Goal: Task Accomplishment & Management: Use online tool/utility

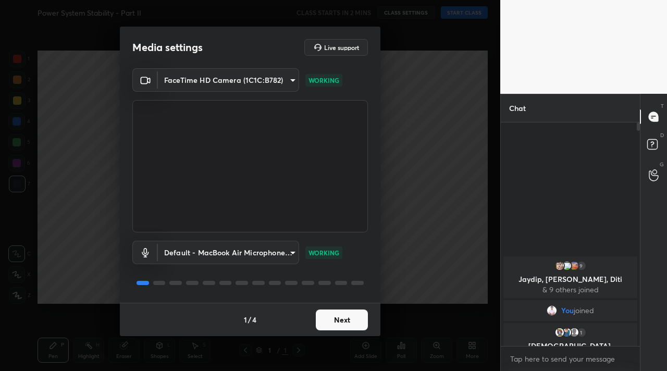
click at [328, 315] on button "Next" at bounding box center [342, 320] width 52 height 21
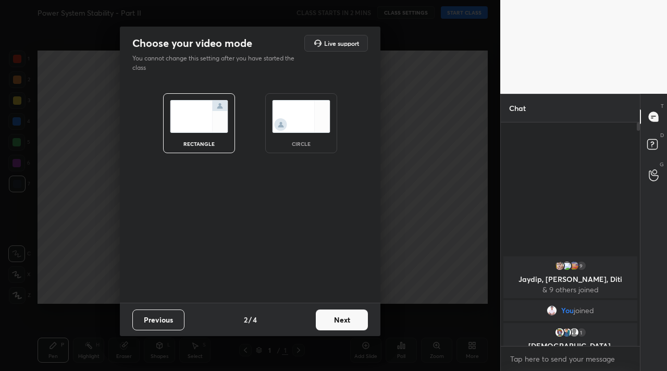
click at [328, 315] on button "Next" at bounding box center [342, 320] width 52 height 21
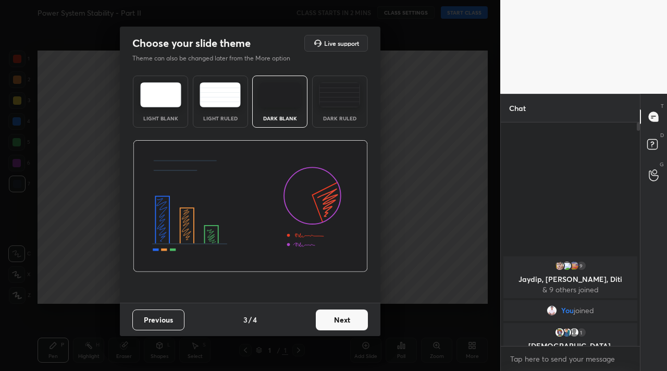
click at [370, 325] on div "Previous 3 / 4 Next" at bounding box center [250, 319] width 261 height 33
click at [318, 321] on button "Next" at bounding box center [342, 320] width 52 height 21
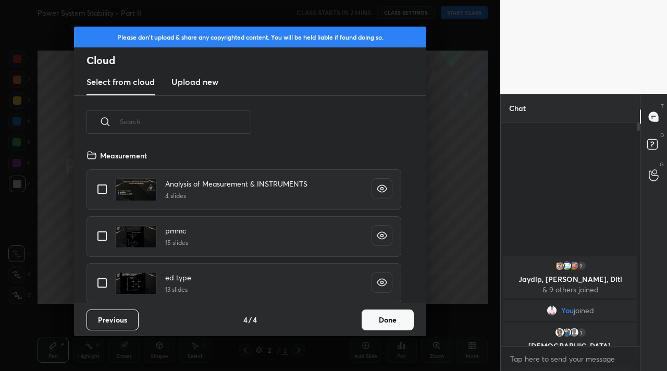
scroll to position [154, 335]
click at [385, 323] on button "Done" at bounding box center [388, 320] width 52 height 21
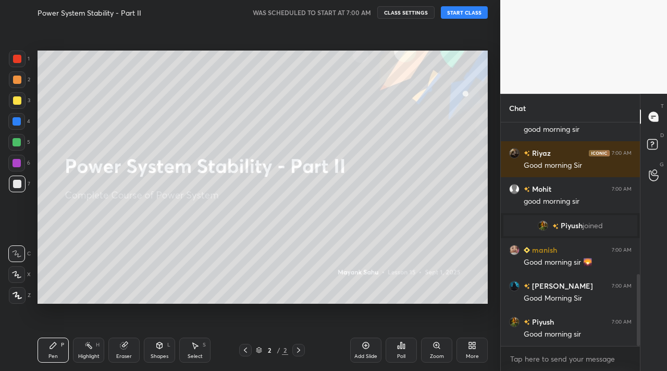
scroll to position [472, 0]
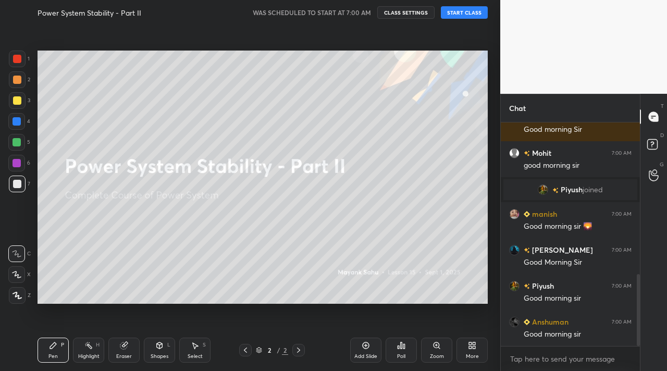
click at [465, 11] on button "START CLASS" at bounding box center [464, 12] width 47 height 13
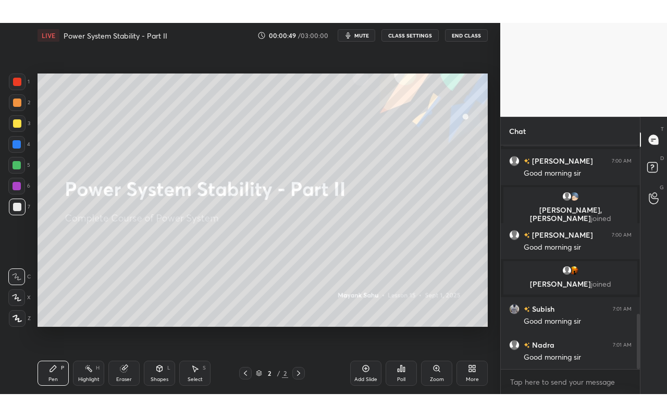
scroll to position [714, 0]
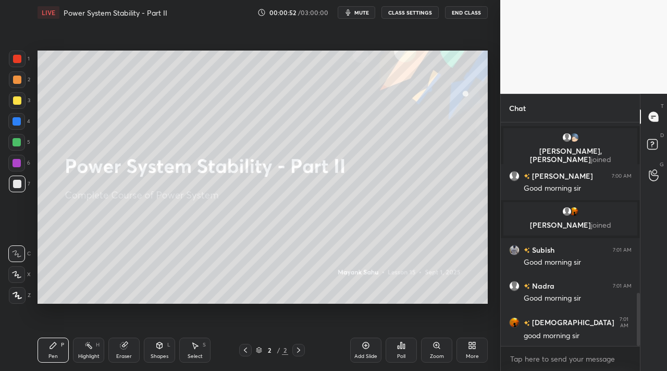
click at [471, 335] on div "Add Slide Poll Zoom More" at bounding box center [419, 350] width 138 height 58
click at [475, 358] on div "More" at bounding box center [472, 356] width 13 height 5
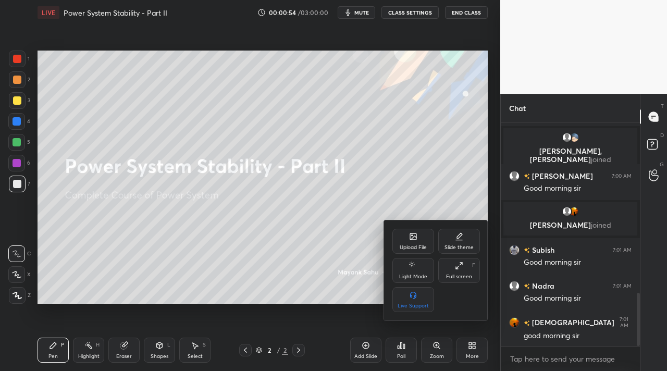
click at [473, 275] on div "Full screen F" at bounding box center [460, 270] width 42 height 25
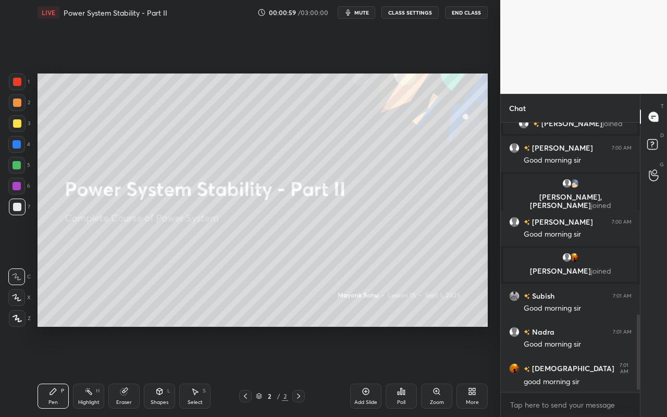
scroll to position [693, 0]
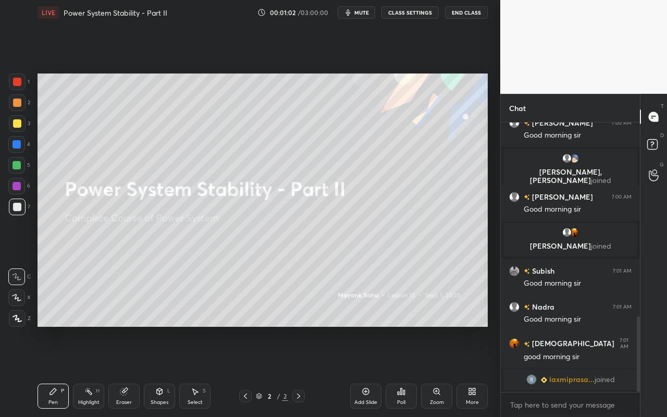
click at [375, 371] on div "Add Slide" at bounding box center [365, 396] width 31 height 25
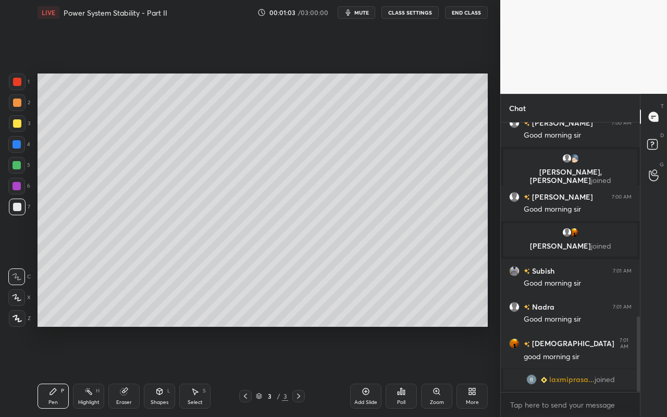
click at [161, 371] on div "Shapes L" at bounding box center [159, 396] width 31 height 25
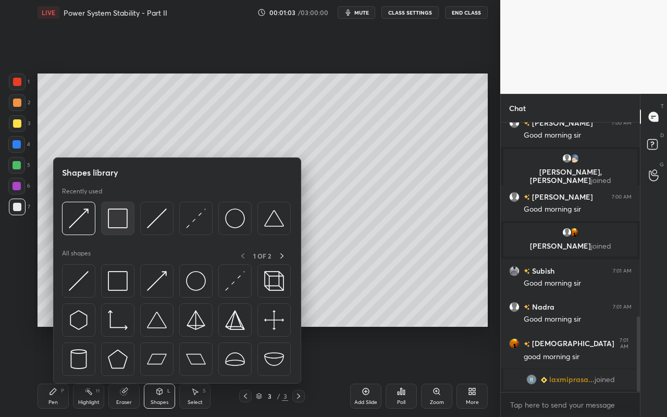
click at [126, 222] on img at bounding box center [118, 219] width 20 height 20
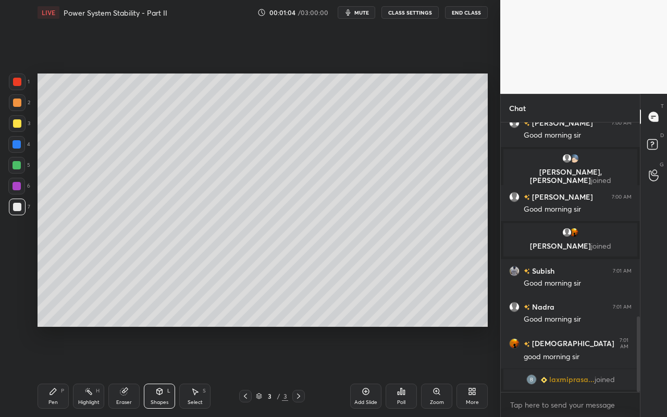
click at [17, 146] on div at bounding box center [17, 144] width 8 height 8
drag, startPoint x: 55, startPoint y: 400, endPoint x: 57, endPoint y: 395, distance: 5.4
click at [55, 371] on div "Pen" at bounding box center [52, 402] width 9 height 5
drag, startPoint x: 19, startPoint y: 320, endPoint x: 31, endPoint y: 298, distance: 25.7
click at [19, 320] on icon at bounding box center [17, 318] width 9 height 7
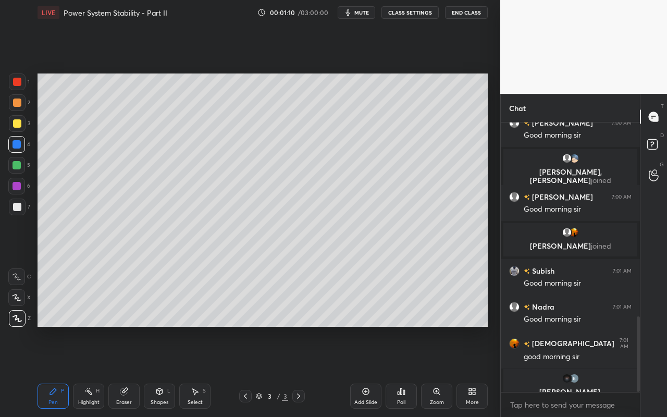
scroll to position [706, 0]
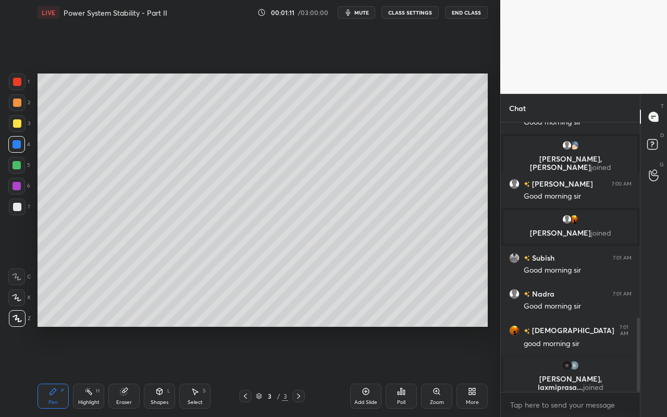
click at [17, 104] on div at bounding box center [17, 103] width 8 height 8
drag, startPoint x: 174, startPoint y: 399, endPoint x: 175, endPoint y: 393, distance: 7.0
click at [174, 371] on div "Shapes L" at bounding box center [159, 396] width 31 height 25
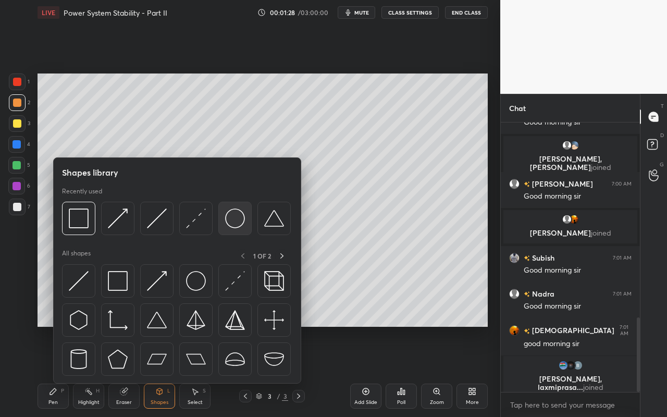
click at [246, 226] on div at bounding box center [234, 218] width 33 height 33
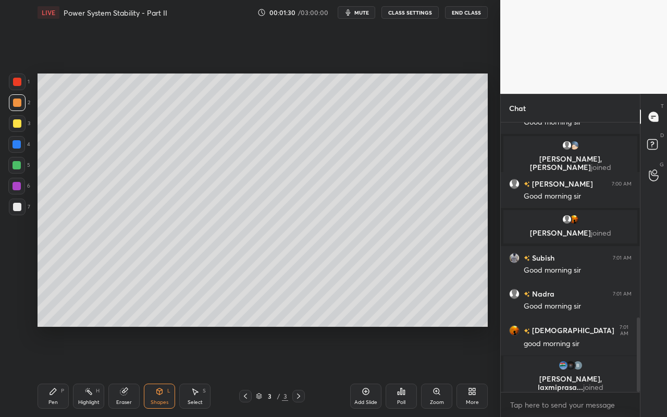
drag, startPoint x: 9, startPoint y: 172, endPoint x: 25, endPoint y: 166, distance: 16.0
click at [11, 172] on div at bounding box center [16, 165] width 17 height 17
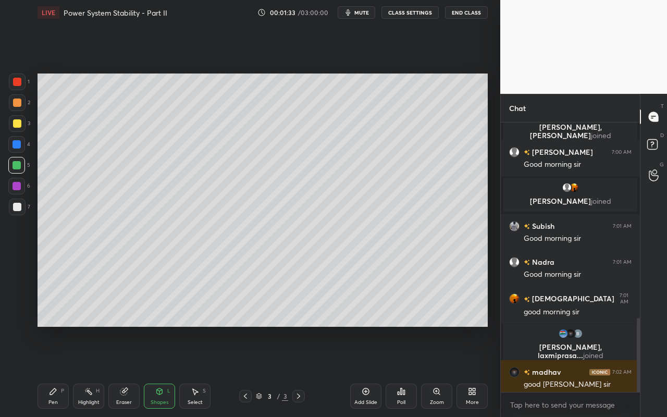
scroll to position [710, 0]
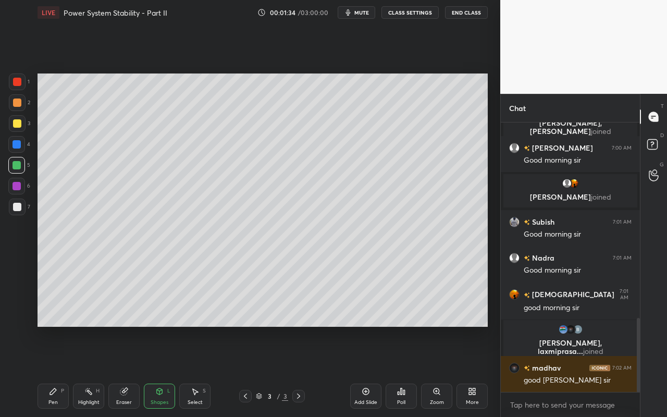
drag, startPoint x: 165, startPoint y: 399, endPoint x: 171, endPoint y: 388, distance: 13.1
click at [165, 371] on div "Shapes" at bounding box center [160, 402] width 18 height 5
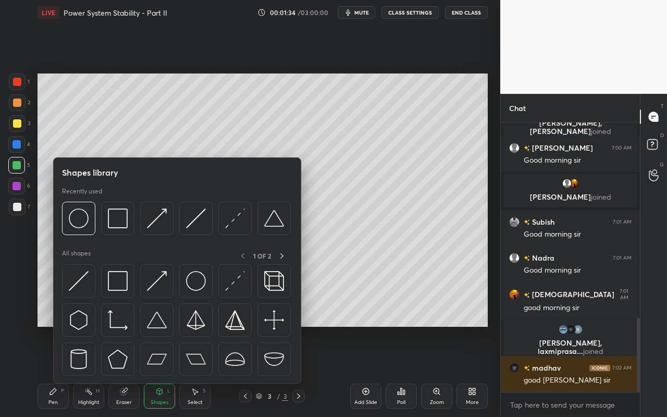
scroll to position [735, 0]
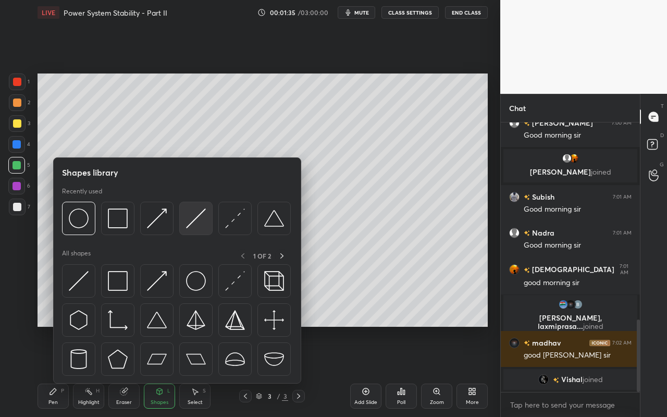
click at [201, 223] on img at bounding box center [196, 219] width 20 height 20
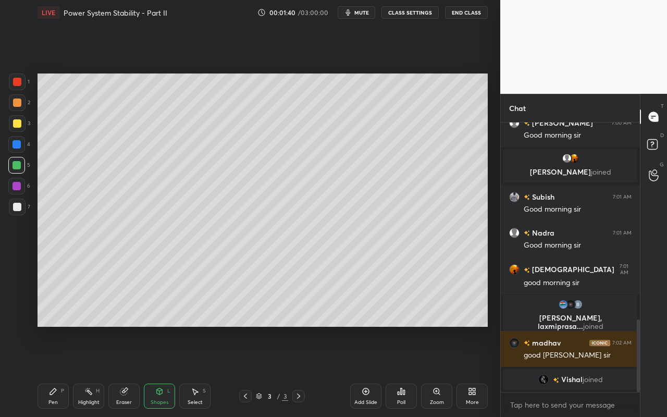
drag, startPoint x: 194, startPoint y: 406, endPoint x: 196, endPoint y: 397, distance: 8.6
click at [194, 371] on div "Select S" at bounding box center [194, 396] width 31 height 25
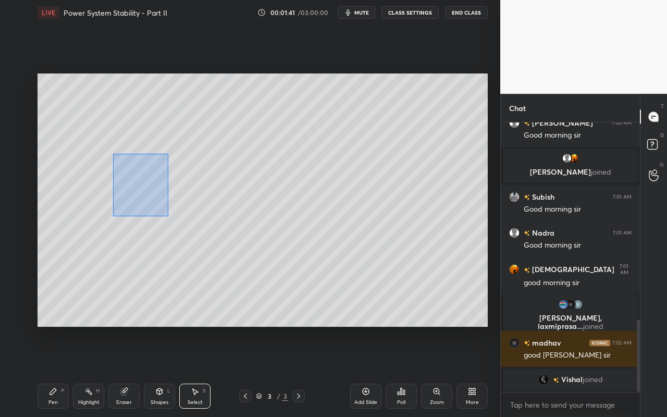
drag, startPoint x: 140, startPoint y: 195, endPoint x: 211, endPoint y: 238, distance: 82.8
click at [213, 239] on div "0 ° Undo Copy Duplicate Duplicate to new slide Delete" at bounding box center [263, 200] width 451 height 253
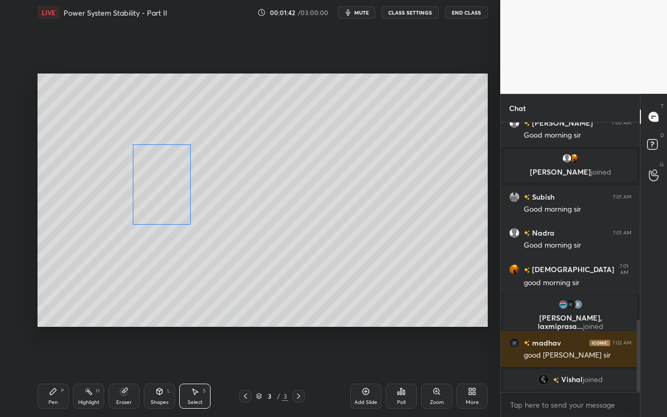
drag, startPoint x: 157, startPoint y: 197, endPoint x: 160, endPoint y: 203, distance: 7.5
click at [160, 203] on div "0 ° Undo Copy Duplicate Duplicate to new slide Delete" at bounding box center [263, 200] width 451 height 253
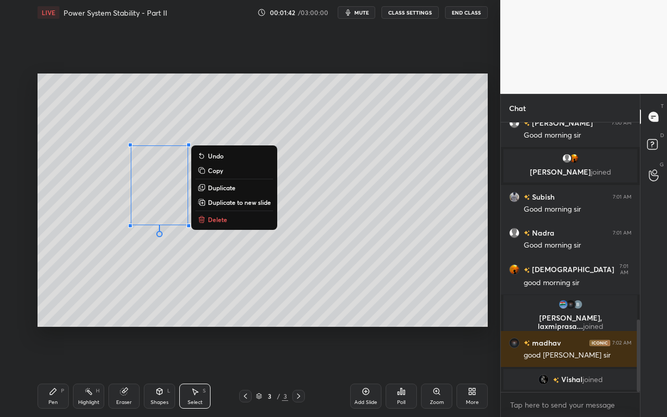
click at [227, 188] on p "Duplicate" at bounding box center [222, 188] width 28 height 8
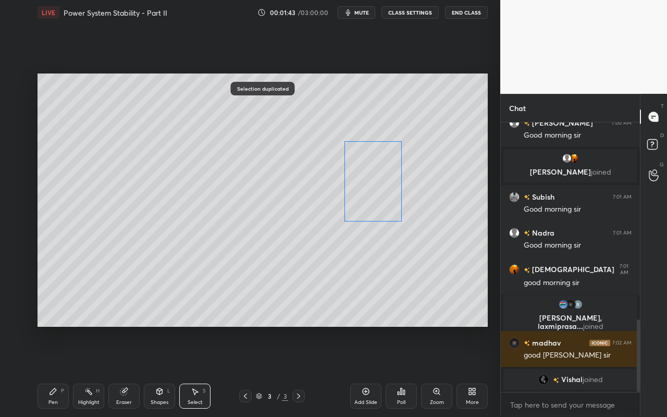
drag, startPoint x: 207, startPoint y: 210, endPoint x: 374, endPoint y: 201, distance: 167.1
click at [375, 200] on div "0 ° Undo Copy Duplicate Duplicate to new slide Delete" at bounding box center [263, 200] width 451 height 253
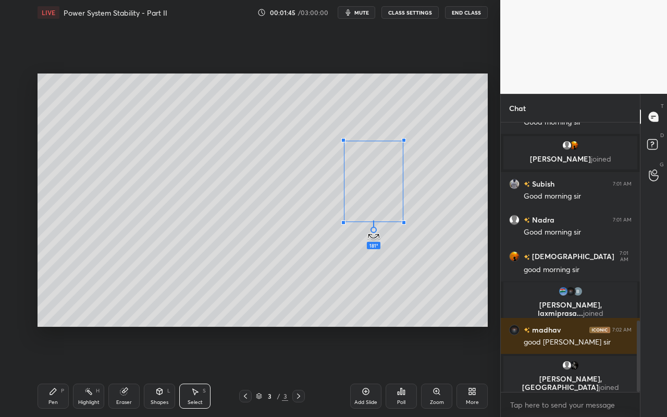
drag, startPoint x: 373, startPoint y: 231, endPoint x: 372, endPoint y: 158, distance: 73.0
click at [373, 153] on div "181 ° Undo Copy Duplicate Duplicate to new slide Delete" at bounding box center [263, 200] width 451 height 253
click at [322, 286] on div "0 ° Undo Copy Duplicate Duplicate to new slide Delete" at bounding box center [263, 200] width 451 height 253
click at [197, 371] on icon at bounding box center [195, 391] width 8 height 8
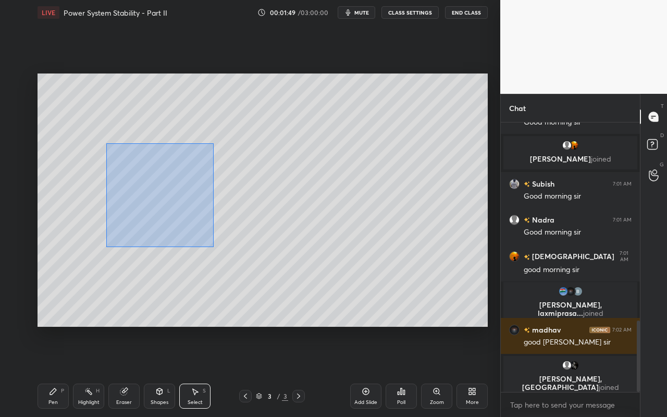
drag, startPoint x: 158, startPoint y: 202, endPoint x: 249, endPoint y: 263, distance: 109.3
click at [248, 265] on div "0 ° Undo Copy Duplicate Duplicate to new slide Delete" at bounding box center [263, 200] width 451 height 253
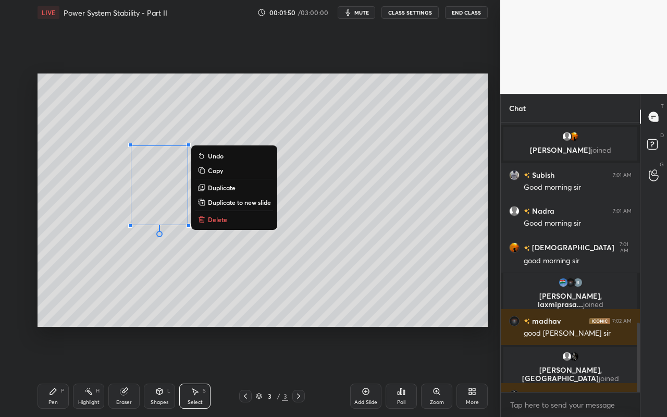
scroll to position [775, 0]
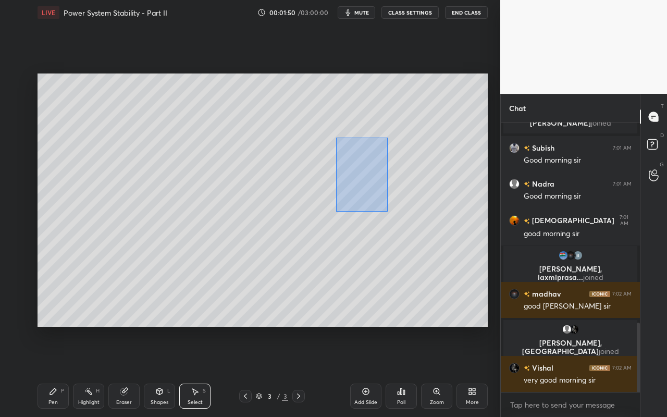
drag, startPoint x: 342, startPoint y: 147, endPoint x: 411, endPoint y: 240, distance: 116.7
click at [414, 239] on div "0 ° Undo Copy Duplicate Duplicate to new slide Delete" at bounding box center [263, 200] width 451 height 253
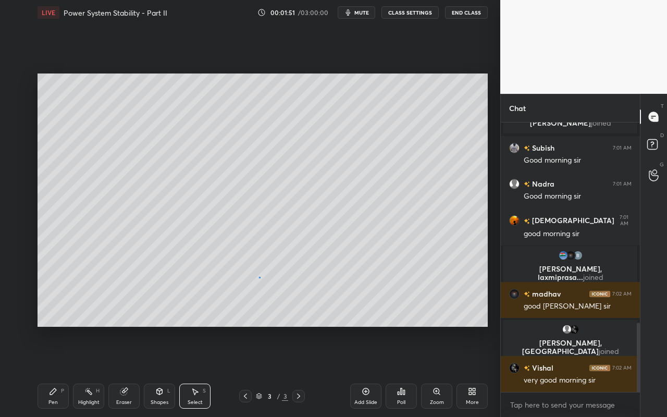
click at [257, 279] on div "0 ° Undo Copy Duplicate Duplicate to new slide Delete" at bounding box center [263, 200] width 451 height 253
click at [161, 371] on div "Shapes" at bounding box center [160, 402] width 18 height 5
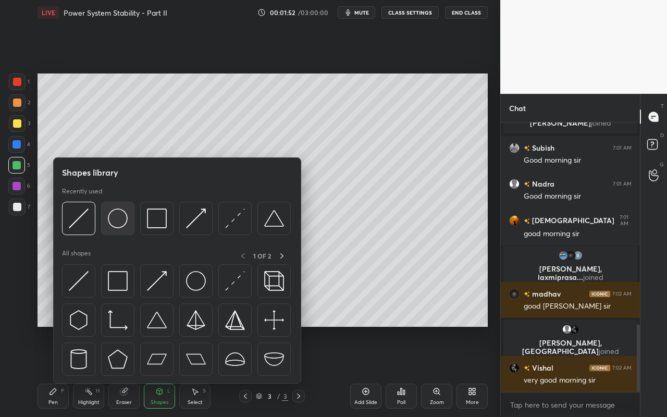
scroll to position [800, 0]
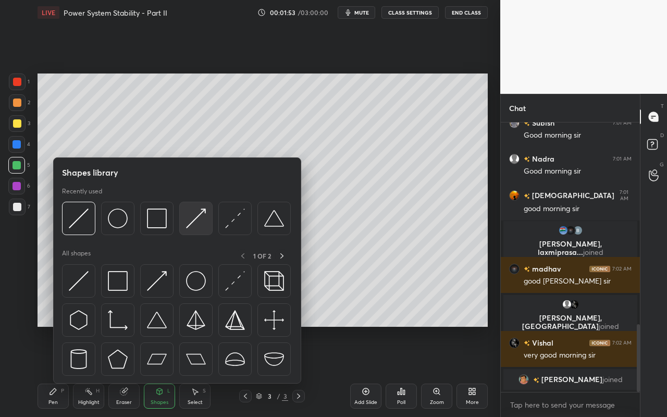
click at [199, 226] on img at bounding box center [196, 219] width 20 height 20
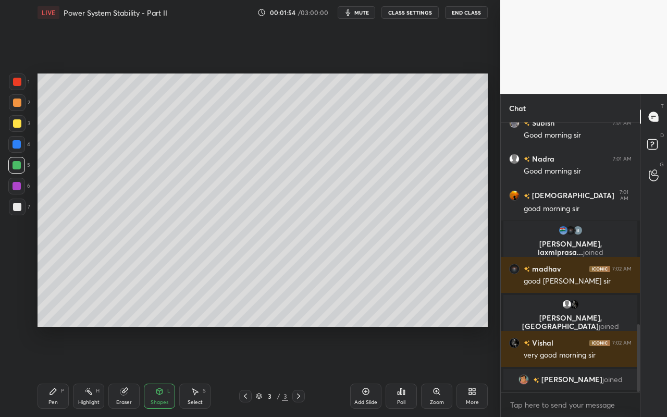
click at [20, 105] on div at bounding box center [17, 103] width 8 height 8
drag, startPoint x: 58, startPoint y: 397, endPoint x: 75, endPoint y: 361, distance: 40.1
click at [58, 371] on div "Pen P" at bounding box center [53, 396] width 31 height 25
drag, startPoint x: 204, startPoint y: 404, endPoint x: 208, endPoint y: 399, distance: 5.9
click at [204, 371] on div "Select S" at bounding box center [194, 396] width 31 height 25
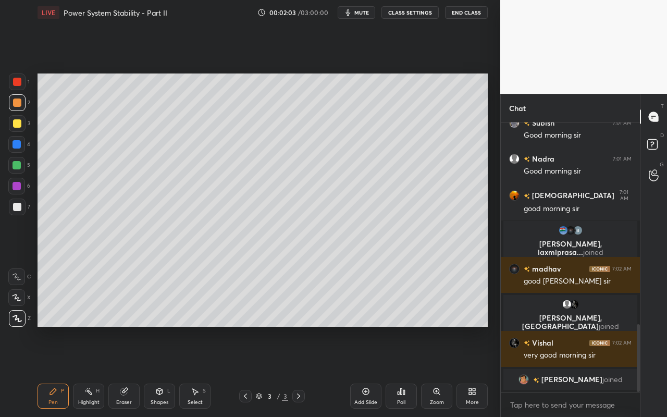
scroll to position [813, 0]
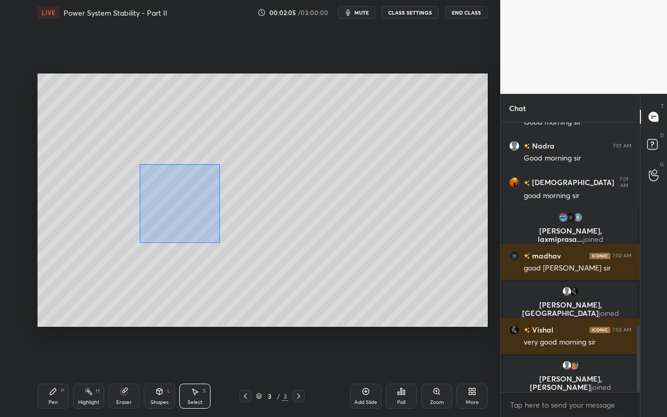
drag, startPoint x: 140, startPoint y: 167, endPoint x: 212, endPoint y: 235, distance: 99.2
click at [215, 240] on div "0 ° Undo Copy Duplicate Duplicate to new slide Delete" at bounding box center [263, 200] width 451 height 253
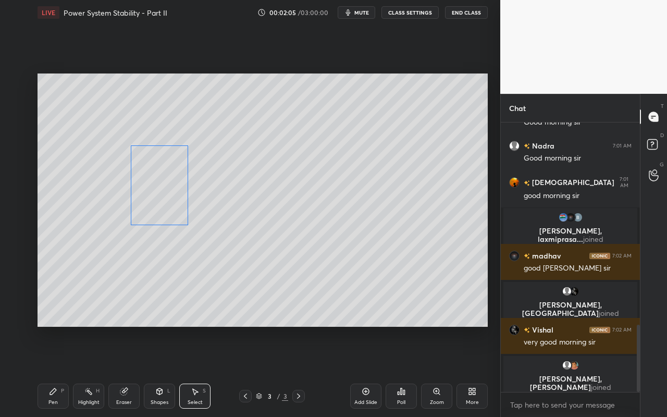
drag, startPoint x: 166, startPoint y: 211, endPoint x: 181, endPoint y: 212, distance: 14.6
click at [182, 212] on div "0 ° Undo Copy Duplicate Duplicate to new slide Delete" at bounding box center [263, 200] width 451 height 253
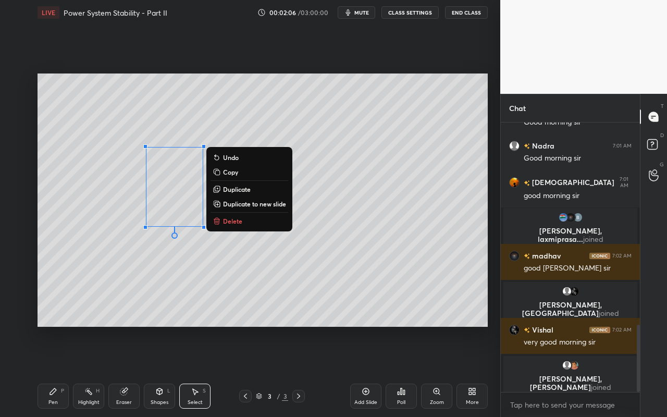
scroll to position [830, 0]
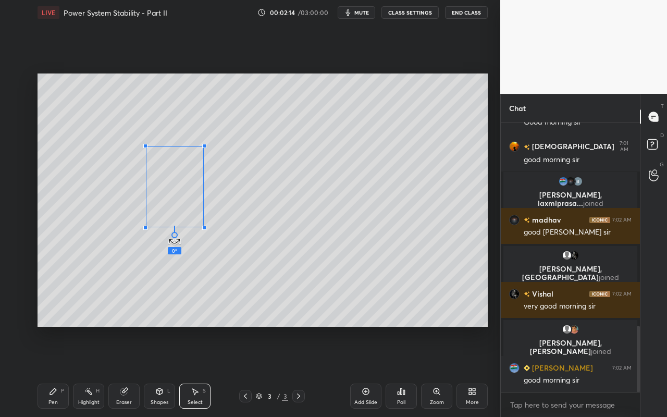
drag, startPoint x: 189, startPoint y: 234, endPoint x: 176, endPoint y: 226, distance: 15.5
click at [175, 228] on div "0 ° Undo Copy Duplicate Duplicate to new slide Delete" at bounding box center [263, 200] width 451 height 253
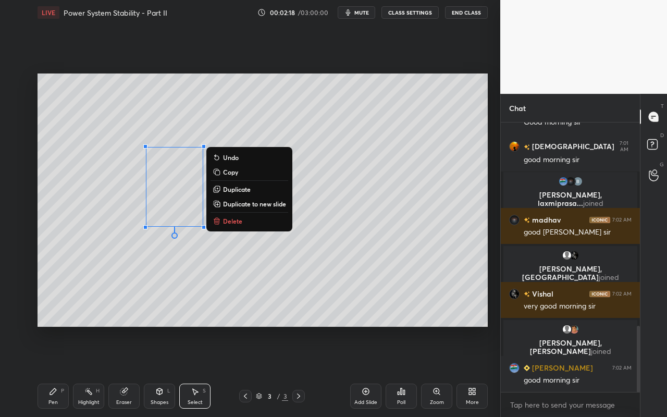
scroll to position [855, 0]
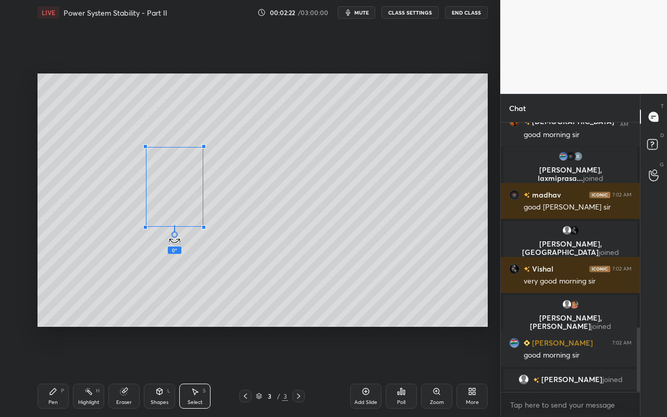
click at [174, 231] on div "0 ° Undo Copy Duplicate Duplicate to new slide Delete" at bounding box center [263, 200] width 451 height 253
drag, startPoint x: 186, startPoint y: 217, endPoint x: 179, endPoint y: 222, distance: 8.2
click at [188, 212] on div "0 ° Undo Copy Duplicate Duplicate to new slide Delete" at bounding box center [263, 200] width 451 height 253
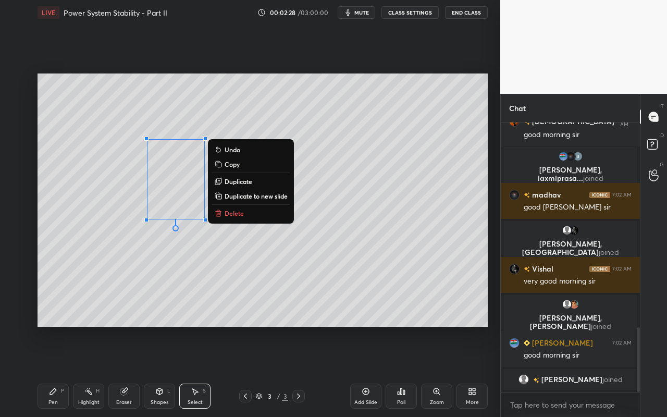
click at [241, 179] on p "Duplicate" at bounding box center [239, 181] width 28 height 8
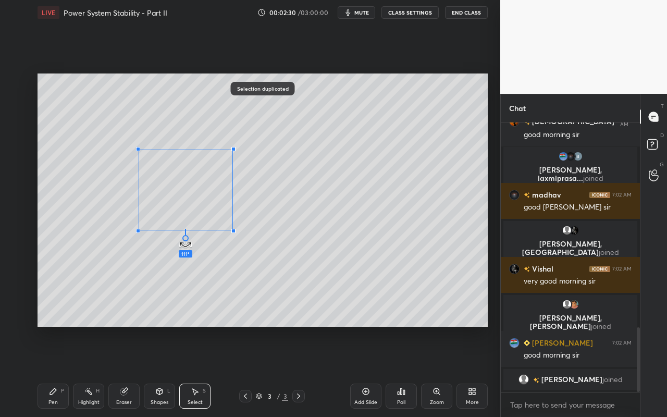
drag, startPoint x: 184, startPoint y: 238, endPoint x: 129, endPoint y: 174, distance: 83.9
click at [119, 174] on div "111 ° Undo Copy Duplicate Duplicate to new slide Delete" at bounding box center [263, 200] width 451 height 253
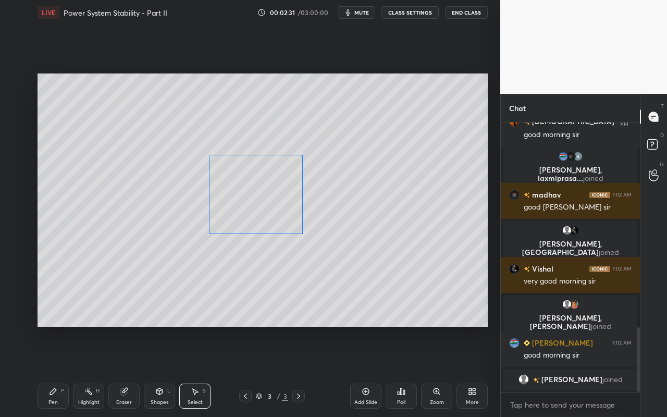
drag, startPoint x: 186, startPoint y: 198, endPoint x: 256, endPoint y: 203, distance: 70.6
click at [256, 203] on div "0 ° Undo Copy Duplicate Duplicate to new slide Delete" at bounding box center [263, 200] width 451 height 253
drag, startPoint x: 249, startPoint y: 200, endPoint x: 245, endPoint y: 205, distance: 7.1
click at [245, 204] on div "0 ° Undo Copy Duplicate Duplicate to new slide Delete" at bounding box center [263, 200] width 451 height 253
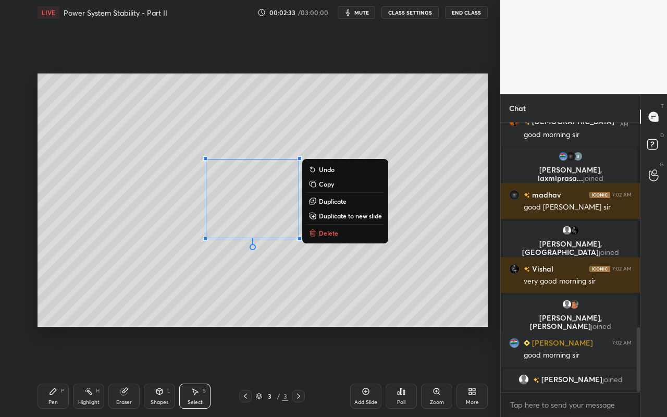
drag, startPoint x: 189, startPoint y: 289, endPoint x: 233, endPoint y: 290, distance: 43.8
click at [189, 289] on div "0 ° Undo Copy Duplicate Duplicate to new slide Delete" at bounding box center [263, 200] width 451 height 253
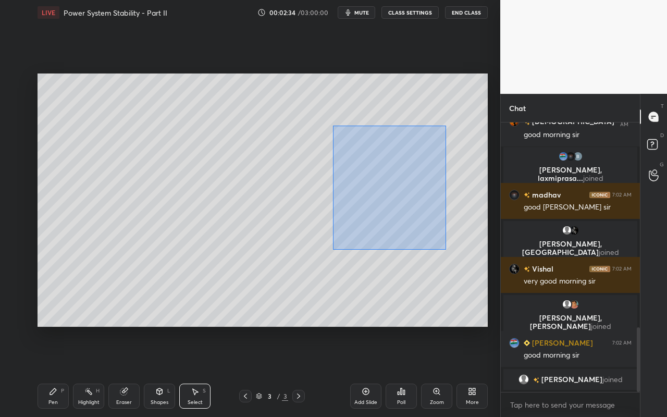
drag, startPoint x: 333, startPoint y: 125, endPoint x: 413, endPoint y: 254, distance: 152.1
click at [442, 248] on div "0 ° Undo Copy Duplicate Duplicate to new slide Delete" at bounding box center [263, 200] width 451 height 253
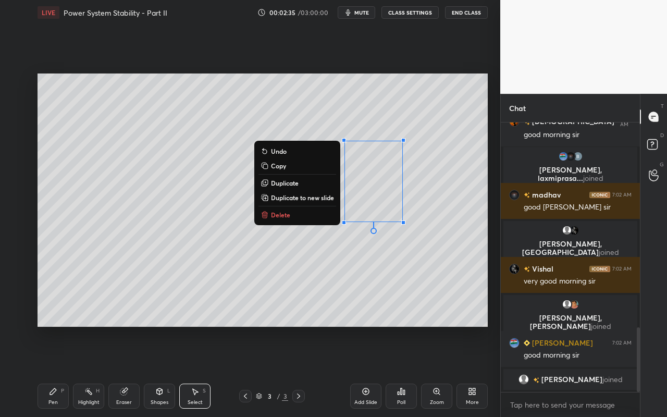
click at [358, 281] on div "0 ° Undo Copy Duplicate Duplicate to new slide Delete" at bounding box center [263, 200] width 451 height 253
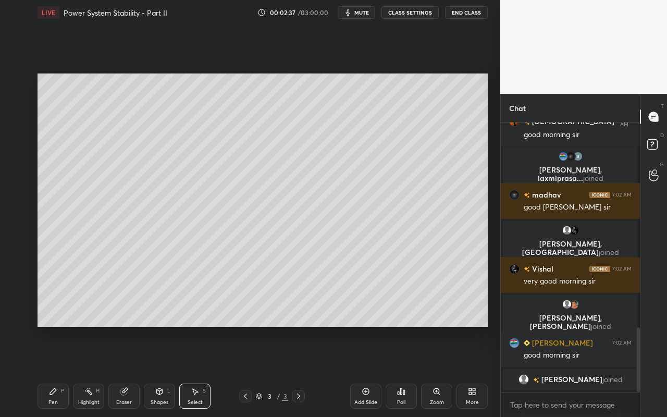
drag, startPoint x: 200, startPoint y: 393, endPoint x: 206, endPoint y: 381, distance: 13.5
click at [202, 371] on div "Select S" at bounding box center [194, 396] width 31 height 25
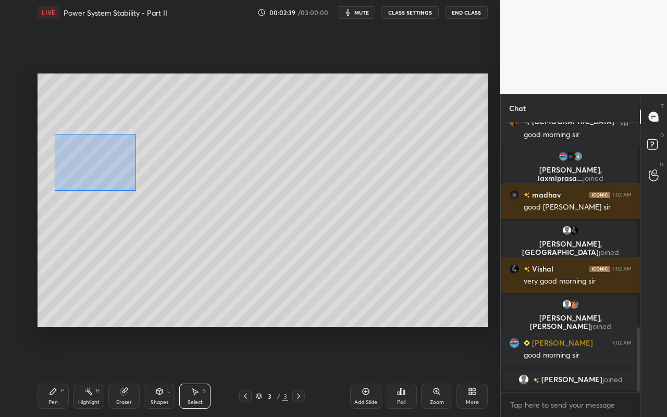
drag, startPoint x: 55, startPoint y: 134, endPoint x: 116, endPoint y: 219, distance: 104.9
click at [135, 191] on div "0 ° Undo Copy Duplicate Duplicate to new slide Delete" at bounding box center [263, 200] width 451 height 253
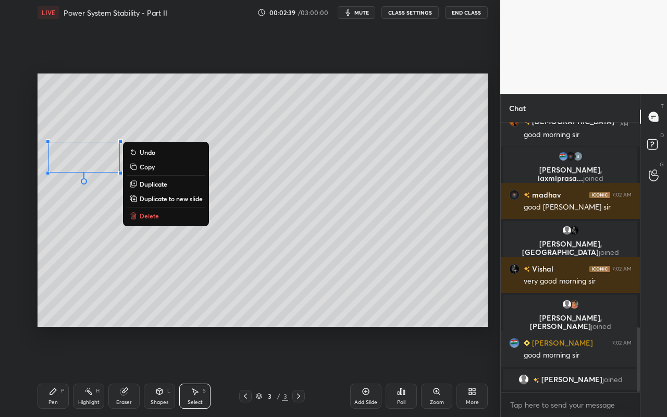
drag, startPoint x: 109, startPoint y: 255, endPoint x: 85, endPoint y: 189, distance: 69.9
click at [109, 255] on div "0 ° Undo Copy Duplicate Duplicate to new slide Delete" at bounding box center [263, 200] width 451 height 253
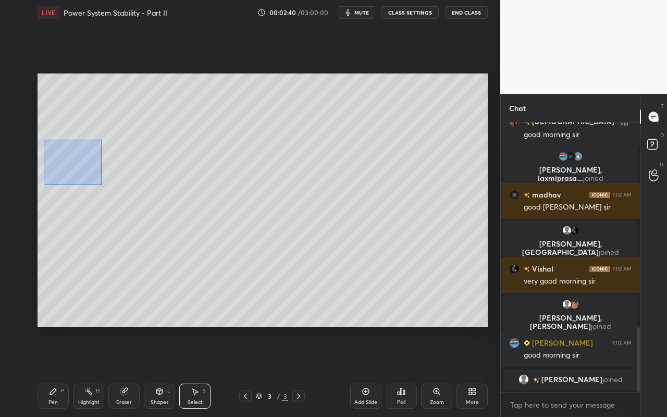
drag, startPoint x: 48, startPoint y: 144, endPoint x: 136, endPoint y: 186, distance: 97.2
click at [138, 189] on div "0 ° Undo Copy Duplicate Duplicate to new slide Delete" at bounding box center [263, 200] width 451 height 253
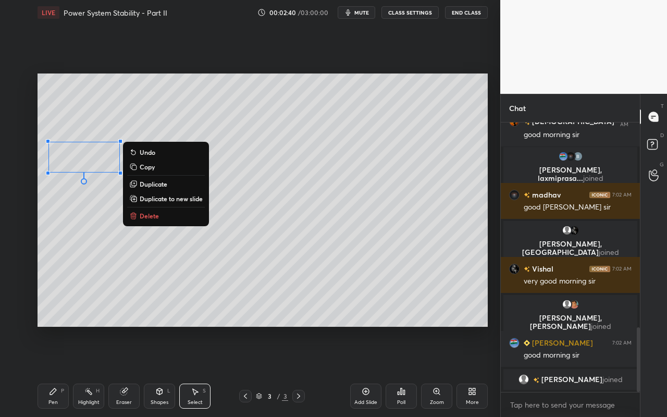
click at [159, 185] on p "Duplicate" at bounding box center [154, 184] width 28 height 8
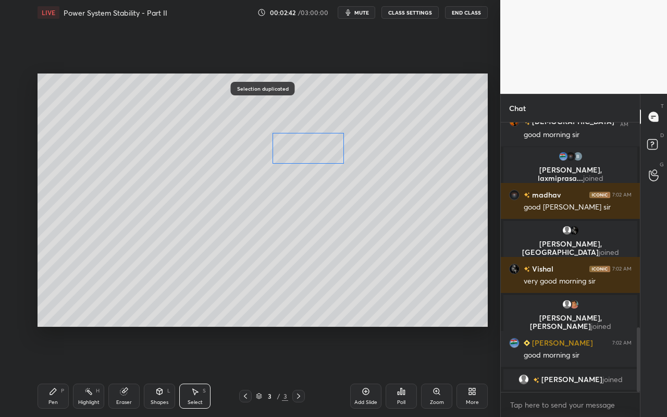
drag, startPoint x: 92, startPoint y: 165, endPoint x: 302, endPoint y: 147, distance: 211.0
click at [302, 147] on div "0 ° Undo Copy Duplicate Duplicate to new slide Delete" at bounding box center [263, 200] width 451 height 253
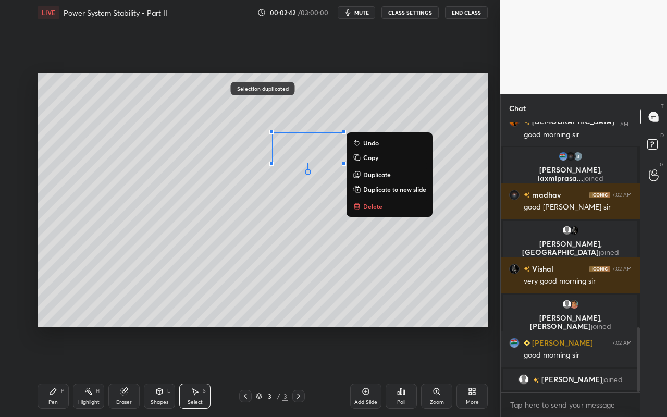
click at [320, 255] on div "0 ° Undo Copy Duplicate Duplicate to new slide Delete" at bounding box center [263, 200] width 451 height 253
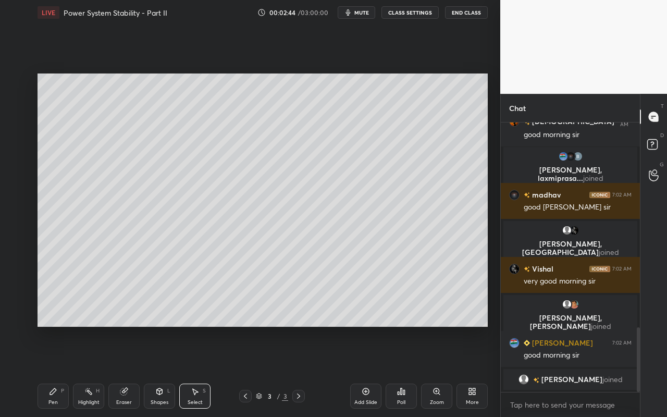
drag, startPoint x: 199, startPoint y: 397, endPoint x: 228, endPoint y: 368, distance: 42.0
click at [199, 371] on div "Select S" at bounding box center [194, 396] width 31 height 25
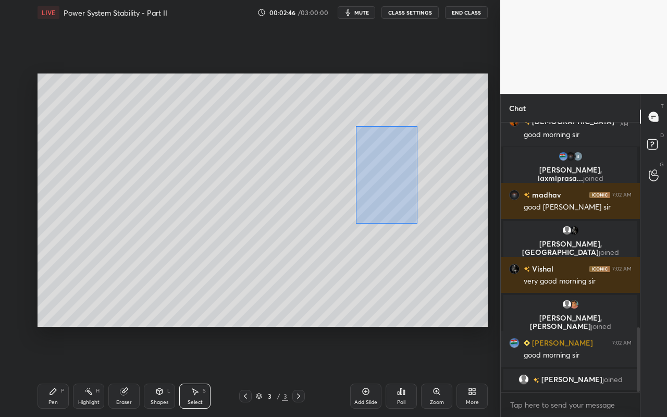
drag, startPoint x: 370, startPoint y: 166, endPoint x: 416, endPoint y: 229, distance: 78.0
click at [418, 223] on div "0 ° Undo Copy Duplicate Duplicate to new slide Delete" at bounding box center [263, 200] width 451 height 253
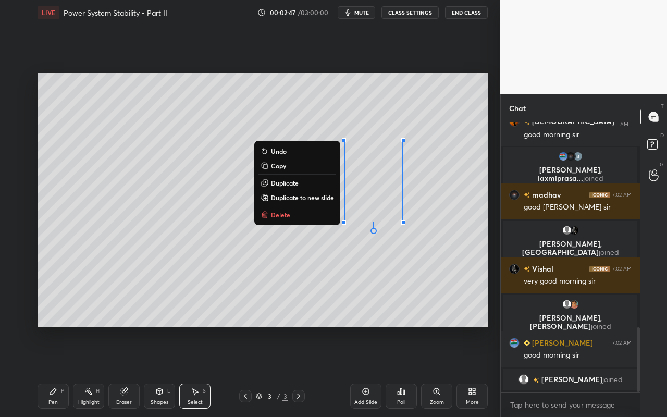
drag, startPoint x: 291, startPoint y: 179, endPoint x: 302, endPoint y: 178, distance: 10.5
click at [291, 181] on p "Duplicate" at bounding box center [285, 183] width 28 height 8
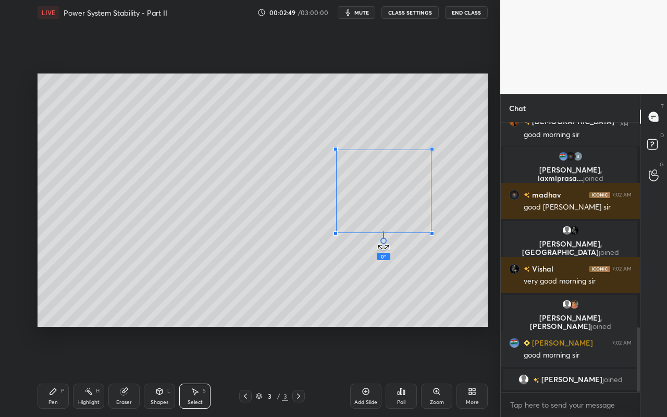
drag, startPoint x: 383, startPoint y: 239, endPoint x: 326, endPoint y: 203, distance: 67.5
click at [326, 203] on div "0 ° Undo Copy Duplicate Duplicate to new slide Delete" at bounding box center [263, 200] width 451 height 253
drag, startPoint x: 383, startPoint y: 194, endPoint x: 434, endPoint y: 206, distance: 52.0
click at [434, 207] on div "0 ° Undo Copy Duplicate Duplicate to new slide Delete" at bounding box center [263, 200] width 451 height 253
drag, startPoint x: 320, startPoint y: 297, endPoint x: 313, endPoint y: 297, distance: 6.8
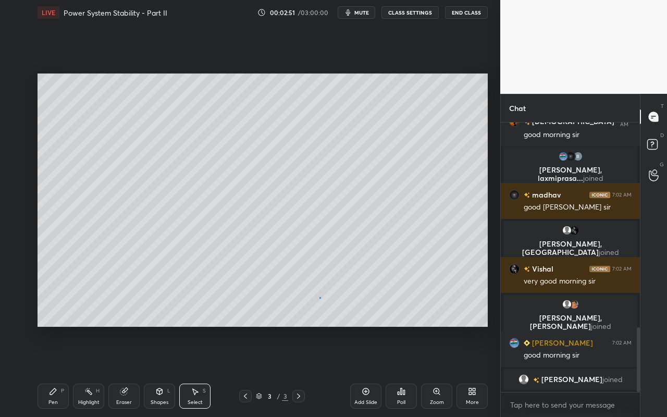
click at [318, 298] on div "0 ° Undo Copy Duplicate Duplicate to new slide Delete" at bounding box center [263, 200] width 451 height 253
click at [91, 371] on div "Highlight" at bounding box center [88, 402] width 21 height 5
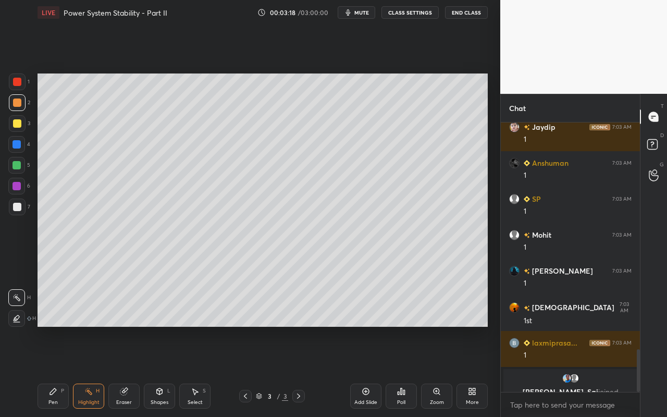
scroll to position [1431, 0]
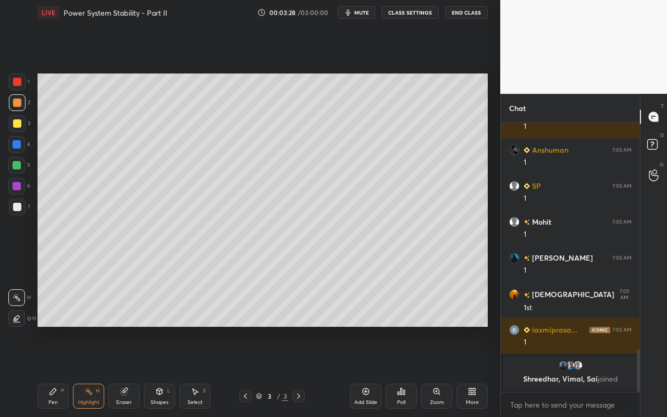
drag, startPoint x: 55, startPoint y: 402, endPoint x: 70, endPoint y: 371, distance: 35.0
click at [57, 371] on div "Pen" at bounding box center [52, 402] width 9 height 5
click at [19, 128] on div at bounding box center [17, 123] width 17 height 17
click at [21, 206] on div at bounding box center [17, 207] width 17 height 17
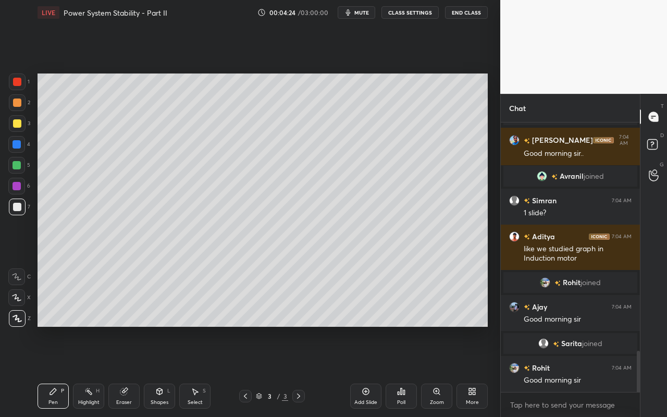
scroll to position [1522, 0]
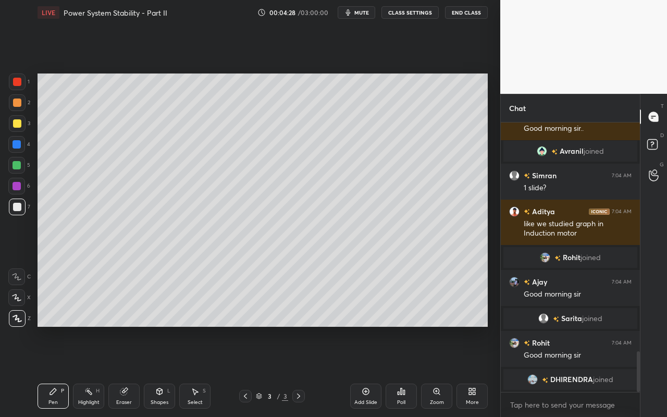
drag, startPoint x: 21, startPoint y: 81, endPoint x: 27, endPoint y: 86, distance: 7.4
click at [23, 82] on div at bounding box center [17, 82] width 17 height 17
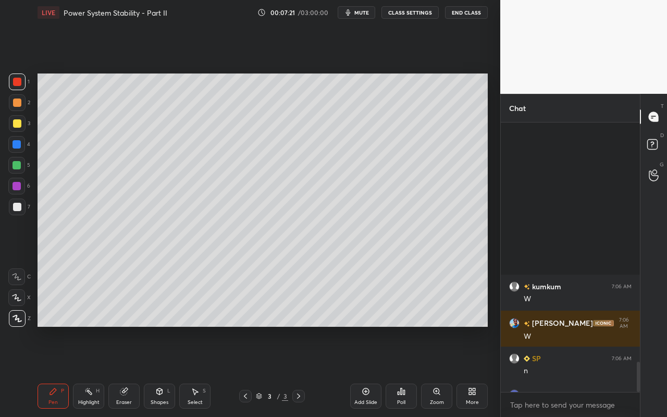
scroll to position [2151, 0]
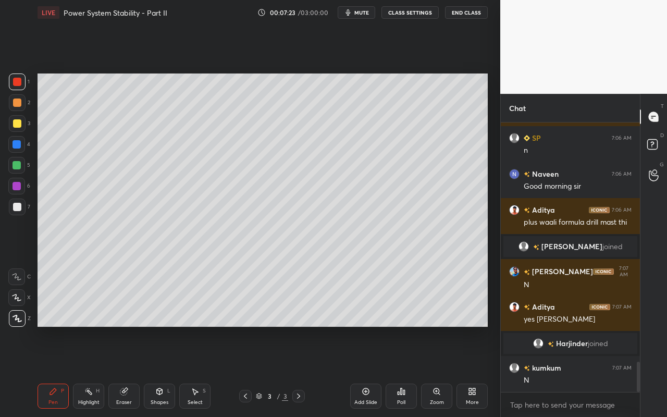
click at [371, 371] on div "Add Slide" at bounding box center [365, 396] width 31 height 25
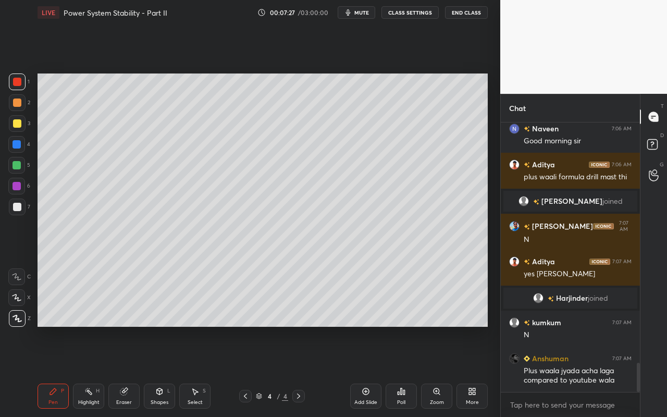
scroll to position [2222, 0]
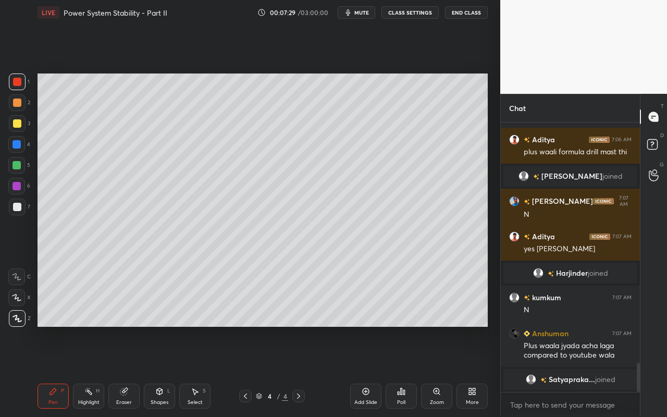
click at [156, 371] on div "Shapes L" at bounding box center [159, 396] width 31 height 25
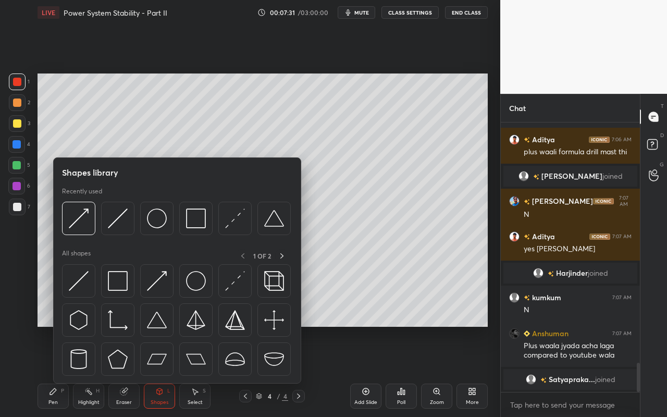
click at [54, 371] on icon at bounding box center [53, 391] width 6 height 6
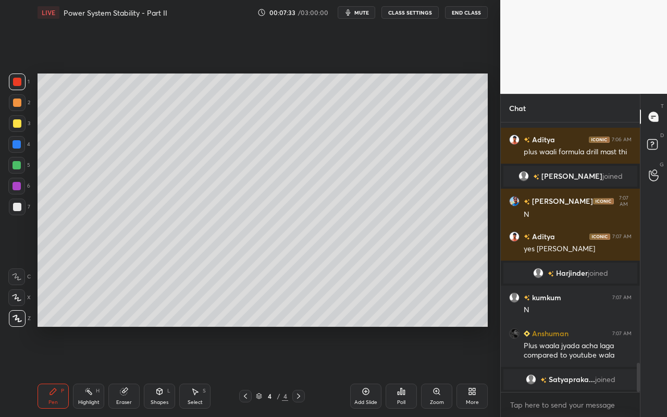
click at [20, 211] on div at bounding box center [17, 207] width 17 height 17
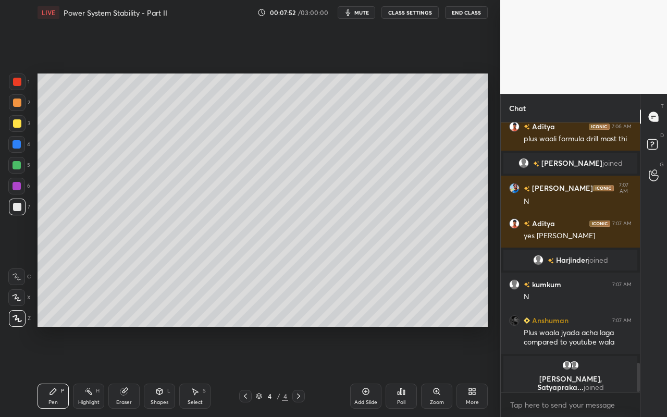
drag, startPoint x: 19, startPoint y: 124, endPoint x: 26, endPoint y: 126, distance: 6.8
click at [19, 124] on div at bounding box center [17, 123] width 8 height 8
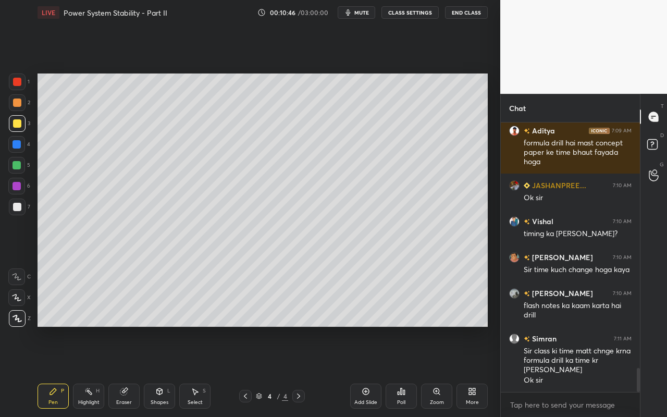
scroll to position [2789, 0]
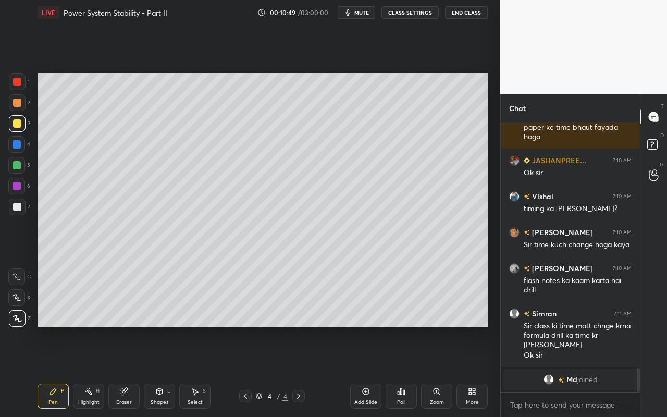
drag, startPoint x: 369, startPoint y: 392, endPoint x: 369, endPoint y: 376, distance: 15.6
click at [369, 371] on icon at bounding box center [366, 391] width 7 height 7
click at [156, 371] on div "Shapes L" at bounding box center [159, 396] width 31 height 25
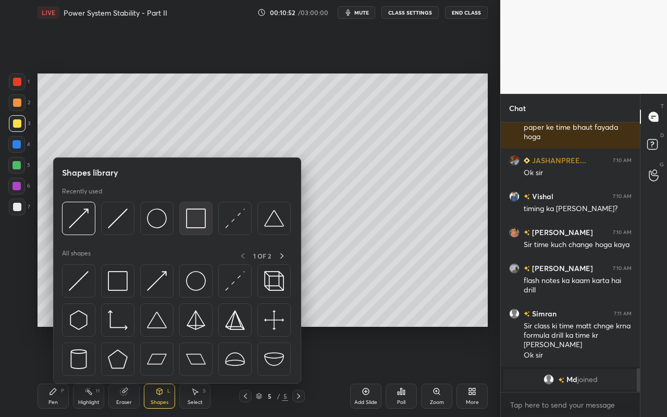
click at [204, 230] on div at bounding box center [195, 218] width 33 height 33
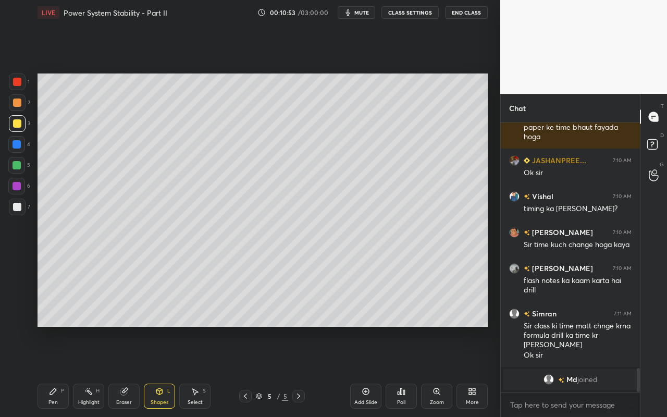
click at [18, 150] on div at bounding box center [16, 144] width 17 height 17
click at [55, 371] on icon at bounding box center [53, 391] width 6 height 6
click at [18, 125] on div at bounding box center [17, 123] width 8 height 8
click at [65, 371] on div "Pen P" at bounding box center [53, 396] width 31 height 25
click at [19, 210] on div at bounding box center [17, 207] width 8 height 8
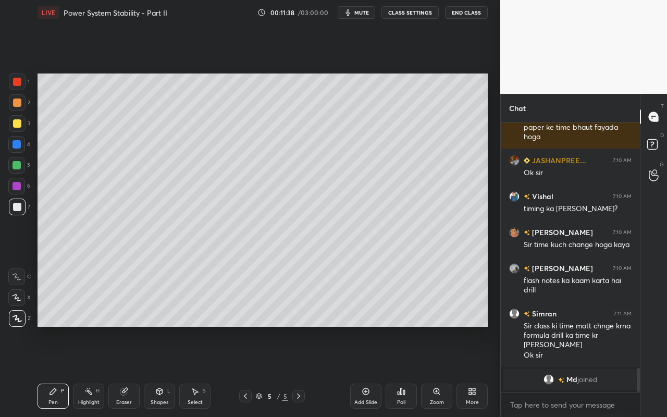
scroll to position [2802, 0]
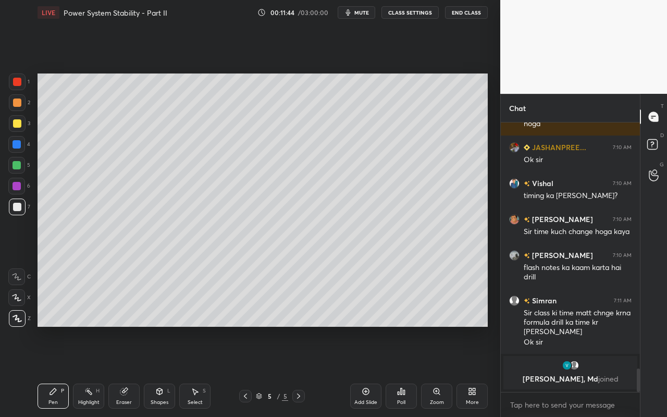
drag, startPoint x: 18, startPoint y: 125, endPoint x: 30, endPoint y: 121, distance: 12.5
click at [19, 126] on div at bounding box center [17, 123] width 8 height 8
click at [19, 105] on div at bounding box center [17, 103] width 8 height 8
drag, startPoint x: 22, startPoint y: 210, endPoint x: 34, endPoint y: 198, distance: 17.0
click at [22, 210] on div at bounding box center [17, 207] width 17 height 17
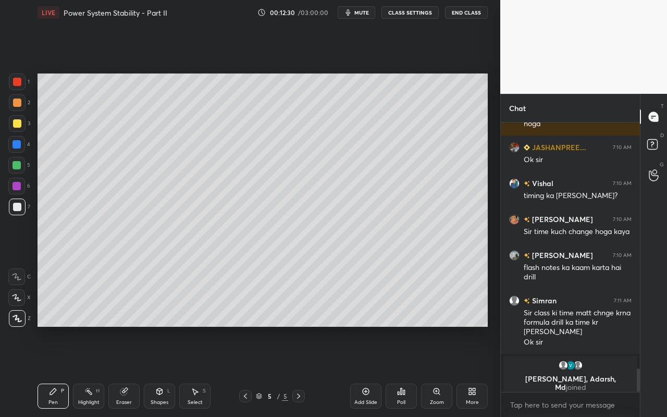
drag, startPoint x: 154, startPoint y: 400, endPoint x: 166, endPoint y: 386, distance: 18.1
click at [154, 371] on div "Shapes" at bounding box center [160, 402] width 18 height 5
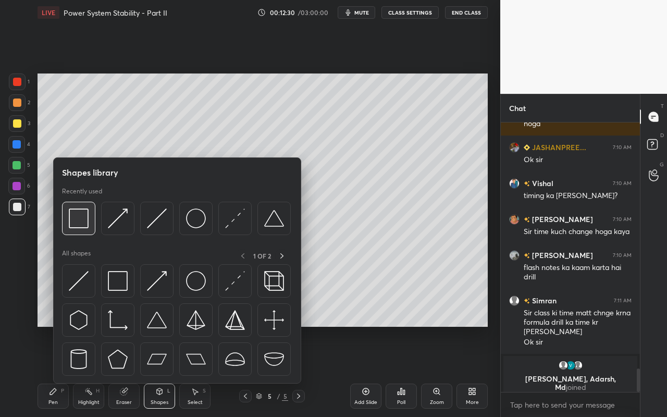
click at [85, 224] on img at bounding box center [79, 219] width 20 height 20
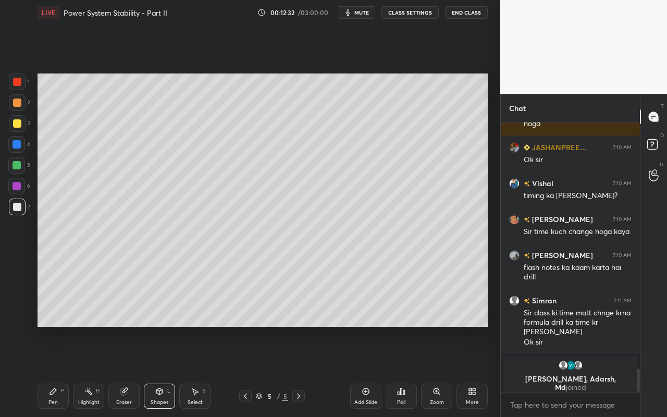
click at [16, 211] on div at bounding box center [17, 207] width 17 height 17
click at [57, 371] on div "Pen P" at bounding box center [53, 396] width 31 height 25
click at [17, 165] on div at bounding box center [17, 165] width 8 height 8
click at [51, 371] on div "Pen" at bounding box center [52, 402] width 9 height 5
click at [19, 206] on div at bounding box center [17, 207] width 8 height 8
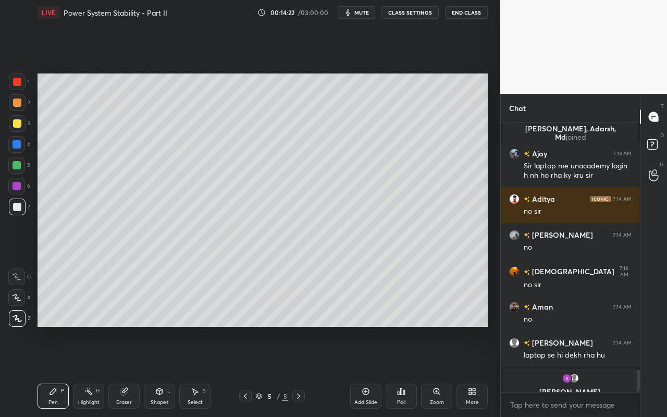
scroll to position [2956, 0]
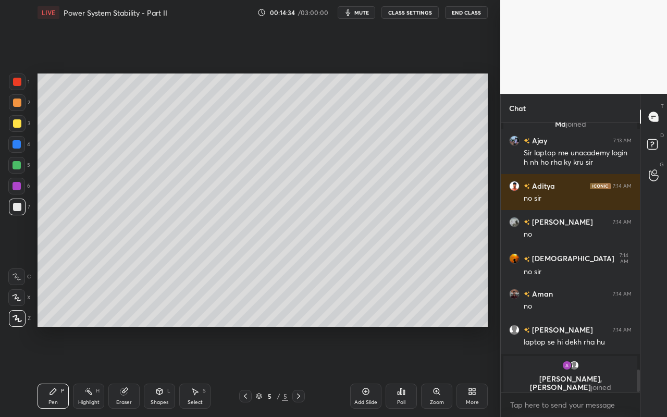
click at [16, 126] on div at bounding box center [17, 123] width 8 height 8
click at [17, 184] on div at bounding box center [17, 186] width 8 height 8
drag, startPoint x: 199, startPoint y: 396, endPoint x: 203, endPoint y: 386, distance: 11.2
click at [199, 371] on div "Select S" at bounding box center [194, 396] width 31 height 25
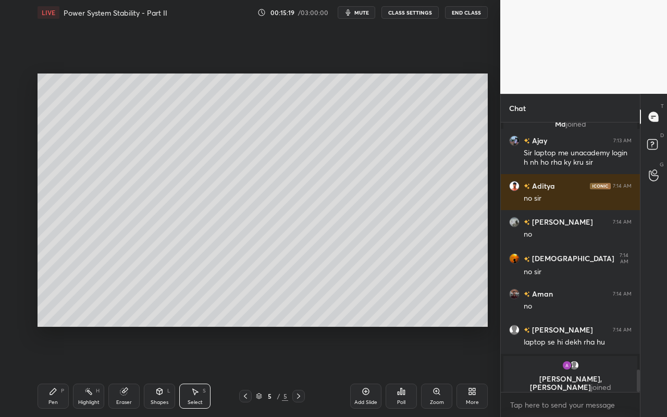
drag, startPoint x: 46, startPoint y: 85, endPoint x: 292, endPoint y: 261, distance: 302.0
click at [323, 279] on div "0 ° Undo Copy Duplicate Duplicate to new slide Delete Setting up your live clas…" at bounding box center [262, 200] width 459 height 350
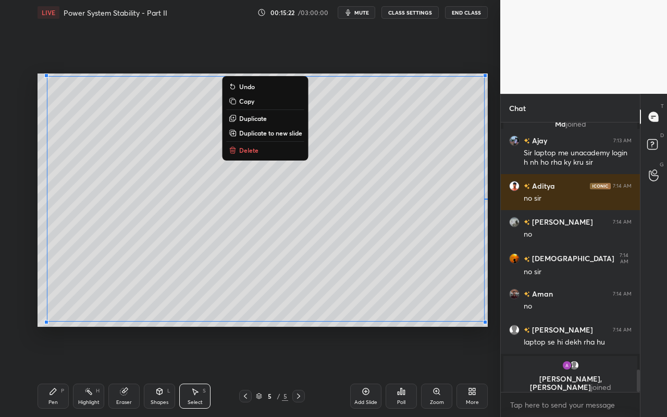
drag, startPoint x: 44, startPoint y: 73, endPoint x: 497, endPoint y: 318, distance: 514.9
click at [497, 318] on div "1 2 3 4 5 6 7 C X Z C X Z E E Erase all H H LIVE Power System Stability - Part …" at bounding box center [250, 208] width 501 height 417
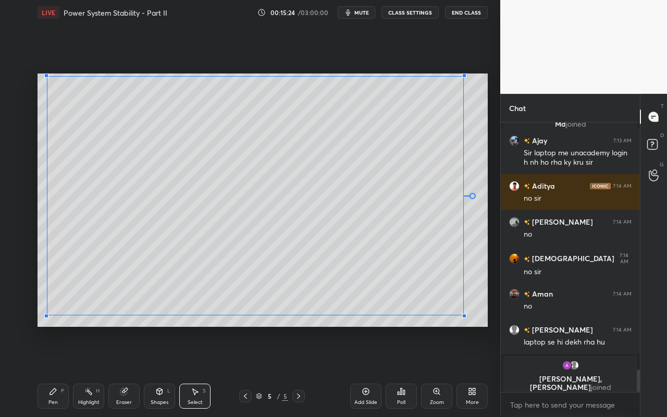
drag, startPoint x: 485, startPoint y: 321, endPoint x: 449, endPoint y: 315, distance: 36.4
click at [463, 314] on div at bounding box center [465, 316] width 4 height 4
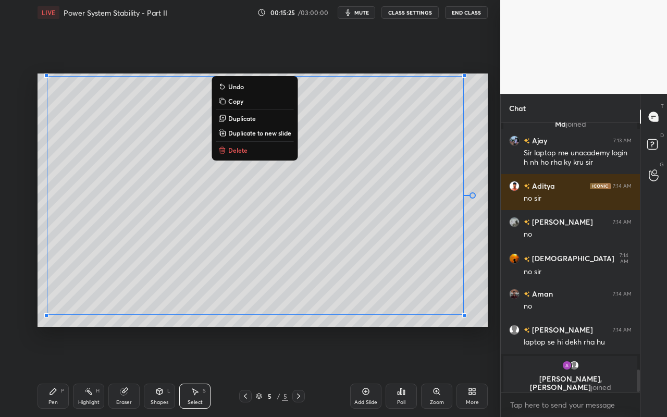
click at [48, 371] on div "Pen P" at bounding box center [53, 396] width 31 height 25
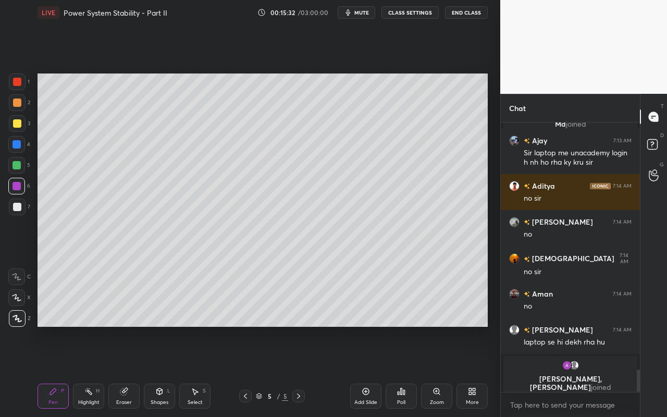
click at [90, 371] on div "Highlight" at bounding box center [88, 402] width 21 height 5
click at [495, 295] on div "1 2 3 4 5 6 7 C X Z C X Z E E Erase all H H LIVE Power System Stability - Part …" at bounding box center [250, 208] width 501 height 417
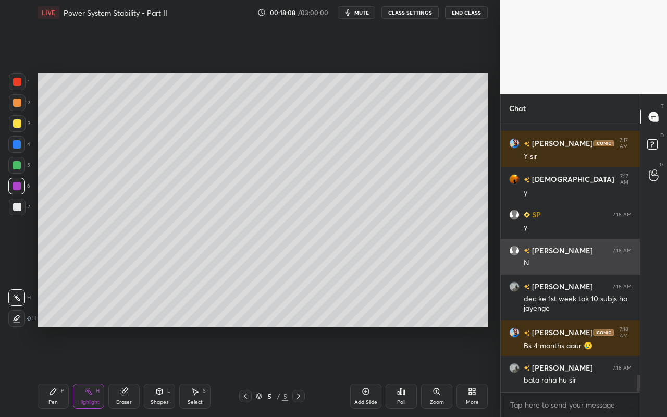
scroll to position [3914, 0]
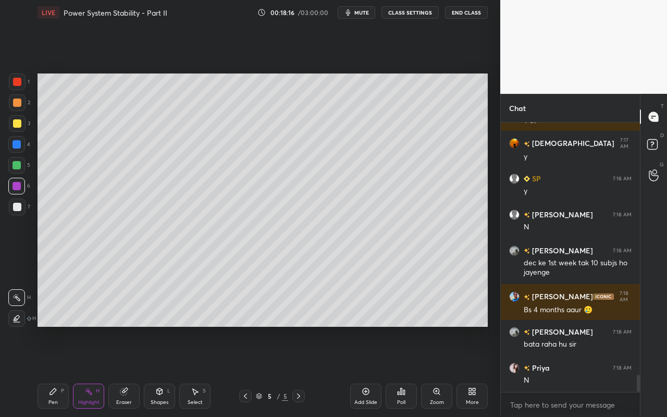
click at [443, 299] on div "Setting up your live class Poll for secs No correct answer Start poll" at bounding box center [262, 200] width 459 height 350
click at [198, 371] on div "Select S" at bounding box center [194, 396] width 31 height 25
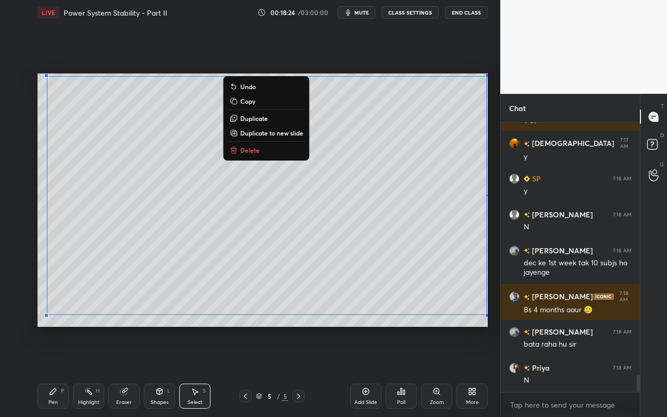
drag, startPoint x: 39, startPoint y: 79, endPoint x: 488, endPoint y: 309, distance: 504.6
click at [488, 310] on div "0 ° Undo Copy Duplicate Duplicate to new slide Delete Setting up your live clas…" at bounding box center [262, 200] width 459 height 350
click at [266, 133] on p "Duplicate to new slide" at bounding box center [271, 133] width 63 height 8
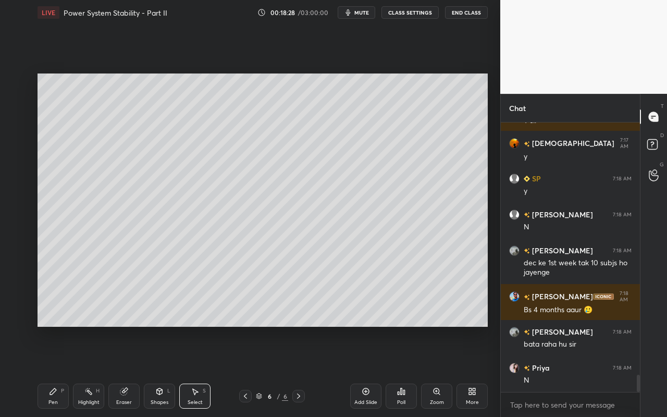
click at [201, 371] on div "Select" at bounding box center [195, 402] width 15 height 5
drag, startPoint x: 44, startPoint y: 75, endPoint x: 111, endPoint y: 95, distance: 69.6
click at [112, 91] on div "0 ° Undo Copy Duplicate Duplicate to new slide Delete" at bounding box center [263, 200] width 451 height 253
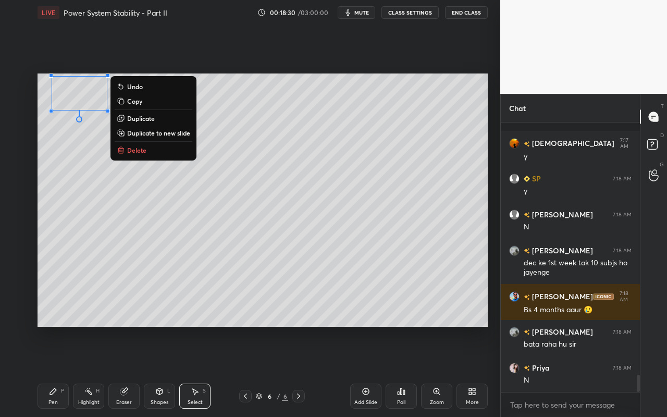
scroll to position [3969, 0]
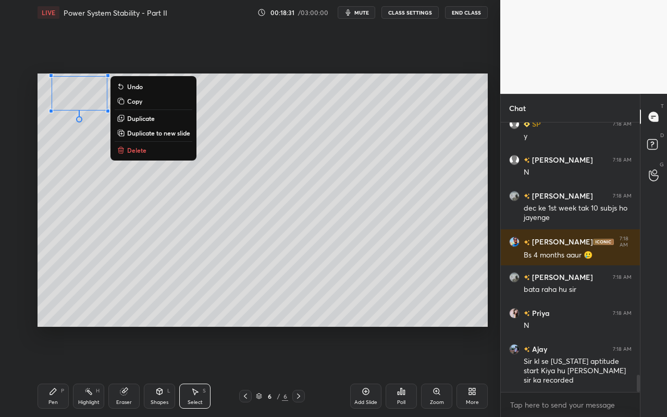
drag, startPoint x: 143, startPoint y: 150, endPoint x: 144, endPoint y: 175, distance: 24.5
click at [143, 150] on p "Delete" at bounding box center [136, 150] width 19 height 8
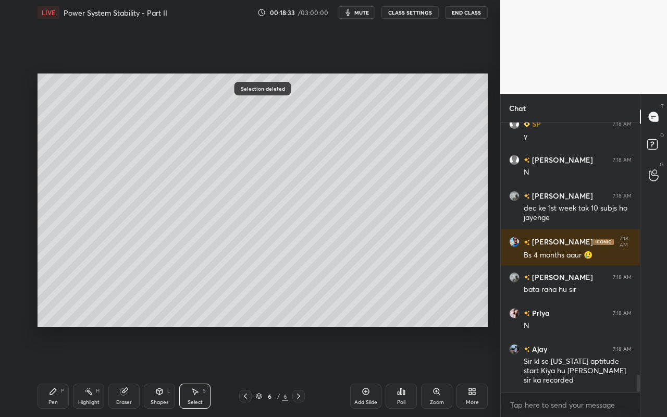
click at [53, 371] on div "Pen" at bounding box center [52, 402] width 9 height 5
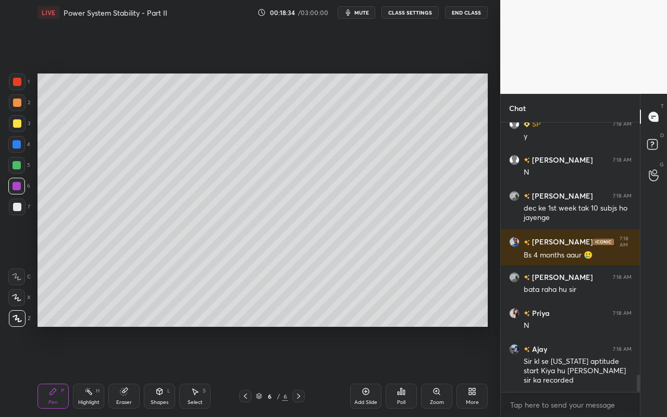
drag, startPoint x: 18, startPoint y: 125, endPoint x: 25, endPoint y: 113, distance: 14.2
click at [19, 125] on div at bounding box center [17, 123] width 8 height 8
click at [84, 371] on icon at bounding box center [88, 391] width 8 height 8
click at [197, 371] on div "Select" at bounding box center [195, 402] width 15 height 5
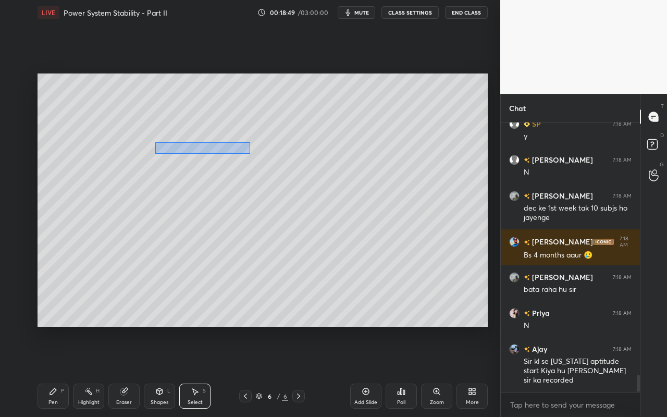
drag, startPoint x: 155, startPoint y: 142, endPoint x: 264, endPoint y: 160, distance: 110.8
click at [249, 154] on div "0 ° Undo Copy Duplicate Duplicate to new slide Delete" at bounding box center [263, 200] width 451 height 253
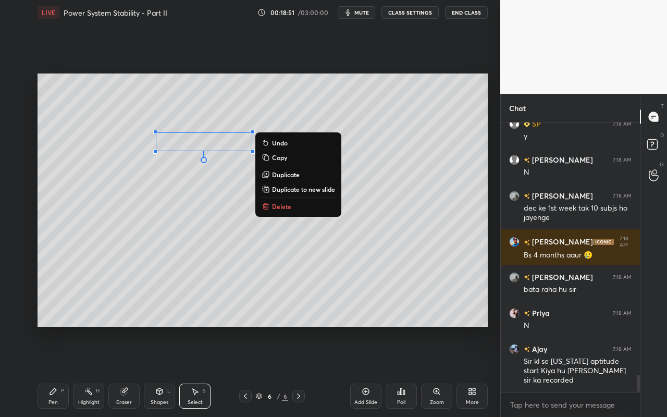
click at [279, 203] on p "Delete" at bounding box center [281, 206] width 19 height 8
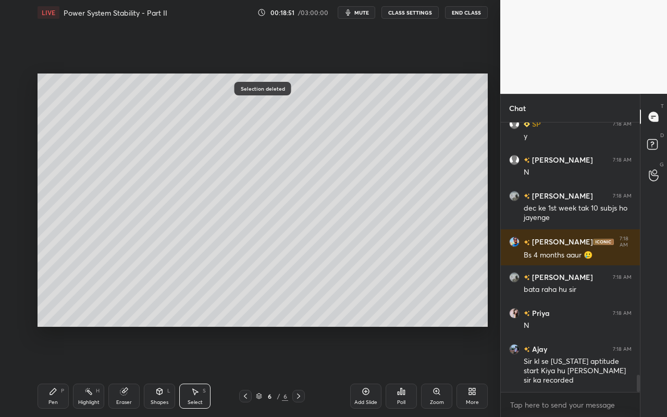
click at [60, 371] on div "Pen P" at bounding box center [53, 396] width 31 height 25
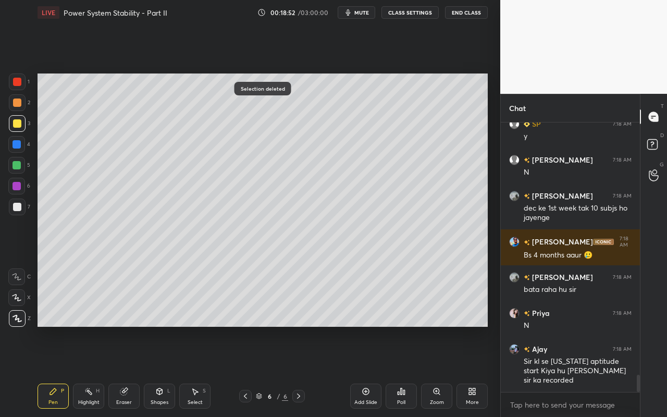
drag, startPoint x: 20, startPoint y: 105, endPoint x: 33, endPoint y: 106, distance: 13.1
click at [20, 105] on div at bounding box center [17, 103] width 8 height 8
click at [201, 371] on div "Select" at bounding box center [195, 402] width 15 height 5
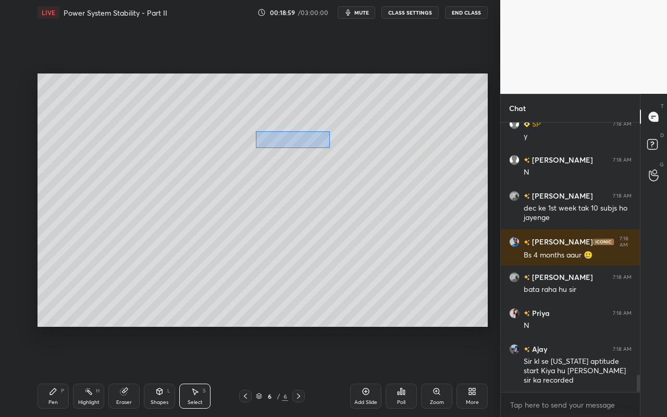
drag, startPoint x: 260, startPoint y: 138, endPoint x: 320, endPoint y: 148, distance: 61.4
click at [328, 148] on div "0 ° Undo Copy Duplicate Duplicate to new slide Delete" at bounding box center [263, 200] width 451 height 253
drag, startPoint x: 306, startPoint y: 145, endPoint x: 275, endPoint y: 158, distance: 33.9
click at [272, 148] on div "0 ° Undo Copy Duplicate Duplicate to new slide Delete" at bounding box center [263, 200] width 451 height 253
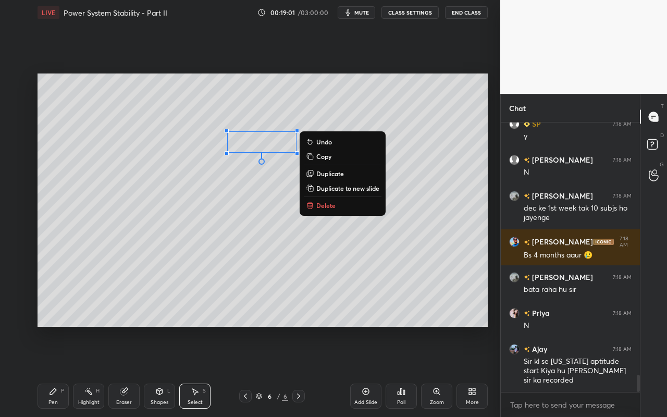
drag, startPoint x: 263, startPoint y: 168, endPoint x: 270, endPoint y: 169, distance: 6.8
click at [263, 168] on div "0 ° Undo Copy Duplicate Duplicate to new slide Delete" at bounding box center [263, 200] width 451 height 253
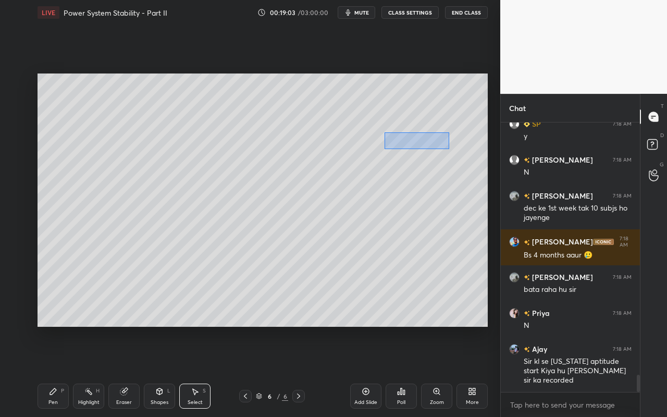
drag, startPoint x: 439, startPoint y: 148, endPoint x: 471, endPoint y: 154, distance: 32.9
click at [474, 152] on div "0 ° Undo Copy Duplicate Duplicate to new slide Delete" at bounding box center [263, 200] width 451 height 253
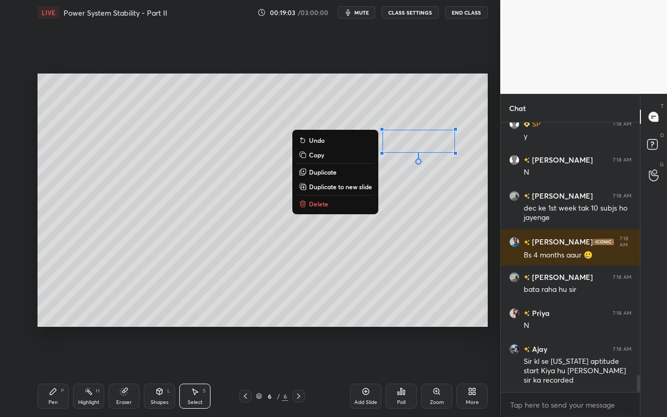
drag, startPoint x: 335, startPoint y: 204, endPoint x: 344, endPoint y: 188, distance: 17.7
click at [335, 204] on button "Delete" at bounding box center [336, 204] width 78 height 13
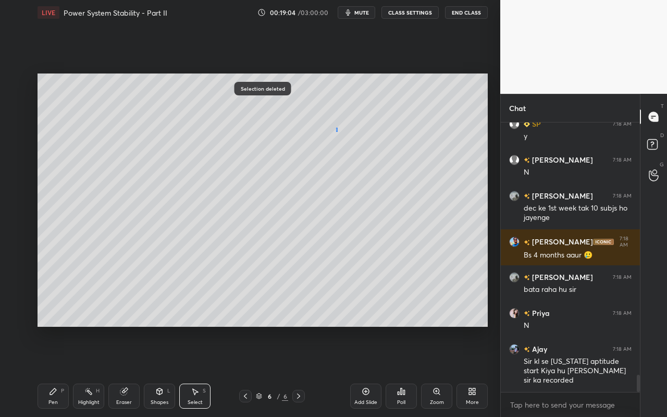
drag, startPoint x: 336, startPoint y: 132, endPoint x: 369, endPoint y: 148, distance: 37.1
click at [375, 151] on div "0 ° Undo Copy Duplicate Duplicate to new slide Delete" at bounding box center [263, 200] width 451 height 253
drag, startPoint x: 352, startPoint y: 141, endPoint x: 313, endPoint y: 144, distance: 39.2
click at [313, 144] on div "0 ° Undo Copy Duplicate Duplicate to new slide Delete" at bounding box center [263, 200] width 451 height 253
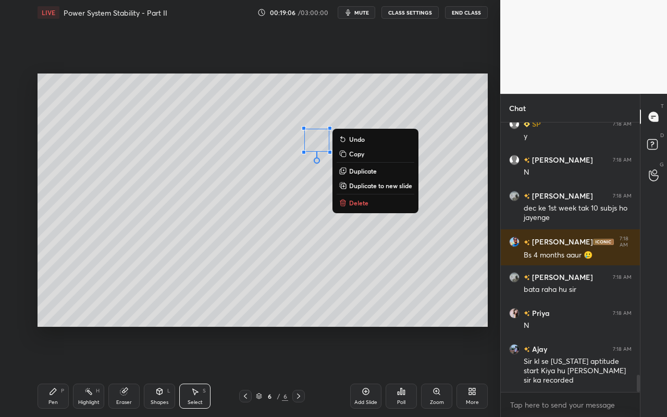
drag, startPoint x: 55, startPoint y: 393, endPoint x: 101, endPoint y: 343, distance: 67.9
click at [55, 371] on icon at bounding box center [53, 391] width 8 height 8
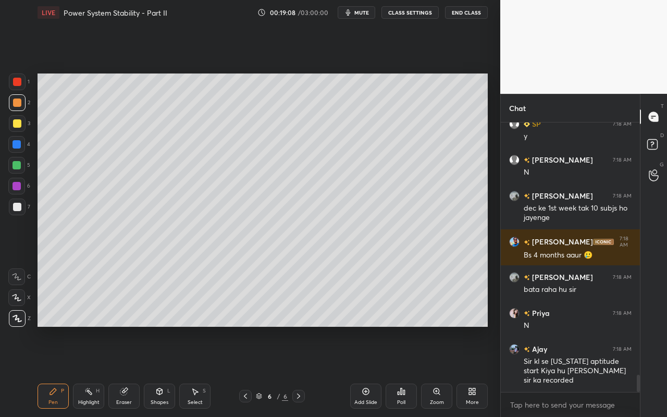
click at [198, 371] on icon at bounding box center [195, 391] width 8 height 8
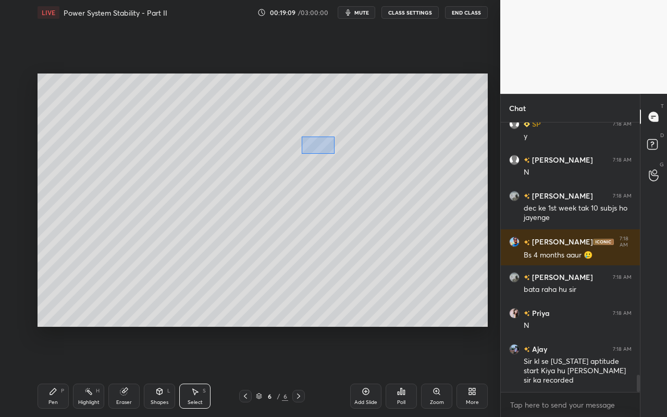
drag, startPoint x: 321, startPoint y: 151, endPoint x: 333, endPoint y: 153, distance: 12.8
click at [332, 153] on div "0 ° Undo Copy Duplicate Duplicate to new slide Delete" at bounding box center [263, 200] width 451 height 253
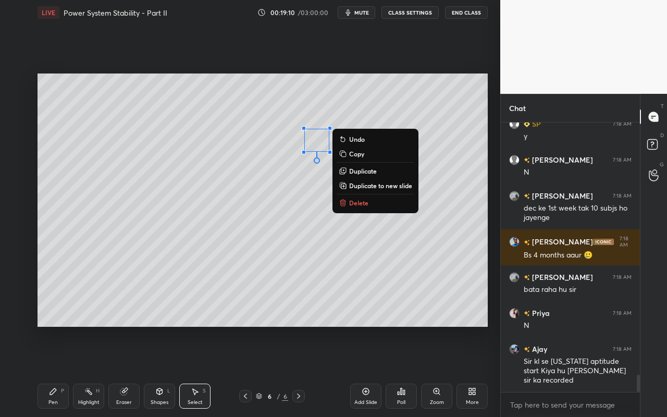
drag, startPoint x: 351, startPoint y: 196, endPoint x: 344, endPoint y: 201, distance: 9.3
click at [351, 196] on div "0 ° Undo Copy Duplicate Duplicate to new slide Delete" at bounding box center [263, 200] width 451 height 253
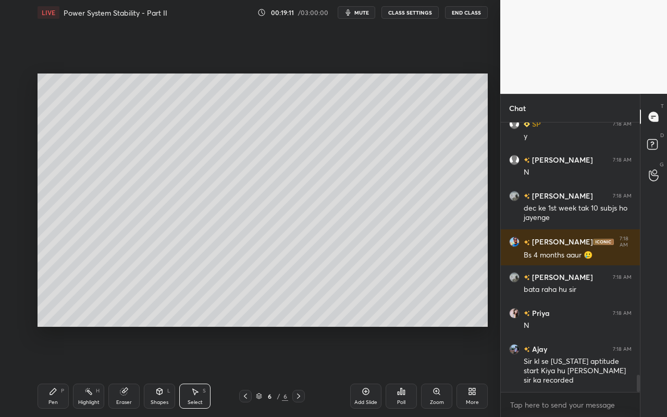
drag, startPoint x: 314, startPoint y: 147, endPoint x: 326, endPoint y: 155, distance: 14.9
click at [327, 155] on div "0 ° Undo Copy Duplicate Duplicate to new slide Delete" at bounding box center [263, 200] width 451 height 253
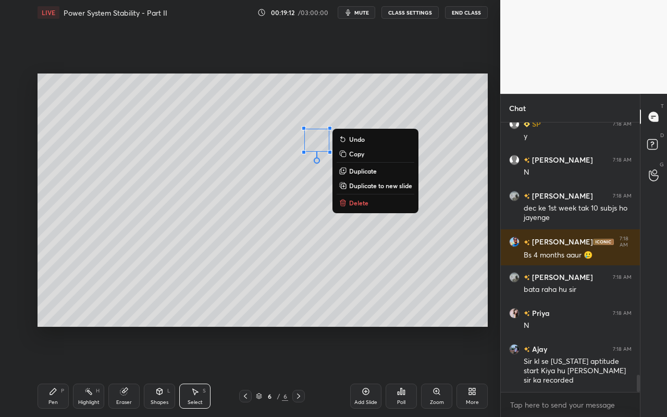
drag, startPoint x: 354, startPoint y: 200, endPoint x: 347, endPoint y: 209, distance: 11.6
click at [354, 200] on p "Delete" at bounding box center [358, 203] width 19 height 8
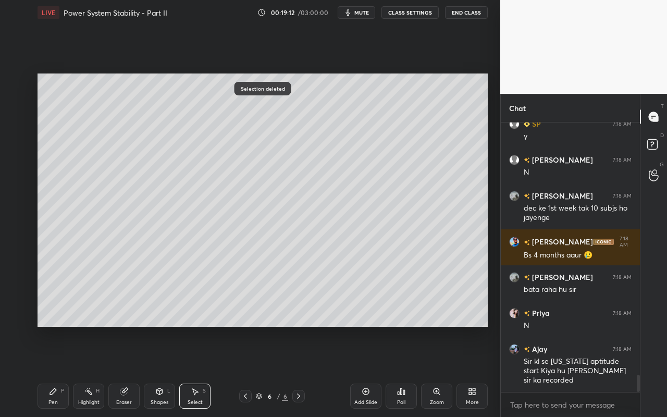
drag, startPoint x: 48, startPoint y: 395, endPoint x: 101, endPoint y: 347, distance: 70.9
click at [51, 371] on div "Pen P" at bounding box center [53, 396] width 31 height 25
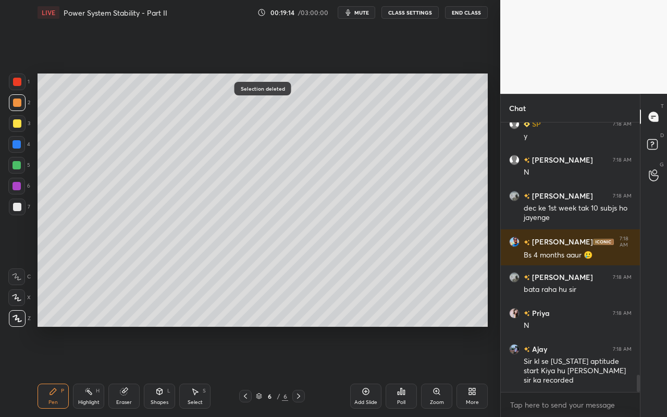
click at [20, 205] on div at bounding box center [17, 207] width 8 height 8
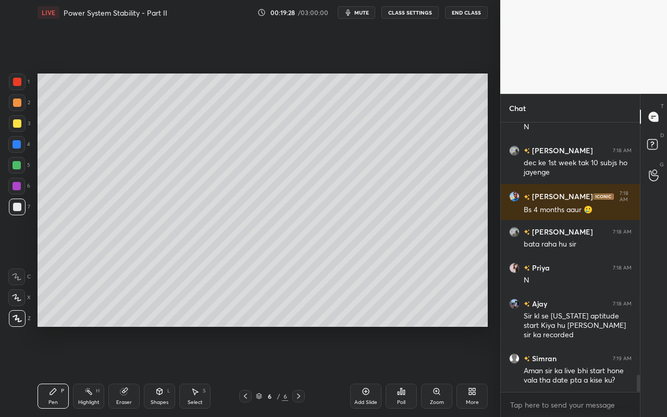
click at [202, 371] on div "Select S" at bounding box center [194, 396] width 31 height 25
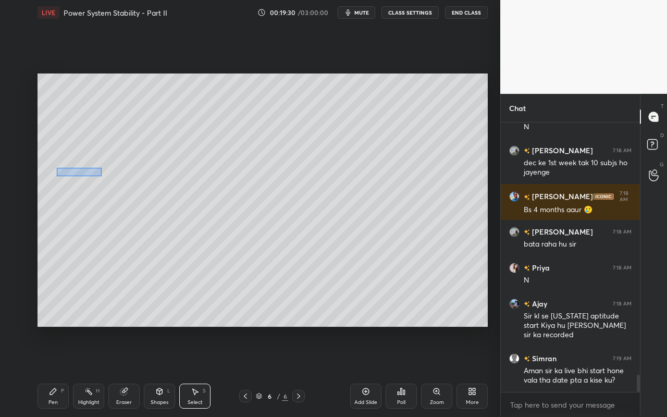
drag, startPoint x: 83, startPoint y: 176, endPoint x: 104, endPoint y: 174, distance: 21.0
click at [104, 176] on div "0 ° Undo Copy Duplicate Duplicate to new slide Delete" at bounding box center [263, 200] width 451 height 253
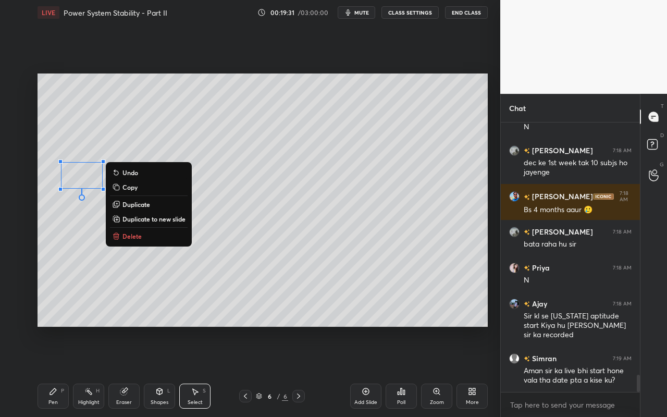
click at [168, 235] on button "Delete" at bounding box center [149, 236] width 78 height 13
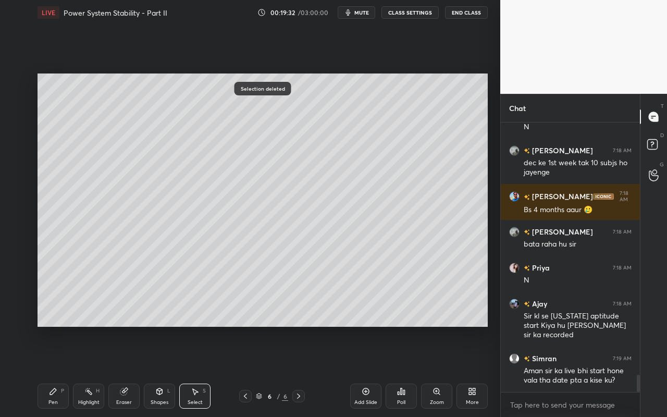
click at [52, 371] on div "Pen" at bounding box center [52, 402] width 9 height 5
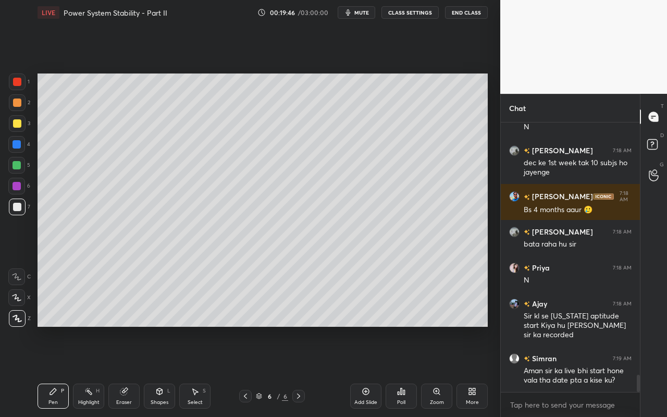
click at [200, 371] on div "Select" at bounding box center [195, 402] width 15 height 5
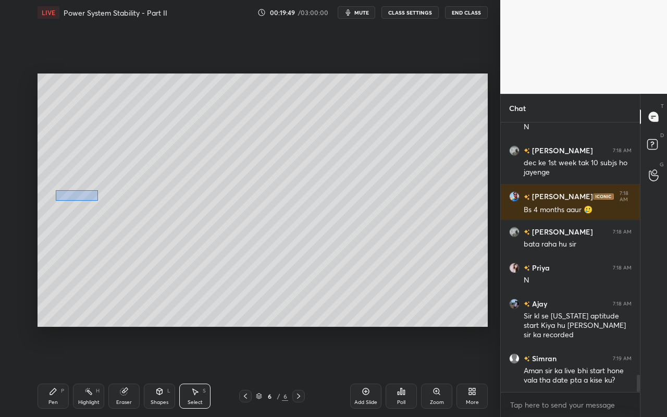
drag, startPoint x: 74, startPoint y: 196, endPoint x: 102, endPoint y: 202, distance: 28.7
click at [98, 201] on div "0 ° Undo Copy Duplicate Duplicate to new slide Delete" at bounding box center [263, 200] width 451 height 253
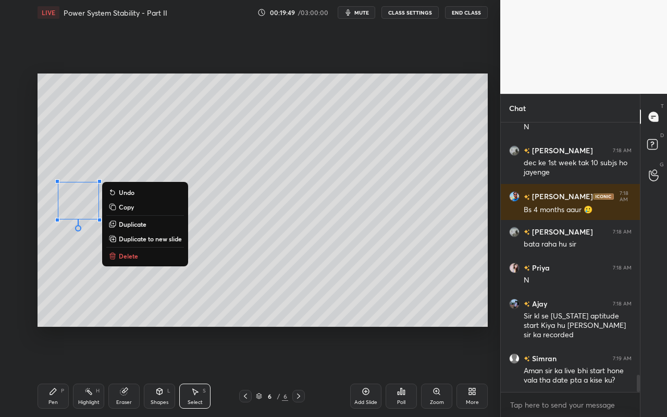
click at [130, 253] on p "Delete" at bounding box center [128, 256] width 19 height 8
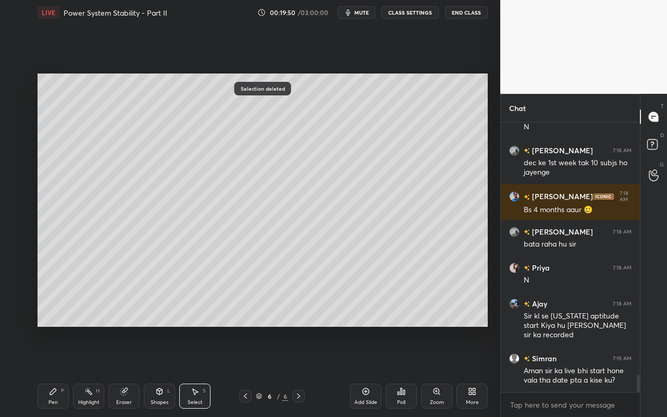
click at [52, 371] on div "Pen" at bounding box center [52, 402] width 9 height 5
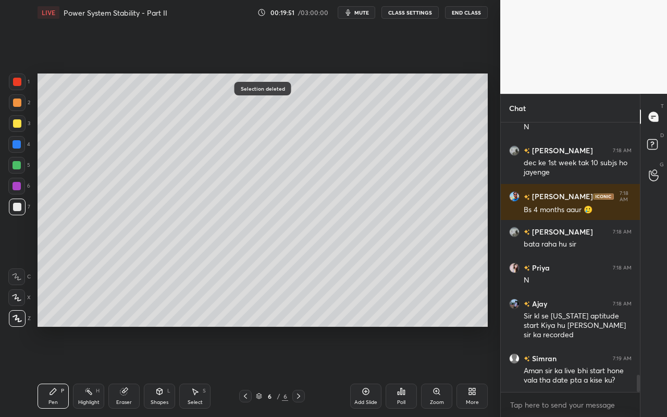
click at [18, 127] on div at bounding box center [17, 123] width 8 height 8
click at [193, 371] on div "Select S" at bounding box center [194, 396] width 31 height 25
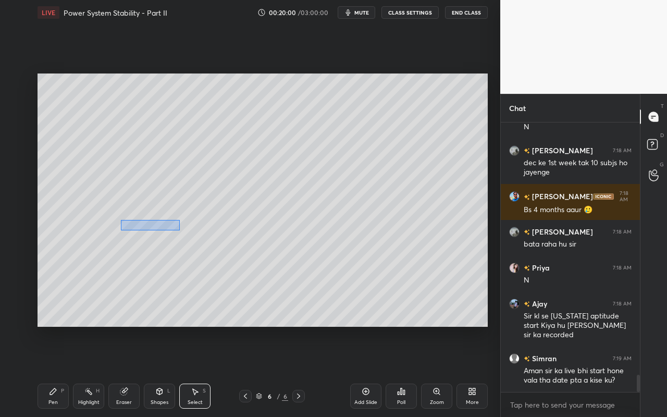
drag, startPoint x: 120, startPoint y: 220, endPoint x: 181, endPoint y: 232, distance: 62.1
click at [181, 232] on div "0 ° Undo Copy Duplicate Duplicate to new slide Delete" at bounding box center [263, 200] width 451 height 253
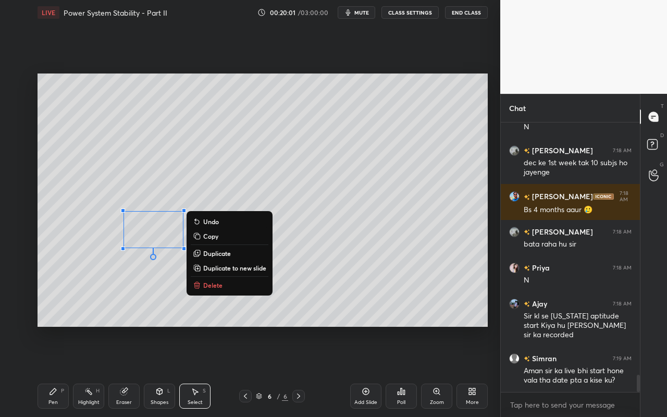
click at [207, 282] on p "Delete" at bounding box center [212, 285] width 19 height 8
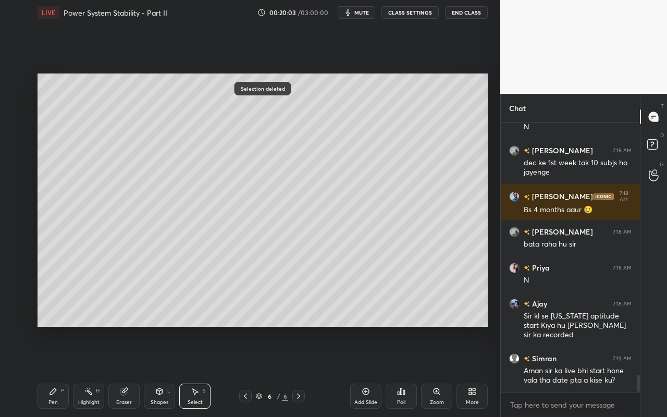
click at [56, 371] on div "Pen" at bounding box center [52, 402] width 9 height 5
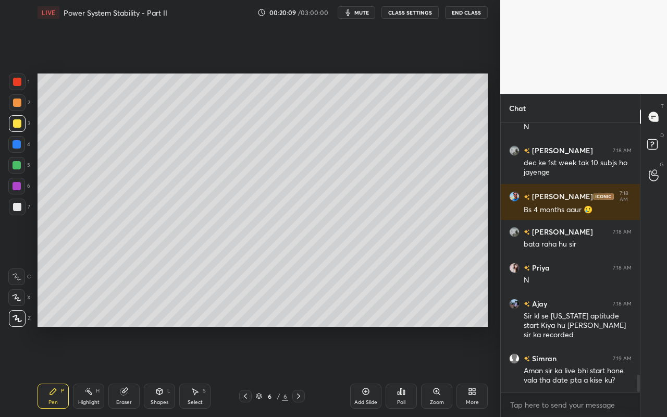
click at [87, 371] on div "Highlight H" at bounding box center [88, 396] width 31 height 25
drag, startPoint x: 193, startPoint y: 397, endPoint x: 194, endPoint y: 359, distance: 38.1
click at [193, 371] on div "Select S" at bounding box center [194, 396] width 31 height 25
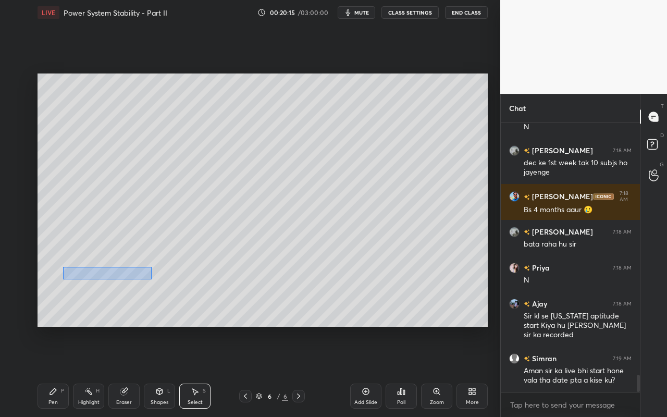
drag, startPoint x: 63, startPoint y: 270, endPoint x: 151, endPoint y: 278, distance: 88.5
click at [151, 279] on div "0 ° Undo Copy Duplicate Duplicate to new slide Delete" at bounding box center [263, 200] width 451 height 253
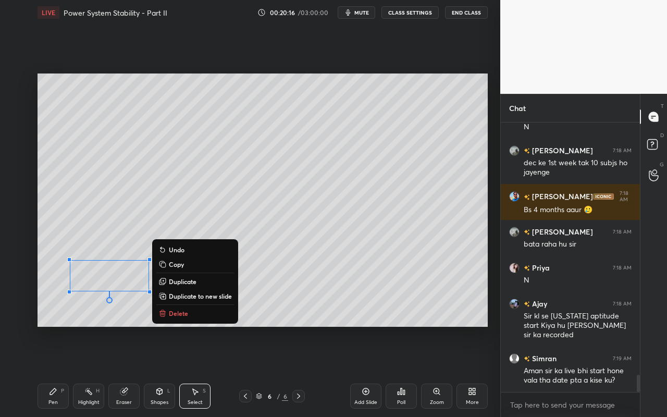
click at [173, 312] on p "Delete" at bounding box center [178, 313] width 19 height 8
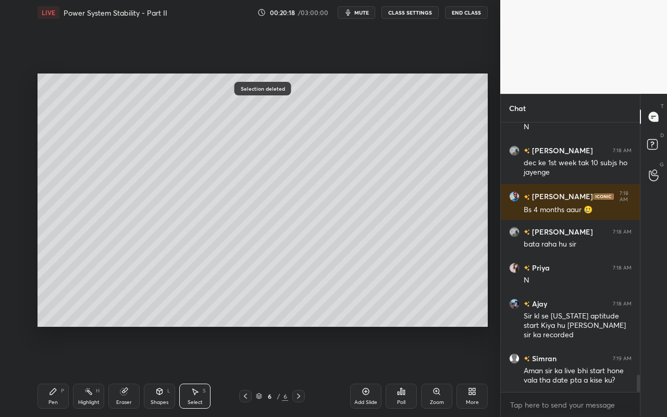
click at [56, 371] on icon at bounding box center [53, 391] width 8 height 8
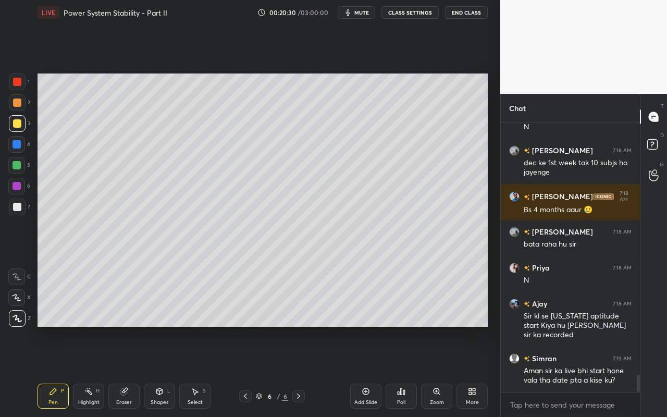
drag, startPoint x: 196, startPoint y: 401, endPoint x: 202, endPoint y: 388, distance: 14.5
click at [196, 371] on div "Select" at bounding box center [195, 402] width 15 height 5
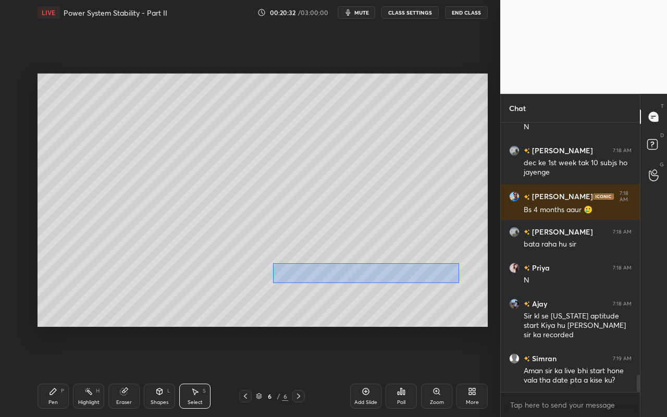
drag, startPoint x: 274, startPoint y: 269, endPoint x: 457, endPoint y: 287, distance: 184.0
click at [458, 287] on div "0 ° Undo Copy Duplicate Duplicate to new slide Delete" at bounding box center [263, 200] width 451 height 253
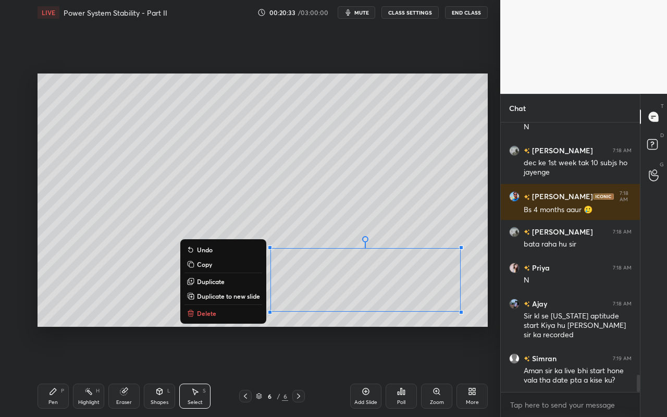
click at [245, 314] on button "Delete" at bounding box center [224, 313] width 78 height 13
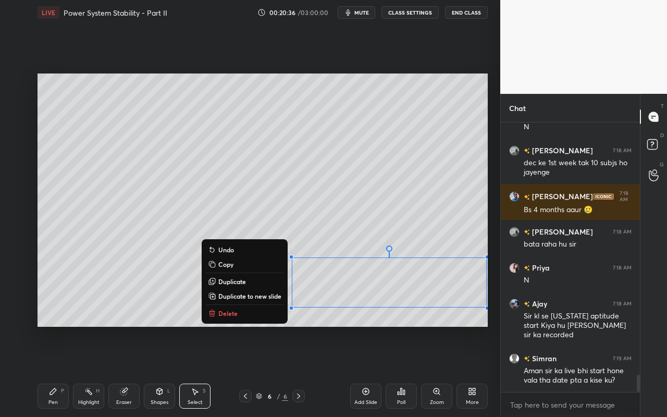
drag, startPoint x: 285, startPoint y: 259, endPoint x: 473, endPoint y: 310, distance: 194.9
click at [487, 317] on div "0 ° Undo Copy Duplicate Duplicate to new slide Delete" at bounding box center [263, 200] width 451 height 253
click at [239, 314] on button "Delete" at bounding box center [245, 313] width 78 height 13
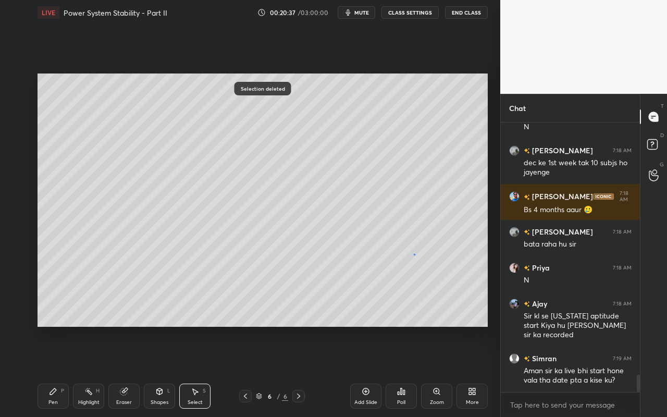
drag, startPoint x: 413, startPoint y: 253, endPoint x: 440, endPoint y: 265, distance: 28.5
click at [442, 266] on div "0 ° Undo Copy Duplicate Duplicate to new slide Delete" at bounding box center [263, 200] width 451 height 253
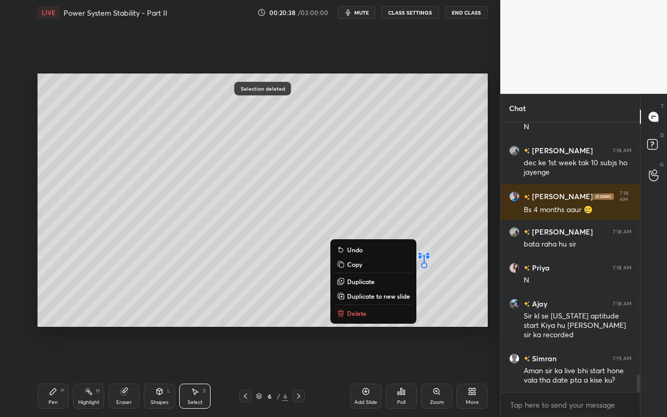
click at [378, 311] on button "Delete" at bounding box center [374, 313] width 78 height 13
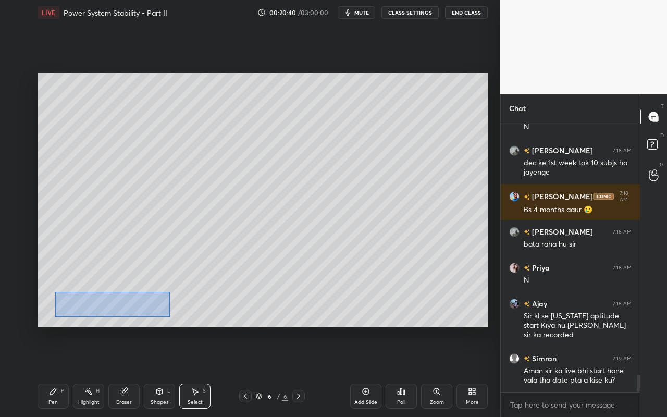
drag, startPoint x: 61, startPoint y: 296, endPoint x: 169, endPoint y: 318, distance: 110.0
click at [169, 318] on div "0 ° Undo Copy Duplicate Duplicate to new slide Delete" at bounding box center [263, 200] width 451 height 253
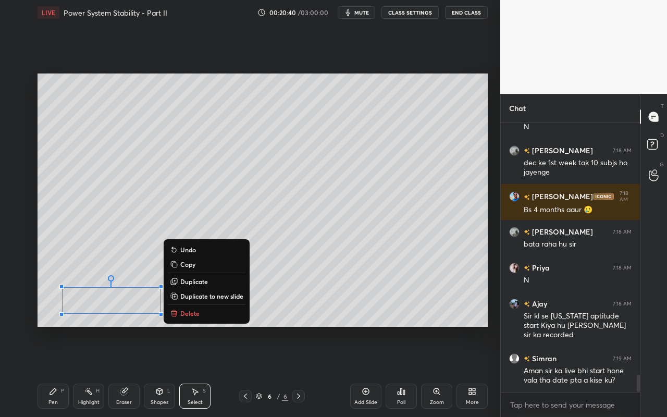
drag, startPoint x: 188, startPoint y: 314, endPoint x: 189, endPoint y: 308, distance: 6.4
click at [188, 314] on p "Delete" at bounding box center [189, 313] width 19 height 8
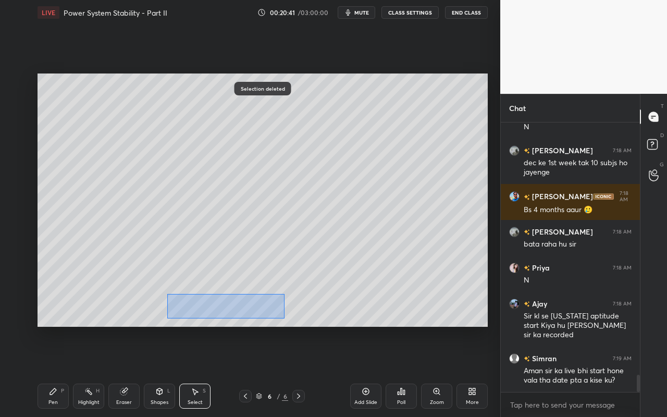
drag, startPoint x: 169, startPoint y: 298, endPoint x: 297, endPoint y: 321, distance: 129.7
click at [297, 320] on div "0 ° Undo Copy Duplicate Duplicate to new slide Delete" at bounding box center [263, 200] width 451 height 253
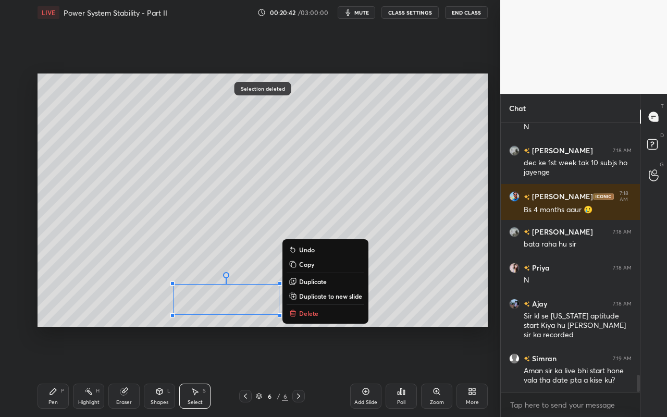
click at [310, 312] on p "Delete" at bounding box center [308, 313] width 19 height 8
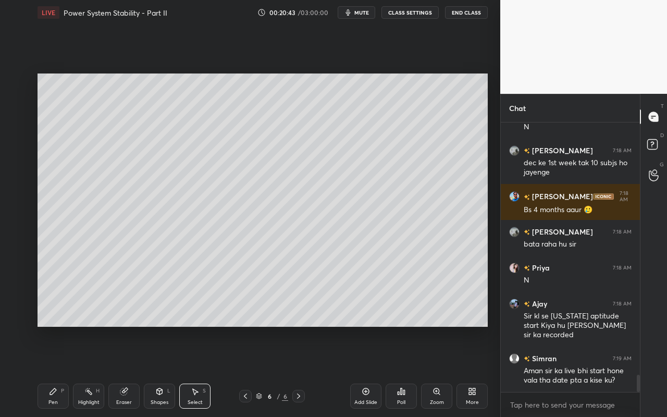
click at [123, 371] on div "Eraser" at bounding box center [124, 402] width 16 height 5
click at [90, 371] on div "Highlight" at bounding box center [88, 402] width 21 height 5
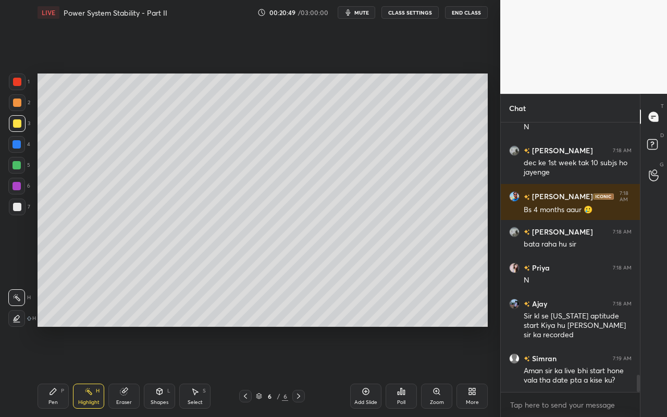
click at [16, 295] on icon at bounding box center [17, 298] width 8 height 8
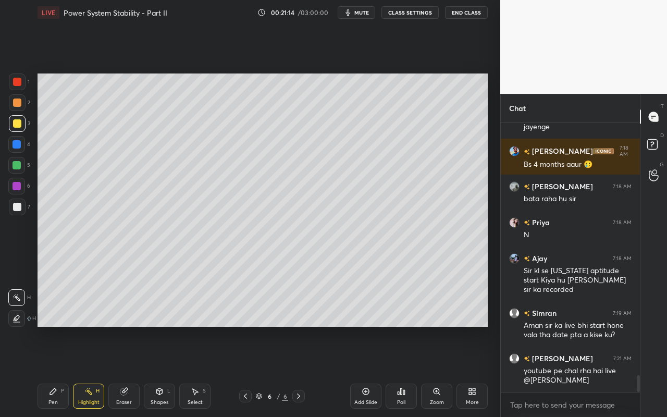
click at [94, 371] on div "Highlight" at bounding box center [88, 402] width 21 height 5
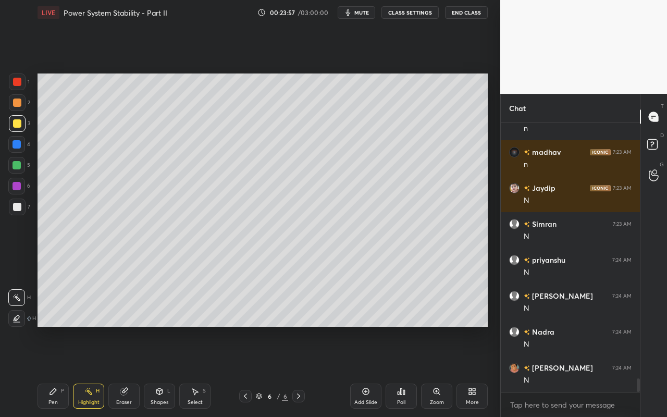
scroll to position [5004, 0]
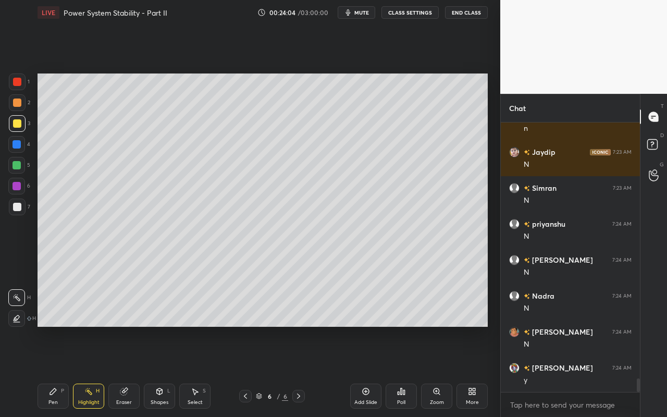
click at [369, 371] on div "Add Slide" at bounding box center [366, 402] width 23 height 5
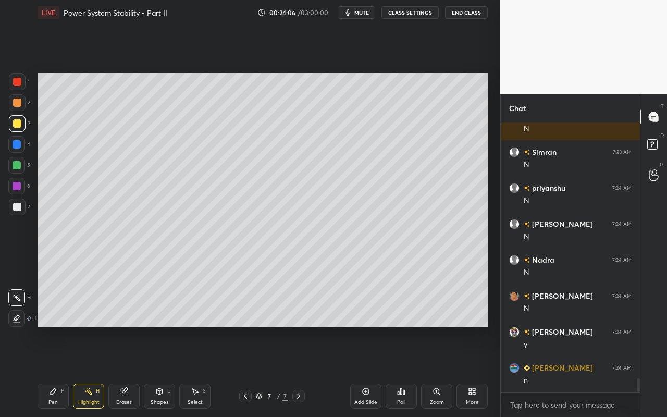
drag, startPoint x: 164, startPoint y: 396, endPoint x: 168, endPoint y: 384, distance: 12.4
click at [164, 371] on div "Shapes L" at bounding box center [159, 396] width 31 height 25
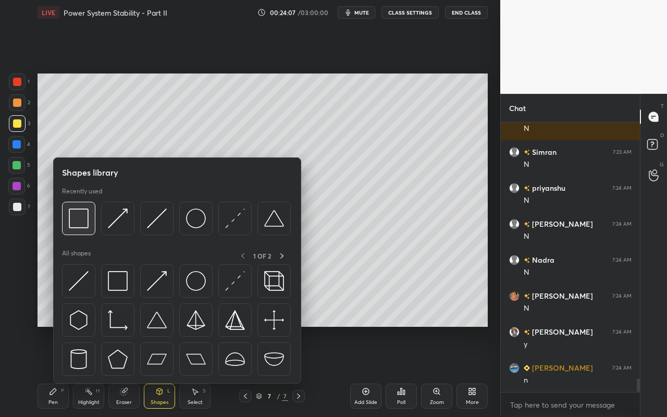
click at [90, 229] on div at bounding box center [78, 218] width 33 height 33
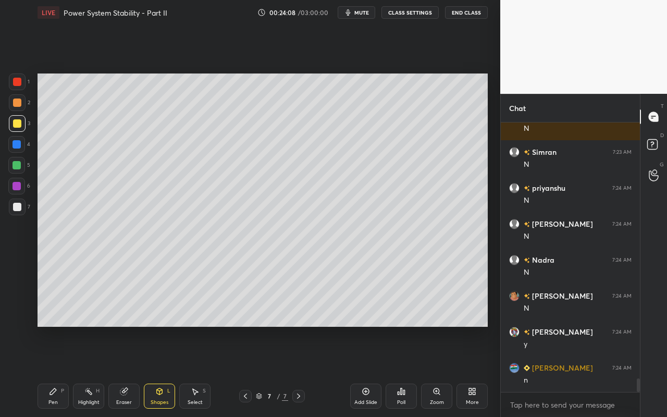
click at [15, 145] on div at bounding box center [17, 144] width 8 height 8
click at [49, 371] on div "Pen P" at bounding box center [53, 396] width 31 height 25
click at [18, 124] on div at bounding box center [17, 123] width 8 height 8
drag, startPoint x: 55, startPoint y: 393, endPoint x: 62, endPoint y: 349, distance: 44.8
click at [54, 371] on icon at bounding box center [53, 391] width 8 height 8
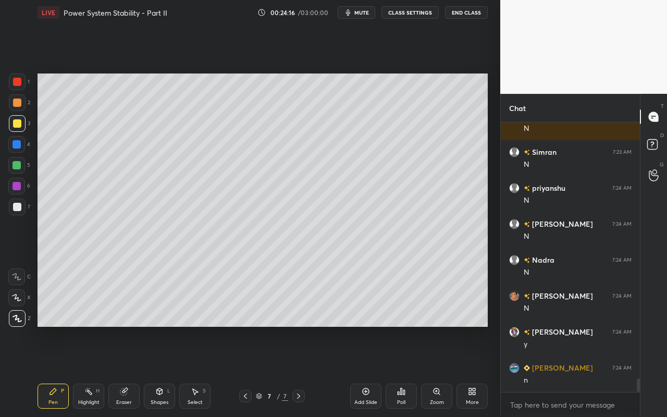
scroll to position [5076, 0]
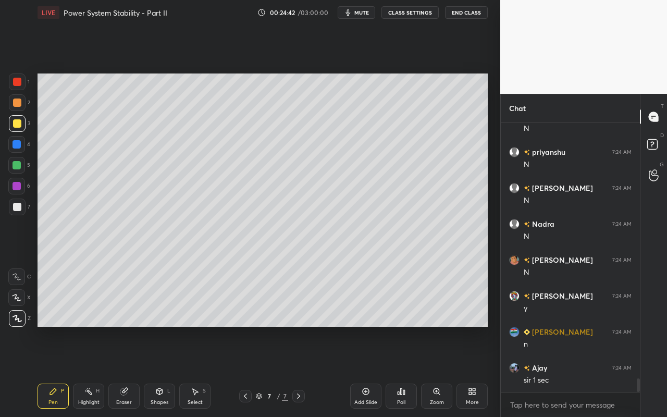
click at [163, 371] on div "Shapes" at bounding box center [160, 402] width 18 height 5
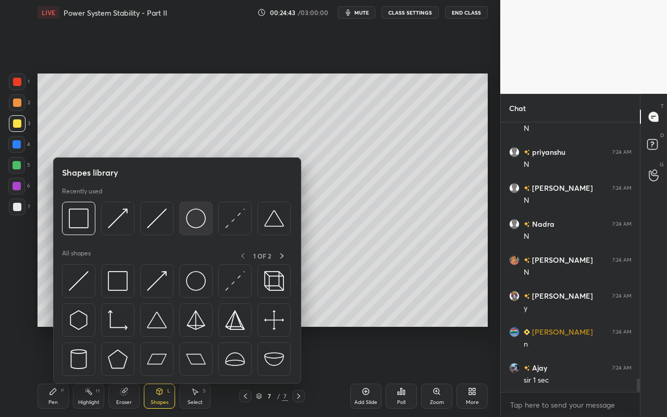
click at [199, 224] on img at bounding box center [196, 219] width 20 height 20
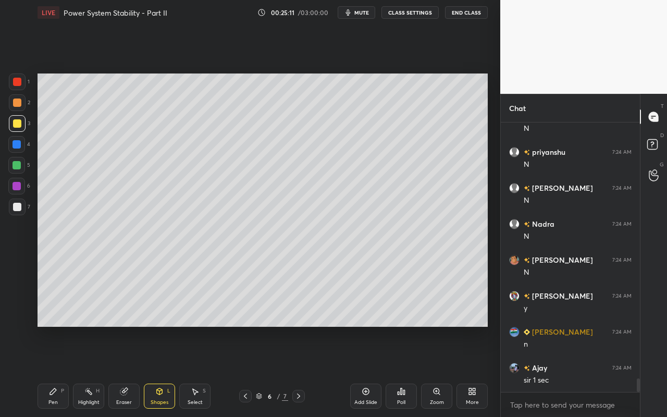
scroll to position [5112, 0]
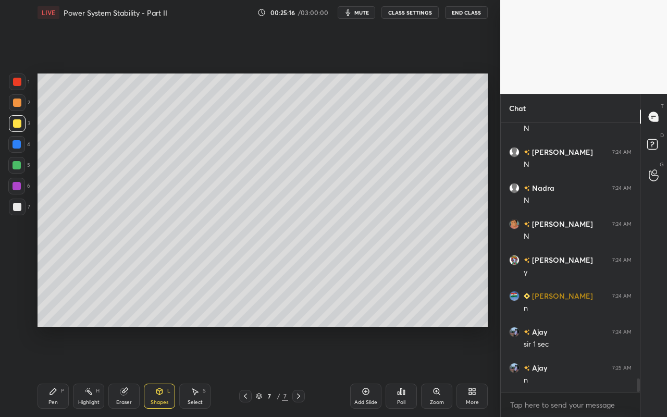
click at [162, 371] on div "Shapes L" at bounding box center [159, 396] width 31 height 25
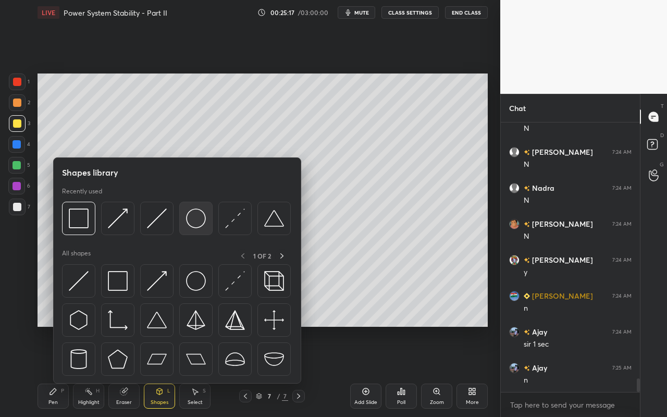
click at [203, 221] on img at bounding box center [196, 219] width 20 height 20
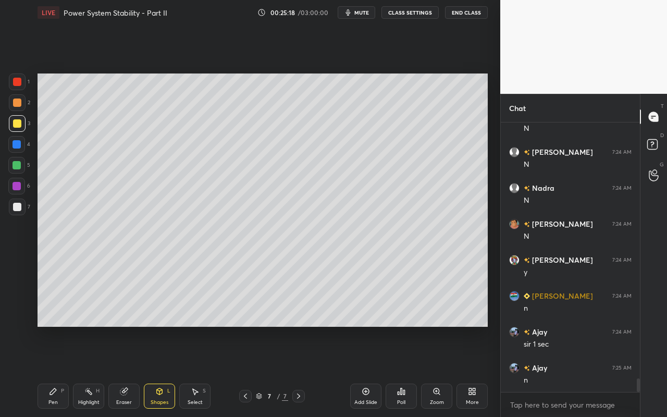
click at [11, 104] on div at bounding box center [17, 102] width 17 height 17
click at [57, 371] on div "Pen P" at bounding box center [53, 396] width 31 height 25
click at [163, 371] on div "Shapes L" at bounding box center [159, 396] width 31 height 25
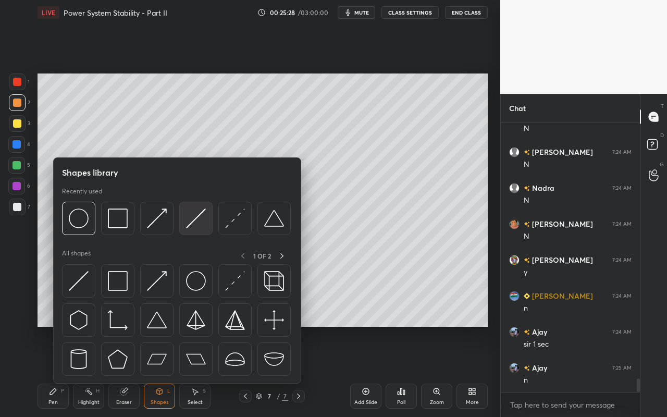
click at [205, 217] on img at bounding box center [196, 219] width 20 height 20
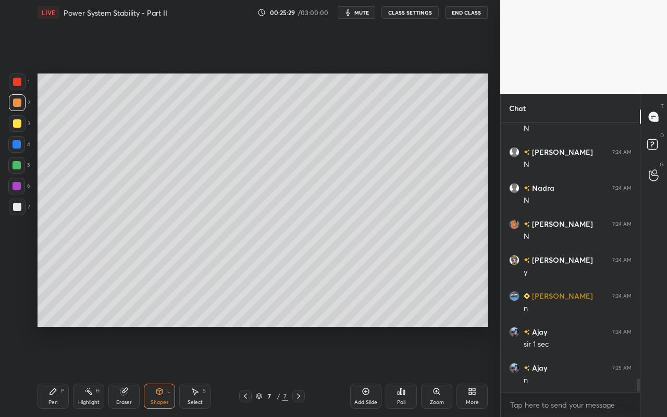
click at [19, 189] on div at bounding box center [17, 186] width 8 height 8
click at [161, 371] on div "Shapes" at bounding box center [160, 402] width 18 height 5
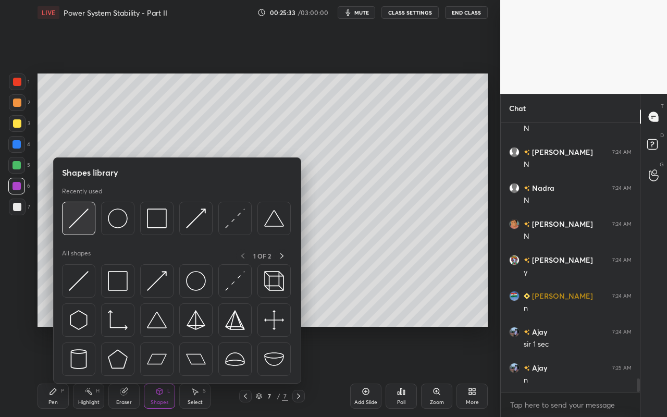
click at [83, 229] on div at bounding box center [78, 218] width 33 height 33
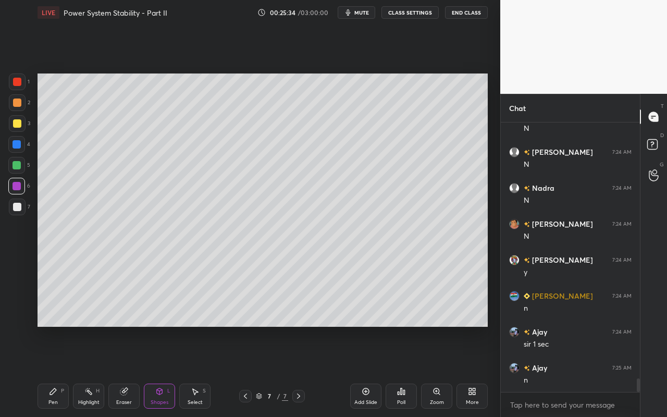
drag, startPoint x: 22, startPoint y: 211, endPoint x: 32, endPoint y: 208, distance: 10.9
click at [22, 211] on div at bounding box center [17, 207] width 17 height 17
click at [62, 371] on div "Pen P" at bounding box center [53, 396] width 31 height 25
drag, startPoint x: 52, startPoint y: 400, endPoint x: 53, endPoint y: 395, distance: 5.4
click at [52, 371] on div "Pen" at bounding box center [52, 402] width 9 height 5
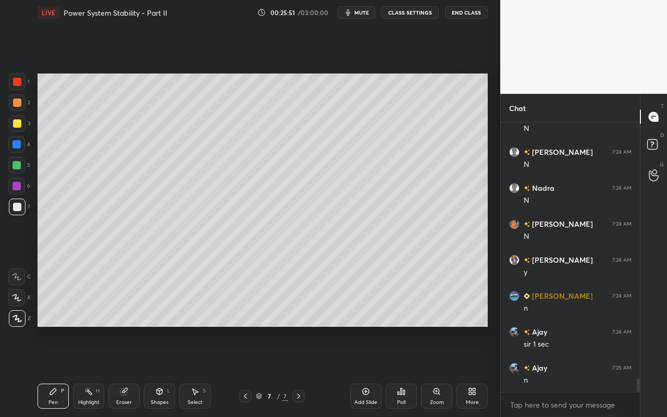
drag, startPoint x: 18, startPoint y: 104, endPoint x: 34, endPoint y: 105, distance: 16.2
click at [18, 105] on div at bounding box center [17, 103] width 8 height 8
click at [51, 371] on div "Pen" at bounding box center [52, 402] width 9 height 5
click at [18, 189] on div at bounding box center [17, 186] width 8 height 8
click at [20, 109] on div at bounding box center [17, 102] width 17 height 17
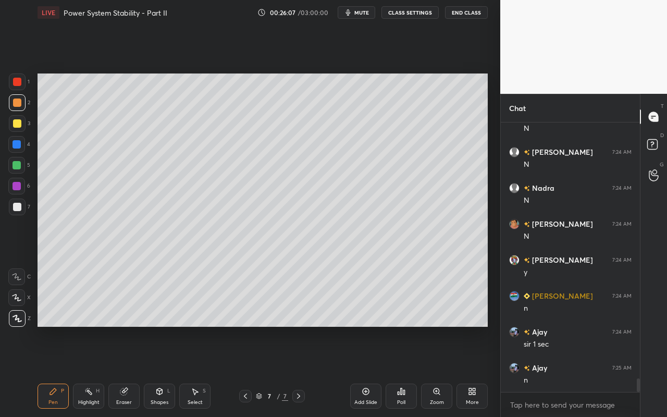
click at [157, 371] on icon at bounding box center [160, 391] width 6 height 6
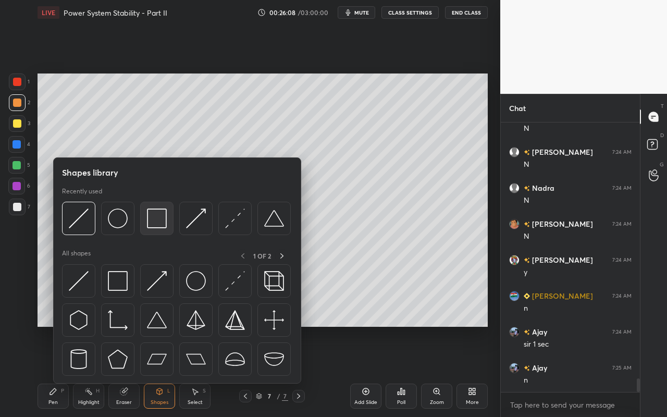
click at [158, 221] on img at bounding box center [157, 219] width 20 height 20
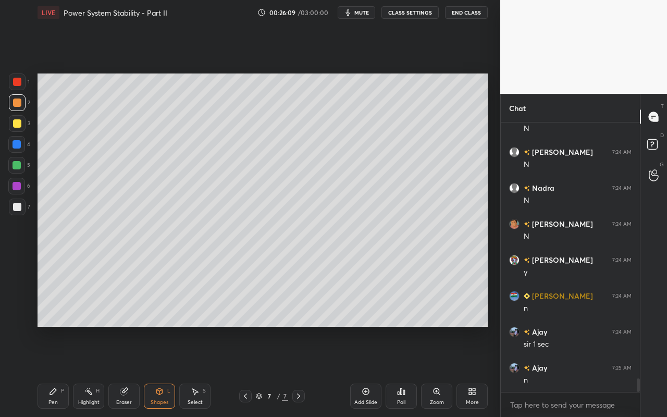
click at [21, 104] on div at bounding box center [17, 102] width 17 height 17
click at [165, 371] on div "Shapes L" at bounding box center [159, 396] width 31 height 25
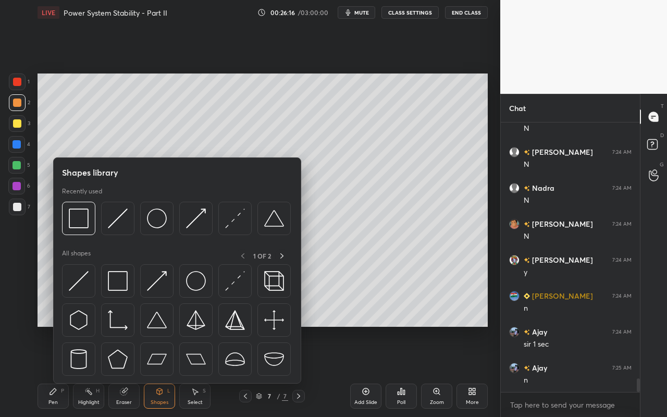
click at [120, 371] on div "Eraser" at bounding box center [123, 396] width 31 height 25
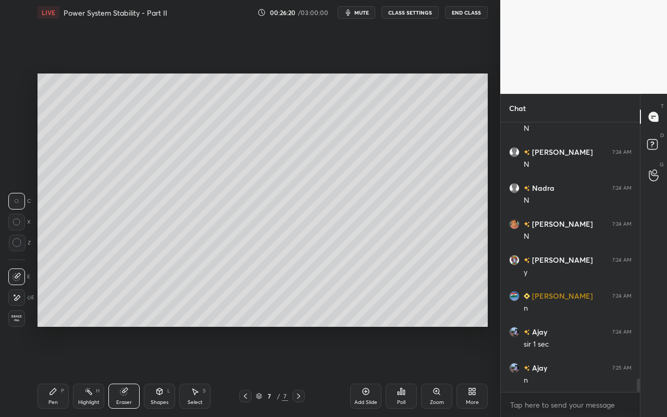
click at [56, 371] on div "Pen P" at bounding box center [53, 396] width 31 height 25
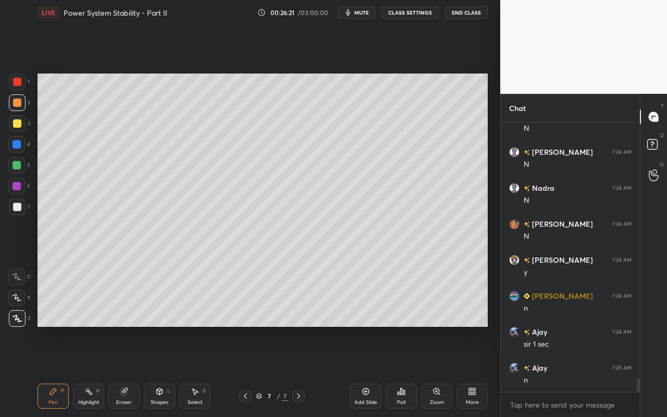
click at [18, 186] on div at bounding box center [17, 186] width 8 height 8
click at [126, 371] on div "Eraser" at bounding box center [124, 402] width 16 height 5
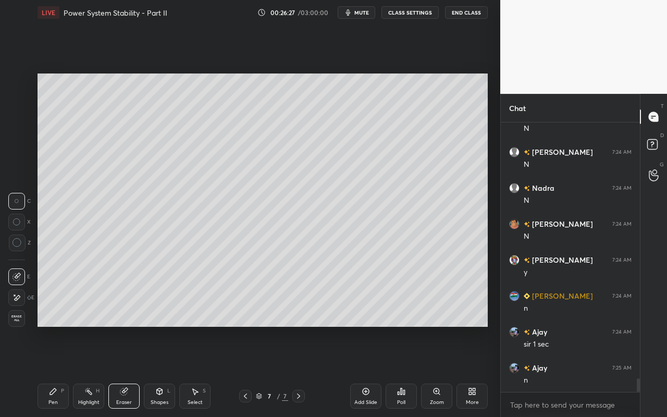
click at [159, 371] on div "Shapes L" at bounding box center [159, 396] width 31 height 25
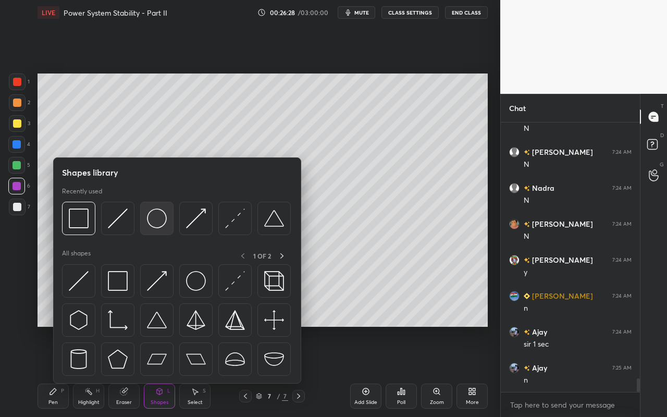
click at [163, 223] on img at bounding box center [157, 219] width 20 height 20
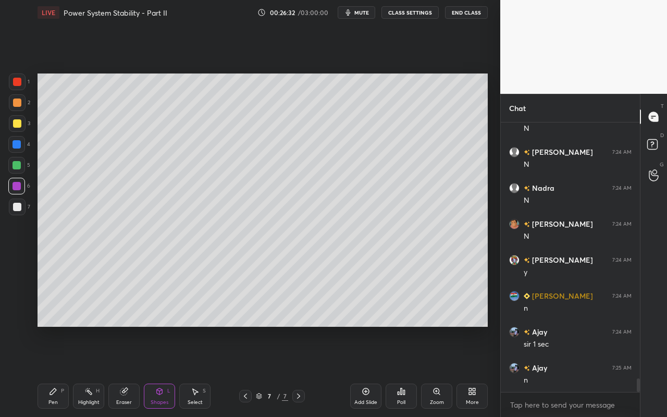
drag, startPoint x: 20, startPoint y: 104, endPoint x: 34, endPoint y: 125, distance: 25.5
click at [20, 104] on div at bounding box center [17, 103] width 8 height 8
click at [53, 371] on div "Pen P" at bounding box center [53, 396] width 31 height 25
click at [87, 371] on div "Highlight" at bounding box center [88, 402] width 21 height 5
click at [126, 371] on icon at bounding box center [124, 391] width 8 height 8
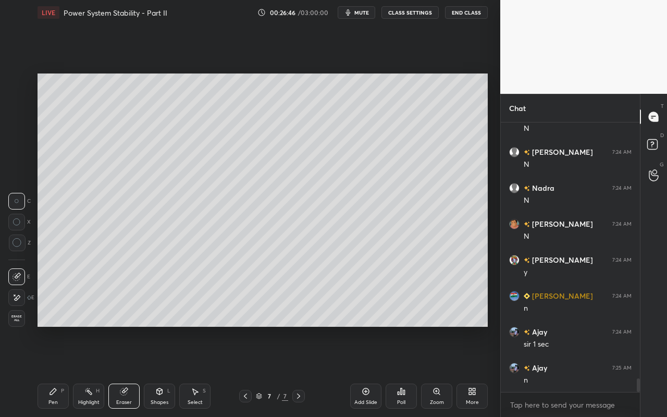
click at [154, 371] on div "Shapes L" at bounding box center [159, 396] width 31 height 25
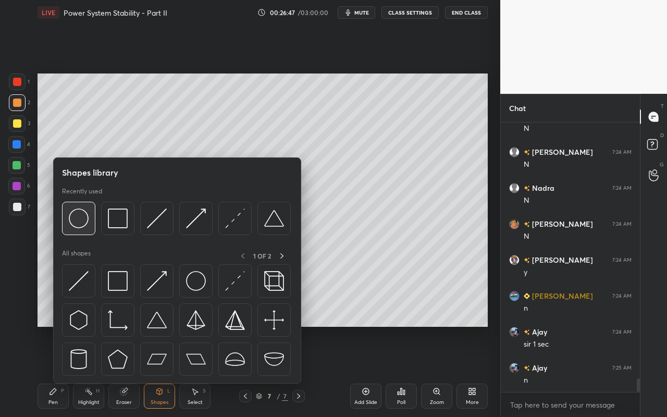
click at [85, 230] on div at bounding box center [78, 218] width 33 height 33
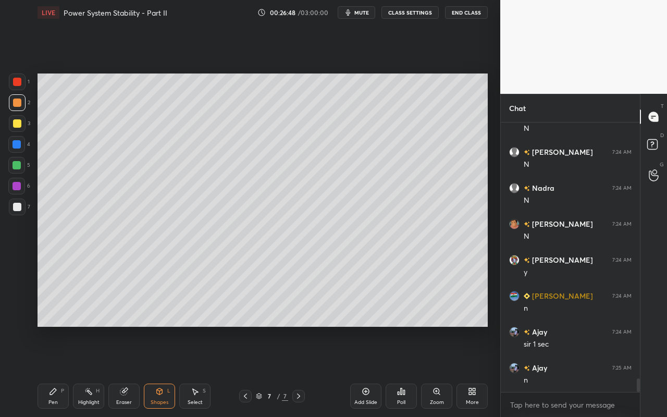
click at [17, 209] on div at bounding box center [17, 207] width 8 height 8
click at [57, 371] on div "Pen P" at bounding box center [53, 396] width 31 height 25
click at [123, 371] on icon at bounding box center [123, 391] width 7 height 7
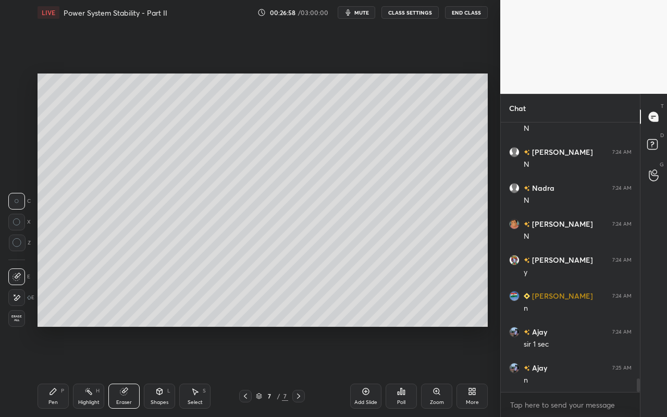
click at [49, 371] on div "Pen P" at bounding box center [53, 396] width 31 height 25
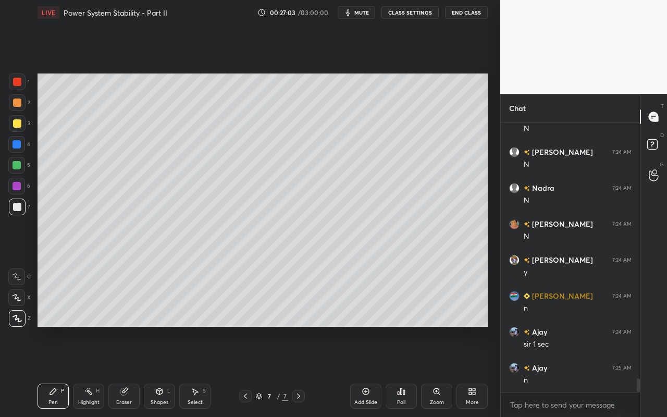
drag, startPoint x: 84, startPoint y: 399, endPoint x: 117, endPoint y: 367, distance: 46.8
click at [84, 371] on div "Highlight" at bounding box center [88, 402] width 21 height 5
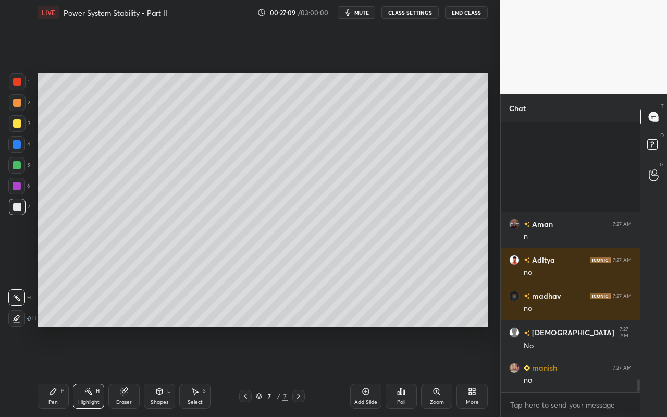
scroll to position [5472, 0]
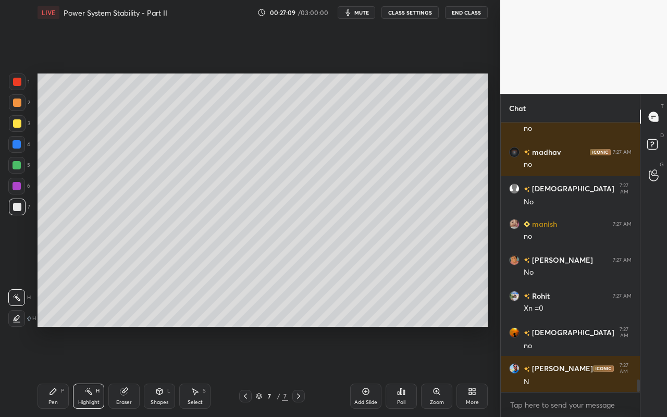
click at [54, 371] on div "Pen P" at bounding box center [53, 396] width 31 height 25
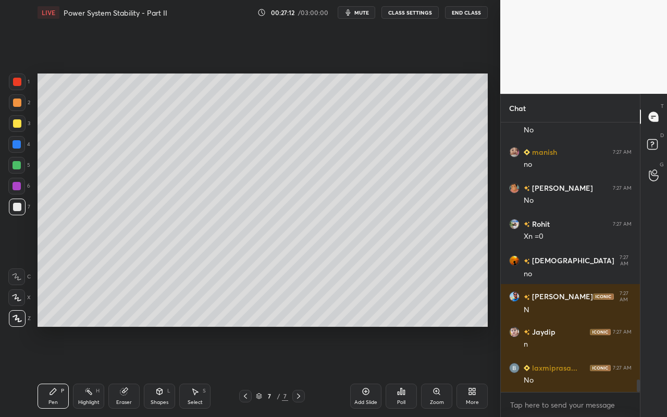
scroll to position [5580, 0]
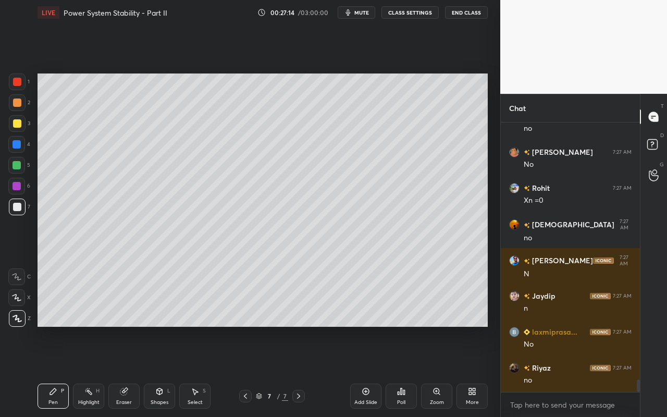
click at [59, 371] on div "Pen P" at bounding box center [53, 396] width 31 height 25
click at [94, 371] on div "Highlight" at bounding box center [88, 402] width 21 height 5
click at [59, 371] on div "Pen P" at bounding box center [53, 396] width 31 height 25
click at [88, 371] on icon at bounding box center [88, 391] width 8 height 8
click at [160, 371] on div "Shapes" at bounding box center [160, 402] width 18 height 5
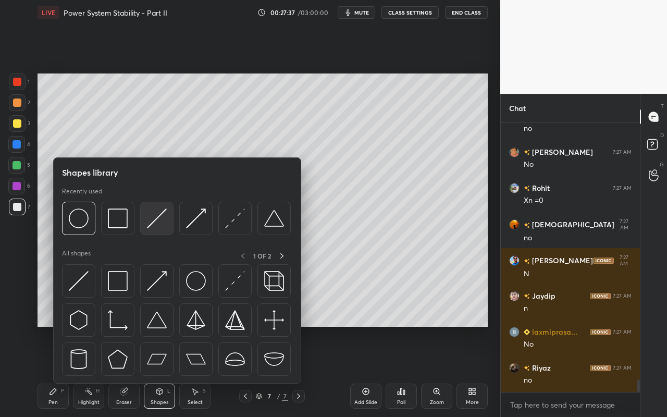
click at [157, 228] on img at bounding box center [157, 219] width 20 height 20
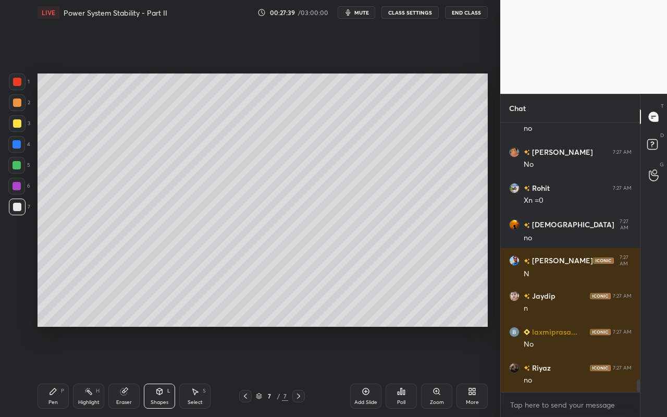
click at [52, 371] on div "Pen P" at bounding box center [53, 396] width 31 height 25
click at [172, 371] on div "Shapes L" at bounding box center [159, 396] width 31 height 25
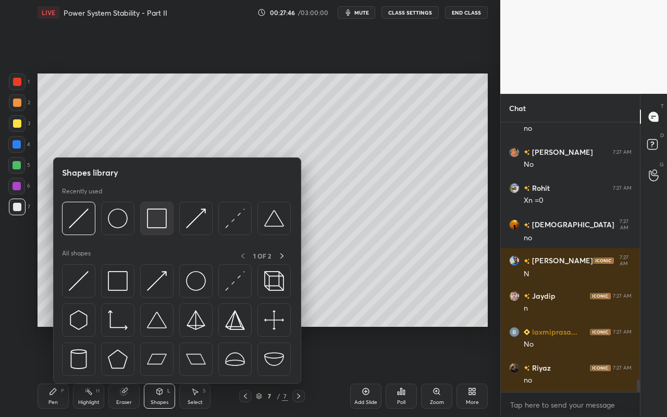
click at [164, 223] on img at bounding box center [157, 219] width 20 height 20
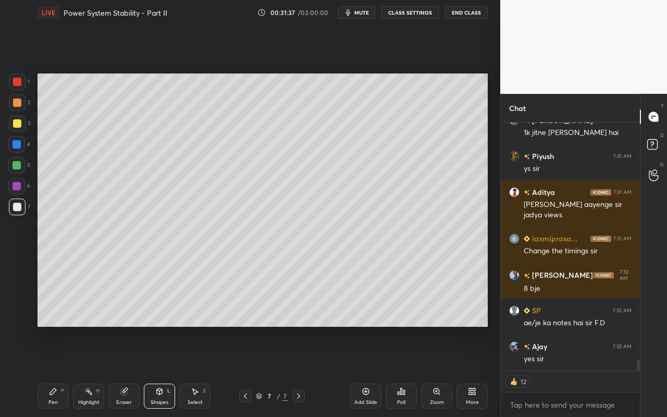
scroll to position [5856, 0]
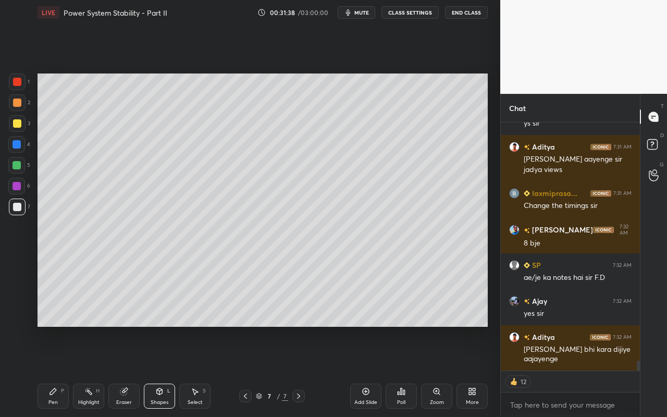
drag, startPoint x: 198, startPoint y: 398, endPoint x: 218, endPoint y: 370, distance: 34.0
click at [198, 371] on div "Select S" at bounding box center [194, 396] width 31 height 25
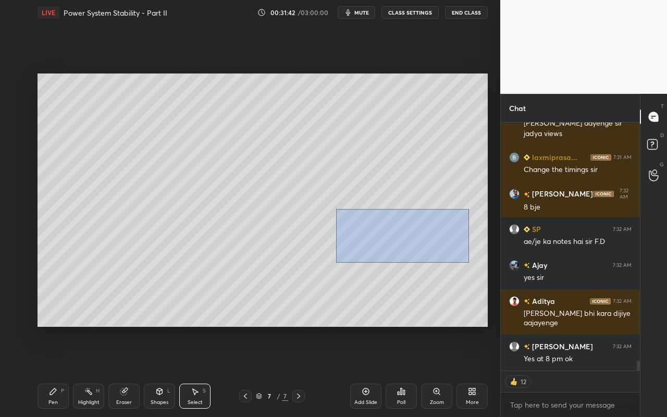
drag, startPoint x: 336, startPoint y: 209, endPoint x: 470, endPoint y: 266, distance: 146.0
click at [470, 265] on div "0 ° Undo Copy Duplicate Duplicate to new slide Delete" at bounding box center [263, 200] width 451 height 253
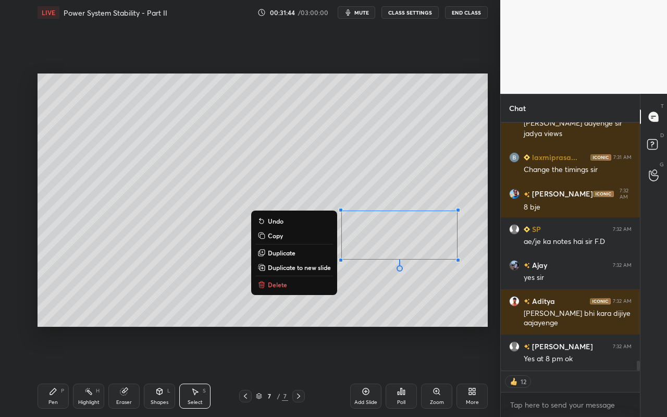
click at [296, 235] on button "Copy" at bounding box center [294, 235] width 78 height 13
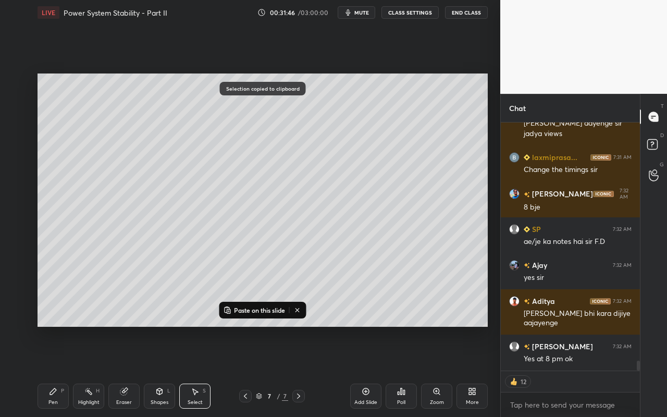
type textarea "x"
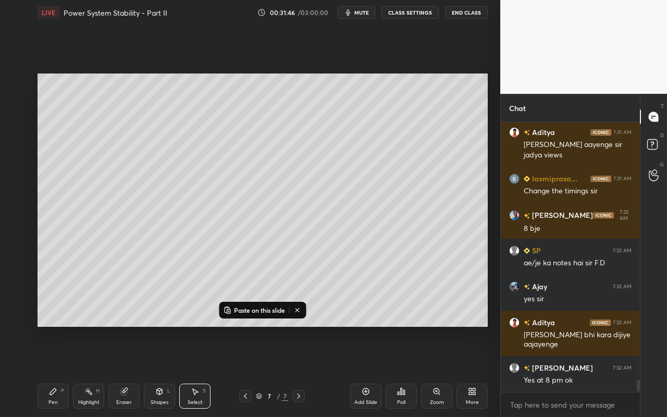
scroll to position [5870, 0]
drag, startPoint x: 377, startPoint y: 398, endPoint x: 379, endPoint y: 381, distance: 17.9
click at [377, 371] on div "Add Slide" at bounding box center [365, 396] width 31 height 25
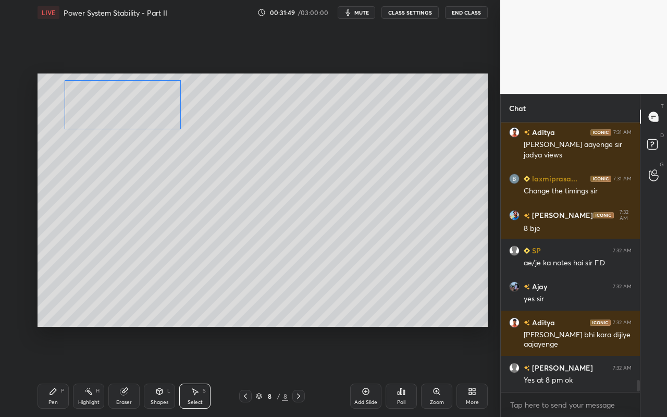
drag, startPoint x: 418, startPoint y: 245, endPoint x: 148, endPoint y: 125, distance: 295.8
click at [147, 113] on div "0 ° Undo Copy Paste here Duplicate Duplicate to new slide Delete" at bounding box center [263, 200] width 451 height 253
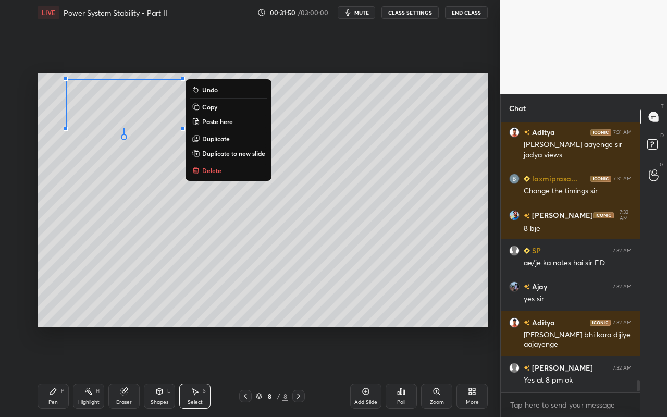
click at [190, 235] on div "0 ° Undo Copy Paste here Duplicate Duplicate to new slide Delete" at bounding box center [263, 200] width 451 height 253
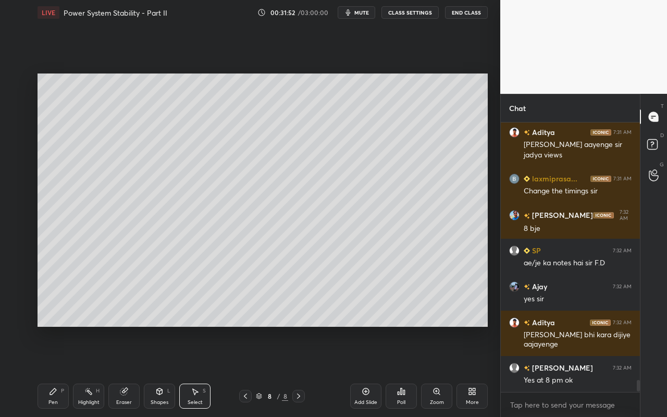
click at [84, 371] on div "Highlight H" at bounding box center [88, 396] width 31 height 25
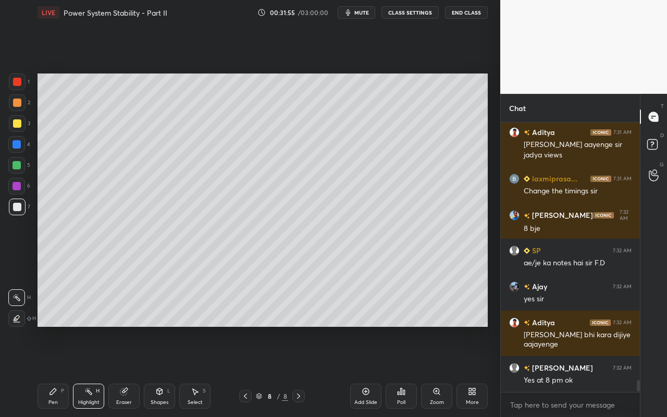
drag, startPoint x: 51, startPoint y: 396, endPoint x: 83, endPoint y: 343, distance: 62.4
click at [51, 371] on div "Pen P" at bounding box center [53, 396] width 31 height 25
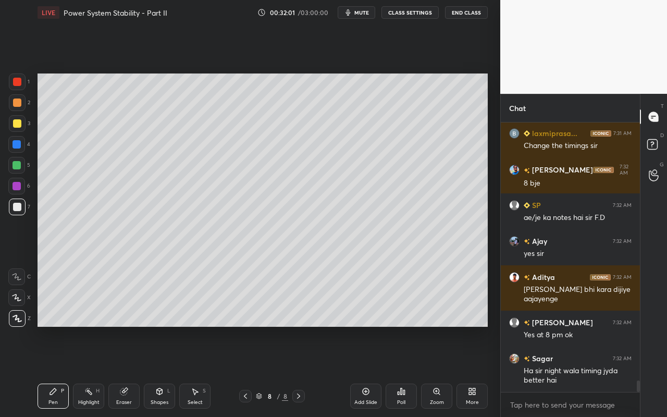
scroll to position [5952, 0]
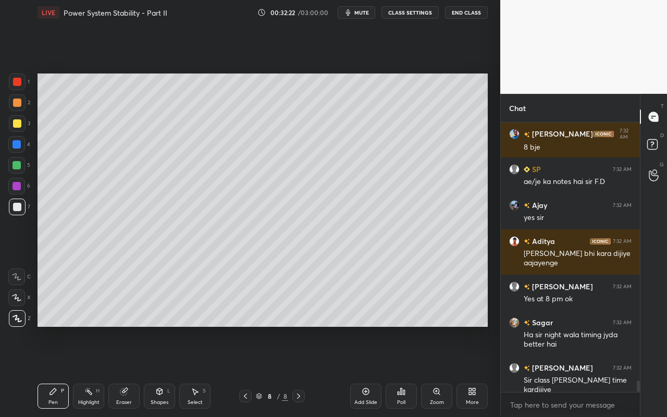
click at [93, 371] on div "Highlight" at bounding box center [88, 402] width 21 height 5
drag, startPoint x: 41, startPoint y: 399, endPoint x: 66, endPoint y: 342, distance: 62.6
click at [41, 371] on div "Pen P" at bounding box center [53, 396] width 31 height 25
click at [199, 371] on div "Select" at bounding box center [195, 402] width 15 height 5
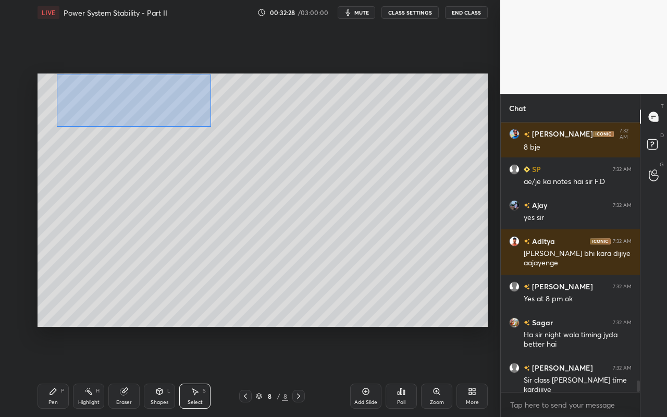
drag, startPoint x: 79, startPoint y: 98, endPoint x: 211, endPoint y: 128, distance: 135.3
click at [211, 127] on div "0 ° Undo Copy Paste here Duplicate Duplicate to new slide Delete" at bounding box center [263, 200] width 451 height 253
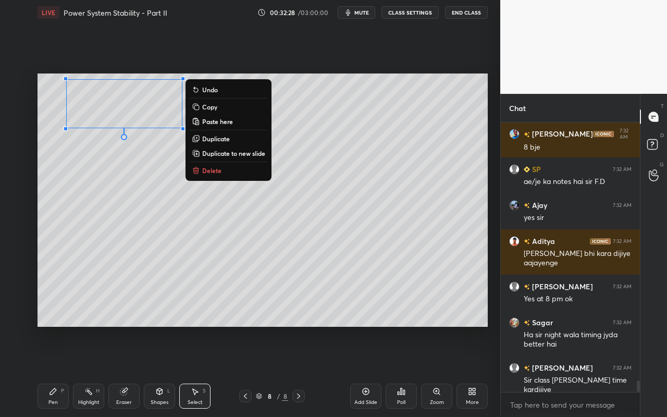
click at [215, 138] on p "Duplicate" at bounding box center [216, 139] width 28 height 8
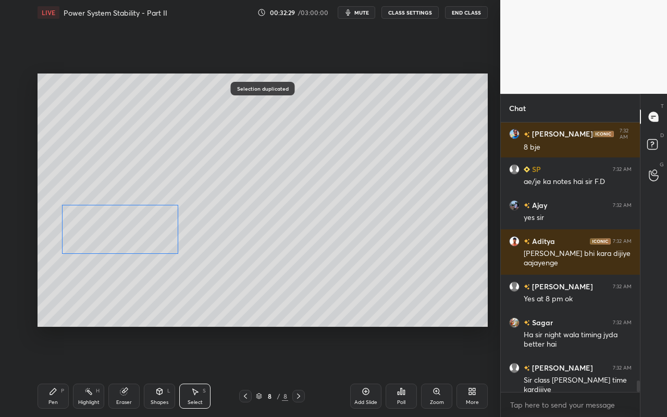
drag, startPoint x: 163, startPoint y: 113, endPoint x: 153, endPoint y: 228, distance: 115.1
click at [149, 227] on div "0 ° Undo Copy Paste here Duplicate Duplicate to new slide Delete" at bounding box center [263, 200] width 451 height 253
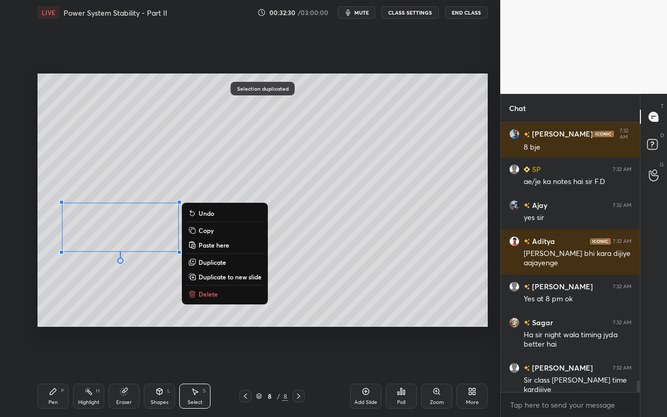
click at [148, 331] on div "0 ° Undo Copy Paste here Duplicate Duplicate to new slide Delete Selection dupl…" at bounding box center [262, 200] width 459 height 350
click at [125, 294] on div "0 ° Undo Copy Paste here Duplicate Duplicate to new slide Delete" at bounding box center [263, 200] width 451 height 253
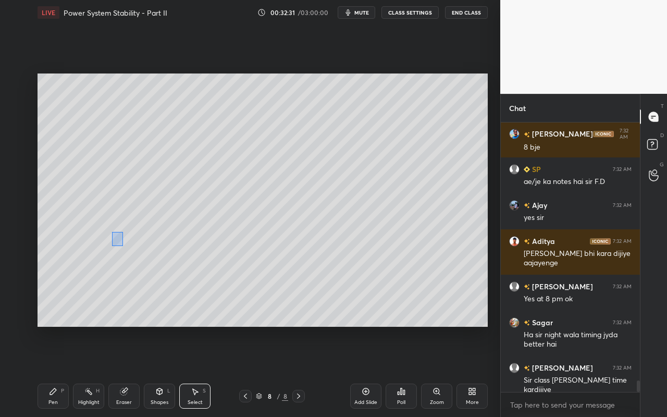
drag, startPoint x: 112, startPoint y: 232, endPoint x: 203, endPoint y: 257, distance: 94.1
click at [203, 257] on div "0 ° Undo Copy Paste here Duplicate Duplicate to new slide Delete" at bounding box center [263, 200] width 451 height 253
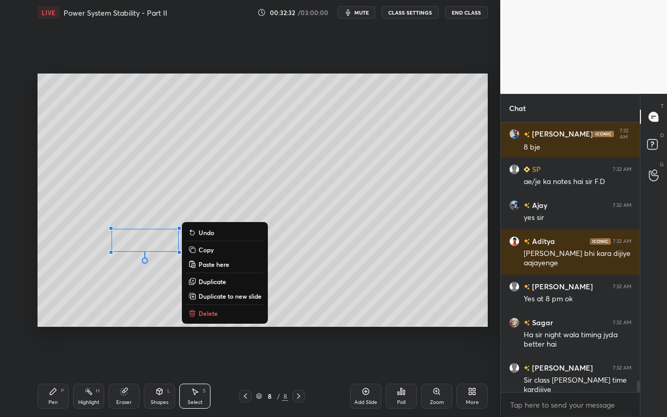
click at [203, 312] on p "Delete" at bounding box center [208, 313] width 19 height 8
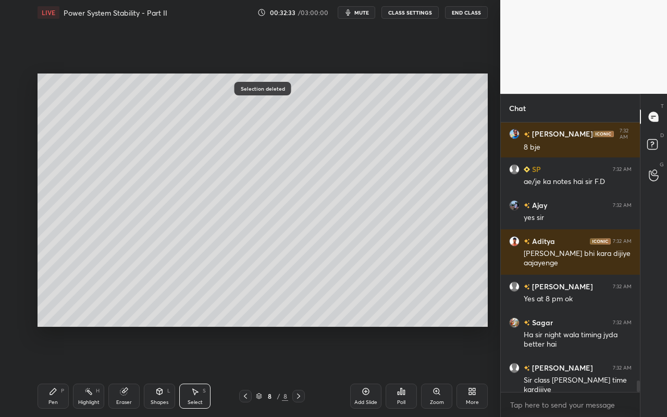
drag, startPoint x: 58, startPoint y: 399, endPoint x: 90, endPoint y: 332, distance: 74.9
click at [58, 371] on div "Pen P" at bounding box center [53, 396] width 31 height 25
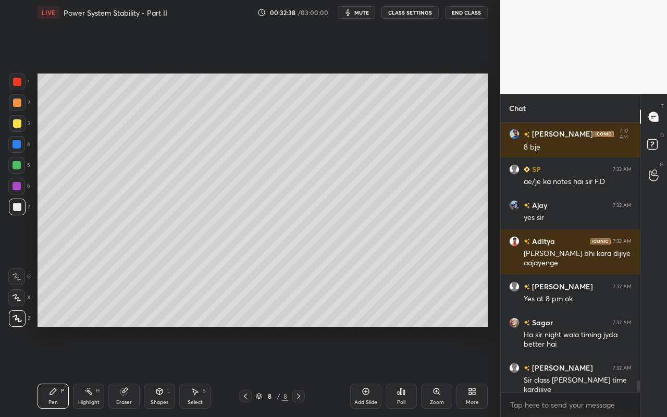
click at [93, 371] on div "Highlight H" at bounding box center [88, 396] width 31 height 25
drag, startPoint x: 58, startPoint y: 399, endPoint x: 65, endPoint y: 352, distance: 47.9
click at [58, 371] on div "Pen P" at bounding box center [53, 396] width 31 height 25
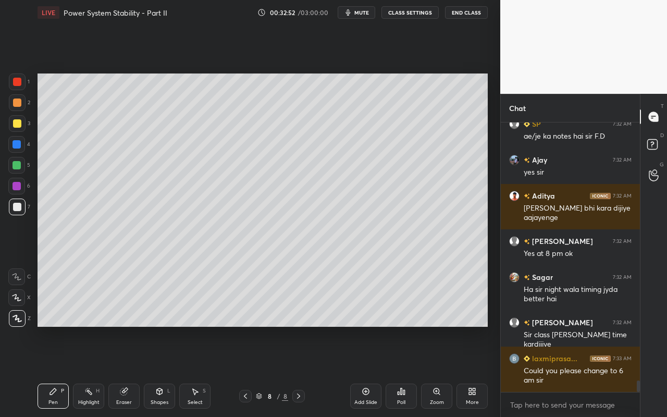
scroll to position [6042, 0]
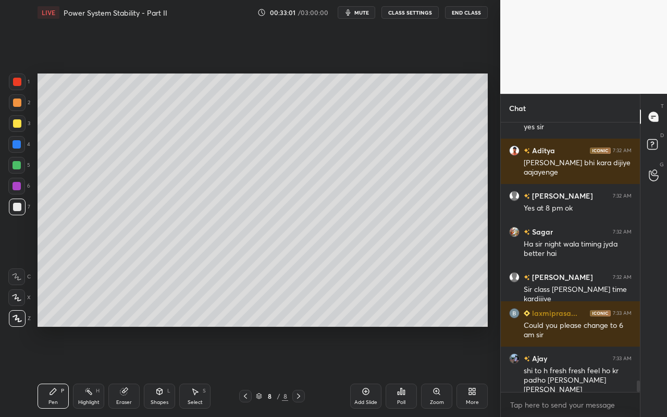
click at [164, 371] on div "Shapes" at bounding box center [160, 402] width 18 height 5
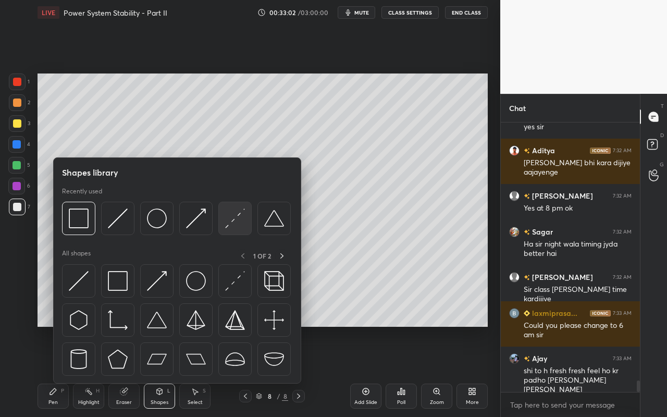
click at [234, 230] on div at bounding box center [234, 218] width 33 height 33
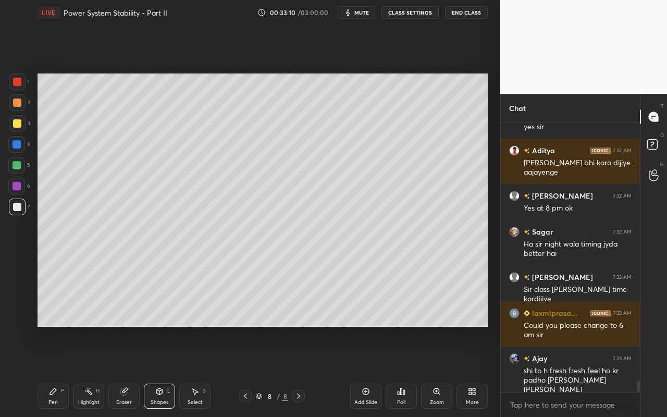
click at [52, 371] on div "Pen P" at bounding box center [53, 396] width 31 height 25
drag, startPoint x: 16, startPoint y: 124, endPoint x: 24, endPoint y: 124, distance: 8.4
click at [16, 124] on div at bounding box center [17, 123] width 8 height 8
drag, startPoint x: 89, startPoint y: 398, endPoint x: 93, endPoint y: 337, distance: 61.2
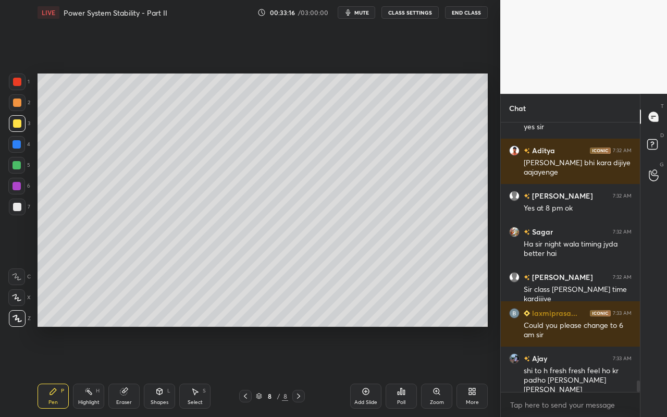
click at [89, 371] on div "Highlight H" at bounding box center [88, 396] width 31 height 25
click at [50, 371] on div "Pen P" at bounding box center [53, 396] width 31 height 25
click at [96, 371] on div "Highlight H" at bounding box center [88, 396] width 31 height 25
drag, startPoint x: 54, startPoint y: 395, endPoint x: 108, endPoint y: 333, distance: 82.1
click at [56, 371] on icon at bounding box center [53, 391] width 8 height 8
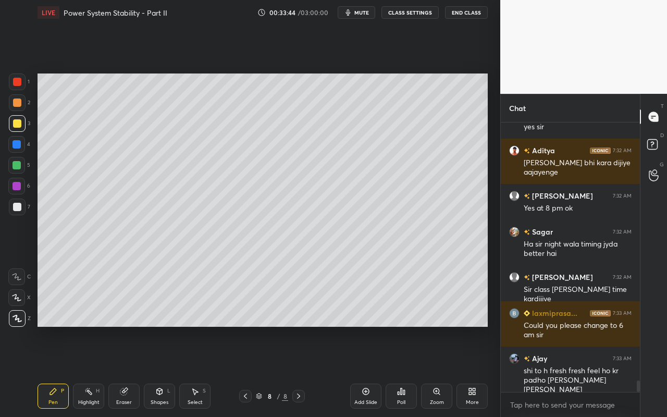
click at [45, 371] on div "Pen P" at bounding box center [53, 396] width 31 height 25
click at [17, 126] on div at bounding box center [17, 123] width 8 height 8
drag, startPoint x: 18, startPoint y: 166, endPoint x: 36, endPoint y: 161, distance: 19.5
click at [18, 166] on div at bounding box center [17, 165] width 8 height 8
click at [194, 371] on div "Select S" at bounding box center [194, 396] width 31 height 25
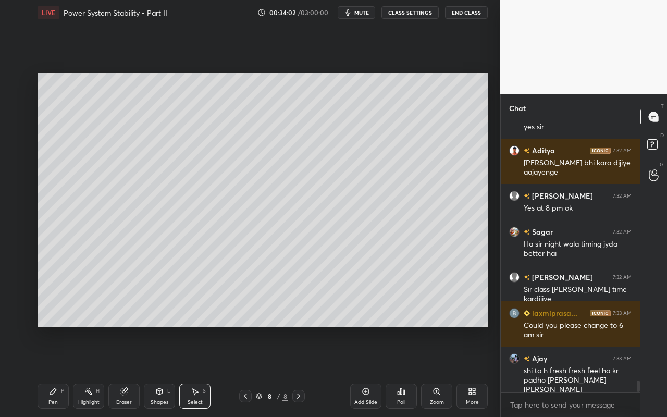
click at [287, 150] on div "0 ° Undo Copy Paste here Duplicate Duplicate to new slide Delete" at bounding box center [263, 200] width 451 height 253
click at [272, 144] on div "0 ° Undo Copy Paste here Duplicate Duplicate to new slide Delete" at bounding box center [263, 200] width 451 height 253
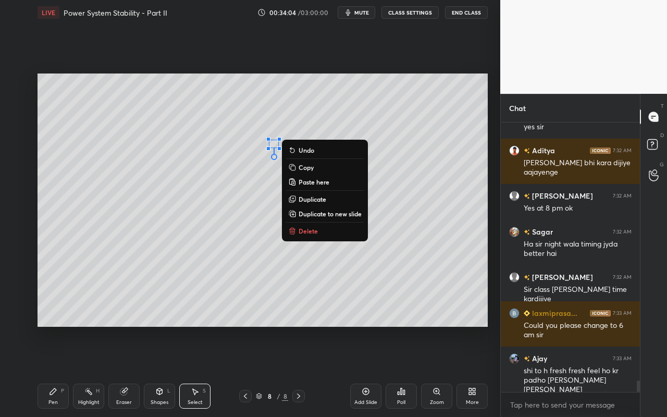
click at [46, 371] on div "Pen P" at bounding box center [53, 396] width 31 height 25
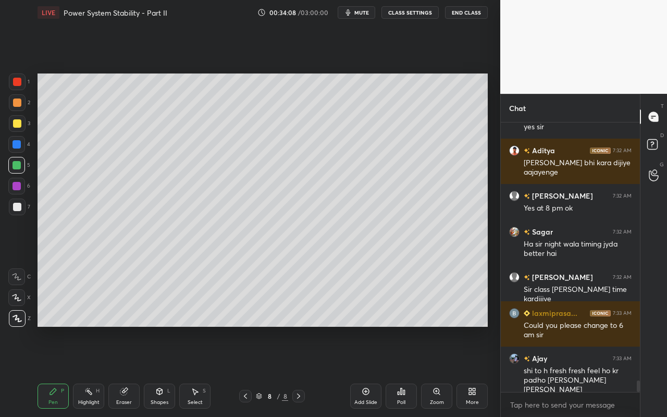
scroll to position [6067, 0]
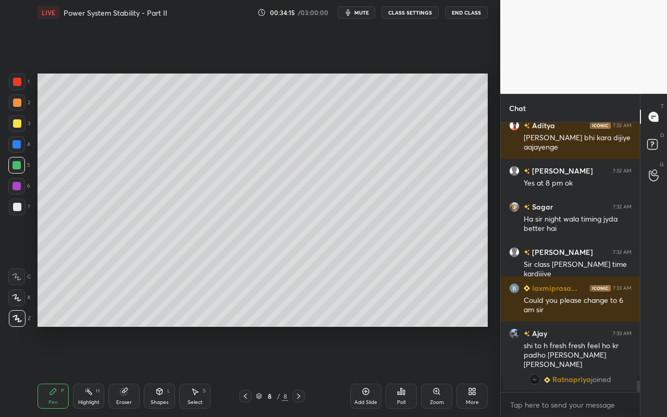
drag, startPoint x: 55, startPoint y: 394, endPoint x: 117, endPoint y: 334, distance: 86.3
click at [55, 371] on icon at bounding box center [53, 391] width 8 height 8
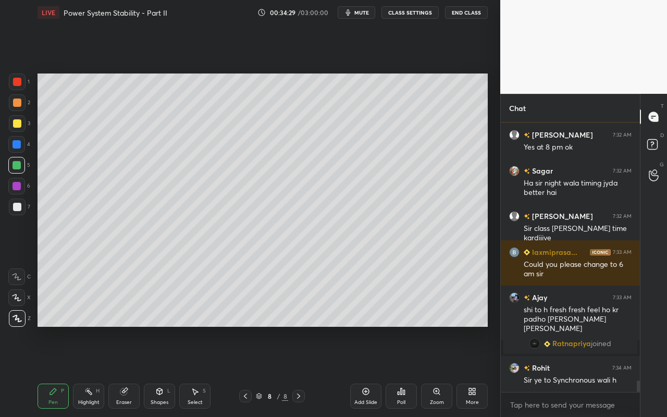
drag, startPoint x: 88, startPoint y: 402, endPoint x: 105, endPoint y: 376, distance: 30.5
click at [90, 371] on div "Highlight" at bounding box center [88, 402] width 21 height 5
drag, startPoint x: 88, startPoint y: 396, endPoint x: 92, endPoint y: 363, distance: 33.1
click at [89, 371] on div "Highlight H" at bounding box center [88, 396] width 31 height 25
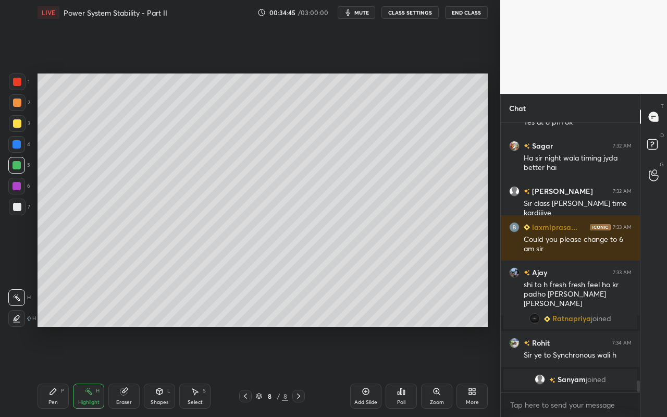
drag, startPoint x: 84, startPoint y: 393, endPoint x: 97, endPoint y: 380, distance: 18.1
click at [92, 371] on div "Highlight H" at bounding box center [88, 396] width 31 height 25
click at [50, 371] on div "Pen P" at bounding box center [53, 396] width 31 height 25
click at [201, 371] on div "Select S" at bounding box center [194, 396] width 31 height 25
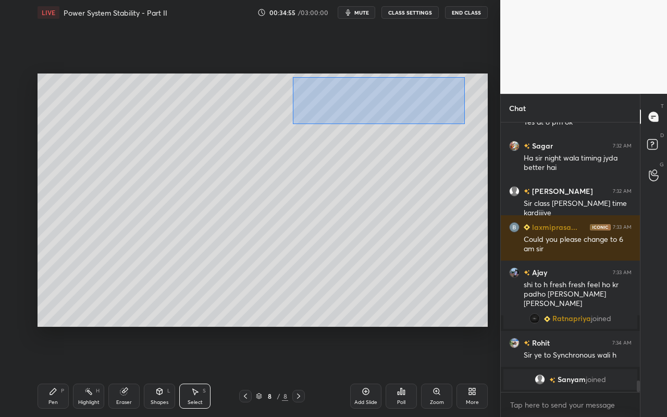
drag, startPoint x: 293, startPoint y: 77, endPoint x: 456, endPoint y: 125, distance: 170.1
click at [464, 124] on div "0 ° Undo Copy Paste here Duplicate Duplicate to new slide Delete" at bounding box center [263, 200] width 451 height 253
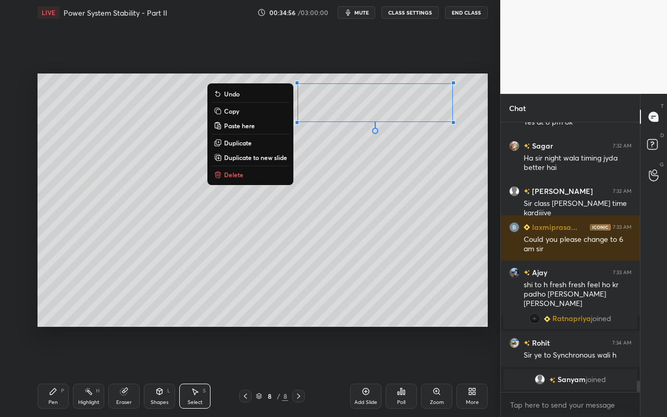
click at [260, 108] on button "Copy" at bounding box center [251, 111] width 78 height 13
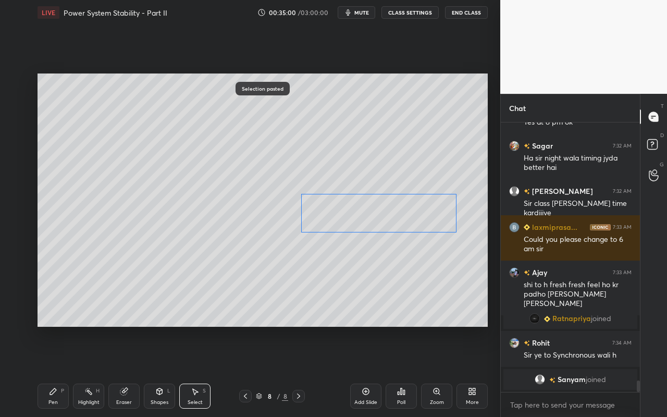
drag, startPoint x: 391, startPoint y: 144, endPoint x: 391, endPoint y: 215, distance: 70.9
click at [394, 210] on div "0 ° Undo Copy Paste here Duplicate Duplicate to new slide Delete" at bounding box center [263, 200] width 451 height 253
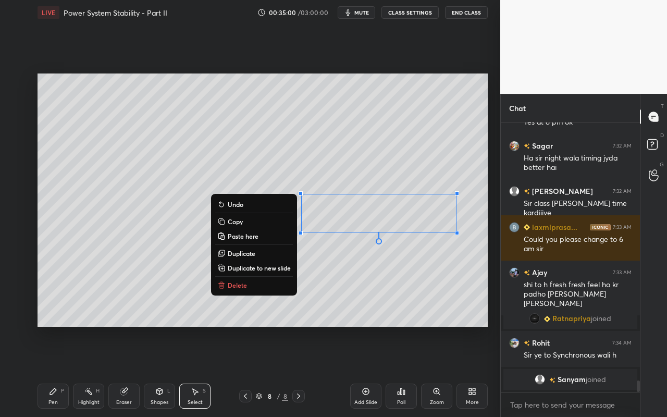
click at [52, 371] on div "Pen" at bounding box center [52, 402] width 9 height 5
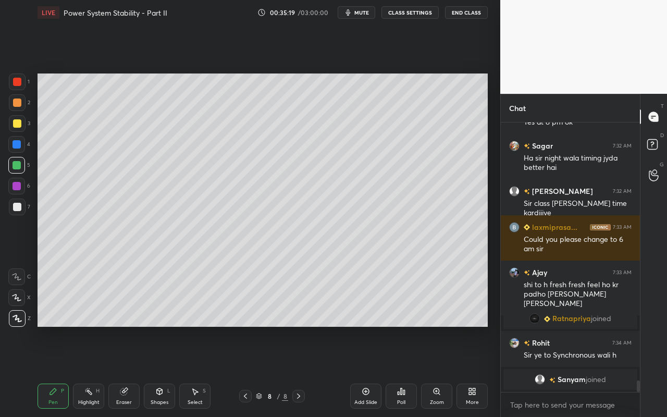
click at [210, 371] on div "Select S" at bounding box center [194, 396] width 31 height 25
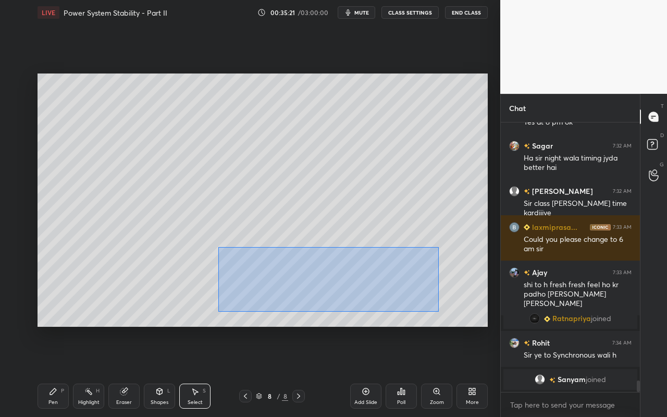
drag, startPoint x: 219, startPoint y: 248, endPoint x: 421, endPoint y: 304, distance: 209.5
click at [438, 311] on div "0 ° Undo Copy Paste here Duplicate Duplicate to new slide Delete" at bounding box center [263, 200] width 451 height 253
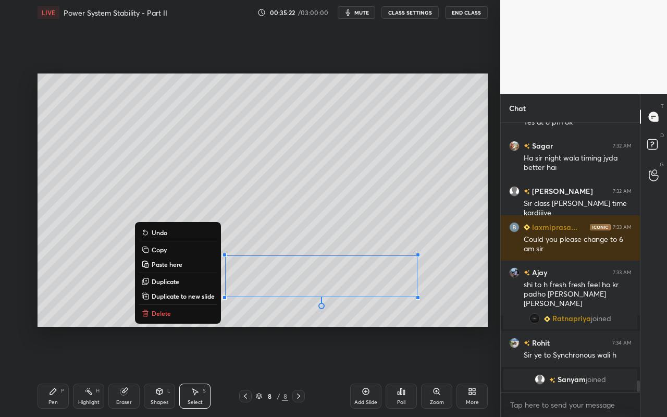
click at [181, 250] on button "Copy" at bounding box center [178, 250] width 78 height 13
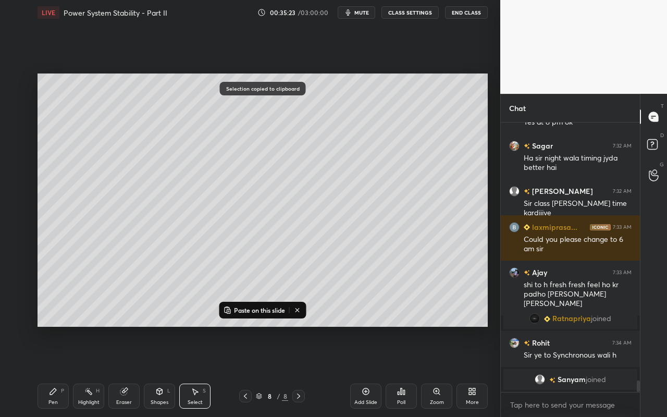
click at [303, 310] on button at bounding box center [297, 310] width 13 height 13
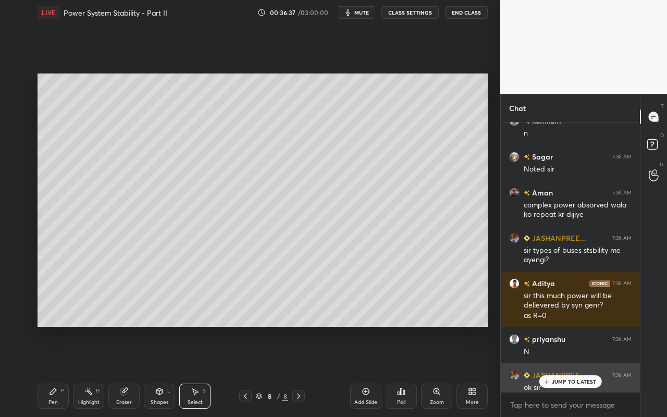
scroll to position [6572, 0]
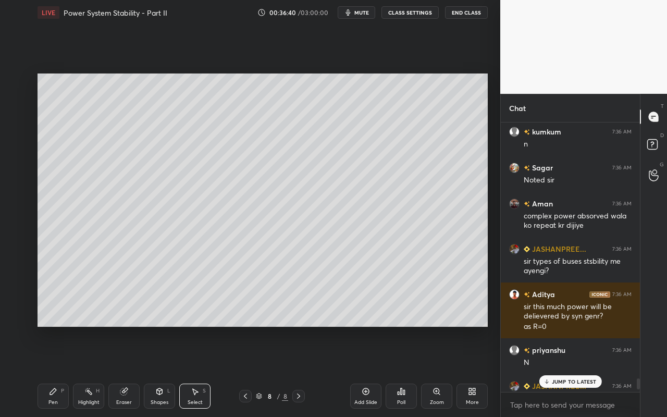
click at [82, 371] on div "Highlight H" at bounding box center [88, 396] width 31 height 25
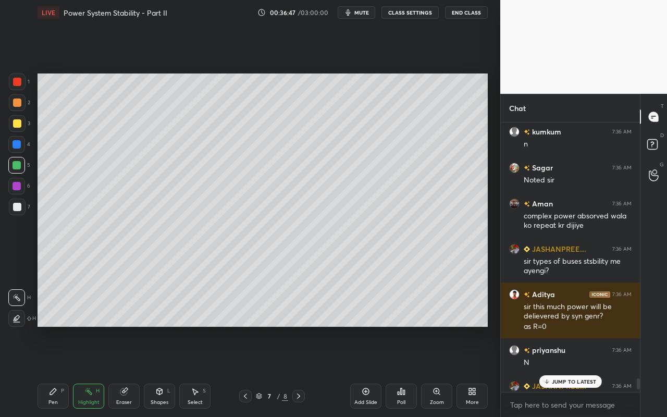
drag, startPoint x: 98, startPoint y: 398, endPoint x: 203, endPoint y: 328, distance: 126.4
click at [99, 371] on div "Highlight H" at bounding box center [88, 396] width 31 height 25
drag, startPoint x: 90, startPoint y: 397, endPoint x: 105, endPoint y: 377, distance: 25.3
click at [95, 371] on div "Highlight H" at bounding box center [88, 396] width 31 height 25
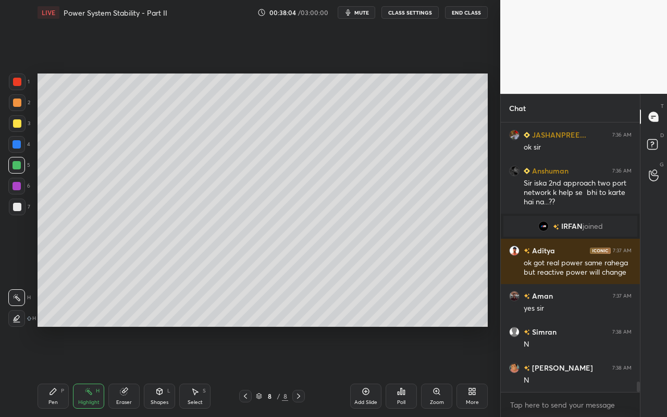
scroll to position [6859, 0]
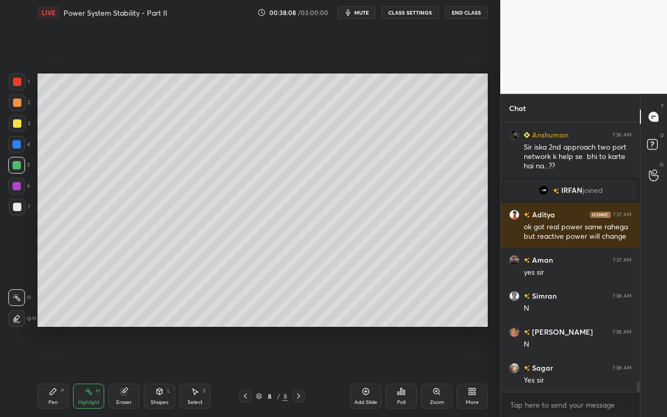
click at [202, 371] on div "Select S" at bounding box center [194, 396] width 31 height 25
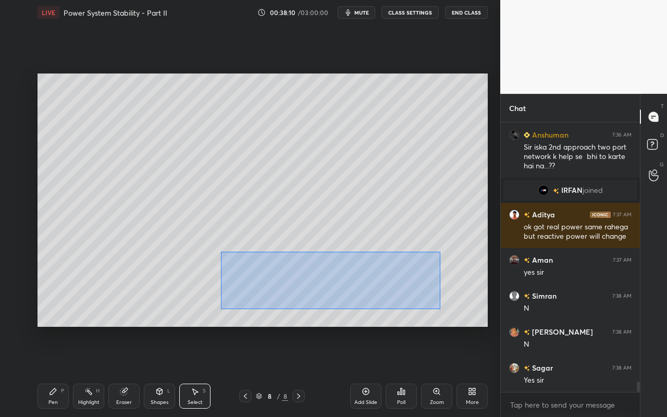
drag, startPoint x: 221, startPoint y: 252, endPoint x: 434, endPoint y: 296, distance: 218.3
click at [439, 309] on div "0 ° Undo Copy Paste here Duplicate Duplicate to new slide Delete" at bounding box center [263, 200] width 451 height 253
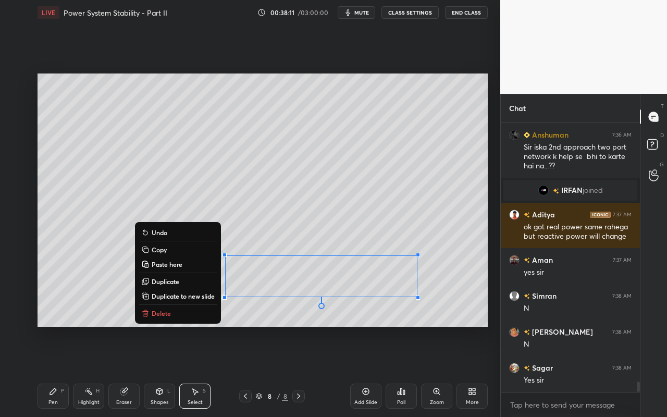
click at [199, 252] on button "Copy" at bounding box center [178, 250] width 78 height 13
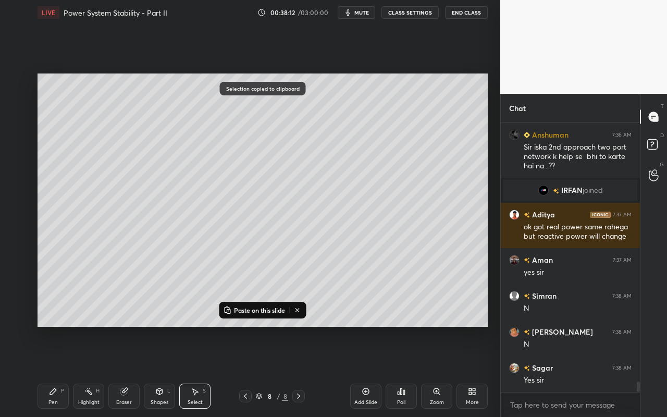
drag, startPoint x: 368, startPoint y: 395, endPoint x: 370, endPoint y: 389, distance: 6.8
click at [368, 371] on icon at bounding box center [366, 391] width 8 height 8
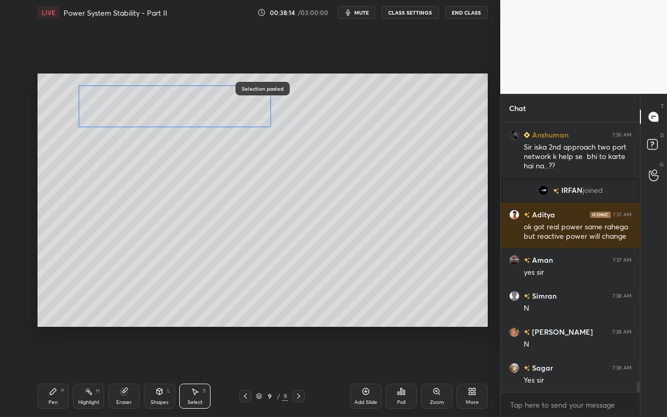
drag, startPoint x: 314, startPoint y: 248, endPoint x: 202, endPoint y: 111, distance: 177.1
click at [202, 111] on div "0 ° Undo Copy Paste here Duplicate Duplicate to new slide Delete" at bounding box center [263, 200] width 451 height 253
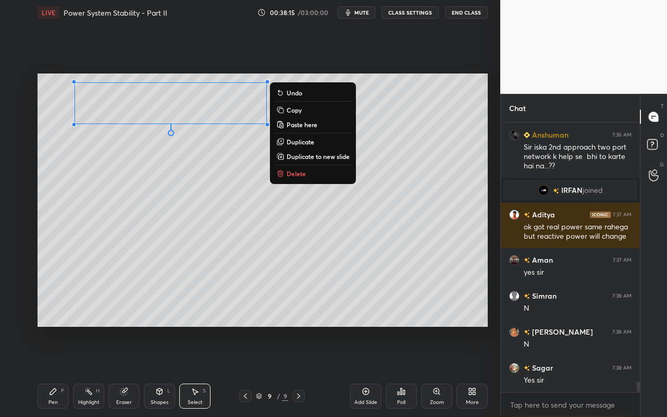
click at [182, 236] on div "0 ° Undo Copy Paste here Duplicate Duplicate to new slide Delete" at bounding box center [263, 200] width 451 height 253
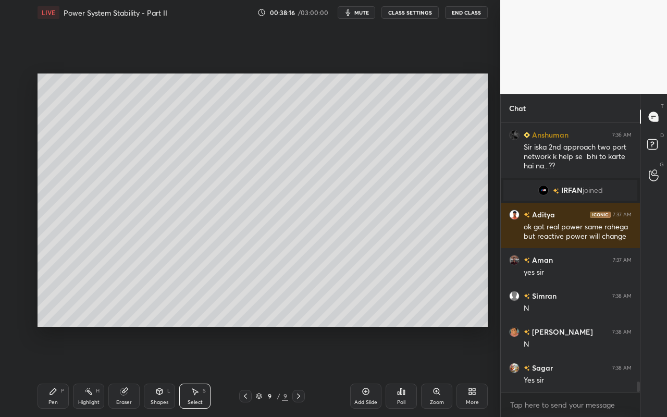
drag, startPoint x: 44, startPoint y: 400, endPoint x: 57, endPoint y: 379, distance: 25.5
click at [44, 371] on div "Pen P" at bounding box center [53, 396] width 31 height 25
click at [90, 371] on icon at bounding box center [88, 391] width 8 height 8
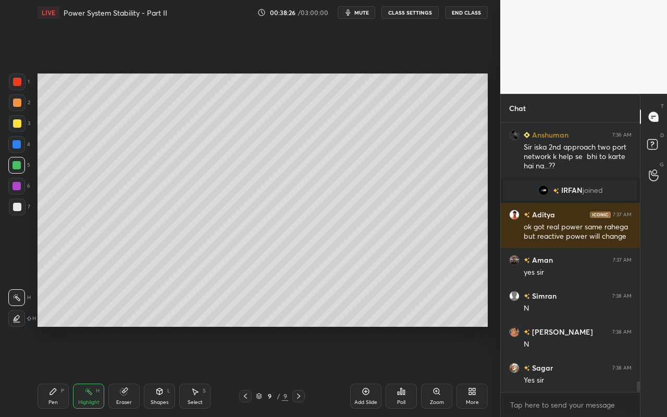
drag, startPoint x: 58, startPoint y: 398, endPoint x: 67, endPoint y: 381, distance: 19.1
click at [60, 371] on div "Pen P" at bounding box center [53, 396] width 31 height 25
drag, startPoint x: 17, startPoint y: 102, endPoint x: 24, endPoint y: 106, distance: 8.0
click at [19, 102] on div at bounding box center [17, 103] width 8 height 8
drag, startPoint x: 156, startPoint y: 397, endPoint x: 159, endPoint y: 393, distance: 5.4
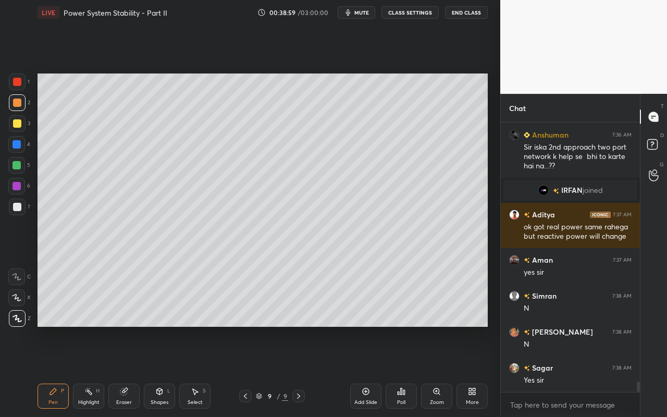
click at [156, 371] on div "Shapes L" at bounding box center [159, 396] width 31 height 25
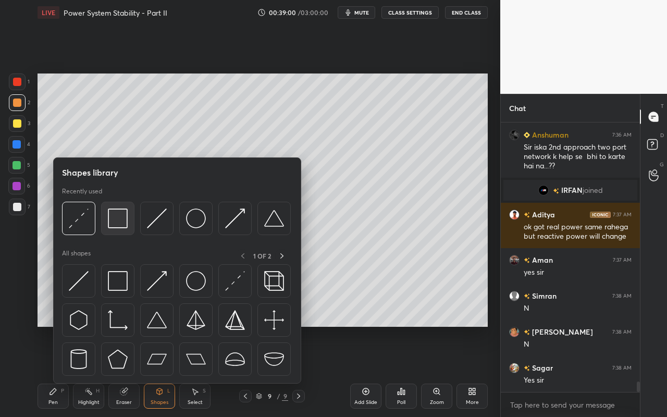
click at [130, 231] on div at bounding box center [117, 218] width 33 height 33
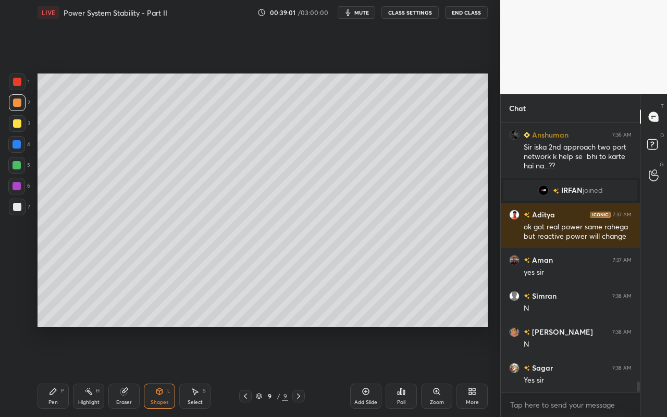
drag, startPoint x: 18, startPoint y: 205, endPoint x: 27, endPoint y: 203, distance: 9.6
click at [20, 208] on div at bounding box center [17, 207] width 8 height 8
drag, startPoint x: 89, startPoint y: 398, endPoint x: 97, endPoint y: 382, distance: 18.0
click at [92, 371] on div "Highlight H" at bounding box center [88, 396] width 31 height 25
drag, startPoint x: 52, startPoint y: 396, endPoint x: 82, endPoint y: 359, distance: 48.1
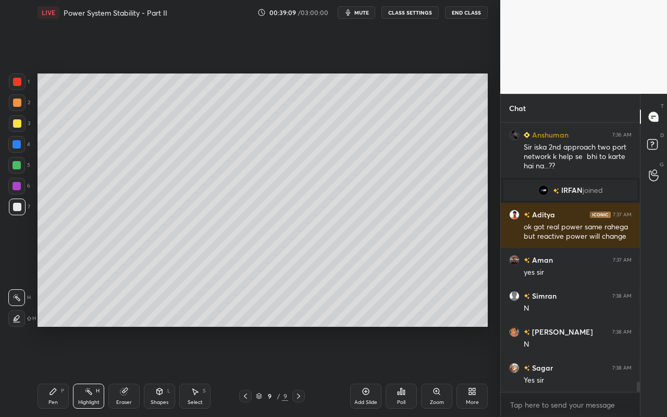
click at [52, 371] on div "Pen P" at bounding box center [53, 396] width 31 height 25
click at [56, 371] on div "Pen" at bounding box center [52, 402] width 9 height 5
click at [18, 123] on div at bounding box center [17, 123] width 8 height 8
click at [169, 371] on div "Shapes L" at bounding box center [159, 396] width 31 height 25
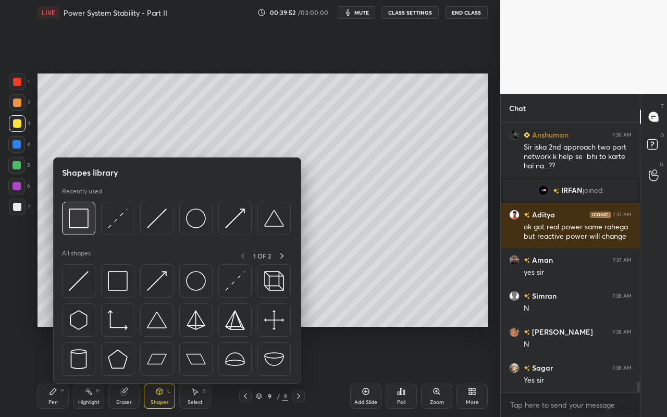
click at [90, 230] on div at bounding box center [78, 218] width 33 height 33
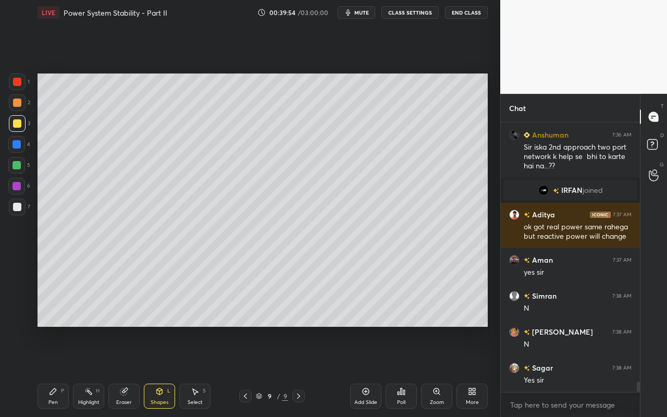
click at [22, 82] on div at bounding box center [17, 82] width 17 height 17
click at [404, 371] on div "Poll" at bounding box center [401, 402] width 8 height 5
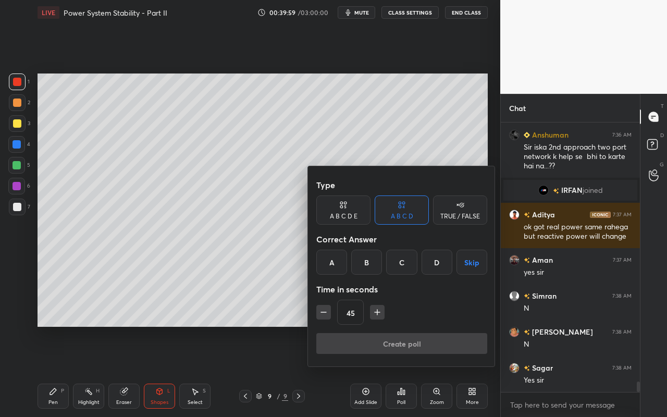
click at [332, 264] on div "A" at bounding box center [332, 262] width 31 height 25
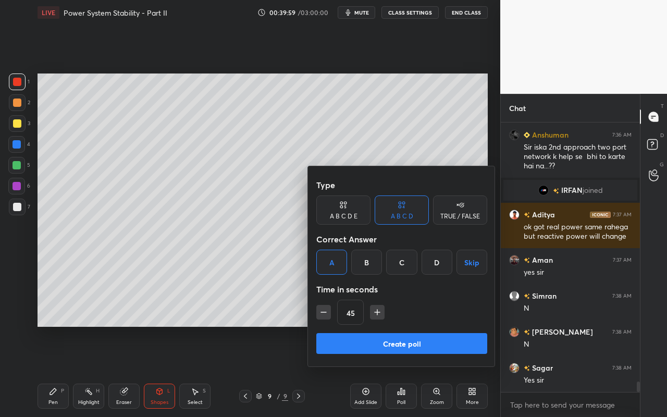
click at [380, 308] on icon "button" at bounding box center [377, 312] width 10 height 10
click at [380, 309] on icon "button" at bounding box center [377, 312] width 10 height 10
click at [378, 309] on icon "button" at bounding box center [377, 312] width 10 height 10
click at [378, 310] on icon "button" at bounding box center [377, 312] width 10 height 10
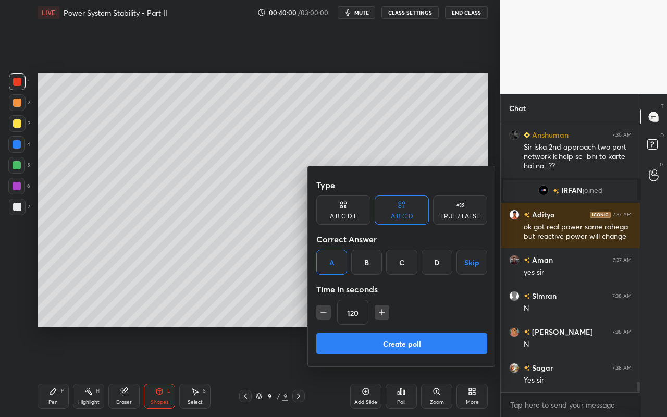
click at [377, 308] on icon "button" at bounding box center [382, 312] width 10 height 10
click at [378, 310] on icon "button" at bounding box center [382, 312] width 10 height 10
click at [379, 310] on icon "button" at bounding box center [382, 312] width 10 height 10
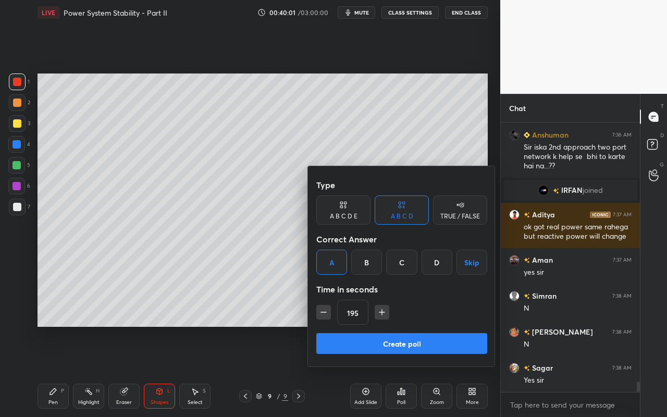
click at [379, 311] on icon "button" at bounding box center [382, 312] width 10 height 10
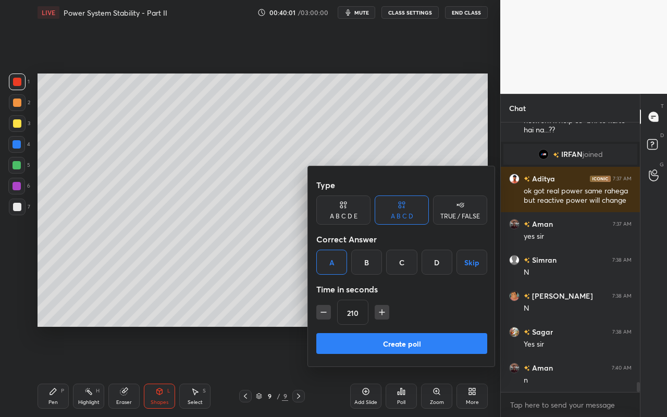
click at [380, 311] on icon "button" at bounding box center [382, 312] width 10 height 10
click at [380, 310] on icon "button" at bounding box center [382, 312] width 10 height 10
click at [381, 312] on icon "button" at bounding box center [382, 312] width 5 height 0
click at [381, 314] on icon "button" at bounding box center [382, 312] width 10 height 10
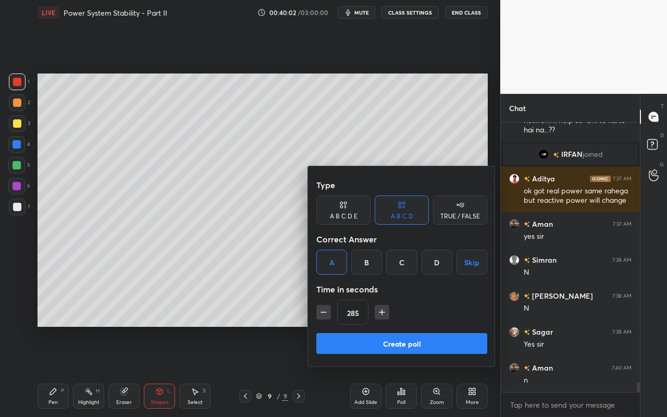
click at [380, 313] on icon "button" at bounding box center [382, 312] width 10 height 10
type input "315"
click at [372, 343] on button "Create poll" at bounding box center [402, 343] width 171 height 21
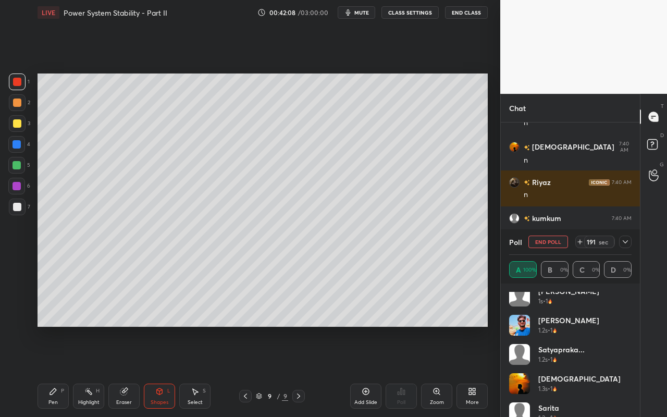
scroll to position [0, 0]
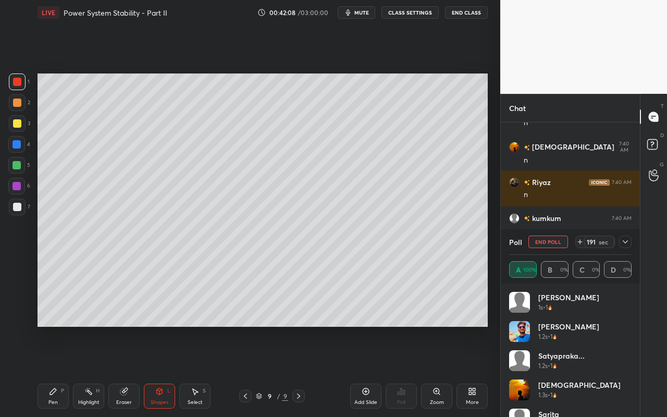
click at [560, 326] on h4 "[PERSON_NAME]" at bounding box center [569, 326] width 61 height 11
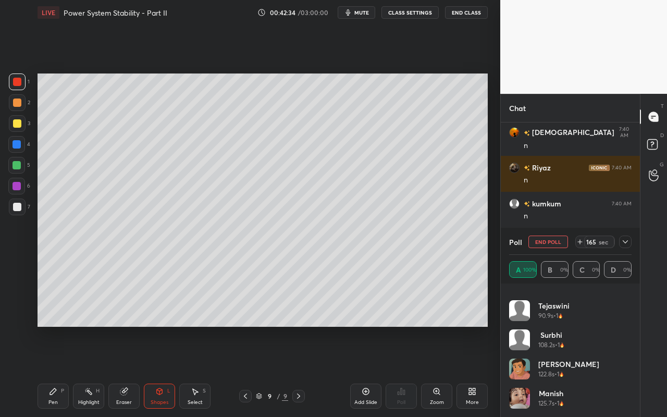
scroll to position [1685, 0]
click at [625, 241] on icon at bounding box center [626, 242] width 8 height 8
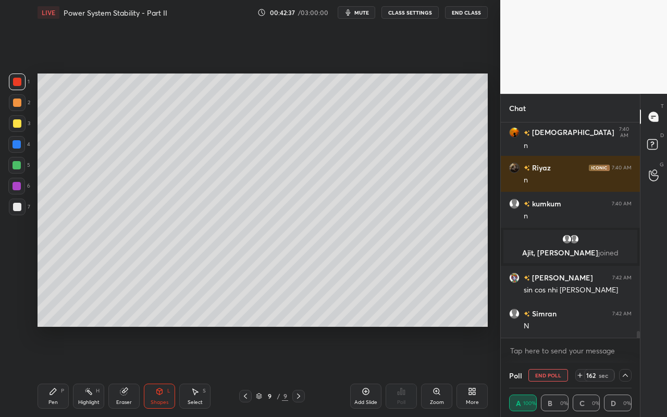
scroll to position [0, 0]
click at [82, 371] on div "Highlight H" at bounding box center [88, 396] width 31 height 25
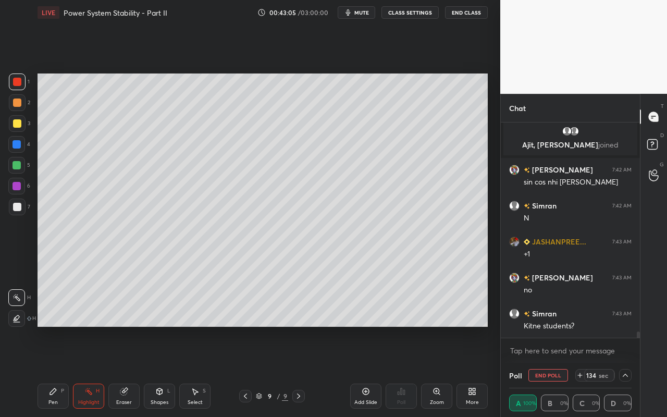
scroll to position [6999, 0]
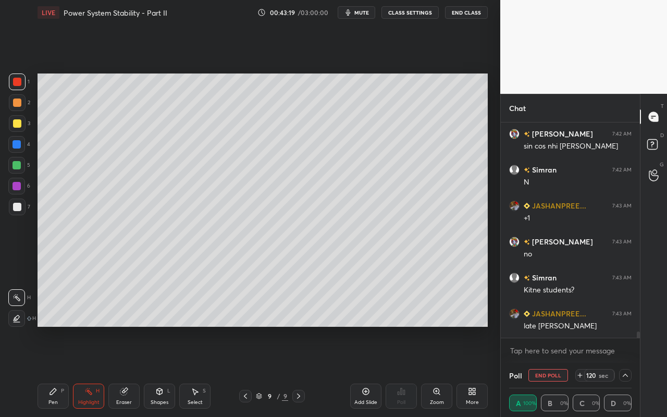
click at [631, 371] on div at bounding box center [625, 375] width 13 height 13
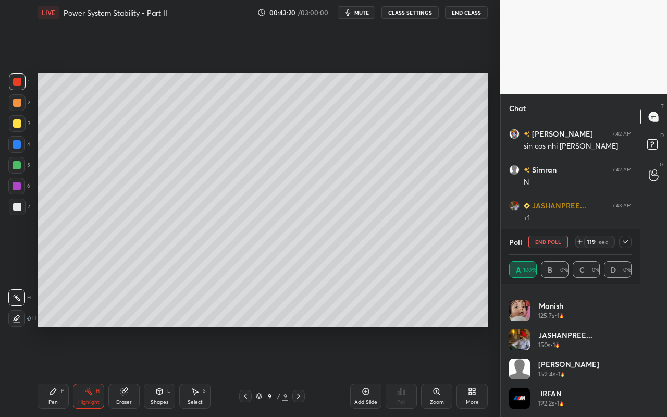
scroll to position [7035, 0]
click at [622, 244] on icon at bounding box center [626, 242] width 8 height 8
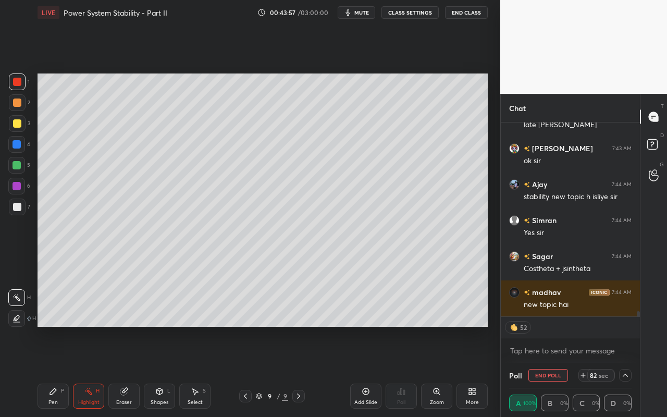
scroll to position [7236, 0]
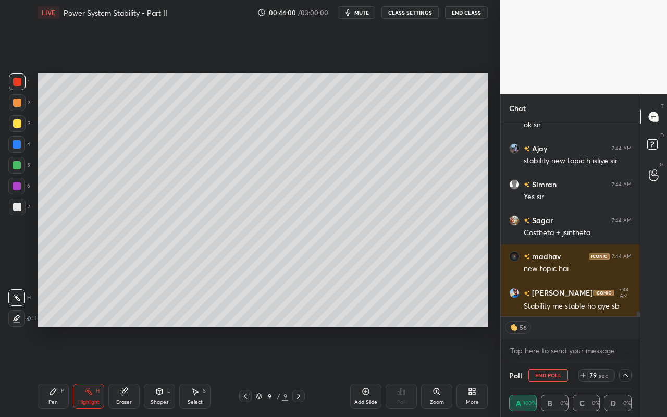
click at [364, 371] on icon at bounding box center [366, 391] width 8 height 8
click at [193, 371] on div "Select" at bounding box center [195, 402] width 15 height 5
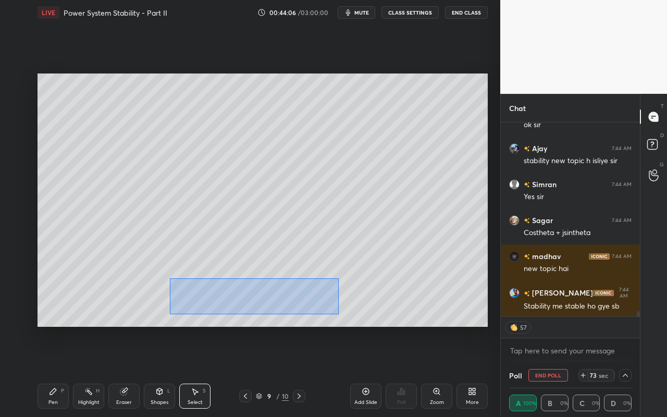
drag, startPoint x: 169, startPoint y: 278, endPoint x: 340, endPoint y: 313, distance: 174.5
click at [339, 313] on div "0 ° Undo Copy Paste here Duplicate Duplicate to new slide Delete" at bounding box center [263, 200] width 451 height 253
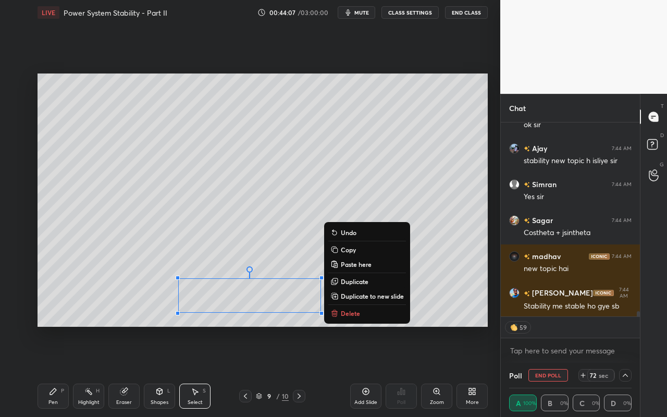
click at [351, 256] on div "0 ° Undo Copy Paste here Duplicate Duplicate to new slide Delete" at bounding box center [263, 200] width 451 height 253
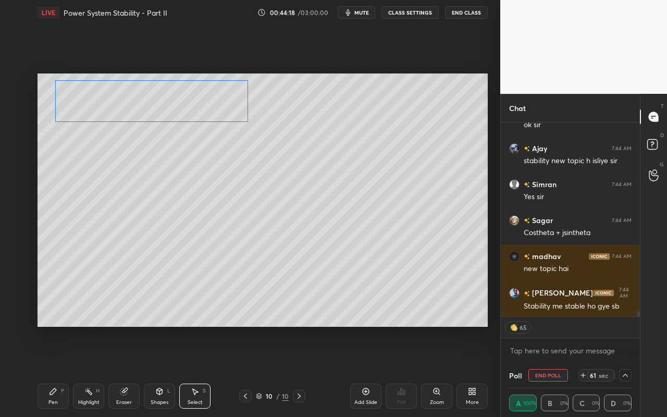
drag, startPoint x: 309, startPoint y: 277, endPoint x: 155, endPoint y: 119, distance: 221.2
click at [142, 111] on div "0 ° Undo Copy Paste here Duplicate Duplicate to new slide Delete" at bounding box center [263, 200] width 451 height 253
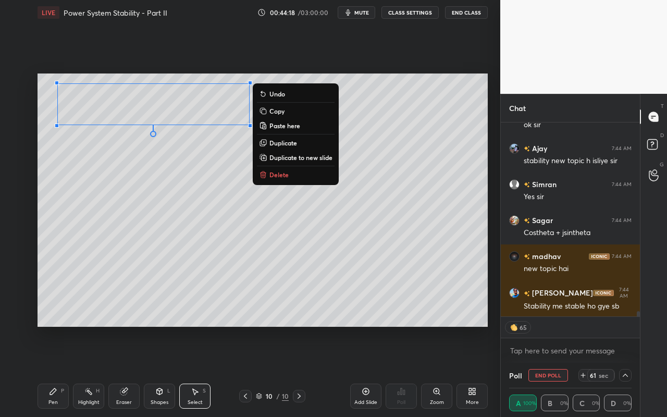
click at [284, 177] on p "Delete" at bounding box center [279, 175] width 19 height 8
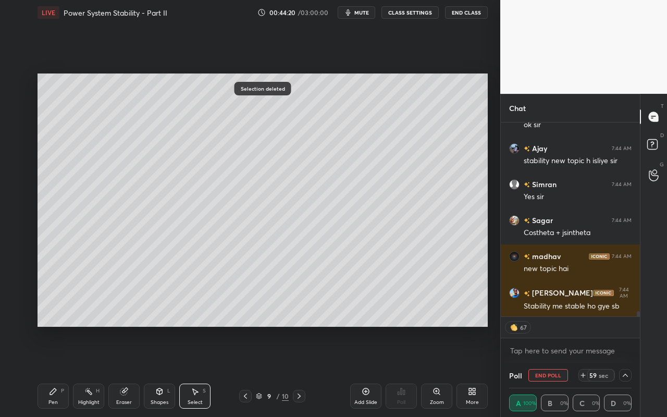
click at [193, 371] on div "Select S" at bounding box center [194, 396] width 31 height 25
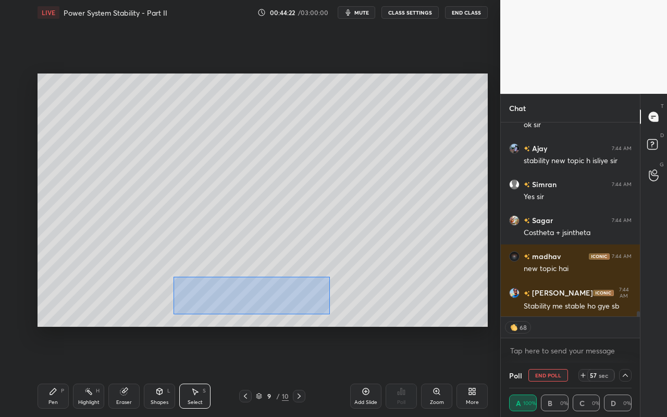
drag, startPoint x: 174, startPoint y: 277, endPoint x: 328, endPoint y: 315, distance: 159.6
click at [330, 314] on div "0 ° Undo Copy Paste here Duplicate Duplicate to new slide Delete" at bounding box center [263, 200] width 451 height 253
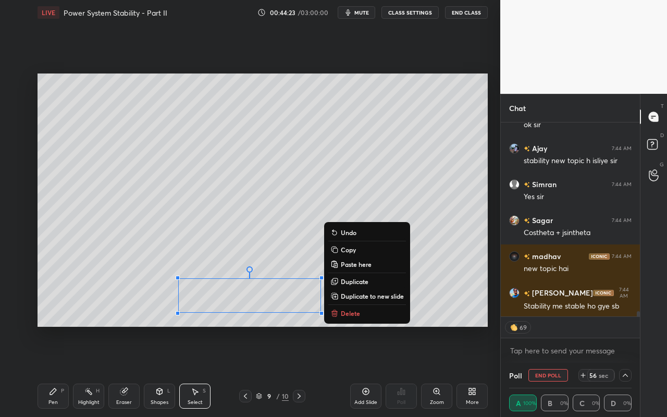
click at [370, 252] on button "Copy" at bounding box center [367, 250] width 78 height 13
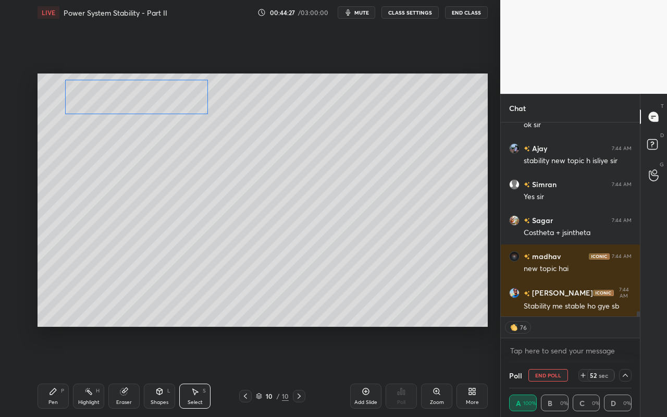
drag, startPoint x: 284, startPoint y: 297, endPoint x: 176, endPoint y: 124, distance: 203.8
click at [174, 101] on div "0 ° Undo Copy Paste here Duplicate Duplicate to new slide Delete" at bounding box center [263, 200] width 451 height 253
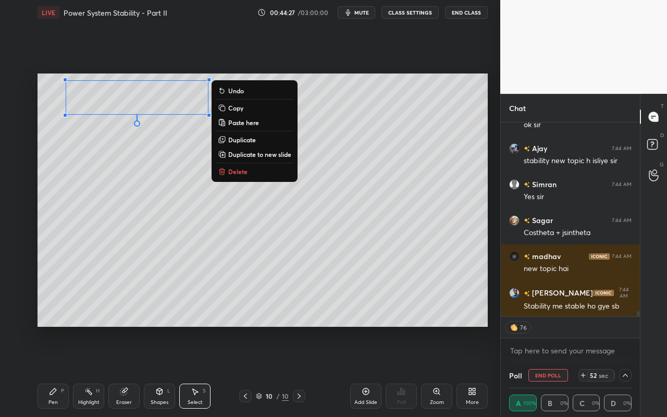
drag, startPoint x: 173, startPoint y: 167, endPoint x: 153, endPoint y: 201, distance: 39.0
click at [174, 165] on div "0 ° Undo Copy Paste here Duplicate Duplicate to new slide Delete" at bounding box center [263, 200] width 451 height 253
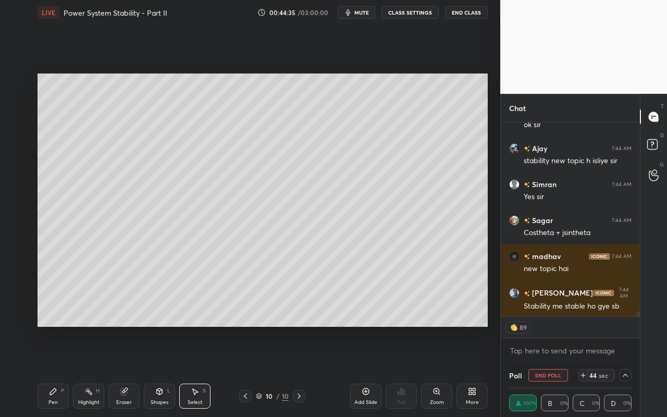
click at [67, 371] on div "Pen P" at bounding box center [53, 396] width 31 height 25
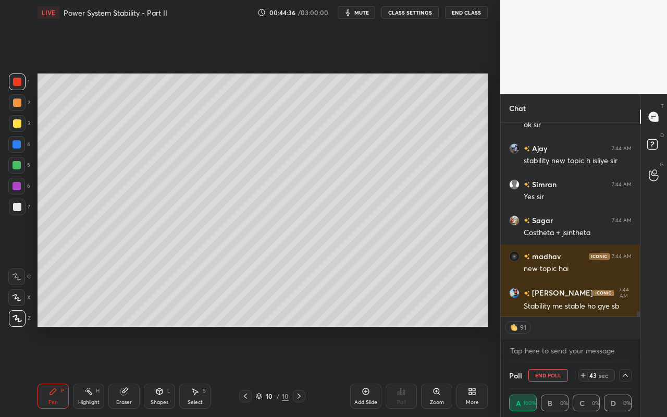
click at [14, 208] on div at bounding box center [17, 207] width 8 height 8
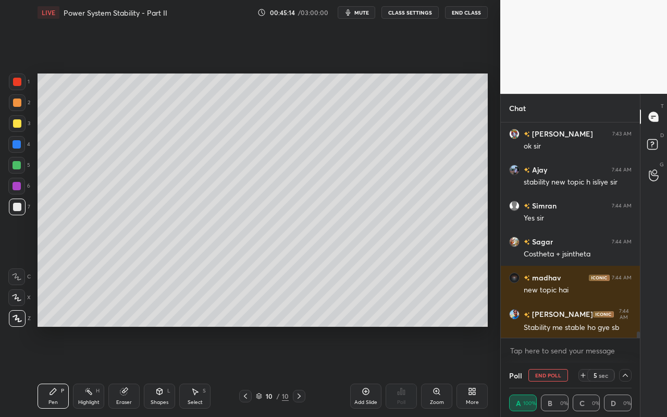
click at [92, 371] on div "Highlight" at bounding box center [88, 402] width 21 height 5
click at [62, 371] on div "P" at bounding box center [62, 390] width 3 height 5
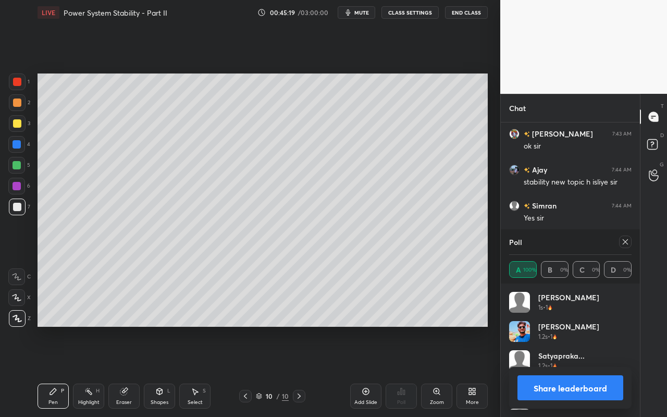
scroll to position [122, 119]
drag, startPoint x: 625, startPoint y: 244, endPoint x: 588, endPoint y: 255, distance: 38.8
click at [622, 245] on icon at bounding box center [626, 242] width 8 height 8
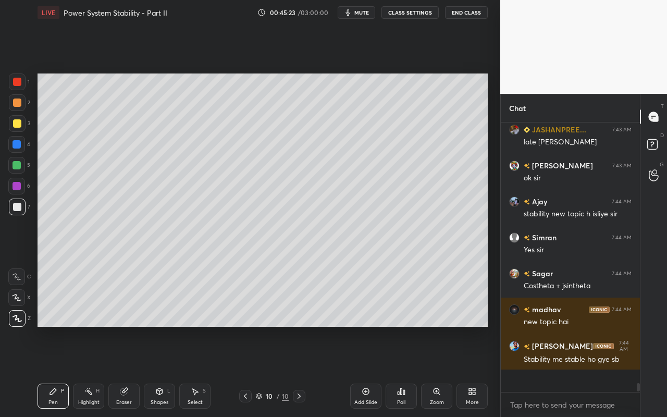
scroll to position [171, 136]
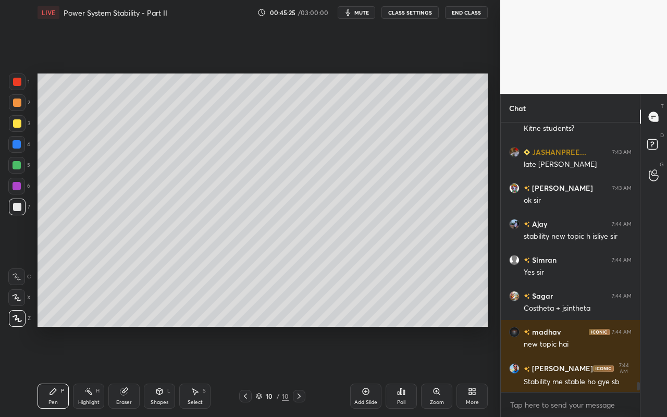
click at [89, 371] on div "Highlight H" at bounding box center [88, 396] width 31 height 25
click at [53, 371] on div "Pen P" at bounding box center [53, 396] width 31 height 25
drag, startPoint x: 86, startPoint y: 398, endPoint x: 122, endPoint y: 351, distance: 59.1
click at [89, 371] on div "Highlight H" at bounding box center [88, 396] width 31 height 25
click at [60, 371] on div "Pen P" at bounding box center [53, 396] width 31 height 25
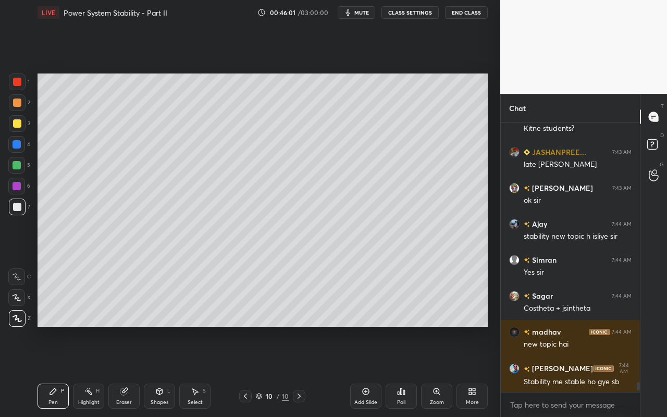
click at [18, 103] on div at bounding box center [17, 103] width 8 height 8
click at [57, 371] on div "Pen P" at bounding box center [53, 396] width 31 height 25
click at [18, 125] on div at bounding box center [17, 123] width 8 height 8
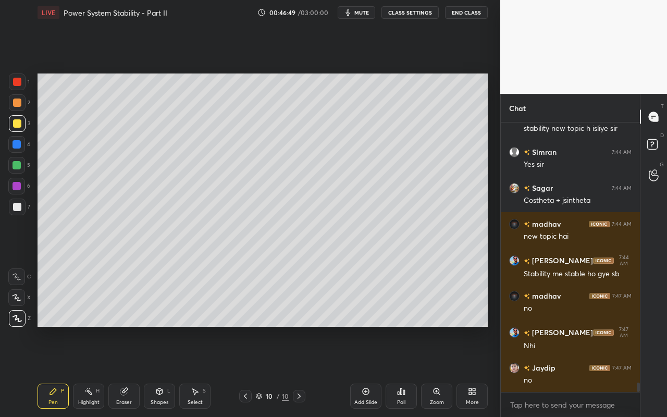
scroll to position [7305, 0]
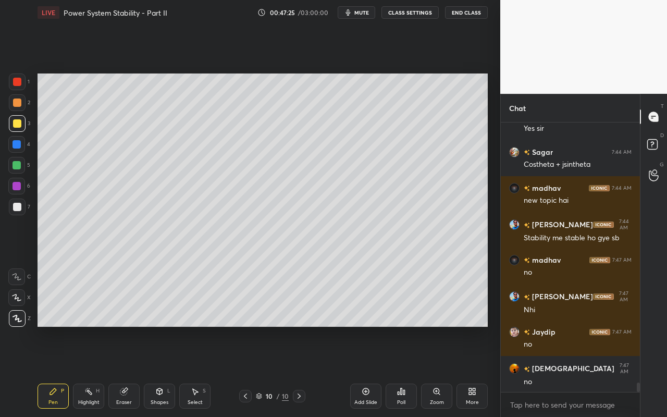
click at [20, 103] on div at bounding box center [17, 103] width 8 height 8
drag, startPoint x: 161, startPoint y: 404, endPoint x: 171, endPoint y: 384, distance: 21.9
click at [161, 371] on div "Shapes" at bounding box center [160, 402] width 18 height 5
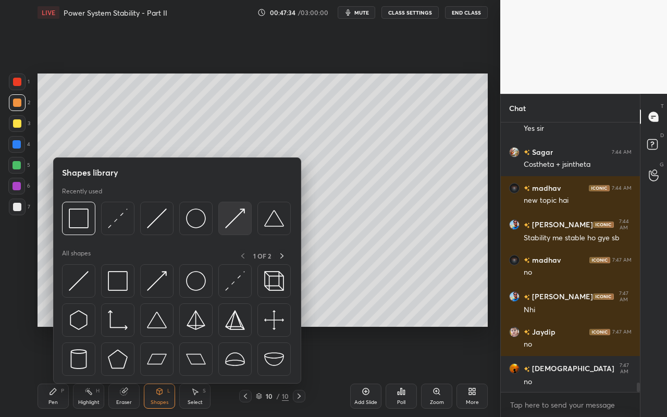
click at [238, 226] on img at bounding box center [235, 219] width 20 height 20
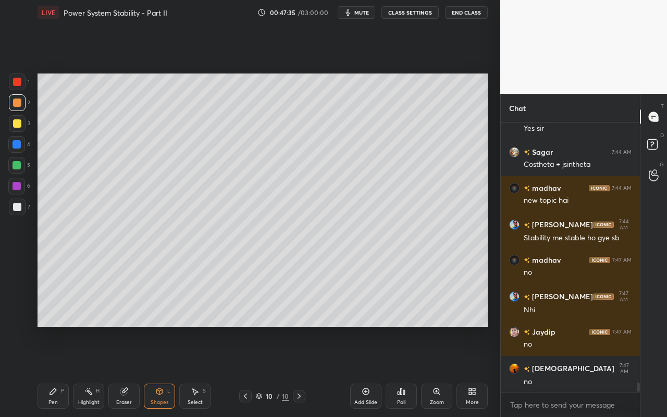
click at [19, 88] on div at bounding box center [17, 82] width 17 height 17
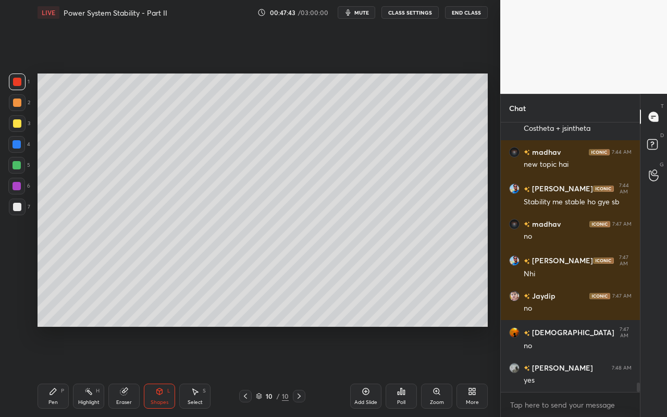
scroll to position [7377, 0]
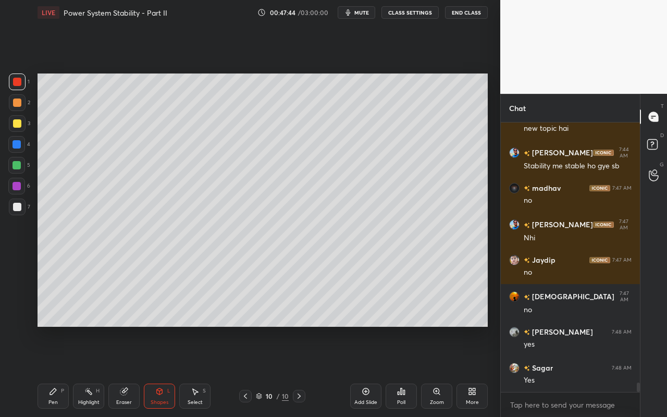
drag, startPoint x: 90, startPoint y: 393, endPoint x: 100, endPoint y: 345, distance: 49.0
click at [90, 371] on rect at bounding box center [89, 392] width 5 height 5
drag, startPoint x: 53, startPoint y: 399, endPoint x: 55, endPoint y: 395, distance: 5.4
click at [53, 371] on div "Pen" at bounding box center [52, 402] width 9 height 5
click at [167, 371] on div "Shapes L" at bounding box center [159, 396] width 31 height 25
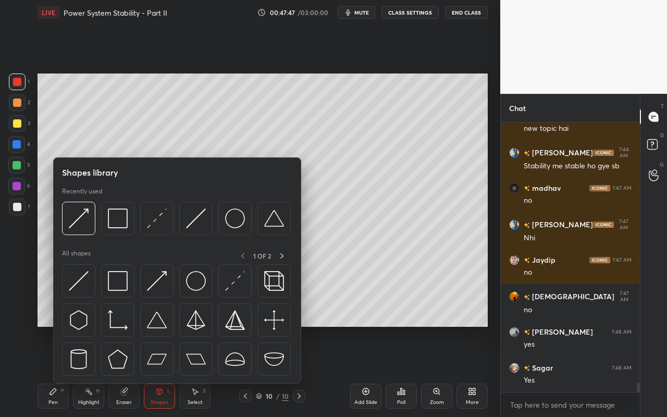
scroll to position [7413, 0]
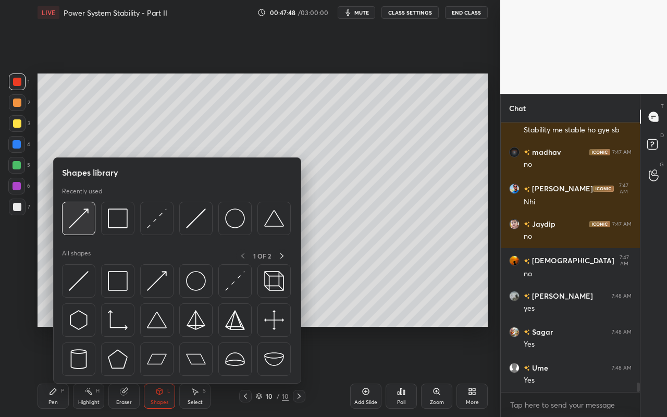
click at [88, 228] on img at bounding box center [79, 219] width 20 height 20
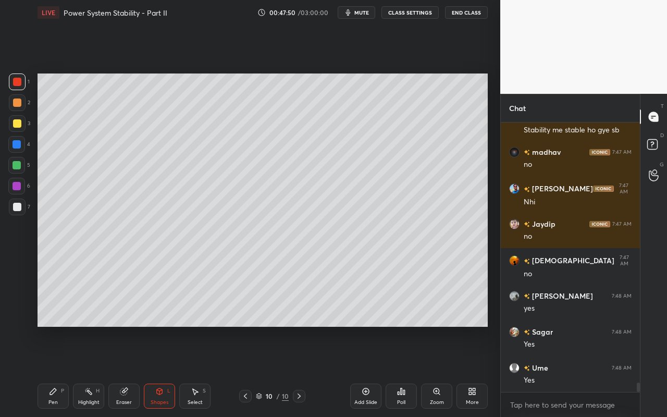
click at [92, 371] on div "Highlight" at bounding box center [88, 402] width 21 height 5
drag, startPoint x: 55, startPoint y: 399, endPoint x: 77, endPoint y: 366, distance: 39.9
click at [55, 371] on div "Pen P" at bounding box center [53, 396] width 31 height 25
click at [157, 371] on div "Shapes" at bounding box center [160, 402] width 18 height 5
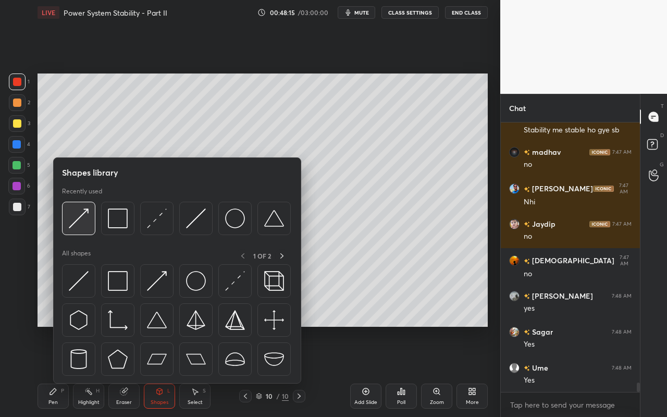
click at [93, 222] on div at bounding box center [78, 218] width 33 height 33
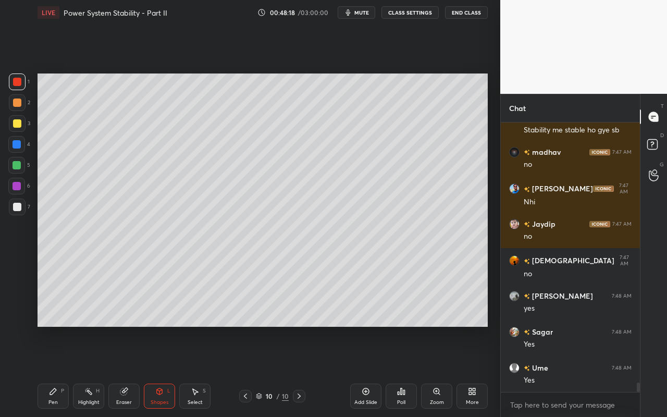
drag, startPoint x: 48, startPoint y: 400, endPoint x: 90, endPoint y: 369, distance: 52.5
click at [48, 371] on div "Pen" at bounding box center [52, 402] width 9 height 5
click at [175, 371] on div "Shapes L" at bounding box center [159, 396] width 31 height 25
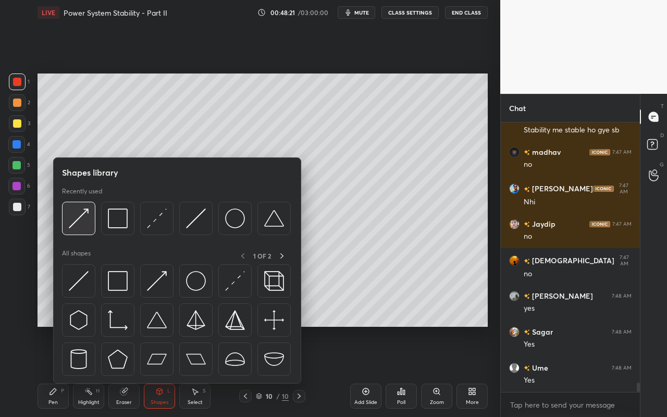
click at [79, 224] on img at bounding box center [79, 219] width 20 height 20
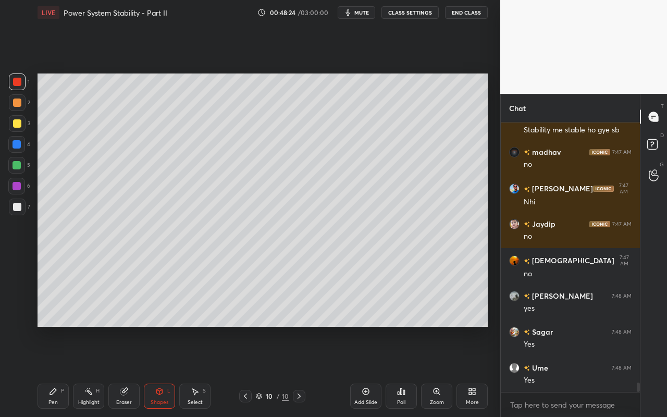
click at [54, 371] on div "Pen P" at bounding box center [53, 396] width 31 height 25
click at [87, 371] on div "Highlight" at bounding box center [88, 402] width 21 height 5
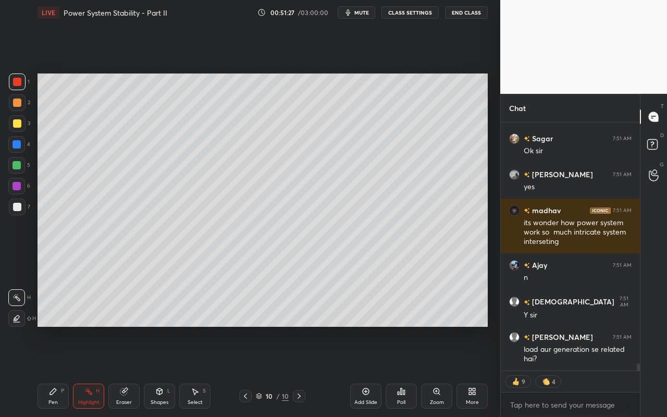
scroll to position [8374, 0]
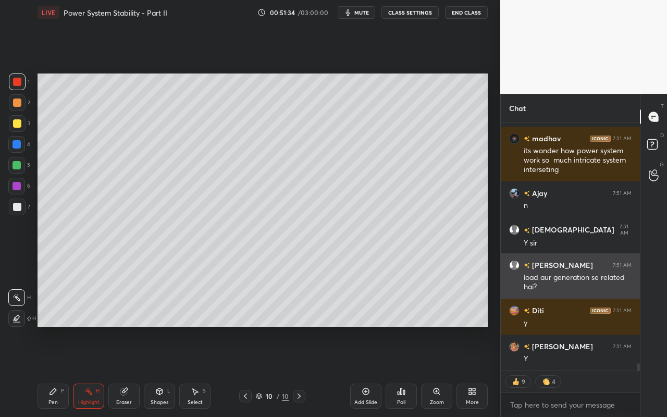
type textarea "x"
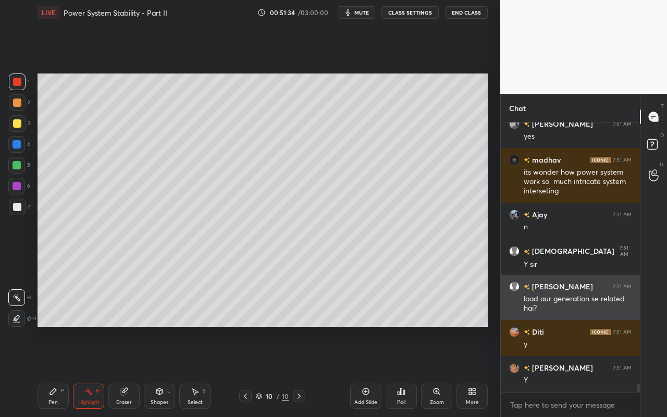
scroll to position [8353, 0]
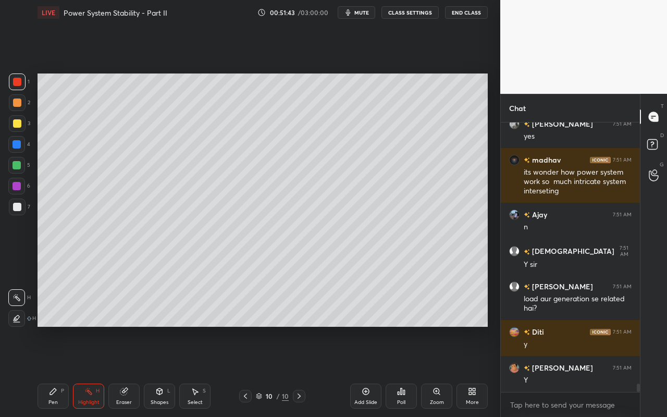
click at [368, 371] on div "Add Slide" at bounding box center [366, 402] width 23 height 5
click at [159, 371] on div "Shapes" at bounding box center [160, 402] width 18 height 5
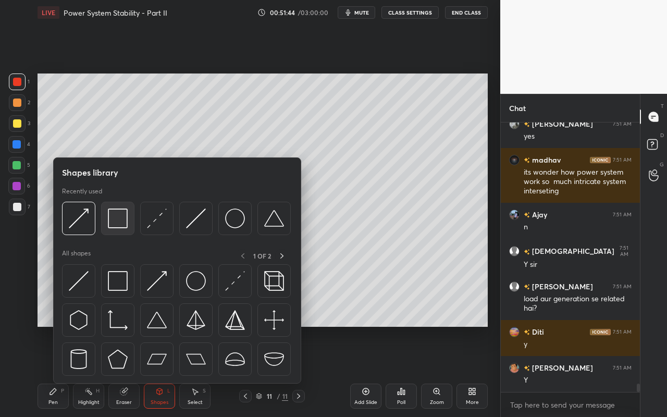
click at [121, 224] on img at bounding box center [118, 219] width 20 height 20
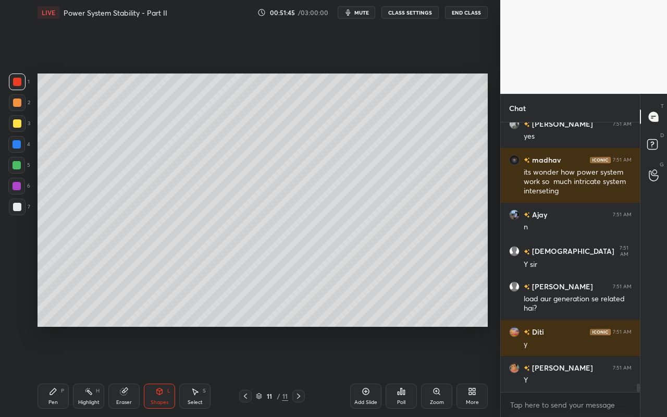
click at [15, 144] on div at bounding box center [17, 144] width 8 height 8
click at [51, 371] on div "Pen" at bounding box center [52, 402] width 9 height 5
drag, startPoint x: 20, startPoint y: 123, endPoint x: 32, endPoint y: 115, distance: 14.3
click at [21, 123] on div at bounding box center [17, 123] width 17 height 17
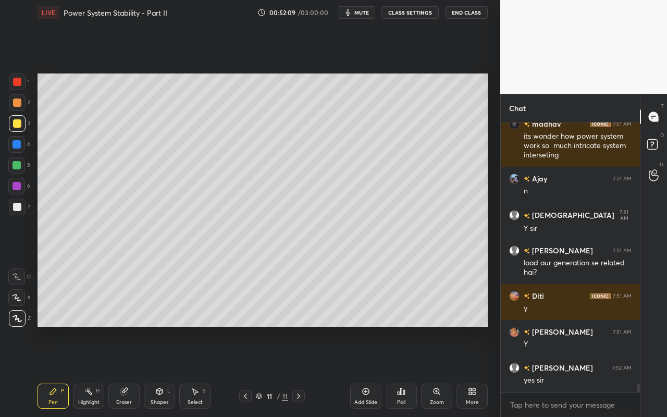
drag, startPoint x: 192, startPoint y: 395, endPoint x: 263, endPoint y: 342, distance: 88.6
click at [192, 371] on icon at bounding box center [195, 391] width 8 height 8
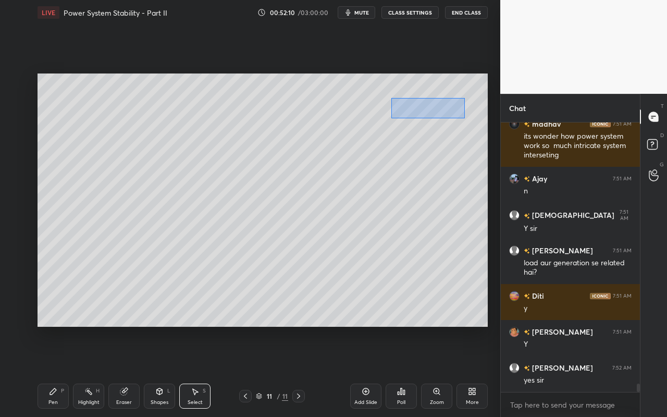
drag, startPoint x: 414, startPoint y: 103, endPoint x: 456, endPoint y: 113, distance: 42.9
click at [458, 116] on div "0 ° Undo Copy Paste here Duplicate Duplicate to new slide Delete" at bounding box center [263, 200] width 451 height 253
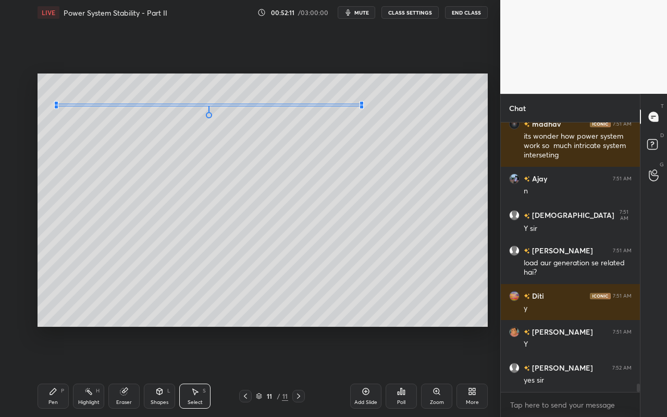
drag, startPoint x: 436, startPoint y: 106, endPoint x: 342, endPoint y: 123, distance: 95.2
click at [361, 105] on div at bounding box center [362, 107] width 4 height 4
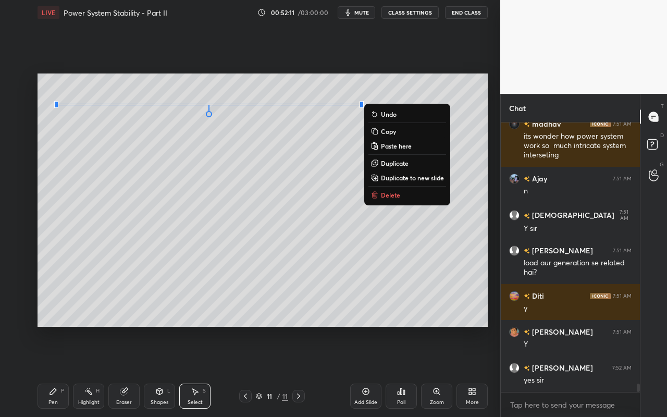
click at [303, 152] on div "0 ° Undo Copy Paste here Duplicate Duplicate to new slide Delete" at bounding box center [263, 200] width 451 height 253
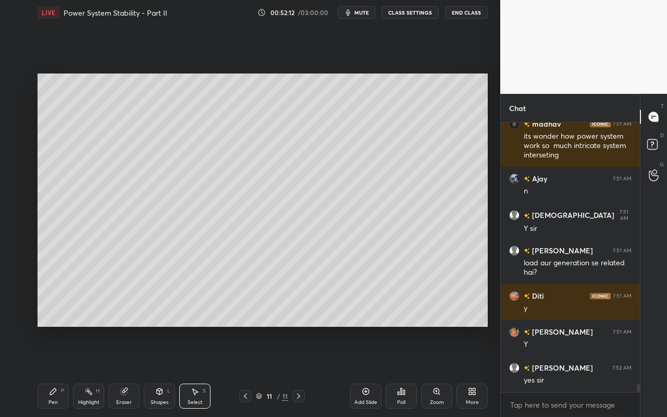
drag, startPoint x: 84, startPoint y: 406, endPoint x: 94, endPoint y: 390, distance: 18.5
click at [87, 371] on div "Highlight H" at bounding box center [88, 396] width 31 height 25
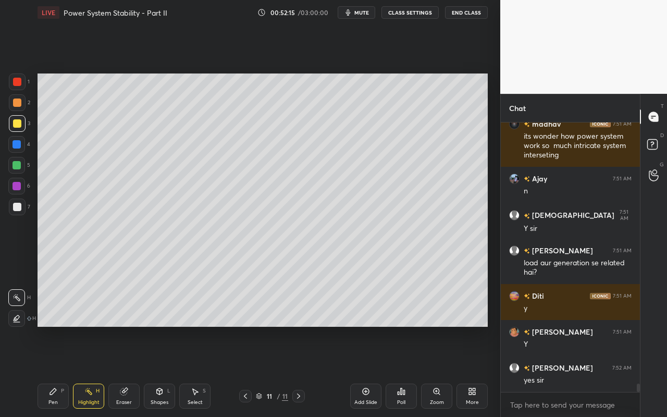
drag, startPoint x: 53, startPoint y: 399, endPoint x: 71, endPoint y: 366, distance: 38.0
click at [53, 371] on div "Pen" at bounding box center [52, 402] width 9 height 5
drag, startPoint x: 89, startPoint y: 397, endPoint x: 138, endPoint y: 327, distance: 85.6
click at [90, 371] on div "Highlight H" at bounding box center [88, 396] width 31 height 25
drag, startPoint x: 98, startPoint y: 396, endPoint x: 159, endPoint y: 342, distance: 81.3
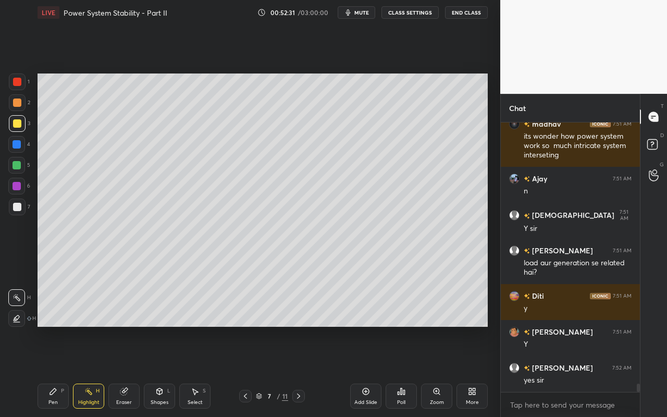
click at [98, 371] on div "Highlight H" at bounding box center [88, 396] width 31 height 25
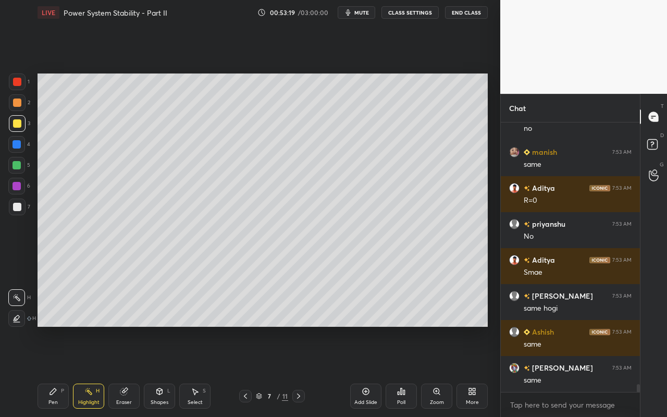
scroll to position [9324, 0]
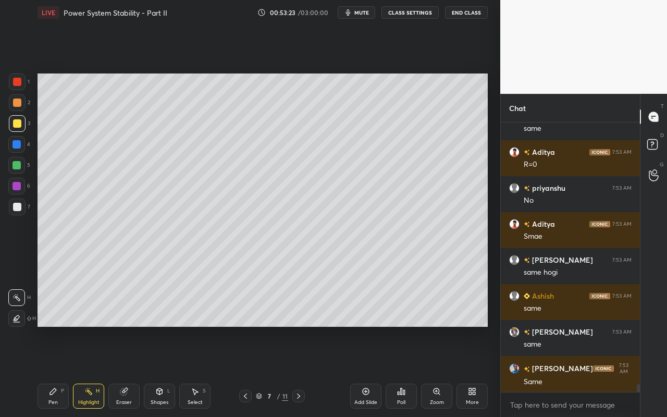
click at [55, 371] on div "Pen P" at bounding box center [53, 396] width 31 height 25
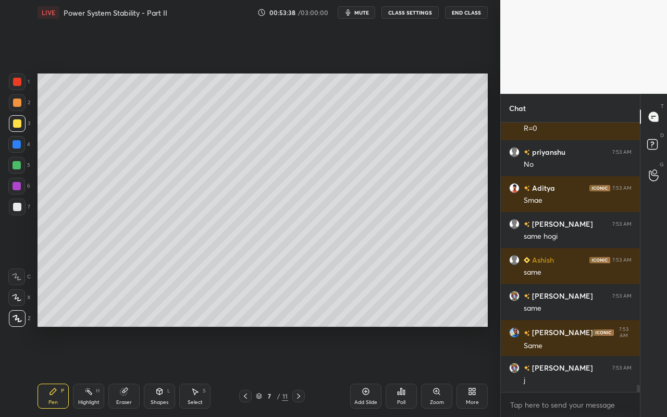
drag, startPoint x: 90, startPoint y: 395, endPoint x: 104, endPoint y: 331, distance: 65.6
click at [91, 371] on icon at bounding box center [88, 391] width 8 height 8
click at [95, 371] on div "Pen P Highlight H Eraser Shapes L Select S 7 / 11 Add Slide Poll Zoom More" at bounding box center [263, 396] width 451 height 42
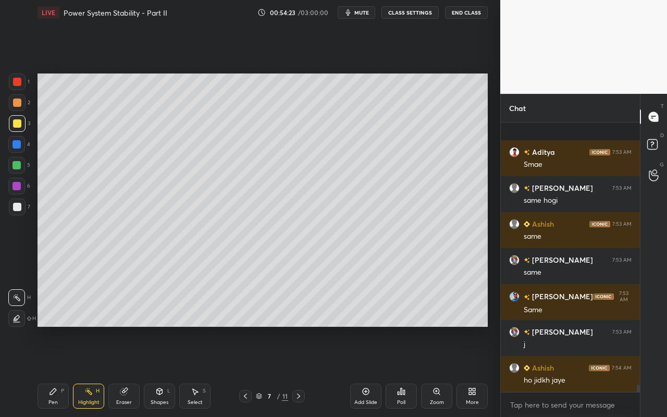
scroll to position [9451, 0]
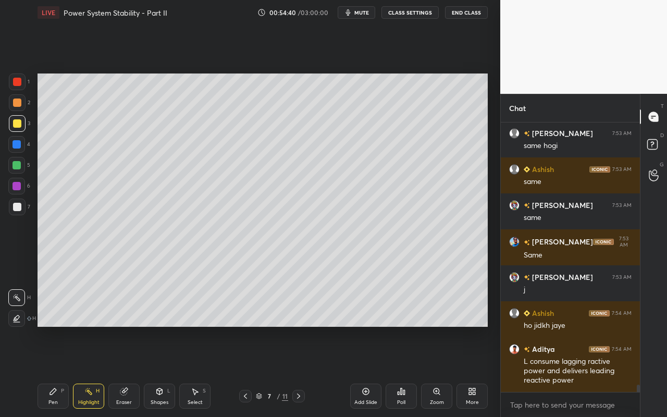
click at [90, 371] on div "Highlight H" at bounding box center [88, 396] width 31 height 25
drag, startPoint x: 51, startPoint y: 398, endPoint x: 55, endPoint y: 393, distance: 7.4
click at [53, 371] on div "Pen P" at bounding box center [53, 396] width 31 height 25
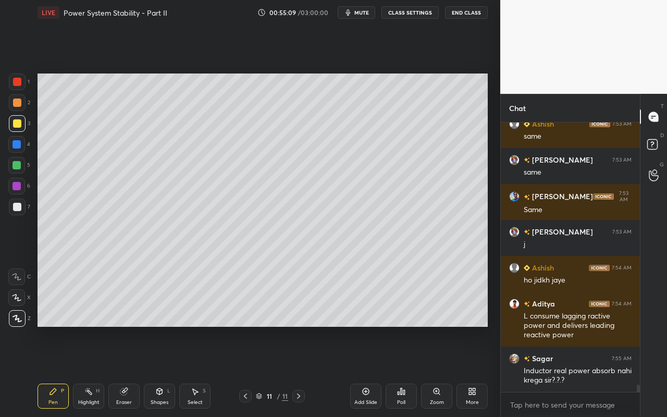
click at [168, 371] on div "Shapes L" at bounding box center [159, 396] width 31 height 25
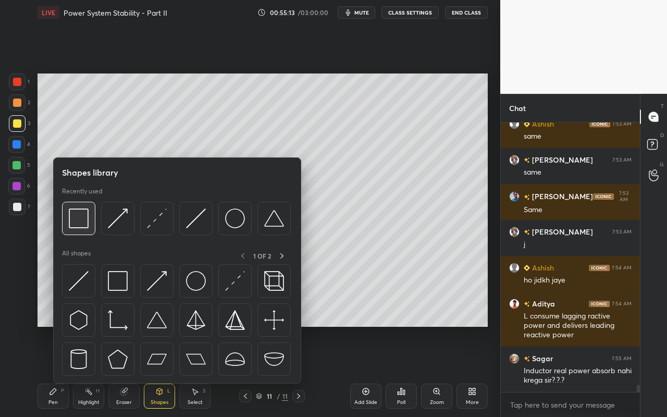
click at [86, 227] on img at bounding box center [79, 219] width 20 height 20
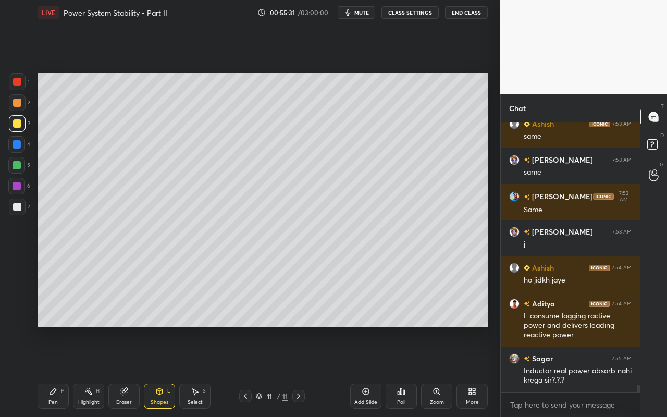
click at [172, 371] on div "Shapes L" at bounding box center [159, 396] width 31 height 25
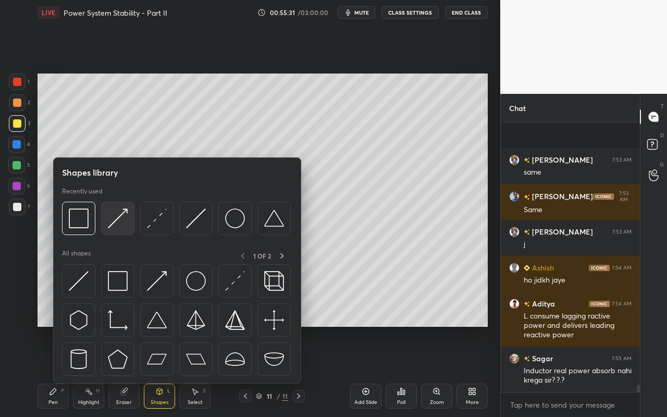
scroll to position [9560, 0]
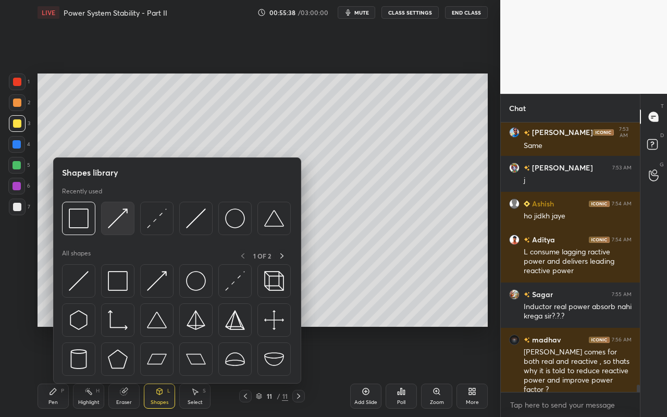
click at [121, 226] on img at bounding box center [118, 219] width 20 height 20
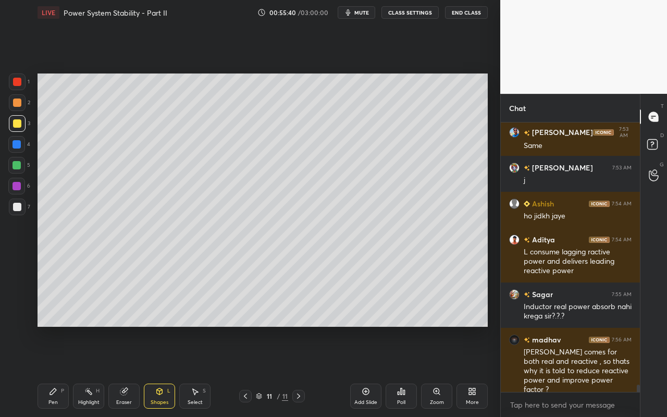
scroll to position [9596, 0]
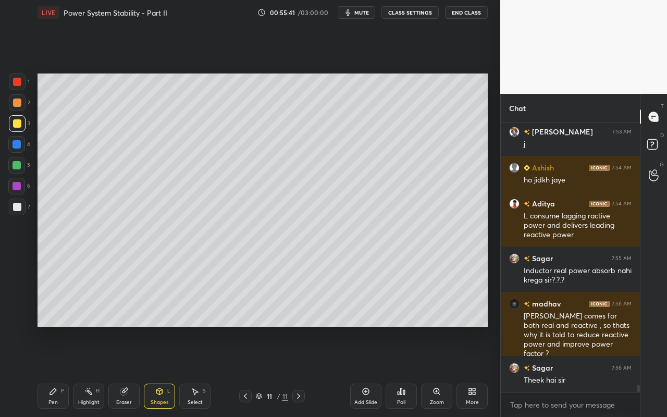
click at [165, 371] on div "Shapes L" at bounding box center [159, 396] width 31 height 25
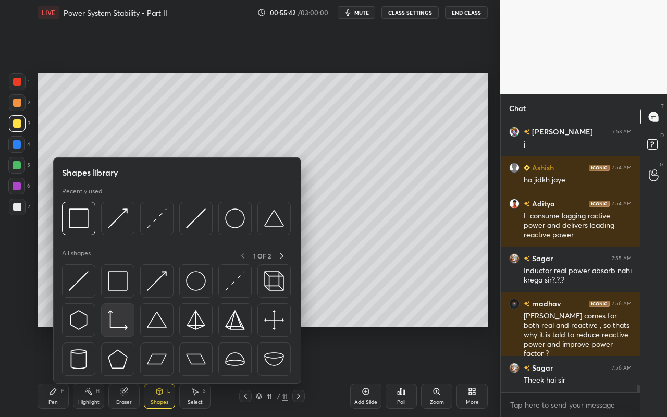
click at [120, 324] on img at bounding box center [118, 320] width 20 height 20
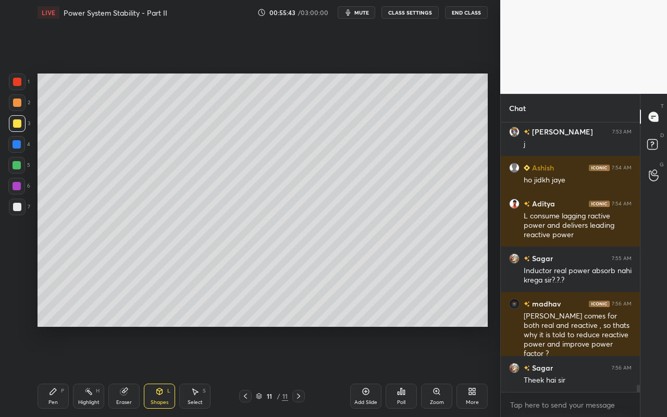
click at [19, 211] on div at bounding box center [17, 207] width 8 height 8
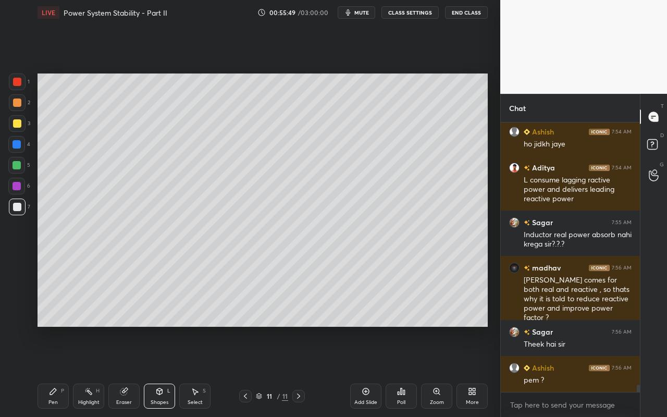
click at [58, 371] on div "Pen P" at bounding box center [53, 396] width 31 height 25
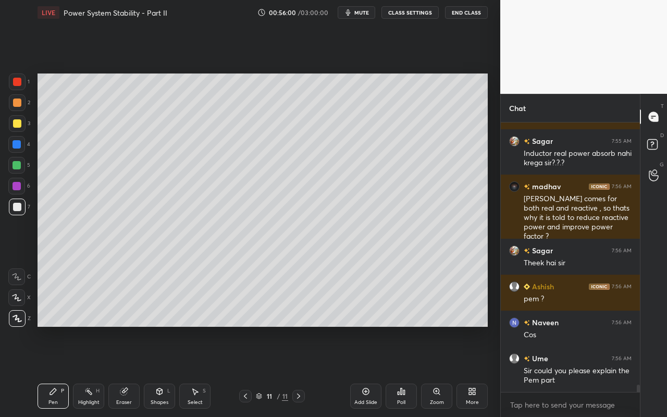
scroll to position [9759, 0]
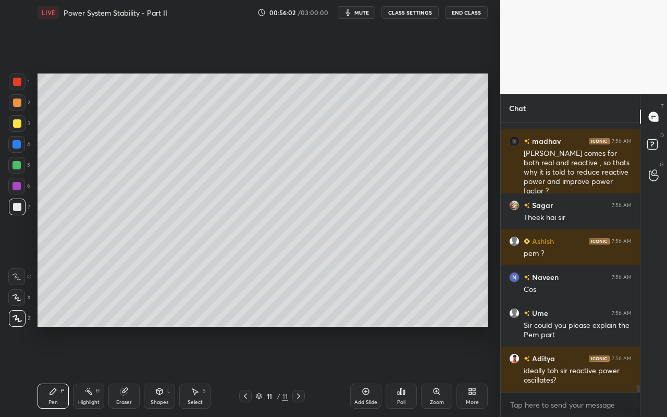
click at [59, 371] on div "Pen P" at bounding box center [53, 396] width 31 height 25
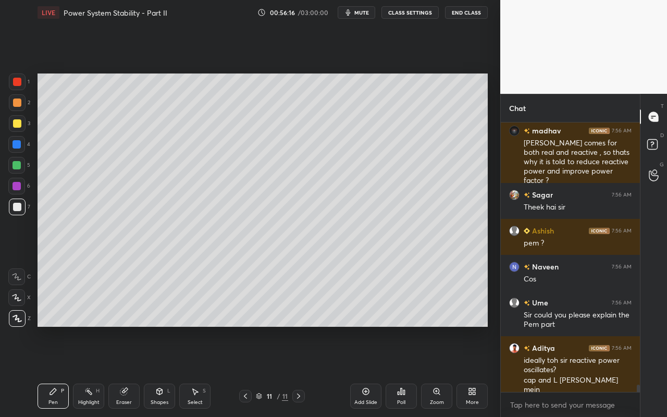
scroll to position [9815, 0]
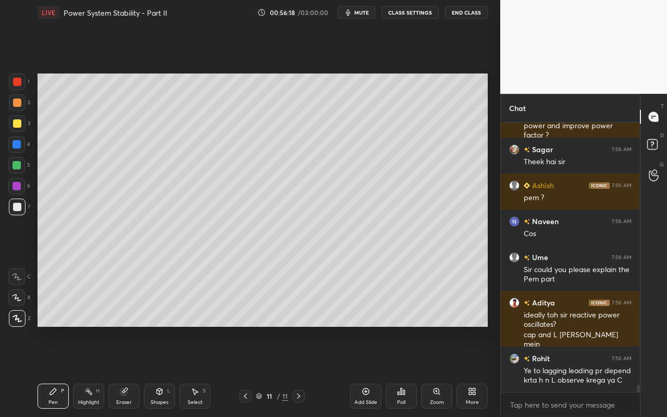
click at [92, 371] on div "Highlight H" at bounding box center [88, 396] width 31 height 25
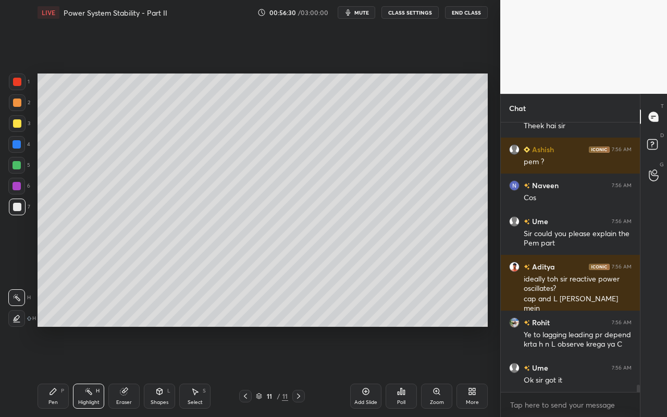
drag, startPoint x: 47, startPoint y: 395, endPoint x: 54, endPoint y: 389, distance: 8.9
click at [51, 371] on div "Pen P" at bounding box center [53, 396] width 31 height 25
click at [86, 371] on div "Highlight H" at bounding box center [88, 396] width 31 height 25
drag, startPoint x: 98, startPoint y: 401, endPoint x: 126, endPoint y: 334, distance: 73.1
click at [99, 371] on div "Highlight H" at bounding box center [88, 396] width 31 height 25
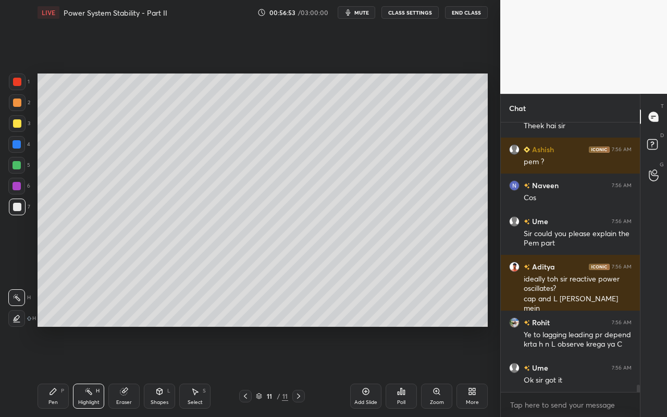
click at [47, 371] on div "Pen P" at bounding box center [53, 396] width 31 height 25
drag, startPoint x: 82, startPoint y: 398, endPoint x: 120, endPoint y: 366, distance: 49.9
click at [87, 371] on div "Highlight H" at bounding box center [88, 396] width 31 height 25
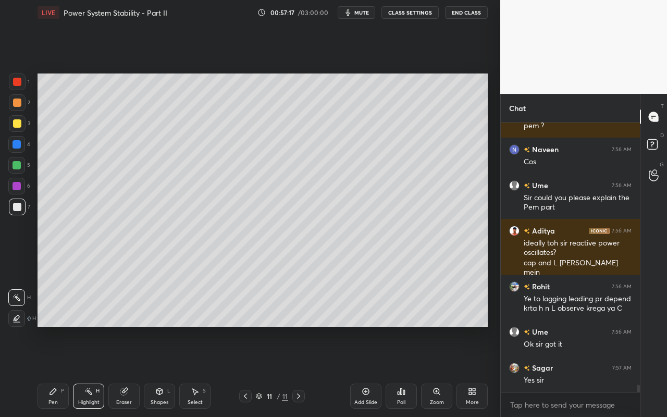
click at [165, 371] on div "Shapes L" at bounding box center [159, 396] width 31 height 25
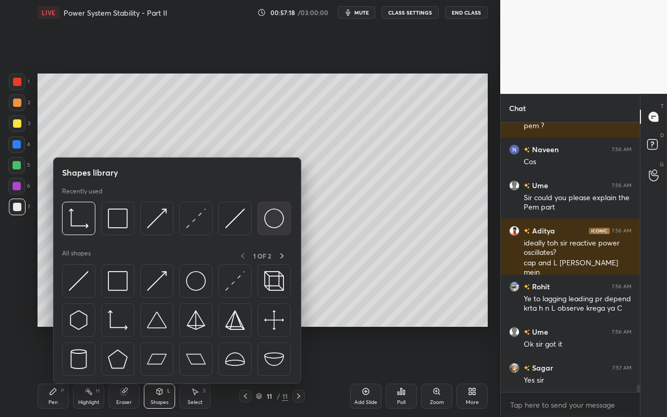
click at [273, 227] on img at bounding box center [274, 219] width 20 height 20
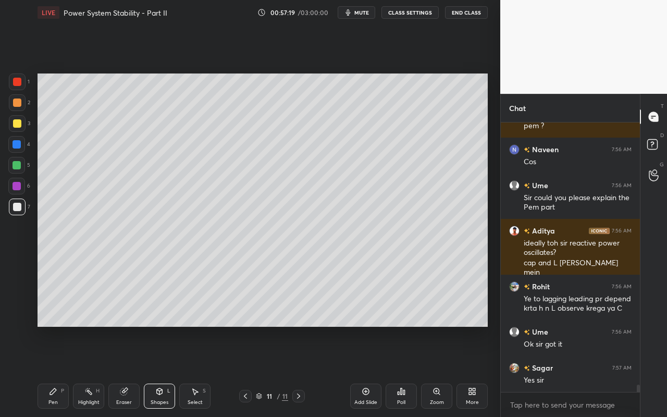
click at [23, 126] on div at bounding box center [17, 123] width 17 height 17
drag, startPoint x: 22, startPoint y: 102, endPoint x: 33, endPoint y: 104, distance: 11.1
click at [22, 102] on div at bounding box center [17, 102] width 17 height 17
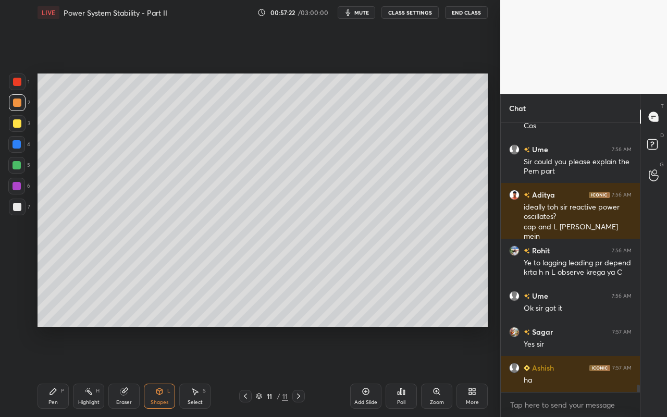
click at [187, 371] on div "Select S" at bounding box center [194, 396] width 31 height 25
drag, startPoint x: 409, startPoint y: 318, endPoint x: 425, endPoint y: 330, distance: 20.9
click at [425, 330] on div "0 ° Undo Copy Paste here Duplicate Duplicate to new slide Delete Setting up you…" at bounding box center [262, 200] width 459 height 350
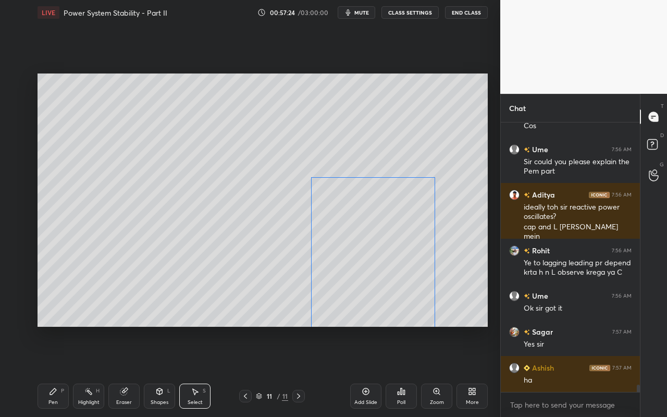
drag, startPoint x: 416, startPoint y: 313, endPoint x: 409, endPoint y: 321, distance: 10.0
click at [410, 322] on div "0 ° Undo Copy Paste here Duplicate Duplicate to new slide Delete" at bounding box center [263, 200] width 451 height 253
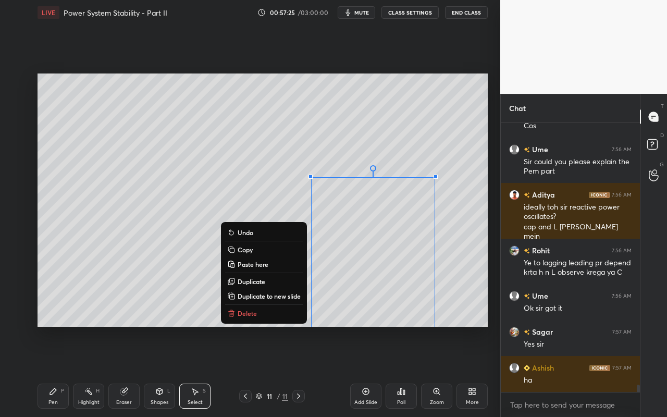
click at [471, 144] on div "0 ° Undo Copy Paste here Duplicate Duplicate to new slide Delete" at bounding box center [263, 200] width 451 height 253
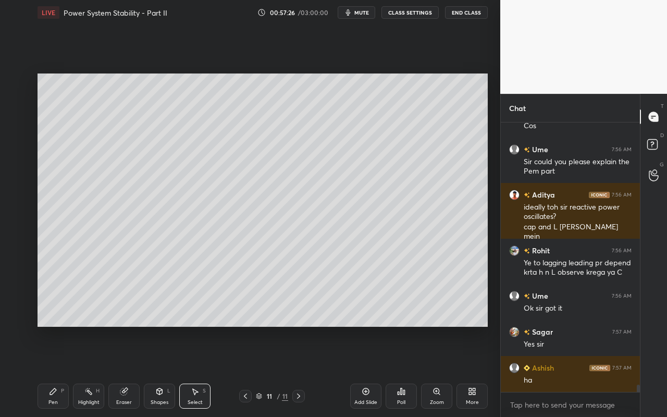
drag, startPoint x: 126, startPoint y: 396, endPoint x: 130, endPoint y: 358, distance: 37.8
click at [126, 371] on div "Eraser" at bounding box center [123, 396] width 31 height 25
click at [19, 245] on icon at bounding box center [17, 242] width 9 height 9
click at [199, 371] on div "Select" at bounding box center [195, 402] width 15 height 5
drag, startPoint x: 375, startPoint y: 167, endPoint x: 410, endPoint y: 193, distance: 43.9
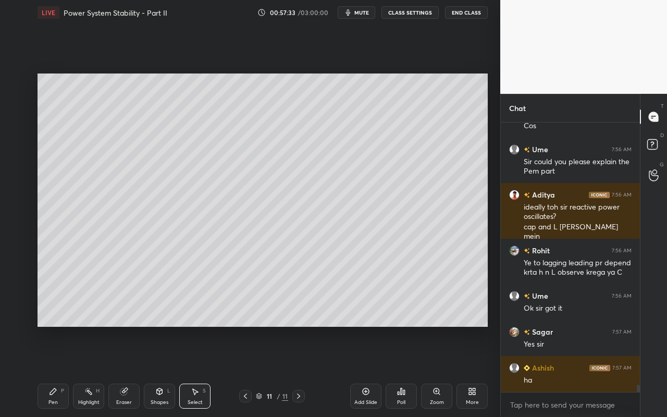
click at [416, 193] on div "0 ° Undo Copy Paste here Duplicate Duplicate to new slide Delete" at bounding box center [263, 200] width 451 height 253
click at [398, 199] on div "0 ° Undo Copy Paste here Duplicate Duplicate to new slide Delete" at bounding box center [263, 200] width 451 height 253
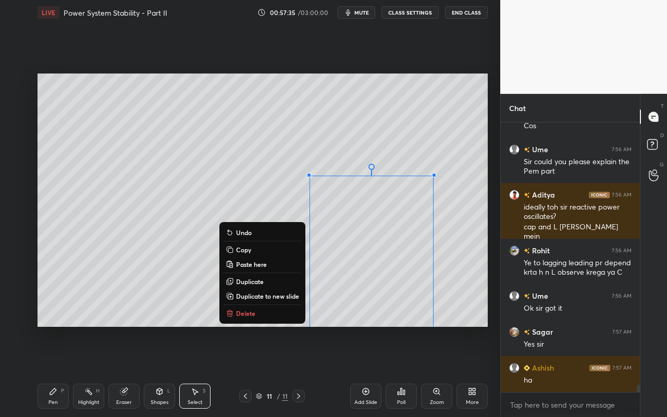
click at [383, 304] on div "0 ° Undo Copy Paste here Duplicate Duplicate to new slide Delete" at bounding box center [263, 200] width 451 height 253
click at [420, 116] on div "0 ° Undo Copy Paste here Duplicate Duplicate to new slide Delete" at bounding box center [263, 200] width 451 height 253
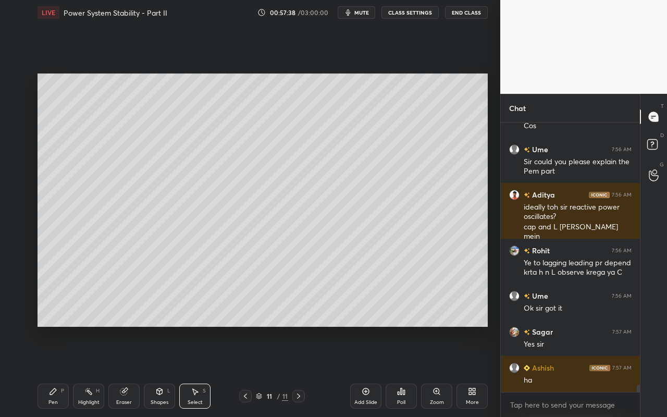
click at [128, 371] on div "Eraser" at bounding box center [124, 402] width 16 height 5
drag, startPoint x: 50, startPoint y: 406, endPoint x: 66, endPoint y: 384, distance: 27.5
click at [50, 371] on div "Pen P" at bounding box center [53, 396] width 31 height 25
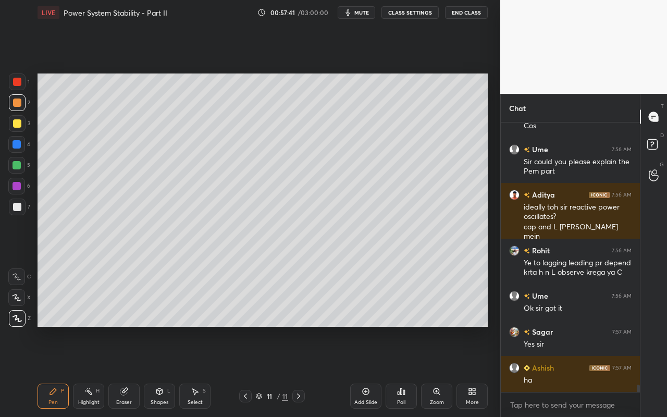
drag, startPoint x: 165, startPoint y: 399, endPoint x: 173, endPoint y: 384, distance: 16.3
click at [165, 371] on div "Shapes" at bounding box center [160, 402] width 18 height 5
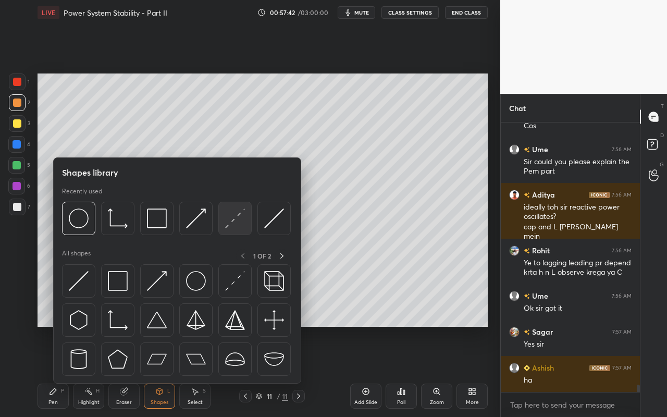
click at [239, 221] on img at bounding box center [235, 219] width 20 height 20
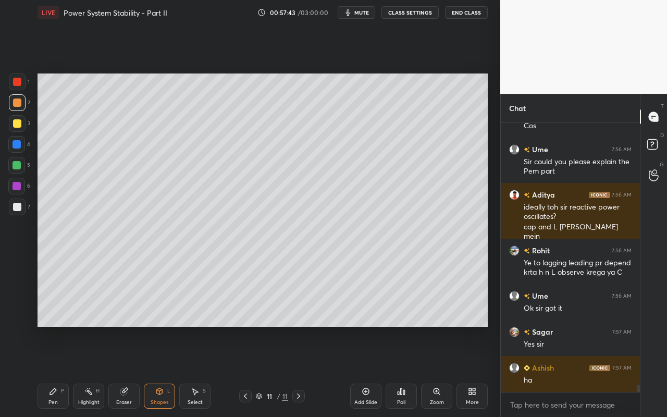
click at [19, 211] on div at bounding box center [17, 207] width 8 height 8
click at [55, 371] on div "Pen P" at bounding box center [53, 396] width 31 height 25
click at [92, 371] on div "Highlight H" at bounding box center [88, 396] width 31 height 25
click at [160, 371] on icon at bounding box center [160, 391] width 6 height 6
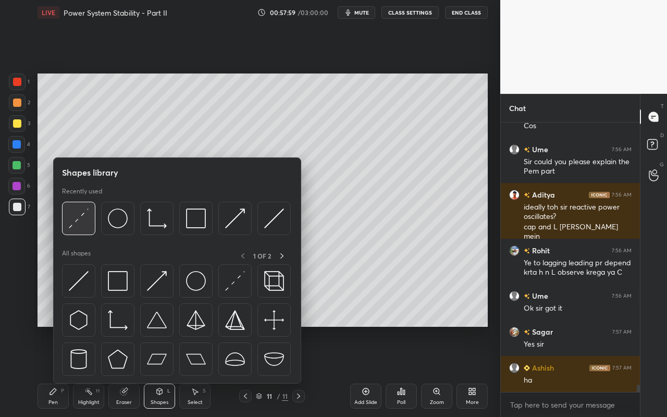
click at [82, 229] on div at bounding box center [78, 218] width 33 height 33
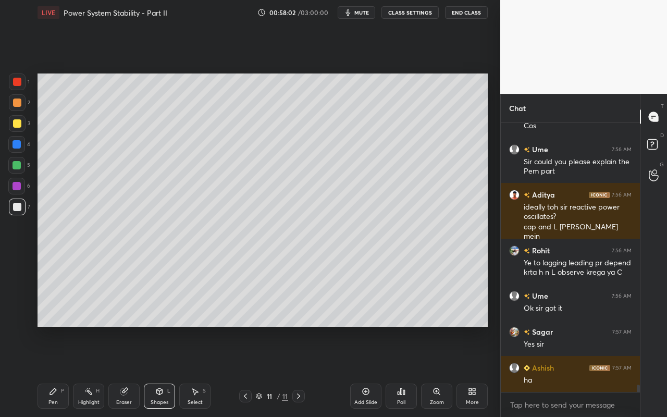
click at [53, 371] on div "Pen" at bounding box center [52, 402] width 9 height 5
click at [92, 371] on div "Highlight H" at bounding box center [88, 396] width 31 height 25
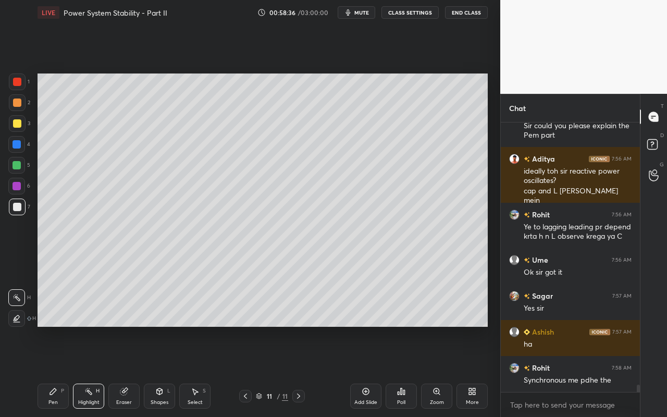
click at [200, 371] on div "Select" at bounding box center [195, 402] width 15 height 5
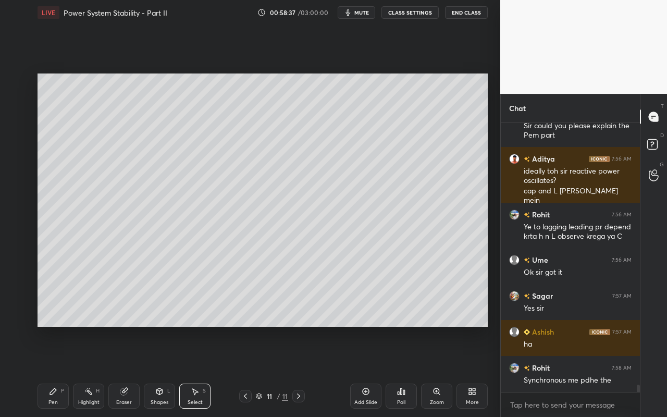
scroll to position [9995, 0]
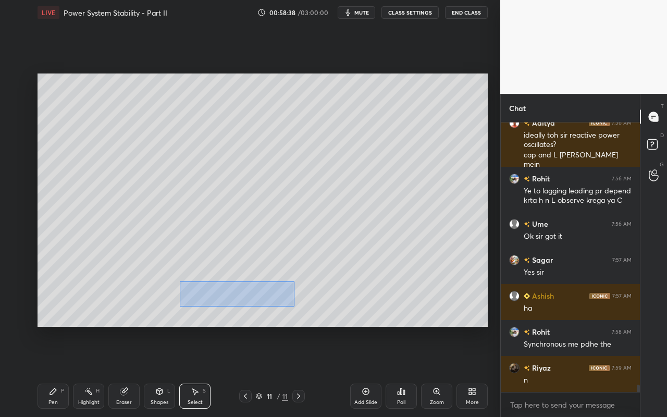
drag, startPoint x: 180, startPoint y: 285, endPoint x: 272, endPoint y: 305, distance: 94.3
click at [294, 306] on div "0 ° Undo Copy Paste here Duplicate Duplicate to new slide Delete" at bounding box center [263, 200] width 451 height 253
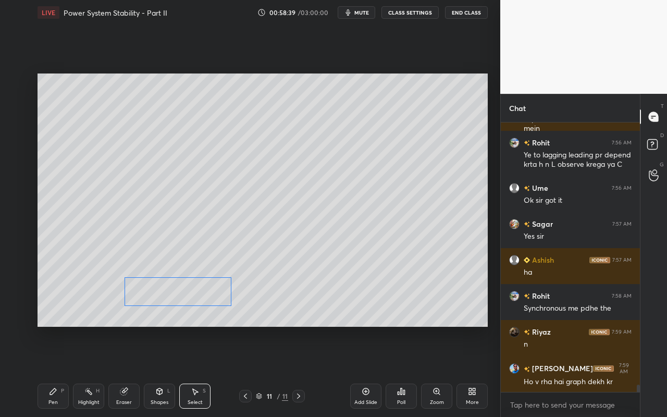
drag, startPoint x: 252, startPoint y: 302, endPoint x: 200, endPoint y: 301, distance: 52.2
click at [197, 300] on div "0 ° Undo Copy Paste here Duplicate Duplicate to new slide Delete" at bounding box center [263, 200] width 451 height 253
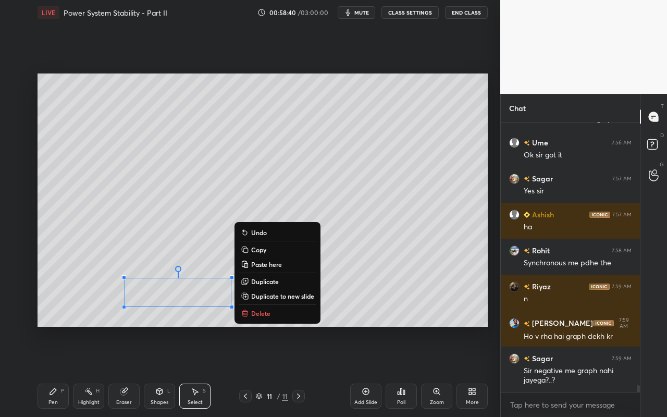
drag, startPoint x: 270, startPoint y: 315, endPoint x: 251, endPoint y: 333, distance: 26.2
click at [270, 315] on button "Delete" at bounding box center [278, 313] width 78 height 13
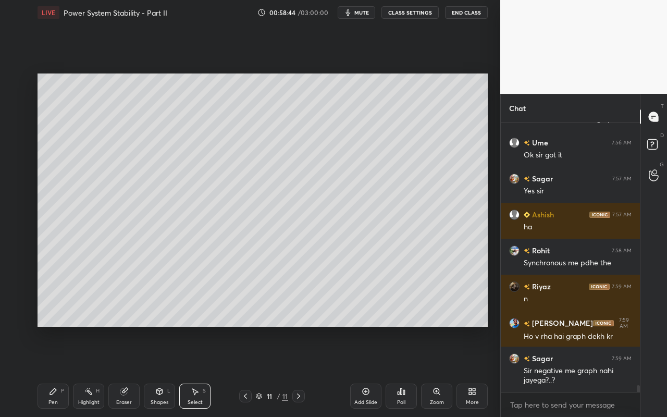
drag, startPoint x: 56, startPoint y: 404, endPoint x: 67, endPoint y: 384, distance: 22.9
click at [58, 371] on div "Pen P" at bounding box center [53, 396] width 31 height 25
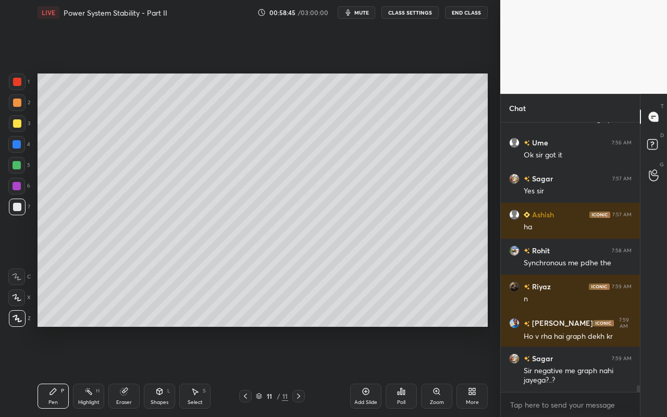
click at [18, 106] on div at bounding box center [17, 103] width 8 height 8
drag, startPoint x: 89, startPoint y: 395, endPoint x: 224, endPoint y: 337, distance: 146.2
click at [93, 371] on div "Highlight H" at bounding box center [88, 396] width 31 height 25
drag, startPoint x: 54, startPoint y: 394, endPoint x: 182, endPoint y: 335, distance: 141.8
click at [55, 371] on div "Pen P" at bounding box center [53, 396] width 31 height 25
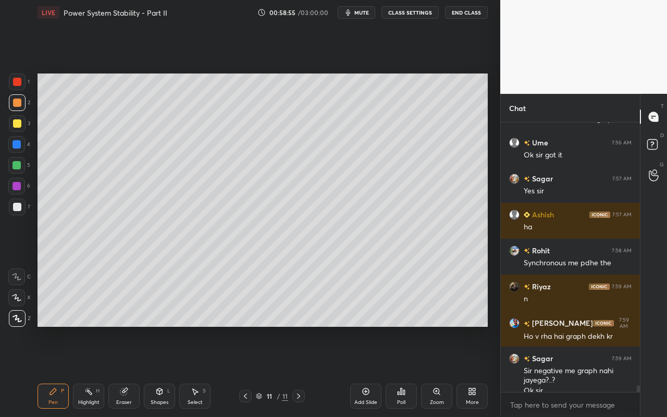
scroll to position [10086, 0]
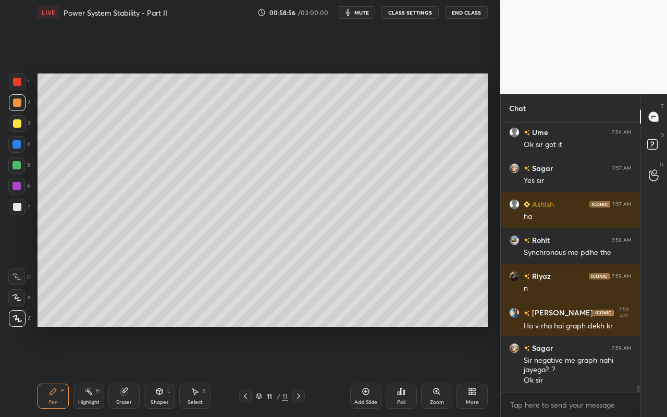
drag, startPoint x: 89, startPoint y: 400, endPoint x: 170, endPoint y: 345, distance: 97.6
click at [89, 371] on div "Highlight" at bounding box center [88, 402] width 21 height 5
click at [46, 371] on div "Pen P" at bounding box center [53, 396] width 31 height 25
click at [90, 371] on div "Highlight" at bounding box center [88, 402] width 21 height 5
click at [198, 371] on icon at bounding box center [195, 391] width 8 height 8
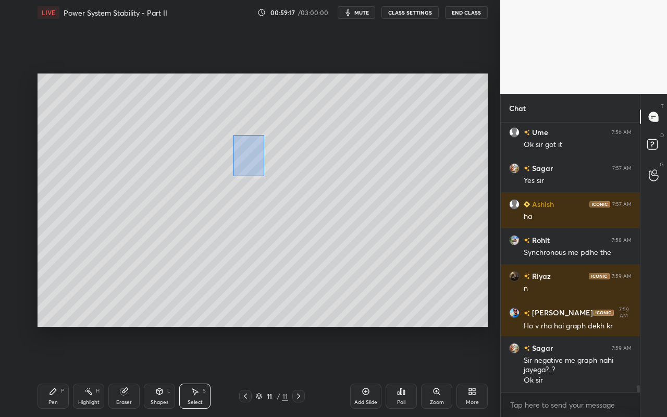
drag, startPoint x: 233, startPoint y: 137, endPoint x: 270, endPoint y: 175, distance: 53.1
click at [263, 175] on div "0 ° Undo Copy Paste here Duplicate Duplicate to new slide Delete" at bounding box center [263, 200] width 451 height 253
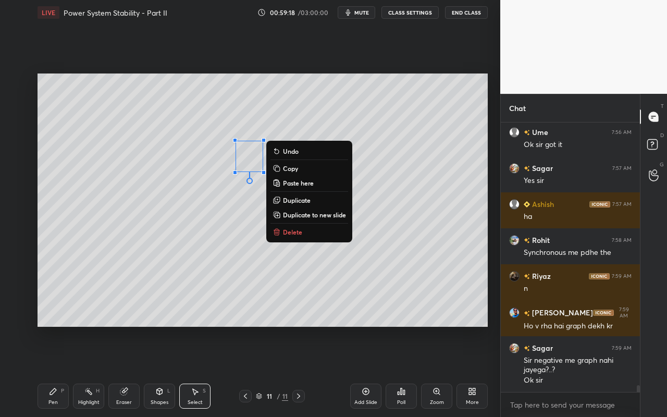
click at [278, 227] on button "Delete" at bounding box center [310, 232] width 78 height 13
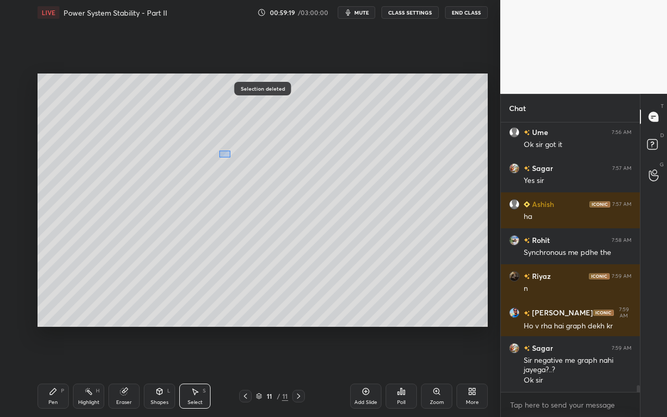
click at [230, 157] on div "0 ° Undo Copy Paste here Duplicate Duplicate to new slide Delete" at bounding box center [263, 200] width 451 height 253
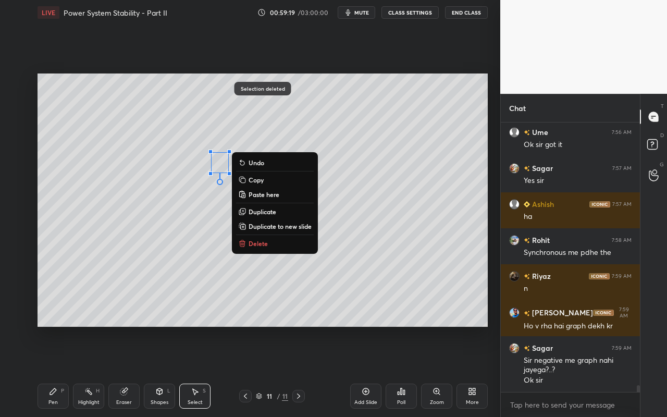
click at [263, 241] on p "Delete" at bounding box center [258, 243] width 19 height 8
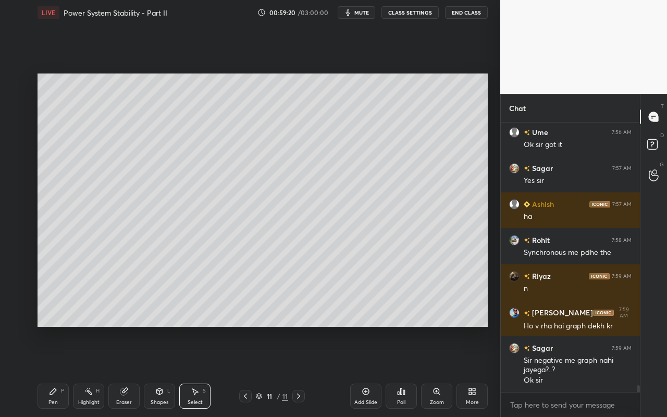
click at [77, 371] on div "Highlight H" at bounding box center [88, 396] width 31 height 25
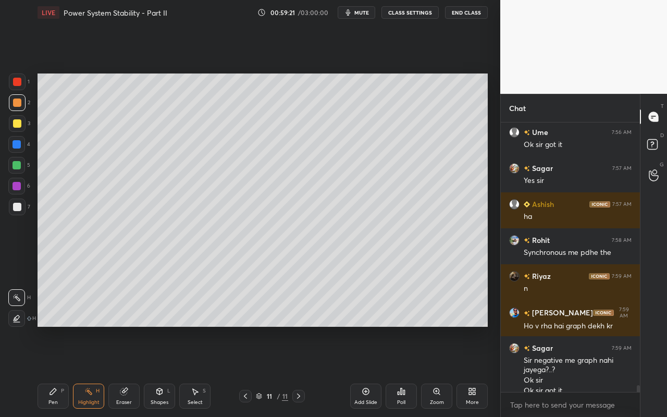
scroll to position [10097, 0]
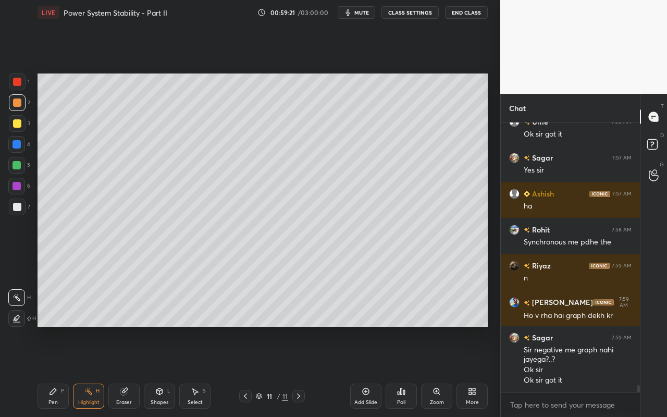
drag, startPoint x: 54, startPoint y: 395, endPoint x: 66, endPoint y: 389, distance: 12.8
click at [57, 371] on div "Pen P" at bounding box center [53, 396] width 31 height 25
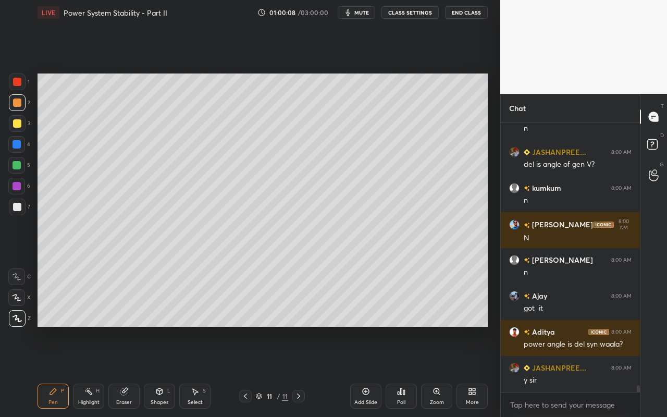
scroll to position [10529, 0]
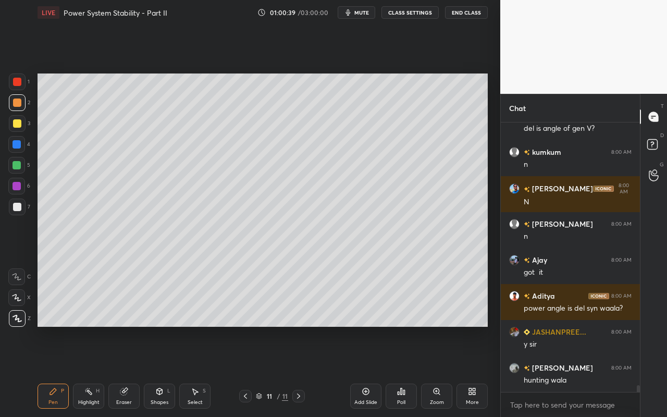
drag, startPoint x: 94, startPoint y: 401, endPoint x: 111, endPoint y: 337, distance: 65.8
click at [94, 371] on div "Highlight" at bounding box center [88, 402] width 21 height 5
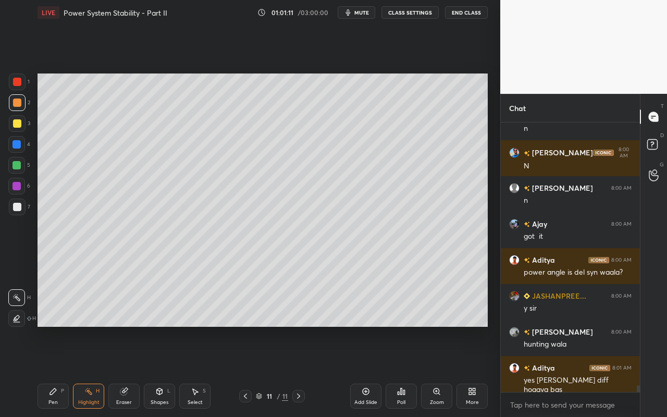
drag, startPoint x: 362, startPoint y: 396, endPoint x: 368, endPoint y: 381, distance: 15.9
click at [362, 371] on div "Add Slide" at bounding box center [365, 396] width 31 height 25
click at [156, 371] on div "Shapes" at bounding box center [160, 402] width 18 height 5
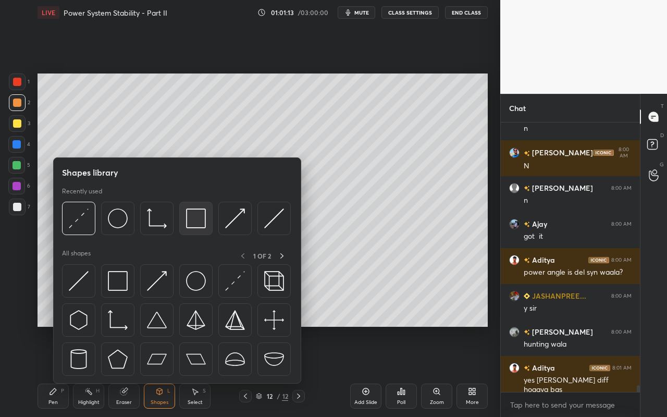
click at [203, 220] on img at bounding box center [196, 219] width 20 height 20
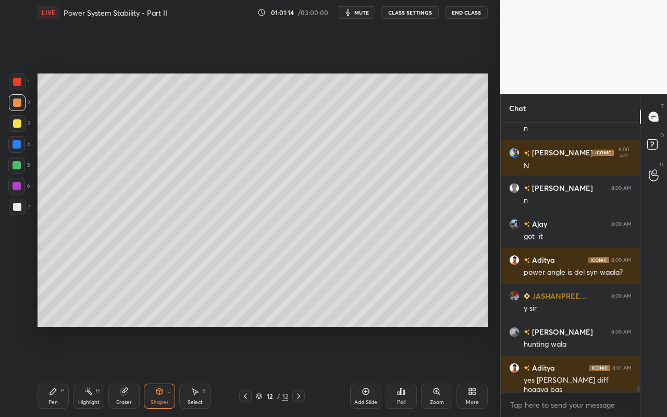
drag, startPoint x: 19, startPoint y: 145, endPoint x: 34, endPoint y: 129, distance: 22.5
click at [19, 146] on div at bounding box center [17, 144] width 8 height 8
click at [55, 371] on div "Pen P" at bounding box center [53, 396] width 31 height 25
click at [21, 121] on div at bounding box center [17, 123] width 17 height 17
drag, startPoint x: 58, startPoint y: 396, endPoint x: 67, endPoint y: 343, distance: 53.8
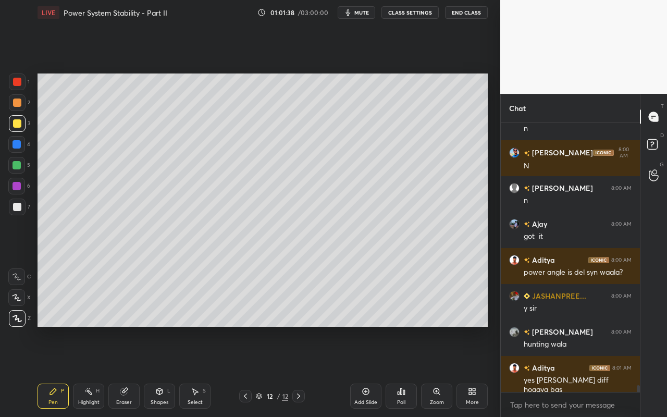
click at [60, 371] on div "Pen P" at bounding box center [53, 396] width 31 height 25
click at [19, 103] on div at bounding box center [17, 103] width 8 height 8
drag, startPoint x: 203, startPoint y: 399, endPoint x: 205, endPoint y: 394, distance: 5.4
click at [204, 371] on div "Select S" at bounding box center [194, 396] width 31 height 25
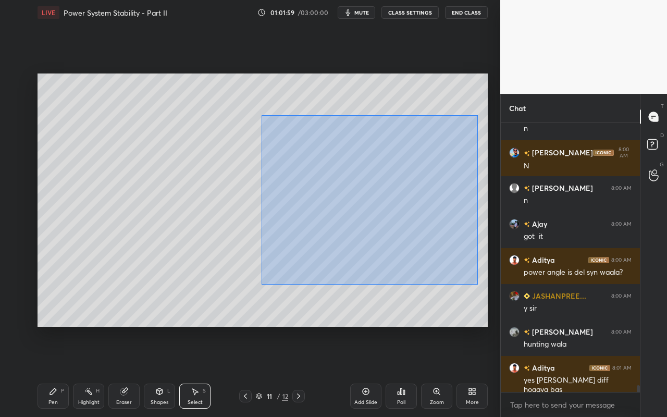
drag, startPoint x: 261, startPoint y: 115, endPoint x: 483, endPoint y: 285, distance: 279.7
click at [483, 286] on div "0 ° Undo Copy Paste here Duplicate Duplicate to new slide Delete" at bounding box center [263, 200] width 451 height 253
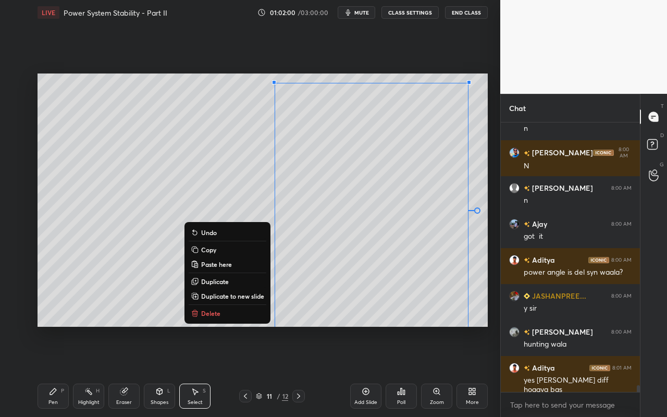
drag, startPoint x: 211, startPoint y: 250, endPoint x: 205, endPoint y: 227, distance: 23.8
click at [211, 250] on p "Copy" at bounding box center [208, 250] width 15 height 8
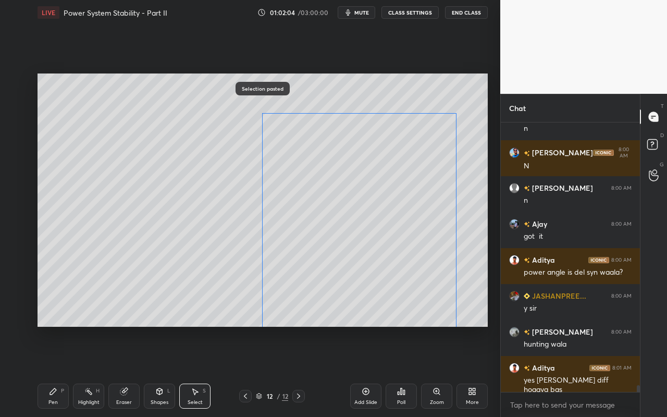
drag, startPoint x: 351, startPoint y: 216, endPoint x: 347, endPoint y: 235, distance: 19.3
click at [346, 236] on div "0 ° Undo Copy Paste here Duplicate Duplicate to new slide Delete" at bounding box center [263, 200] width 451 height 253
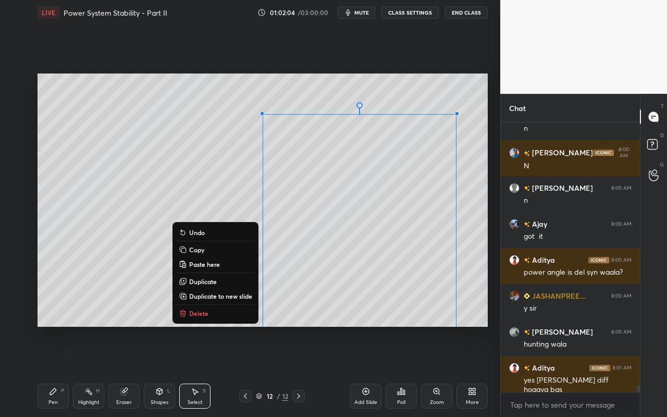
click at [234, 143] on div "0 ° Undo Copy Paste here Duplicate Duplicate to new slide Delete" at bounding box center [263, 200] width 451 height 253
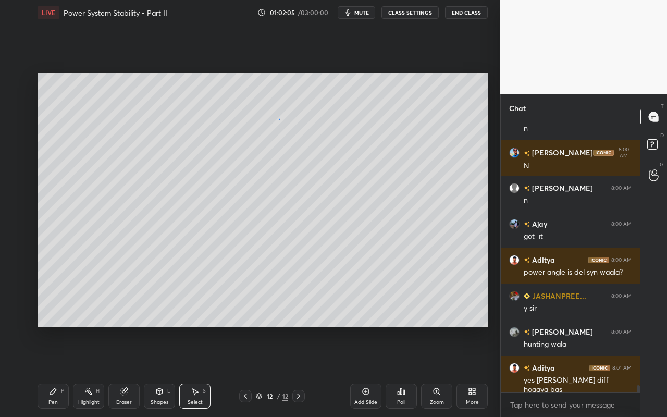
drag, startPoint x: 279, startPoint y: 119, endPoint x: 295, endPoint y: 128, distance: 18.0
click at [293, 131] on div "0 ° Undo Copy Paste here Duplicate Duplicate to new slide Delete" at bounding box center [263, 200] width 451 height 253
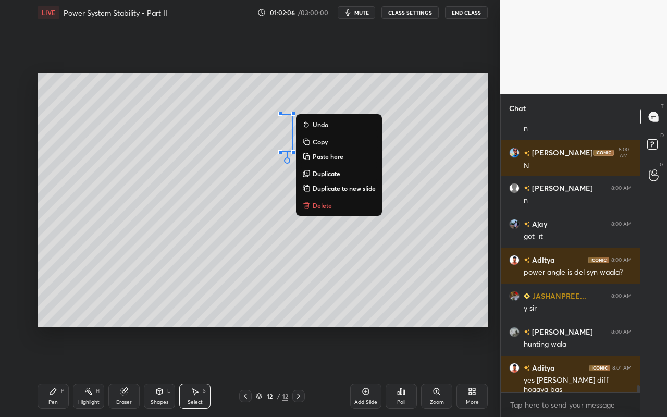
click at [327, 205] on p "Delete" at bounding box center [322, 205] width 19 height 8
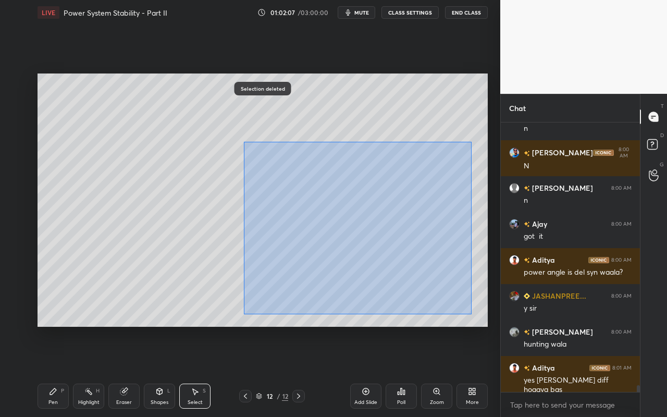
drag, startPoint x: 244, startPoint y: 141, endPoint x: 434, endPoint y: 297, distance: 246.0
click at [471, 314] on div "0 ° Undo Copy Paste here Duplicate Duplicate to new slide Delete" at bounding box center [263, 200] width 451 height 253
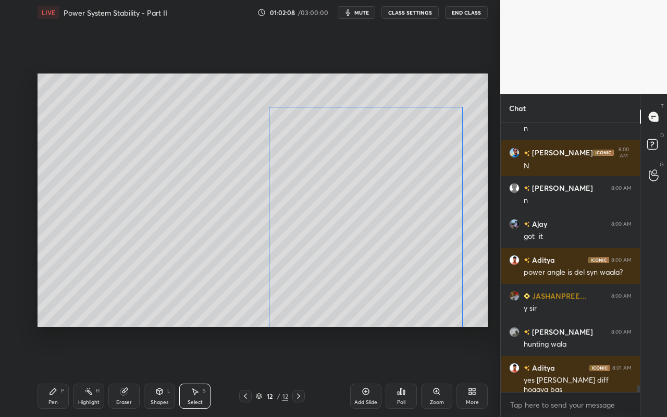
drag, startPoint x: 409, startPoint y: 270, endPoint x: 399, endPoint y: 254, distance: 18.1
click at [412, 236] on div "0 ° Undo Copy Paste here Duplicate Duplicate to new slide Delete" at bounding box center [263, 200] width 451 height 253
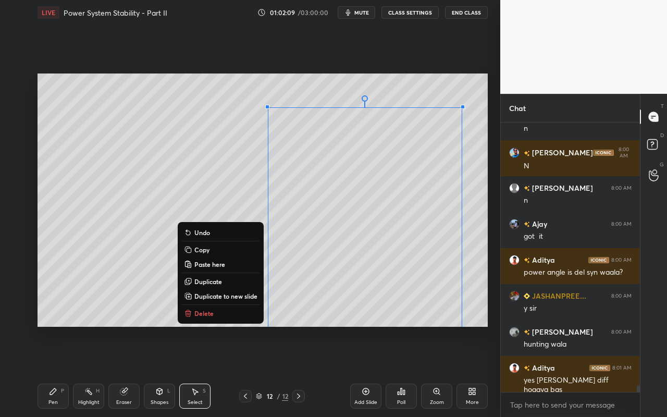
click at [162, 303] on div "0 ° Undo Copy Paste here Duplicate Duplicate to new slide Delete" at bounding box center [263, 200] width 451 height 253
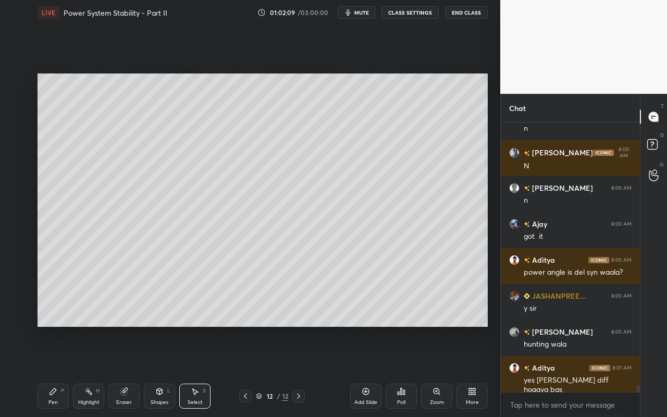
drag, startPoint x: 127, startPoint y: 394, endPoint x: 129, endPoint y: 386, distance: 8.6
click at [126, 371] on icon at bounding box center [124, 391] width 8 height 8
click at [51, 371] on div "Pen" at bounding box center [52, 402] width 9 height 5
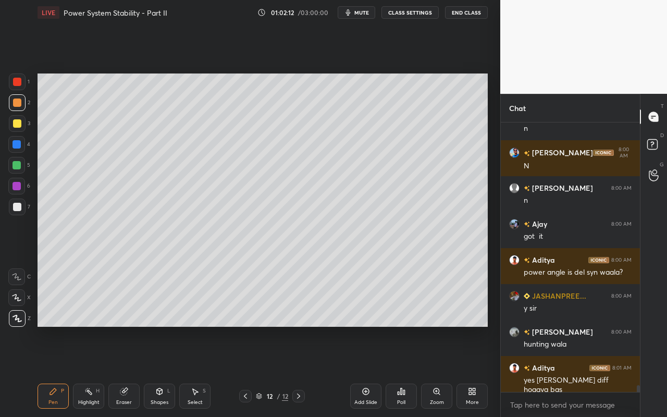
click at [17, 166] on div at bounding box center [17, 165] width 8 height 8
click at [162, 371] on div "Shapes" at bounding box center [160, 402] width 18 height 5
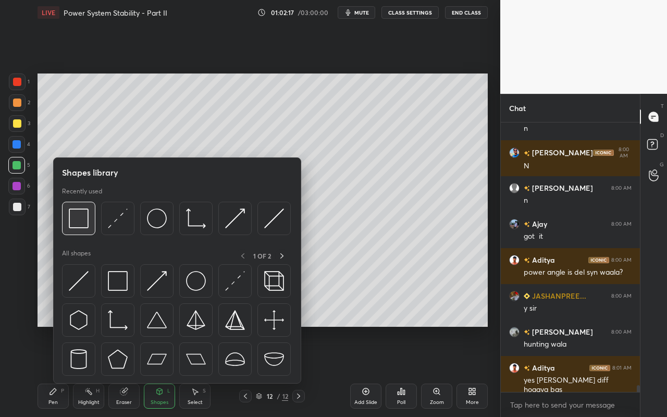
click at [84, 228] on div at bounding box center [78, 218] width 33 height 33
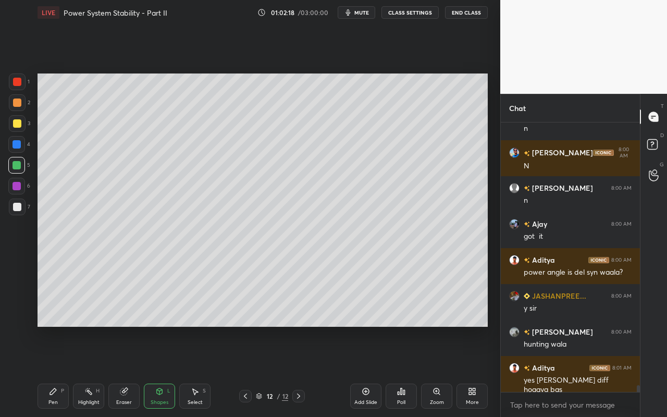
click at [18, 164] on div at bounding box center [17, 165] width 8 height 8
click at [48, 371] on div "Pen P" at bounding box center [53, 396] width 31 height 25
drag, startPoint x: 156, startPoint y: 400, endPoint x: 163, endPoint y: 384, distance: 17.3
click at [156, 371] on div "Shapes" at bounding box center [160, 402] width 18 height 5
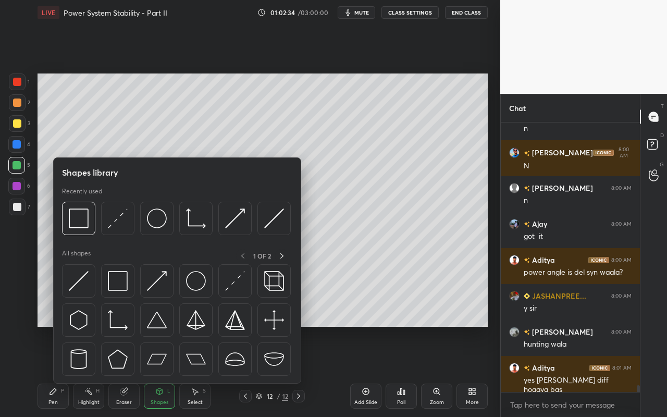
click at [163, 371] on div "Shapes" at bounding box center [160, 402] width 18 height 5
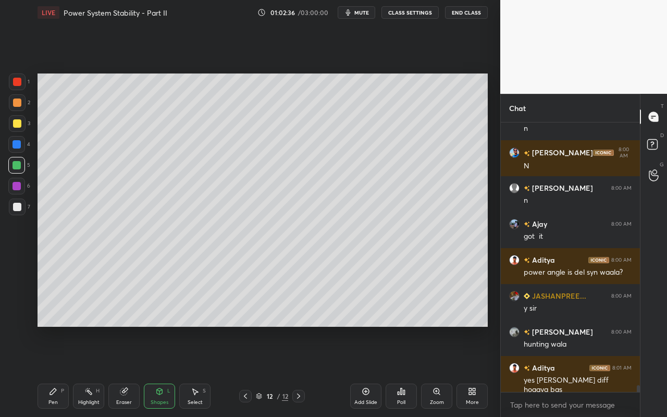
drag, startPoint x: 204, startPoint y: 397, endPoint x: 265, endPoint y: 339, distance: 83.4
click at [204, 371] on div "Select S" at bounding box center [194, 396] width 31 height 25
drag, startPoint x: 363, startPoint y: 194, endPoint x: 371, endPoint y: 204, distance: 12.2
click at [374, 201] on div "0 ° Undo Copy Paste here Duplicate Duplicate to new slide Delete" at bounding box center [263, 200] width 451 height 253
drag, startPoint x: 329, startPoint y: 312, endPoint x: 297, endPoint y: 318, distance: 32.4
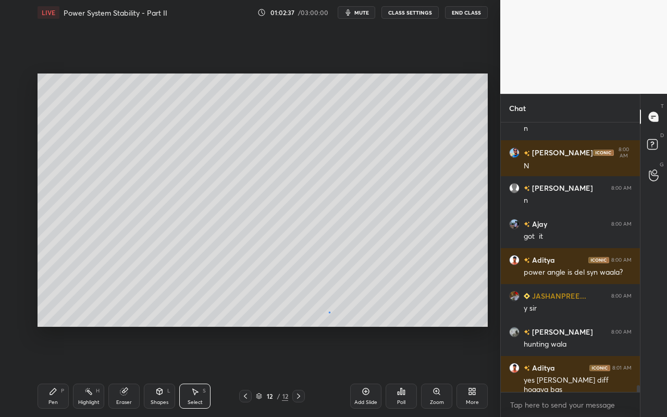
click at [329, 312] on div "0 ° Undo Copy Paste here Duplicate Duplicate to new slide Delete" at bounding box center [263, 200] width 451 height 253
click at [159, 371] on div "Shapes" at bounding box center [160, 402] width 18 height 5
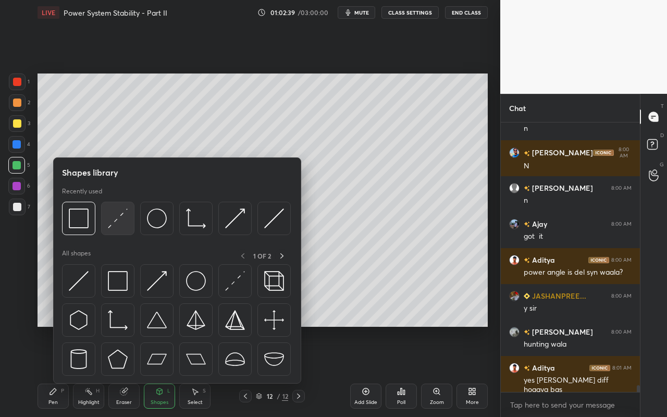
click at [120, 232] on div at bounding box center [117, 218] width 33 height 33
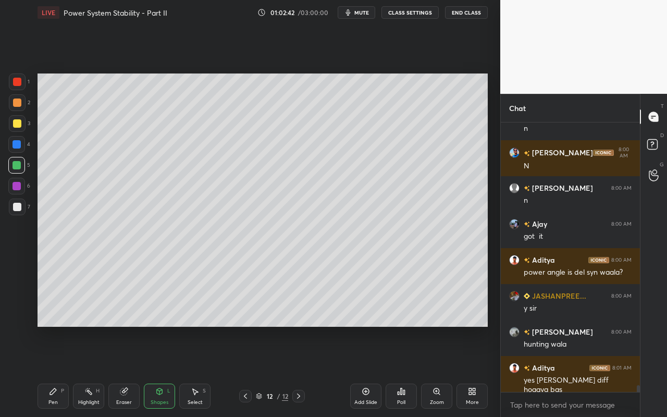
drag, startPoint x: 49, startPoint y: 397, endPoint x: 105, endPoint y: 358, distance: 68.1
click at [49, 371] on div "Pen P" at bounding box center [53, 396] width 31 height 25
drag, startPoint x: 71, startPoint y: 404, endPoint x: 98, endPoint y: 385, distance: 32.6
click at [73, 371] on div "Pen P Highlight H Eraser Shapes L Select S" at bounding box center [116, 396] width 156 height 25
click at [92, 371] on icon at bounding box center [88, 391] width 8 height 8
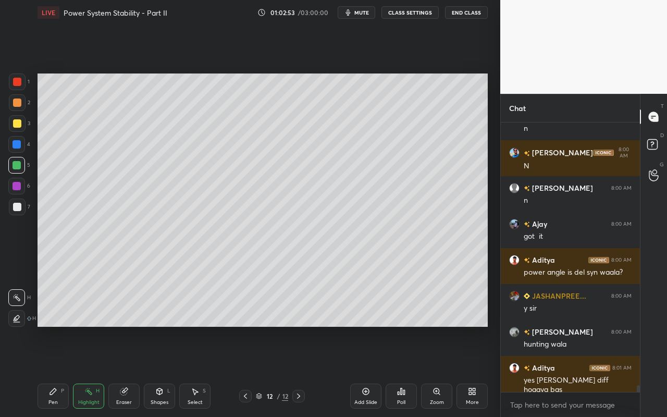
click at [362, 327] on div "Setting up your live class Poll for secs No correct answer Start poll" at bounding box center [262, 200] width 459 height 350
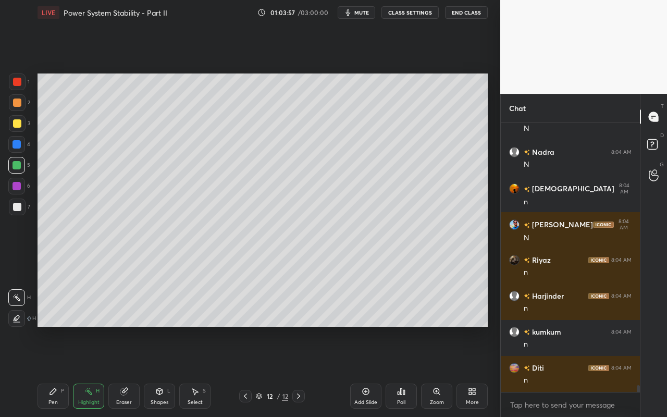
scroll to position [10888, 0]
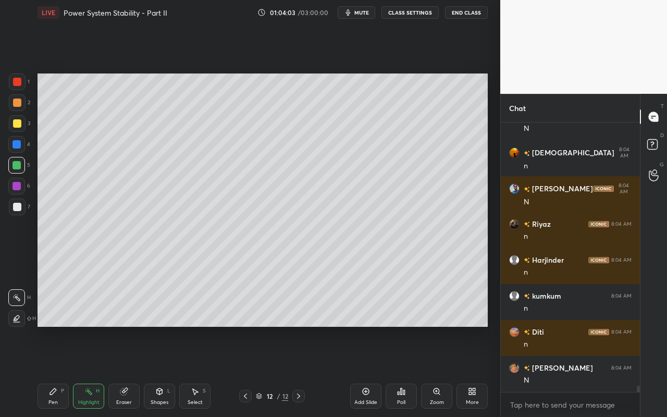
click at [362, 371] on div "Add Slide" at bounding box center [365, 396] width 31 height 25
drag, startPoint x: 163, startPoint y: 400, endPoint x: 166, endPoint y: 394, distance: 7.0
click at [165, 371] on div "Shapes L" at bounding box center [159, 396] width 31 height 25
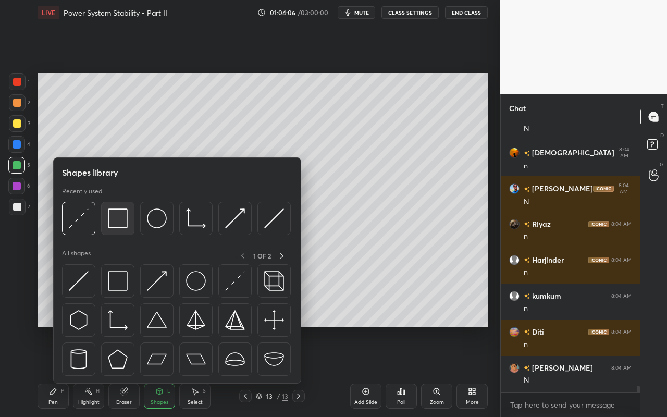
click at [127, 228] on img at bounding box center [118, 219] width 20 height 20
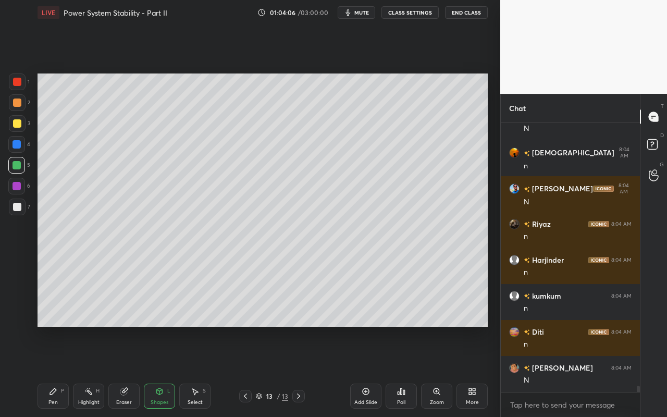
click at [20, 148] on div at bounding box center [16, 144] width 17 height 17
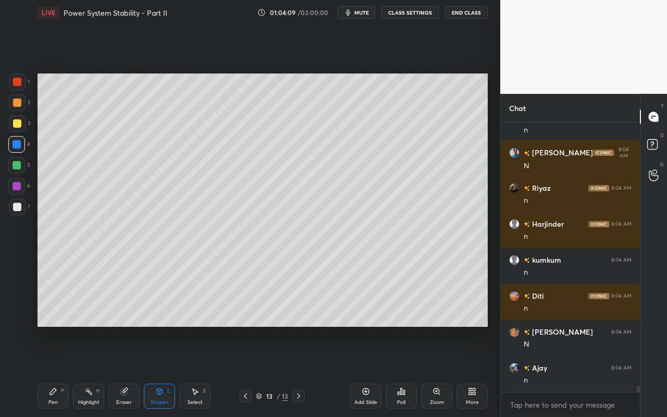
click at [56, 371] on div "Pen" at bounding box center [52, 402] width 9 height 5
click at [17, 126] on div at bounding box center [17, 123] width 8 height 8
click at [198, 371] on icon at bounding box center [195, 391] width 8 height 8
click at [465, 120] on div "0 ° Undo Copy Paste here Duplicate Duplicate to new slide Delete" at bounding box center [263, 200] width 451 height 253
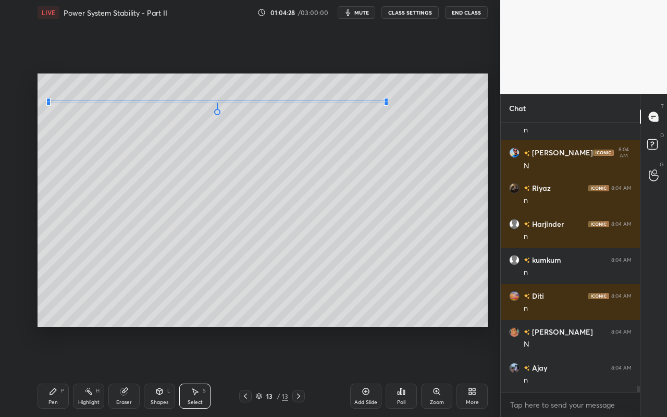
drag, startPoint x: 473, startPoint y: 104, endPoint x: 384, endPoint y: 102, distance: 89.2
click at [385, 102] on div at bounding box center [386, 104] width 4 height 4
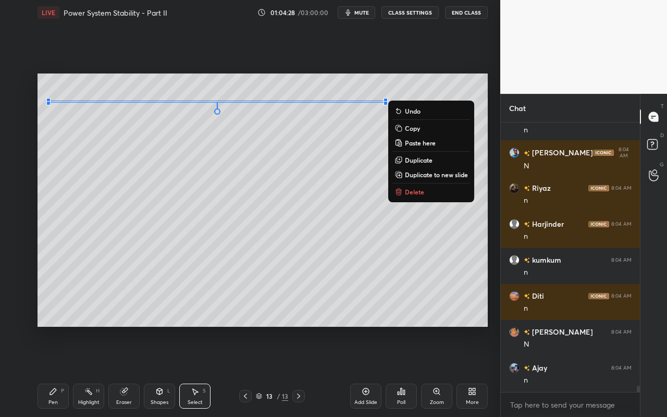
drag, startPoint x: 331, startPoint y: 143, endPoint x: 325, endPoint y: 150, distance: 8.9
click at [331, 143] on div "0 ° Undo Copy Paste here Duplicate Duplicate to new slide Delete" at bounding box center [263, 200] width 451 height 253
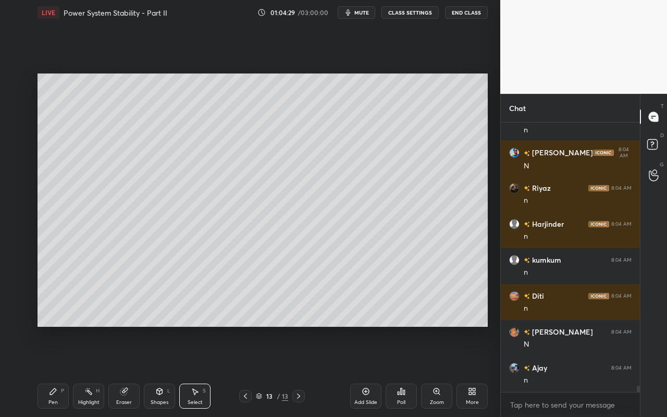
drag, startPoint x: 164, startPoint y: 399, endPoint x: 166, endPoint y: 392, distance: 8.1
click at [164, 371] on div "Shapes" at bounding box center [160, 402] width 18 height 5
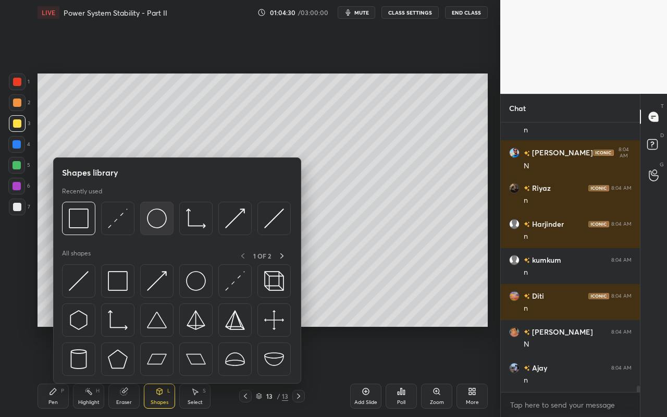
click at [164, 223] on img at bounding box center [157, 219] width 20 height 20
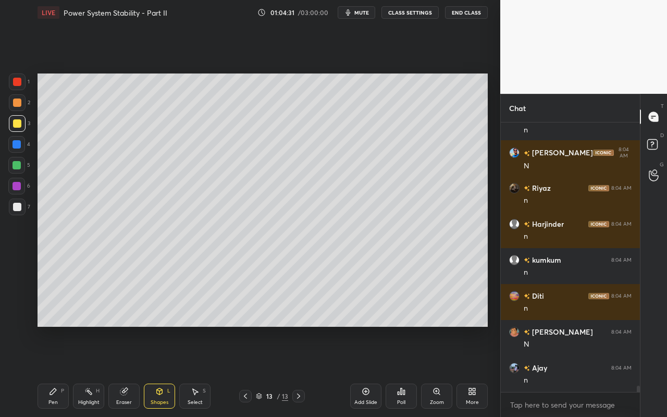
click at [19, 104] on div at bounding box center [17, 103] width 8 height 8
drag, startPoint x: 166, startPoint y: 398, endPoint x: 167, endPoint y: 390, distance: 8.4
click at [166, 371] on div "Shapes L" at bounding box center [159, 396] width 31 height 25
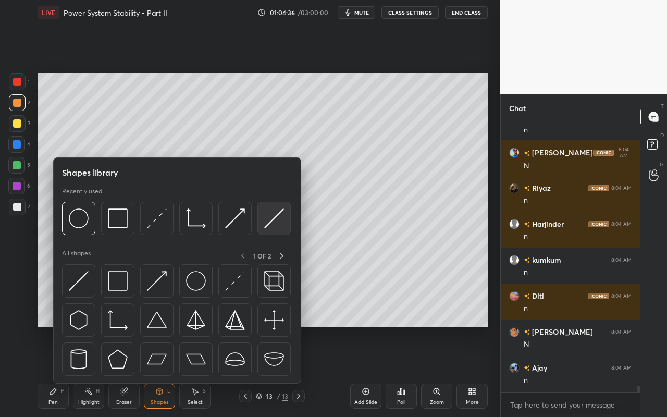
click at [281, 222] on img at bounding box center [274, 219] width 20 height 20
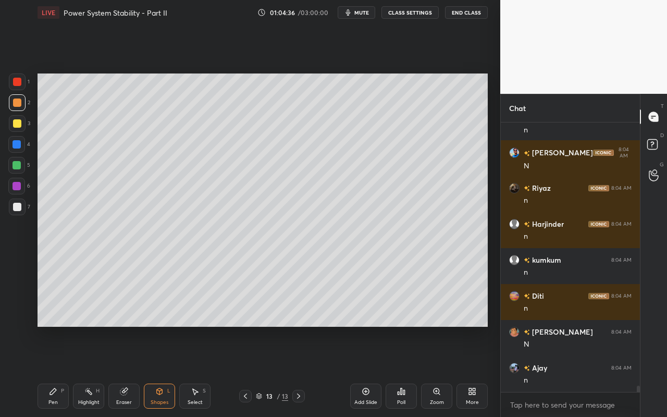
click at [20, 182] on div at bounding box center [17, 186] width 8 height 8
click at [18, 167] on div at bounding box center [17, 165] width 8 height 8
drag, startPoint x: 163, startPoint y: 399, endPoint x: 165, endPoint y: 387, distance: 11.7
click at [163, 371] on div "Shapes" at bounding box center [160, 402] width 18 height 5
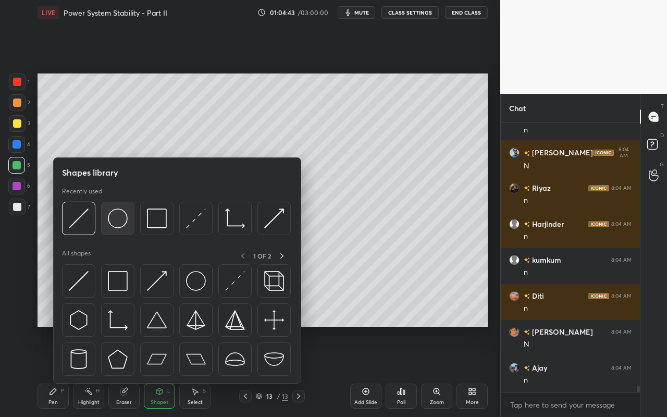
click at [122, 224] on img at bounding box center [118, 219] width 20 height 20
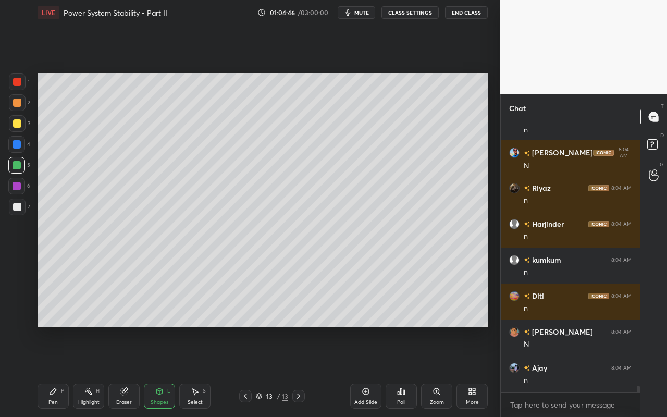
click at [57, 371] on div "Pen P" at bounding box center [53, 396] width 31 height 25
drag, startPoint x: 16, startPoint y: 106, endPoint x: 31, endPoint y: 111, distance: 16.3
click at [18, 108] on div at bounding box center [17, 102] width 17 height 17
drag, startPoint x: 59, startPoint y: 395, endPoint x: 65, endPoint y: 339, distance: 55.6
click at [59, 371] on div "Pen P" at bounding box center [53, 396] width 31 height 25
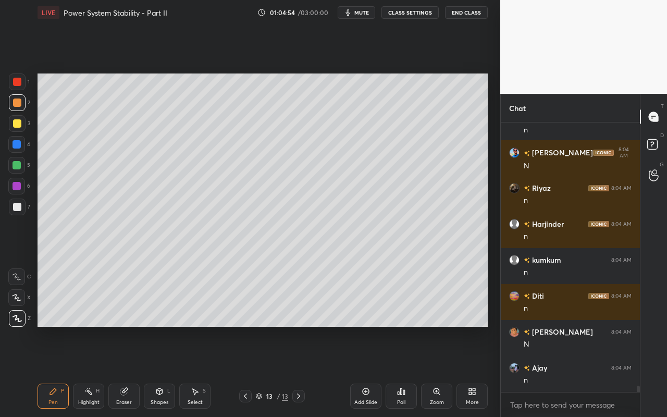
click at [19, 173] on div at bounding box center [16, 165] width 17 height 17
drag, startPoint x: 159, startPoint y: 402, endPoint x: 167, endPoint y: 386, distance: 17.7
click at [159, 371] on div "Shapes" at bounding box center [160, 402] width 18 height 5
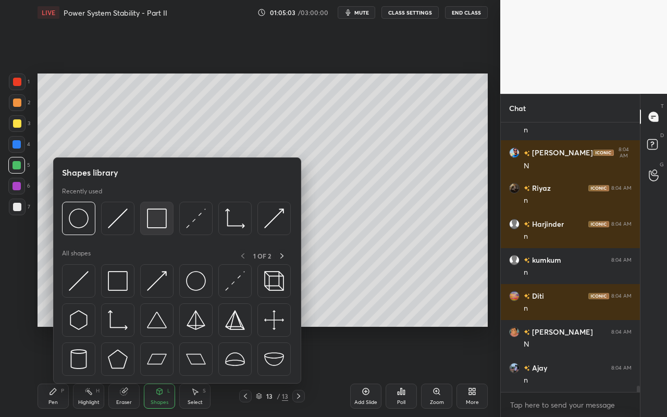
click at [164, 226] on img at bounding box center [157, 219] width 20 height 20
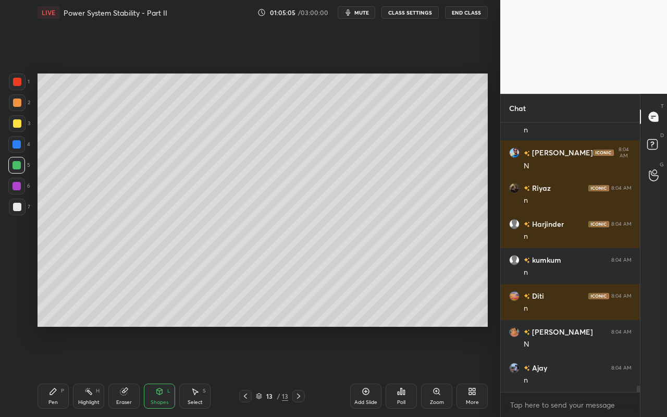
drag, startPoint x: 17, startPoint y: 124, endPoint x: 36, endPoint y: 133, distance: 21.5
click at [17, 124] on div at bounding box center [17, 123] width 8 height 8
click at [120, 371] on div "Eraser" at bounding box center [123, 396] width 31 height 25
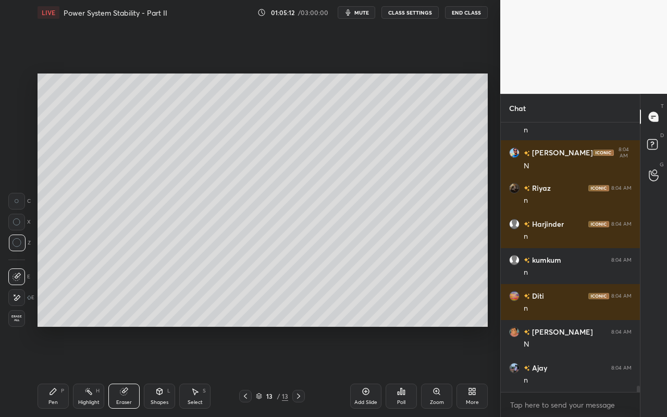
click at [159, 371] on div "Shapes L" at bounding box center [159, 396] width 31 height 25
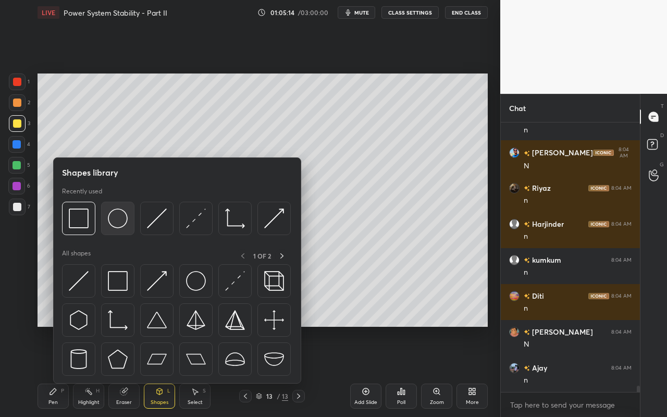
click at [123, 224] on img at bounding box center [118, 219] width 20 height 20
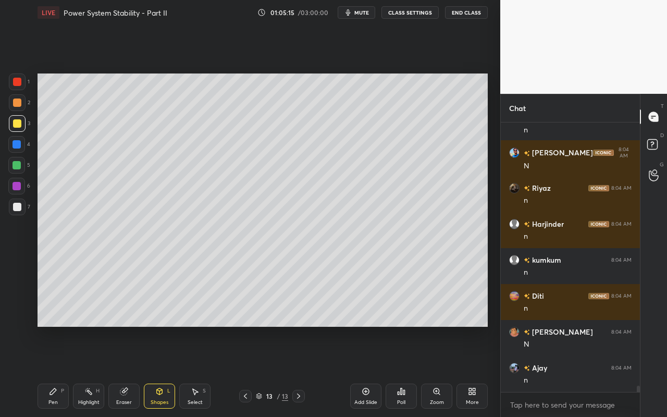
click at [18, 103] on div at bounding box center [17, 103] width 8 height 8
drag, startPoint x: 17, startPoint y: 166, endPoint x: 35, endPoint y: 173, distance: 19.0
click at [19, 167] on div at bounding box center [17, 165] width 8 height 8
click at [57, 371] on div "Pen P" at bounding box center [53, 396] width 31 height 25
drag, startPoint x: 19, startPoint y: 104, endPoint x: 35, endPoint y: 119, distance: 21.8
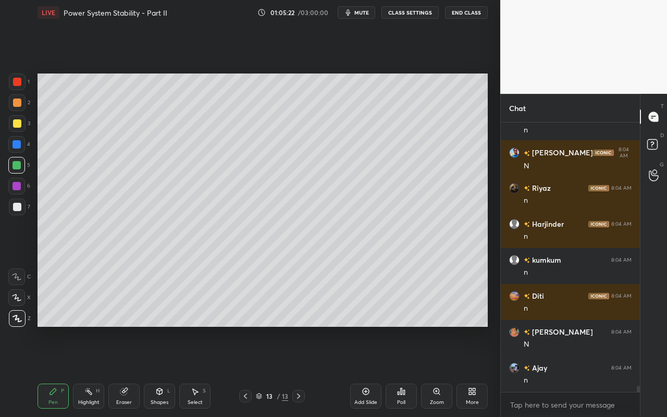
click at [22, 106] on div at bounding box center [17, 102] width 17 height 17
drag, startPoint x: 13, startPoint y: 187, endPoint x: 37, endPoint y: 185, distance: 24.1
click at [15, 185] on div at bounding box center [17, 186] width 8 height 8
click at [18, 167] on div at bounding box center [17, 165] width 8 height 8
click at [56, 371] on icon at bounding box center [53, 391] width 8 height 8
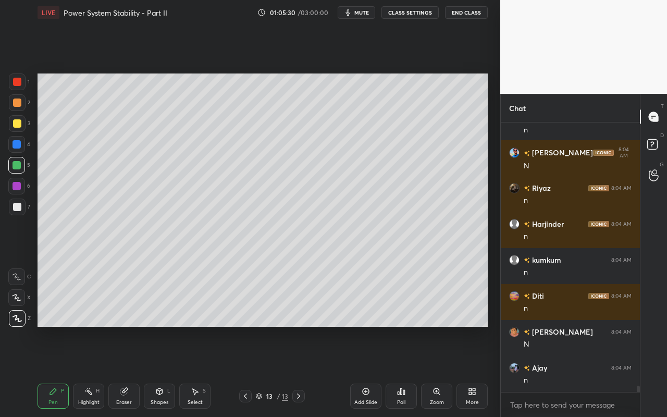
drag, startPoint x: 15, startPoint y: 106, endPoint x: 31, endPoint y: 136, distance: 34.3
click at [15, 106] on div at bounding box center [17, 103] width 8 height 8
click at [19, 187] on div at bounding box center [17, 186] width 8 height 8
click at [20, 167] on div at bounding box center [17, 165] width 8 height 8
drag, startPoint x: 17, startPoint y: 104, endPoint x: 32, endPoint y: 118, distance: 20.7
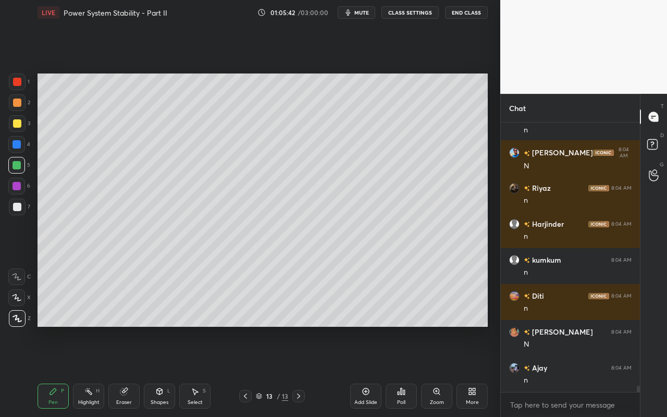
click at [19, 106] on div at bounding box center [17, 103] width 8 height 8
click at [19, 170] on div at bounding box center [16, 165] width 17 height 17
click at [63, 371] on div "Pen P" at bounding box center [53, 396] width 31 height 25
click at [204, 371] on div "Select S" at bounding box center [194, 396] width 31 height 25
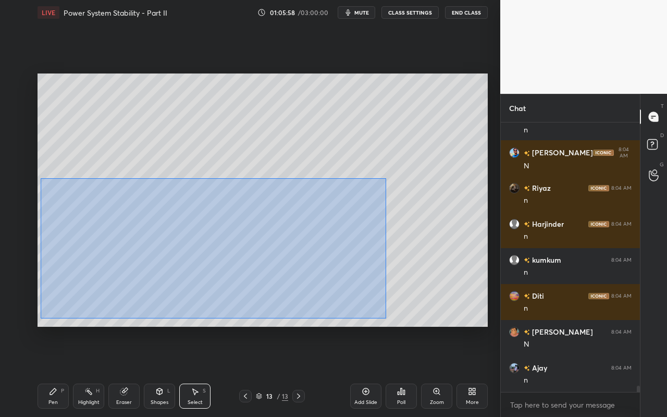
drag, startPoint x: 42, startPoint y: 182, endPoint x: 384, endPoint y: 318, distance: 367.9
click at [386, 319] on div "0 ° Undo Copy Paste here Duplicate Duplicate to new slide Delete" at bounding box center [263, 200] width 451 height 253
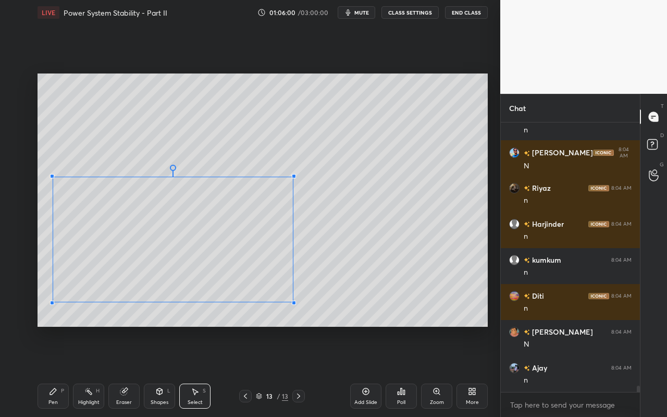
drag, startPoint x: 346, startPoint y: 309, endPoint x: 243, endPoint y: 315, distance: 103.5
click at [292, 302] on div at bounding box center [294, 303] width 4 height 4
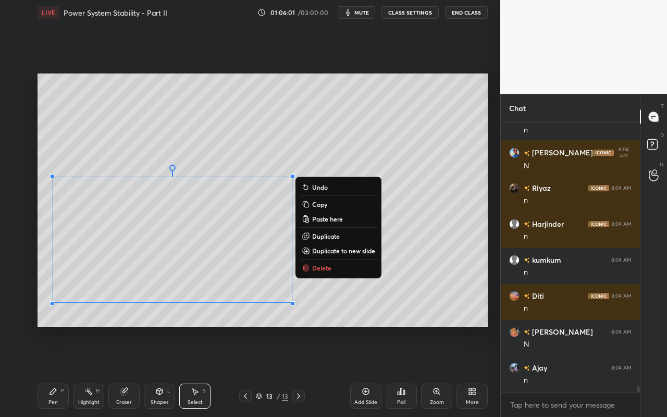
click at [57, 371] on div "Pen P" at bounding box center [53, 396] width 31 height 25
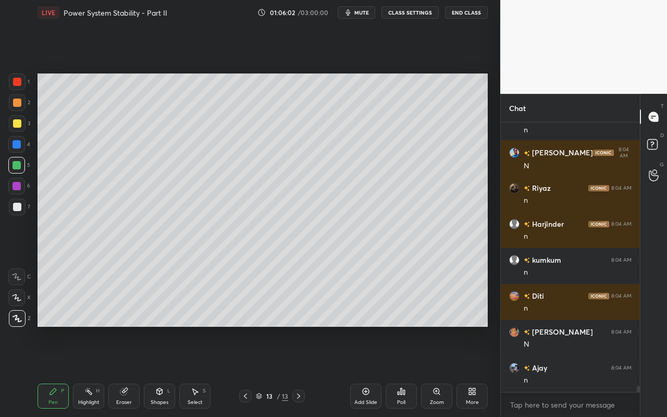
click at [19, 212] on div at bounding box center [17, 207] width 17 height 17
click at [166, 371] on div "Shapes" at bounding box center [160, 402] width 18 height 5
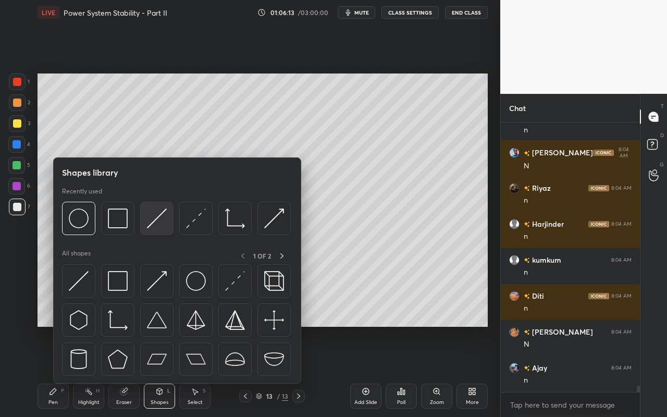
click at [159, 221] on img at bounding box center [157, 219] width 20 height 20
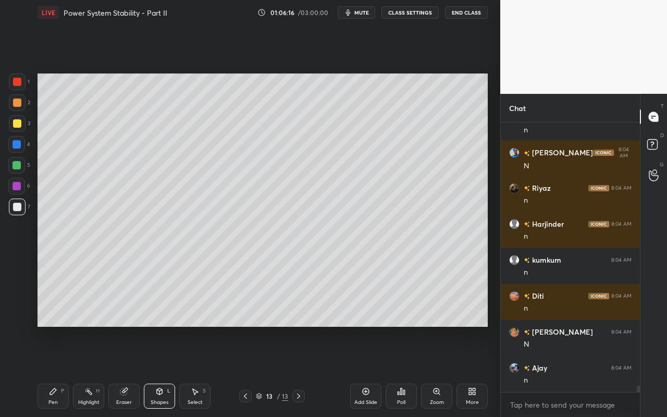
click at [58, 371] on div "Pen P" at bounding box center [53, 396] width 31 height 25
click at [159, 371] on div "Shapes L" at bounding box center [159, 396] width 31 height 25
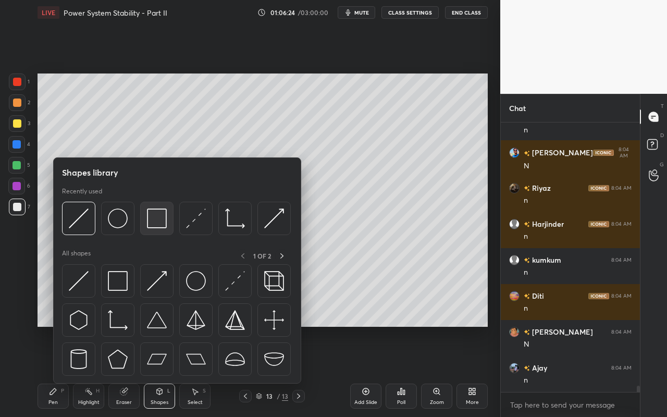
click at [156, 222] on img at bounding box center [157, 219] width 20 height 20
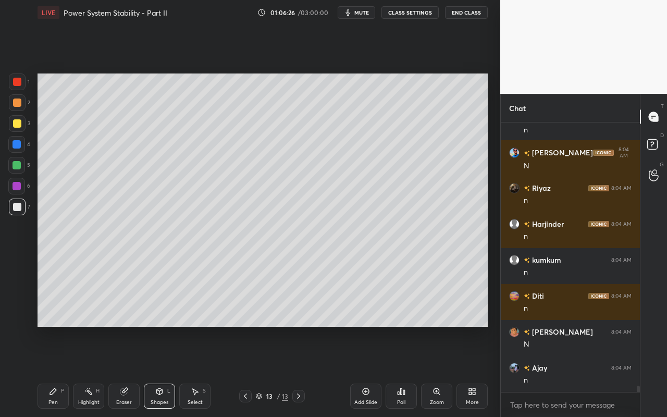
click at [489, 242] on div "Setting up your live class Poll for secs No correct answer Start poll" at bounding box center [262, 200] width 459 height 350
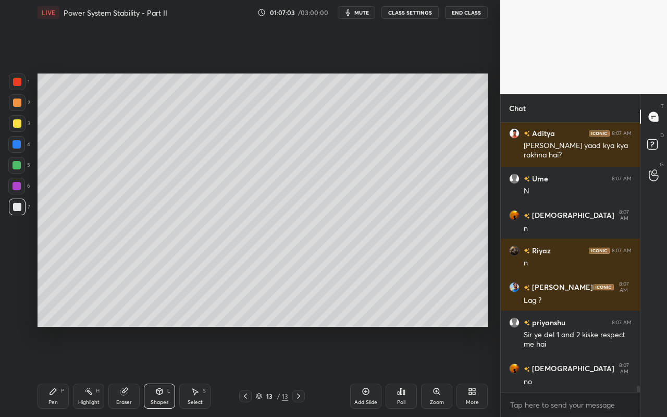
scroll to position [11267, 0]
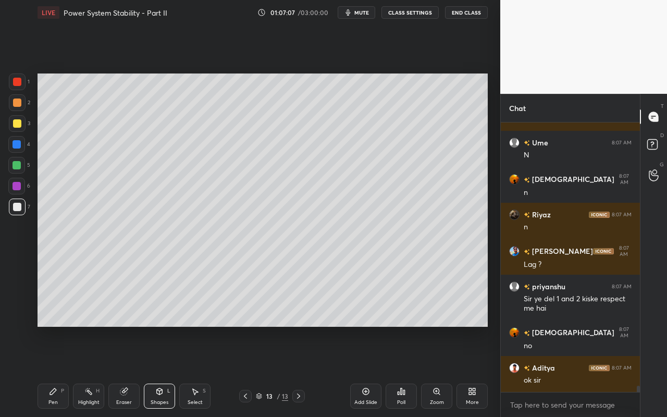
click at [166, 371] on div "Shapes L" at bounding box center [159, 396] width 31 height 25
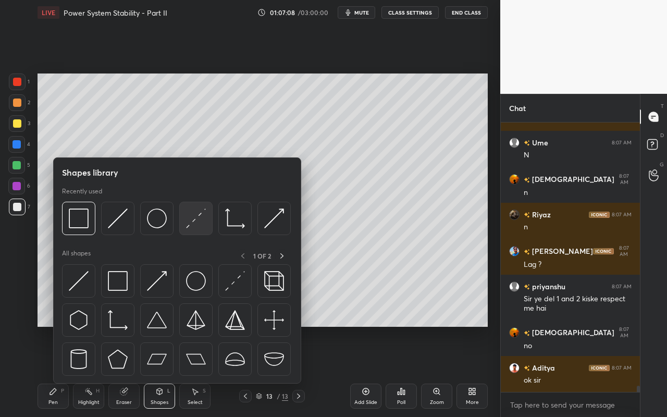
click at [193, 225] on img at bounding box center [196, 219] width 20 height 20
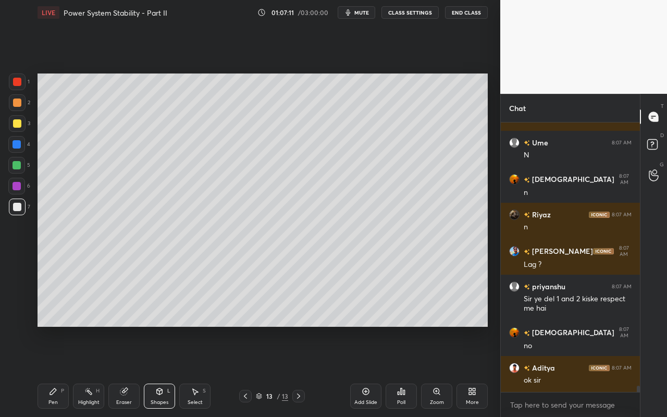
drag, startPoint x: 59, startPoint y: 395, endPoint x: 149, endPoint y: 346, distance: 102.2
click at [59, 371] on div "Pen P" at bounding box center [53, 396] width 31 height 25
drag, startPoint x: 154, startPoint y: 399, endPoint x: 157, endPoint y: 386, distance: 13.3
click at [154, 371] on div "Shapes" at bounding box center [160, 402] width 18 height 5
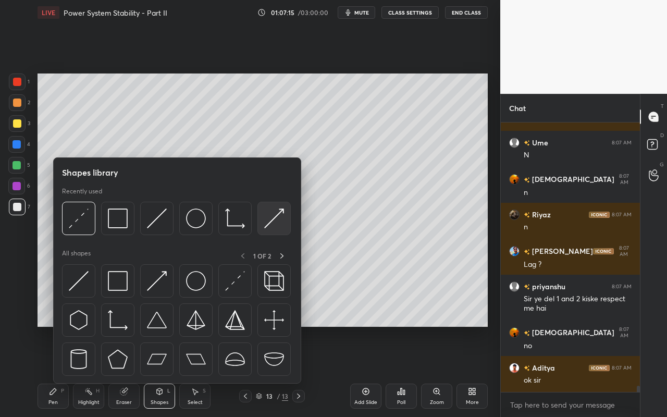
click at [275, 223] on img at bounding box center [274, 219] width 20 height 20
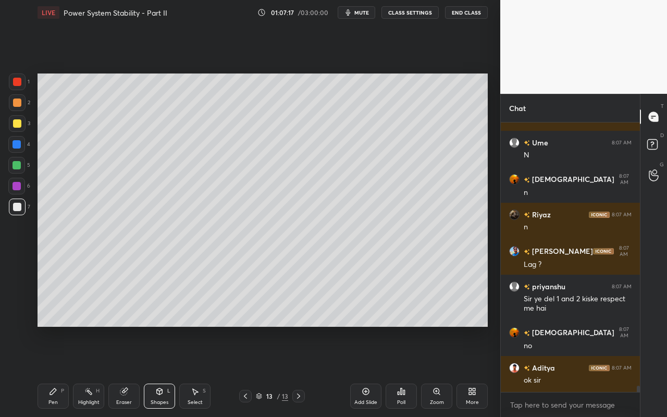
click at [19, 105] on div at bounding box center [17, 103] width 8 height 8
click at [51, 371] on div "Pen" at bounding box center [52, 402] width 9 height 5
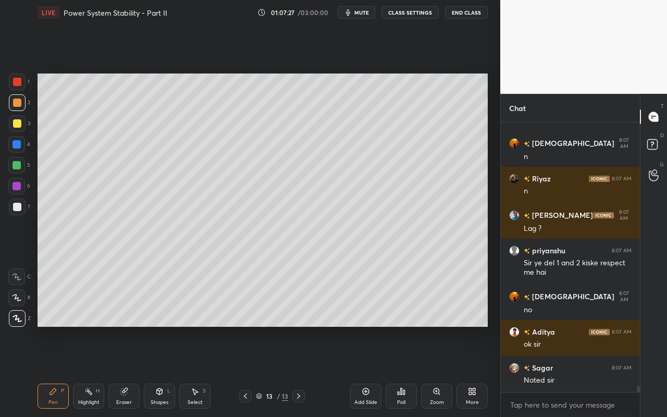
drag, startPoint x: 162, startPoint y: 399, endPoint x: 163, endPoint y: 391, distance: 8.5
click at [162, 371] on div "Shapes" at bounding box center [160, 402] width 18 height 5
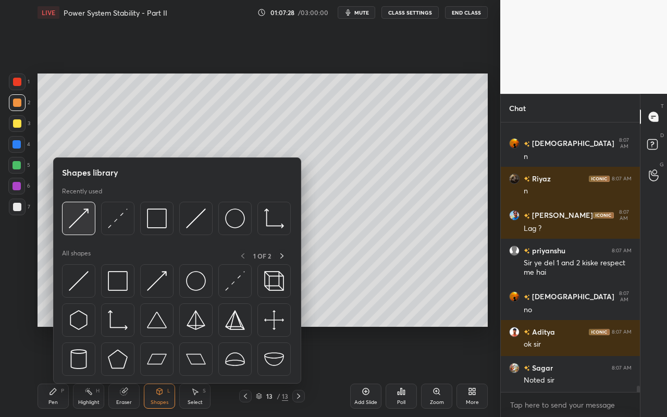
click at [87, 228] on img at bounding box center [79, 219] width 20 height 20
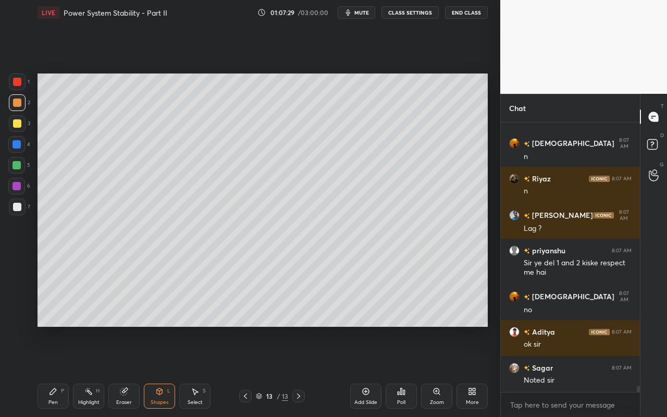
drag, startPoint x: 18, startPoint y: 164, endPoint x: 30, endPoint y: 165, distance: 12.6
click at [18, 164] on div at bounding box center [17, 165] width 8 height 8
click at [53, 371] on div "Pen P" at bounding box center [53, 396] width 31 height 25
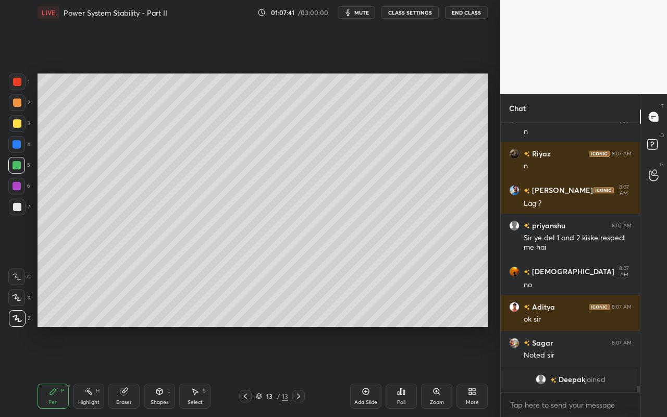
drag, startPoint x: 86, startPoint y: 394, endPoint x: 91, endPoint y: 393, distance: 5.8
click at [89, 371] on icon at bounding box center [88, 391] width 8 height 8
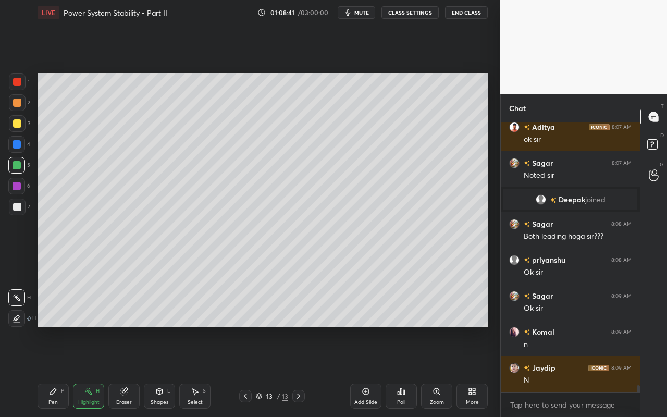
scroll to position [10059, 0]
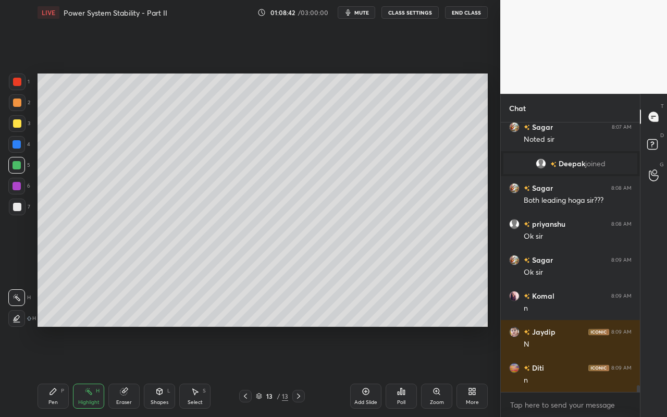
click at [199, 371] on div "Select" at bounding box center [195, 402] width 15 height 5
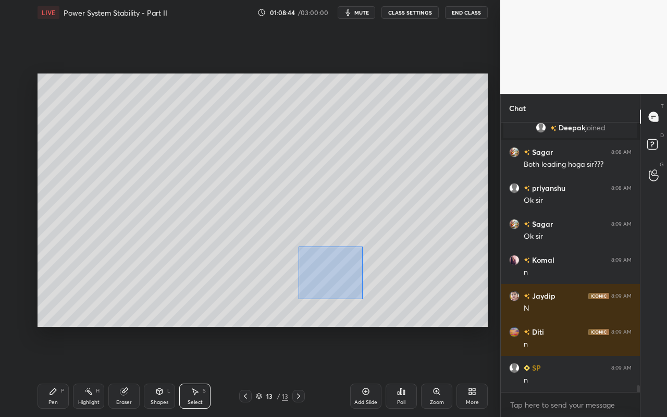
scroll to position [10131, 0]
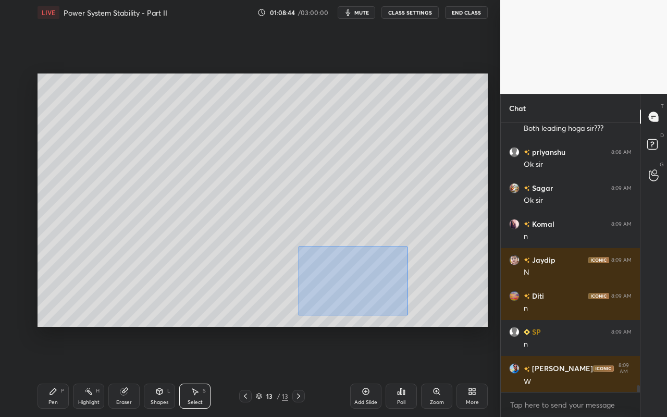
drag, startPoint x: 308, startPoint y: 265, endPoint x: 410, endPoint y: 314, distance: 113.3
click at [407, 315] on div "0 ° Undo Copy Paste here Duplicate Duplicate to new slide Delete" at bounding box center [263, 200] width 451 height 253
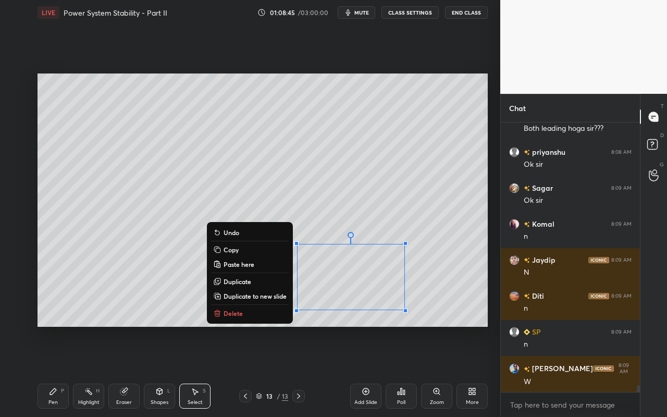
scroll to position [10167, 0]
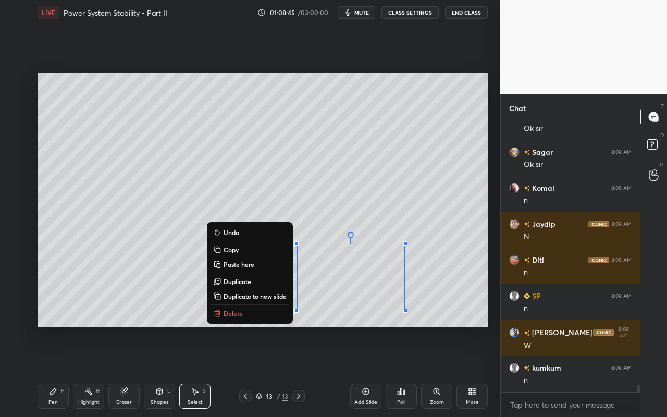
click at [242, 249] on button "Copy" at bounding box center [250, 250] width 78 height 13
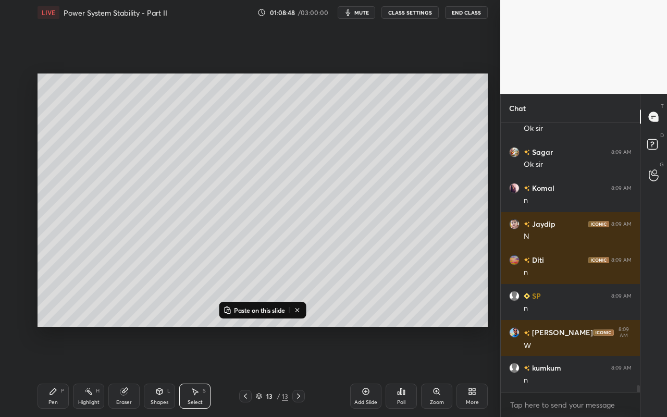
scroll to position [10203, 0]
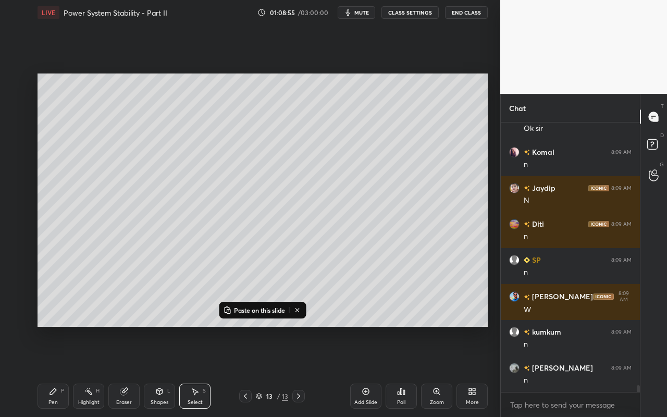
click at [59, 371] on div "Pen P" at bounding box center [53, 396] width 31 height 25
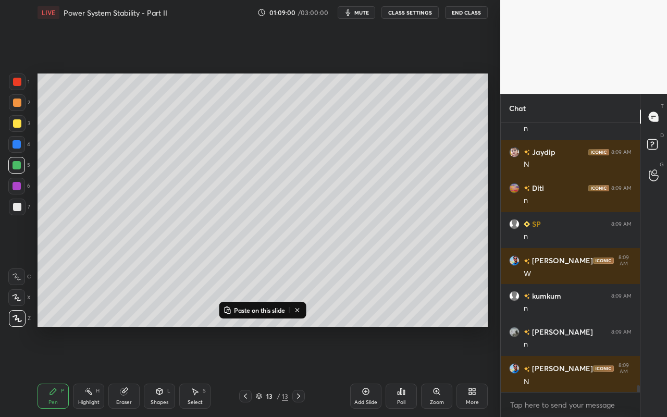
click at [196, 371] on div "Select S" at bounding box center [194, 396] width 31 height 25
drag, startPoint x: 373, startPoint y: 391, endPoint x: 372, endPoint y: 381, distance: 10.0
click at [373, 371] on div "Add Slide" at bounding box center [365, 396] width 31 height 25
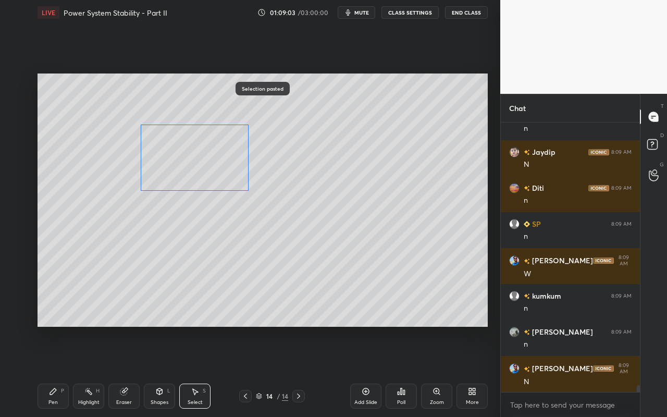
drag, startPoint x: 351, startPoint y: 274, endPoint x: 191, endPoint y: 168, distance: 191.9
click at [191, 164] on div "0 ° Undo Copy Paste here Duplicate Duplicate to new slide Delete" at bounding box center [263, 200] width 451 height 253
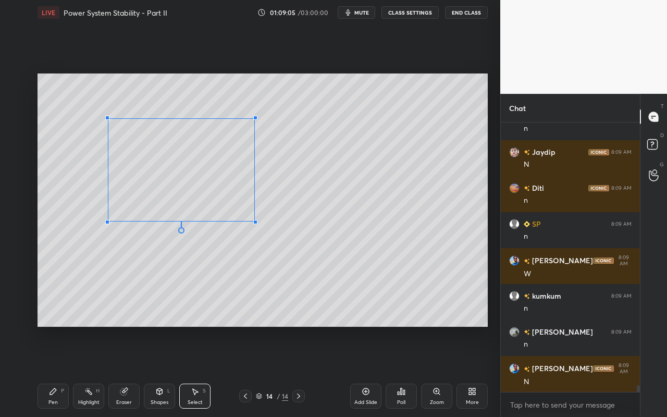
drag, startPoint x: 217, startPoint y: 189, endPoint x: 252, endPoint y: 222, distance: 48.3
click at [253, 221] on div at bounding box center [255, 222] width 4 height 4
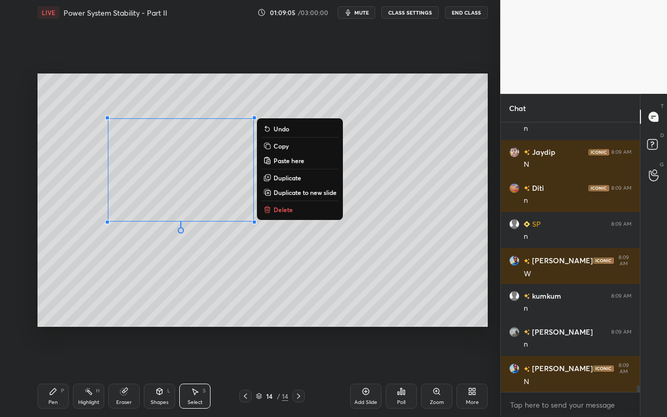
click at [218, 276] on div "0 ° Undo Copy Paste here Duplicate Duplicate to new slide Delete" at bounding box center [263, 200] width 451 height 253
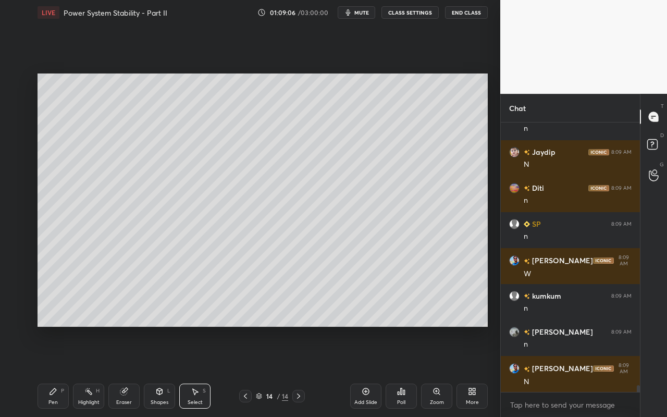
drag, startPoint x: 54, startPoint y: 405, endPoint x: 52, endPoint y: 398, distance: 7.8
click at [53, 371] on div "Pen" at bounding box center [52, 402] width 9 height 5
click at [19, 101] on div at bounding box center [17, 103] width 8 height 8
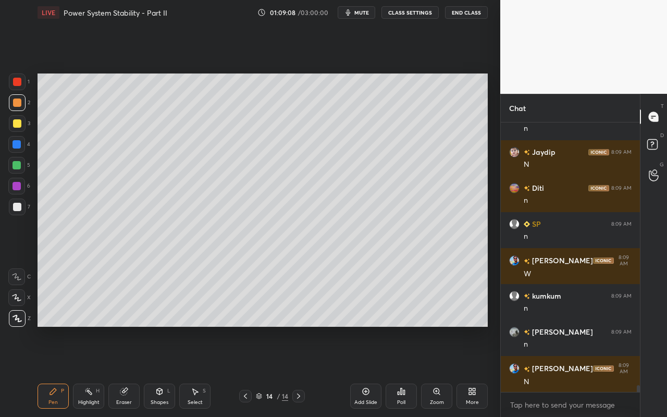
scroll to position [10275, 0]
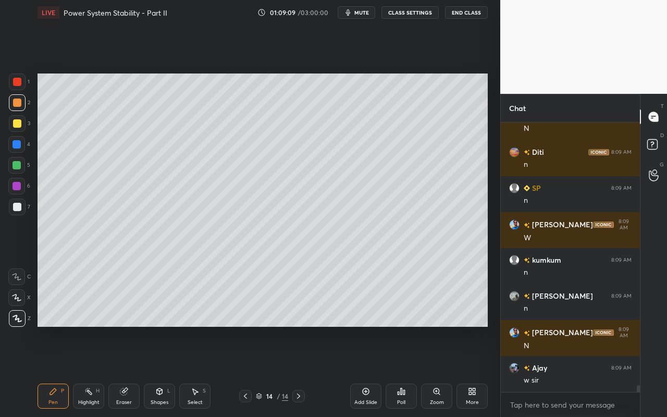
click at [52, 371] on icon at bounding box center [53, 391] width 6 height 6
click at [83, 371] on div "Highlight H" at bounding box center [88, 396] width 31 height 25
drag, startPoint x: 50, startPoint y: 400, endPoint x: 94, endPoint y: 352, distance: 65.0
click at [53, 371] on div "Pen P" at bounding box center [53, 396] width 31 height 25
click at [99, 371] on div "Highlight H" at bounding box center [88, 396] width 31 height 25
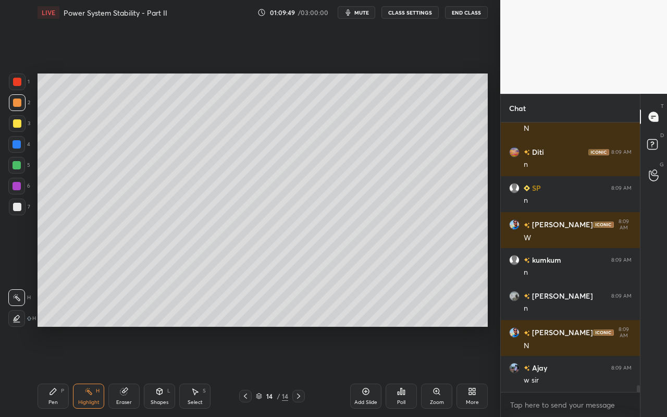
click at [128, 371] on div "Eraser" at bounding box center [123, 396] width 31 height 25
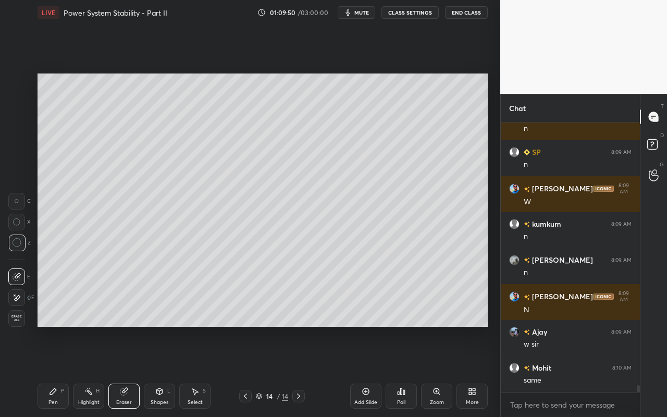
scroll to position [10347, 0]
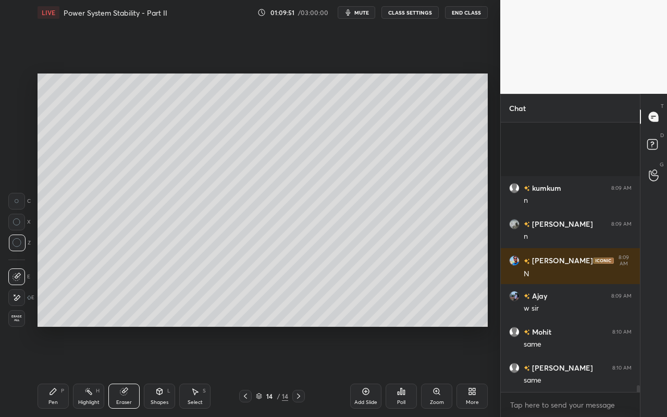
click at [50, 371] on div "Pen" at bounding box center [52, 402] width 9 height 5
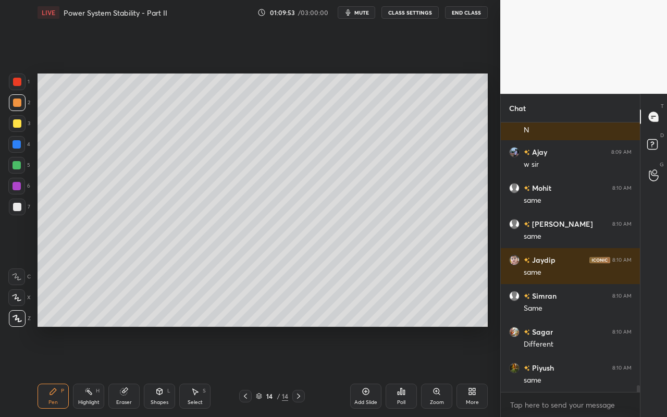
scroll to position [10527, 0]
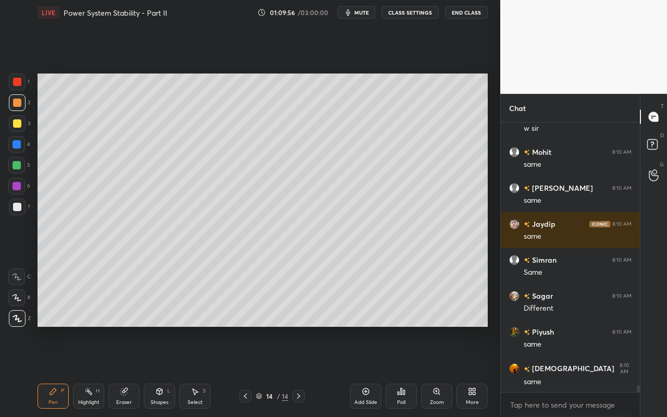
click at [128, 371] on div "Eraser" at bounding box center [123, 396] width 31 height 25
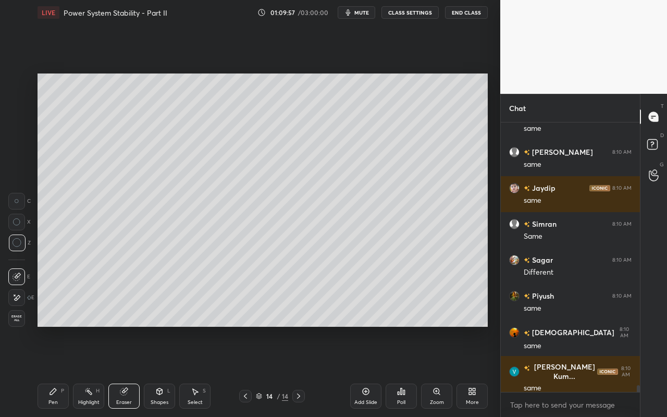
scroll to position [10635, 0]
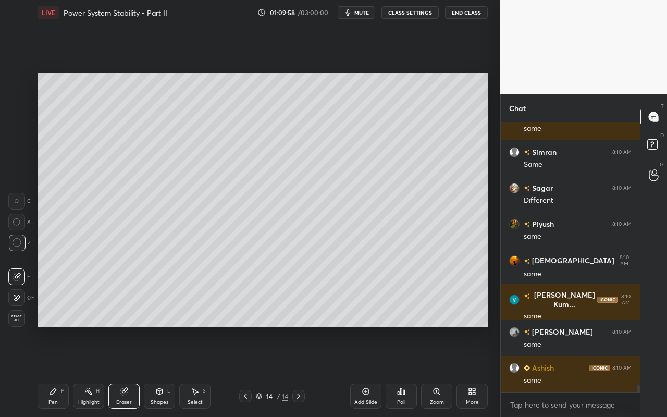
drag, startPoint x: 56, startPoint y: 395, endPoint x: 63, endPoint y: 387, distance: 11.1
click at [58, 371] on div "Pen P" at bounding box center [53, 396] width 31 height 25
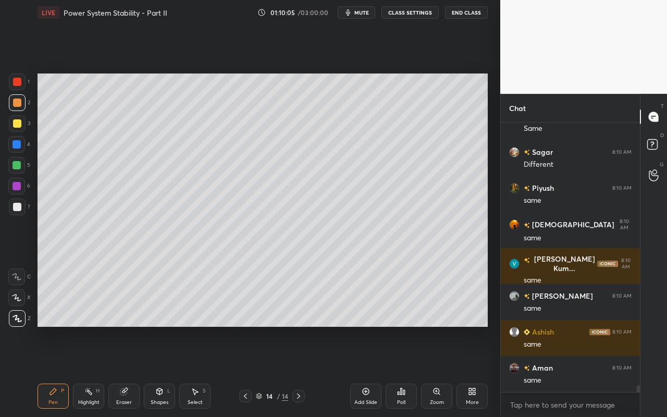
drag, startPoint x: 197, startPoint y: 393, endPoint x: 206, endPoint y: 366, distance: 29.4
click at [198, 371] on icon at bounding box center [195, 391] width 8 height 8
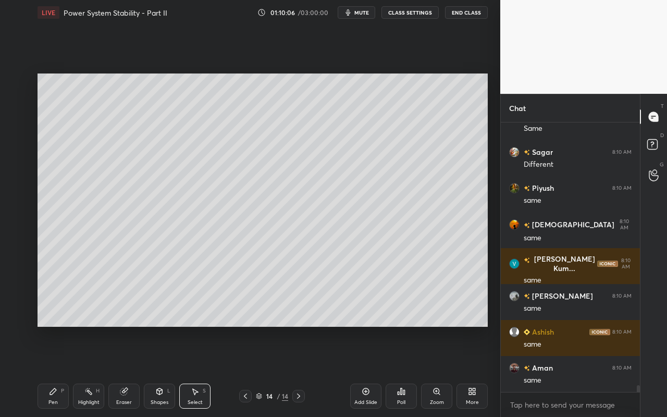
drag, startPoint x: 86, startPoint y: 396, endPoint x: 118, endPoint y: 338, distance: 66.5
click at [87, 371] on div "Highlight H" at bounding box center [88, 396] width 31 height 25
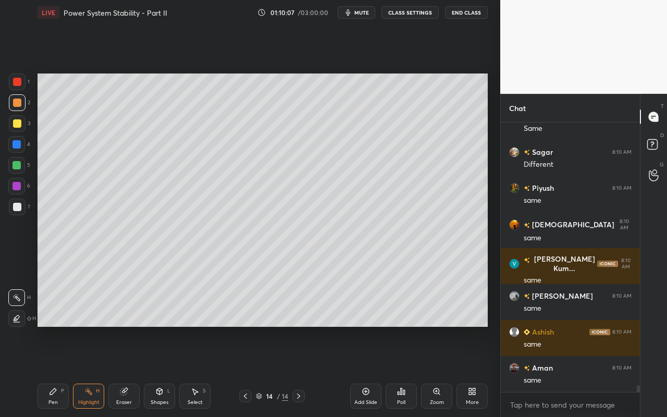
scroll to position [10707, 0]
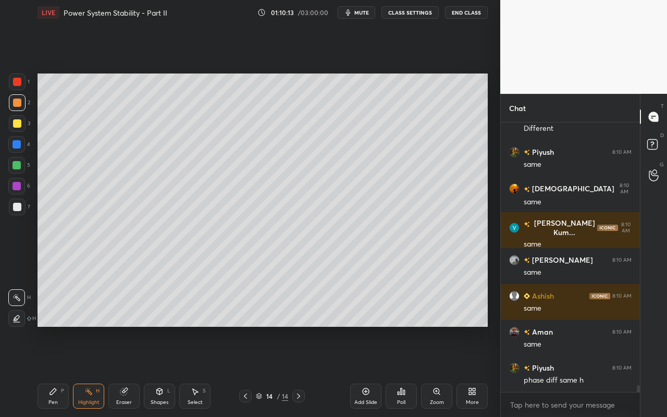
click at [56, 371] on div "Pen P" at bounding box center [53, 396] width 31 height 25
click at [94, 371] on div "Highlight H" at bounding box center [88, 396] width 31 height 25
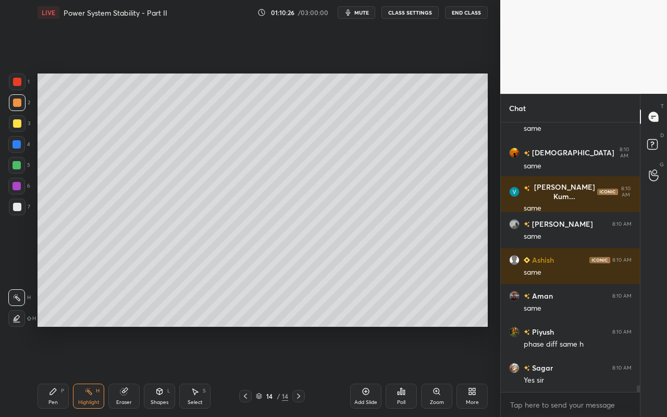
click at [206, 371] on div "Select S" at bounding box center [194, 396] width 31 height 25
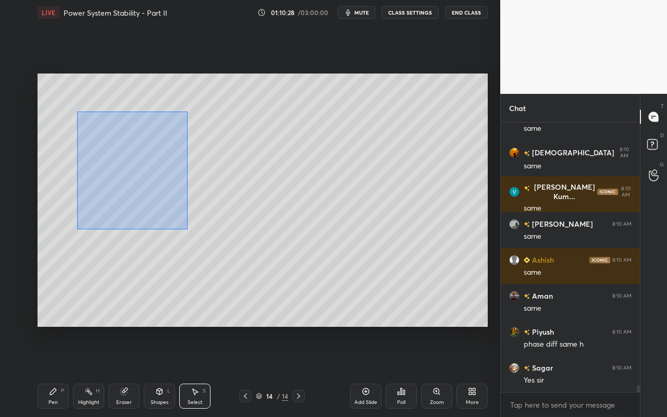
drag, startPoint x: 135, startPoint y: 180, endPoint x: 188, endPoint y: 229, distance: 72.0
click at [188, 229] on div "0 ° Undo Copy Paste here Duplicate Duplicate to new slide Delete" at bounding box center [263, 200] width 451 height 253
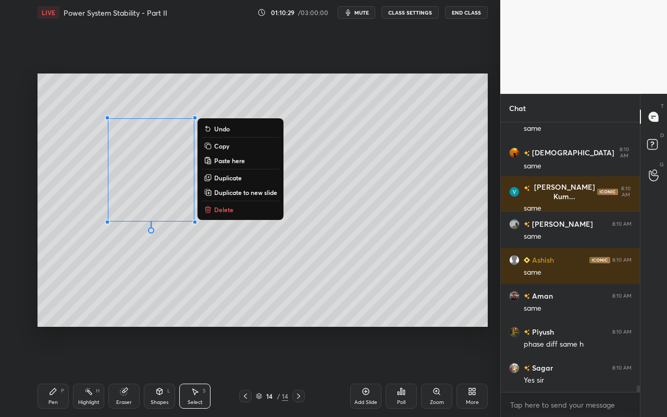
click at [229, 176] on p "Duplicate" at bounding box center [228, 178] width 28 height 8
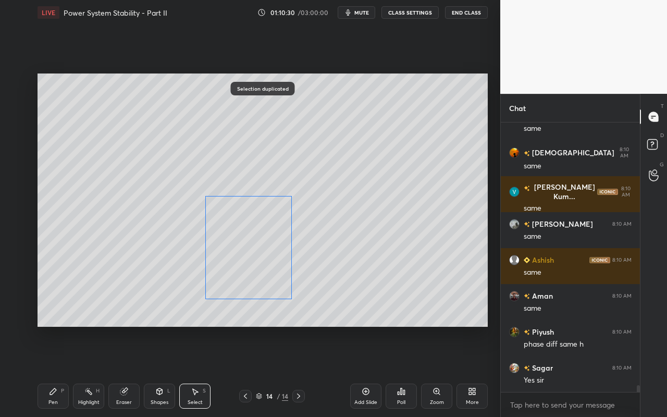
drag, startPoint x: 205, startPoint y: 218, endPoint x: 264, endPoint y: 257, distance: 70.7
click at [263, 254] on div "0 ° Undo Copy Paste here Duplicate Duplicate to new slide Delete" at bounding box center [263, 200] width 451 height 253
drag, startPoint x: 247, startPoint y: 308, endPoint x: 218, endPoint y: 298, distance: 30.3
click at [218, 298] on div "0 ° Undo Copy Paste here Duplicate Duplicate to new slide Delete" at bounding box center [263, 200] width 451 height 253
drag, startPoint x: 245, startPoint y: 190, endPoint x: 236, endPoint y: 192, distance: 9.0
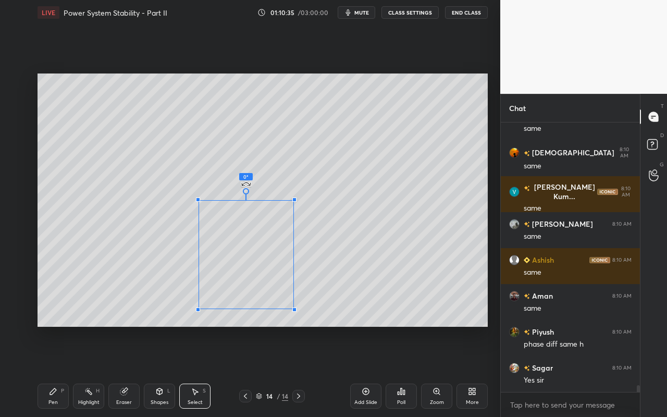
click at [237, 192] on div "0 ° Undo Copy Paste here Duplicate Duplicate to new slide Delete" at bounding box center [263, 200] width 451 height 253
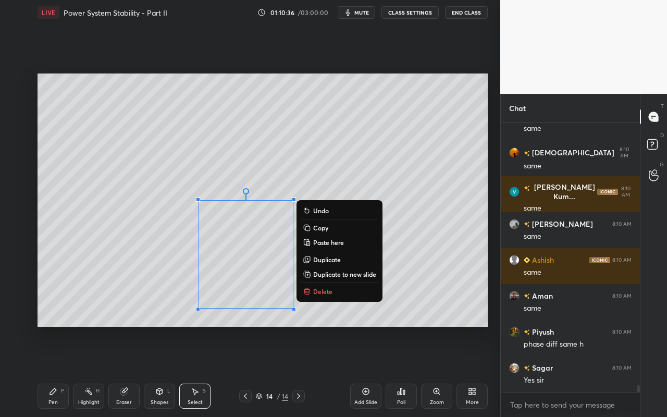
click at [167, 371] on div "Shapes" at bounding box center [160, 402] width 18 height 5
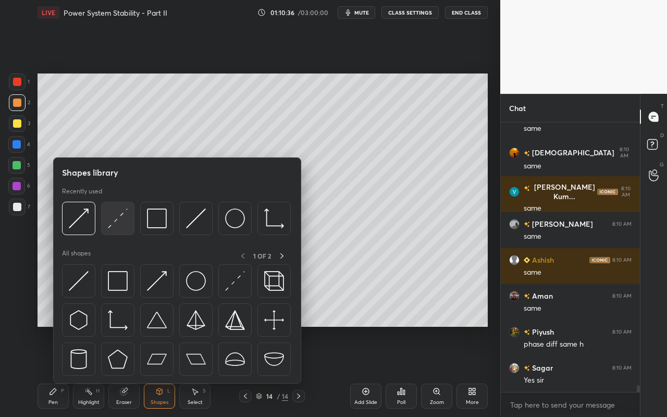
click at [125, 226] on img at bounding box center [118, 219] width 20 height 20
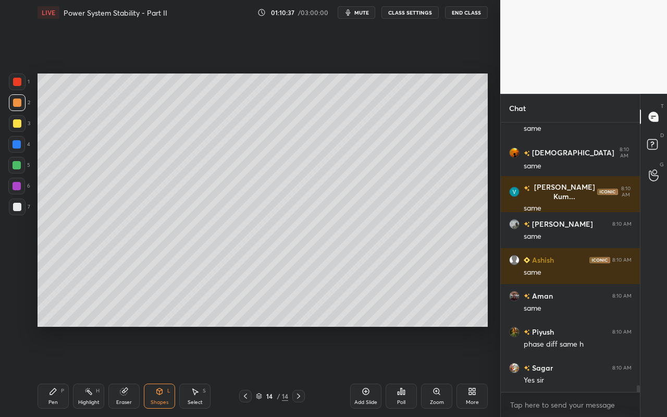
click at [16, 207] on div at bounding box center [17, 207] width 8 height 8
click at [52, 371] on div "Pen" at bounding box center [52, 402] width 9 height 5
drag, startPoint x: 91, startPoint y: 395, endPoint x: 104, endPoint y: 339, distance: 57.4
click at [93, 371] on div "Highlight H" at bounding box center [88, 396] width 31 height 25
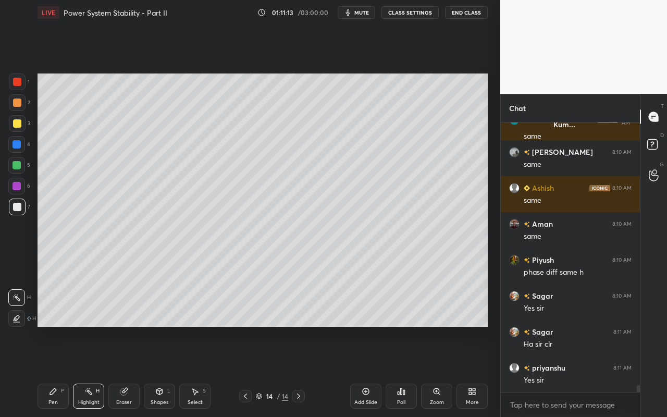
scroll to position [10851, 0]
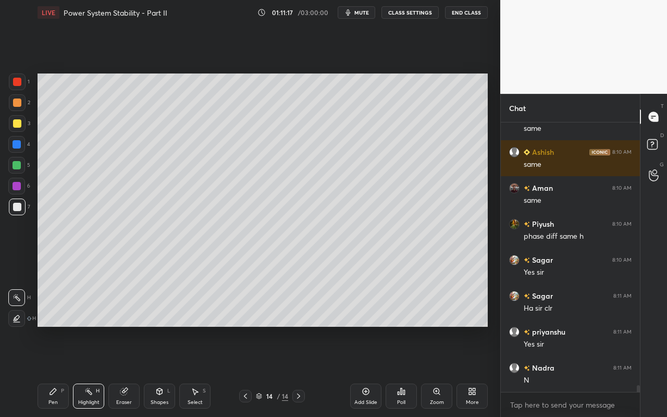
click at [93, 371] on div "Highlight" at bounding box center [88, 402] width 21 height 5
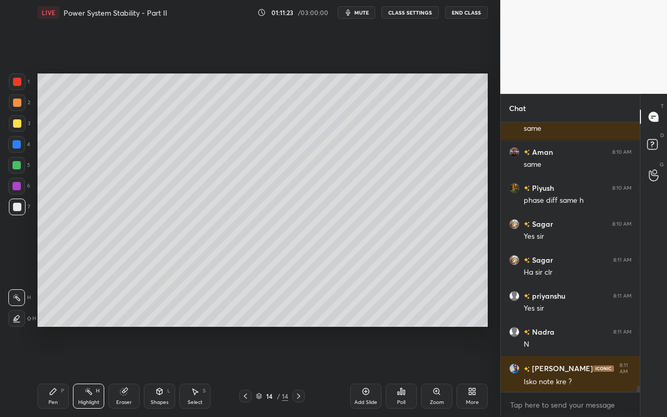
drag, startPoint x: 54, startPoint y: 400, endPoint x: 150, endPoint y: 339, distance: 114.1
click at [61, 371] on div "Pen P" at bounding box center [53, 396] width 31 height 25
drag, startPoint x: 88, startPoint y: 396, endPoint x: 91, endPoint y: 391, distance: 6.3
click at [90, 371] on div "Highlight H" at bounding box center [88, 396] width 31 height 25
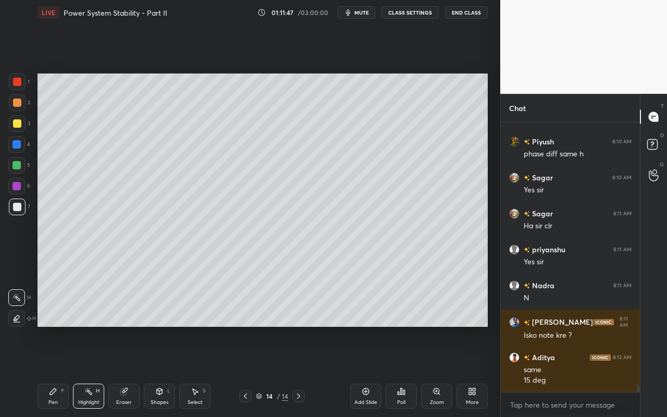
scroll to position [10969, 0]
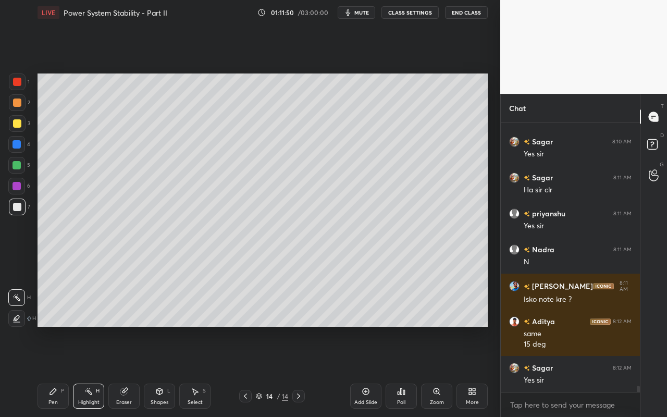
drag, startPoint x: 55, startPoint y: 405, endPoint x: 60, endPoint y: 397, distance: 9.8
click at [58, 371] on div "Pen P" at bounding box center [53, 396] width 31 height 25
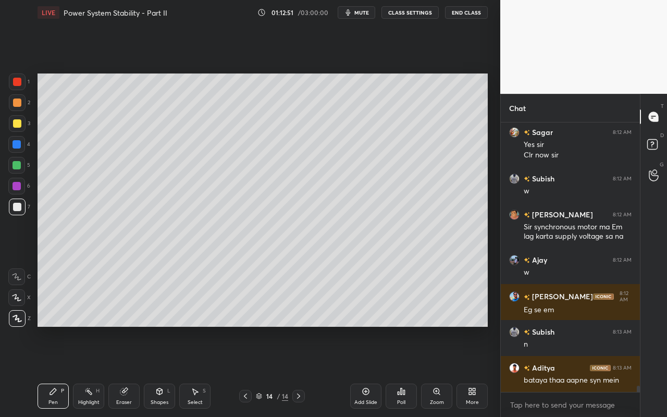
scroll to position [11241, 0]
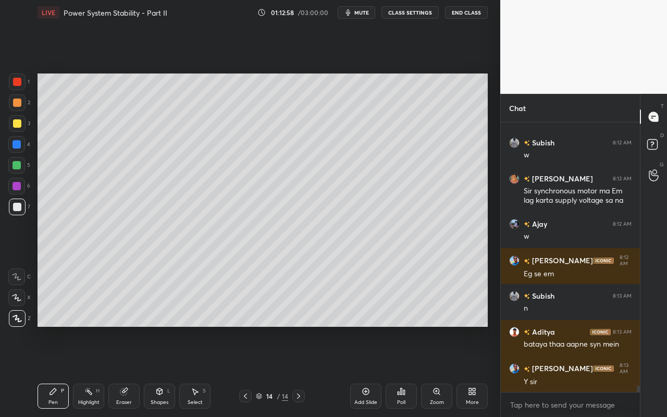
click at [186, 371] on div "Select S" at bounding box center [194, 396] width 31 height 25
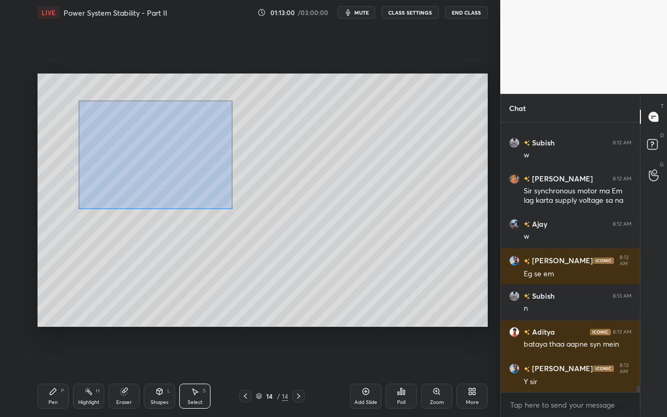
drag, startPoint x: 79, startPoint y: 101, endPoint x: 229, endPoint y: 205, distance: 182.7
click at [232, 207] on div "0 ° Undo Copy Paste here Duplicate Duplicate to new slide Delete" at bounding box center [263, 200] width 451 height 253
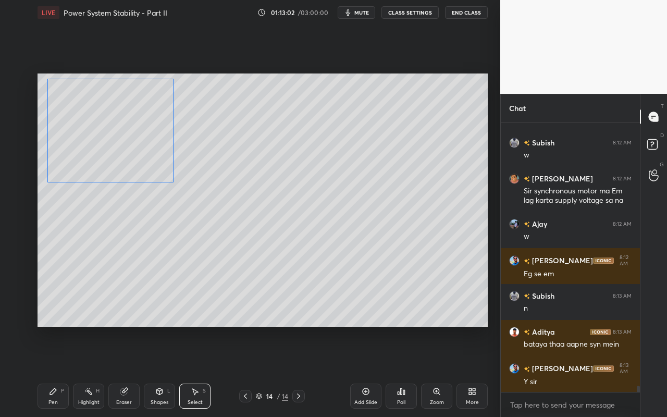
scroll to position [11277, 0]
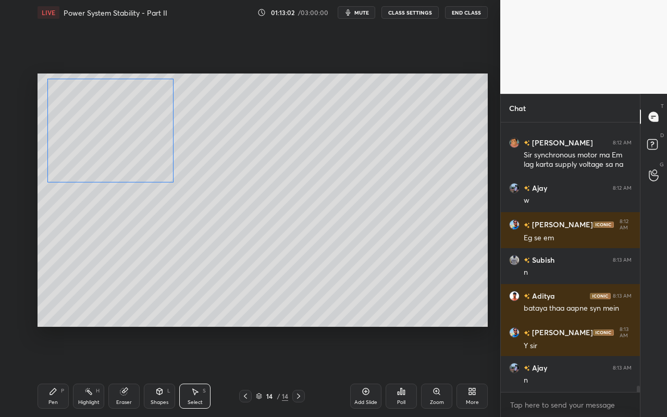
drag, startPoint x: 193, startPoint y: 183, endPoint x: 133, endPoint y: 144, distance: 71.2
click at [132, 143] on div "0 ° Undo Copy Paste here Duplicate Duplicate to new slide Delete" at bounding box center [263, 200] width 451 height 253
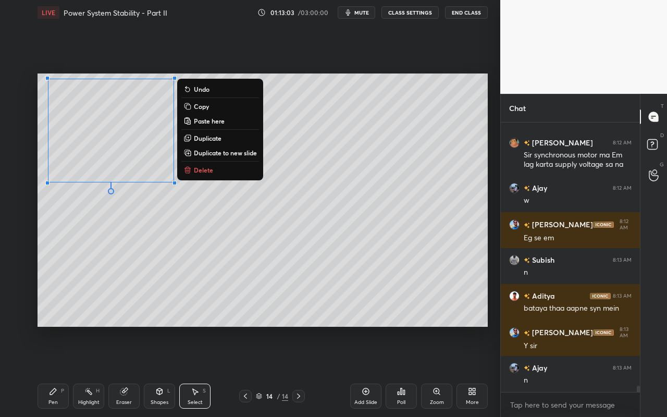
scroll to position [11313, 0]
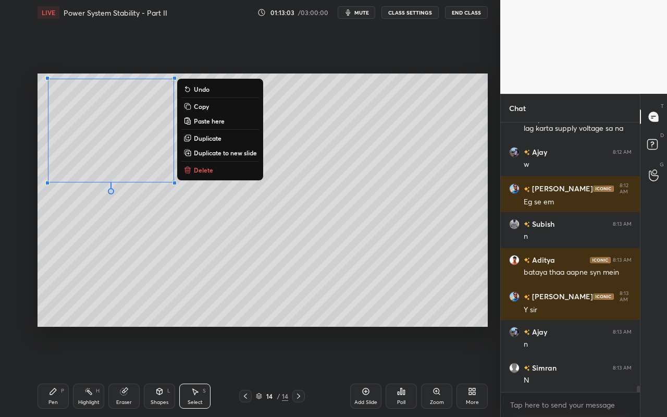
click at [159, 216] on div "0 ° Undo Copy Paste here Duplicate Duplicate to new slide Delete" at bounding box center [263, 200] width 451 height 253
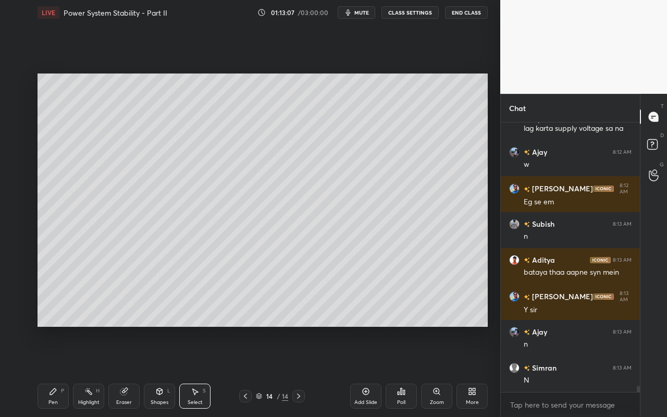
drag, startPoint x: 369, startPoint y: 396, endPoint x: 359, endPoint y: 380, distance: 19.7
click at [369, 371] on div "Add Slide" at bounding box center [365, 396] width 31 height 25
click at [60, 371] on div "Pen P" at bounding box center [53, 396] width 31 height 25
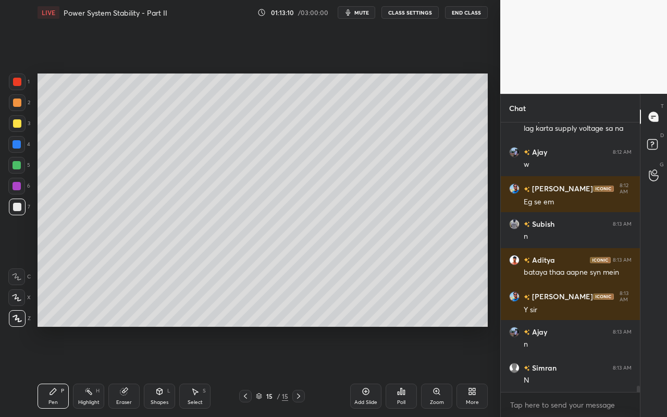
drag, startPoint x: 17, startPoint y: 125, endPoint x: 22, endPoint y: 120, distance: 7.0
click at [19, 123] on div at bounding box center [17, 123] width 8 height 8
click at [202, 371] on div "Select S" at bounding box center [194, 396] width 31 height 25
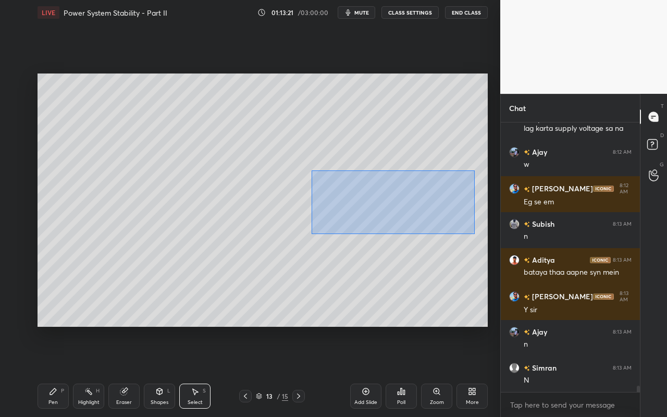
drag, startPoint x: 331, startPoint y: 186, endPoint x: 474, endPoint y: 233, distance: 151.0
click at [474, 234] on div "0 ° Undo Copy Paste here Duplicate Duplicate to new slide Delete" at bounding box center [263, 200] width 451 height 253
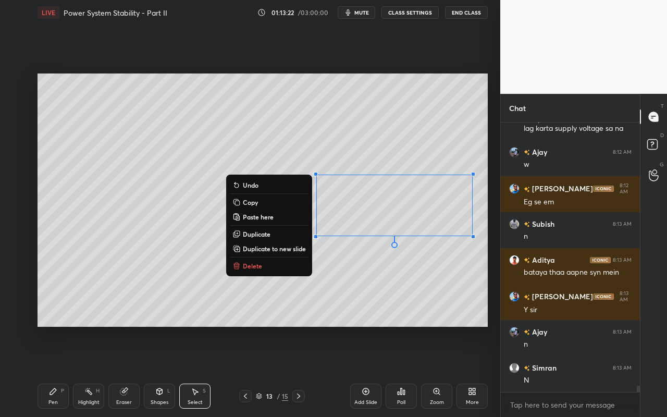
click at [275, 202] on button "Copy" at bounding box center [269, 202] width 78 height 13
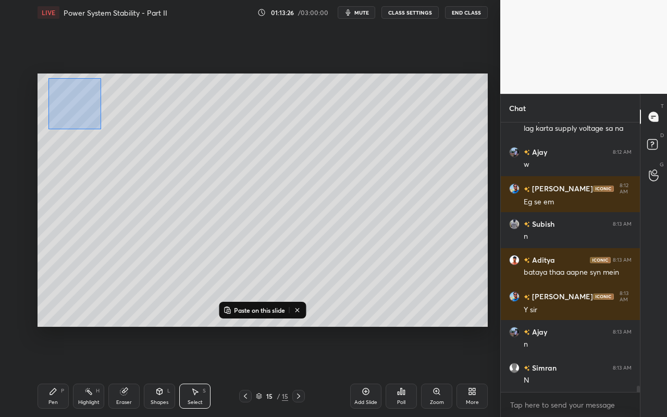
drag, startPoint x: 57, startPoint y: 98, endPoint x: 119, endPoint y: 140, distance: 75.8
click at [99, 129] on div "0 ° Undo Copy Paste here Duplicate Duplicate to new slide Delete" at bounding box center [263, 200] width 451 height 253
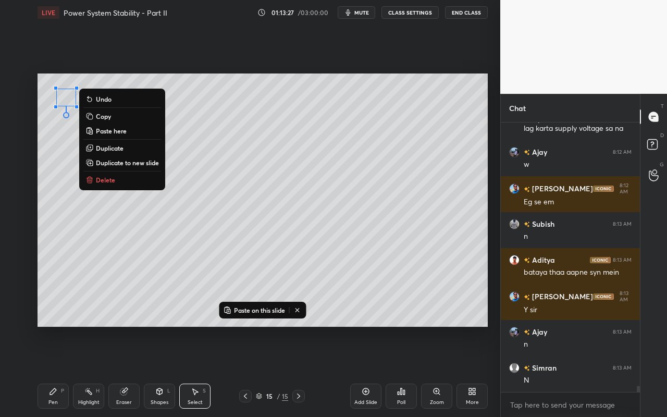
drag, startPoint x: 115, startPoint y: 179, endPoint x: 100, endPoint y: 173, distance: 16.2
click at [115, 179] on button "Delete" at bounding box center [122, 180] width 78 height 13
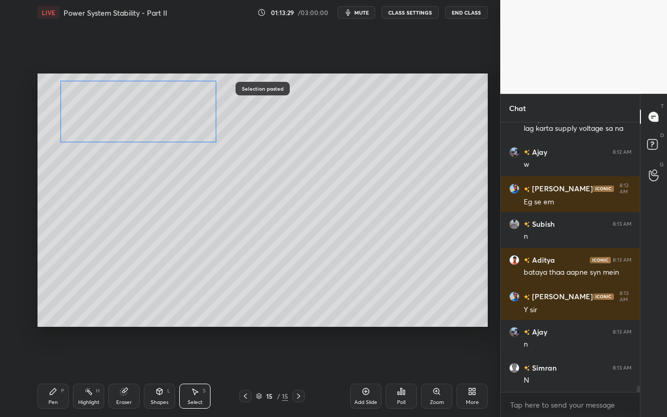
drag, startPoint x: 439, startPoint y: 223, endPoint x: 192, endPoint y: 139, distance: 261.0
click at [192, 135] on div "0 ° Undo Copy Paste here Duplicate Duplicate to new slide Delete" at bounding box center [263, 200] width 451 height 253
click at [182, 251] on div "0 ° Undo Copy Paste here Duplicate Duplicate to new slide Delete" at bounding box center [263, 200] width 451 height 253
drag, startPoint x: 57, startPoint y: 397, endPoint x: 65, endPoint y: 378, distance: 21.5
click at [57, 371] on div "Pen P" at bounding box center [53, 396] width 31 height 25
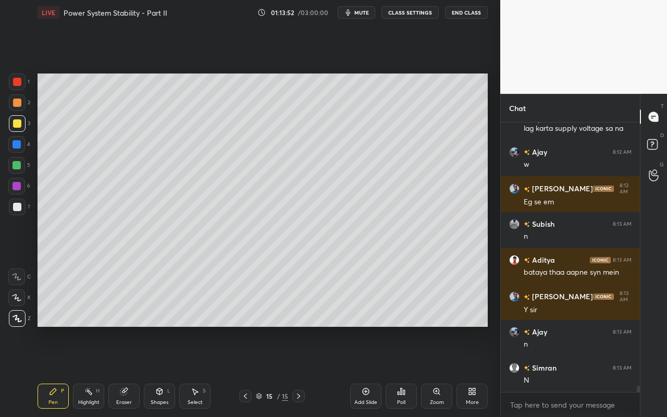
click at [62, 371] on div "Pen P" at bounding box center [53, 396] width 31 height 25
click at [158, 371] on div "Shapes L" at bounding box center [159, 396] width 31 height 25
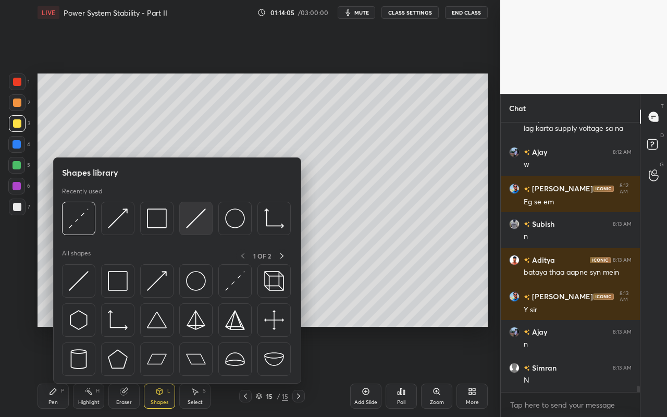
click at [209, 226] on div at bounding box center [195, 218] width 33 height 33
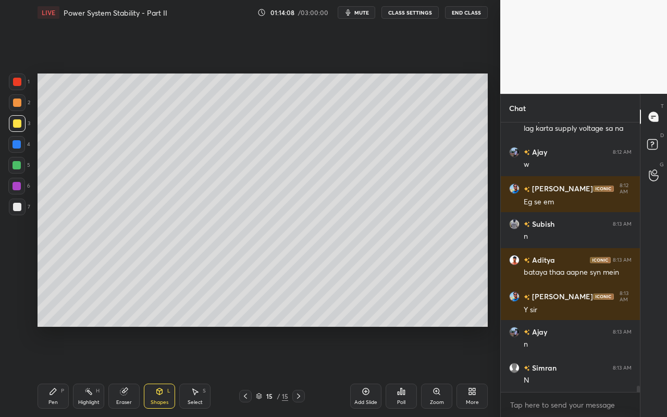
drag, startPoint x: 50, startPoint y: 396, endPoint x: 60, endPoint y: 378, distance: 20.3
click at [50, 371] on div "Pen P" at bounding box center [53, 396] width 31 height 25
drag, startPoint x: 166, startPoint y: 398, endPoint x: 167, endPoint y: 385, distance: 13.1
click at [166, 371] on div "Shapes" at bounding box center [160, 402] width 18 height 5
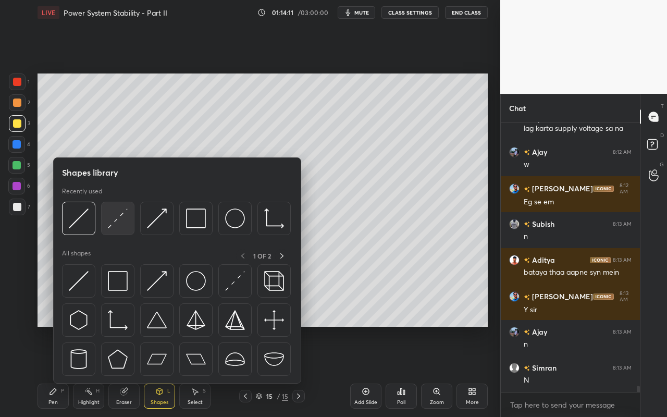
click at [115, 235] on div at bounding box center [117, 218] width 33 height 33
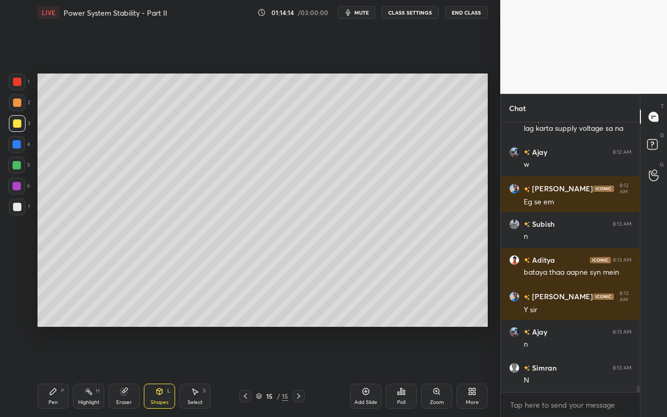
drag, startPoint x: 55, startPoint y: 398, endPoint x: 119, endPoint y: 327, distance: 95.7
click at [55, 371] on div "Pen P" at bounding box center [53, 396] width 31 height 25
click at [160, 371] on div "Shapes L" at bounding box center [159, 396] width 31 height 25
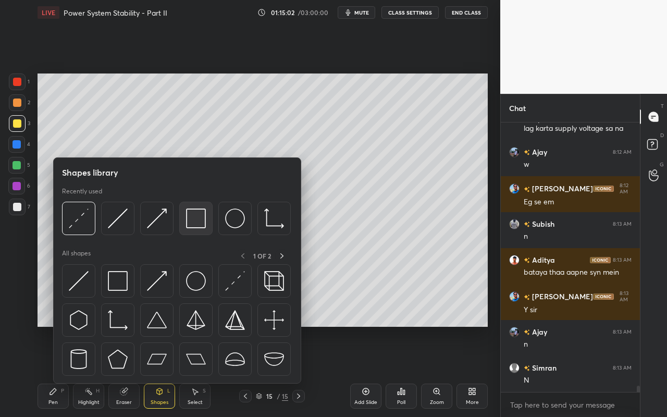
click at [205, 224] on img at bounding box center [196, 219] width 20 height 20
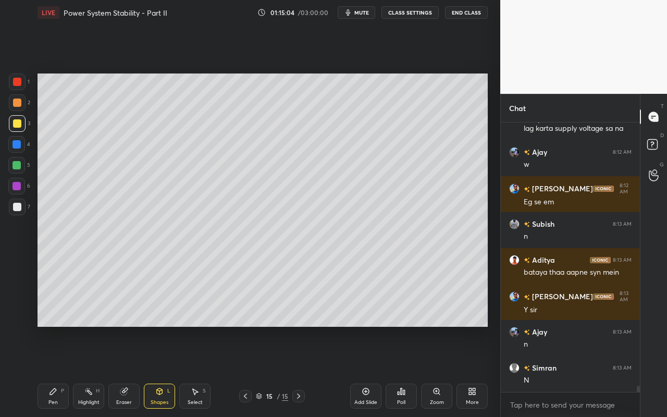
drag, startPoint x: 205, startPoint y: 397, endPoint x: 214, endPoint y: 377, distance: 21.5
click at [206, 371] on div "Select S" at bounding box center [194, 396] width 31 height 25
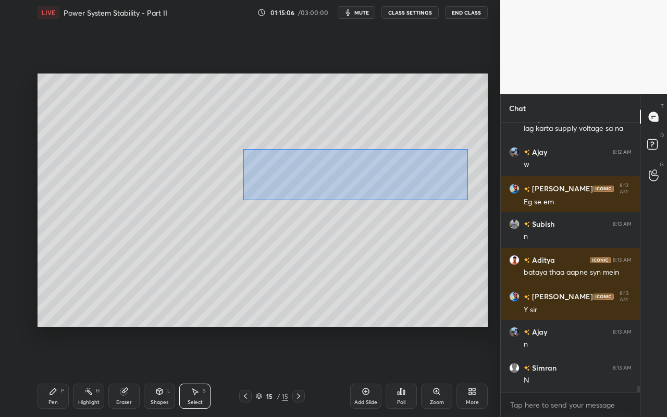
drag, startPoint x: 243, startPoint y: 149, endPoint x: 414, endPoint y: 202, distance: 179.0
click at [467, 200] on div "0 ° Undo Copy Paste here Duplicate Duplicate to new slide Delete" at bounding box center [263, 200] width 451 height 253
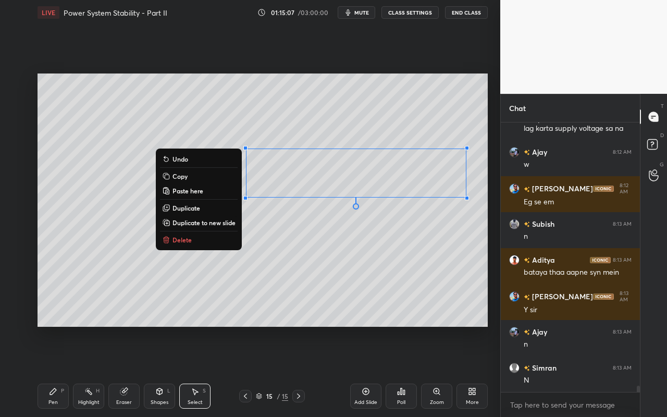
click at [209, 176] on button "Copy" at bounding box center [199, 176] width 78 height 13
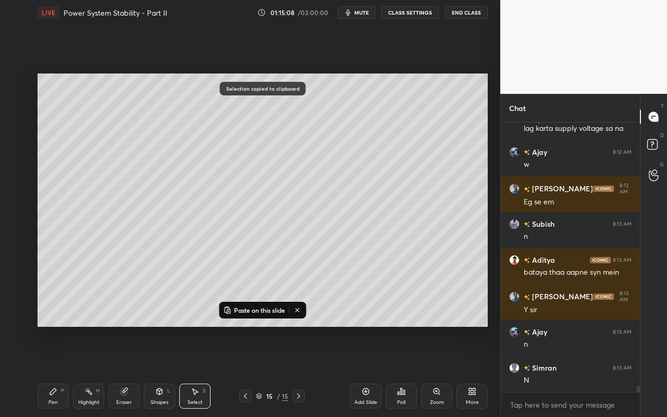
click at [299, 310] on icon at bounding box center [298, 310] width 8 height 8
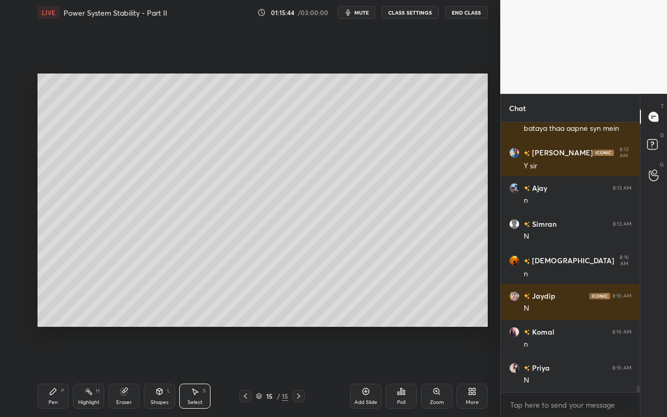
scroll to position [11493, 0]
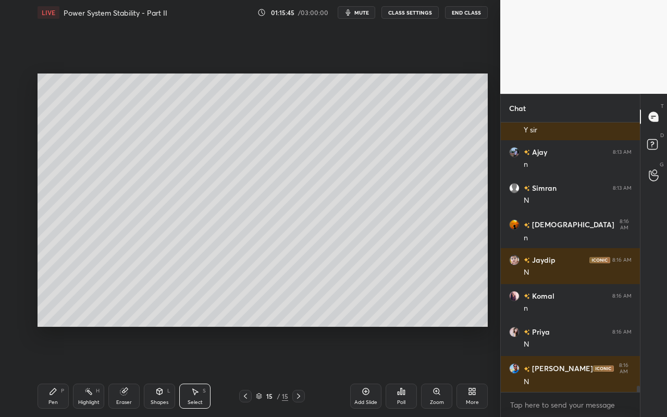
drag, startPoint x: 55, startPoint y: 400, endPoint x: 118, endPoint y: 355, distance: 77.4
click at [54, 371] on div "Pen" at bounding box center [52, 402] width 9 height 5
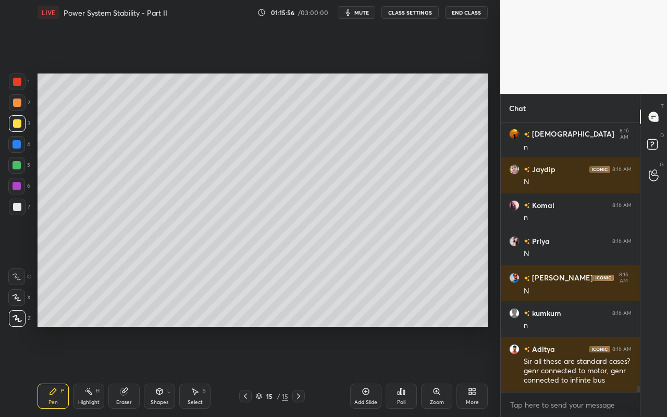
scroll to position [11619, 0]
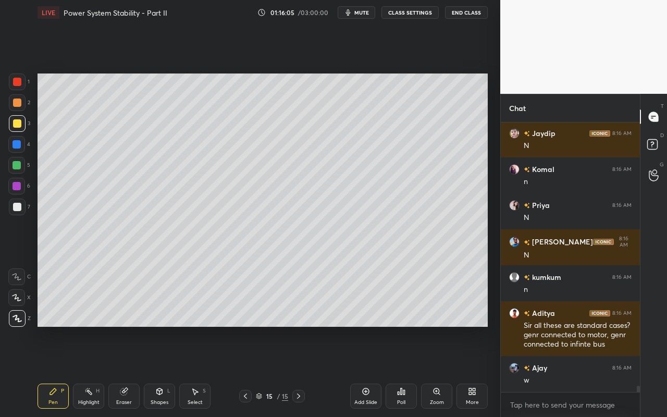
click at [131, 371] on div "Eraser" at bounding box center [123, 396] width 31 height 25
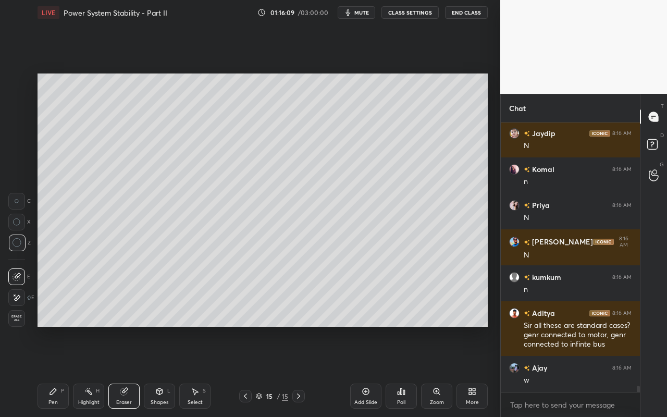
click at [47, 371] on div "Pen P" at bounding box center [53, 396] width 31 height 25
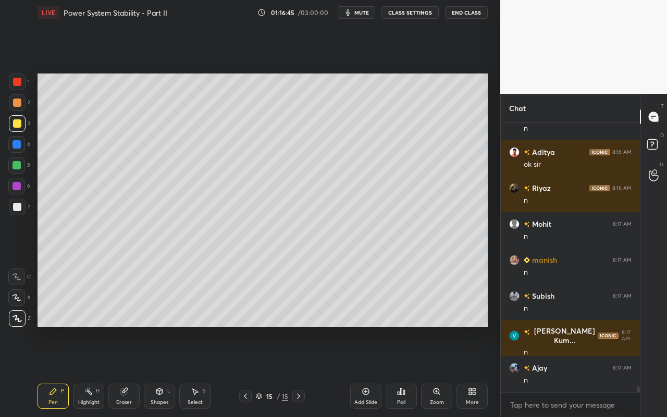
scroll to position [11943, 0]
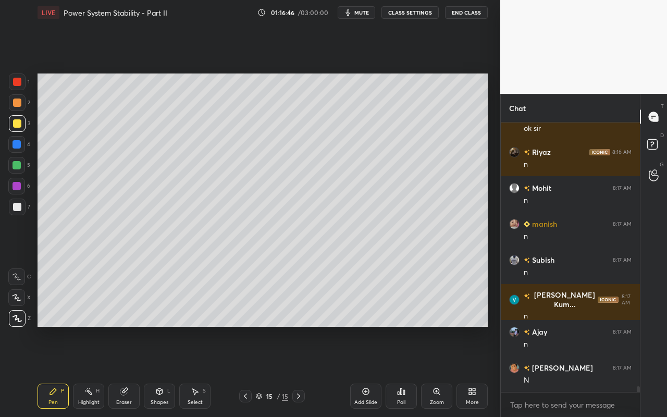
click at [201, 371] on div "Select" at bounding box center [195, 402] width 15 height 5
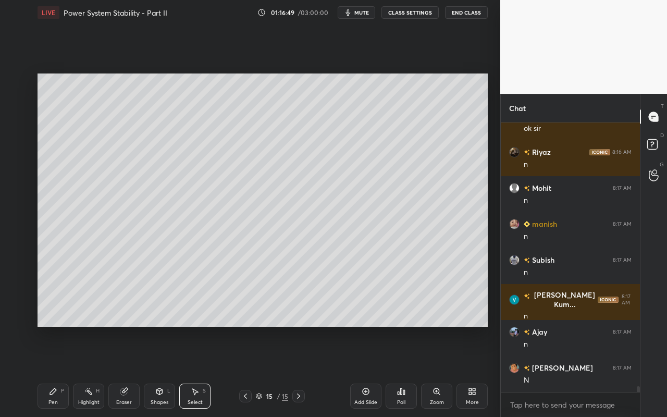
click at [200, 371] on div "Select" at bounding box center [195, 402] width 15 height 5
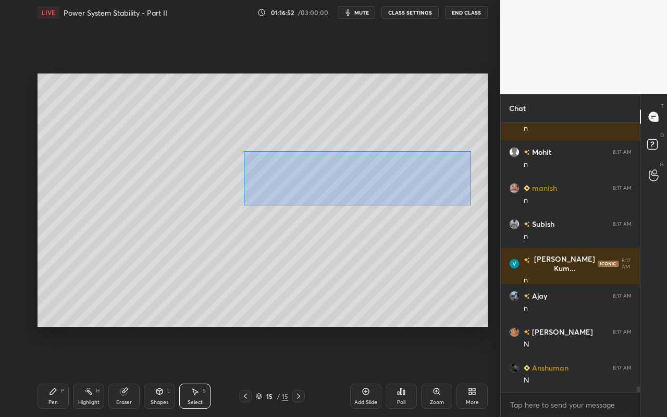
drag, startPoint x: 245, startPoint y: 152, endPoint x: 436, endPoint y: 196, distance: 196.9
click at [470, 205] on div "0 ° Undo Copy Paste here Duplicate Duplicate to new slide Delete" at bounding box center [263, 200] width 451 height 253
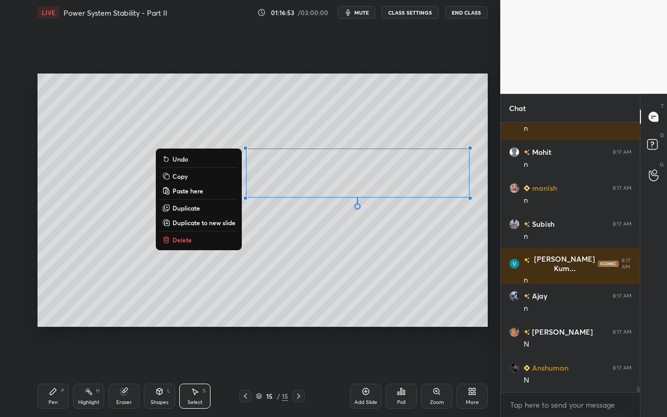
click at [205, 179] on button "Copy" at bounding box center [199, 176] width 78 height 13
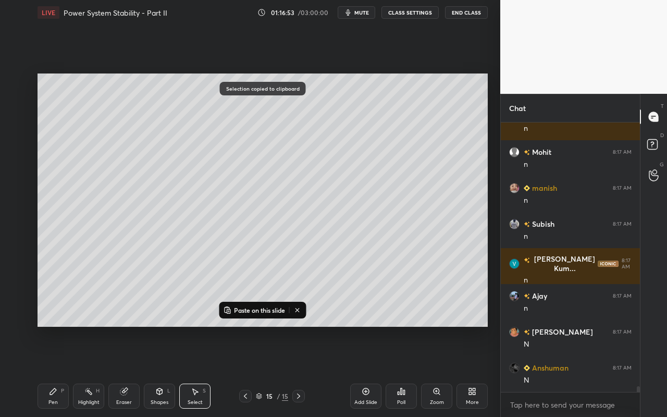
click at [365, 371] on icon at bounding box center [366, 391] width 8 height 8
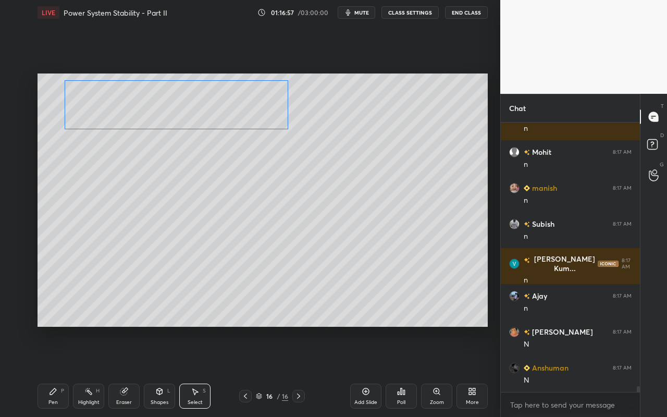
drag, startPoint x: 394, startPoint y: 174, endPoint x: 225, endPoint y: 108, distance: 181.9
click at [224, 108] on div "0 ° Undo Copy Paste here Duplicate Duplicate to new slide Delete" at bounding box center [263, 200] width 451 height 253
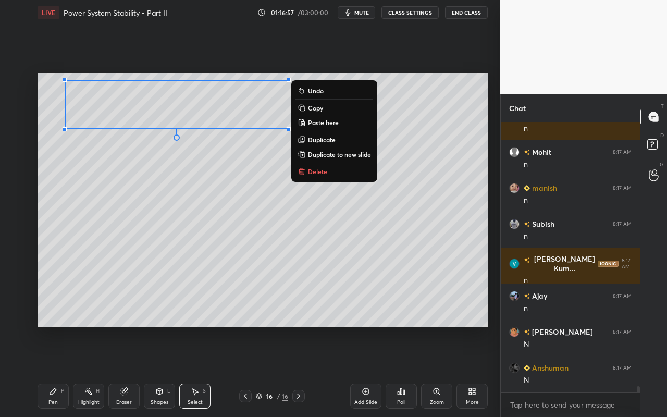
click at [209, 234] on div "0 ° Undo Copy Paste here Duplicate Duplicate to new slide Delete" at bounding box center [263, 200] width 451 height 253
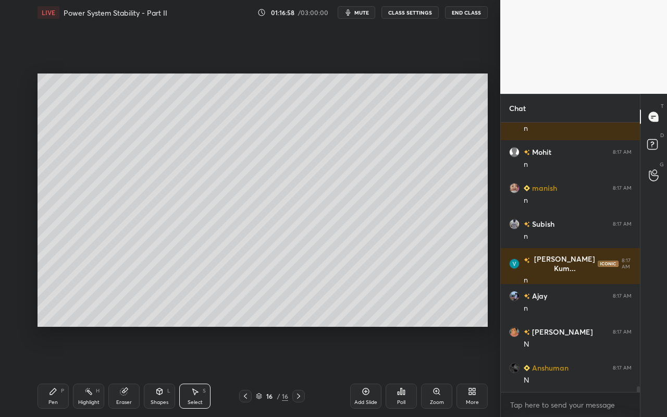
drag, startPoint x: 55, startPoint y: 405, endPoint x: 75, endPoint y: 335, distance: 73.1
click at [55, 371] on div "Pen" at bounding box center [52, 402] width 9 height 5
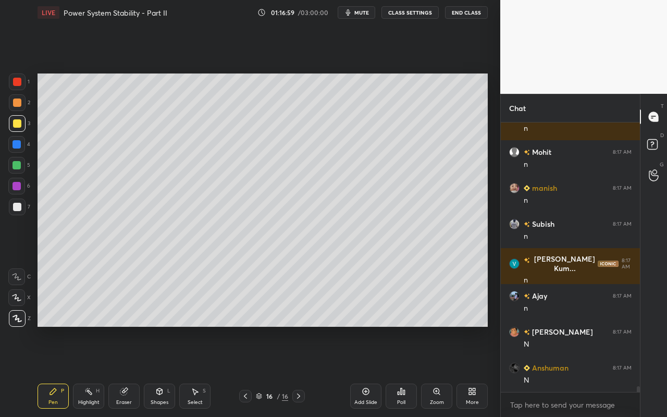
click at [17, 210] on div at bounding box center [17, 207] width 8 height 8
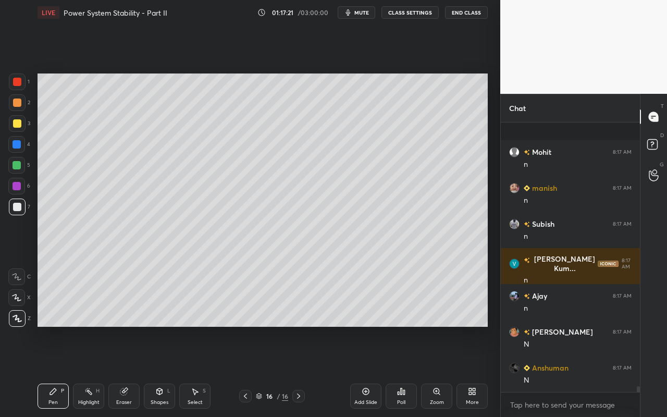
scroll to position [12034, 0]
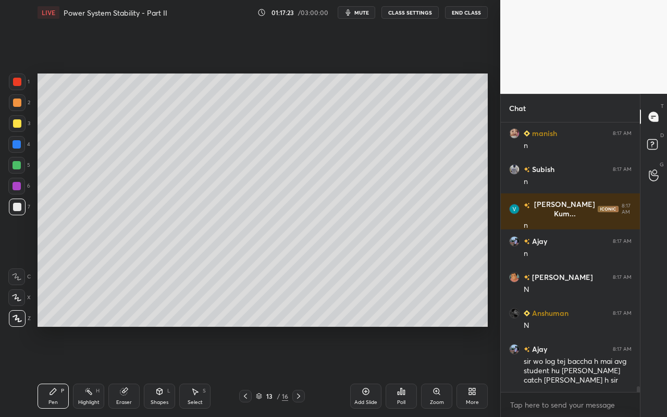
drag, startPoint x: 90, startPoint y: 397, endPoint x: 135, endPoint y: 357, distance: 60.2
click at [91, 371] on div "Highlight H" at bounding box center [88, 396] width 31 height 25
click at [51, 371] on div "Pen" at bounding box center [52, 402] width 9 height 5
drag, startPoint x: 85, startPoint y: 399, endPoint x: 127, endPoint y: 342, distance: 70.9
click at [87, 371] on div "Highlight H" at bounding box center [88, 396] width 31 height 25
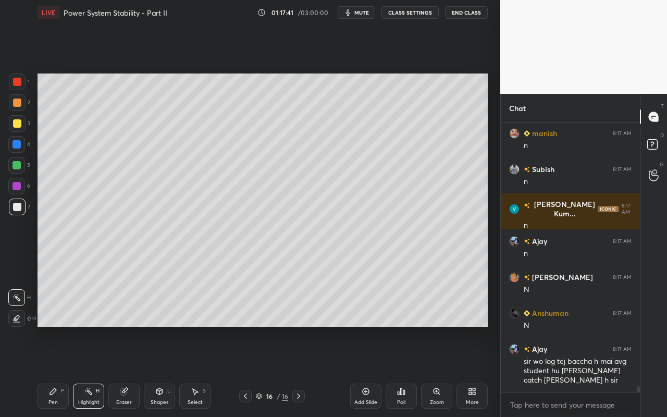
drag, startPoint x: 48, startPoint y: 391, endPoint x: 80, endPoint y: 344, distance: 57.4
click at [48, 371] on div "Pen P" at bounding box center [53, 396] width 31 height 25
click at [47, 371] on div "Pen P" at bounding box center [53, 396] width 31 height 25
click at [91, 371] on div "Highlight" at bounding box center [88, 402] width 21 height 5
click at [196, 371] on div "Select S" at bounding box center [194, 396] width 31 height 25
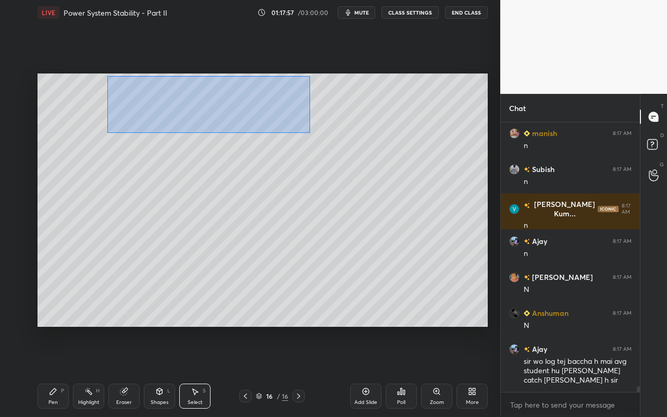
drag, startPoint x: 111, startPoint y: 93, endPoint x: 307, endPoint y: 130, distance: 199.5
click at [312, 131] on div "0 ° Undo Copy Paste here Duplicate Duplicate to new slide Delete" at bounding box center [263, 200] width 451 height 253
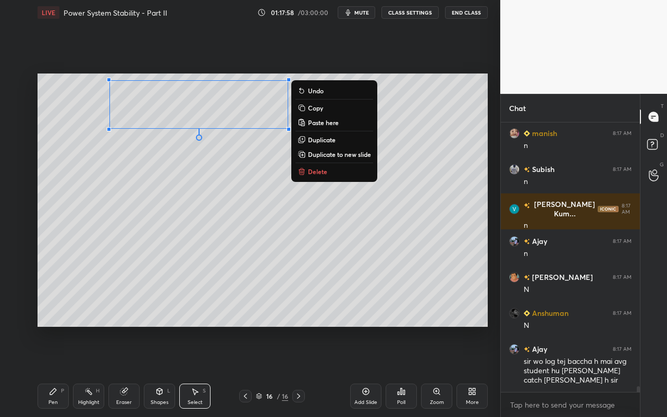
click at [317, 139] on p "Duplicate" at bounding box center [322, 140] width 28 height 8
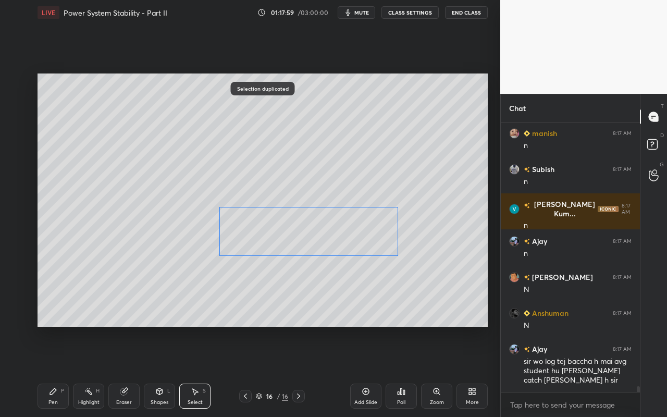
drag, startPoint x: 230, startPoint y: 120, endPoint x: 322, endPoint y: 235, distance: 146.9
click at [323, 229] on div "0 ° Undo Copy Paste here Duplicate Duplicate to new slide Delete" at bounding box center [263, 200] width 451 height 253
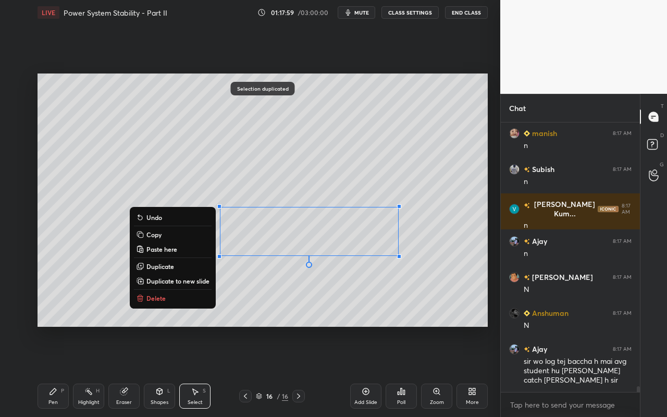
click at [300, 305] on div "0 ° Undo Copy Paste here Duplicate Duplicate to new slide Delete" at bounding box center [263, 200] width 451 height 253
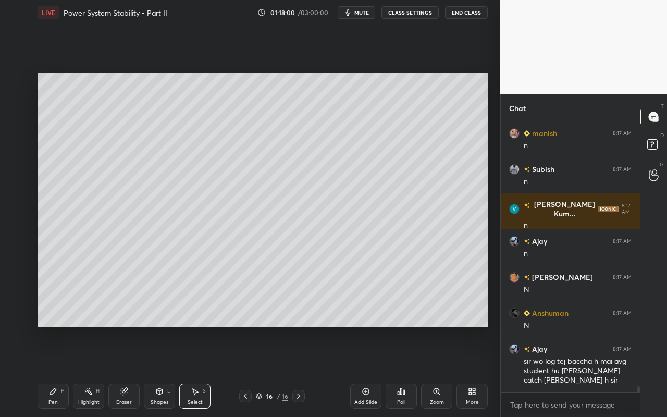
click at [49, 371] on icon at bounding box center [53, 391] width 8 height 8
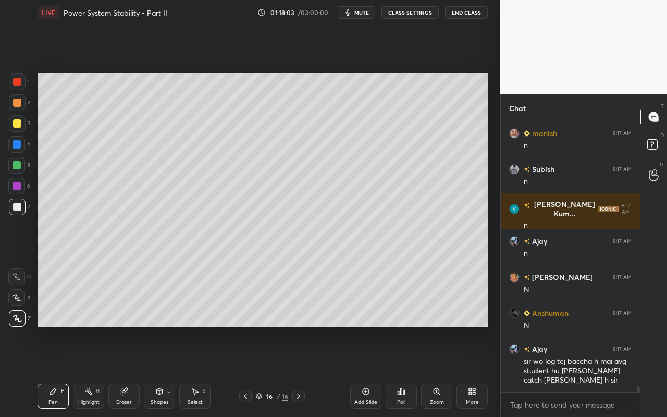
click at [49, 371] on div "Pen" at bounding box center [52, 402] width 9 height 5
drag, startPoint x: 87, startPoint y: 394, endPoint x: 93, endPoint y: 385, distance: 11.3
click at [89, 371] on icon at bounding box center [88, 391] width 8 height 8
click at [51, 371] on div "Pen P" at bounding box center [53, 396] width 31 height 25
click at [193, 371] on div "Select S" at bounding box center [194, 396] width 31 height 25
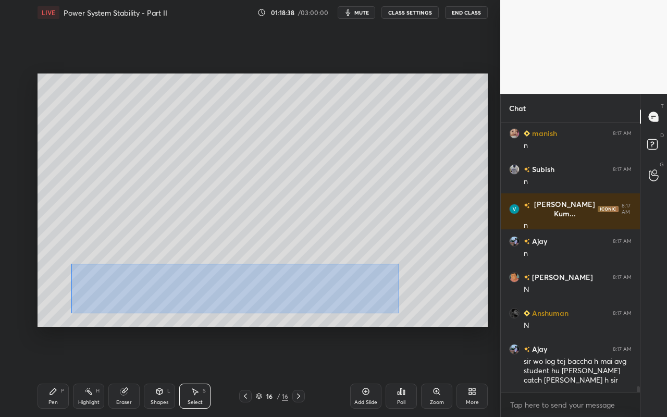
drag, startPoint x: 75, startPoint y: 273, endPoint x: 353, endPoint y: 306, distance: 280.3
click at [397, 312] on div "0 ° Undo Copy Paste here Duplicate Duplicate to new slide Delete" at bounding box center [263, 200] width 451 height 253
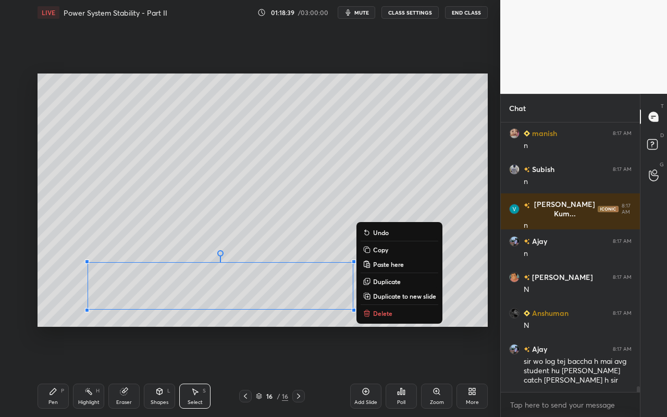
click at [378, 250] on p "Copy" at bounding box center [380, 250] width 15 height 8
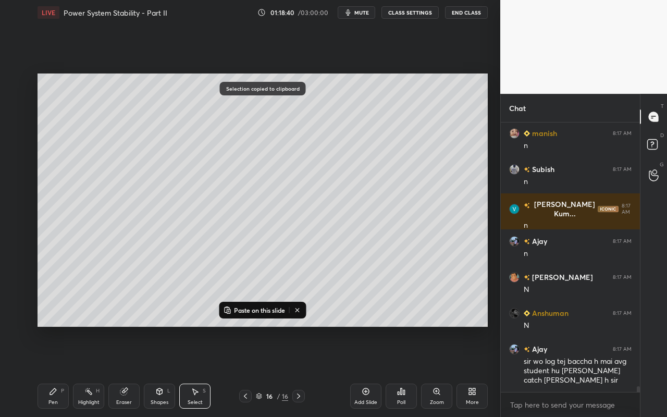
drag, startPoint x: 299, startPoint y: 311, endPoint x: 291, endPoint y: 325, distance: 16.6
click at [299, 313] on icon at bounding box center [298, 310] width 8 height 8
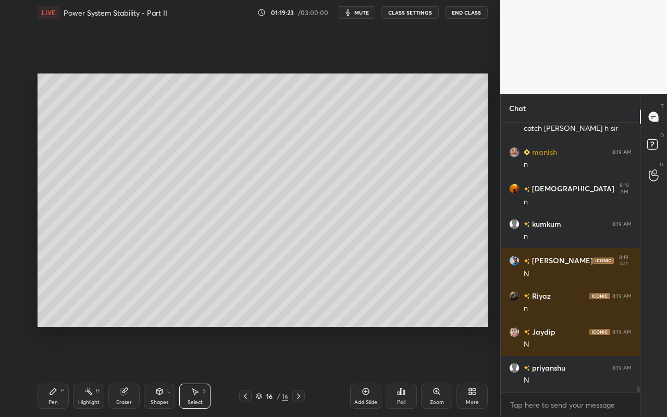
scroll to position [12322, 0]
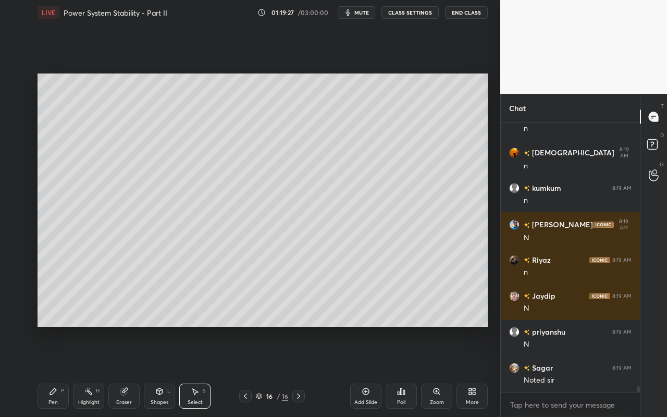
drag, startPoint x: 201, startPoint y: 399, endPoint x: 196, endPoint y: 348, distance: 50.8
click at [202, 371] on div "Select S" at bounding box center [194, 396] width 31 height 25
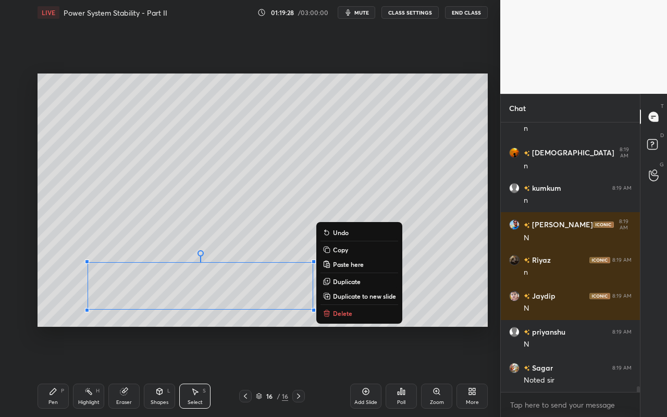
drag, startPoint x: 74, startPoint y: 258, endPoint x: 385, endPoint y: 322, distance: 317.8
click at [382, 327] on div "0 ° Undo Copy Paste here Duplicate Duplicate to new slide Delete Setting up you…" at bounding box center [262, 200] width 459 height 350
click at [465, 278] on div "0 ° Undo Copy Paste here Duplicate Duplicate to new slide Delete" at bounding box center [263, 200] width 451 height 253
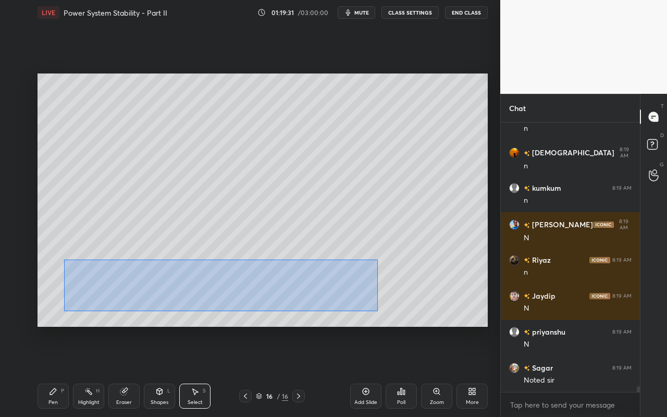
drag, startPoint x: 64, startPoint y: 260, endPoint x: 378, endPoint y: 310, distance: 317.9
click at [378, 311] on div "0 ° Undo Copy Paste here Duplicate Duplicate to new slide Delete" at bounding box center [263, 200] width 451 height 253
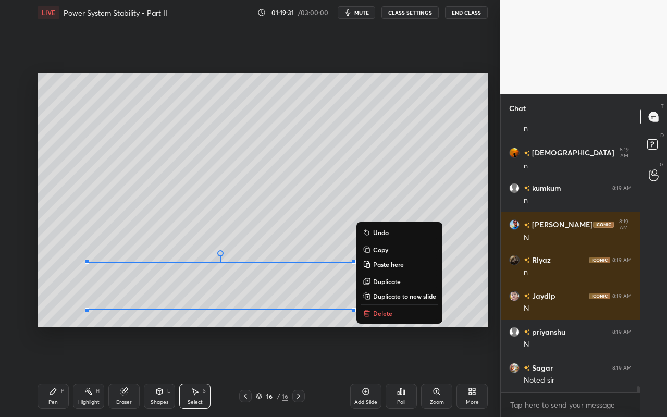
click at [378, 247] on p "Copy" at bounding box center [380, 250] width 15 height 8
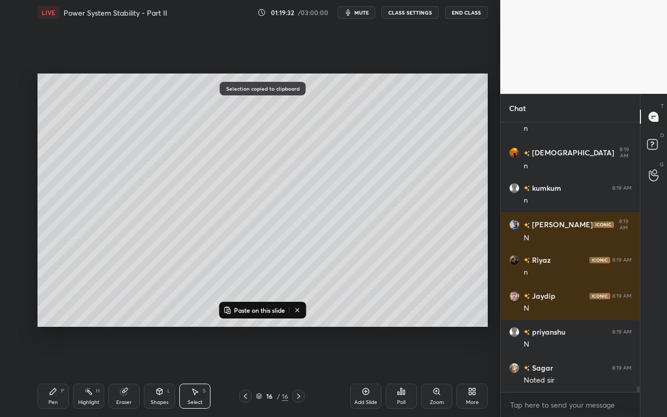
scroll to position [12358, 0]
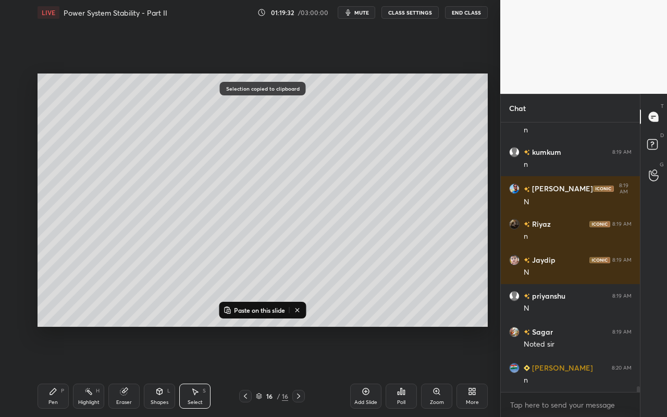
click at [300, 310] on icon at bounding box center [298, 310] width 8 height 8
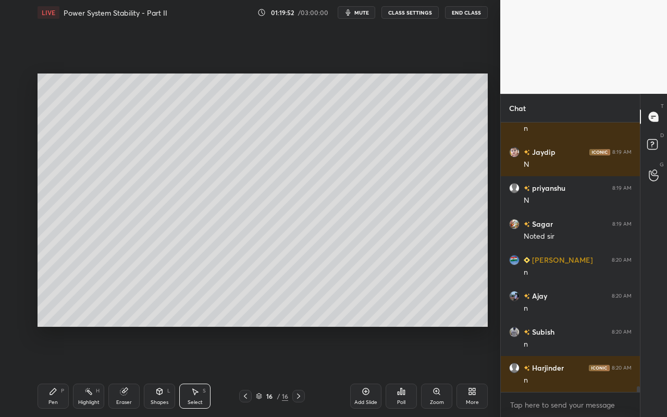
scroll to position [12502, 0]
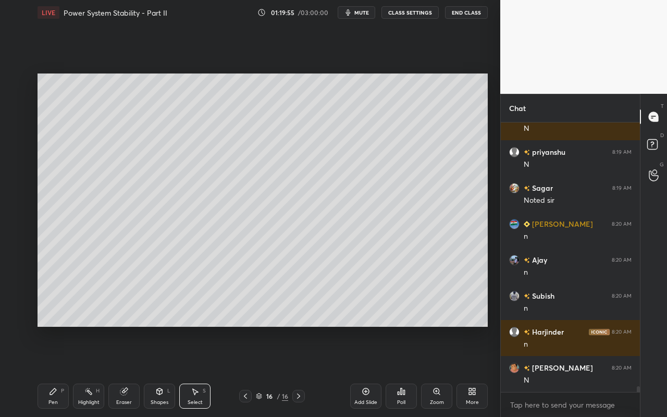
drag, startPoint x: 373, startPoint y: 398, endPoint x: 373, endPoint y: 390, distance: 8.4
click at [373, 371] on div "Add Slide" at bounding box center [365, 396] width 31 height 25
drag, startPoint x: 258, startPoint y: 288, endPoint x: 243, endPoint y: 108, distance: 180.5
click at [245, 104] on div "0 ° Undo Copy Paste here Duplicate Duplicate to new slide Delete" at bounding box center [263, 200] width 451 height 253
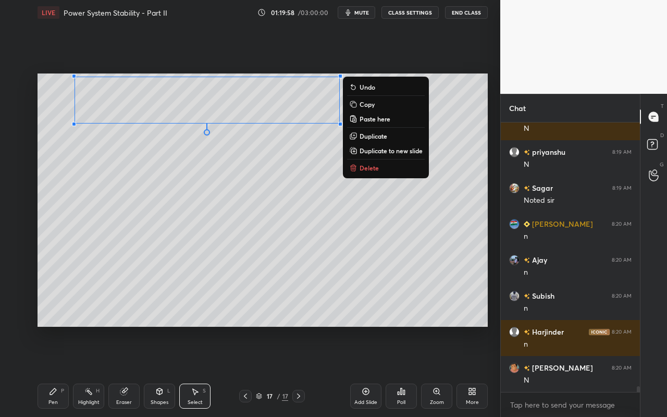
click at [249, 225] on div "0 ° Undo Copy Paste here Duplicate Duplicate to new slide Delete" at bounding box center [263, 200] width 451 height 253
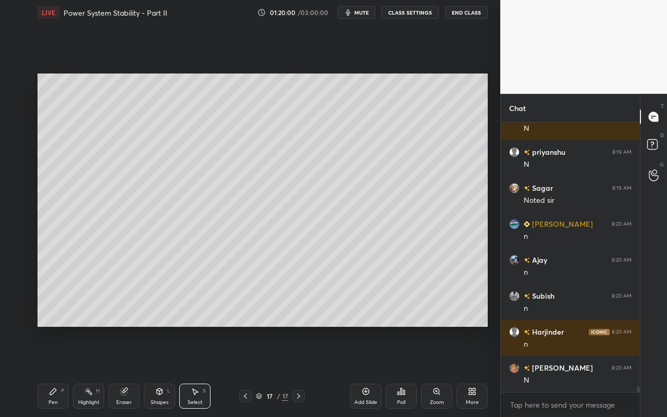
drag, startPoint x: 50, startPoint y: 399, endPoint x: 59, endPoint y: 358, distance: 42.1
click at [51, 371] on div "Pen P" at bounding box center [53, 396] width 31 height 25
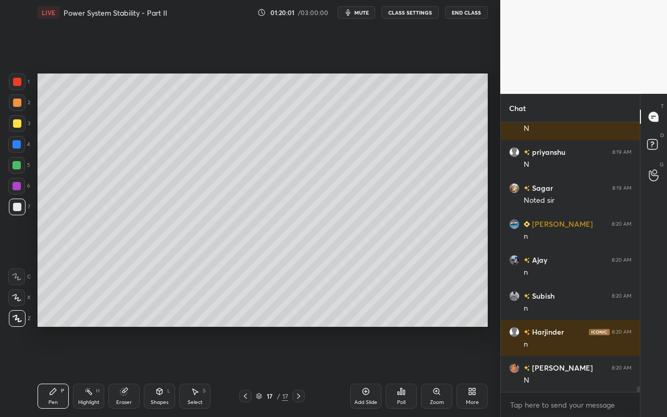
click at [16, 126] on div at bounding box center [17, 123] width 8 height 8
click at [16, 103] on div at bounding box center [17, 103] width 8 height 8
click at [156, 371] on div "Shapes" at bounding box center [160, 402] width 18 height 5
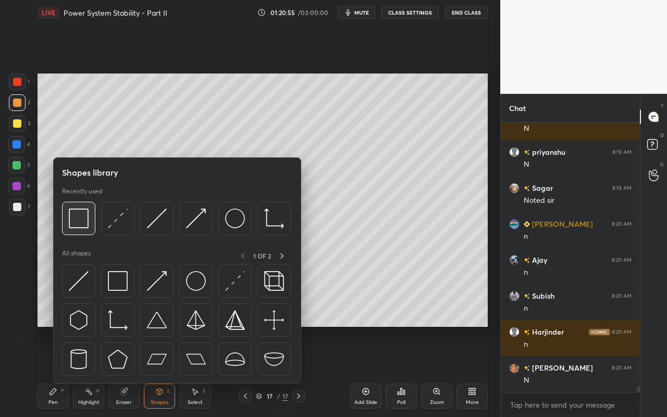
click at [84, 227] on img at bounding box center [79, 219] width 20 height 20
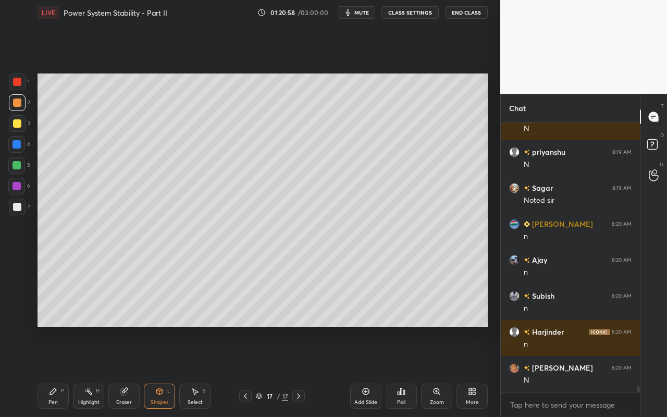
drag, startPoint x: 50, startPoint y: 397, endPoint x: 78, endPoint y: 370, distance: 38.4
click at [50, 371] on div "Pen P" at bounding box center [53, 396] width 31 height 25
click at [16, 126] on div at bounding box center [17, 123] width 8 height 8
drag, startPoint x: 18, startPoint y: 99, endPoint x: 29, endPoint y: 128, distance: 30.7
click at [17, 99] on div at bounding box center [17, 103] width 8 height 8
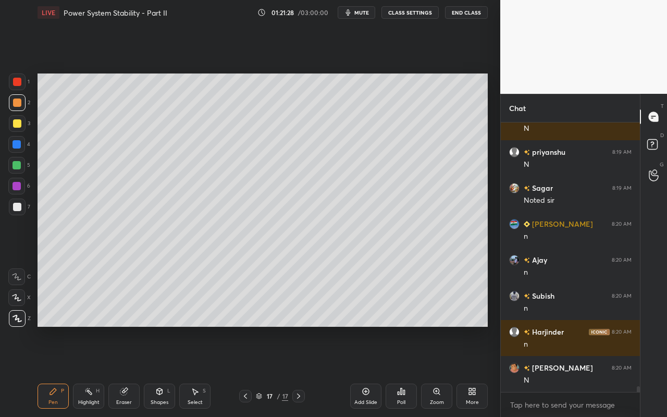
drag, startPoint x: 84, startPoint y: 398, endPoint x: 146, endPoint y: 332, distance: 90.7
click at [85, 371] on div "Highlight H" at bounding box center [88, 396] width 31 height 25
drag, startPoint x: 48, startPoint y: 400, endPoint x: 124, endPoint y: 332, distance: 101.9
click at [52, 371] on div "Pen P" at bounding box center [53, 396] width 31 height 25
click at [161, 371] on div "Shapes" at bounding box center [160, 402] width 18 height 5
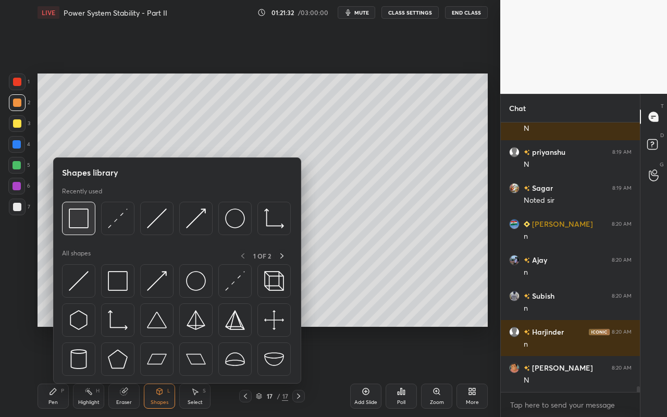
click at [88, 225] on img at bounding box center [79, 219] width 20 height 20
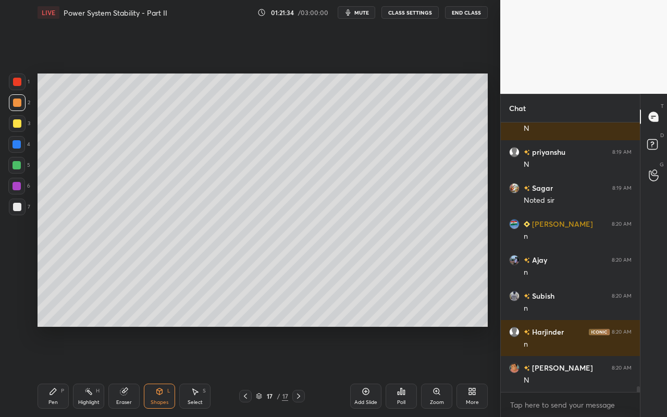
click at [55, 371] on div "Pen" at bounding box center [52, 402] width 9 height 5
click at [164, 371] on div "Shapes L" at bounding box center [159, 396] width 31 height 25
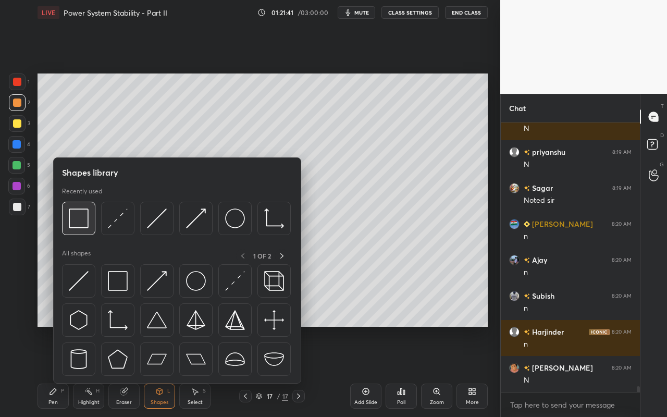
click at [74, 222] on img at bounding box center [79, 219] width 20 height 20
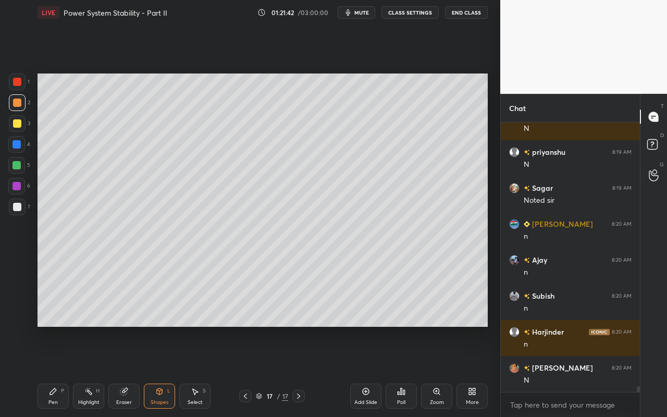
drag, startPoint x: 47, startPoint y: 402, endPoint x: 179, endPoint y: 330, distance: 150.3
click at [51, 371] on div "Pen P" at bounding box center [53, 396] width 31 height 25
drag, startPoint x: 88, startPoint y: 400, endPoint x: 91, endPoint y: 383, distance: 17.6
click at [88, 371] on div "Highlight" at bounding box center [88, 402] width 21 height 5
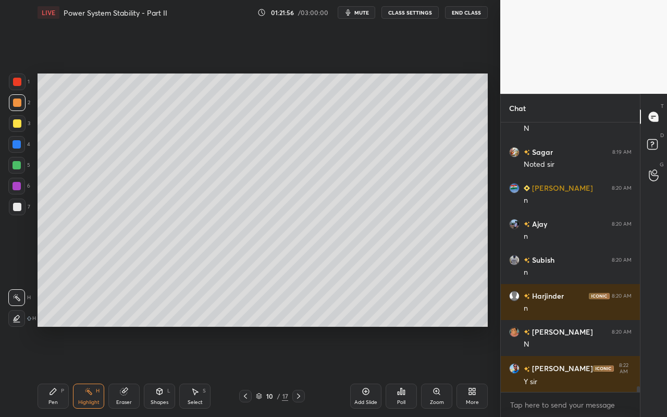
scroll to position [12574, 0]
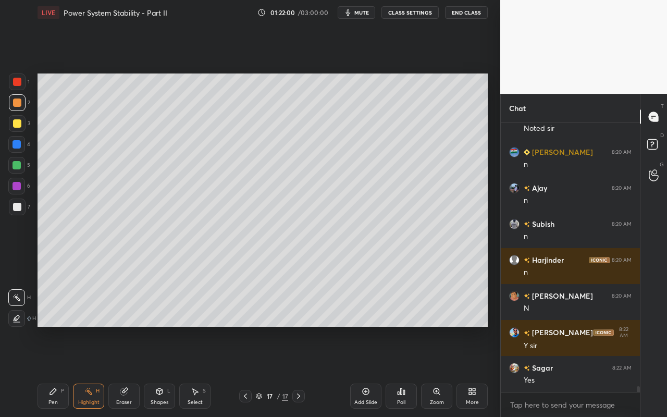
click at [191, 371] on icon at bounding box center [195, 391] width 8 height 8
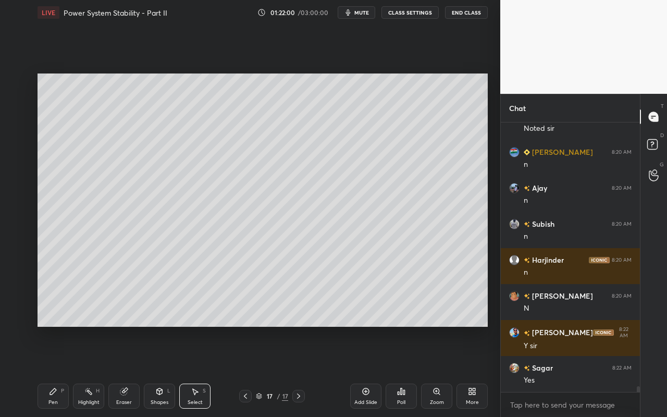
click at [89, 371] on div "Highlight H" at bounding box center [88, 396] width 31 height 25
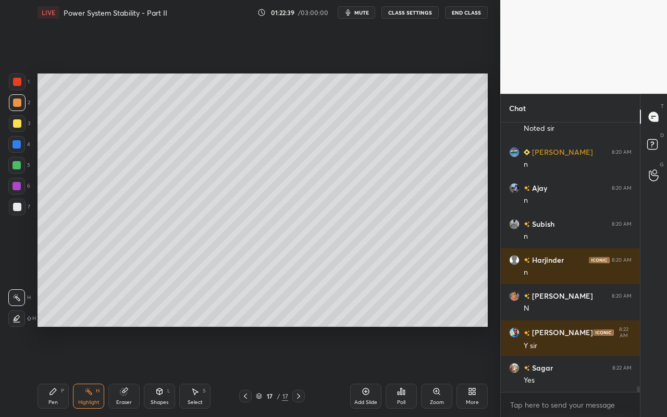
drag, startPoint x: 198, startPoint y: 398, endPoint x: 283, endPoint y: 349, distance: 98.4
click at [202, 371] on div "Select S" at bounding box center [194, 396] width 31 height 25
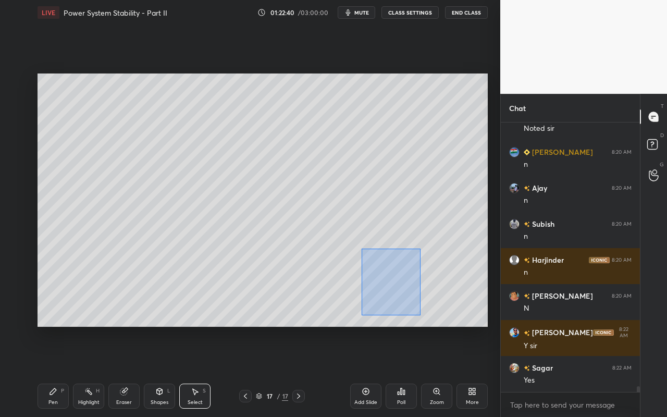
drag, startPoint x: 361, startPoint y: 249, endPoint x: 419, endPoint y: 311, distance: 84.9
click at [420, 314] on div "0 ° Undo Copy Paste here Duplicate Duplicate to new slide Delete" at bounding box center [263, 200] width 451 height 253
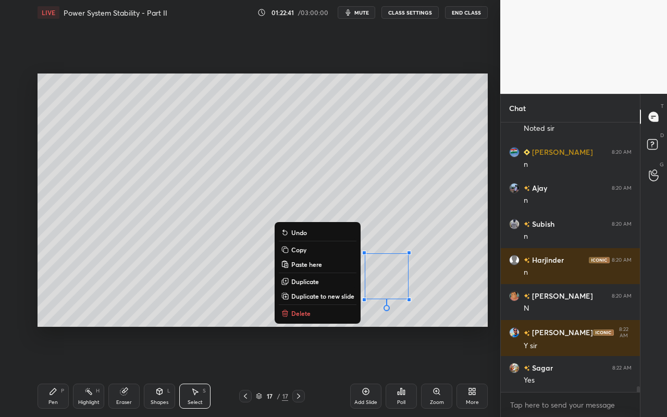
scroll to position [12610, 0]
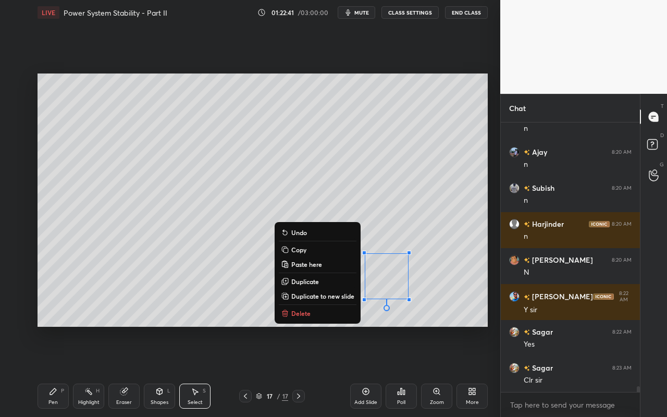
click at [335, 312] on button "Delete" at bounding box center [318, 313] width 78 height 13
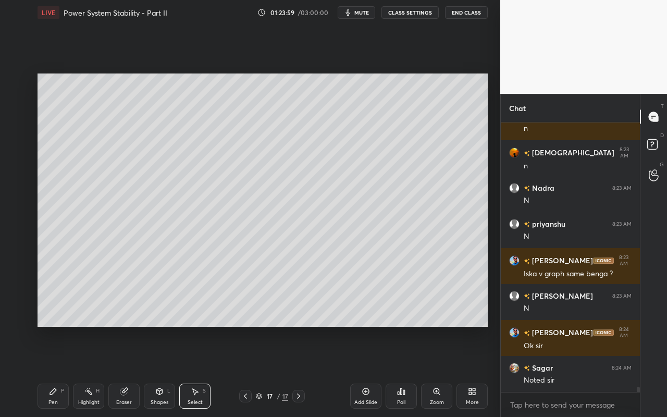
scroll to position [13096, 0]
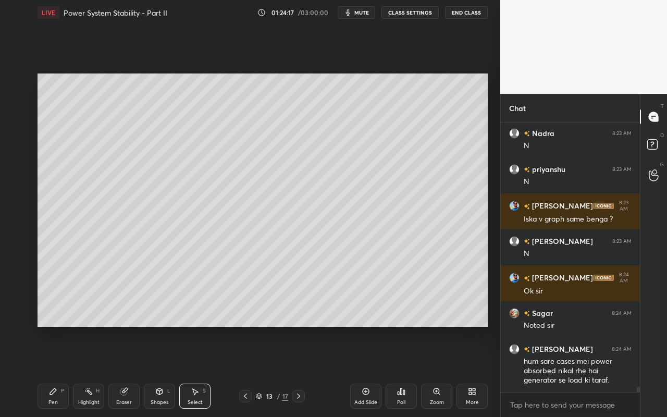
click at [95, 371] on div "Highlight" at bounding box center [88, 402] width 21 height 5
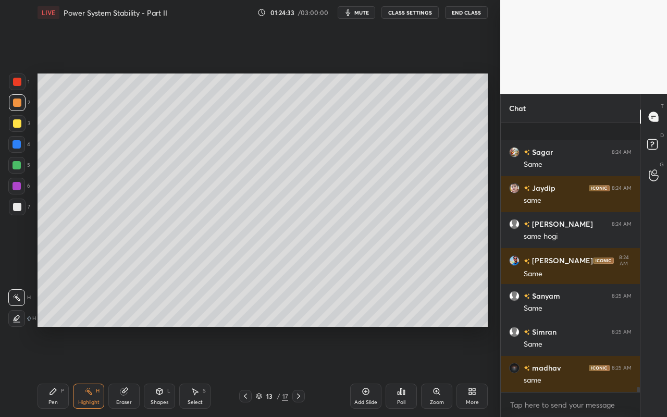
scroll to position [13420, 0]
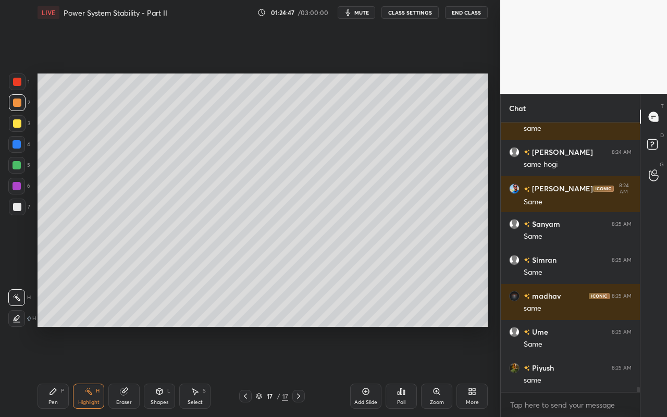
click at [369, 371] on div "Add Slide" at bounding box center [365, 396] width 31 height 25
click at [161, 371] on icon at bounding box center [159, 391] width 8 height 8
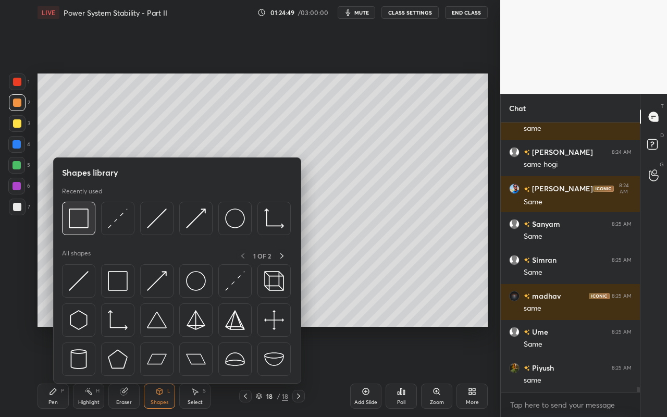
click at [86, 228] on div at bounding box center [78, 218] width 33 height 33
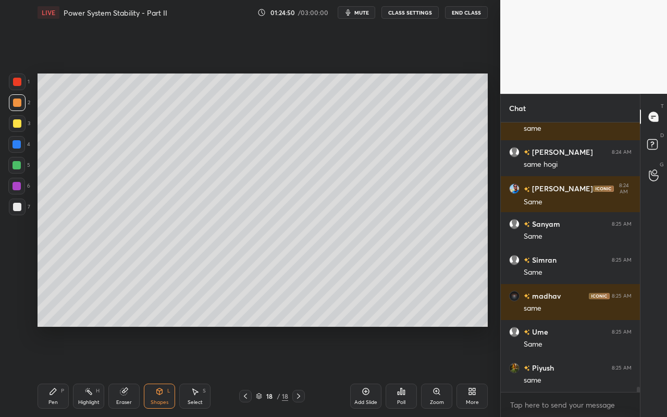
click at [16, 147] on div at bounding box center [17, 144] width 8 height 8
click at [47, 371] on div "Pen P" at bounding box center [53, 396] width 31 height 25
click at [17, 131] on div at bounding box center [17, 123] width 17 height 17
drag, startPoint x: 92, startPoint y: 400, endPoint x: 98, endPoint y: 389, distance: 12.1
click at [92, 371] on div "Highlight" at bounding box center [88, 402] width 21 height 5
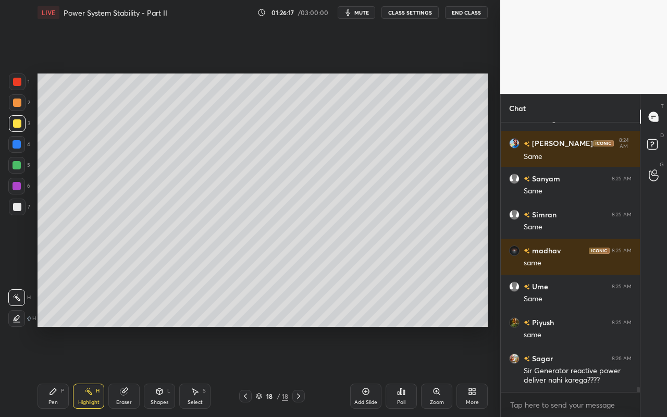
scroll to position [13539, 0]
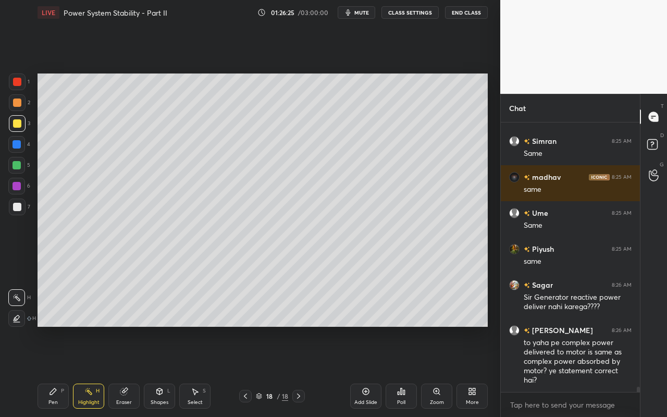
click at [52, 371] on div "Pen" at bounding box center [52, 402] width 9 height 5
drag, startPoint x: 154, startPoint y: 401, endPoint x: 172, endPoint y: 388, distance: 21.7
click at [155, 371] on div "Shapes" at bounding box center [160, 402] width 18 height 5
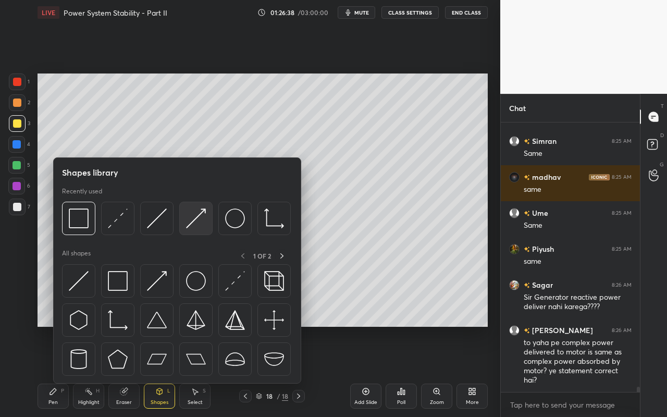
click at [195, 221] on img at bounding box center [196, 219] width 20 height 20
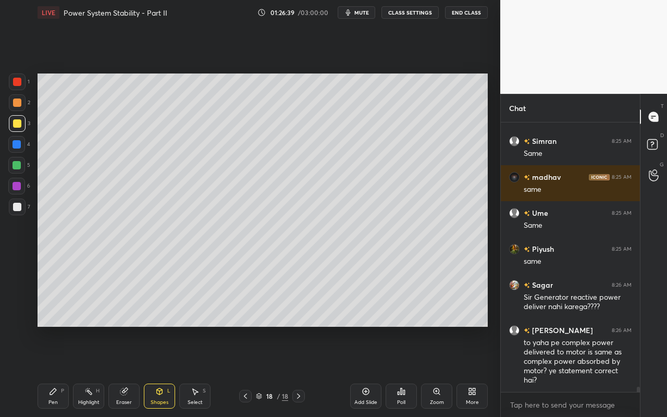
click at [18, 208] on div at bounding box center [17, 207] width 8 height 8
click at [57, 371] on div "Pen" at bounding box center [52, 402] width 9 height 5
click at [159, 371] on icon at bounding box center [160, 391] width 6 height 6
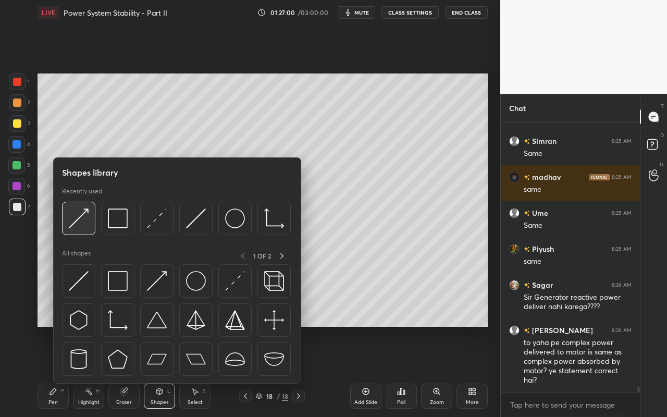
click at [91, 225] on div at bounding box center [78, 218] width 33 height 33
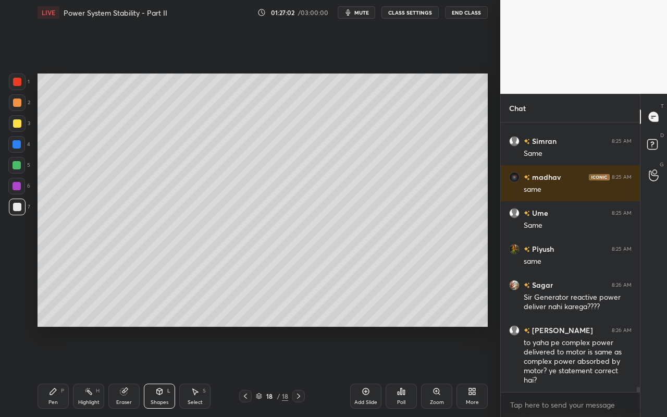
drag, startPoint x: 42, startPoint y: 397, endPoint x: 81, endPoint y: 364, distance: 51.1
click at [44, 371] on div "Pen P" at bounding box center [53, 396] width 31 height 25
click at [162, 371] on icon at bounding box center [159, 391] width 8 height 8
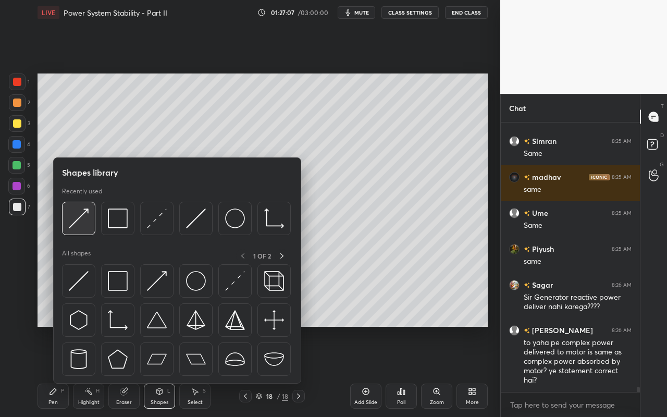
click at [84, 227] on img at bounding box center [79, 219] width 20 height 20
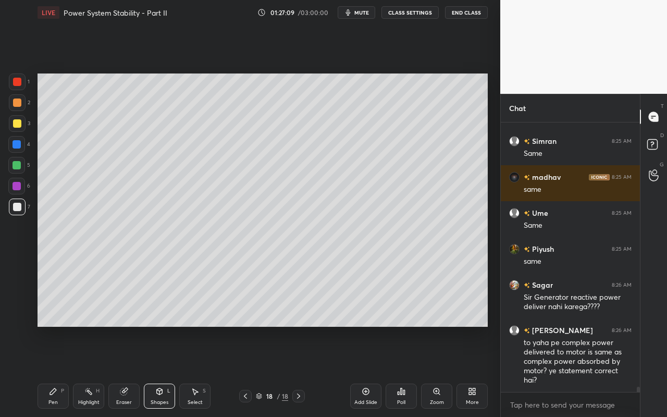
click at [55, 371] on div "Pen" at bounding box center [52, 402] width 9 height 5
drag, startPoint x: 16, startPoint y: 126, endPoint x: 28, endPoint y: 144, distance: 21.6
click at [18, 128] on div at bounding box center [17, 123] width 17 height 17
click at [93, 371] on div "Highlight H" at bounding box center [88, 396] width 31 height 25
click at [163, 371] on icon at bounding box center [159, 391] width 8 height 8
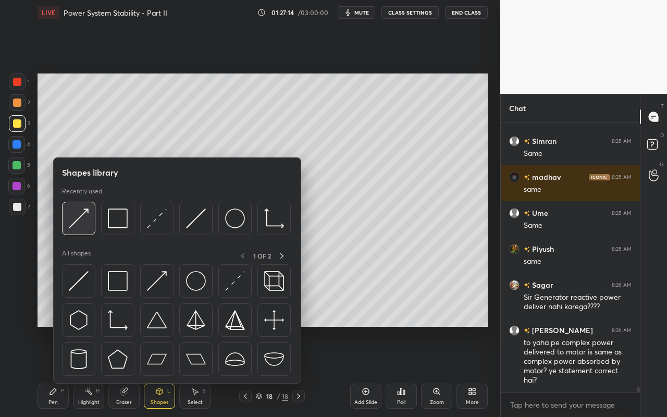
click at [80, 227] on img at bounding box center [79, 219] width 20 height 20
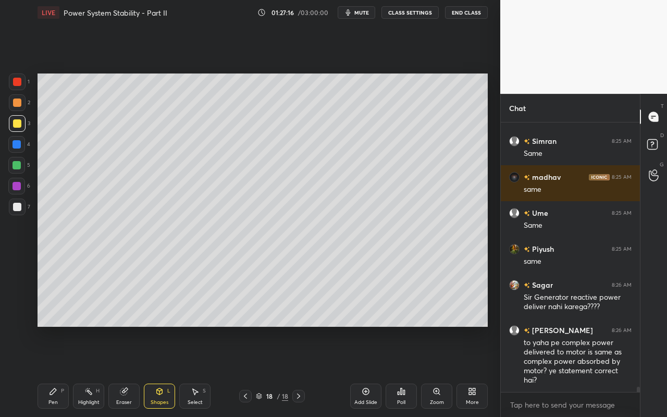
drag, startPoint x: 13, startPoint y: 165, endPoint x: 33, endPoint y: 158, distance: 22.1
click at [13, 165] on div at bounding box center [17, 165] width 8 height 8
click at [48, 371] on div "Pen" at bounding box center [52, 402] width 9 height 5
click at [156, 371] on div "Shapes" at bounding box center [160, 402] width 18 height 5
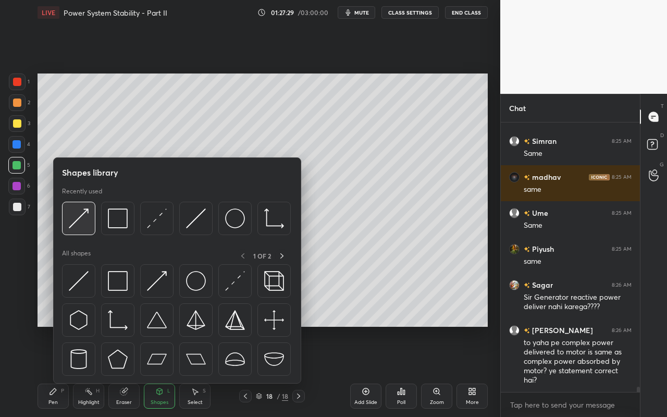
click at [87, 229] on div at bounding box center [78, 218] width 33 height 33
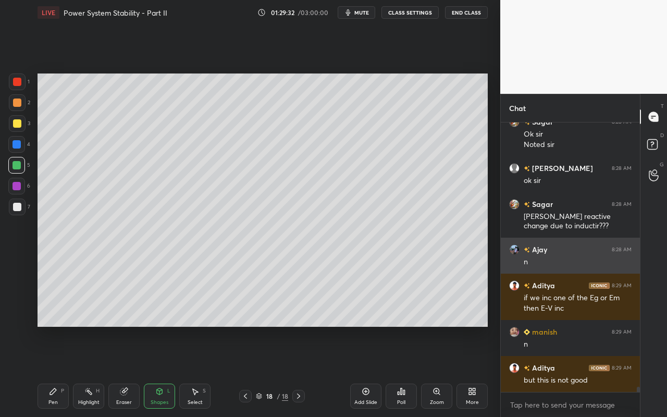
scroll to position [13893, 0]
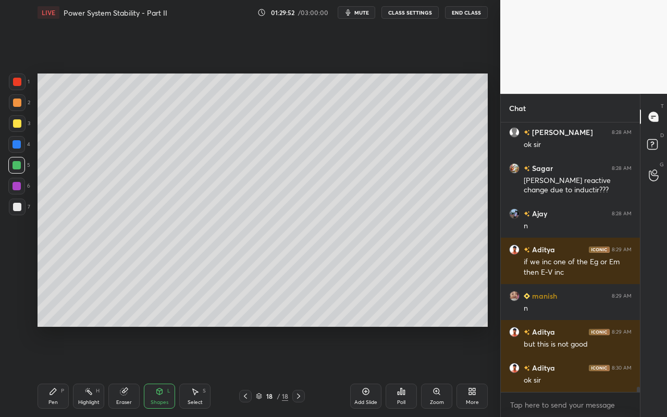
drag, startPoint x: 90, startPoint y: 395, endPoint x: 115, endPoint y: 351, distance: 50.0
click at [94, 371] on div "Highlight H" at bounding box center [88, 396] width 31 height 25
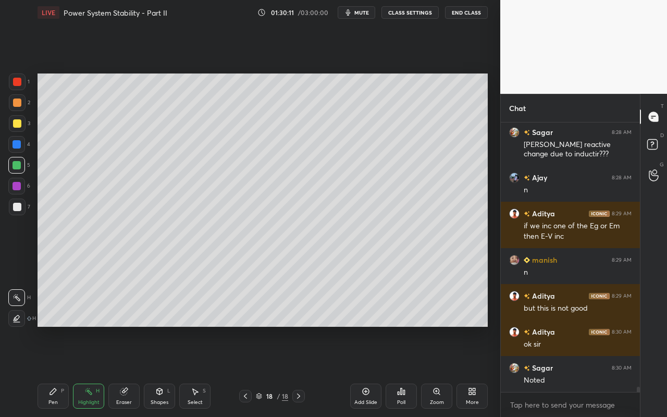
click at [370, 371] on div "Add Slide" at bounding box center [365, 396] width 31 height 25
click at [58, 371] on div "Pen P" at bounding box center [53, 396] width 31 height 25
drag, startPoint x: 19, startPoint y: 128, endPoint x: 30, endPoint y: 111, distance: 20.0
click at [19, 126] on div at bounding box center [17, 123] width 17 height 17
drag, startPoint x: 93, startPoint y: 399, endPoint x: 96, endPoint y: 383, distance: 17.0
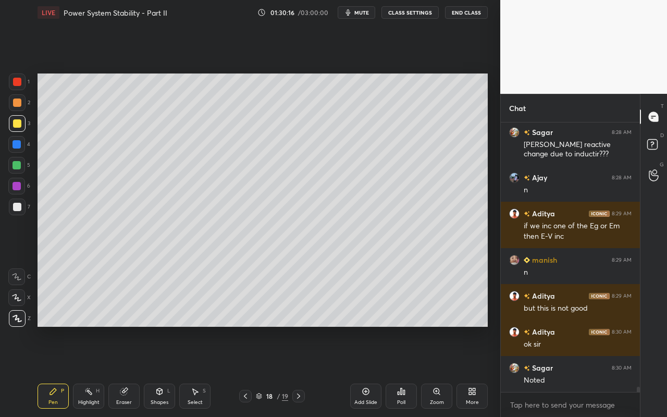
click at [95, 371] on div "Highlight H" at bounding box center [88, 396] width 31 height 25
drag, startPoint x: 56, startPoint y: 401, endPoint x: 69, endPoint y: 330, distance: 72.2
click at [57, 371] on div "Pen P" at bounding box center [53, 396] width 31 height 25
click at [157, 371] on div "Shapes L" at bounding box center [159, 396] width 31 height 25
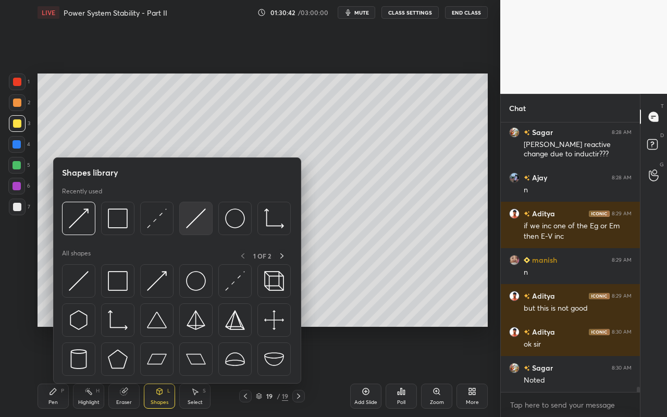
click at [201, 224] on img at bounding box center [196, 219] width 20 height 20
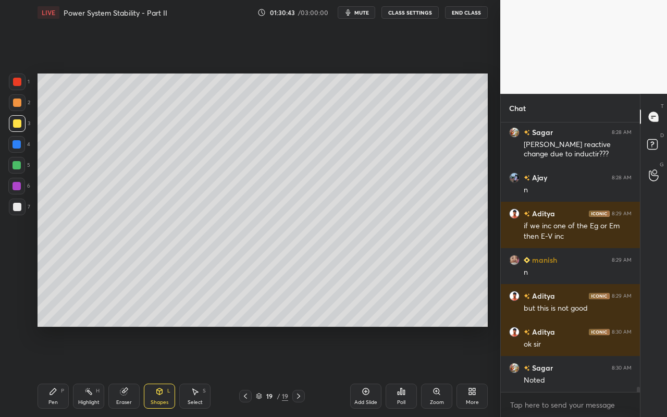
click at [19, 105] on div at bounding box center [17, 103] width 8 height 8
click at [124, 371] on div "Eraser" at bounding box center [123, 396] width 31 height 25
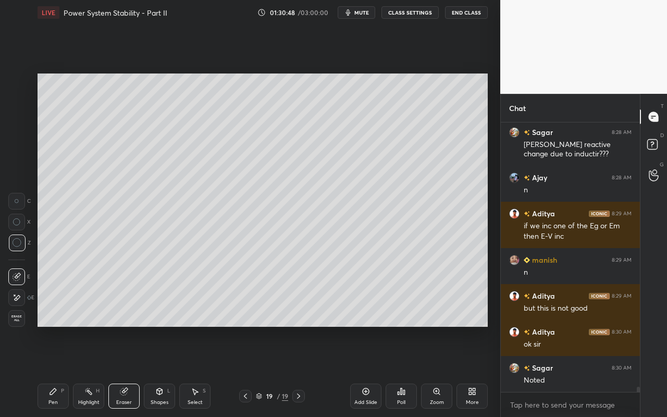
click at [65, 371] on div "Pen P" at bounding box center [53, 396] width 31 height 25
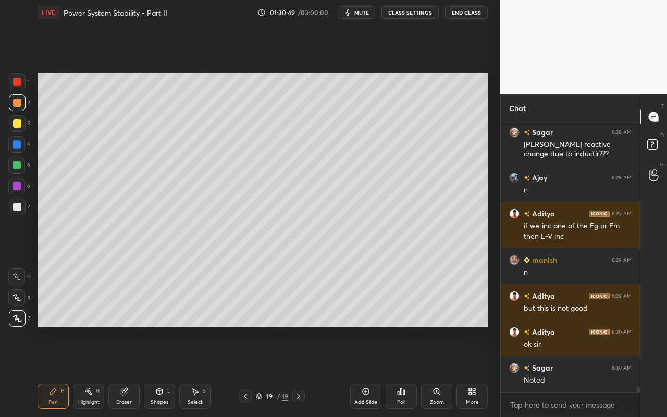
click at [162, 371] on div "Shapes L" at bounding box center [159, 396] width 31 height 25
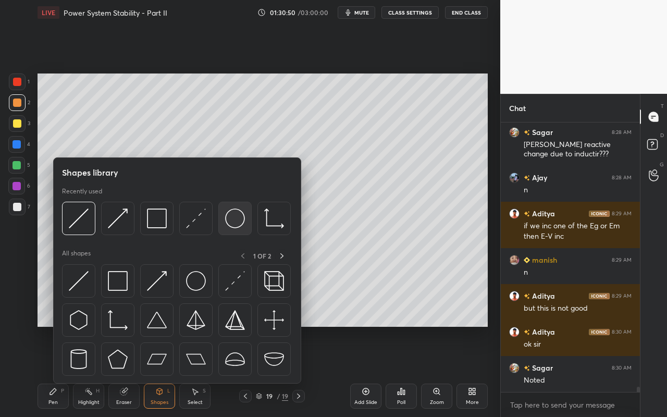
click at [244, 221] on img at bounding box center [235, 219] width 20 height 20
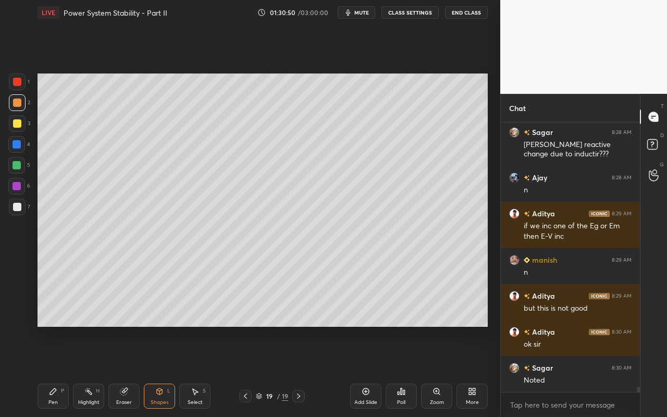
click at [18, 206] on div at bounding box center [17, 207] width 8 height 8
click at [66, 371] on div "Pen P" at bounding box center [53, 396] width 31 height 25
click at [196, 371] on div "Select S" at bounding box center [194, 396] width 31 height 25
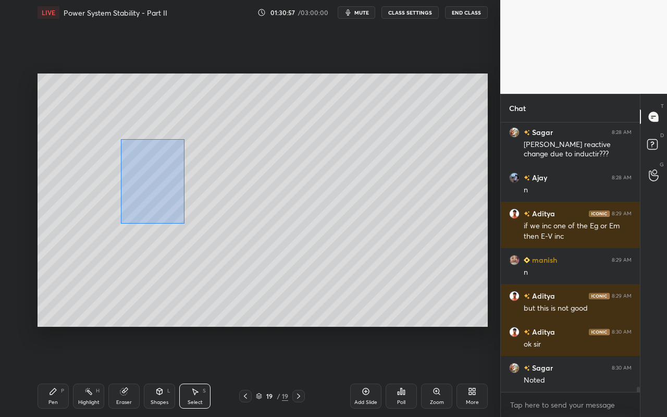
drag, startPoint x: 120, startPoint y: 139, endPoint x: 182, endPoint y: 220, distance: 102.0
click at [182, 220] on div "0 ° Undo Copy Paste here Duplicate Duplicate to new slide Delete" at bounding box center [263, 200] width 451 height 253
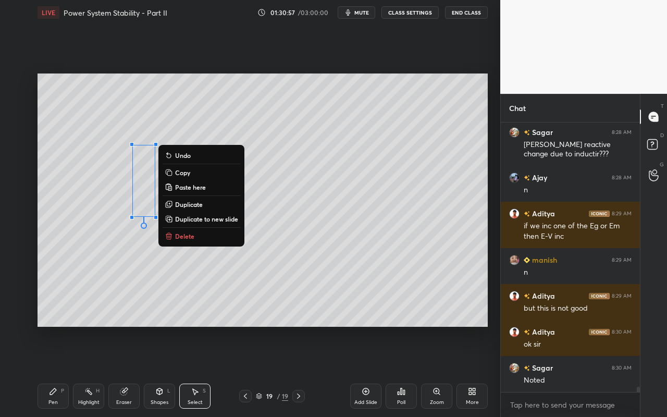
click at [184, 202] on p "Duplicate" at bounding box center [189, 204] width 28 height 8
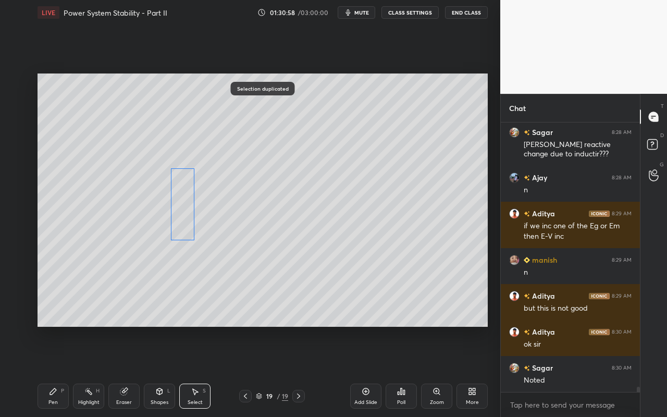
drag, startPoint x: 173, startPoint y: 211, endPoint x: 180, endPoint y: 235, distance: 25.1
click at [180, 234] on div "0 ° Undo Copy Paste here Duplicate Duplicate to new slide Delete" at bounding box center [263, 200] width 451 height 253
drag, startPoint x: 190, startPoint y: 272, endPoint x: 140, endPoint y: 206, distance: 81.9
click at [141, 204] on div "0 ° Undo Copy Paste here Duplicate Duplicate to new slide Delete" at bounding box center [263, 200] width 451 height 253
drag, startPoint x: 194, startPoint y: 235, endPoint x: 175, endPoint y: 248, distance: 23.0
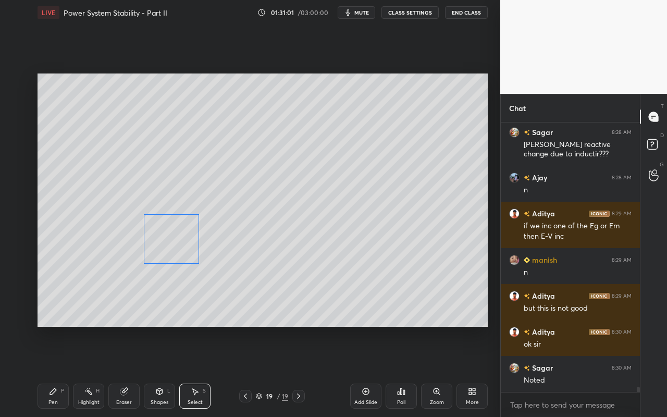
click at [175, 248] on div "0 ° Undo Copy Paste here Duplicate Duplicate to new slide Delete" at bounding box center [263, 200] width 451 height 253
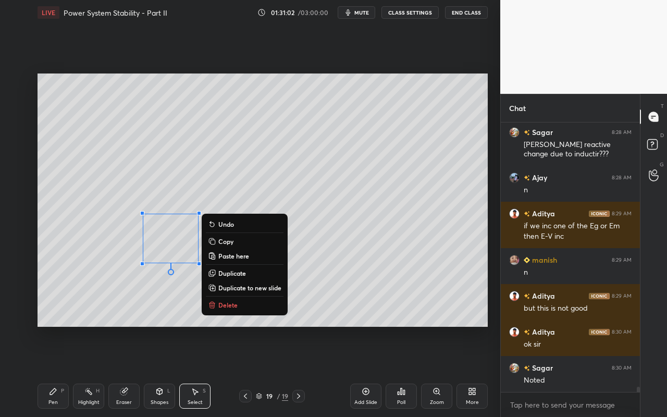
drag, startPoint x: 233, startPoint y: 267, endPoint x: 209, endPoint y: 271, distance: 24.3
click at [233, 267] on button "Duplicate" at bounding box center [245, 273] width 78 height 13
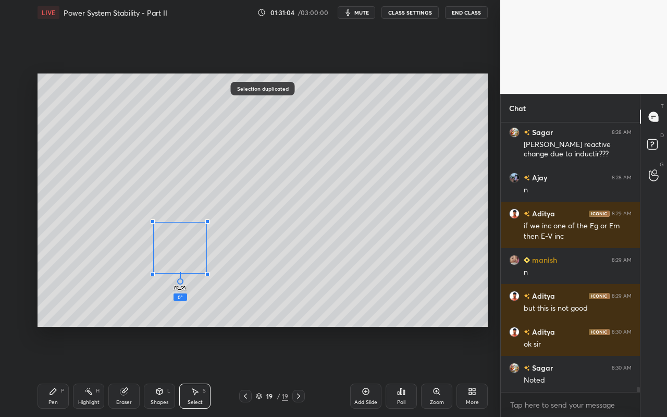
drag, startPoint x: 182, startPoint y: 283, endPoint x: 96, endPoint y: 245, distance: 93.6
click at [94, 244] on div "0 ° Undo Copy Paste here Duplicate Duplicate to new slide Delete" at bounding box center [263, 200] width 451 height 253
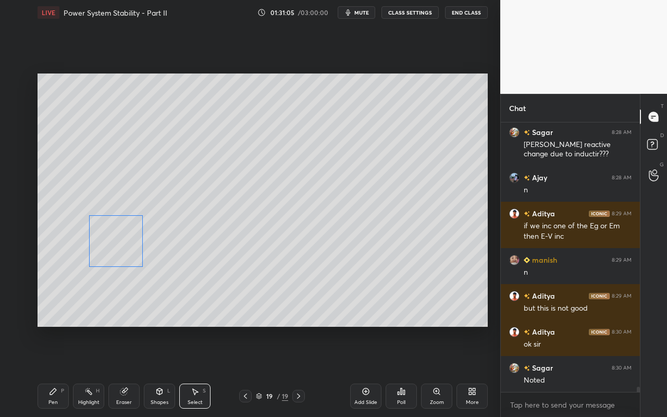
drag, startPoint x: 185, startPoint y: 259, endPoint x: 126, endPoint y: 250, distance: 59.1
click at [125, 252] on div "0 ° Undo Copy Paste here Duplicate Duplicate to new slide Delete" at bounding box center [263, 200] width 451 height 253
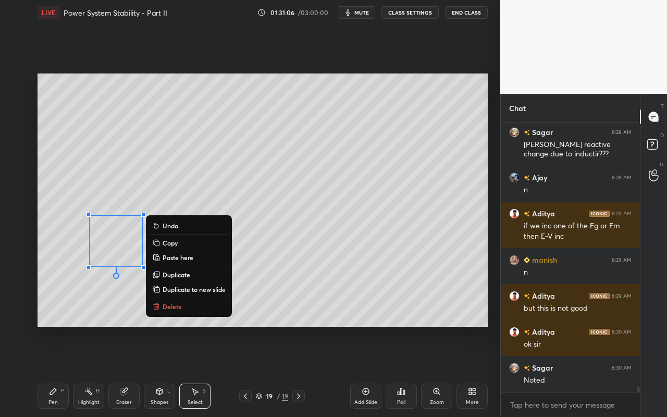
click at [424, 260] on div "0 ° Undo Copy Paste here Duplicate Duplicate to new slide Delete" at bounding box center [263, 200] width 451 height 253
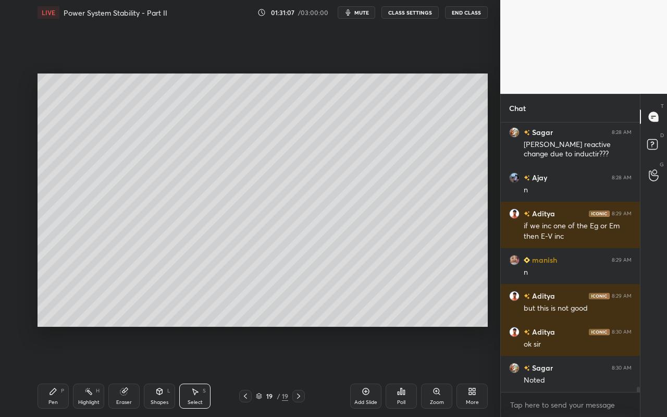
click at [54, 371] on icon at bounding box center [53, 391] width 8 height 8
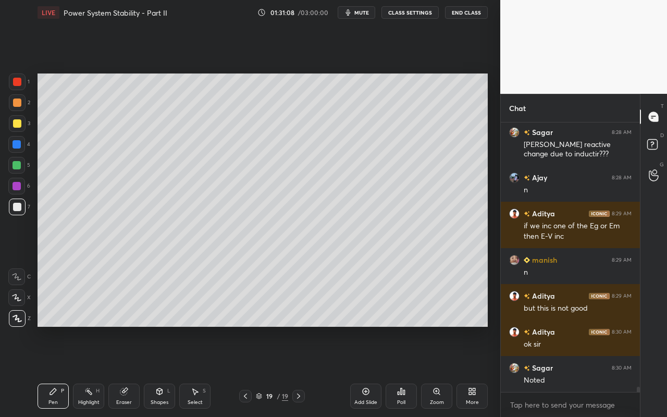
click at [19, 121] on div at bounding box center [17, 123] width 8 height 8
drag, startPoint x: 164, startPoint y: 395, endPoint x: 165, endPoint y: 387, distance: 7.9
click at [165, 371] on div "Shapes L" at bounding box center [159, 396] width 31 height 25
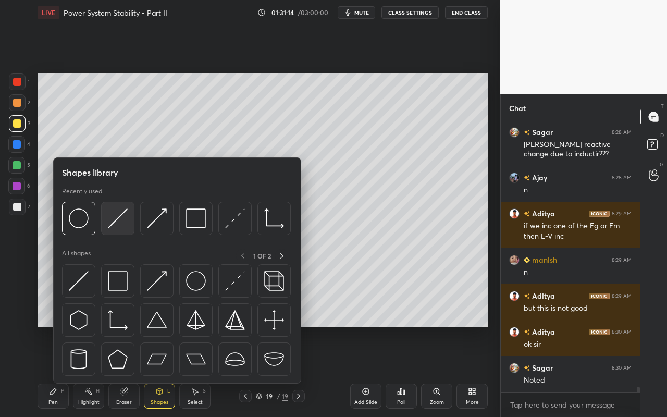
click at [118, 224] on img at bounding box center [118, 219] width 20 height 20
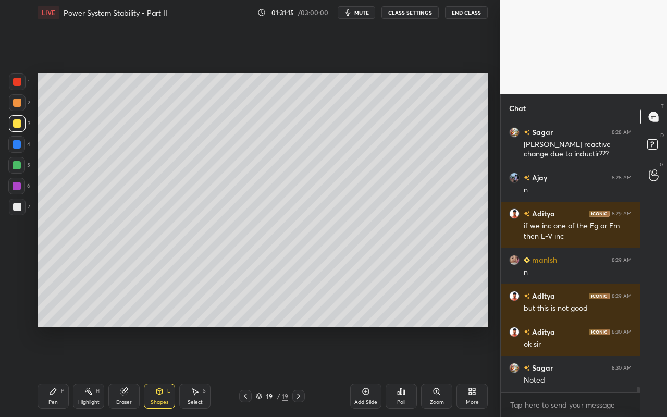
click at [17, 85] on div at bounding box center [17, 82] width 8 height 8
drag, startPoint x: 85, startPoint y: 395, endPoint x: 91, endPoint y: 390, distance: 7.8
click at [85, 371] on icon at bounding box center [88, 391] width 8 height 8
click at [124, 371] on div "Eraser" at bounding box center [123, 396] width 31 height 25
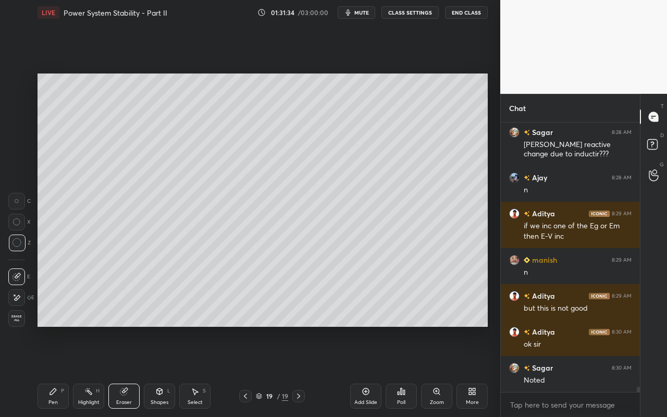
click at [161, 371] on div "Shapes L" at bounding box center [159, 396] width 31 height 25
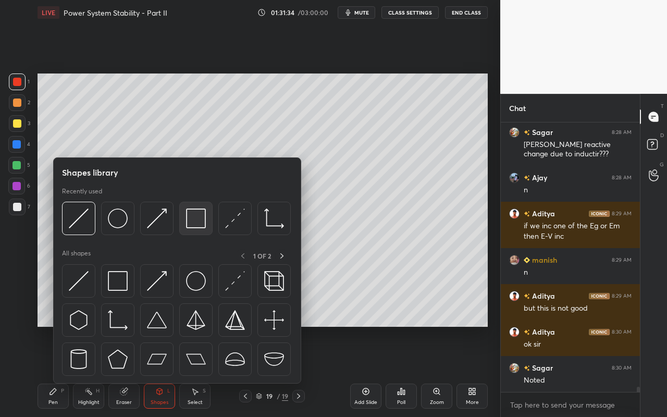
click at [198, 225] on img at bounding box center [196, 219] width 20 height 20
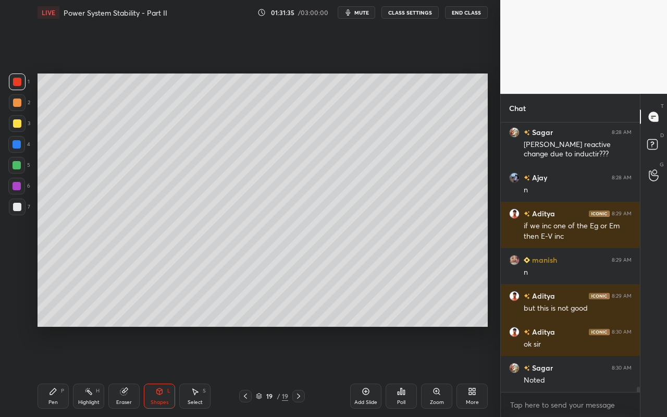
drag, startPoint x: 19, startPoint y: 186, endPoint x: 32, endPoint y: 182, distance: 14.0
click at [22, 186] on div at bounding box center [16, 186] width 17 height 17
click at [193, 371] on div "Select S" at bounding box center [194, 396] width 31 height 25
drag, startPoint x: 344, startPoint y: 179, endPoint x: 357, endPoint y: 209, distance: 32.2
click at [370, 197] on div "0 ° Undo Copy Paste here Duplicate Duplicate to new slide Delete" at bounding box center [263, 200] width 451 height 253
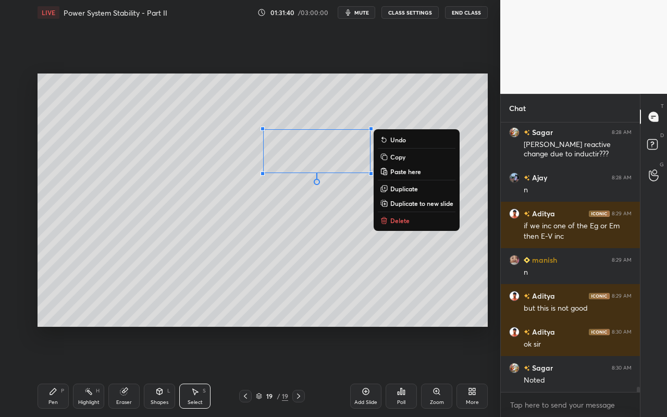
click at [405, 190] on p "Duplicate" at bounding box center [405, 189] width 28 height 8
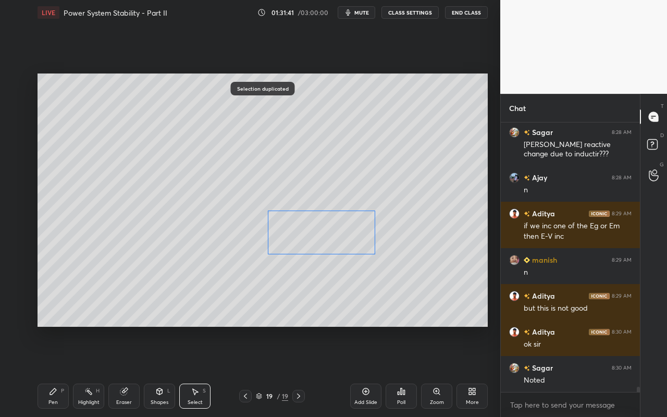
drag, startPoint x: 350, startPoint y: 164, endPoint x: 351, endPoint y: 246, distance: 81.9
click at [346, 234] on div "0 ° Undo Copy Paste here Duplicate Duplicate to new slide Delete" at bounding box center [263, 200] width 451 height 253
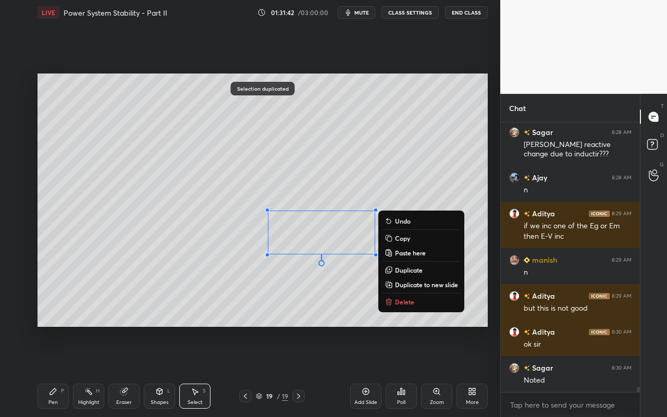
click at [413, 271] on p "Duplicate" at bounding box center [409, 270] width 28 height 8
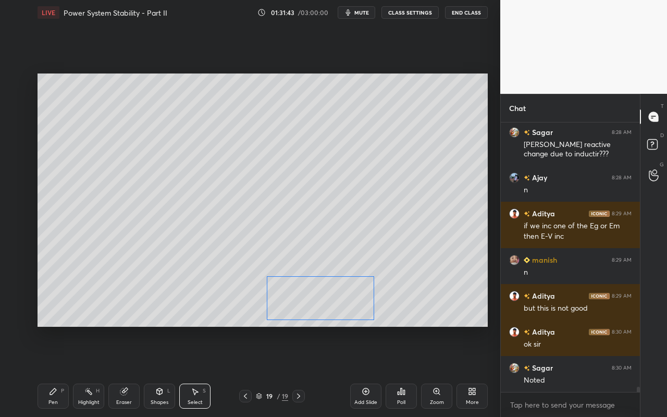
drag, startPoint x: 348, startPoint y: 251, endPoint x: 339, endPoint y: 297, distance: 46.8
click at [338, 298] on div "0 ° Undo Copy Paste here Duplicate Duplicate to new slide Delete" at bounding box center [263, 200] width 451 height 253
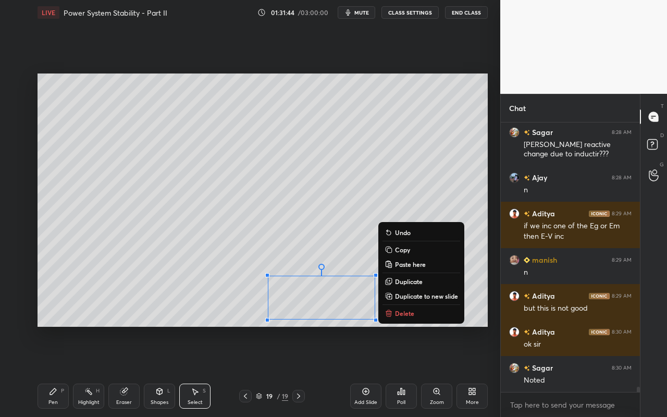
click at [124, 371] on div "Eraser" at bounding box center [123, 396] width 31 height 25
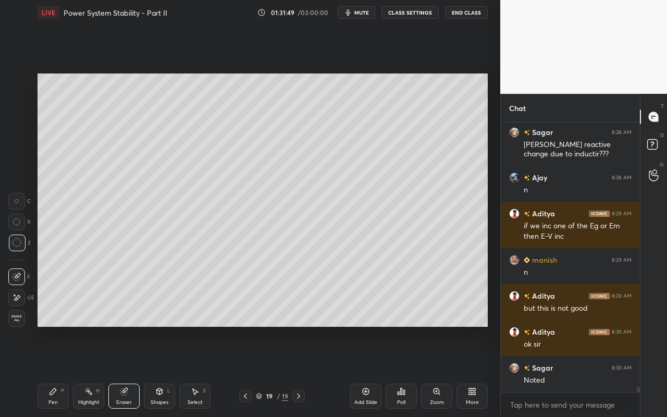
click at [81, 371] on div "Highlight H" at bounding box center [88, 396] width 31 height 25
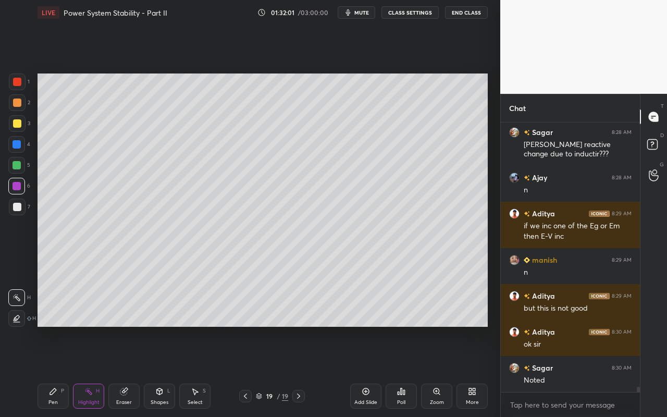
click at [190, 371] on div "Select S" at bounding box center [194, 396] width 31 height 25
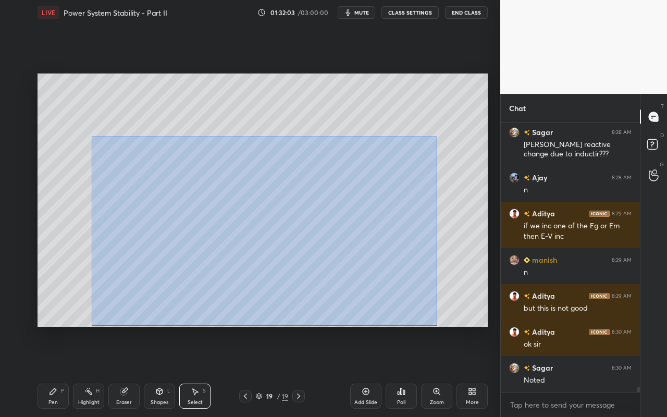
drag, startPoint x: 93, startPoint y: 142, endPoint x: 423, endPoint y: 322, distance: 375.2
click at [434, 324] on div "0 ° Undo Copy Paste here Duplicate Duplicate to new slide Delete" at bounding box center [263, 200] width 451 height 253
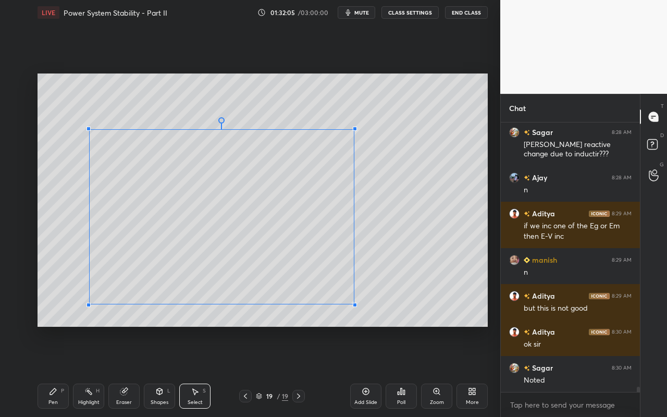
drag, startPoint x: 393, startPoint y: 322, endPoint x: 356, endPoint y: 301, distance: 42.7
click at [355, 303] on div at bounding box center [355, 305] width 4 height 4
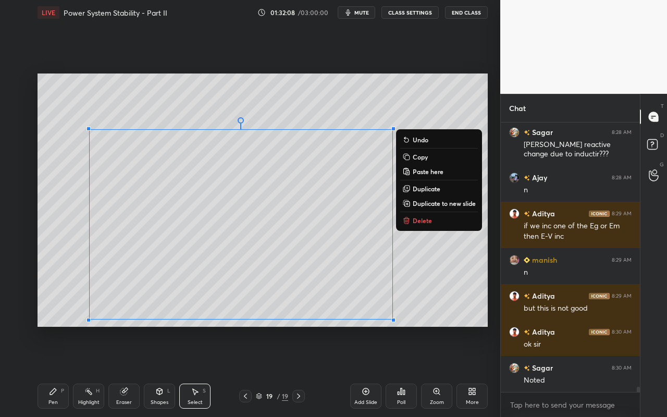
drag, startPoint x: 63, startPoint y: 127, endPoint x: 418, endPoint y: 326, distance: 407.1
click at [433, 327] on div "0 ° Undo Copy Paste here Duplicate Duplicate to new slide Delete Setting up you…" at bounding box center [262, 200] width 459 height 350
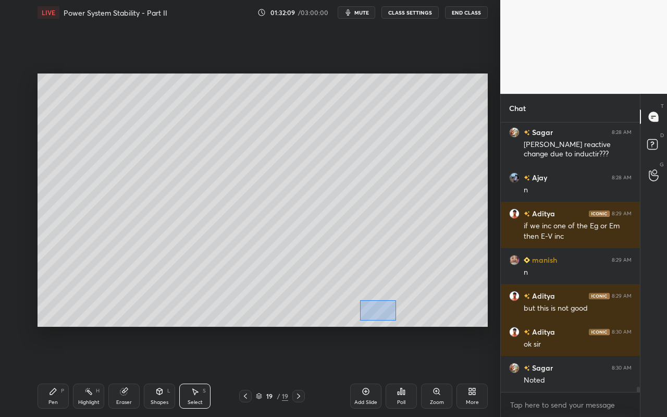
drag, startPoint x: 396, startPoint y: 320, endPoint x: 361, endPoint y: 302, distance: 39.4
click at [355, 300] on div "0 ° Undo Copy Paste here Duplicate Duplicate to new slide Delete" at bounding box center [263, 200] width 451 height 253
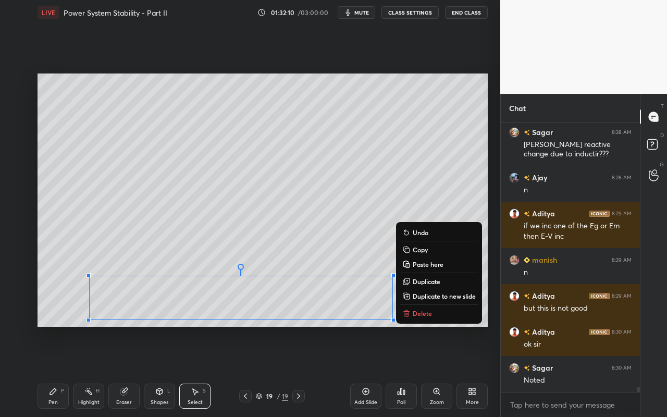
click at [430, 199] on div "0 ° Undo Copy Paste here Duplicate Duplicate to new slide Delete" at bounding box center [263, 200] width 451 height 253
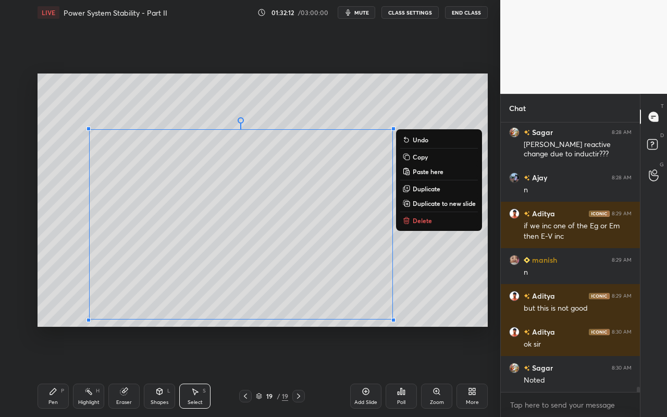
drag, startPoint x: 56, startPoint y: 128, endPoint x: 397, endPoint y: 330, distance: 396.2
click at [398, 330] on div "0 ° Undo Copy Paste here Duplicate Duplicate to new slide Delete Setting up you…" at bounding box center [262, 200] width 459 height 350
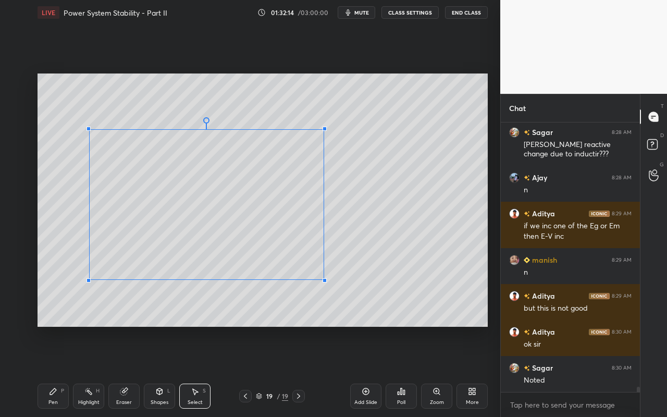
drag, startPoint x: 389, startPoint y: 318, endPoint x: 313, endPoint y: 273, distance: 88.4
click at [323, 278] on div at bounding box center [325, 280] width 4 height 4
drag, startPoint x: 250, startPoint y: 239, endPoint x: 230, endPoint y: 241, distance: 20.4
click at [230, 240] on div "0 ° Undo Copy Paste here Duplicate Duplicate to new slide Delete" at bounding box center [263, 200] width 451 height 253
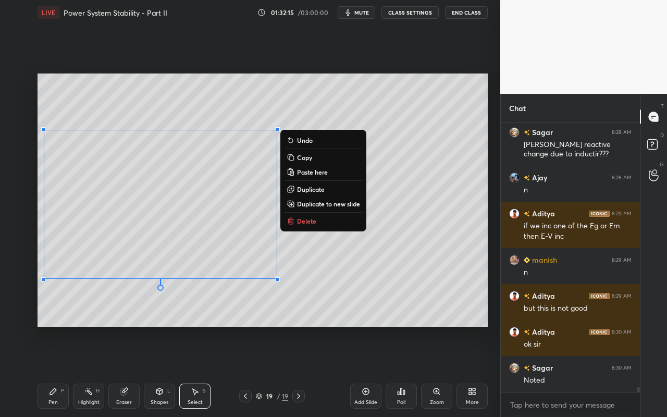
click at [205, 306] on div "0 ° Undo Copy Paste here Duplicate Duplicate to new slide Delete" at bounding box center [263, 200] width 451 height 253
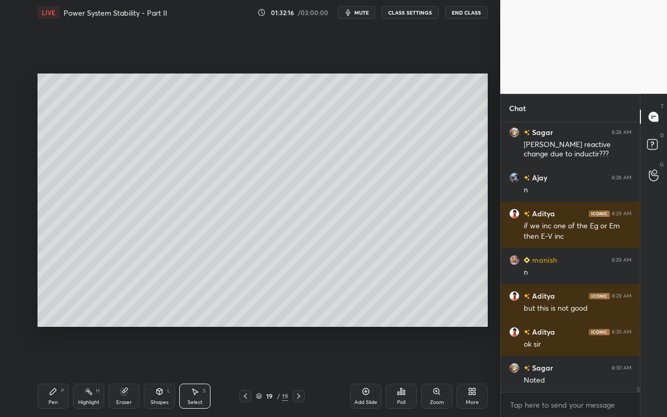
click at [52, 371] on div "Pen" at bounding box center [52, 402] width 9 height 5
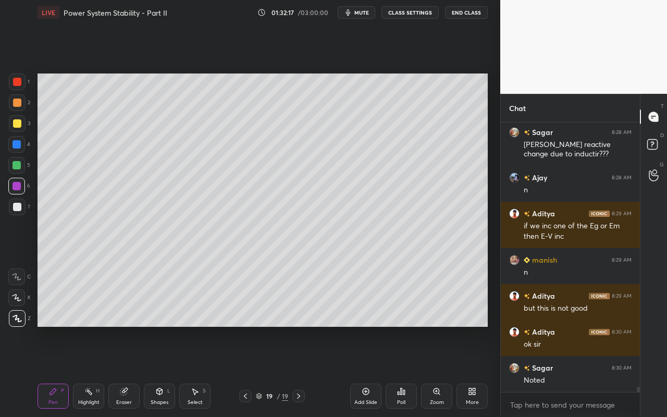
drag, startPoint x: 16, startPoint y: 124, endPoint x: 34, endPoint y: 123, distance: 18.3
click at [18, 126] on div at bounding box center [17, 123] width 8 height 8
click at [166, 371] on div "Shapes L" at bounding box center [159, 396] width 31 height 25
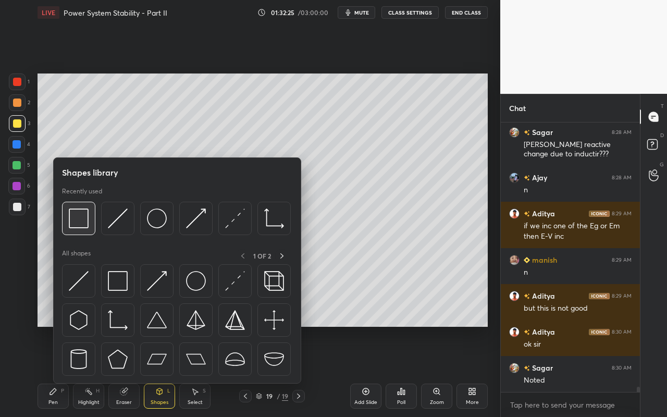
click at [79, 226] on img at bounding box center [79, 219] width 20 height 20
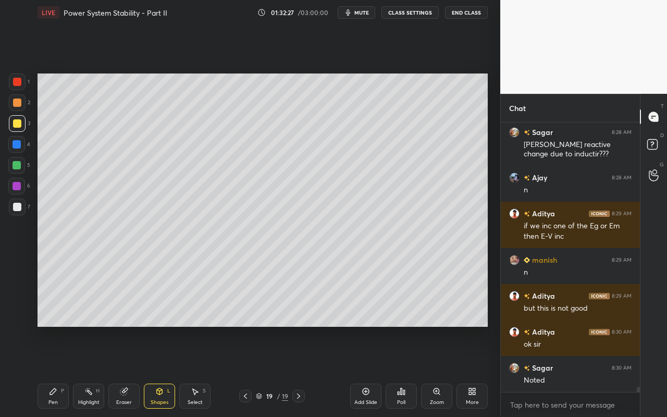
click at [168, 371] on div "Shapes L" at bounding box center [159, 396] width 31 height 25
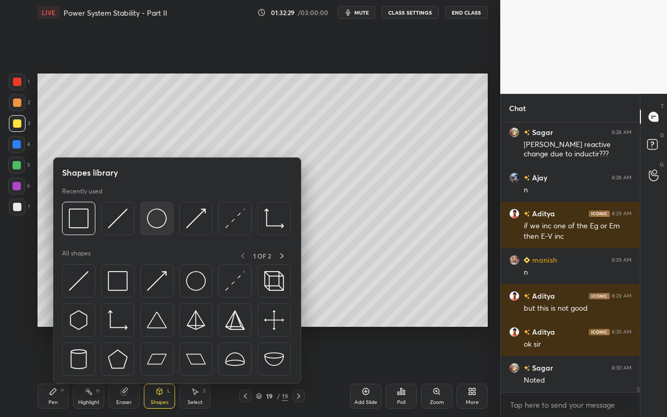
click at [161, 222] on img at bounding box center [157, 219] width 20 height 20
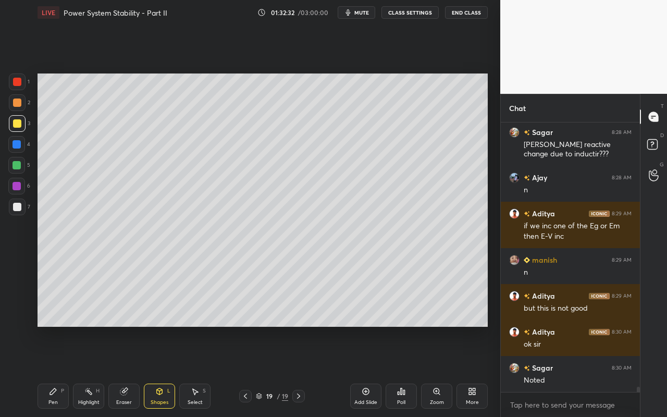
click at [171, 371] on div "Shapes L" at bounding box center [159, 396] width 31 height 25
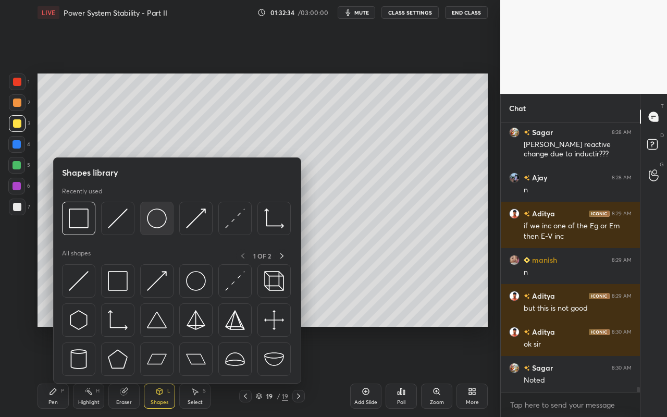
click at [159, 223] on img at bounding box center [157, 219] width 20 height 20
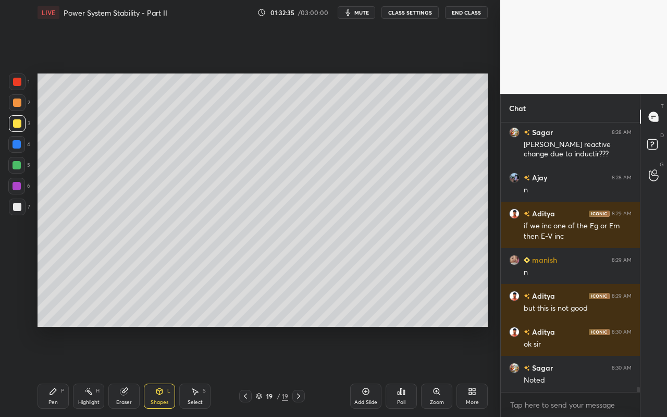
click at [17, 102] on div at bounding box center [17, 103] width 8 height 8
drag, startPoint x: 163, startPoint y: 396, endPoint x: 164, endPoint y: 386, distance: 9.4
click at [163, 371] on div "Shapes L" at bounding box center [159, 396] width 31 height 25
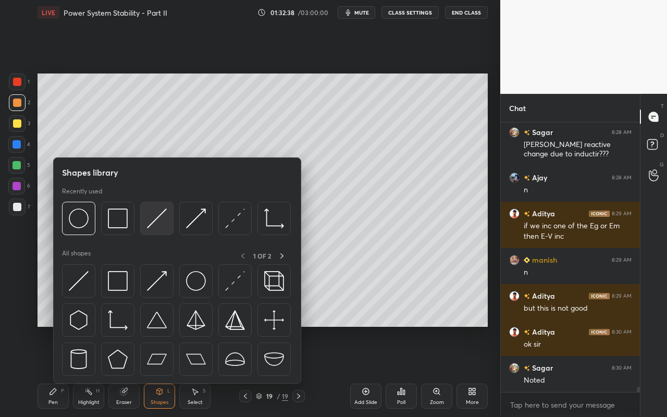
click at [161, 225] on img at bounding box center [157, 219] width 20 height 20
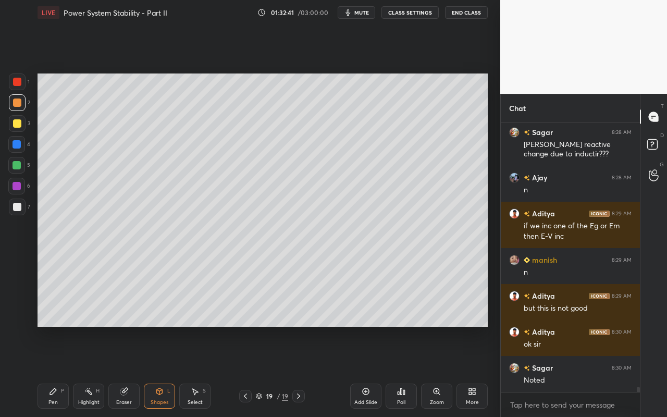
click at [162, 371] on div "Shapes L" at bounding box center [159, 396] width 31 height 25
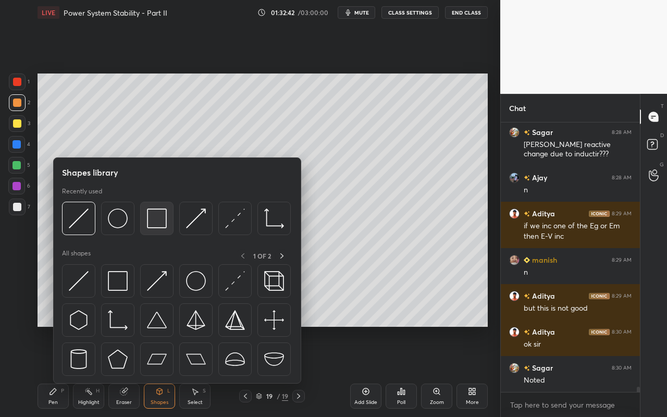
click at [164, 228] on div at bounding box center [156, 218] width 33 height 33
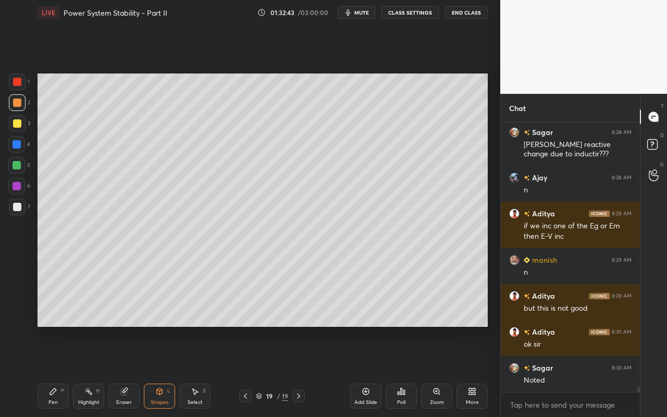
drag, startPoint x: 16, startPoint y: 188, endPoint x: 27, endPoint y: 180, distance: 13.0
click at [16, 188] on div at bounding box center [17, 186] width 8 height 8
drag, startPoint x: 121, startPoint y: 396, endPoint x: 240, endPoint y: 330, distance: 136.5
click at [123, 371] on div "Eraser" at bounding box center [123, 396] width 31 height 25
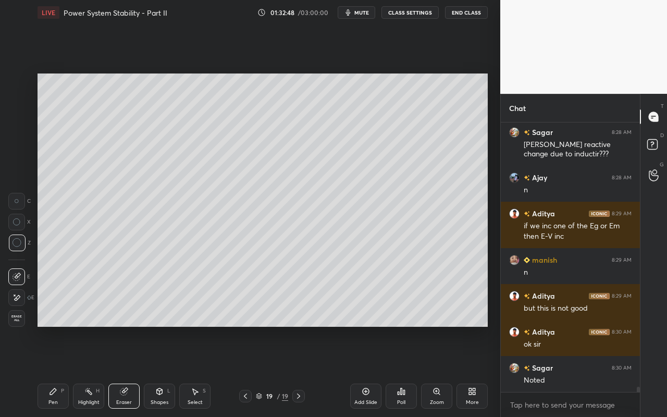
click at [163, 371] on div "Shapes L" at bounding box center [159, 396] width 31 height 25
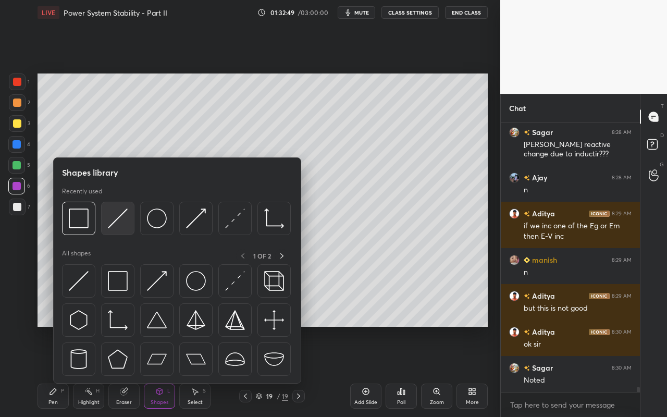
click at [130, 228] on div at bounding box center [117, 218] width 33 height 33
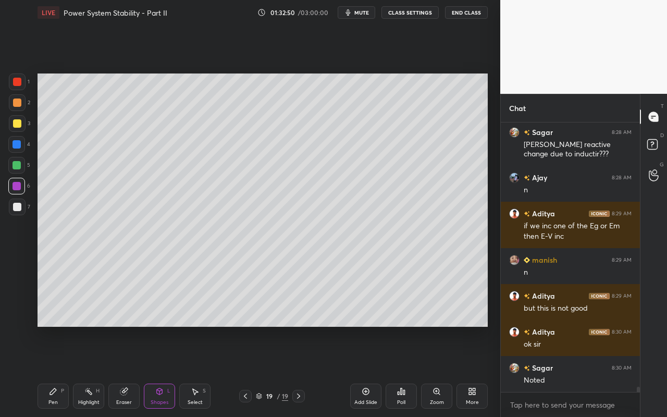
click at [18, 157] on div at bounding box center [16, 165] width 17 height 17
click at [52, 371] on icon at bounding box center [53, 391] width 8 height 8
drag, startPoint x: 116, startPoint y: 400, endPoint x: 152, endPoint y: 369, distance: 48.0
click at [116, 371] on div "Eraser" at bounding box center [123, 396] width 31 height 25
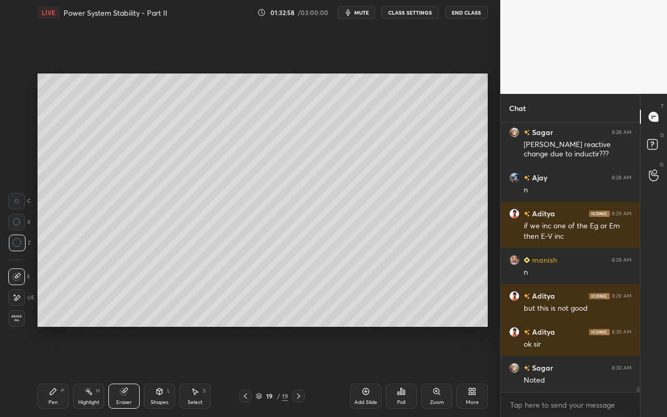
scroll to position [13974, 0]
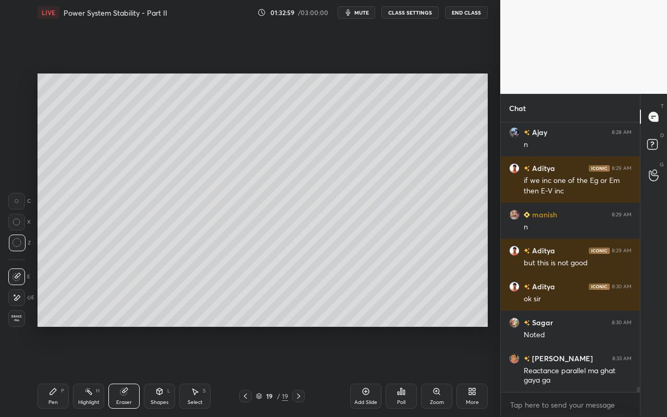
click at [51, 371] on div "Pen P" at bounding box center [53, 396] width 31 height 25
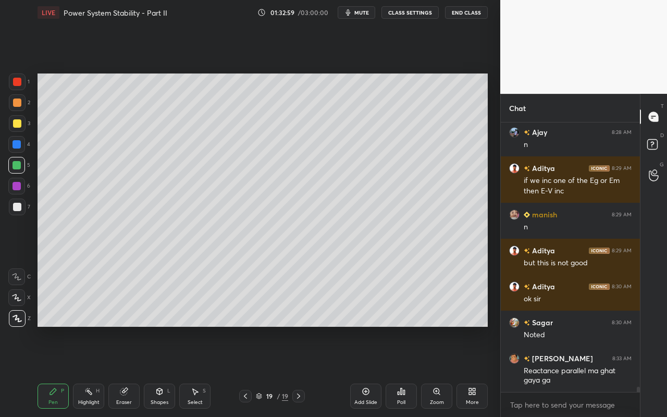
scroll to position [14010, 0]
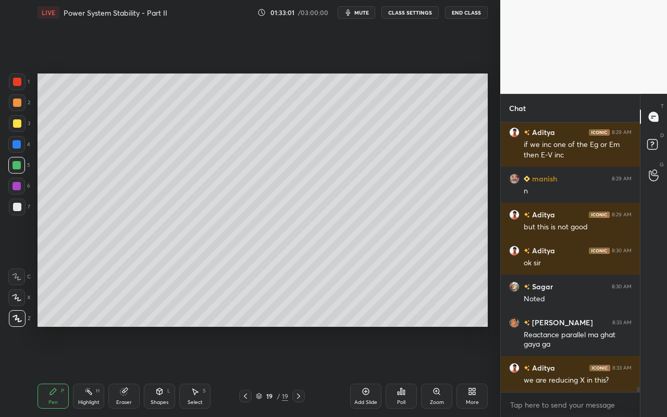
click at [18, 124] on div at bounding box center [17, 123] width 8 height 8
click at [91, 371] on div "Highlight H" at bounding box center [88, 396] width 31 height 25
click at [123, 371] on div "Eraser" at bounding box center [123, 396] width 31 height 25
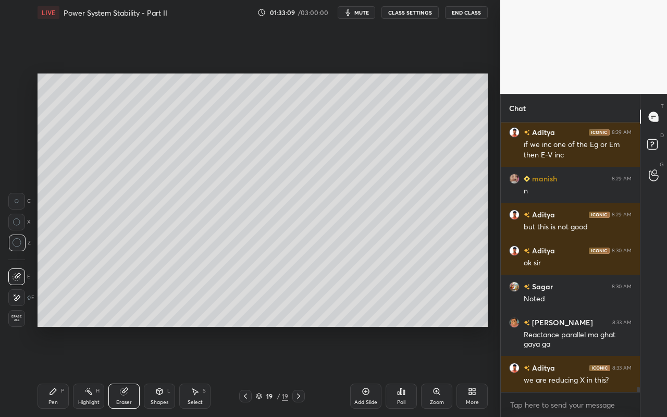
click at [49, 371] on div "Pen P" at bounding box center [53, 396] width 31 height 25
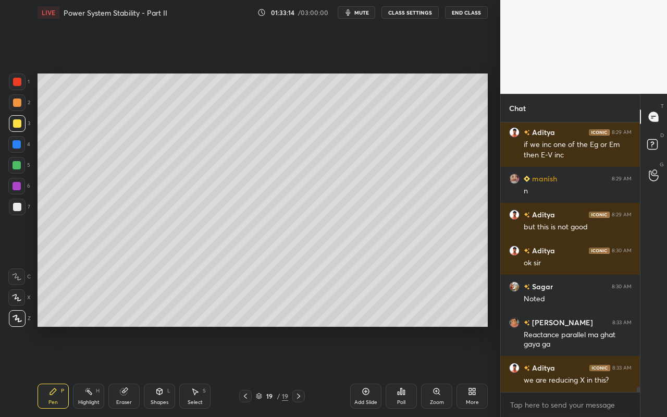
drag, startPoint x: 91, startPoint y: 401, endPoint x: 104, endPoint y: 373, distance: 31.3
click at [92, 371] on div "Highlight" at bounding box center [88, 402] width 21 height 5
drag, startPoint x: 125, startPoint y: 398, endPoint x: 180, endPoint y: 349, distance: 74.3
click at [125, 371] on div "Eraser" at bounding box center [123, 396] width 31 height 25
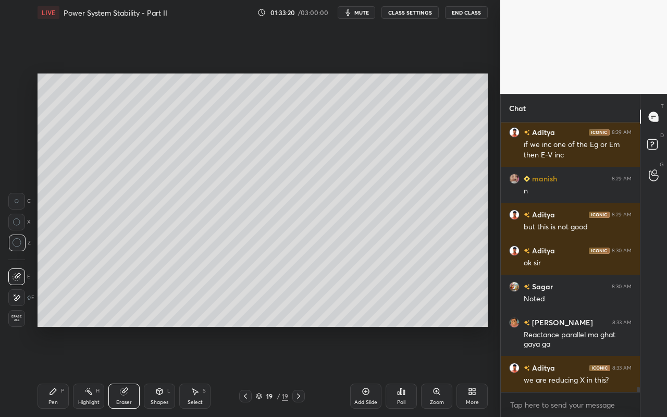
click at [59, 371] on div "Pen P" at bounding box center [53, 396] width 31 height 25
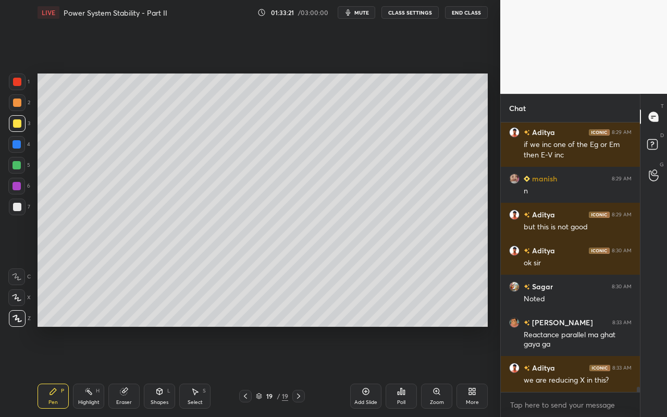
drag, startPoint x: 17, startPoint y: 188, endPoint x: 31, endPoint y: 181, distance: 15.4
click at [17, 188] on div at bounding box center [17, 186] width 8 height 8
click at [19, 205] on div at bounding box center [17, 207] width 8 height 8
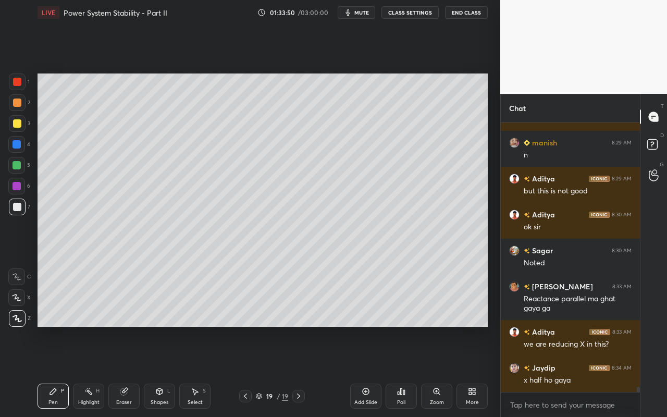
scroll to position [14082, 0]
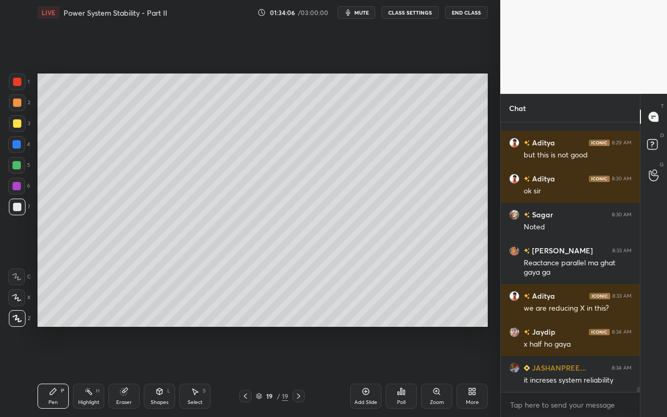
drag, startPoint x: 59, startPoint y: 398, endPoint x: 65, endPoint y: 385, distance: 14.9
click at [59, 371] on div "Pen P" at bounding box center [53, 396] width 31 height 25
click at [22, 128] on div at bounding box center [17, 123] width 17 height 17
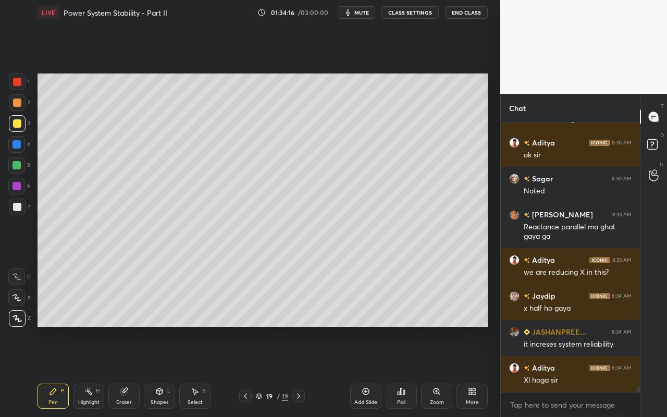
drag, startPoint x: 118, startPoint y: 398, endPoint x: 153, endPoint y: 366, distance: 47.6
click at [120, 371] on div "Eraser" at bounding box center [123, 396] width 31 height 25
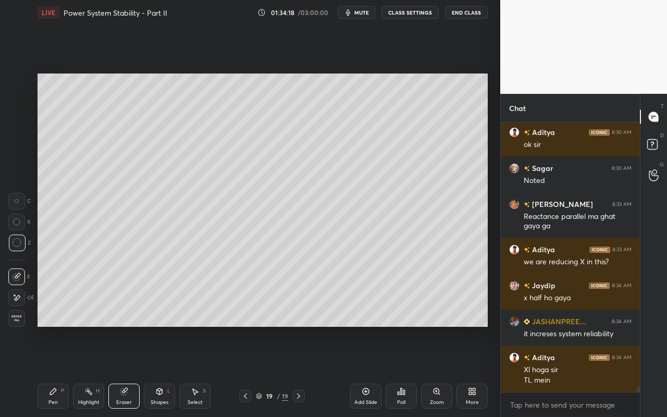
drag, startPoint x: 56, startPoint y: 400, endPoint x: 59, endPoint y: 394, distance: 7.5
click at [56, 371] on div "Pen" at bounding box center [52, 402] width 9 height 5
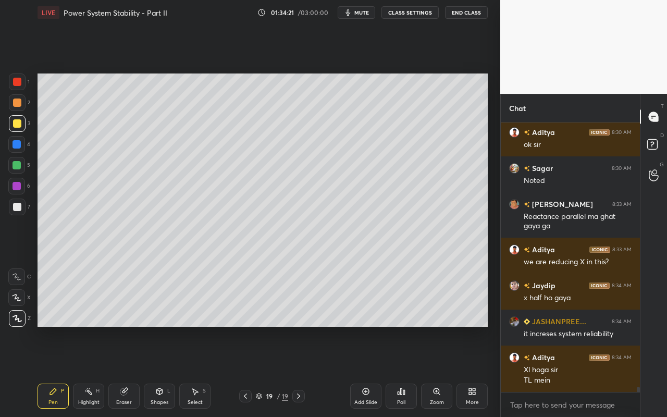
drag, startPoint x: 83, startPoint y: 396, endPoint x: 99, endPoint y: 383, distance: 21.1
click at [90, 371] on div "Highlight H" at bounding box center [88, 396] width 31 height 25
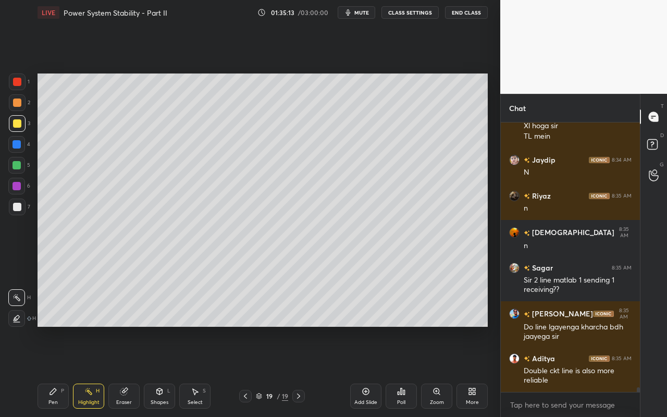
scroll to position [14409, 0]
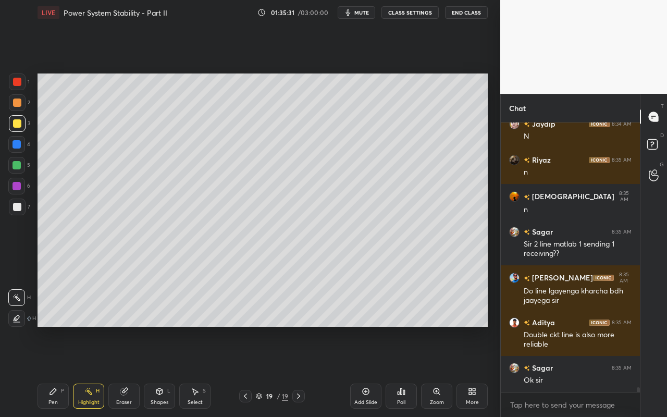
drag, startPoint x: 164, startPoint y: 395, endPoint x: 172, endPoint y: 384, distance: 13.2
click at [164, 371] on div "Shapes L" at bounding box center [159, 396] width 31 height 25
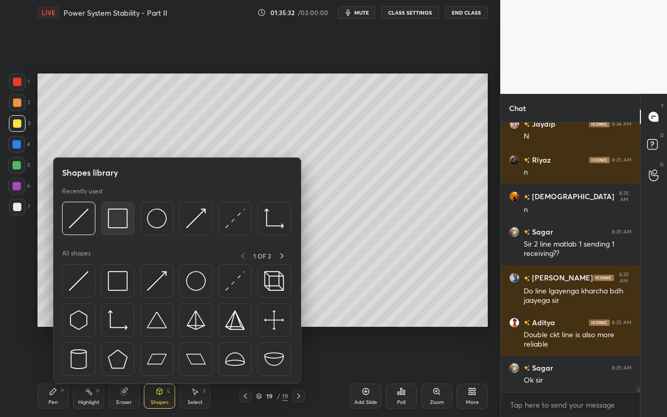
click at [120, 224] on img at bounding box center [118, 219] width 20 height 20
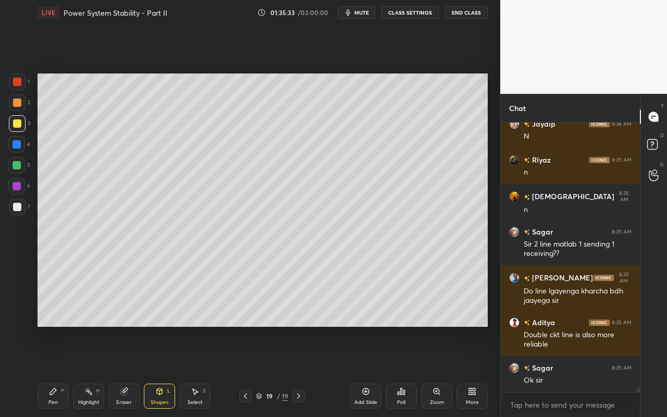
scroll to position [14454, 0]
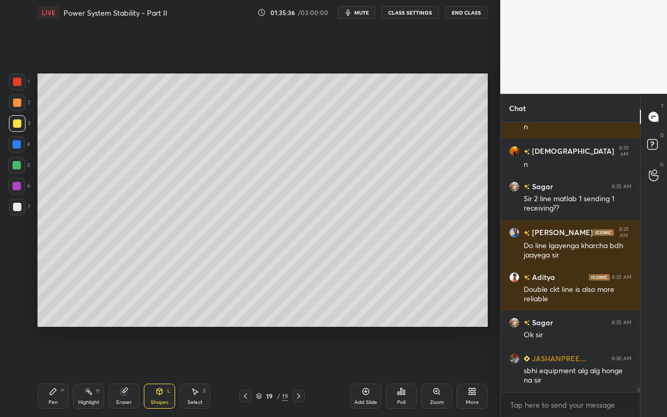
click at [56, 371] on div "Pen" at bounding box center [52, 402] width 9 height 5
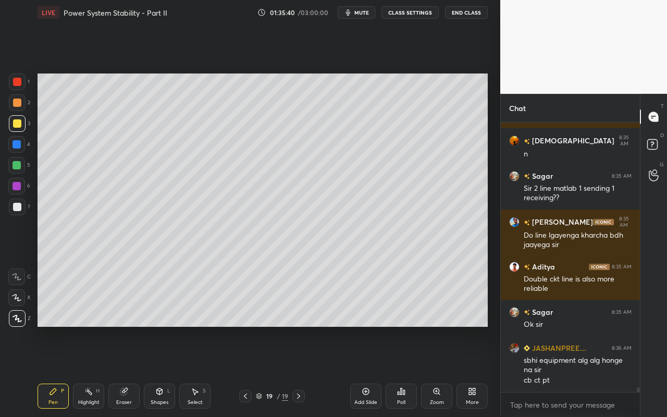
scroll to position [14510, 0]
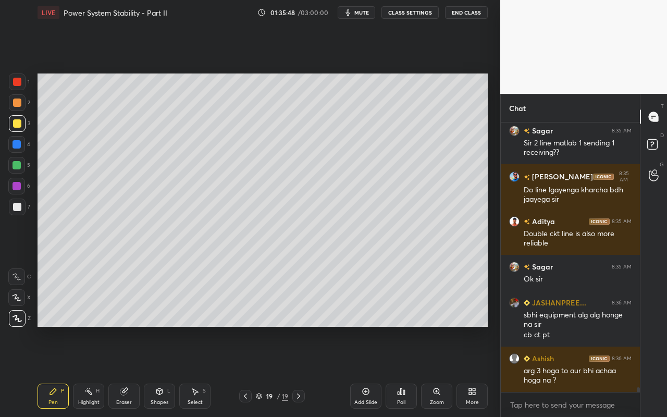
click at [86, 371] on div "Highlight H" at bounding box center [88, 396] width 31 height 25
click at [164, 371] on div "Shapes L" at bounding box center [159, 396] width 31 height 25
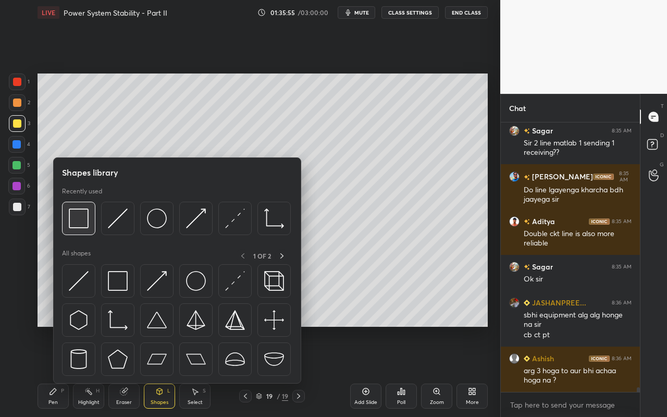
click at [88, 226] on img at bounding box center [79, 219] width 20 height 20
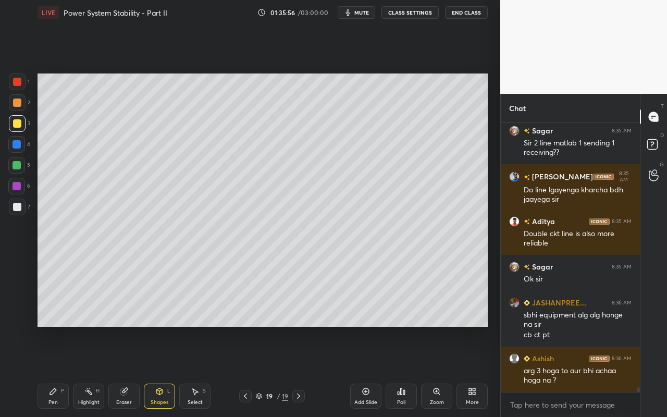
drag, startPoint x: 19, startPoint y: 124, endPoint x: 31, endPoint y: 132, distance: 14.6
click at [19, 126] on div at bounding box center [17, 123] width 8 height 8
drag, startPoint x: 54, startPoint y: 402, endPoint x: 64, endPoint y: 390, distance: 15.9
click at [55, 371] on div "Pen" at bounding box center [52, 402] width 9 height 5
drag, startPoint x: 89, startPoint y: 396, endPoint x: 167, endPoint y: 355, distance: 88.9
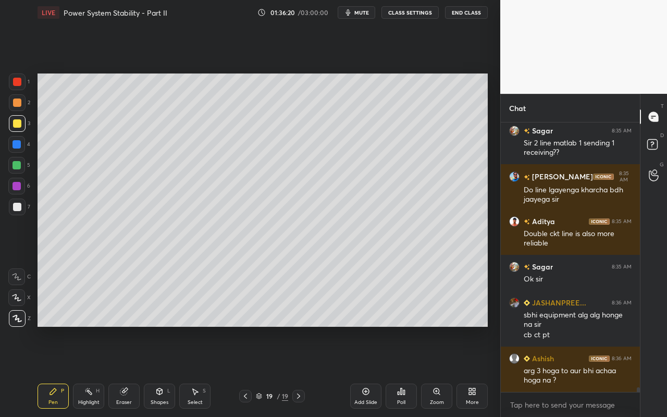
click at [90, 371] on div "Highlight H" at bounding box center [88, 396] width 31 height 25
click at [101, 371] on div "Highlight H" at bounding box center [88, 396] width 31 height 25
click at [204, 371] on div "Select S" at bounding box center [194, 396] width 31 height 25
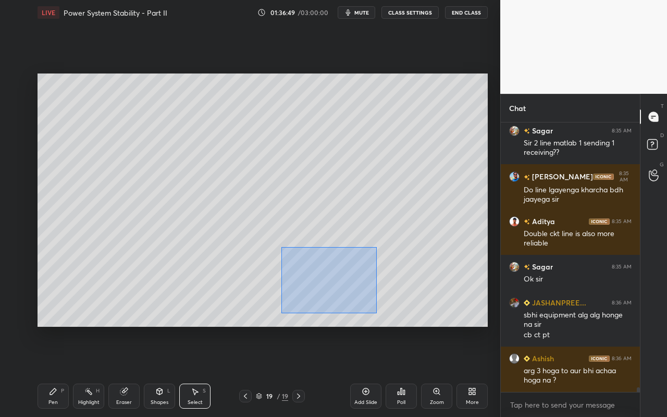
drag, startPoint x: 282, startPoint y: 247, endPoint x: 377, endPoint y: 312, distance: 115.9
click at [377, 313] on div "0 ° Undo Copy Paste here Duplicate Duplicate to new slide Delete" at bounding box center [263, 200] width 451 height 253
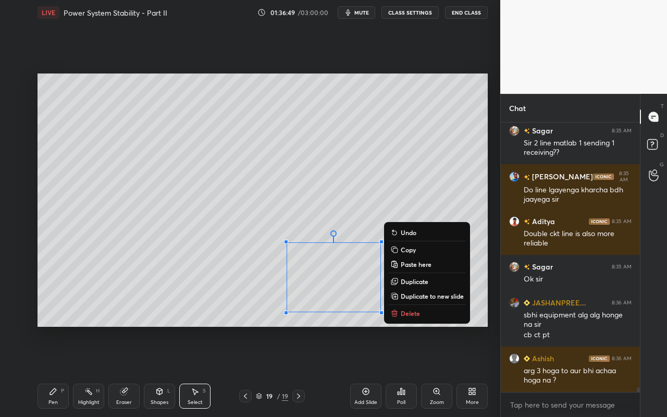
drag, startPoint x: 408, startPoint y: 312, endPoint x: 398, endPoint y: 318, distance: 11.4
click at [408, 312] on p "Delete" at bounding box center [410, 313] width 19 height 8
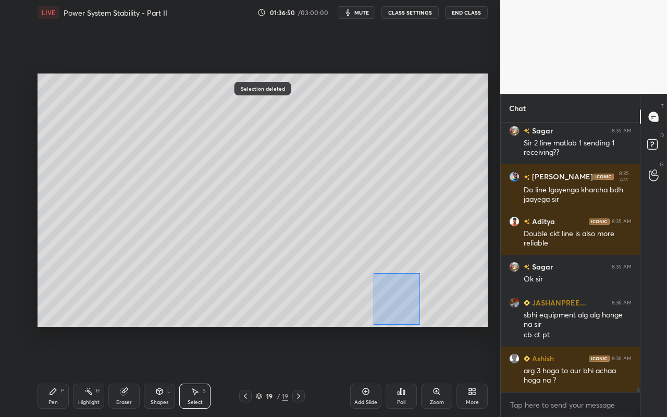
drag, startPoint x: 374, startPoint y: 273, endPoint x: 408, endPoint y: 326, distance: 63.3
click at [421, 324] on div "0 ° Undo Copy Paste here Duplicate Duplicate to new slide Delete" at bounding box center [263, 200] width 451 height 253
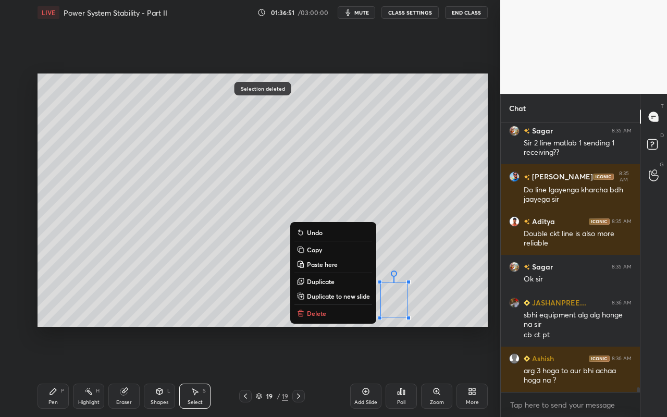
click at [316, 318] on button "Delete" at bounding box center [334, 313] width 78 height 13
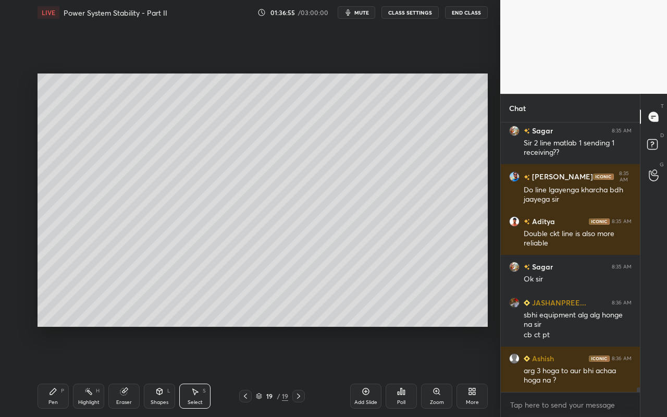
drag, startPoint x: 202, startPoint y: 400, endPoint x: 257, endPoint y: 327, distance: 90.5
click at [202, 371] on div "Select S" at bounding box center [194, 396] width 31 height 25
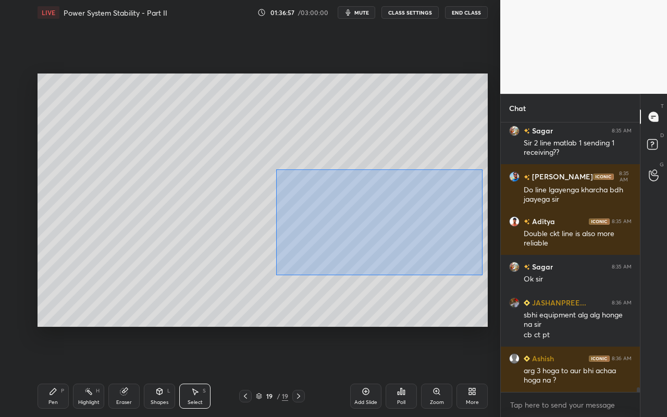
drag, startPoint x: 276, startPoint y: 169, endPoint x: 480, endPoint y: 276, distance: 230.7
click at [481, 276] on div "0 ° Undo Copy Paste here Duplicate Duplicate to new slide Delete" at bounding box center [263, 200] width 451 height 253
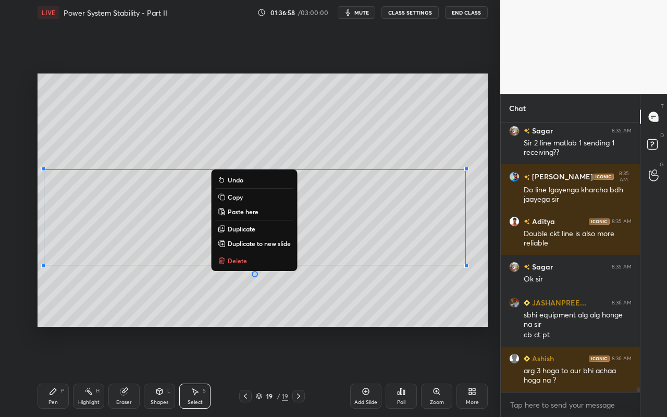
click at [239, 198] on p "Copy" at bounding box center [235, 197] width 15 height 8
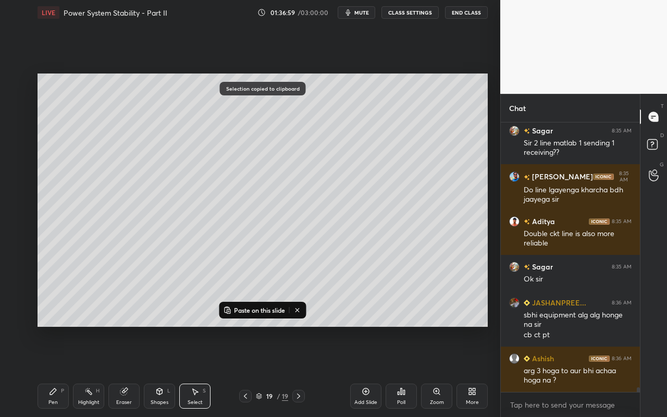
scroll to position [14546, 0]
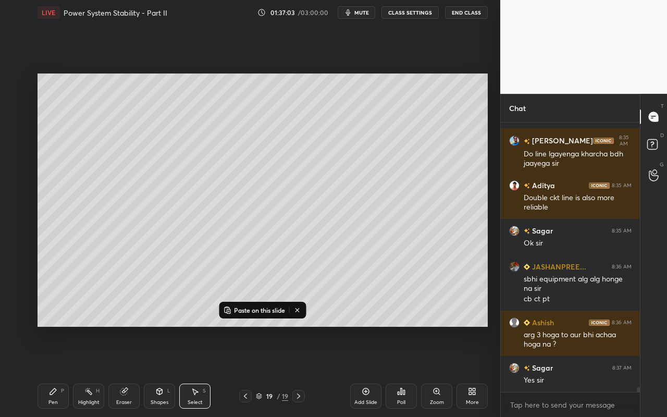
click at [303, 313] on button at bounding box center [297, 310] width 13 height 13
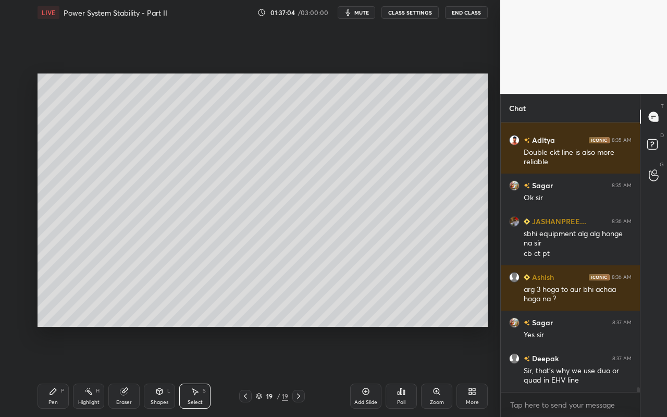
click at [370, 371] on icon at bounding box center [366, 391] width 8 height 8
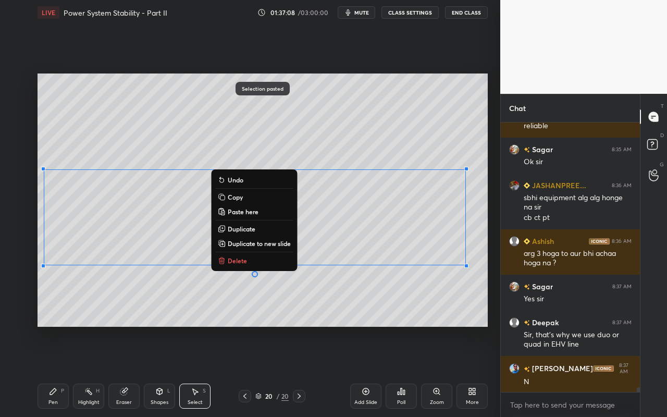
scroll to position [14663, 0]
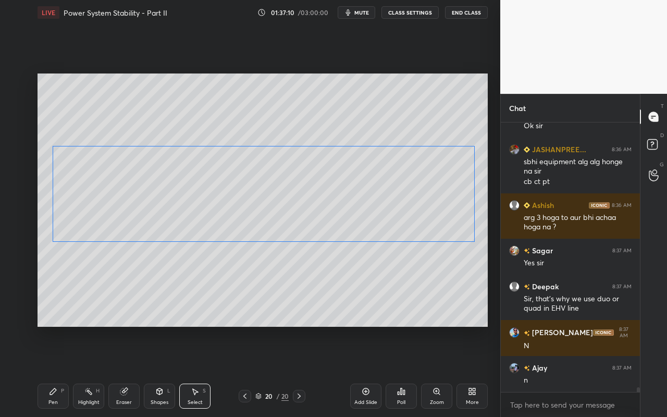
drag, startPoint x: 373, startPoint y: 229, endPoint x: 366, endPoint y: 214, distance: 17.0
click at [382, 206] on div "0 ° Undo Copy Paste here Duplicate Duplicate to new slide Delete" at bounding box center [263, 200] width 451 height 253
drag, startPoint x: 283, startPoint y: 305, endPoint x: 262, endPoint y: 295, distance: 23.3
click at [281, 303] on div "0 ° Undo Copy Paste here Duplicate Duplicate to new slide Delete" at bounding box center [263, 200] width 451 height 253
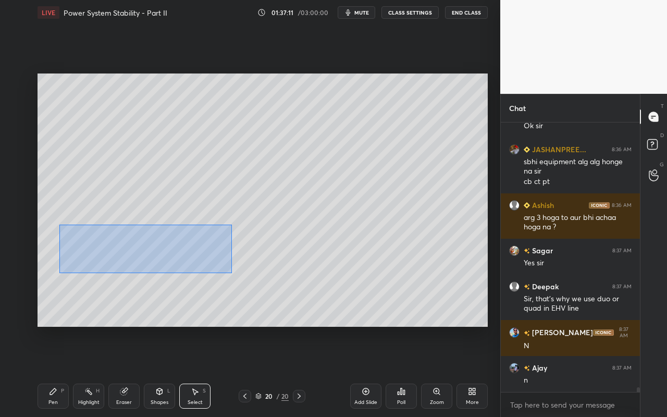
drag, startPoint x: 59, startPoint y: 224, endPoint x: 232, endPoint y: 270, distance: 179.0
click at [232, 270] on div "0 ° Undo Copy Paste here Duplicate Duplicate to new slide Delete" at bounding box center [263, 200] width 451 height 253
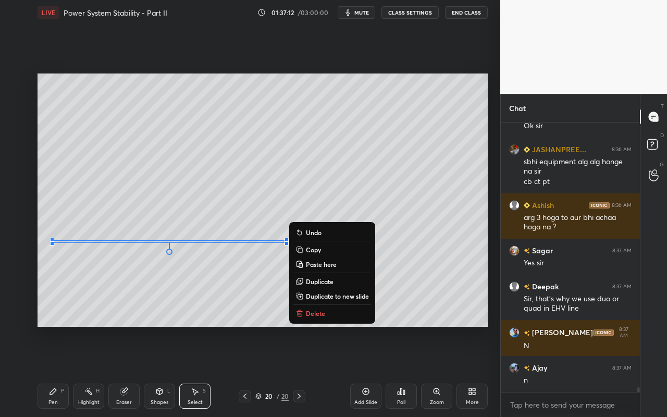
drag, startPoint x: 311, startPoint y: 314, endPoint x: 328, endPoint y: 301, distance: 21.6
click at [311, 314] on p "Delete" at bounding box center [315, 313] width 19 height 8
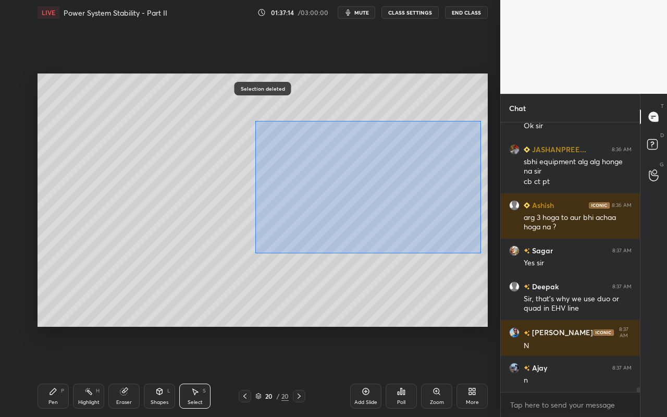
drag, startPoint x: 257, startPoint y: 121, endPoint x: 486, endPoint y: 254, distance: 265.4
click at [486, 254] on div "0 ° Undo Copy Paste here Duplicate Duplicate to new slide Delete" at bounding box center [263, 200] width 451 height 253
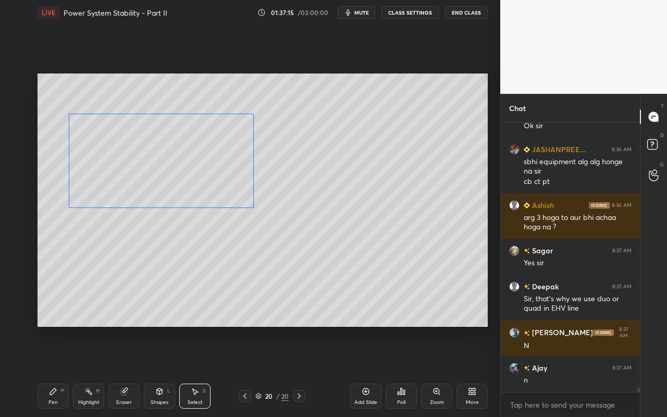
drag, startPoint x: 405, startPoint y: 192, endPoint x: 192, endPoint y: 152, distance: 216.5
click at [196, 158] on div "0 ° Undo Copy Paste here Duplicate Duplicate to new slide Delete" at bounding box center [263, 200] width 451 height 253
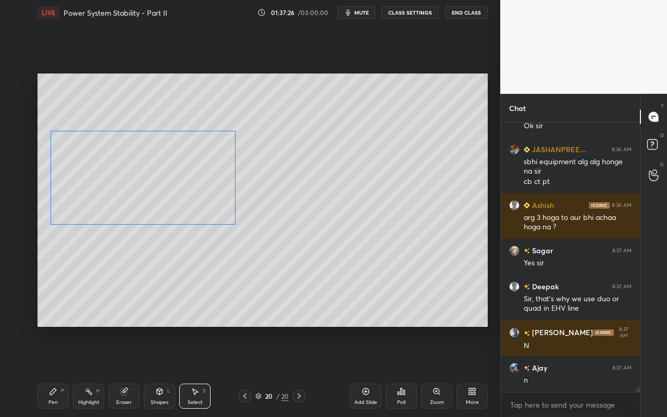
drag, startPoint x: 191, startPoint y: 182, endPoint x: 196, endPoint y: 205, distance: 22.8
click at [182, 195] on div "0 ° Undo Copy Paste here Duplicate Duplicate to new slide Delete" at bounding box center [263, 200] width 451 height 253
drag, startPoint x: 237, startPoint y: 225, endPoint x: 183, endPoint y: 196, distance: 61.6
click at [184, 196] on div at bounding box center [186, 196] width 4 height 4
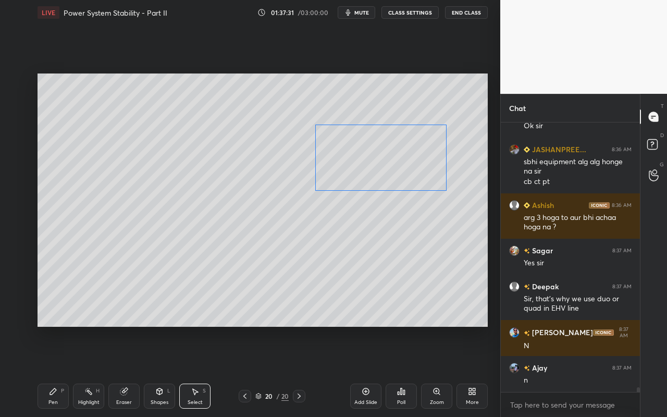
drag, startPoint x: 161, startPoint y: 170, endPoint x: 423, endPoint y: 166, distance: 262.3
click at [425, 164] on div "0 ° Undo Copy Paste here Duplicate Duplicate to new slide Delete" at bounding box center [263, 200] width 451 height 253
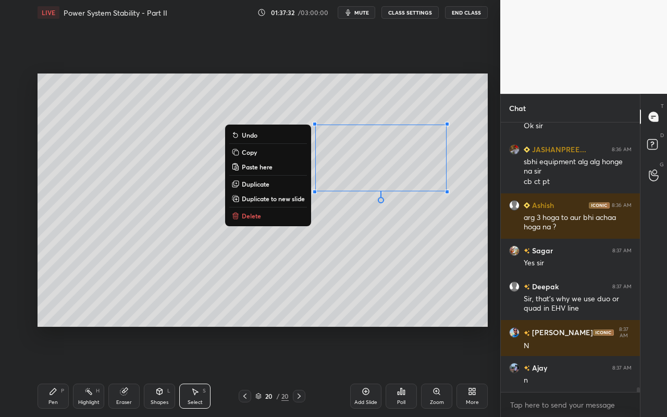
click at [164, 371] on div "Shapes" at bounding box center [160, 402] width 18 height 5
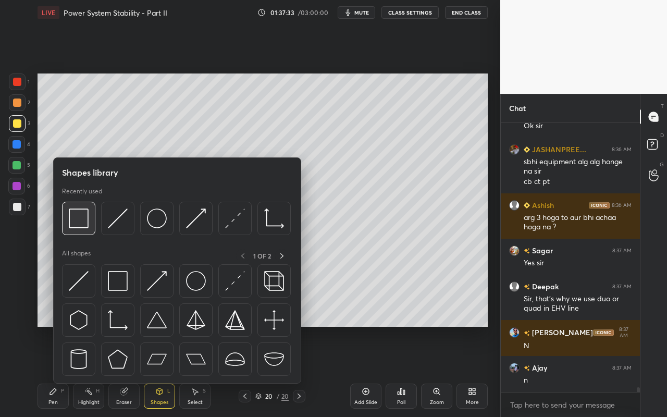
click at [78, 225] on img at bounding box center [79, 219] width 20 height 20
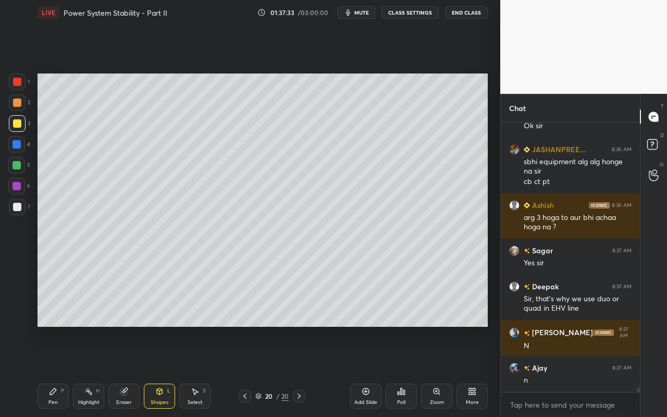
click at [16, 138] on div at bounding box center [16, 144] width 17 height 17
click at [56, 371] on div "Pen P" at bounding box center [53, 396] width 31 height 25
click at [18, 124] on div at bounding box center [17, 123] width 8 height 8
drag, startPoint x: 202, startPoint y: 399, endPoint x: 208, endPoint y: 374, distance: 26.2
click at [202, 371] on div "Select" at bounding box center [195, 402] width 15 height 5
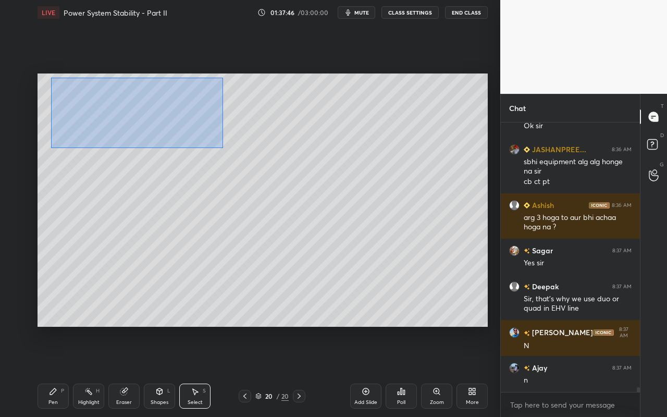
drag, startPoint x: 59, startPoint y: 90, endPoint x: 249, endPoint y: 149, distance: 198.7
click at [250, 149] on div "0 ° Undo Copy Paste here Duplicate Duplicate to new slide Delete" at bounding box center [263, 200] width 451 height 253
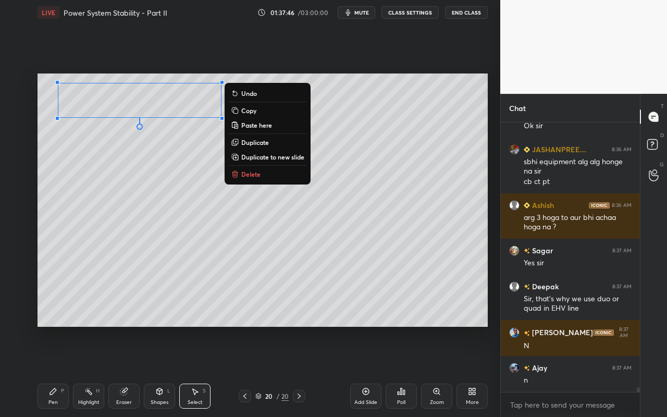
drag, startPoint x: 260, startPoint y: 141, endPoint x: 241, endPoint y: 133, distance: 20.5
click at [260, 141] on p "Duplicate" at bounding box center [255, 142] width 28 height 8
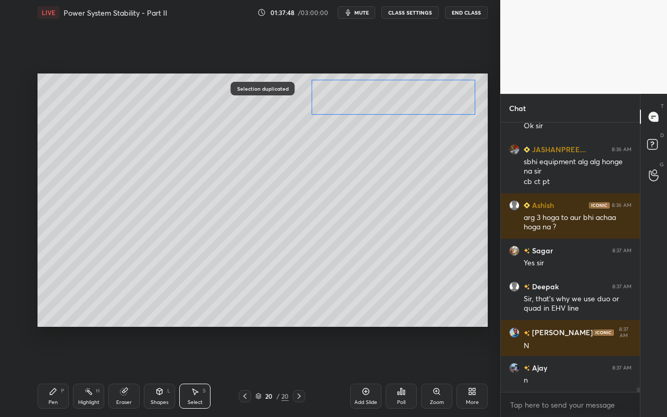
drag, startPoint x: 247, startPoint y: 108, endPoint x: 421, endPoint y: 102, distance: 174.3
click at [423, 101] on div "0 ° Undo Copy Paste here Duplicate Duplicate to new slide Delete" at bounding box center [263, 200] width 451 height 253
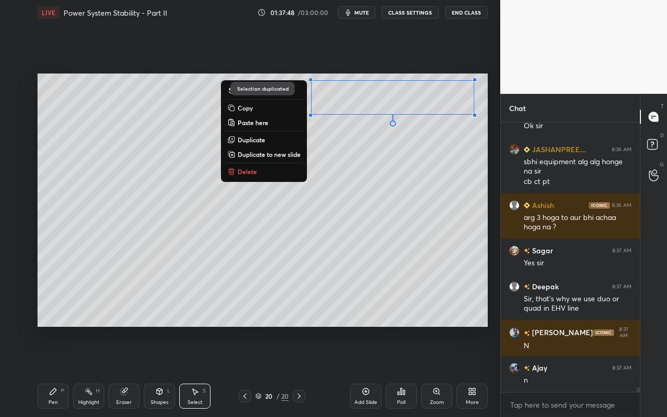
click at [283, 297] on div "0 ° Undo Copy Paste here Duplicate Duplicate to new slide Delete" at bounding box center [263, 200] width 451 height 253
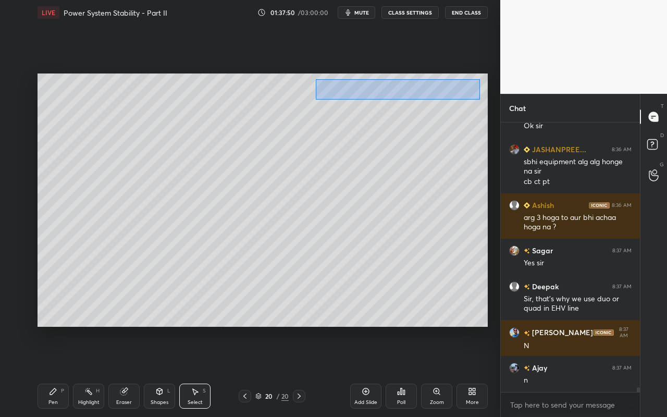
drag, startPoint x: 322, startPoint y: 85, endPoint x: 456, endPoint y: 105, distance: 135.5
click at [479, 99] on div "0 ° Undo Copy Paste here Duplicate Duplicate to new slide Delete" at bounding box center [263, 200] width 451 height 253
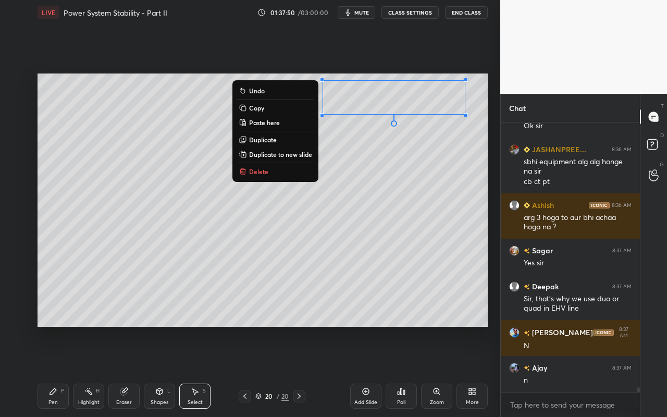
click at [269, 174] on button "Delete" at bounding box center [276, 171] width 78 height 13
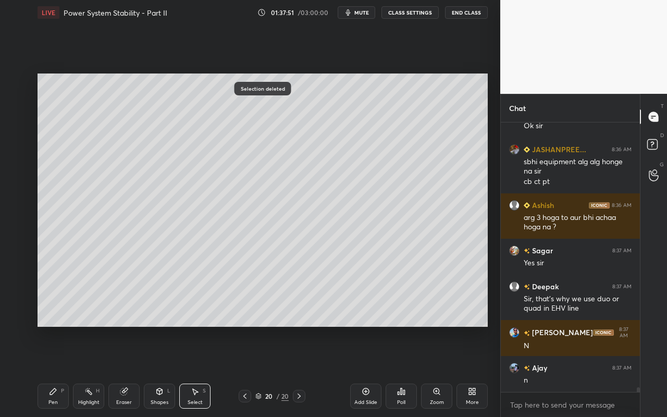
drag, startPoint x: 54, startPoint y: 398, endPoint x: 75, endPoint y: 364, distance: 39.6
click at [54, 371] on div "Pen P" at bounding box center [53, 396] width 31 height 25
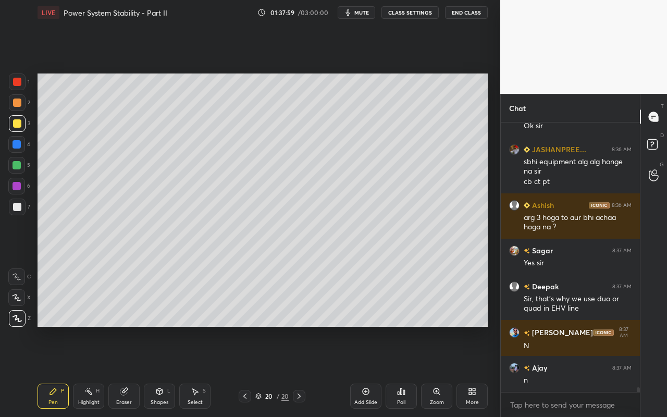
click at [194, 371] on div "Select S" at bounding box center [194, 396] width 31 height 25
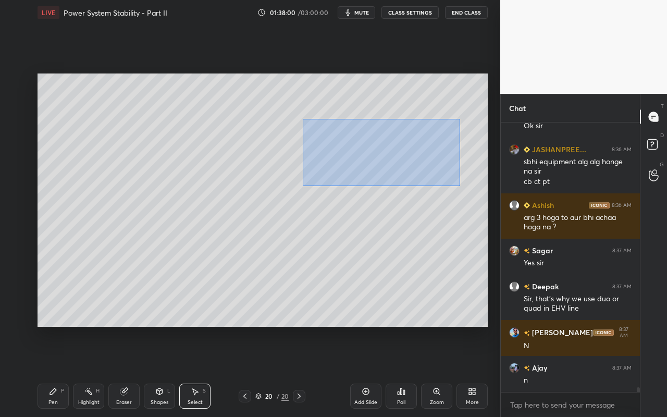
drag, startPoint x: 302, startPoint y: 120, endPoint x: 458, endPoint y: 194, distance: 171.9
click at [461, 188] on div "0 ° Undo Copy Paste here Duplicate Duplicate to new slide Delete" at bounding box center [263, 200] width 451 height 253
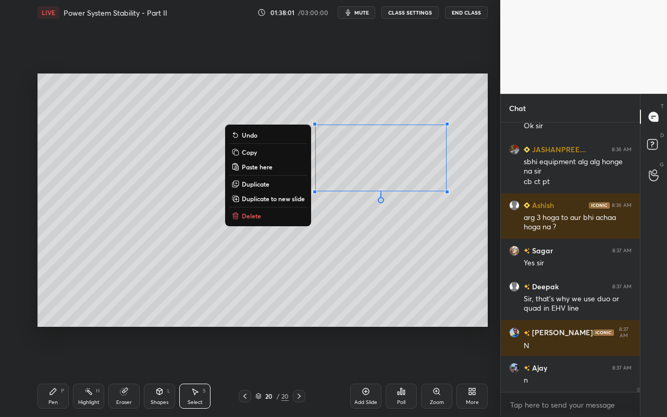
click at [285, 183] on button "Duplicate" at bounding box center [268, 184] width 78 height 13
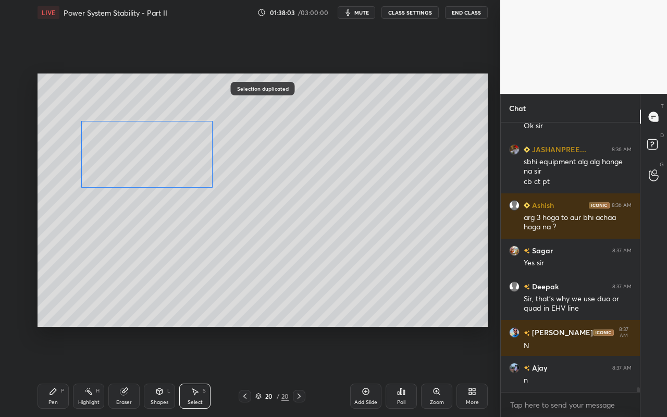
drag, startPoint x: 407, startPoint y: 176, endPoint x: 168, endPoint y: 158, distance: 239.5
click at [170, 159] on div "0 ° Undo Copy Paste here Duplicate Duplicate to new slide Delete" at bounding box center [263, 200] width 451 height 253
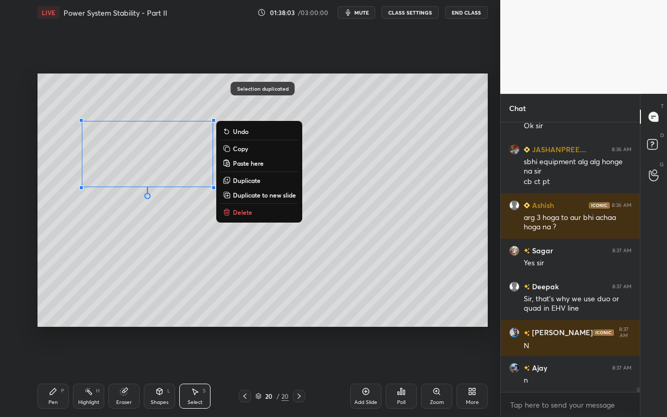
click at [209, 315] on div "0 ° Undo Copy Paste here Duplicate Duplicate to new slide Delete" at bounding box center [263, 200] width 451 height 253
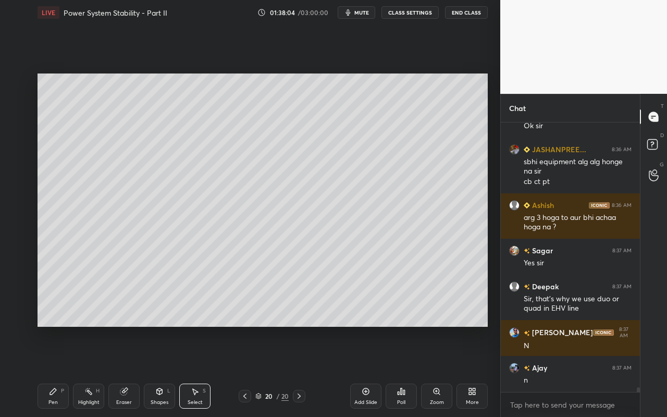
drag, startPoint x: 127, startPoint y: 396, endPoint x: 141, endPoint y: 367, distance: 32.6
click at [127, 371] on div "Eraser" at bounding box center [123, 396] width 31 height 25
drag, startPoint x: 92, startPoint y: 398, endPoint x: 117, endPoint y: 347, distance: 56.9
click at [92, 371] on div "Highlight H" at bounding box center [88, 396] width 31 height 25
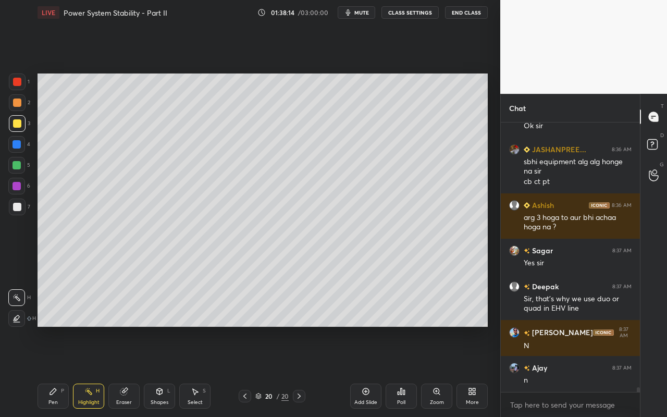
click at [50, 371] on div "Pen" at bounding box center [52, 402] width 9 height 5
click at [162, 371] on div "Shapes" at bounding box center [160, 402] width 18 height 5
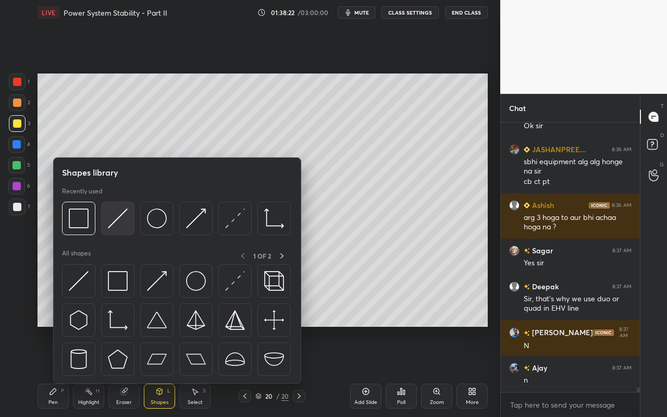
click at [124, 232] on div at bounding box center [117, 218] width 33 height 33
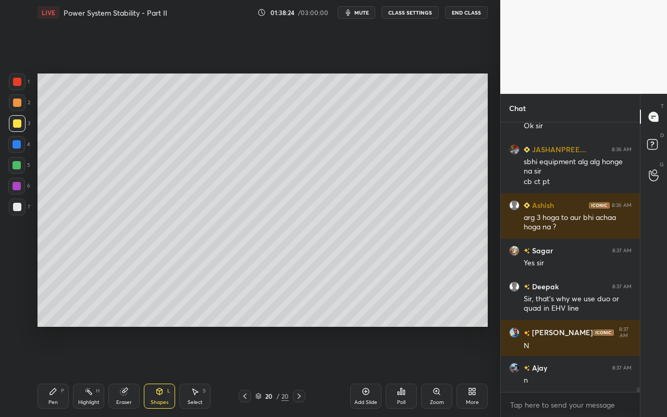
drag, startPoint x: 89, startPoint y: 401, endPoint x: 105, endPoint y: 343, distance: 61.1
click at [91, 371] on div "Highlight H" at bounding box center [88, 396] width 31 height 25
click at [52, 371] on div "Pen P" at bounding box center [53, 396] width 31 height 25
click at [159, 371] on div "Shapes" at bounding box center [160, 402] width 18 height 5
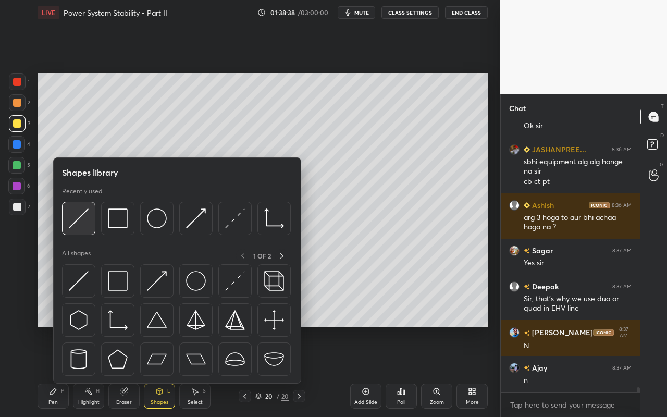
click at [83, 230] on div at bounding box center [78, 218] width 33 height 33
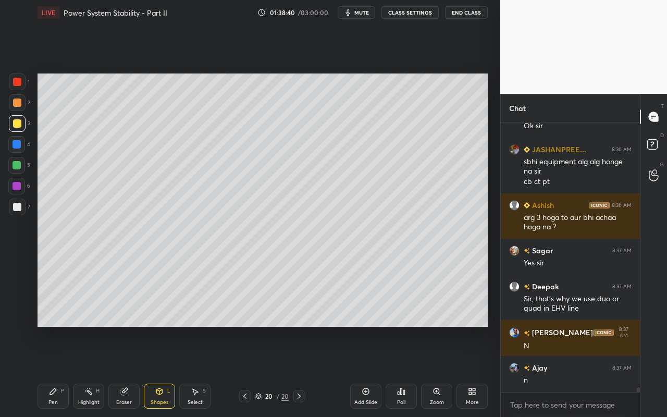
drag, startPoint x: 89, startPoint y: 399, endPoint x: 180, endPoint y: 331, distance: 113.7
click at [89, 371] on div "Highlight H" at bounding box center [88, 396] width 31 height 25
click at [57, 371] on div "Pen" at bounding box center [52, 402] width 9 height 5
drag, startPoint x: 54, startPoint y: 398, endPoint x: 111, endPoint y: 331, distance: 88.4
click at [56, 371] on div "Pen P" at bounding box center [53, 396] width 31 height 25
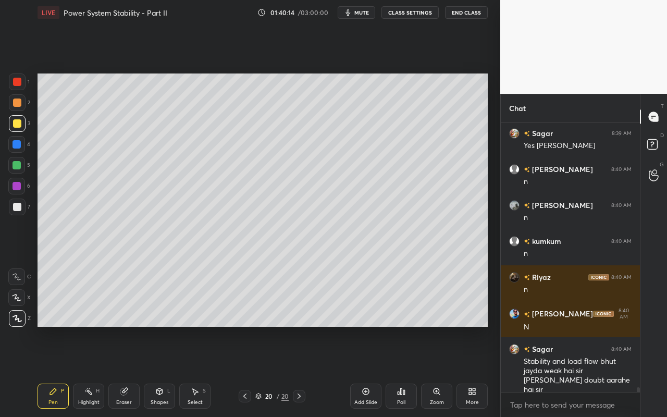
scroll to position [14970, 0]
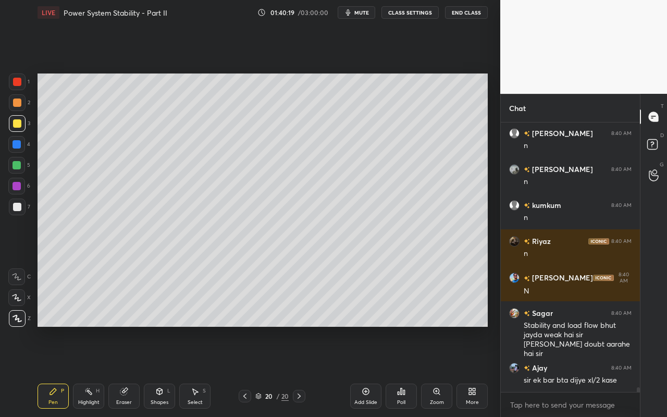
click at [90, 371] on div "Highlight H" at bounding box center [88, 396] width 31 height 25
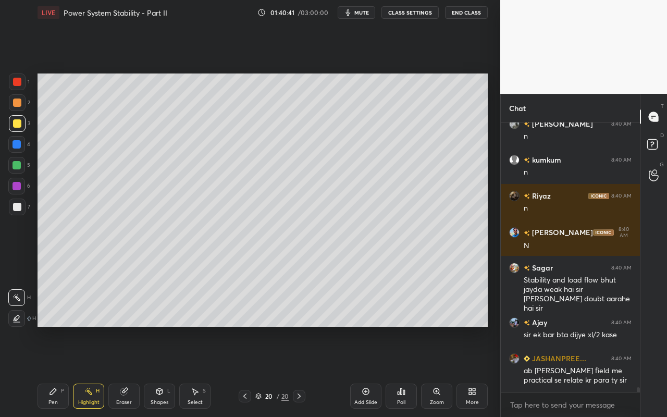
scroll to position [15051, 0]
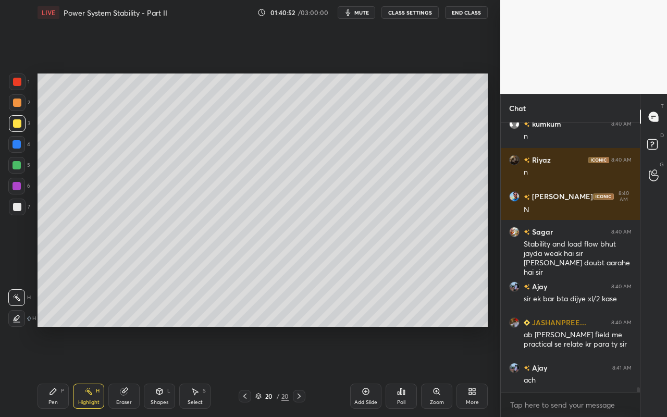
click at [201, 371] on div "Select" at bounding box center [195, 402] width 15 height 5
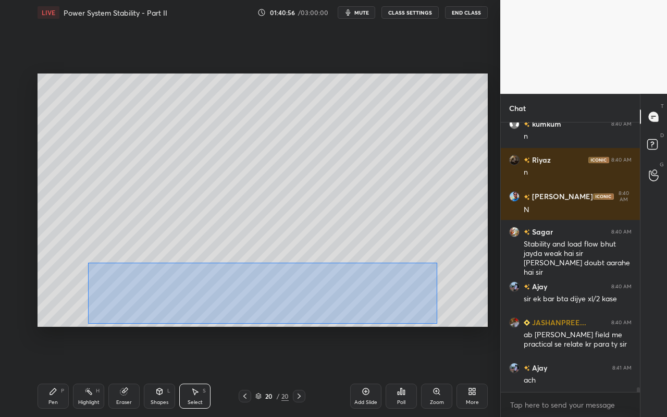
drag, startPoint x: 88, startPoint y: 262, endPoint x: 438, endPoint y: 321, distance: 355.2
click at [438, 324] on div "0 ° Undo Copy Paste here Duplicate Duplicate to new slide Delete" at bounding box center [263, 200] width 451 height 253
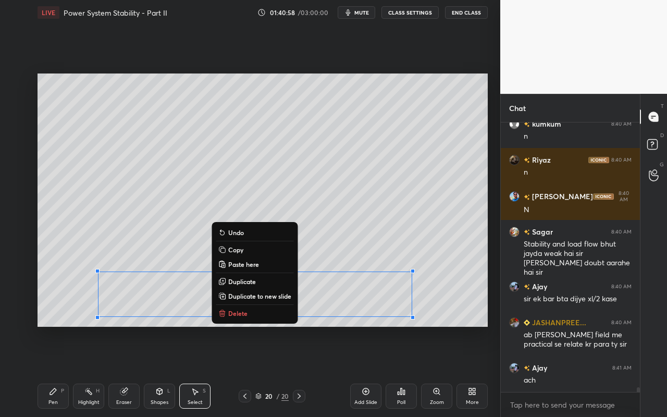
click at [271, 294] on p "Duplicate to new slide" at bounding box center [259, 296] width 63 height 8
drag, startPoint x: 71, startPoint y: 249, endPoint x: 445, endPoint y: 320, distance: 380.5
click at [451, 325] on div "0 ° Undo Copy Paste here Duplicate Duplicate to new slide Delete" at bounding box center [263, 200] width 451 height 253
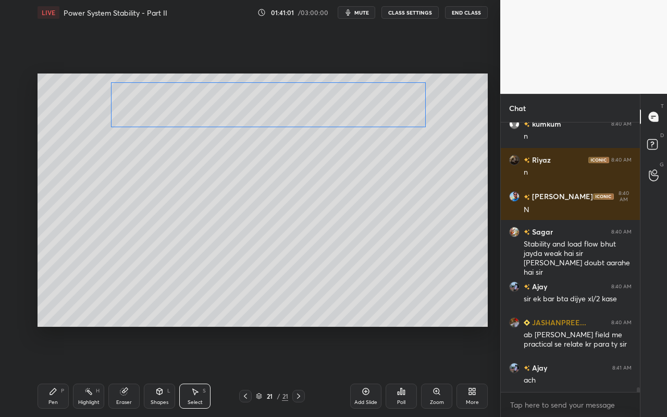
drag, startPoint x: 359, startPoint y: 270, endPoint x: 362, endPoint y: 128, distance: 141.3
click at [368, 103] on div "0 ° Undo Copy Paste here Duplicate Duplicate to new slide Delete" at bounding box center [263, 200] width 451 height 253
drag, startPoint x: 337, startPoint y: 259, endPoint x: 279, endPoint y: 297, distance: 69.0
click at [337, 259] on div "0 ° Undo Copy Paste here Duplicate Duplicate to new slide Delete" at bounding box center [263, 200] width 451 height 253
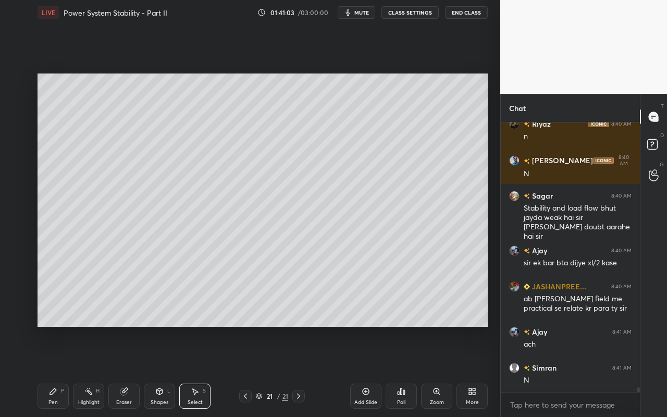
click at [52, 371] on div "Pen P" at bounding box center [53, 396] width 31 height 25
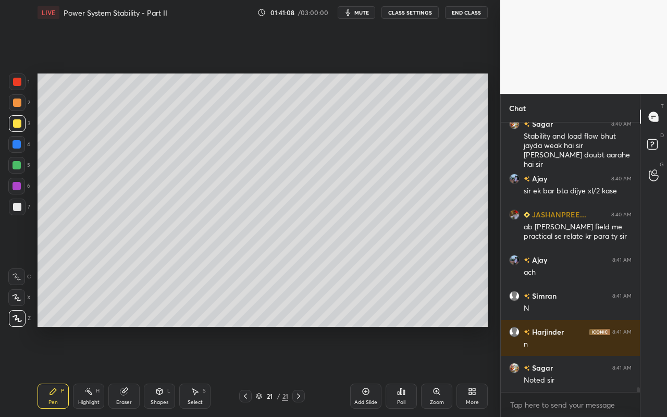
scroll to position [15195, 0]
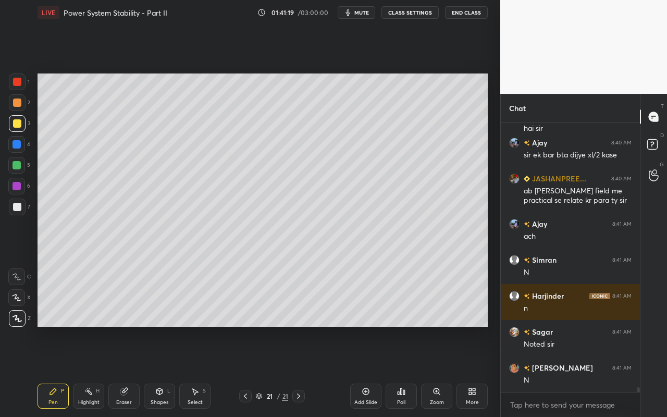
drag, startPoint x: 168, startPoint y: 399, endPoint x: 175, endPoint y: 384, distance: 16.6
click at [168, 371] on div "Shapes L" at bounding box center [159, 396] width 31 height 25
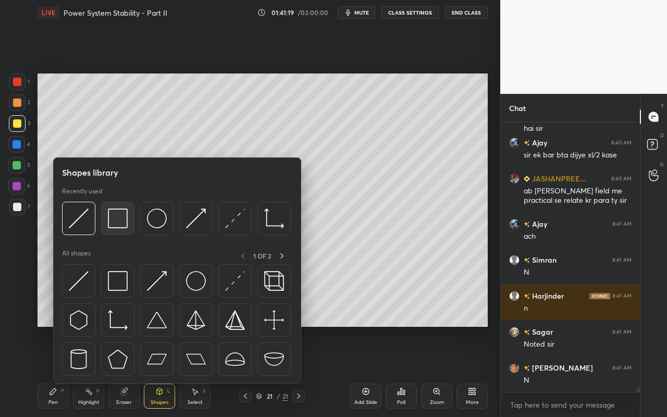
click at [119, 219] on img at bounding box center [118, 219] width 20 height 20
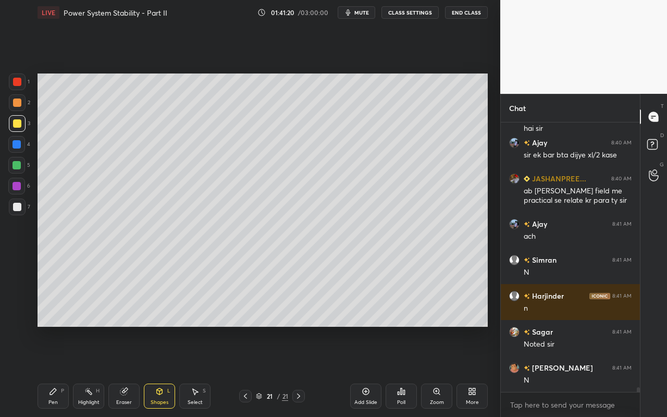
drag, startPoint x: 19, startPoint y: 167, endPoint x: 32, endPoint y: 169, distance: 12.8
click at [19, 167] on div at bounding box center [17, 165] width 8 height 8
drag, startPoint x: 57, startPoint y: 398, endPoint x: 84, endPoint y: 390, distance: 28.2
click at [57, 371] on div "Pen P" at bounding box center [53, 396] width 31 height 25
click at [21, 210] on div at bounding box center [17, 207] width 17 height 17
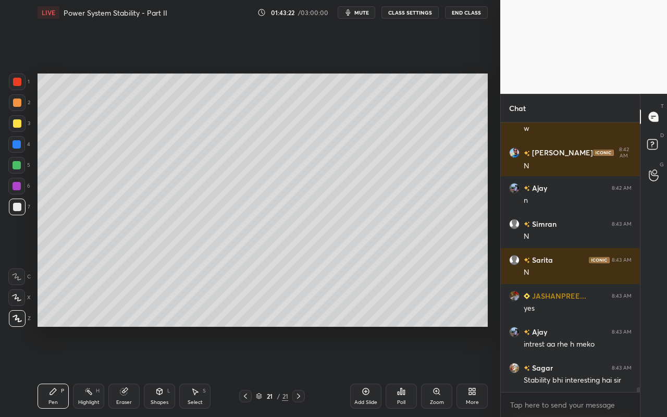
scroll to position [15771, 0]
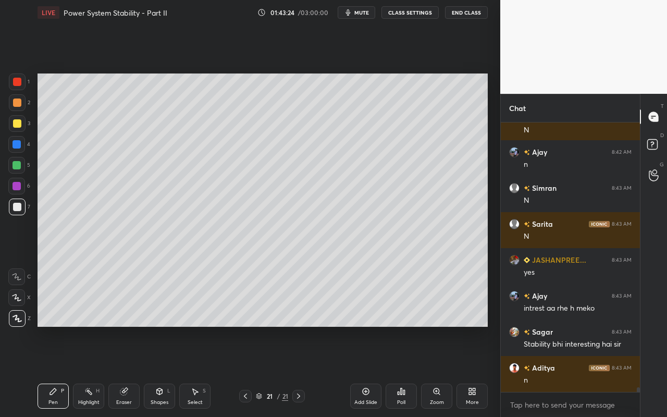
click at [370, 371] on icon at bounding box center [366, 391] width 8 height 8
drag, startPoint x: 53, startPoint y: 396, endPoint x: 77, endPoint y: 336, distance: 64.9
click at [53, 371] on div "Pen P" at bounding box center [53, 396] width 31 height 25
click at [19, 122] on div at bounding box center [17, 123] width 8 height 8
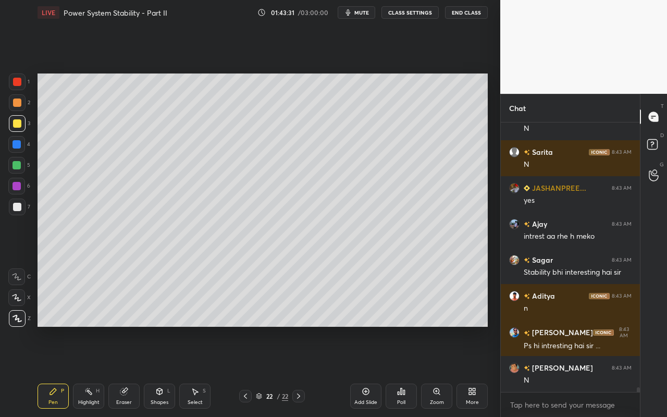
scroll to position [15878, 0]
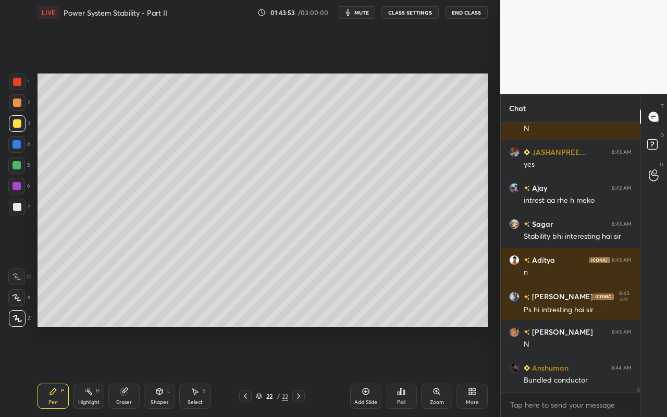
click at [163, 371] on div "Shapes L" at bounding box center [159, 396] width 31 height 25
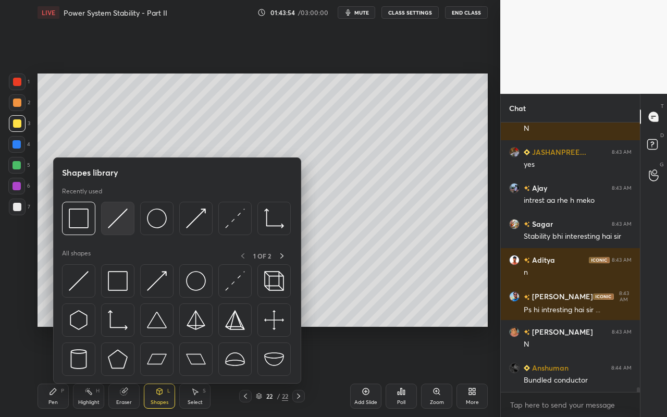
click at [120, 223] on img at bounding box center [118, 219] width 20 height 20
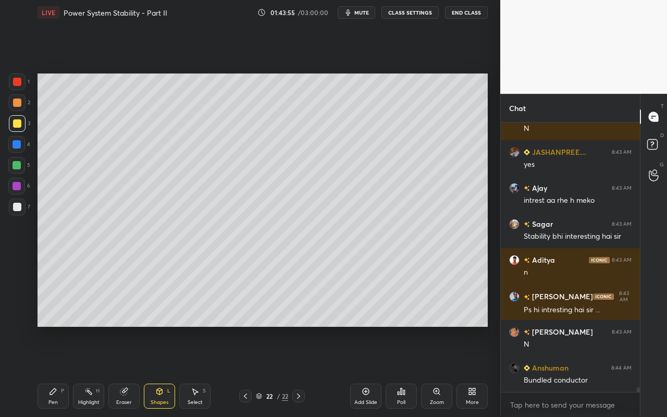
click at [18, 206] on div at bounding box center [17, 207] width 8 height 8
click at [163, 371] on icon at bounding box center [159, 391] width 8 height 8
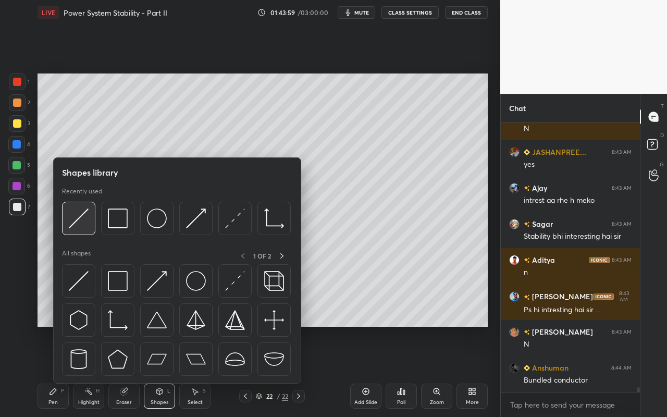
click at [83, 216] on img at bounding box center [79, 219] width 20 height 20
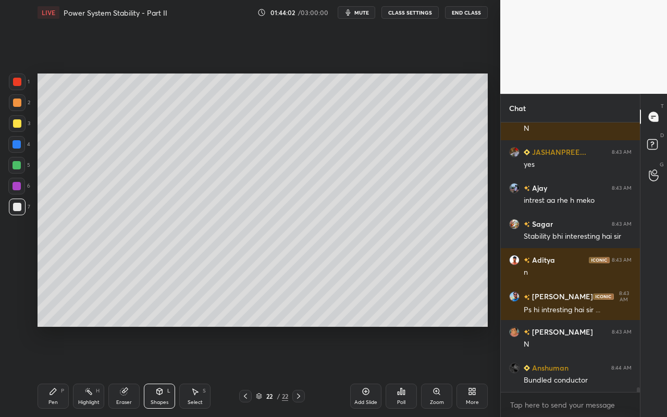
click at [151, 371] on div "Shapes" at bounding box center [160, 402] width 18 height 5
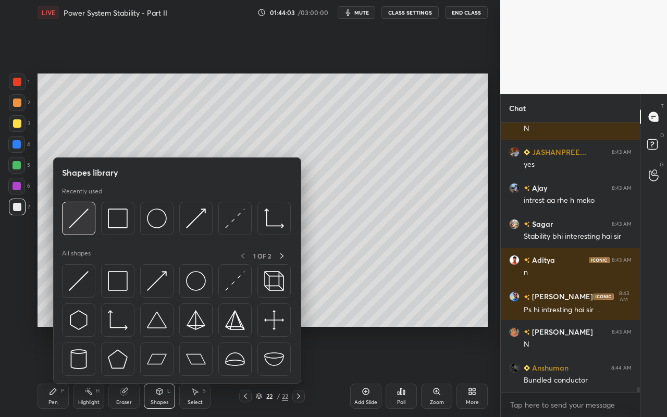
click at [88, 227] on img at bounding box center [79, 219] width 20 height 20
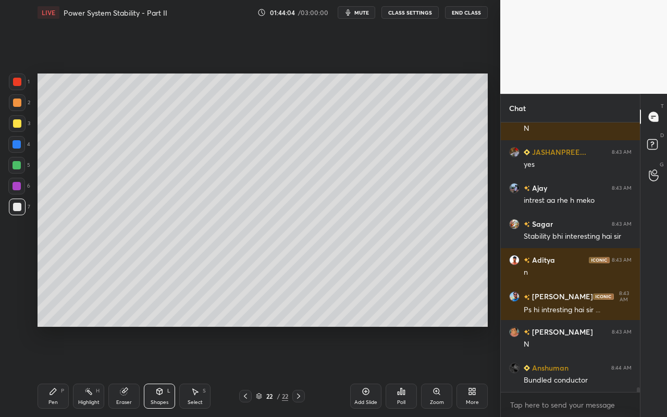
drag, startPoint x: 20, startPoint y: 182, endPoint x: 25, endPoint y: 177, distance: 7.0
click at [20, 182] on div at bounding box center [16, 186] width 17 height 17
click at [56, 371] on div "Pen" at bounding box center [52, 402] width 9 height 5
drag, startPoint x: 18, startPoint y: 169, endPoint x: 33, endPoint y: 167, distance: 14.7
click at [20, 169] on div at bounding box center [17, 165] width 8 height 8
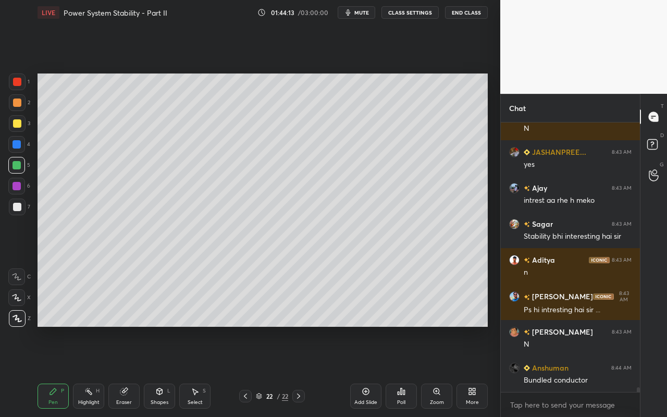
click at [120, 371] on div "Eraser" at bounding box center [124, 402] width 16 height 5
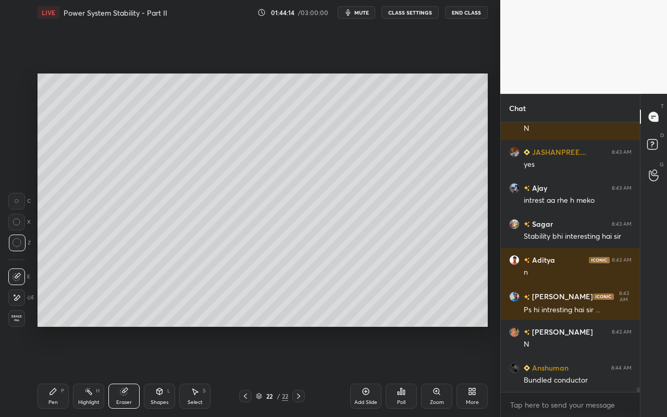
click at [60, 371] on div "Pen P" at bounding box center [53, 396] width 31 height 25
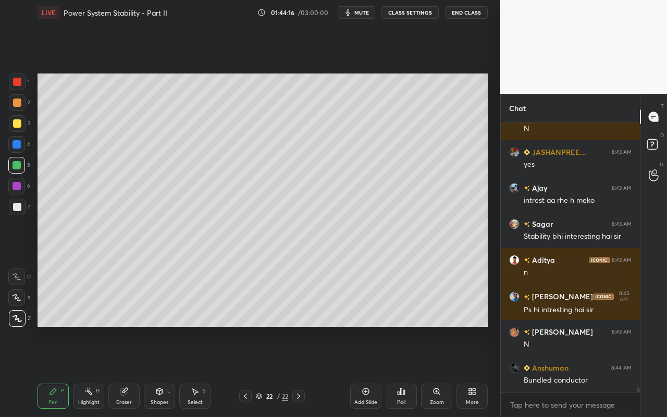
click at [21, 185] on div at bounding box center [16, 186] width 17 height 17
click at [194, 371] on div "Select S" at bounding box center [194, 396] width 31 height 25
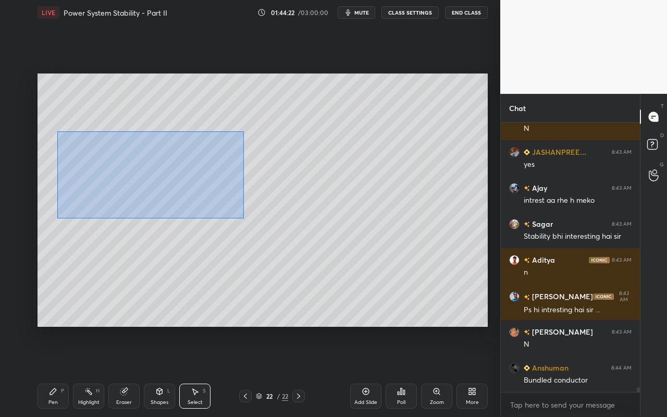
drag, startPoint x: 57, startPoint y: 131, endPoint x: 253, endPoint y: 201, distance: 207.8
click at [242, 218] on div "0 ° Undo Copy Paste here Duplicate Duplicate to new slide Delete" at bounding box center [263, 200] width 451 height 253
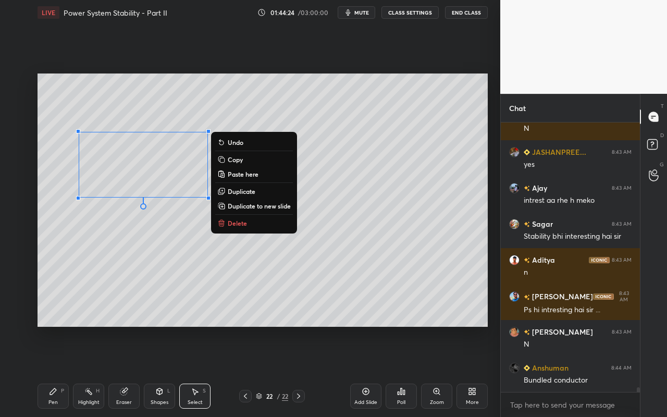
click at [129, 302] on div "0 ° Undo Copy Paste here Duplicate Duplicate to new slide Delete" at bounding box center [263, 200] width 451 height 253
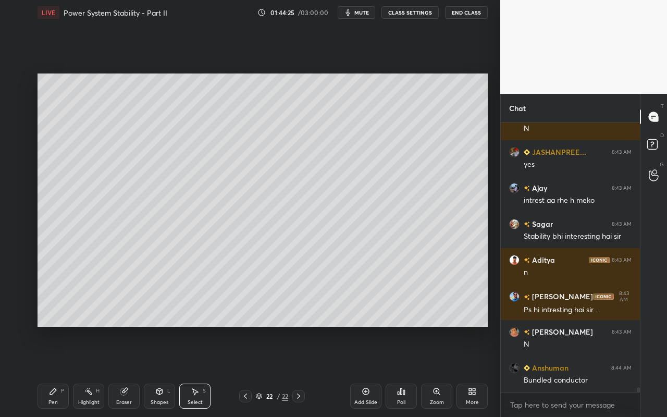
drag, startPoint x: 62, startPoint y: 393, endPoint x: 62, endPoint y: 386, distance: 6.8
click at [62, 371] on div "P" at bounding box center [62, 390] width 3 height 5
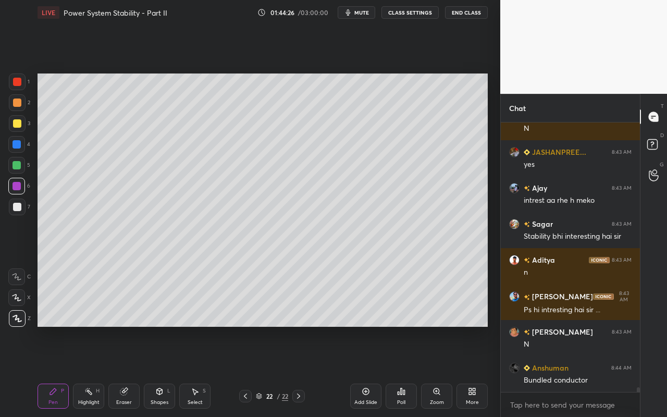
drag, startPoint x: 18, startPoint y: 124, endPoint x: 31, endPoint y: 139, distance: 20.3
click at [18, 126] on div at bounding box center [17, 123] width 8 height 8
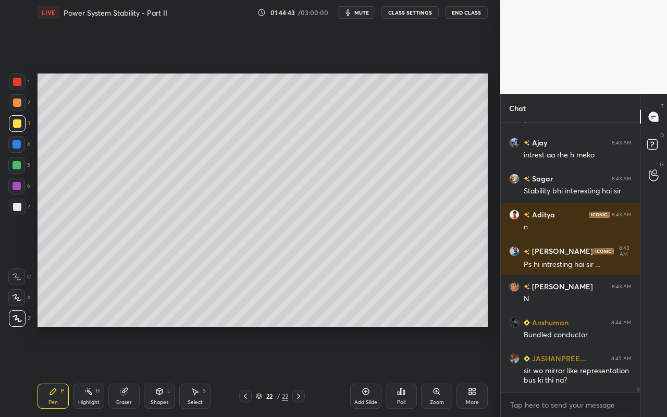
click at [89, 371] on div "Highlight" at bounding box center [88, 402] width 21 height 5
click at [203, 371] on div "S" at bounding box center [204, 390] width 3 height 5
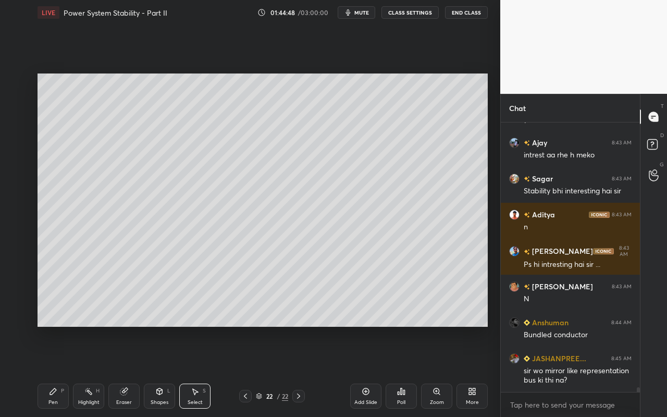
click at [65, 142] on div "0 ° Undo Copy Paste here Duplicate Duplicate to new slide Delete" at bounding box center [263, 200] width 451 height 253
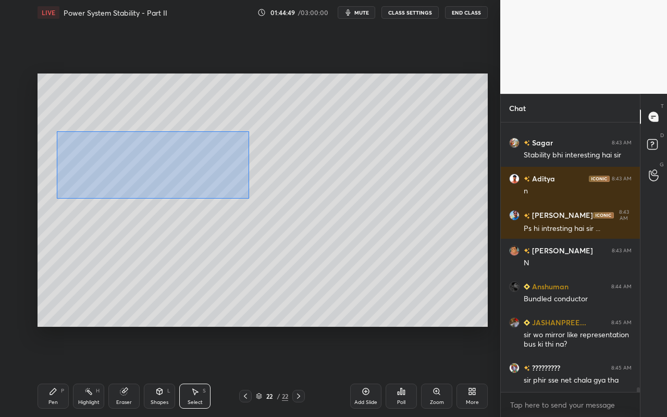
drag, startPoint x: 80, startPoint y: 160, endPoint x: 259, endPoint y: 198, distance: 182.2
click at [248, 200] on div "0 ° Undo Copy Paste here Duplicate Duplicate to new slide Delete" at bounding box center [263, 200] width 451 height 253
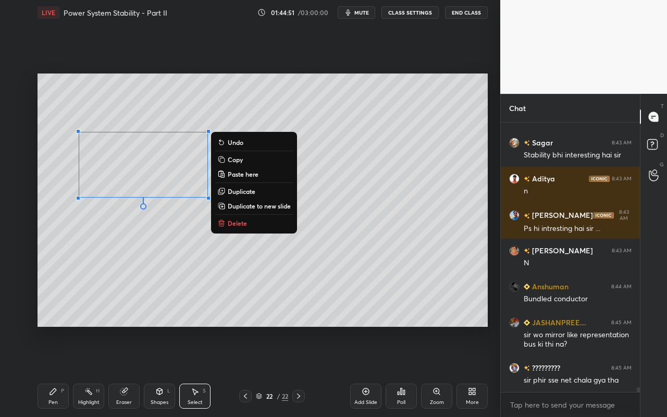
drag, startPoint x: 262, startPoint y: 196, endPoint x: 252, endPoint y: 191, distance: 11.2
click at [262, 196] on button "Duplicate" at bounding box center [254, 191] width 78 height 13
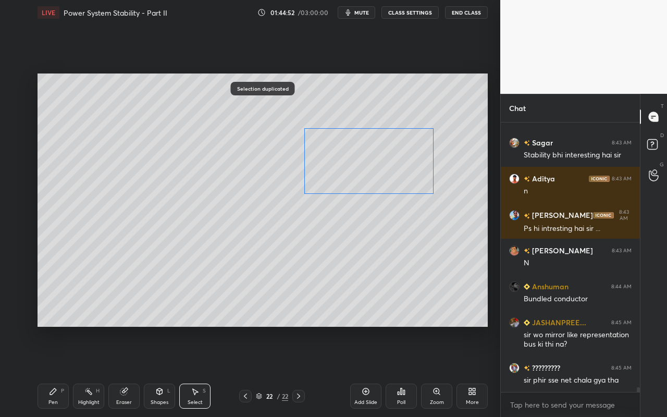
drag, startPoint x: 187, startPoint y: 191, endPoint x: 391, endPoint y: 186, distance: 204.0
click at [395, 180] on div "0 ° Undo Copy Paste here Duplicate Duplicate to new slide Delete" at bounding box center [263, 200] width 451 height 253
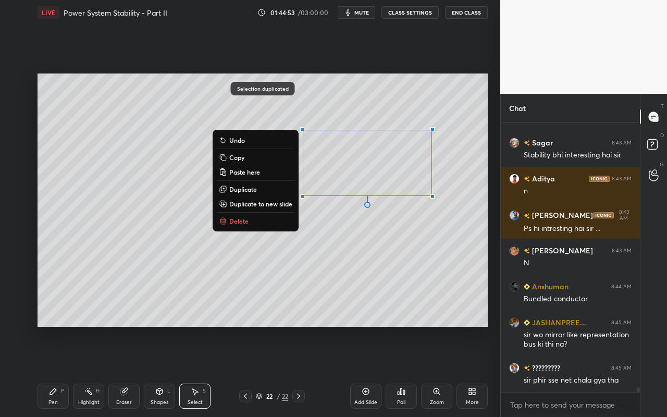
drag, startPoint x: 309, startPoint y: 267, endPoint x: 301, endPoint y: 269, distance: 8.0
click at [309, 267] on div "0 ° Undo Copy Paste here Duplicate Duplicate to new slide Delete" at bounding box center [263, 200] width 451 height 253
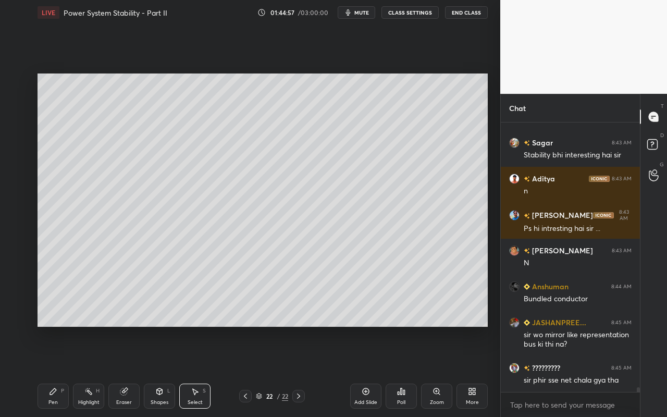
click at [122, 371] on div "Eraser" at bounding box center [123, 396] width 31 height 25
drag, startPoint x: 56, startPoint y: 399, endPoint x: 74, endPoint y: 361, distance: 41.5
click at [56, 371] on div "Pen" at bounding box center [52, 402] width 9 height 5
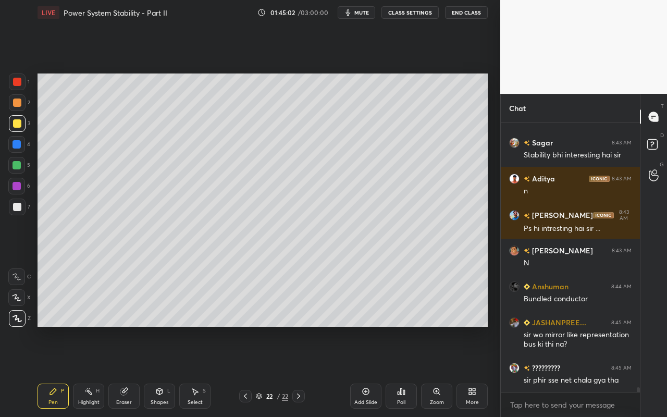
click at [20, 87] on div at bounding box center [17, 82] width 17 height 17
click at [51, 371] on div "Pen" at bounding box center [52, 402] width 9 height 5
click at [94, 371] on div "Highlight" at bounding box center [88, 402] width 21 height 5
drag, startPoint x: 46, startPoint y: 398, endPoint x: 124, endPoint y: 349, distance: 91.6
click at [46, 371] on div "Pen P" at bounding box center [53, 396] width 31 height 25
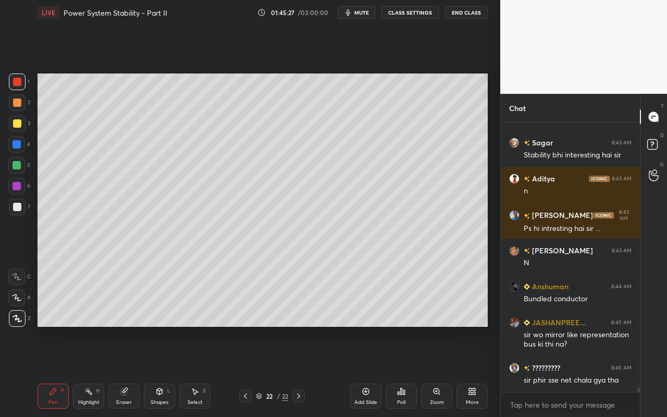
scroll to position [15996, 0]
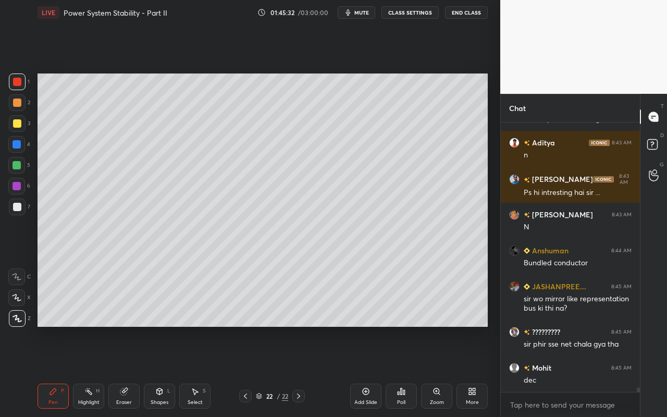
click at [18, 168] on div at bounding box center [17, 165] width 8 height 8
click at [157, 371] on div "Shapes" at bounding box center [160, 402] width 18 height 5
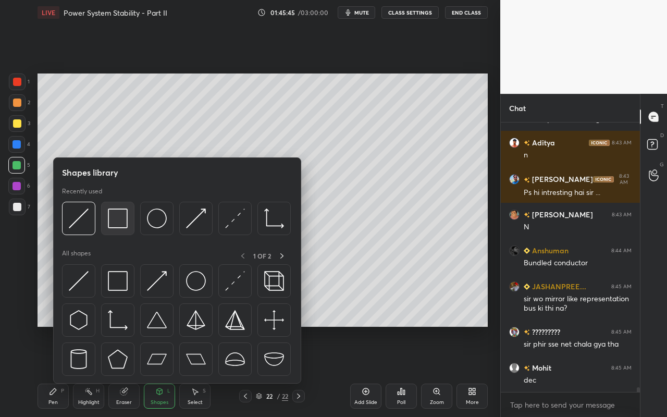
click at [125, 226] on img at bounding box center [118, 219] width 20 height 20
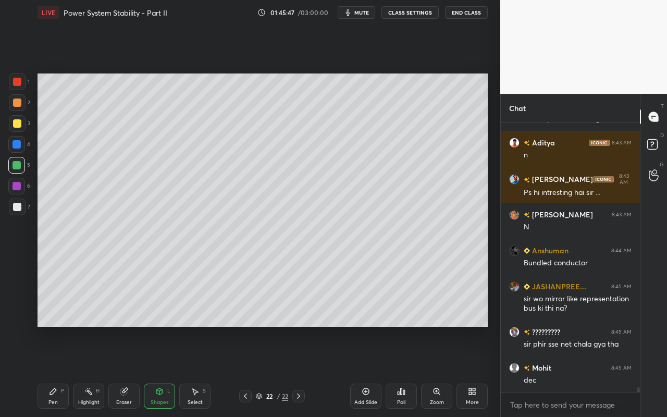
drag, startPoint x: 83, startPoint y: 397, endPoint x: 93, endPoint y: 388, distance: 13.3
click at [89, 371] on div "Highlight H" at bounding box center [88, 396] width 31 height 25
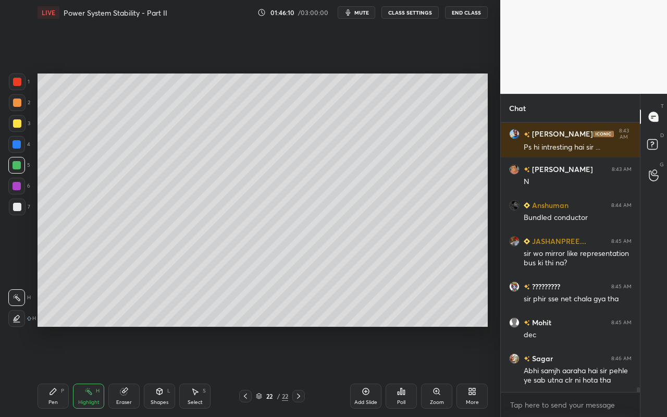
click at [86, 371] on icon at bounding box center [88, 391] width 8 height 8
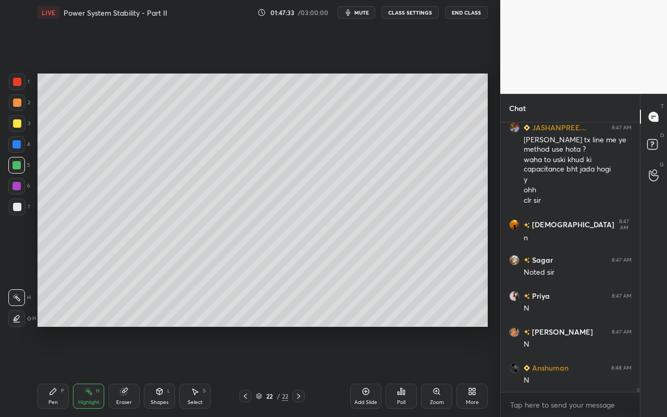
scroll to position [16383, 0]
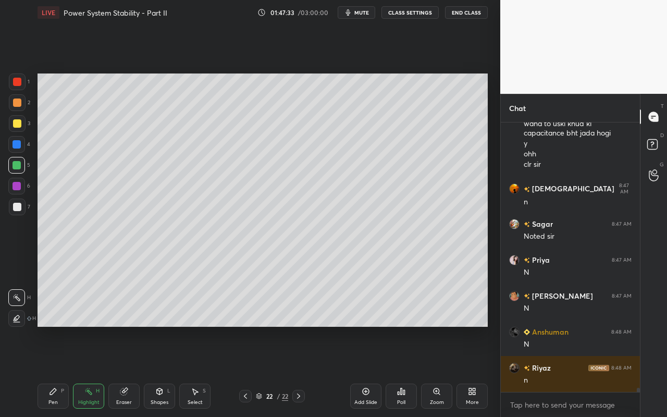
click at [363, 371] on div "Add Slide" at bounding box center [365, 396] width 31 height 25
drag, startPoint x: 55, startPoint y: 401, endPoint x: 72, endPoint y: 361, distance: 44.0
click at [55, 371] on div "Pen" at bounding box center [52, 402] width 9 height 5
drag, startPoint x: 18, startPoint y: 123, endPoint x: 30, endPoint y: 108, distance: 19.2
click at [18, 123] on div at bounding box center [17, 123] width 8 height 8
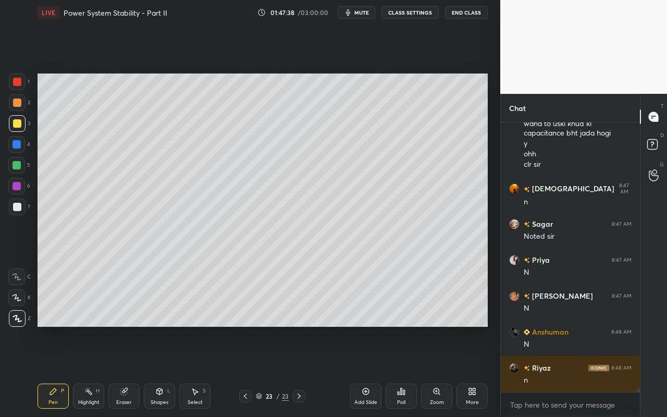
scroll to position [16408, 0]
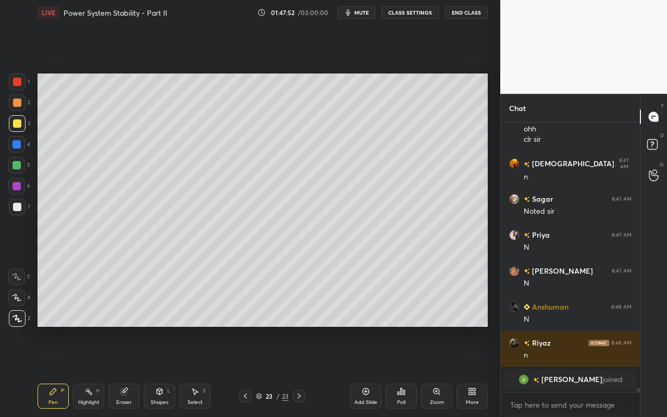
drag, startPoint x: 19, startPoint y: 169, endPoint x: 34, endPoint y: 167, distance: 15.2
click at [19, 169] on div at bounding box center [17, 165] width 8 height 8
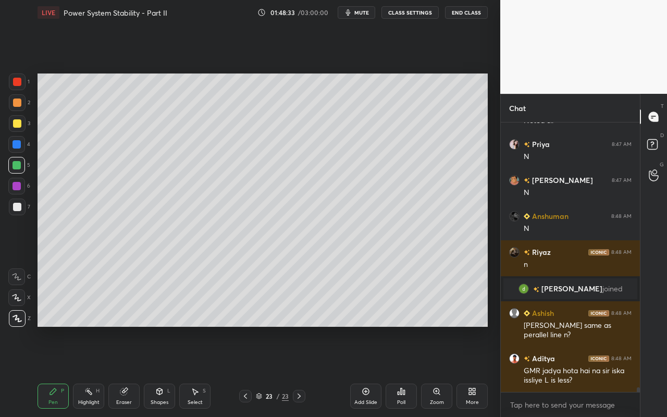
scroll to position [14524, 0]
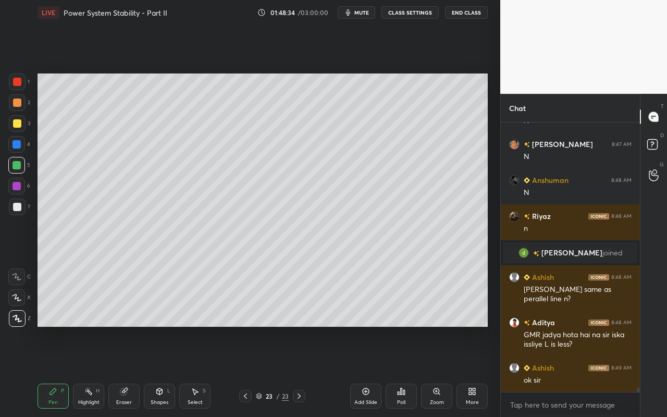
click at [470, 371] on div "More" at bounding box center [472, 396] width 31 height 25
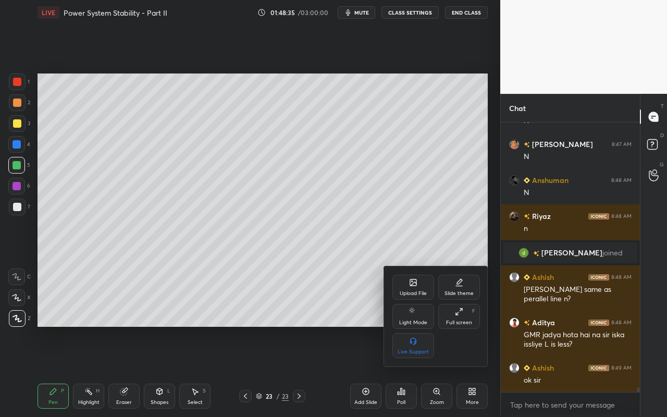
click at [412, 282] on icon at bounding box center [412, 281] width 1 height 1
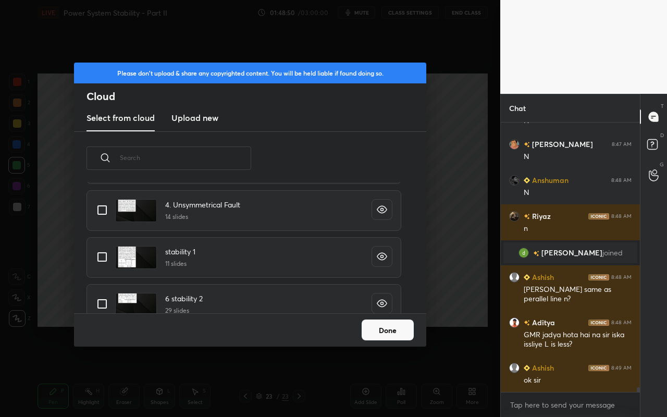
scroll to position [3920, 0]
click at [104, 252] on input "grid" at bounding box center [102, 259] width 22 height 22
checkbox input "true"
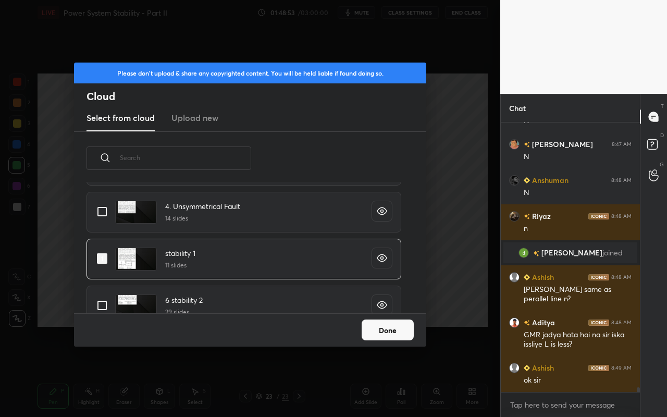
click at [391, 334] on button "Done" at bounding box center [388, 330] width 52 height 21
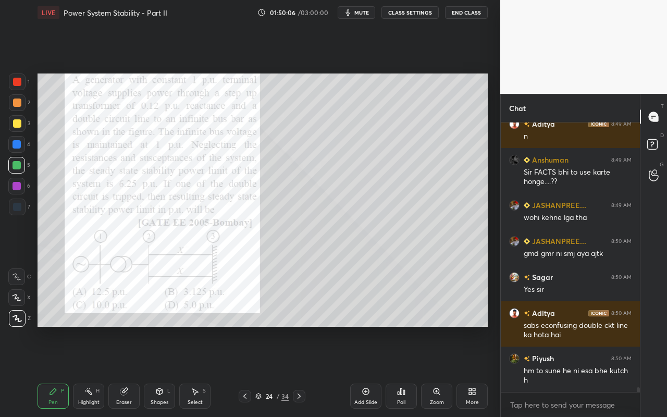
scroll to position [15092, 0]
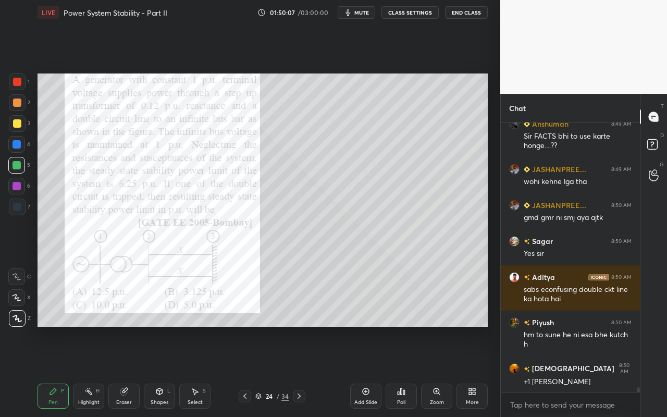
click at [45, 371] on div "Pen P" at bounding box center [53, 396] width 31 height 25
click at [17, 103] on div at bounding box center [17, 103] width 8 height 8
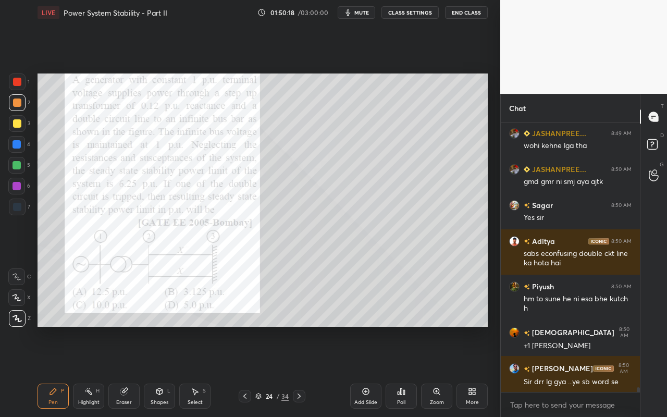
click at [90, 371] on icon at bounding box center [88, 391] width 8 height 8
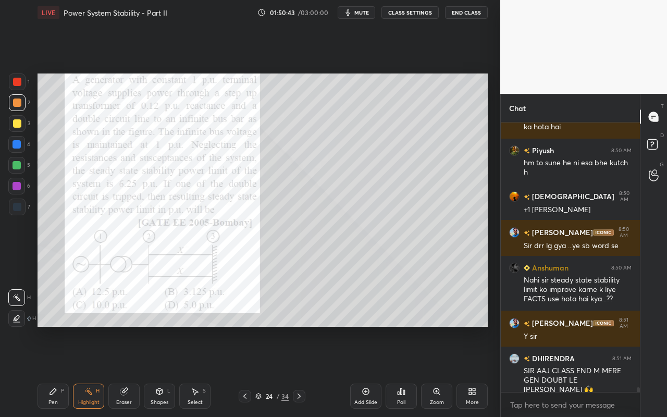
scroll to position [15300, 0]
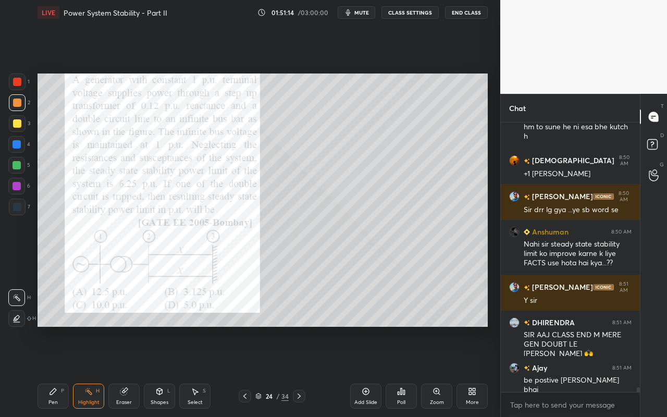
drag, startPoint x: 47, startPoint y: 400, endPoint x: 51, endPoint y: 395, distance: 6.4
click at [47, 371] on div "Pen P" at bounding box center [53, 396] width 31 height 25
drag, startPoint x: 16, startPoint y: 84, endPoint x: 22, endPoint y: 90, distance: 8.8
click at [17, 85] on div at bounding box center [17, 82] width 8 height 8
drag, startPoint x: 89, startPoint y: 391, endPoint x: 95, endPoint y: 332, distance: 59.2
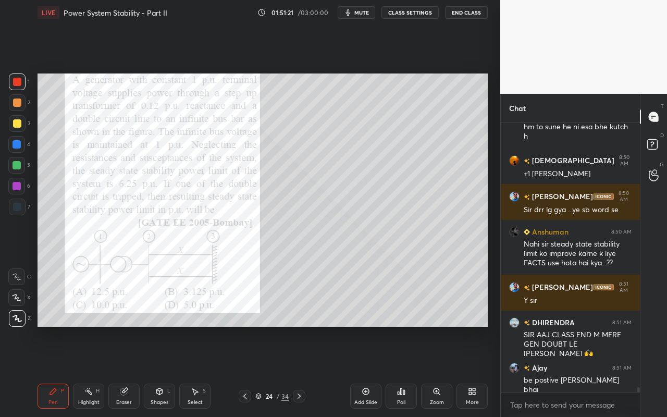
click at [89, 371] on rect at bounding box center [89, 392] width 5 height 5
click at [57, 371] on icon at bounding box center [53, 391] width 8 height 8
drag, startPoint x: 88, startPoint y: 405, endPoint x: 86, endPoint y: 397, distance: 8.1
click at [87, 371] on div "Highlight" at bounding box center [88, 402] width 21 height 5
drag, startPoint x: 199, startPoint y: 397, endPoint x: 204, endPoint y: 390, distance: 8.2
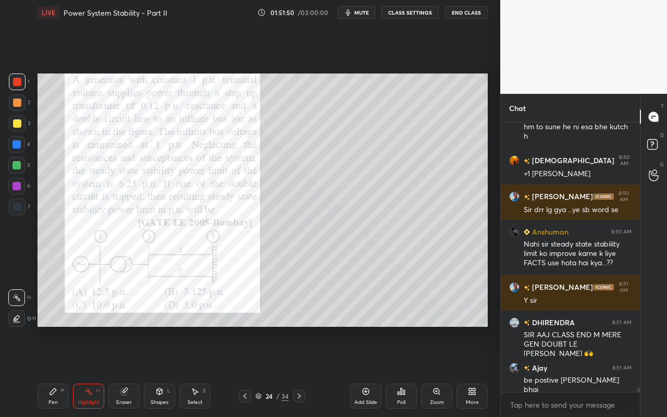
click at [201, 371] on div "Select S" at bounding box center [194, 396] width 31 height 25
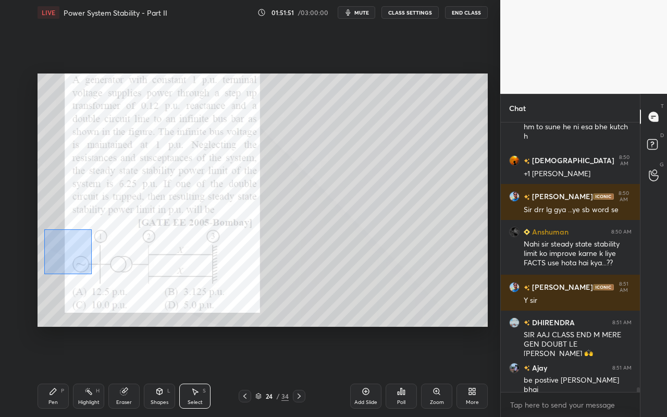
drag, startPoint x: 44, startPoint y: 229, endPoint x: 91, endPoint y: 273, distance: 64.2
click at [91, 273] on div "0 ° Undo Copy Paste here Duplicate Duplicate to new slide Delete" at bounding box center [263, 200] width 451 height 253
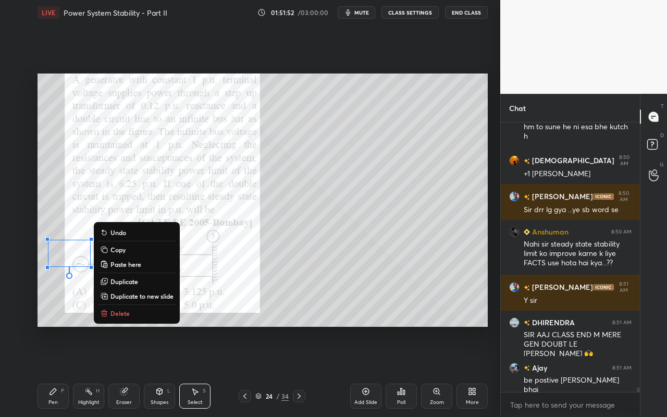
click at [132, 319] on button "Delete" at bounding box center [137, 313] width 78 height 13
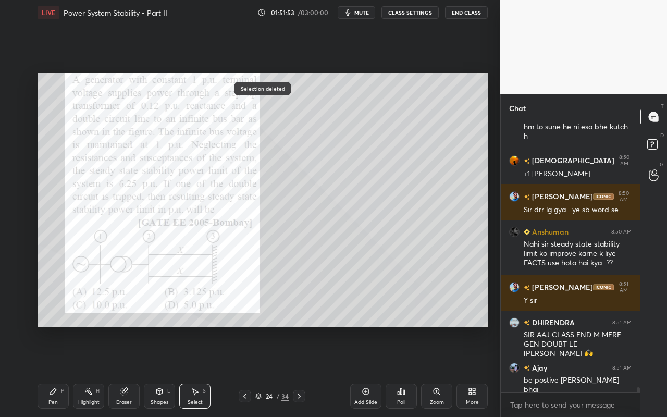
drag, startPoint x: 53, startPoint y: 397, endPoint x: 74, endPoint y: 331, distance: 69.3
click at [56, 371] on div "Pen P" at bounding box center [53, 396] width 31 height 25
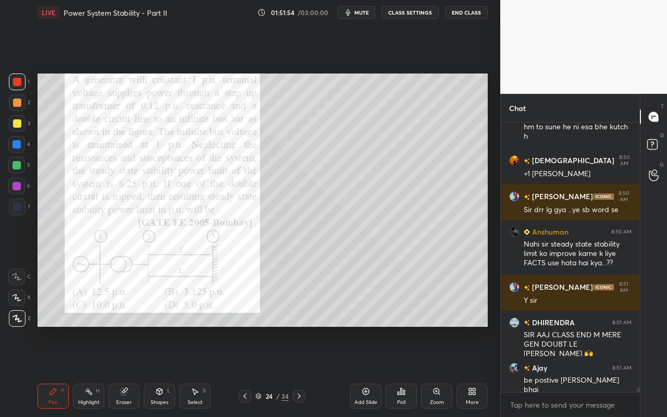
click at [84, 371] on icon at bounding box center [88, 391] width 8 height 8
click at [52, 371] on div "Pen P" at bounding box center [53, 396] width 31 height 25
click at [97, 371] on div "Highlight H" at bounding box center [88, 396] width 31 height 25
click at [48, 371] on div "Pen P" at bounding box center [53, 396] width 31 height 25
click at [123, 371] on div "Eraser" at bounding box center [123, 396] width 31 height 25
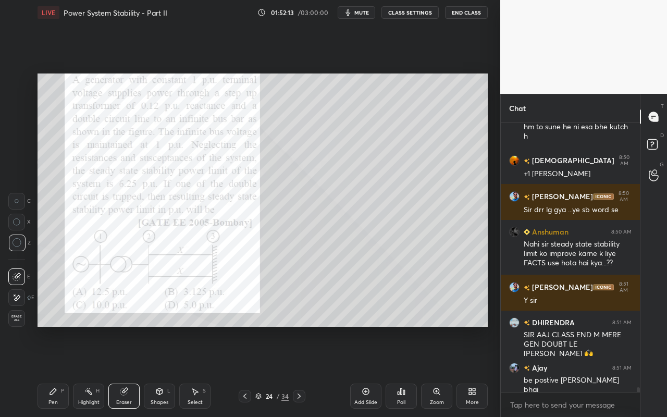
click at [66, 371] on div "Pen P Highlight H Eraser Shapes L Select S 24 / 34 Add Slide Poll Zoom More" at bounding box center [263, 396] width 451 height 42
click at [53, 371] on div "Pen P" at bounding box center [53, 396] width 31 height 25
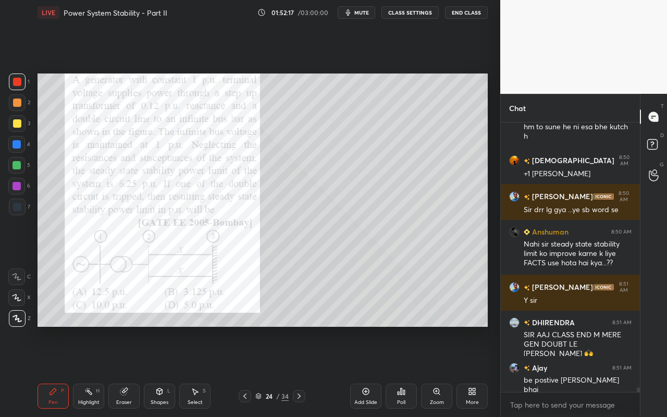
click at [81, 371] on div "Highlight H" at bounding box center [88, 396] width 31 height 25
click at [54, 371] on div "Pen P" at bounding box center [53, 396] width 31 height 25
click at [92, 371] on div "Highlight H" at bounding box center [88, 396] width 31 height 25
click at [50, 371] on div "Pen" at bounding box center [52, 402] width 9 height 5
click at [194, 371] on div "Select" at bounding box center [195, 402] width 15 height 5
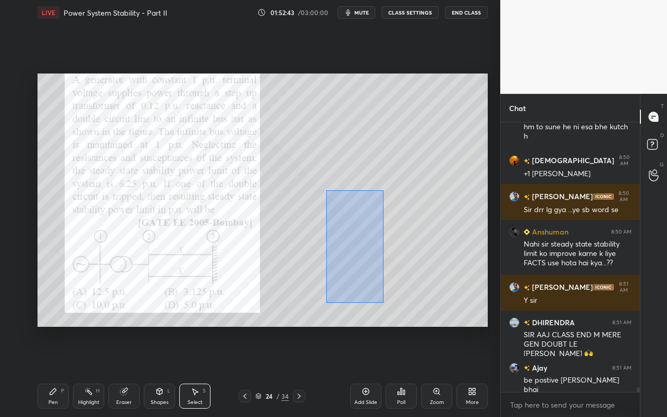
drag, startPoint x: 326, startPoint y: 190, endPoint x: 397, endPoint y: 305, distance: 134.6
click at [396, 305] on div "0 ° Undo Copy Paste here Duplicate Duplicate to new slide Delete" at bounding box center [263, 200] width 451 height 253
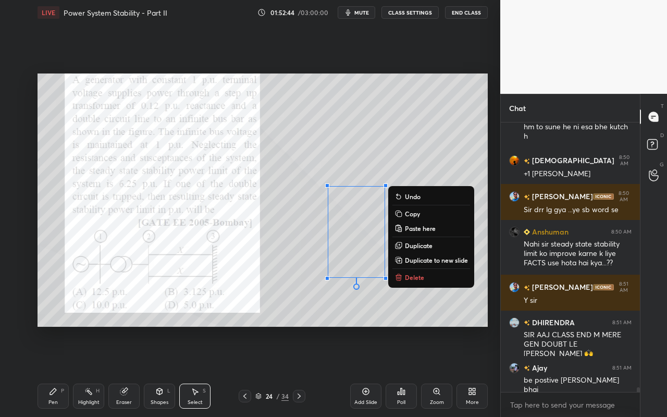
drag, startPoint x: 415, startPoint y: 277, endPoint x: 400, endPoint y: 288, distance: 17.9
click at [414, 277] on p "Delete" at bounding box center [414, 277] width 19 height 8
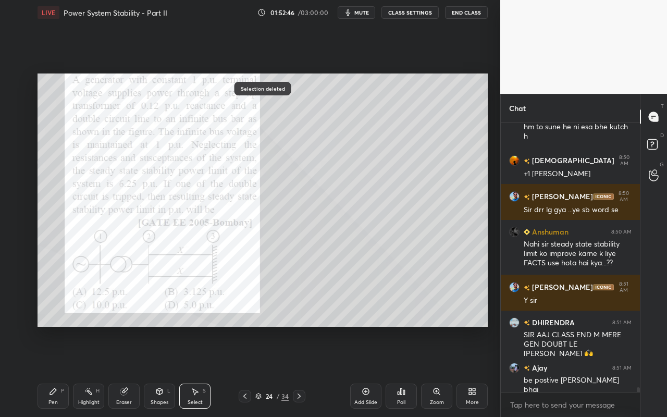
click at [401, 371] on div "Poll" at bounding box center [401, 396] width 31 height 25
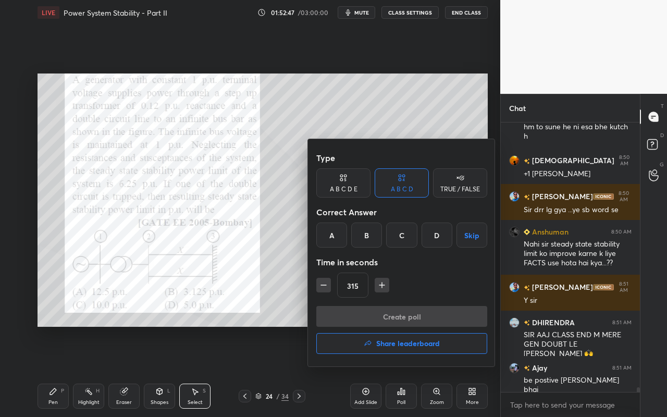
click at [435, 234] on div "D" at bounding box center [437, 235] width 31 height 25
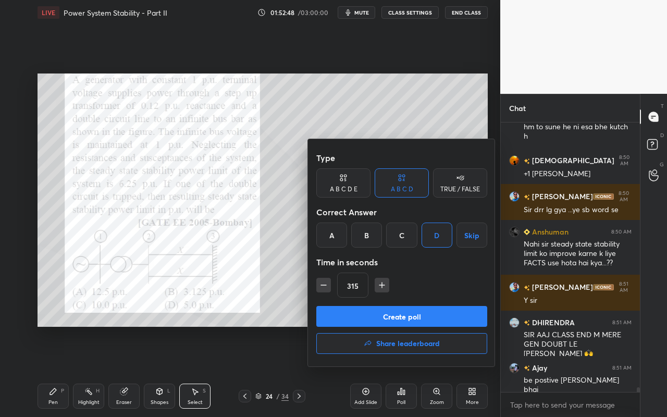
click at [323, 286] on icon "button" at bounding box center [324, 285] width 10 height 10
click at [324, 284] on icon "button" at bounding box center [324, 285] width 10 height 10
click at [321, 287] on icon "button" at bounding box center [324, 285] width 10 height 10
click at [322, 287] on icon "button" at bounding box center [324, 285] width 10 height 10
click at [322, 285] on icon "button" at bounding box center [324, 285] width 10 height 10
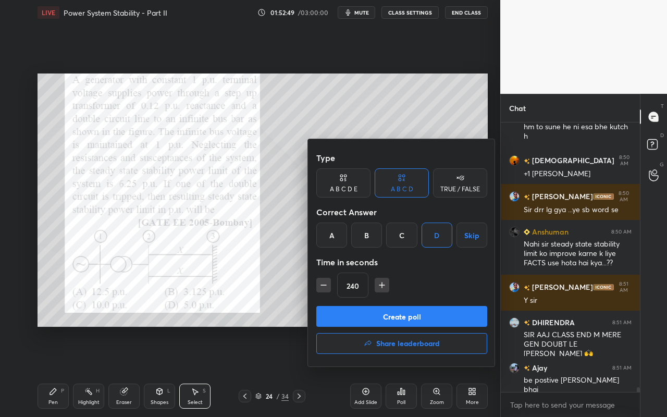
click at [323, 284] on icon "button" at bounding box center [324, 285] width 10 height 10
click at [320, 284] on icon "button" at bounding box center [324, 285] width 10 height 10
type input "210"
click at [378, 322] on button "Create poll" at bounding box center [402, 316] width 171 height 21
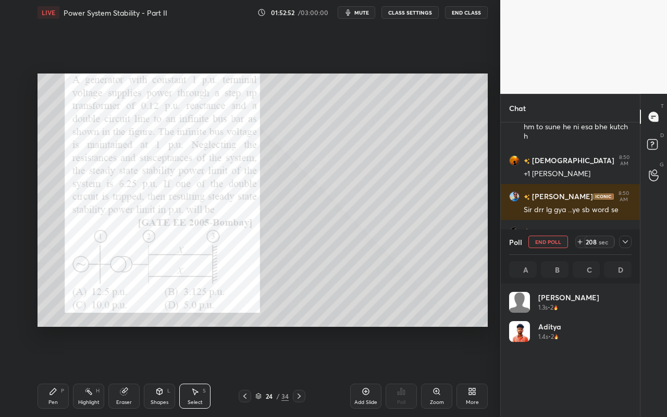
scroll to position [122, 119]
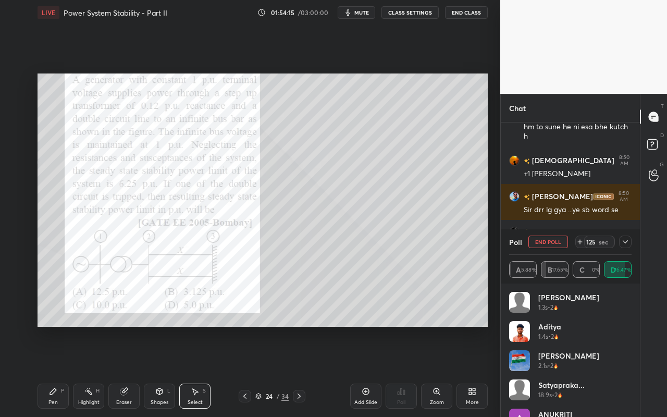
drag, startPoint x: 381, startPoint y: 314, endPoint x: 585, endPoint y: 350, distance: 207.0
click at [585, 350] on div "1 2 3 4 5 6 7 C X Z C X Z E E Erase all H H LIVE Power System Stability - Part …" at bounding box center [333, 208] width 667 height 417
click at [624, 242] on icon at bounding box center [626, 242] width 8 height 8
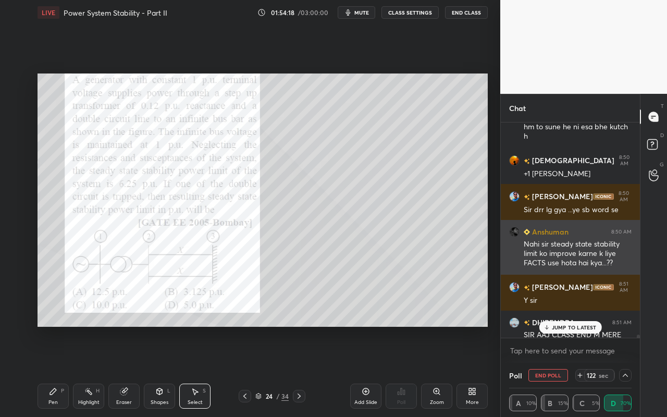
scroll to position [15354, 0]
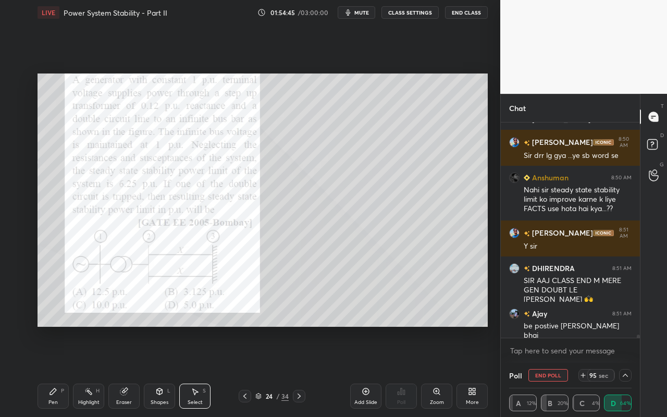
click at [625, 371] on icon at bounding box center [626, 375] width 8 height 8
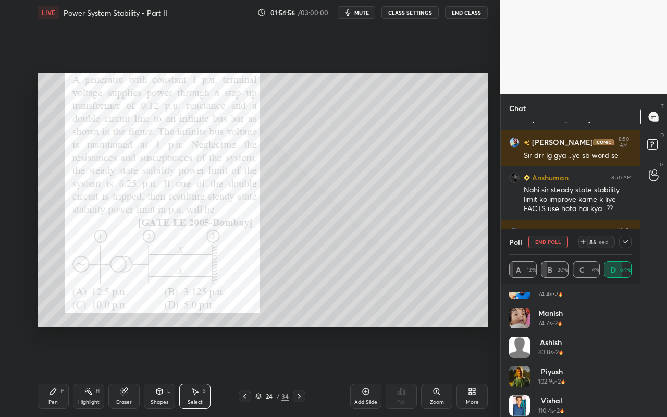
scroll to position [342, 0]
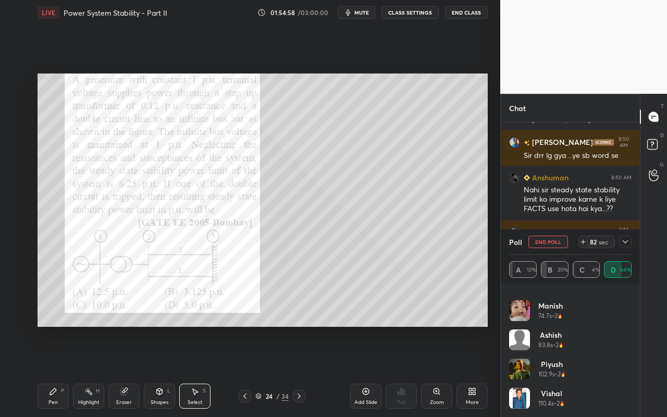
click at [627, 241] on icon at bounding box center [625, 241] width 5 height 3
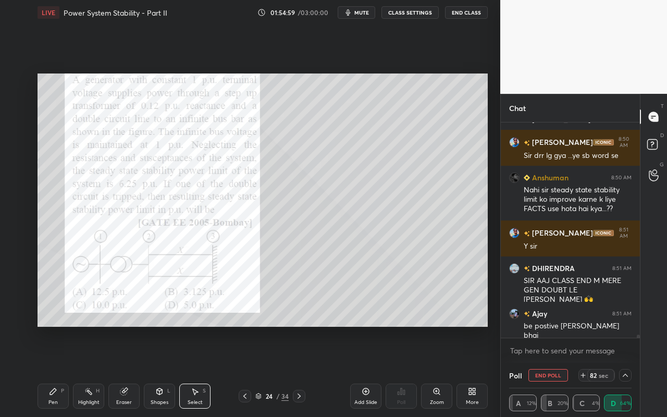
scroll to position [0, 0]
click at [83, 371] on div "Highlight" at bounding box center [88, 402] width 21 height 5
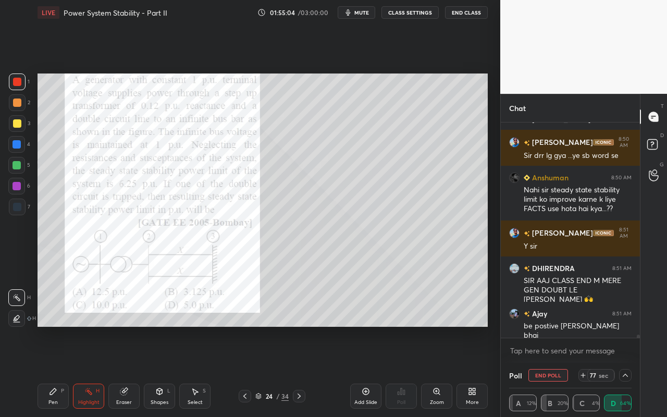
click at [40, 371] on div "Pen P" at bounding box center [53, 396] width 31 height 25
click at [19, 127] on div at bounding box center [17, 123] width 8 height 8
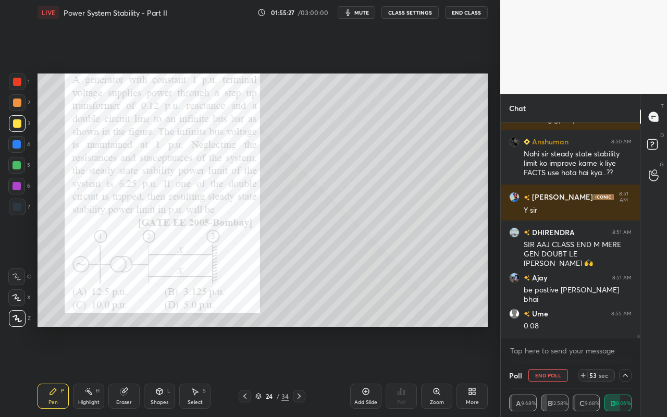
scroll to position [15426, 0]
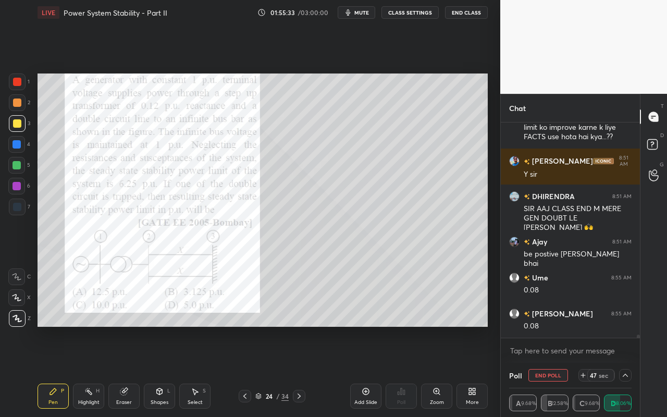
drag, startPoint x: 95, startPoint y: 392, endPoint x: 132, endPoint y: 336, distance: 66.5
click at [96, 371] on div "H" at bounding box center [98, 390] width 4 height 5
click at [53, 371] on div "Pen P" at bounding box center [53, 396] width 31 height 25
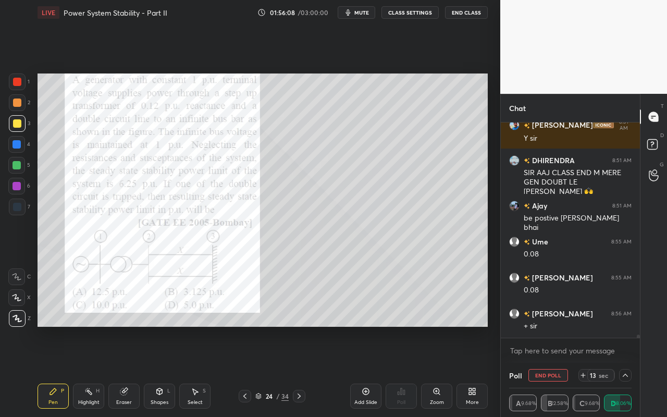
drag, startPoint x: 124, startPoint y: 400, endPoint x: 158, endPoint y: 368, distance: 47.2
click at [127, 371] on div "Eraser" at bounding box center [123, 396] width 31 height 25
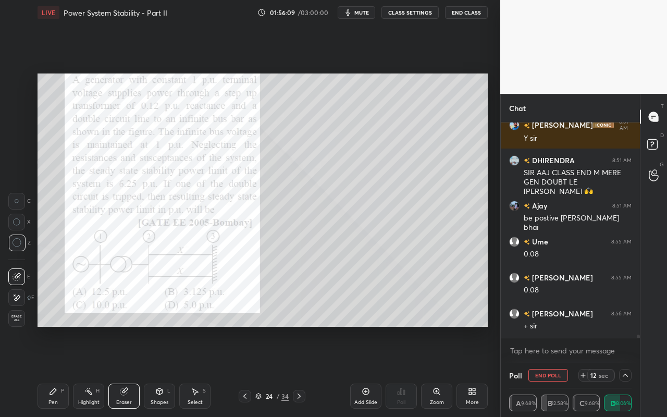
scroll to position [15498, 0]
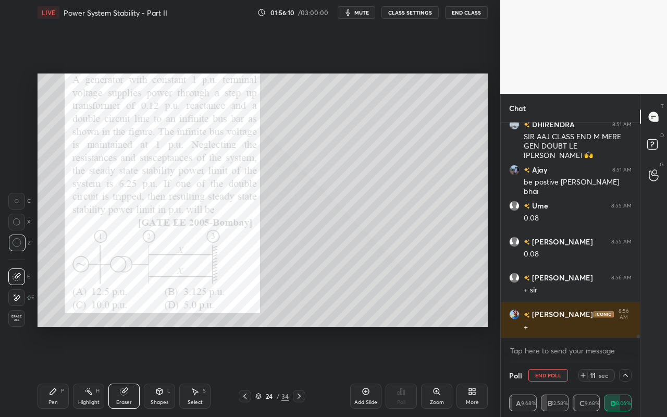
drag, startPoint x: 20, startPoint y: 199, endPoint x: 31, endPoint y: 197, distance: 10.7
click at [22, 200] on div at bounding box center [16, 201] width 17 height 17
drag, startPoint x: 52, startPoint y: 398, endPoint x: 176, endPoint y: 337, distance: 138.8
click at [54, 371] on div "Pen P" at bounding box center [53, 396] width 31 height 25
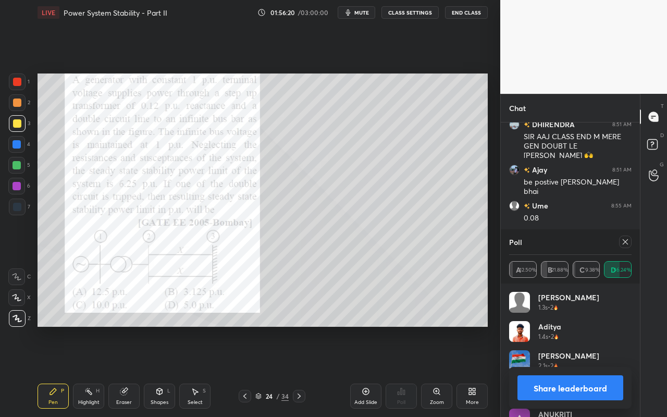
scroll to position [122, 119]
click at [18, 99] on div at bounding box center [17, 102] width 17 height 17
drag, startPoint x: 624, startPoint y: 244, endPoint x: 612, endPoint y: 255, distance: 16.2
click at [625, 245] on icon at bounding box center [626, 242] width 8 height 8
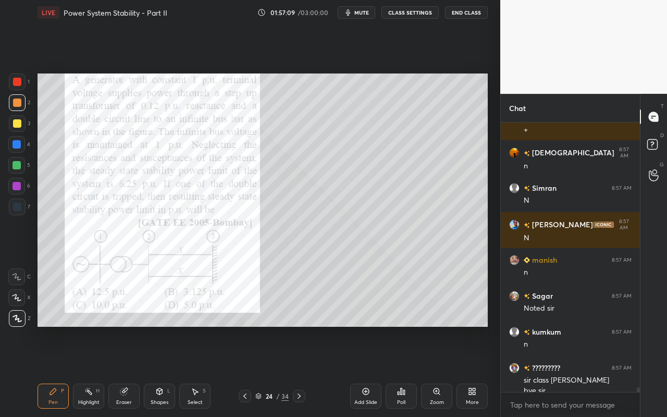
scroll to position [15706, 0]
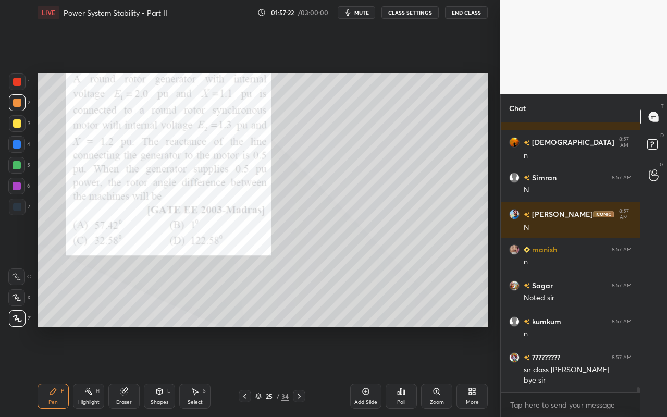
click at [57, 371] on div "Pen P" at bounding box center [53, 396] width 31 height 25
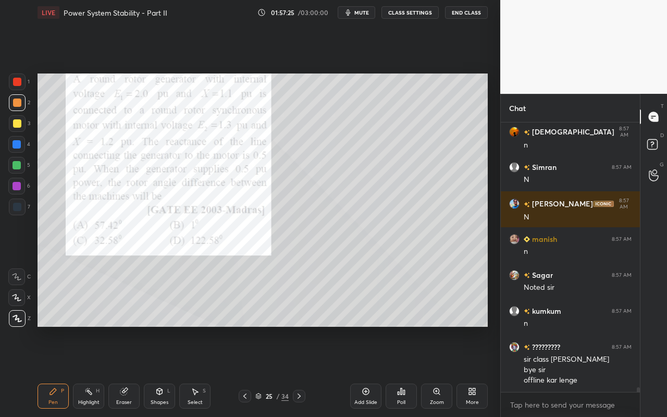
drag, startPoint x: 89, startPoint y: 398, endPoint x: 106, endPoint y: 343, distance: 57.7
click at [90, 371] on div "Highlight H" at bounding box center [88, 396] width 31 height 25
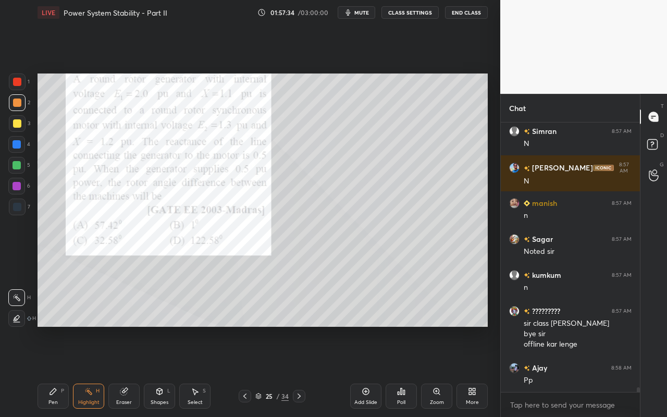
scroll to position [15789, 0]
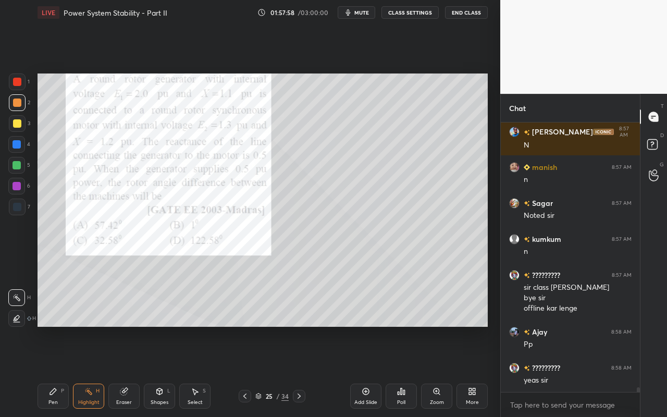
click at [165, 371] on div "Shapes L" at bounding box center [159, 396] width 31 height 25
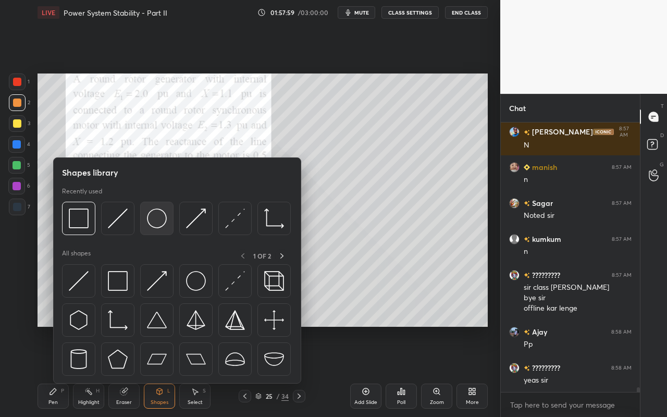
click at [156, 224] on img at bounding box center [157, 219] width 20 height 20
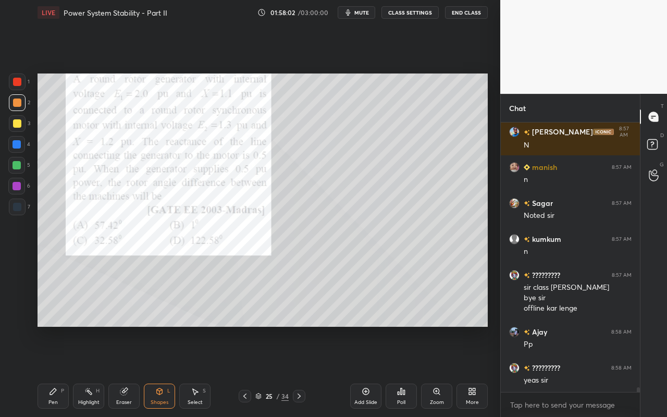
drag, startPoint x: 155, startPoint y: 393, endPoint x: 159, endPoint y: 387, distance: 7.2
click at [155, 371] on div "Shapes L" at bounding box center [159, 396] width 31 height 25
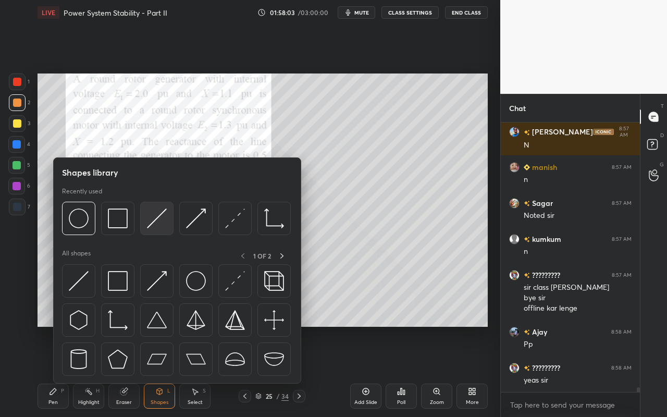
click at [162, 223] on img at bounding box center [157, 219] width 20 height 20
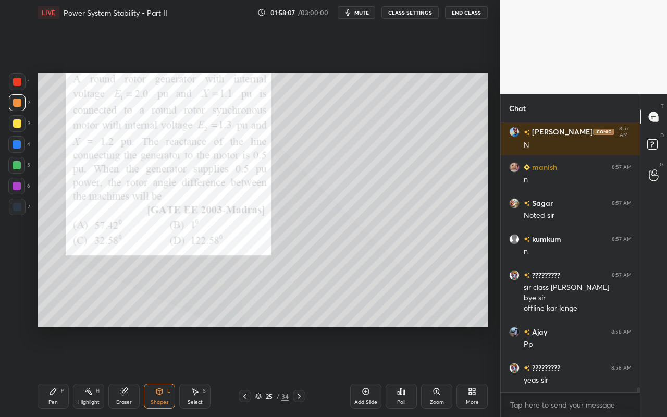
drag, startPoint x: 55, startPoint y: 389, endPoint x: 111, endPoint y: 328, distance: 82.7
click at [55, 371] on icon at bounding box center [53, 391] width 6 height 6
click at [120, 371] on icon at bounding box center [124, 391] width 8 height 8
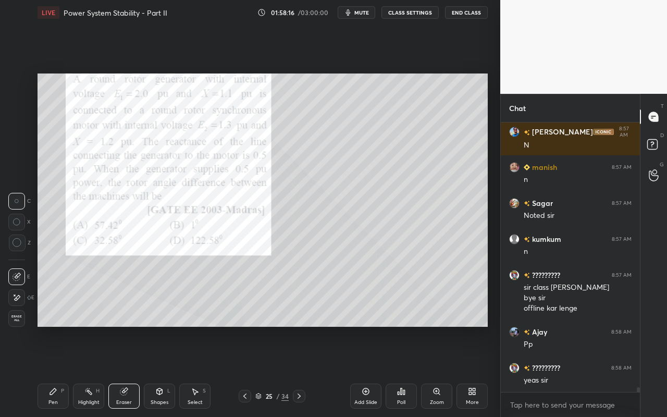
click at [54, 371] on icon at bounding box center [53, 391] width 8 height 8
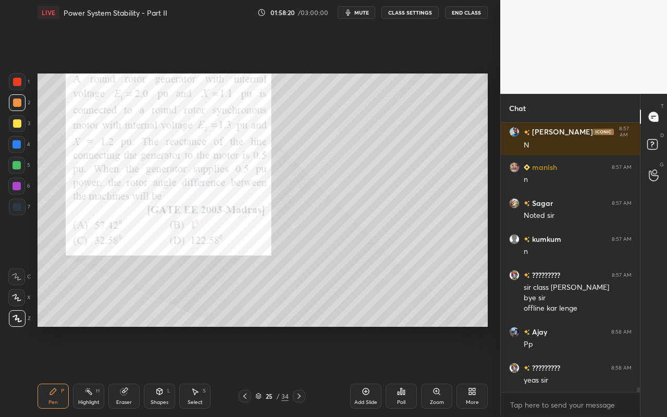
drag, startPoint x: 132, startPoint y: 400, endPoint x: 140, endPoint y: 398, distance: 8.1
click at [132, 371] on div "Eraser" at bounding box center [123, 396] width 31 height 25
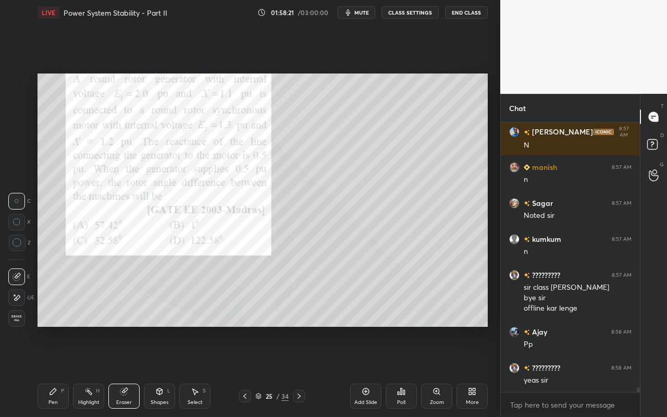
click at [160, 371] on icon at bounding box center [159, 391] width 8 height 8
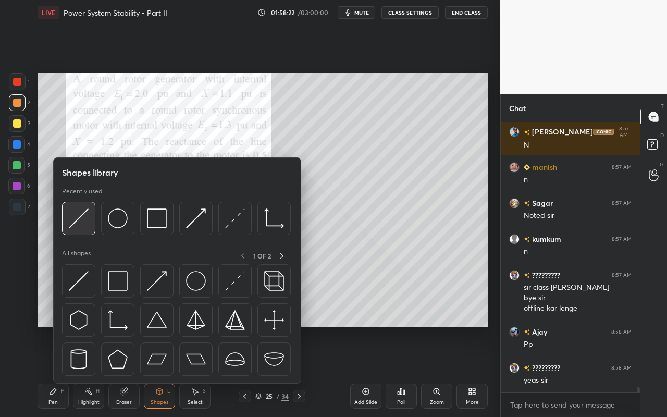
click at [90, 227] on div at bounding box center [78, 218] width 33 height 33
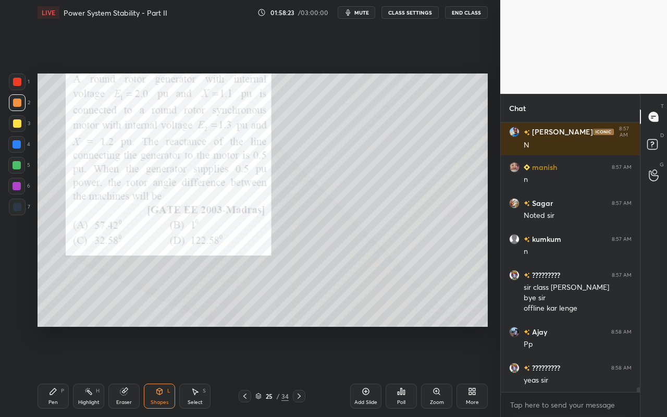
click at [18, 129] on div at bounding box center [17, 123] width 17 height 17
click at [155, 371] on div "Shapes L" at bounding box center [159, 396] width 31 height 25
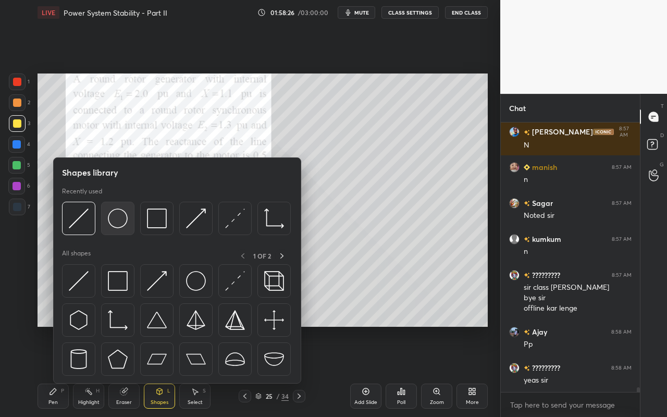
click at [129, 216] on div at bounding box center [117, 218] width 33 height 33
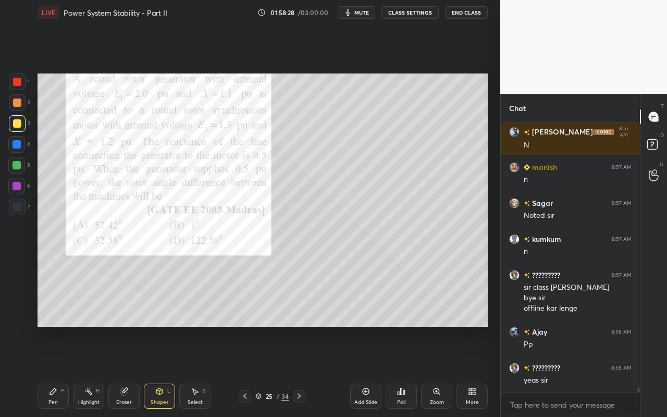
drag, startPoint x: 164, startPoint y: 396, endPoint x: 167, endPoint y: 388, distance: 8.9
click at [165, 371] on div "Shapes L" at bounding box center [159, 396] width 31 height 25
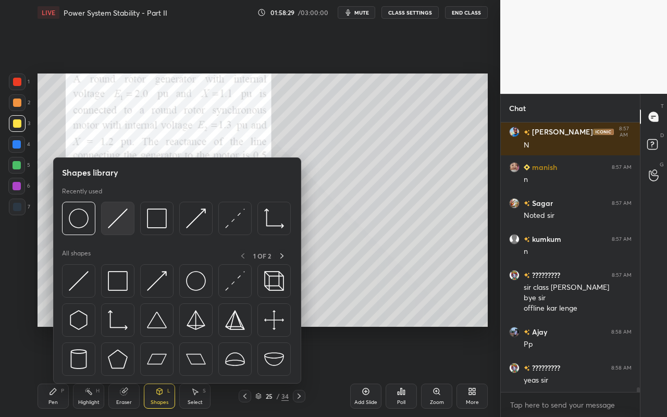
click at [119, 228] on img at bounding box center [118, 219] width 20 height 20
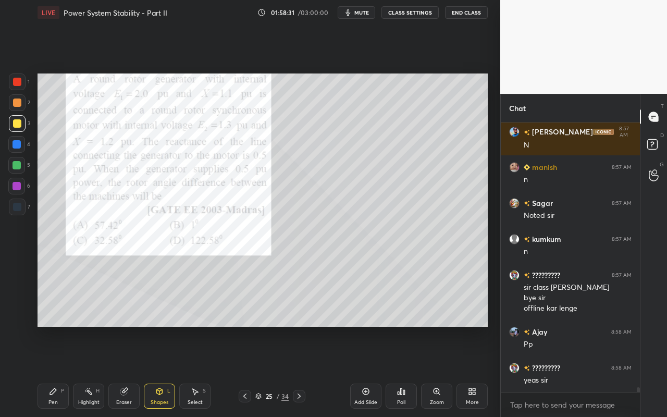
click at [50, 371] on div "Pen" at bounding box center [52, 402] width 9 height 5
click at [120, 371] on icon at bounding box center [124, 391] width 8 height 8
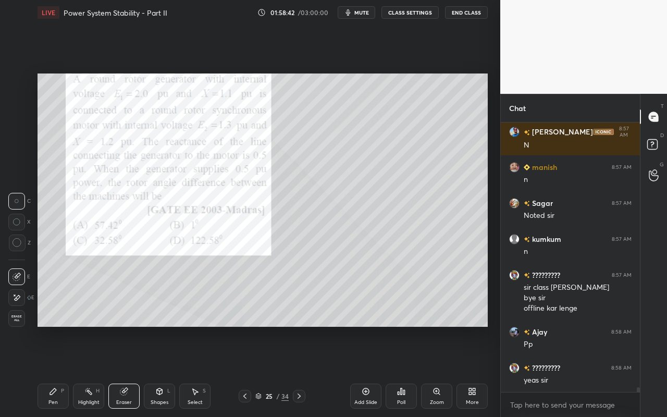
scroll to position [15834, 0]
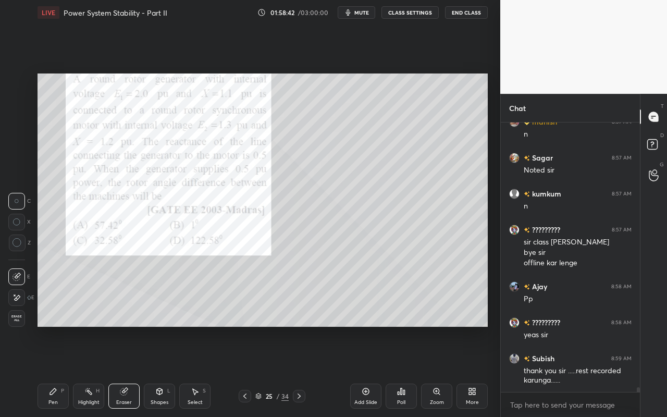
drag, startPoint x: 66, startPoint y: 404, endPoint x: 71, endPoint y: 396, distance: 10.1
click at [68, 371] on div "Pen P" at bounding box center [53, 396] width 31 height 25
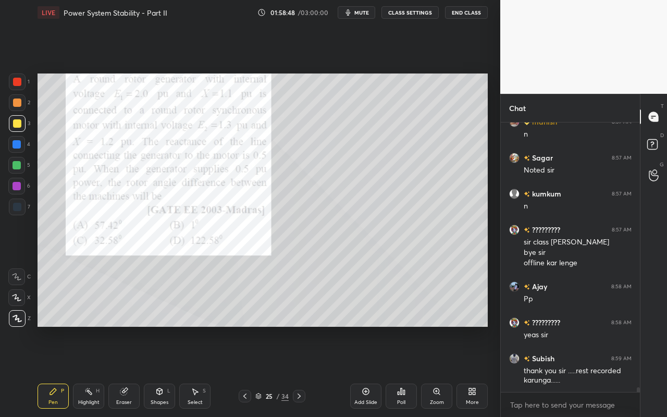
click at [163, 371] on div "Shapes L" at bounding box center [159, 396] width 31 height 25
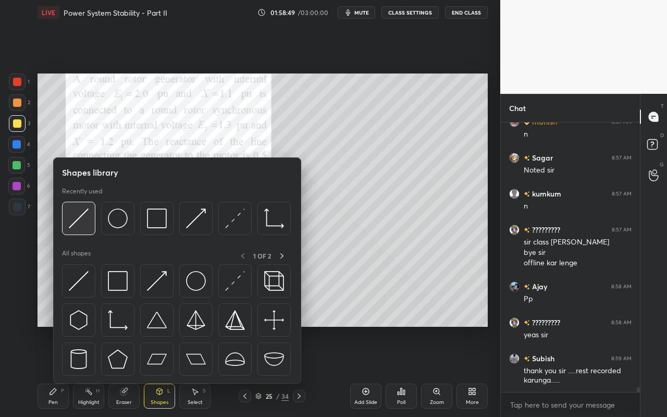
click at [84, 231] on div at bounding box center [78, 218] width 33 height 33
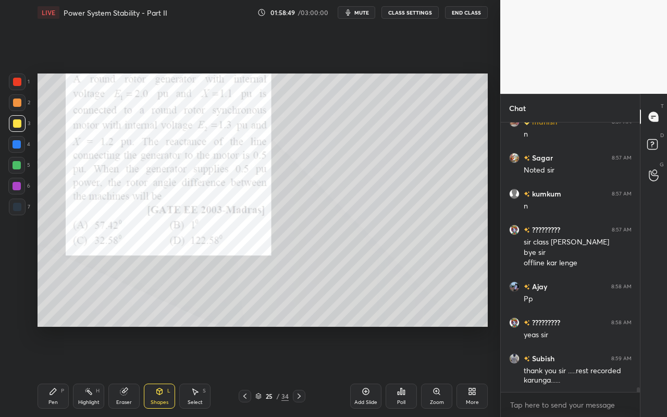
drag, startPoint x: 19, startPoint y: 185, endPoint x: 36, endPoint y: 175, distance: 20.3
click at [19, 185] on div at bounding box center [17, 186] width 8 height 8
drag, startPoint x: 117, startPoint y: 392, endPoint x: 131, endPoint y: 367, distance: 28.5
click at [119, 371] on div "Eraser" at bounding box center [123, 396] width 31 height 25
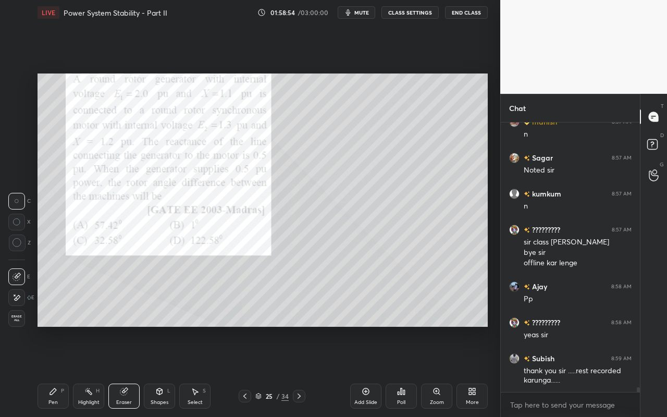
click at [57, 371] on div "Pen" at bounding box center [52, 402] width 9 height 5
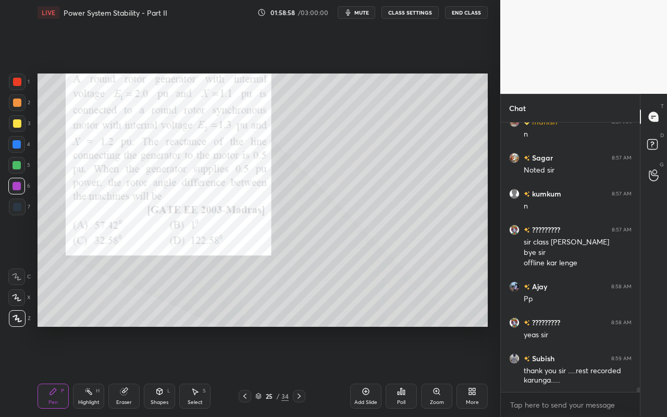
click at [384, 70] on div "Setting up your live class Poll for secs No correct answer Start poll" at bounding box center [262, 200] width 459 height 350
click at [90, 371] on div "Highlight H" at bounding box center [88, 396] width 31 height 25
click at [61, 371] on div "Pen P" at bounding box center [53, 396] width 31 height 25
click at [95, 371] on div "Highlight H" at bounding box center [88, 396] width 31 height 25
drag, startPoint x: 55, startPoint y: 399, endPoint x: 64, endPoint y: 386, distance: 16.2
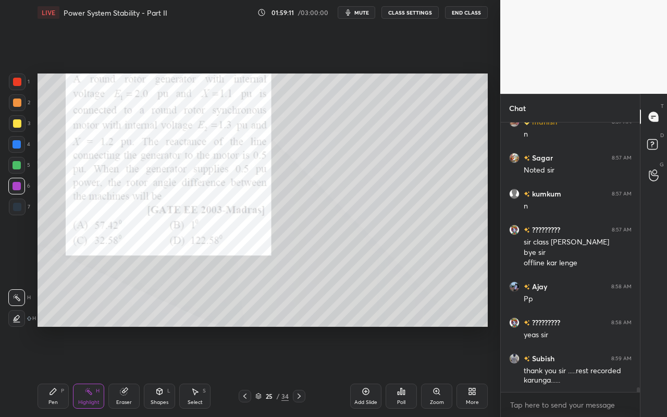
click at [55, 371] on div "Pen" at bounding box center [52, 402] width 9 height 5
click at [92, 371] on div "Highlight H" at bounding box center [88, 396] width 31 height 25
click at [95, 371] on div "Highlight H" at bounding box center [88, 396] width 31 height 25
click at [53, 371] on div "Pen" at bounding box center [52, 402] width 9 height 5
click at [403, 371] on div "Poll" at bounding box center [401, 396] width 31 height 25
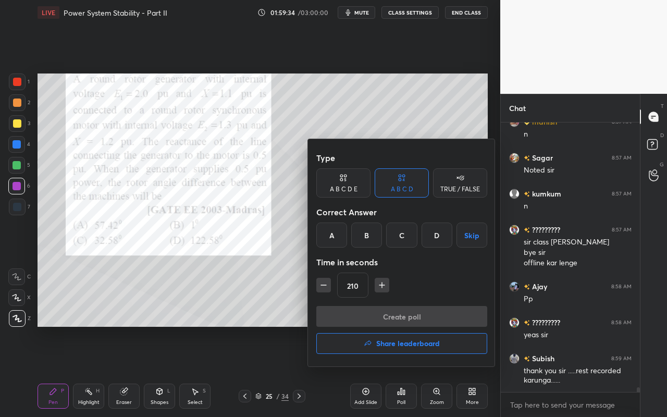
click at [407, 239] on div "C" at bounding box center [401, 235] width 31 height 25
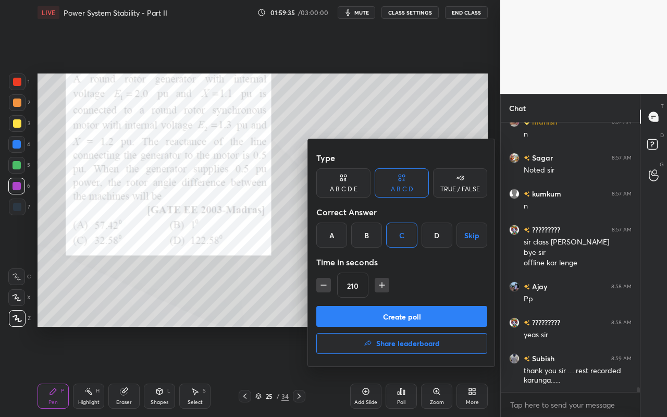
drag, startPoint x: 384, startPoint y: 316, endPoint x: 379, endPoint y: 320, distance: 6.8
click at [382, 318] on button "Create poll" at bounding box center [402, 316] width 171 height 21
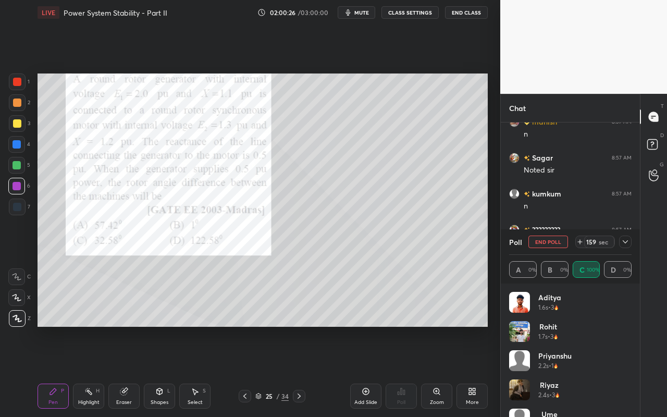
scroll to position [15924, 0]
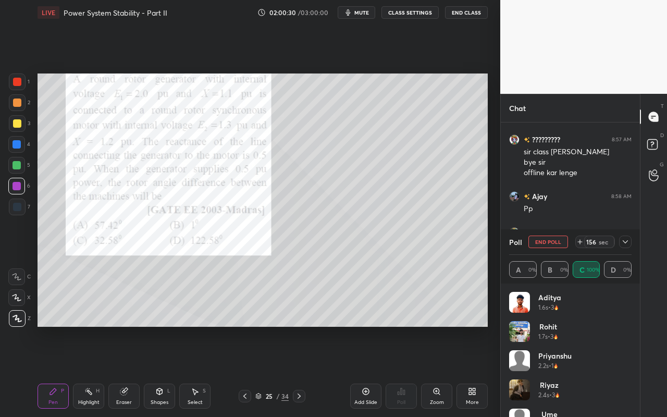
click at [626, 241] on icon at bounding box center [626, 242] width 8 height 8
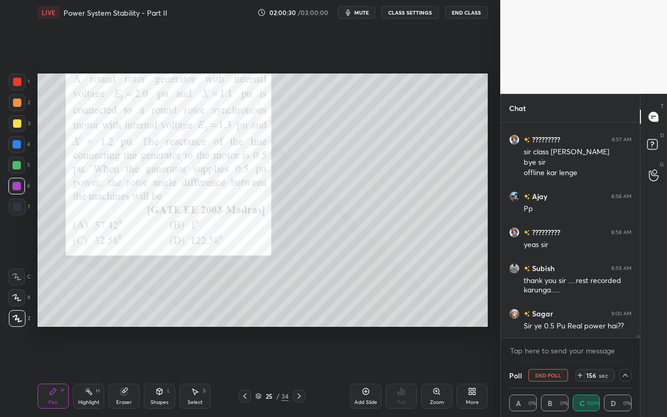
scroll to position [0, 0]
click at [86, 371] on div "Pen P Highlight H Eraser Shapes L Select S 25 / 34 Add Slide Poll Zoom More" at bounding box center [263, 396] width 451 height 42
click at [94, 371] on div "Highlight" at bounding box center [88, 402] width 21 height 5
click at [625, 371] on icon at bounding box center [626, 375] width 8 height 8
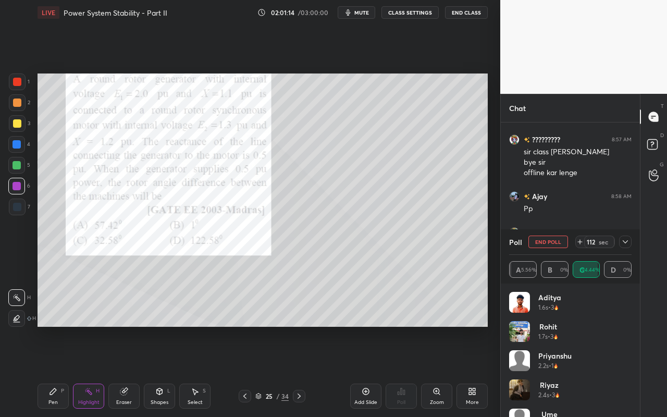
drag, startPoint x: 48, startPoint y: 399, endPoint x: 53, endPoint y: 394, distance: 6.7
click at [48, 371] on div "Pen" at bounding box center [52, 402] width 9 height 5
click at [16, 127] on div at bounding box center [17, 123] width 8 height 8
click at [56, 371] on div "Pen P" at bounding box center [53, 396] width 31 height 25
click at [172, 371] on div "Shapes L" at bounding box center [159, 396] width 31 height 25
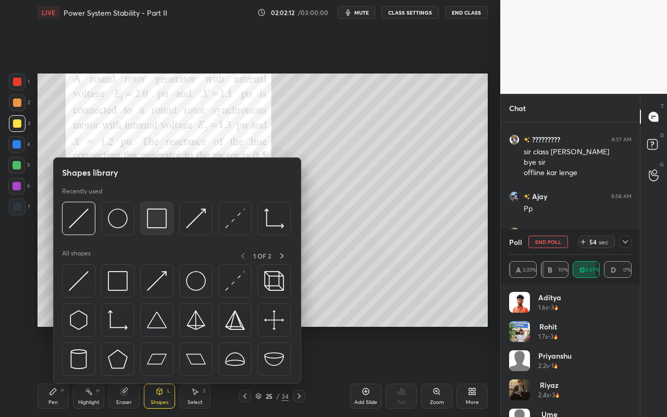
click at [156, 220] on img at bounding box center [157, 219] width 20 height 20
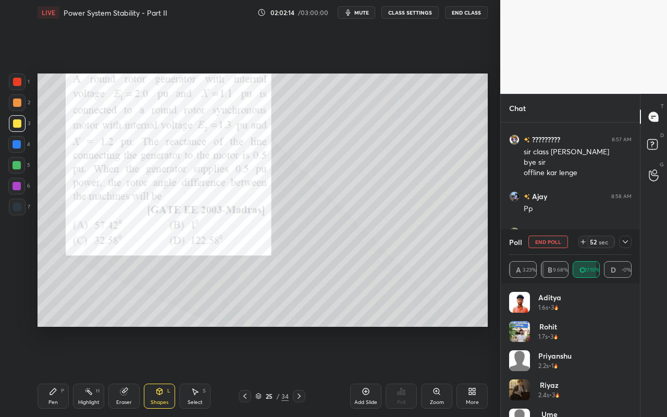
drag, startPoint x: 57, startPoint y: 403, endPoint x: 63, endPoint y: 378, distance: 25.7
click at [58, 371] on div "Pen P" at bounding box center [53, 396] width 31 height 25
click at [18, 103] on div at bounding box center [17, 103] width 8 height 8
click at [555, 244] on button "End Poll" at bounding box center [549, 242] width 40 height 13
type textarea "x"
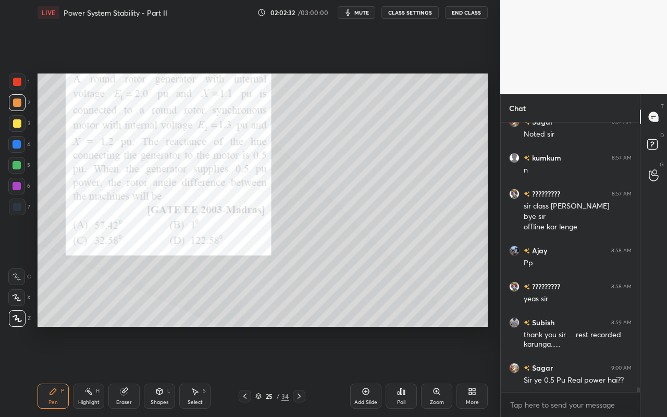
scroll to position [15906, 0]
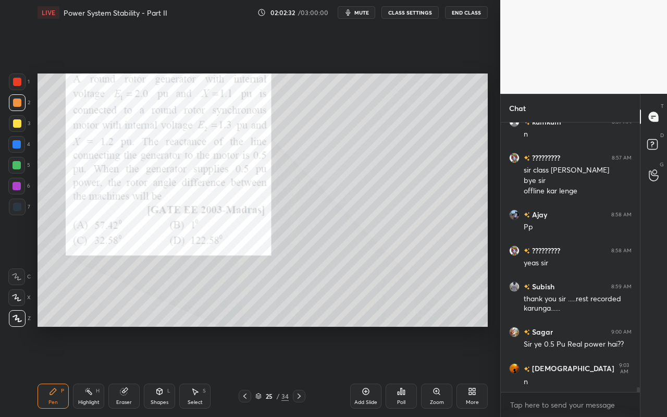
drag, startPoint x: 59, startPoint y: 399, endPoint x: 99, endPoint y: 357, distance: 57.6
click at [59, 371] on div "Pen P" at bounding box center [53, 396] width 31 height 25
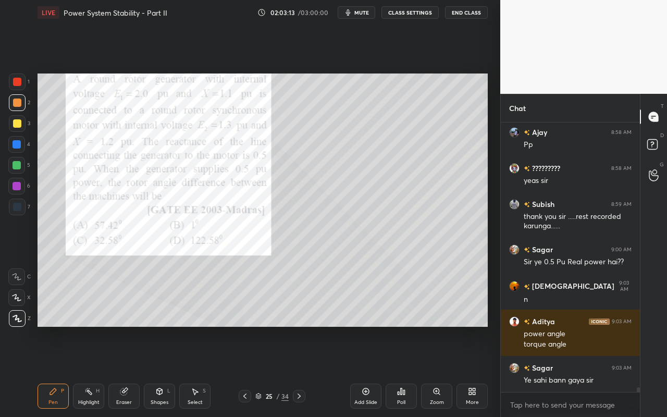
scroll to position [15999, 0]
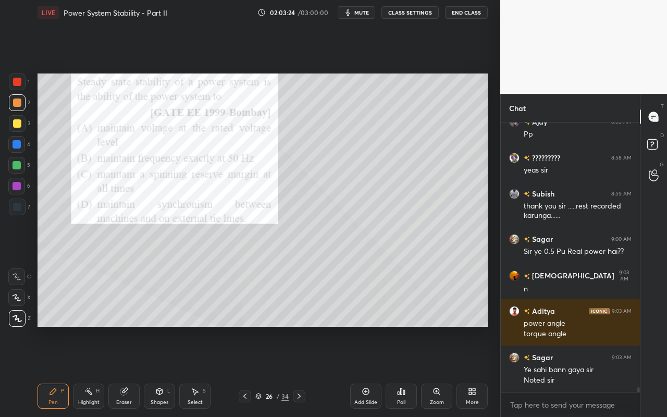
drag, startPoint x: 52, startPoint y: 403, endPoint x: 64, endPoint y: 365, distance: 39.9
click at [52, 371] on div "Pen" at bounding box center [52, 402] width 9 height 5
drag, startPoint x: 89, startPoint y: 400, endPoint x: 105, endPoint y: 374, distance: 31.1
click at [89, 371] on div "Highlight" at bounding box center [88, 402] width 21 height 5
drag, startPoint x: 56, startPoint y: 405, endPoint x: 65, endPoint y: 386, distance: 20.3
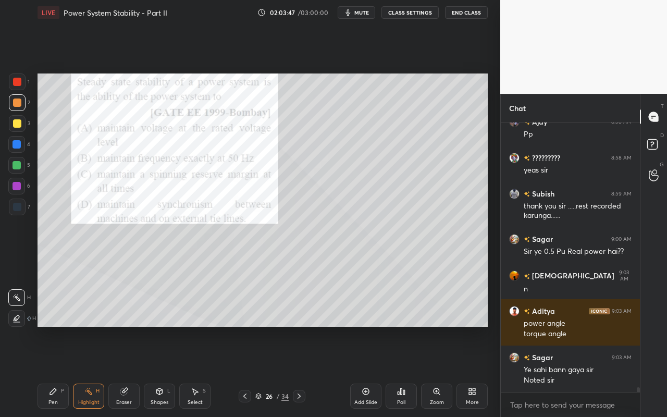
click at [58, 371] on div "Pen P" at bounding box center [53, 396] width 31 height 25
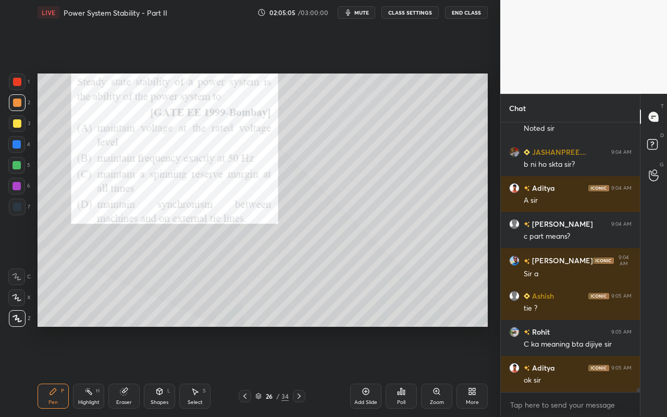
scroll to position [16287, 0]
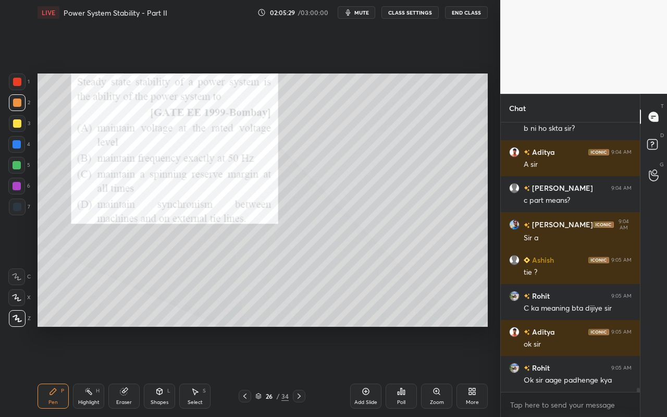
drag, startPoint x: 87, startPoint y: 394, endPoint x: 131, endPoint y: 334, distance: 74.6
click at [88, 371] on div "Highlight H" at bounding box center [88, 396] width 31 height 25
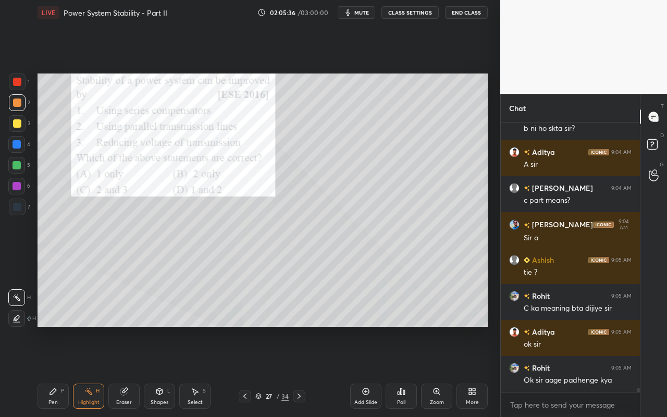
drag, startPoint x: 53, startPoint y: 399, endPoint x: 55, endPoint y: 393, distance: 5.9
click at [53, 371] on div "Pen" at bounding box center [52, 402] width 9 height 5
click at [400, 371] on div "Poll" at bounding box center [401, 396] width 31 height 25
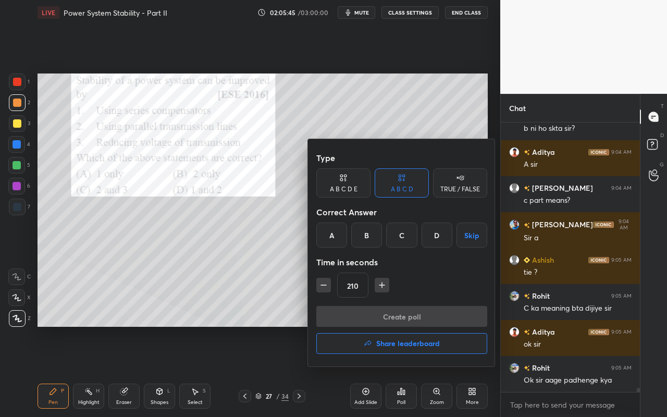
click at [439, 240] on div "D" at bounding box center [437, 235] width 31 height 25
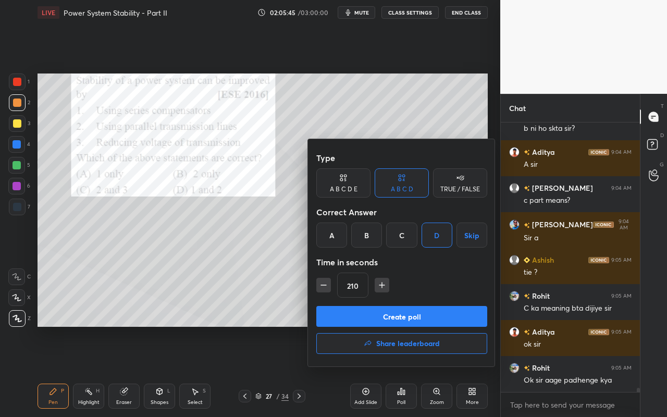
click at [324, 286] on icon "button" at bounding box center [324, 285] width 10 height 10
click at [322, 286] on icon "button" at bounding box center [324, 285] width 10 height 10
click at [323, 285] on icon "button" at bounding box center [324, 285] width 10 height 10
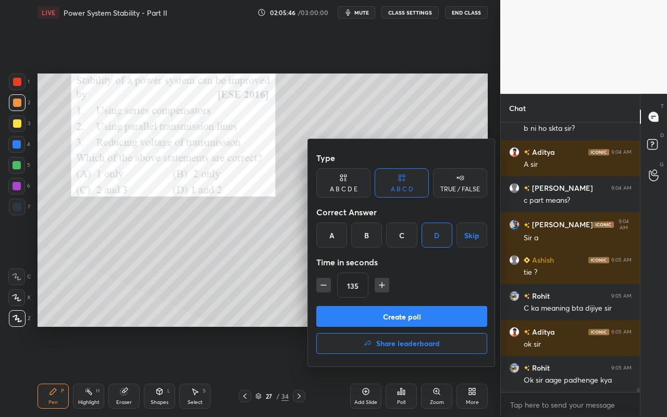
click at [323, 285] on icon "button" at bounding box center [324, 285] width 10 height 10
click at [324, 286] on icon "button" at bounding box center [324, 285] width 10 height 10
type input "90"
click at [355, 315] on button "Create poll" at bounding box center [402, 316] width 171 height 21
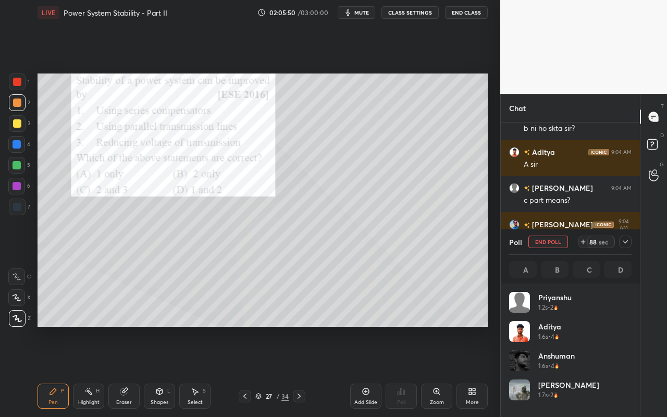
scroll to position [122, 119]
click at [89, 371] on div "Highlight H" at bounding box center [88, 396] width 31 height 25
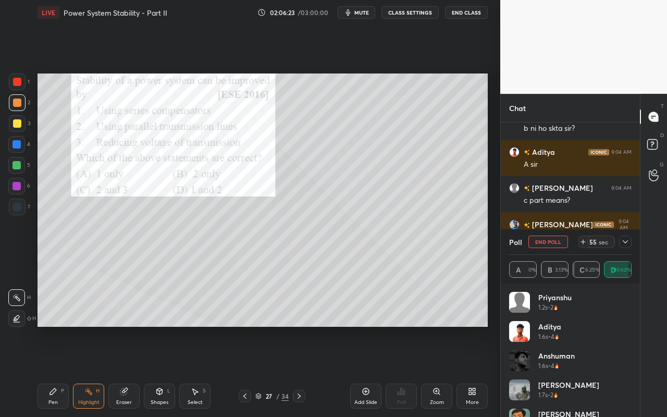
click at [53, 371] on div "Pen" at bounding box center [52, 402] width 9 height 5
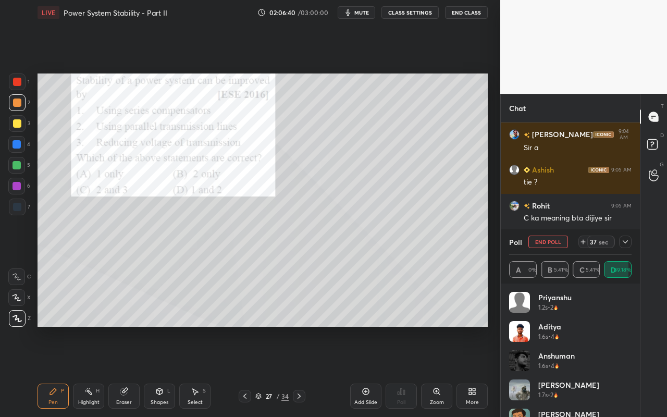
scroll to position [16432, 0]
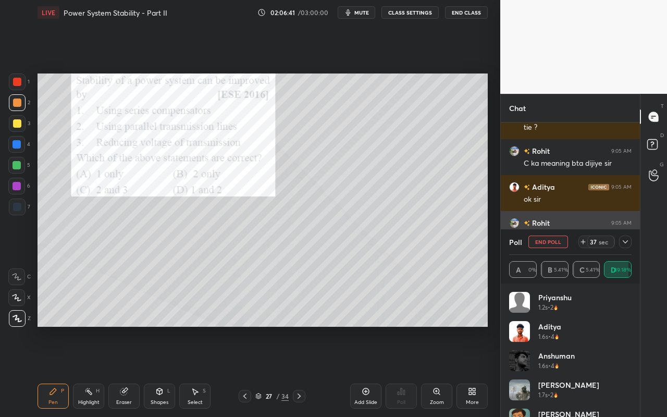
drag, startPoint x: 624, startPoint y: 238, endPoint x: 617, endPoint y: 242, distance: 8.0
click at [625, 238] on icon at bounding box center [626, 242] width 8 height 8
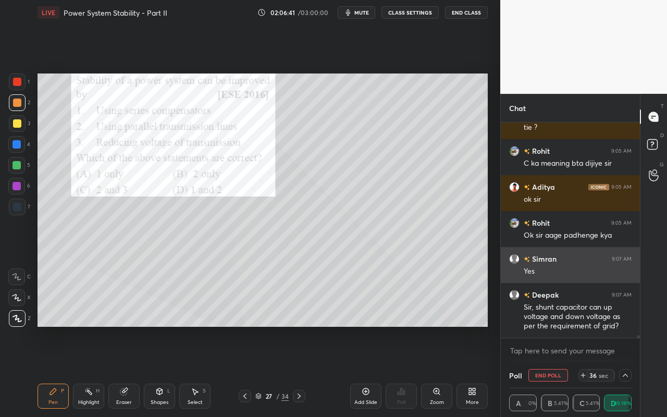
scroll to position [1, 4]
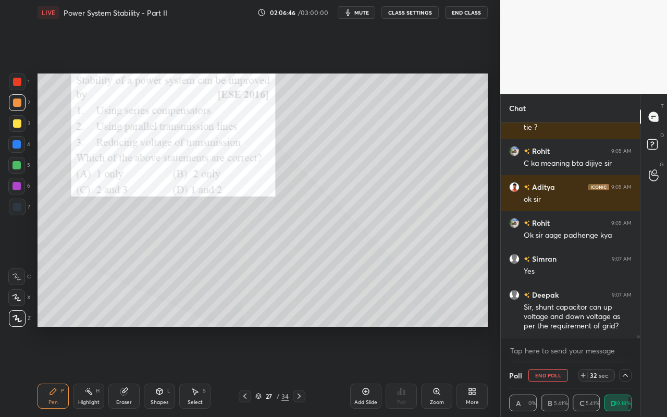
click at [96, 371] on div "Highlight" at bounding box center [88, 402] width 21 height 5
click at [58, 371] on div "Pen P" at bounding box center [53, 396] width 31 height 25
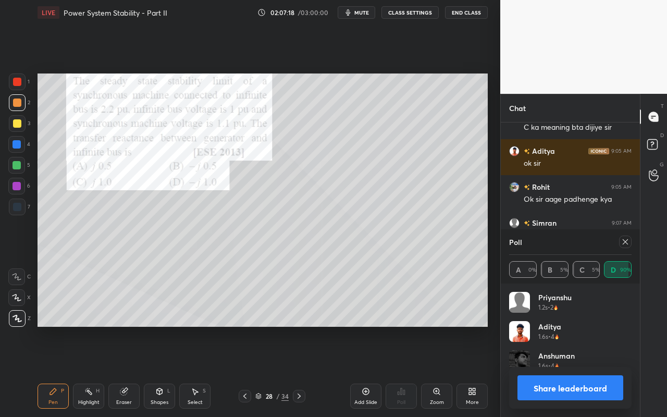
scroll to position [122, 119]
click at [55, 371] on div "Pen" at bounding box center [52, 402] width 9 height 5
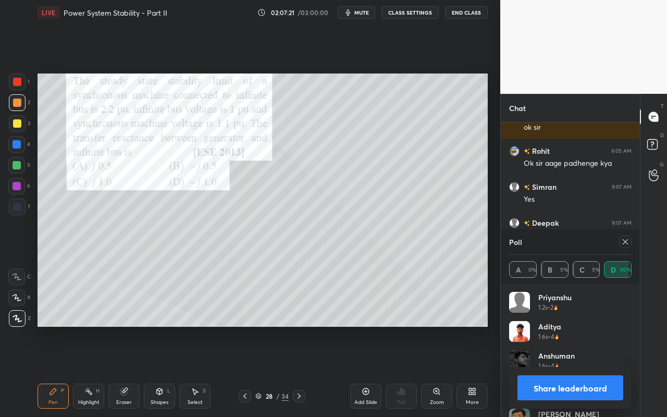
click at [628, 239] on icon at bounding box center [626, 242] width 8 height 8
type textarea "x"
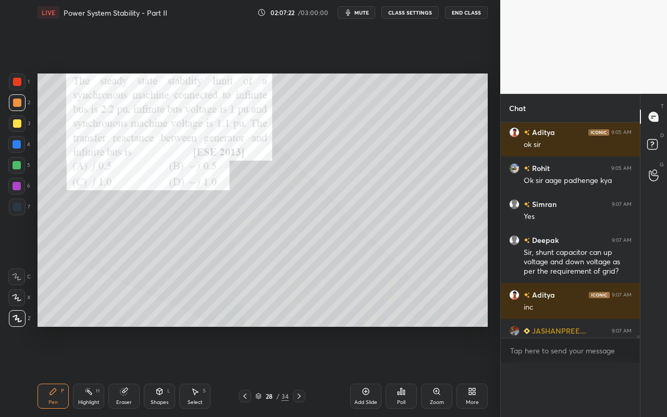
scroll to position [174, 136]
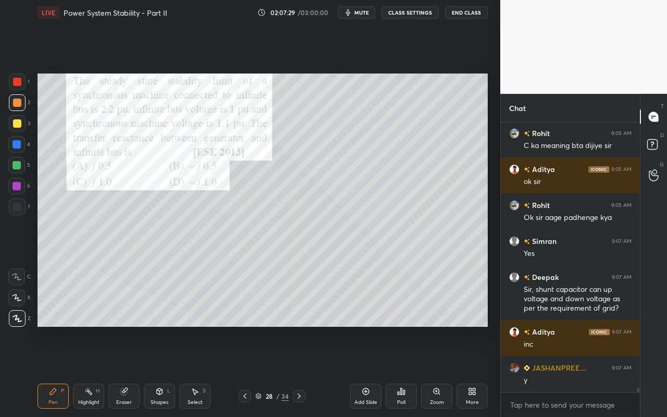
click at [404, 371] on div "Poll" at bounding box center [401, 396] width 31 height 25
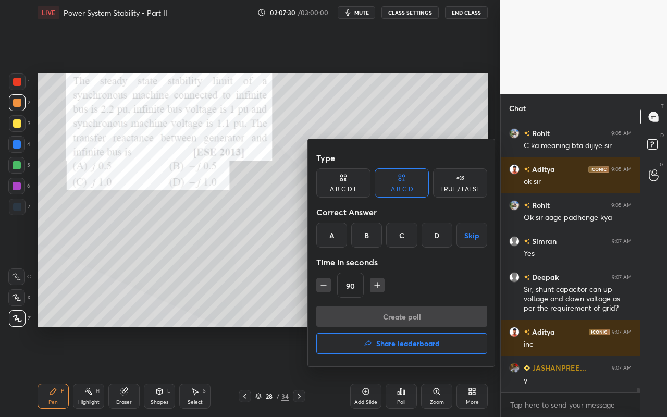
click at [338, 239] on div "A" at bounding box center [332, 235] width 31 height 25
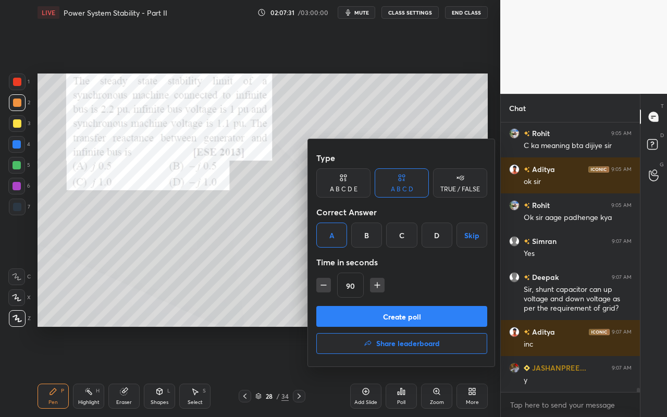
click at [376, 285] on icon "button" at bounding box center [377, 285] width 10 height 10
click at [375, 283] on button "button" at bounding box center [382, 285] width 15 height 15
click at [376, 288] on button "button" at bounding box center [382, 285] width 15 height 15
click at [375, 288] on button "button" at bounding box center [382, 285] width 15 height 15
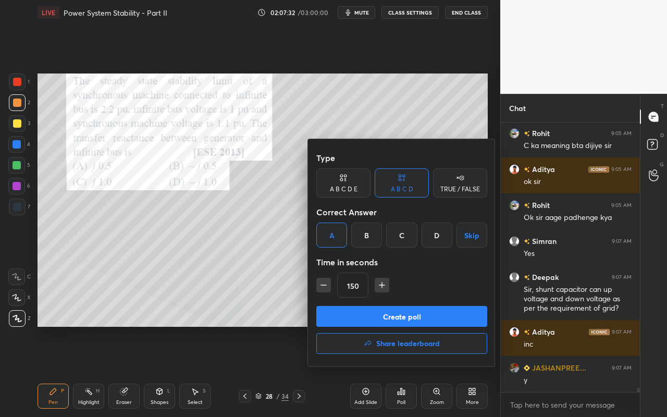
type input "165"
click at [378, 318] on button "Create poll" at bounding box center [402, 316] width 171 height 21
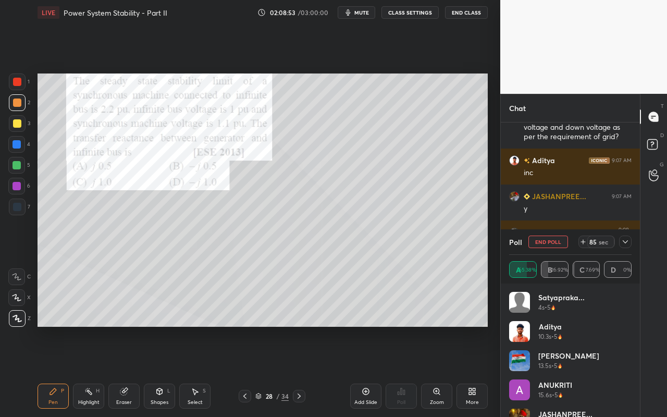
click at [618, 244] on div "85 sec" at bounding box center [605, 242] width 53 height 13
click at [624, 245] on icon at bounding box center [626, 242] width 8 height 8
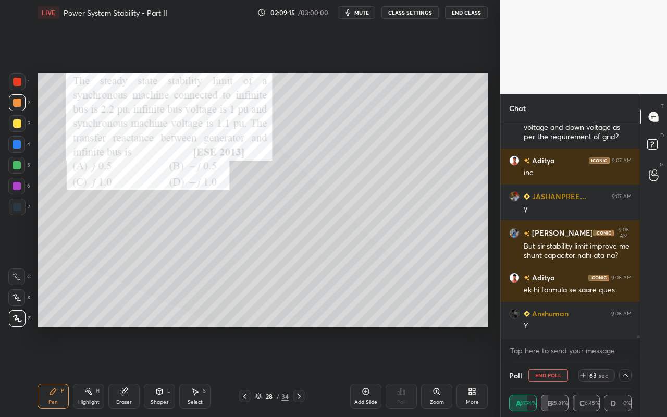
scroll to position [16657, 0]
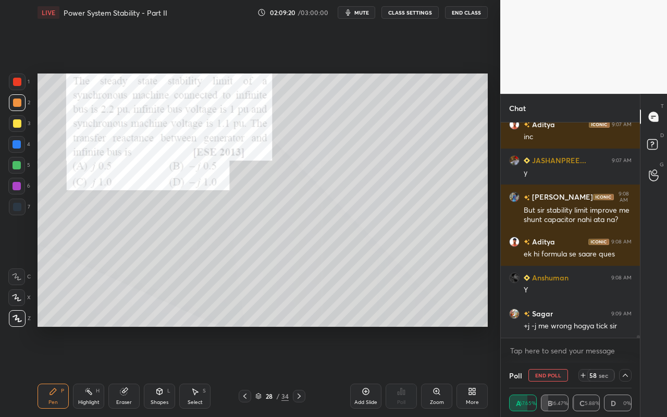
click at [93, 371] on div "Highlight" at bounding box center [88, 402] width 21 height 5
click at [57, 371] on div "Pen P" at bounding box center [53, 396] width 31 height 25
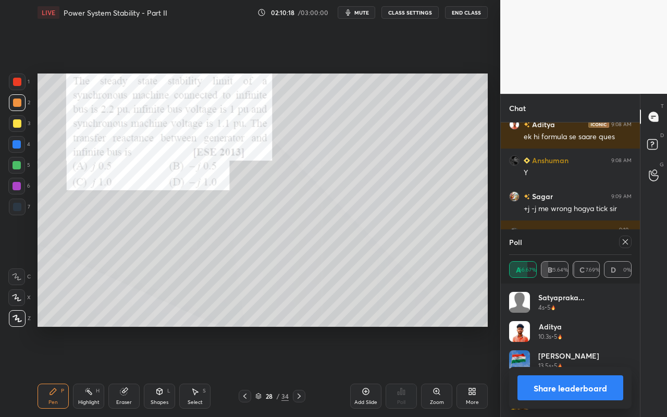
scroll to position [122, 119]
click at [624, 242] on icon at bounding box center [626, 242] width 8 height 8
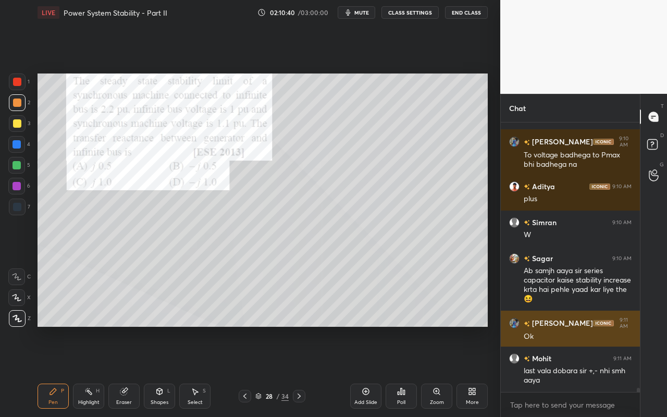
scroll to position [16902, 0]
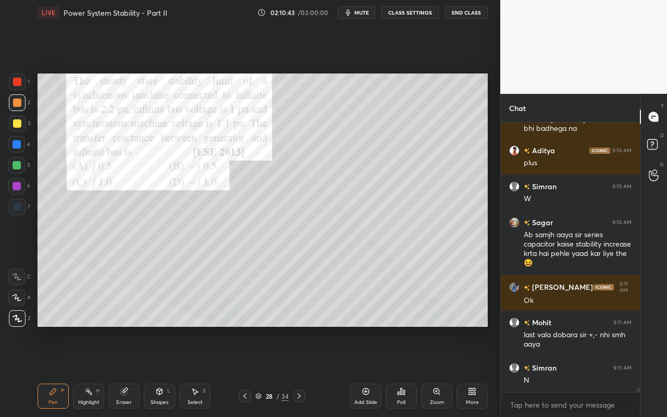
drag, startPoint x: 51, startPoint y: 398, endPoint x: 52, endPoint y: 378, distance: 20.9
click at [51, 371] on div "Pen P" at bounding box center [53, 396] width 31 height 25
drag, startPoint x: 91, startPoint y: 396, endPoint x: 98, endPoint y: 373, distance: 23.9
click at [92, 371] on div "Highlight H" at bounding box center [88, 396] width 31 height 25
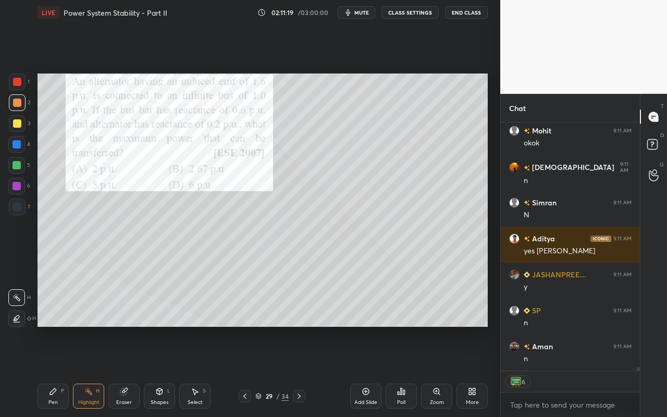
scroll to position [17211, 0]
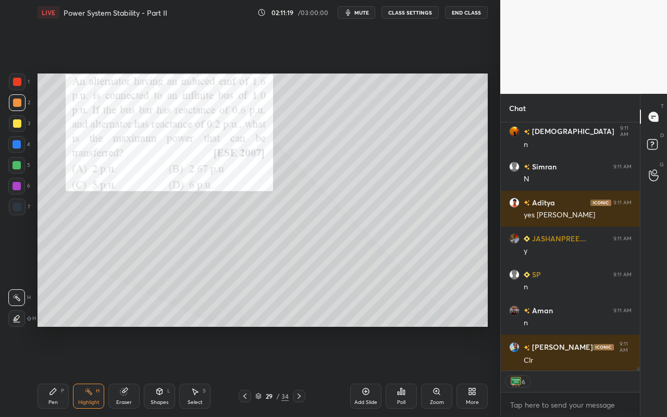
click at [57, 371] on div "Pen P" at bounding box center [53, 396] width 31 height 25
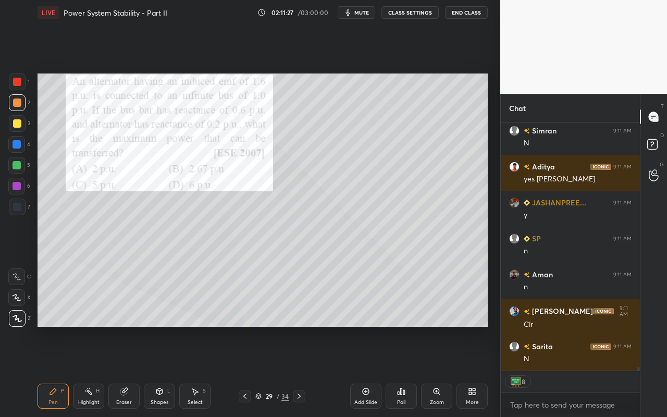
click at [407, 371] on div "Poll" at bounding box center [401, 396] width 31 height 25
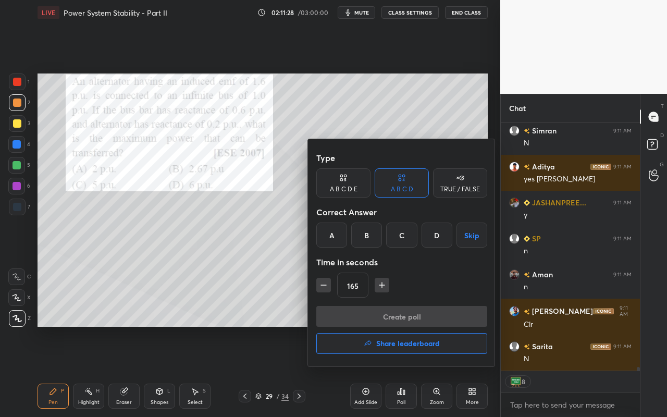
click at [327, 238] on div "A" at bounding box center [332, 235] width 31 height 25
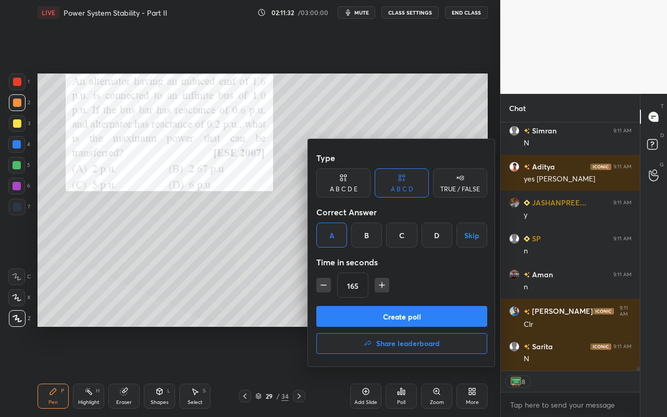
click at [391, 317] on button "Create poll" at bounding box center [402, 316] width 171 height 21
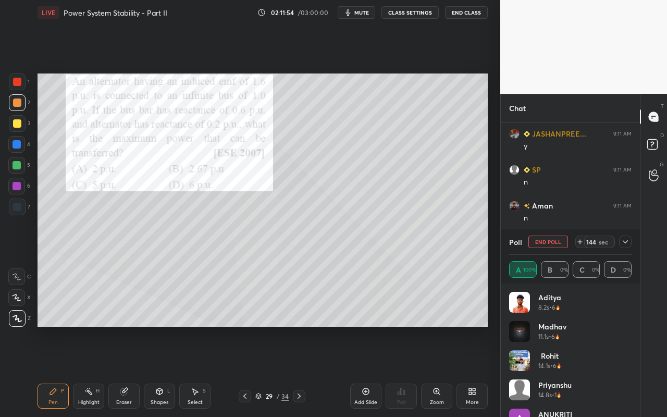
scroll to position [17326, 0]
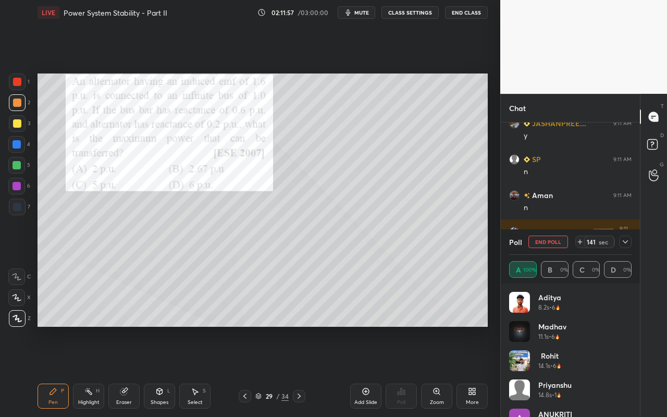
click at [624, 240] on icon at bounding box center [626, 242] width 8 height 8
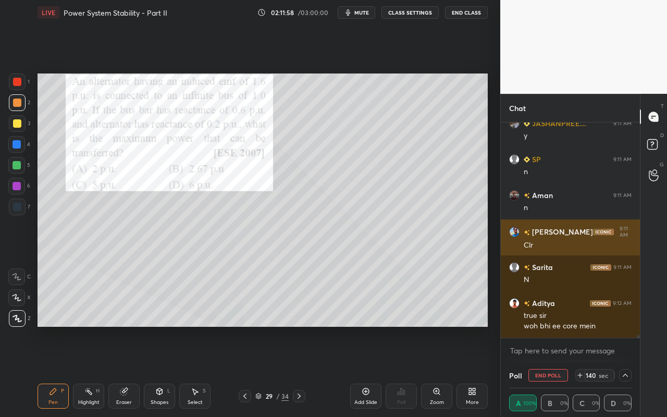
scroll to position [1, 4]
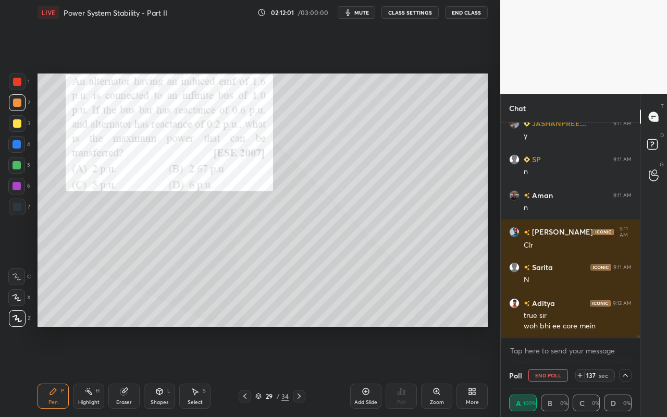
click at [625, 371] on icon at bounding box center [626, 375] width 8 height 8
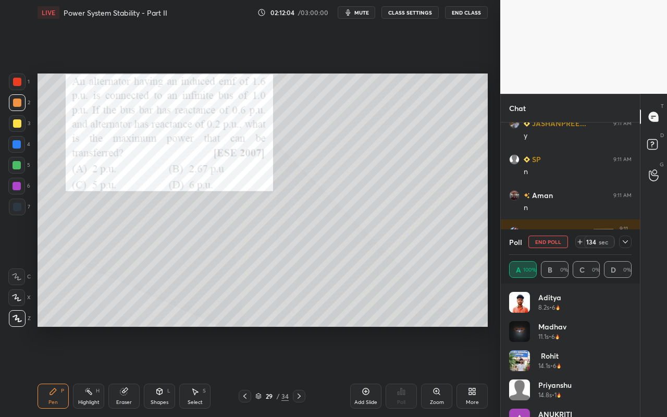
click at [628, 244] on icon at bounding box center [626, 242] width 8 height 8
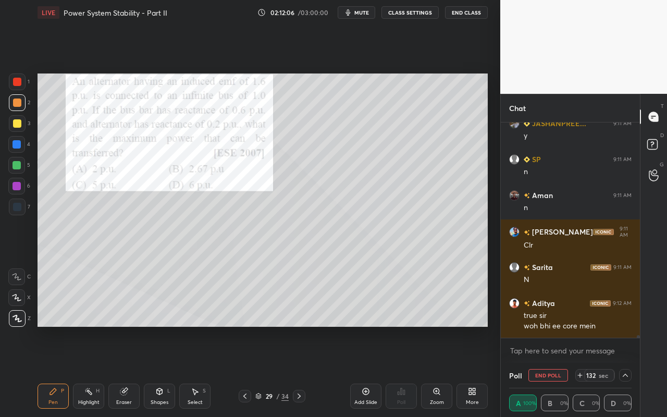
click at [626, 371] on icon at bounding box center [626, 375] width 8 height 8
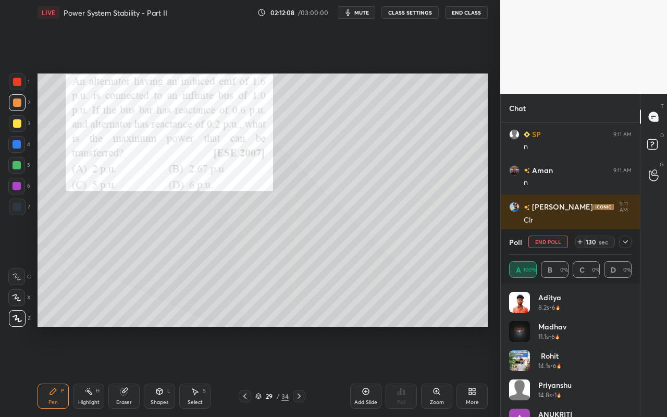
click at [627, 238] on icon at bounding box center [626, 242] width 8 height 8
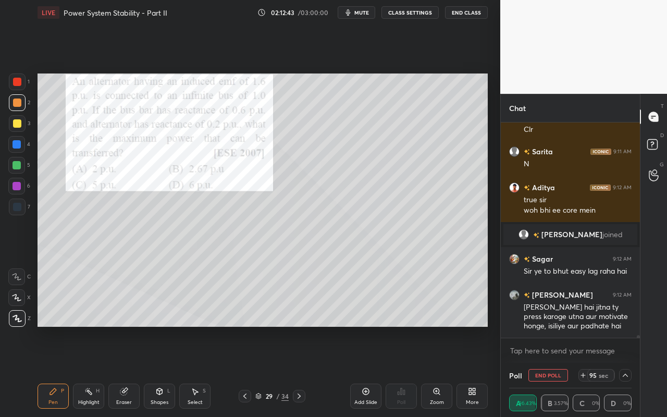
click at [625, 371] on icon at bounding box center [626, 375] width 8 height 8
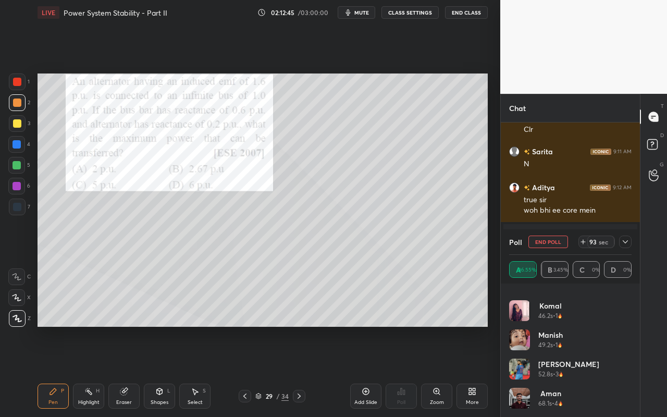
click at [628, 241] on icon at bounding box center [626, 242] width 8 height 8
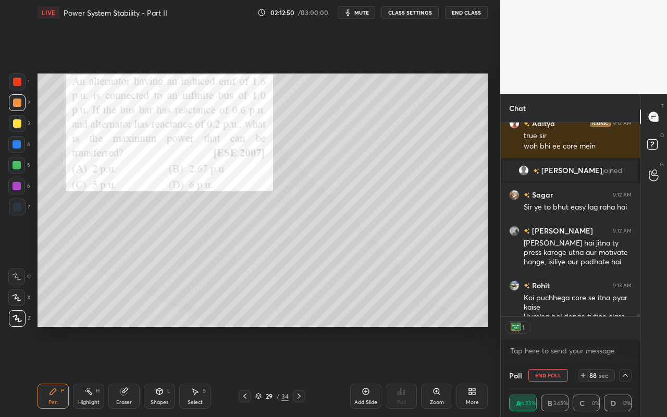
click at [626, 371] on div at bounding box center [625, 375] width 13 height 13
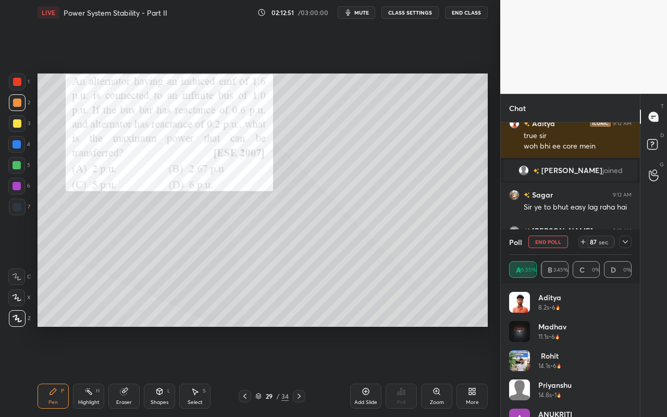
click at [628, 241] on icon at bounding box center [626, 242] width 8 height 8
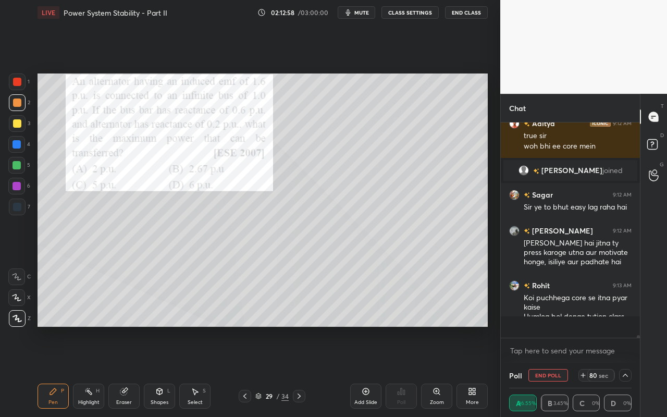
click at [626, 371] on div "Poll End Poll 80 sec" at bounding box center [570, 375] width 123 height 25
click at [626, 371] on icon at bounding box center [626, 375] width 8 height 8
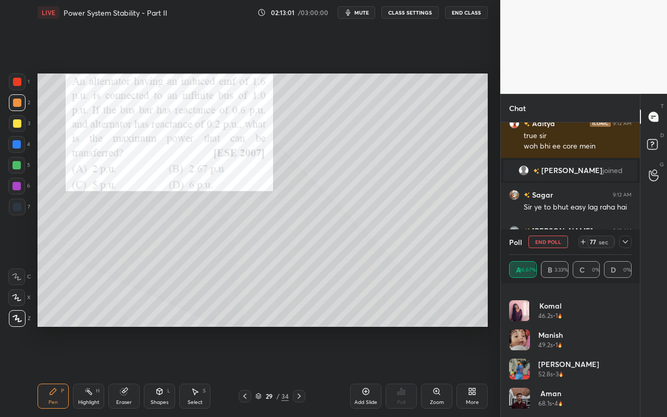
click at [623, 245] on icon at bounding box center [626, 242] width 8 height 8
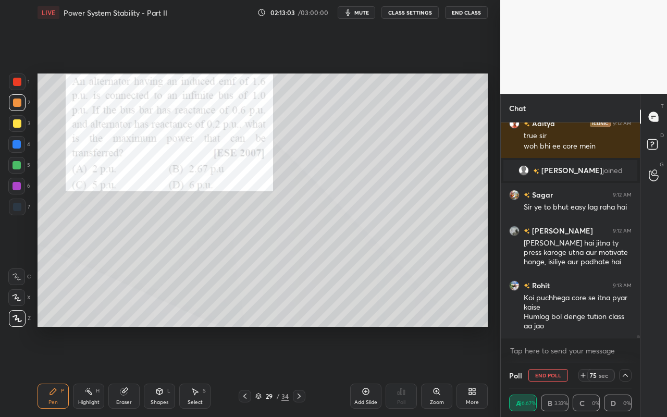
drag, startPoint x: 90, startPoint y: 404, endPoint x: 95, endPoint y: 394, distance: 11.9
click at [92, 371] on div "Highlight" at bounding box center [88, 402] width 21 height 5
click at [62, 371] on div "Pen P" at bounding box center [53, 396] width 31 height 25
click at [545, 371] on button "End Poll" at bounding box center [549, 375] width 40 height 13
type textarea "x"
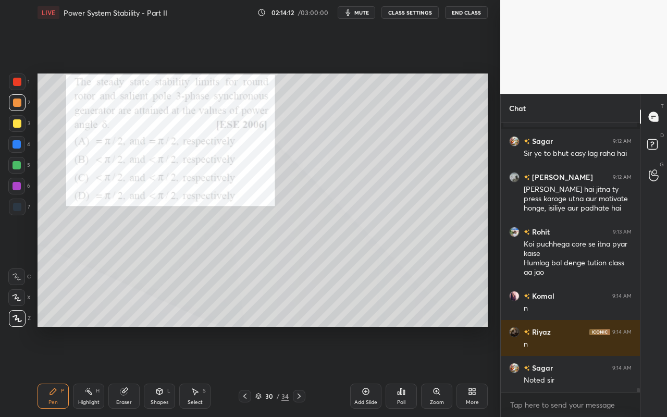
scroll to position [16620, 0]
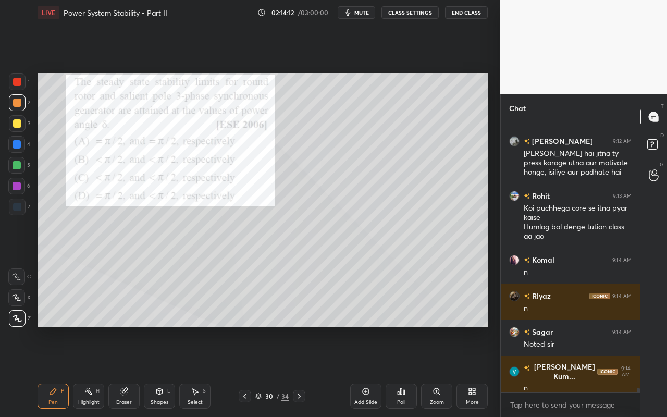
click at [53, 371] on div "Pen" at bounding box center [52, 402] width 9 height 5
click at [406, 371] on div "Poll" at bounding box center [401, 396] width 31 height 25
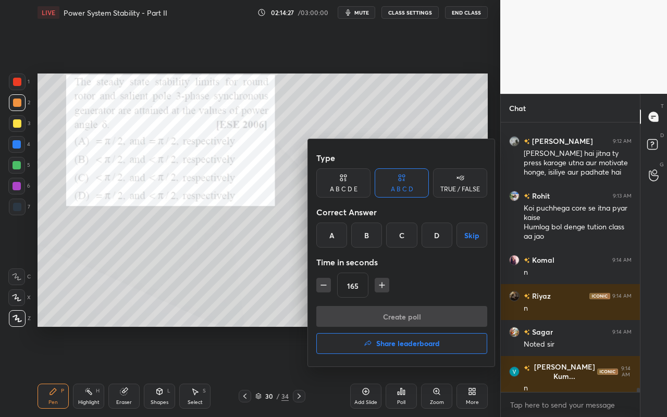
click at [435, 236] on div "D" at bounding box center [437, 235] width 31 height 25
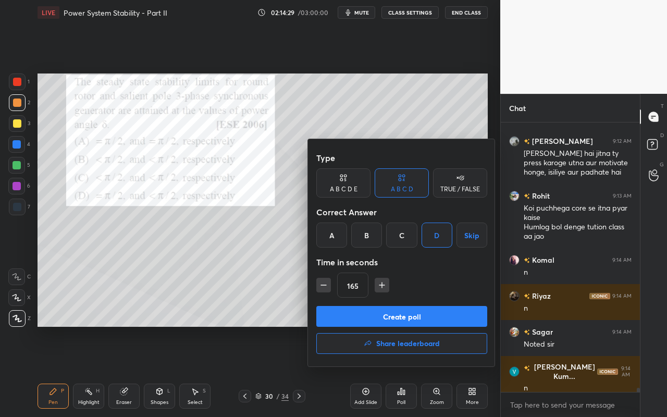
click at [323, 286] on icon "button" at bounding box center [324, 285] width 10 height 10
click at [324, 286] on icon "button" at bounding box center [324, 285] width 10 height 10
click at [326, 285] on icon "button" at bounding box center [324, 285] width 10 height 10
type input "120"
drag, startPoint x: 373, startPoint y: 321, endPoint x: 326, endPoint y: 349, distance: 54.5
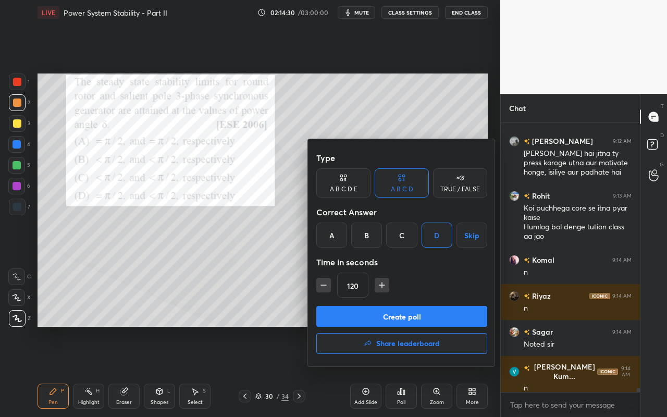
click at [373, 321] on button "Create poll" at bounding box center [402, 316] width 171 height 21
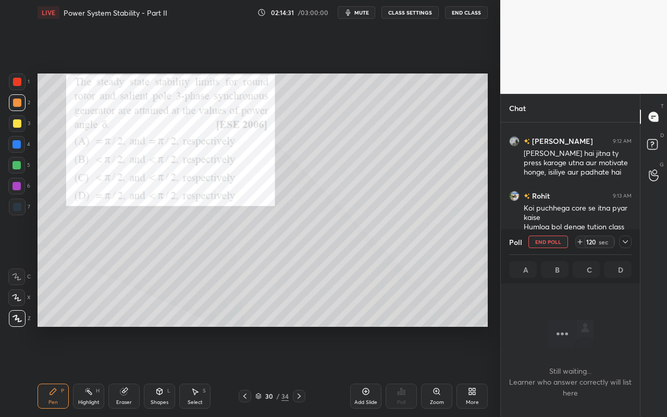
scroll to position [125, 136]
click at [627, 242] on icon at bounding box center [626, 242] width 8 height 8
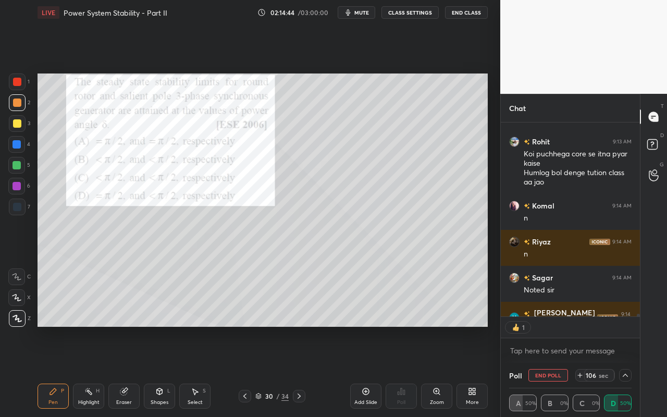
scroll to position [191, 136]
click at [627, 371] on icon at bounding box center [626, 375] width 8 height 8
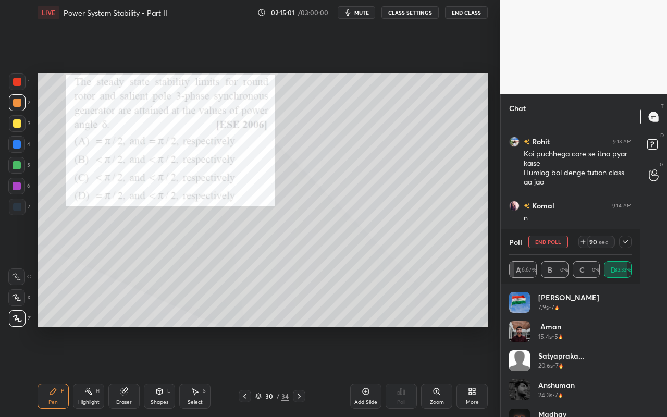
scroll to position [212, 136]
click at [627, 241] on icon at bounding box center [625, 241] width 5 height 3
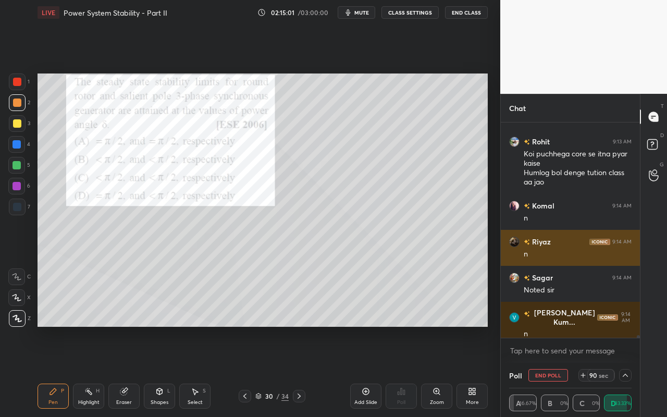
scroll to position [0, 0]
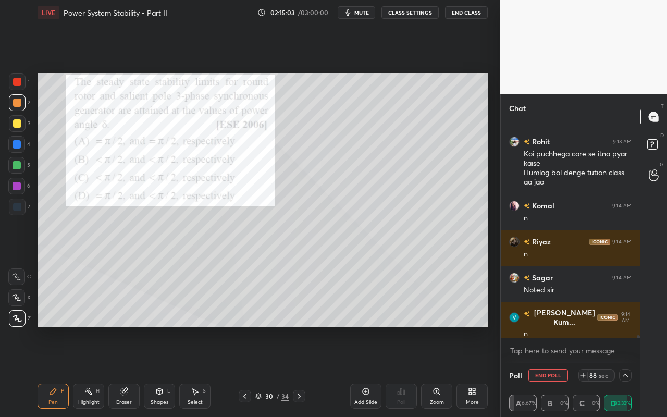
click at [623, 371] on icon at bounding box center [626, 375] width 8 height 8
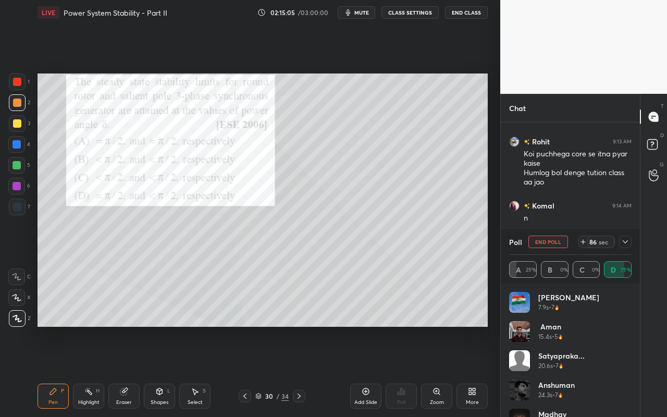
click at [623, 231] on div "Poll End Poll 86 sec" at bounding box center [570, 241] width 123 height 25
click at [625, 245] on icon at bounding box center [626, 242] width 8 height 8
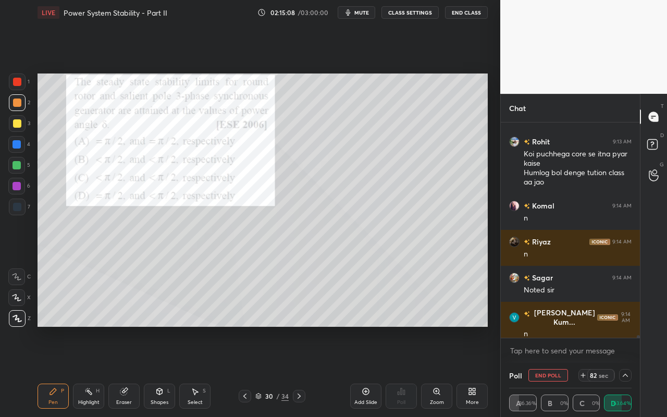
click at [628, 371] on icon at bounding box center [626, 375] width 8 height 8
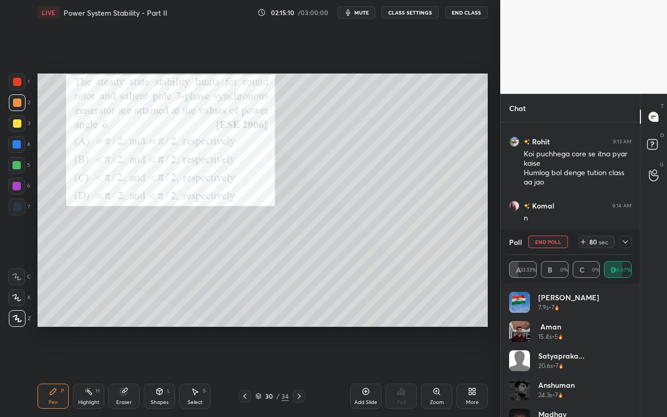
click at [627, 242] on icon at bounding box center [626, 242] width 8 height 8
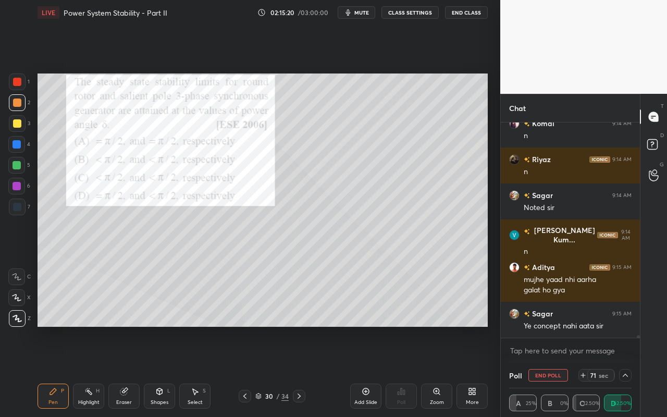
drag, startPoint x: 90, startPoint y: 391, endPoint x: 137, endPoint y: 356, distance: 58.8
click at [90, 371] on icon at bounding box center [88, 391] width 8 height 8
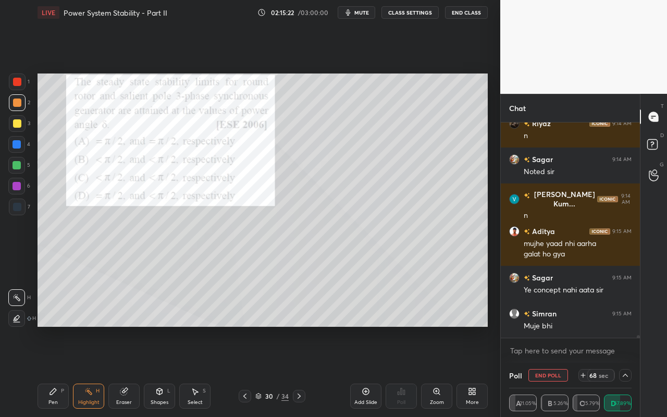
click at [48, 371] on div "Pen P" at bounding box center [53, 396] width 31 height 25
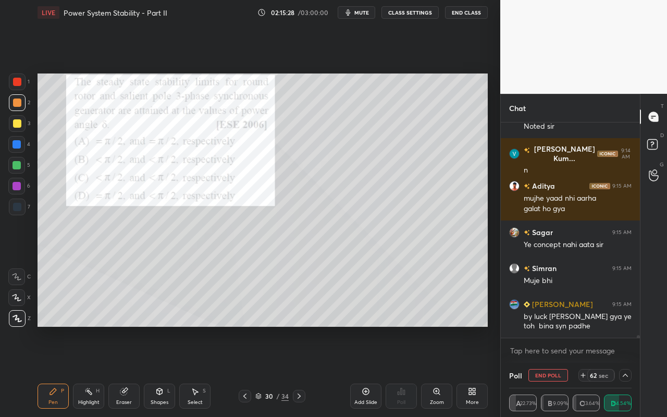
drag, startPoint x: 91, startPoint y: 392, endPoint x: 111, endPoint y: 337, distance: 58.4
click at [92, 371] on icon at bounding box center [88, 391] width 8 height 8
click at [53, 371] on div "Pen" at bounding box center [52, 402] width 9 height 5
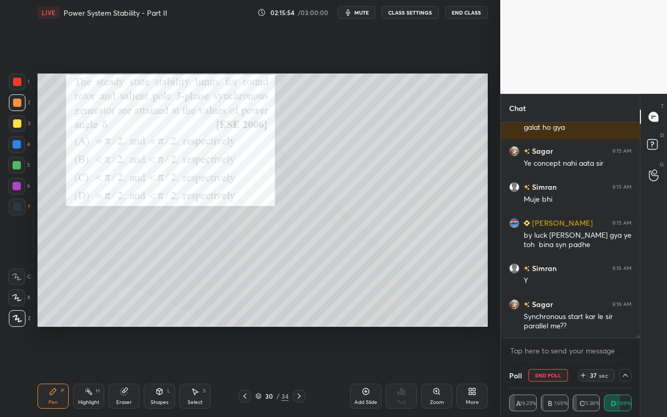
click at [160, 371] on icon at bounding box center [159, 391] width 8 height 8
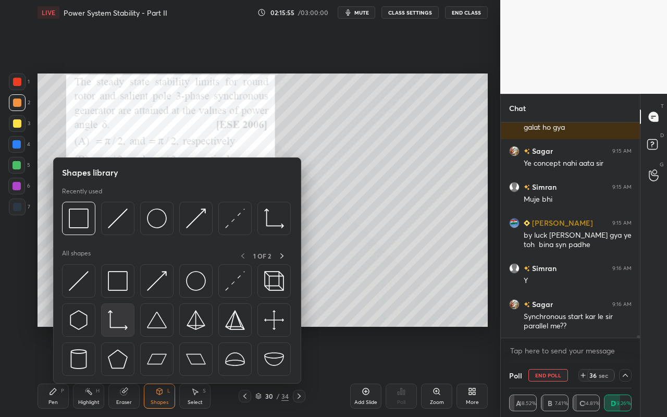
click at [125, 325] on img at bounding box center [118, 320] width 20 height 20
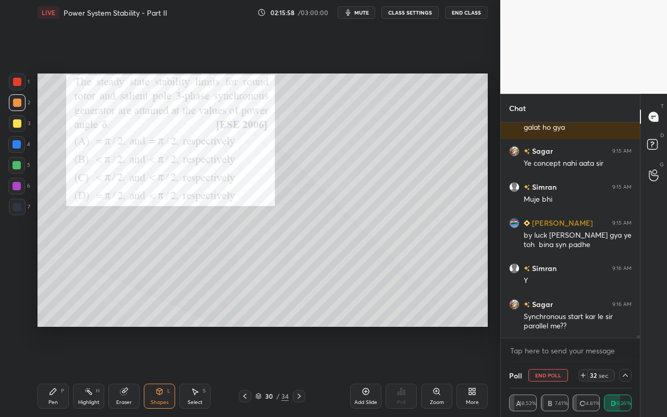
click at [52, 371] on div "Pen" at bounding box center [52, 402] width 9 height 5
drag, startPoint x: 15, startPoint y: 126, endPoint x: 32, endPoint y: 145, distance: 26.2
click at [16, 126] on div at bounding box center [17, 123] width 8 height 8
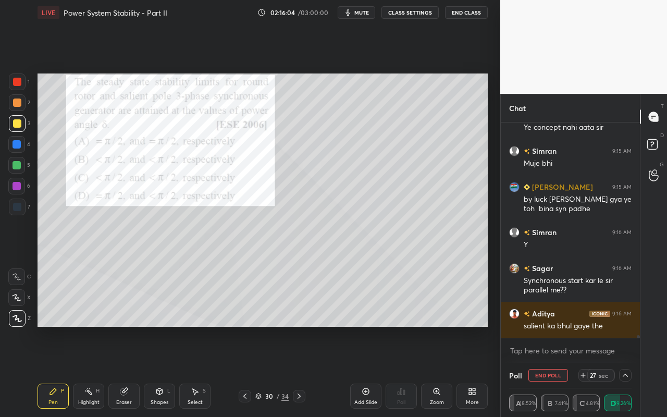
scroll to position [16992, 0]
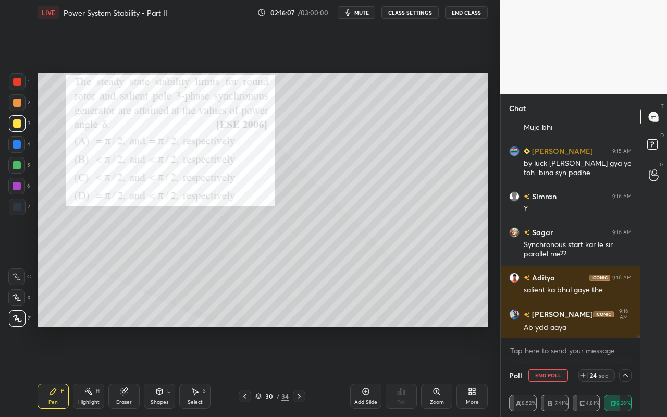
click at [90, 371] on div "Highlight H" at bounding box center [88, 396] width 31 height 25
click at [60, 371] on div "Pen P" at bounding box center [53, 396] width 31 height 25
drag, startPoint x: 18, startPoint y: 102, endPoint x: 35, endPoint y: 107, distance: 18.3
click at [18, 104] on div at bounding box center [17, 103] width 8 height 8
drag, startPoint x: 49, startPoint y: 408, endPoint x: 64, endPoint y: 388, distance: 24.2
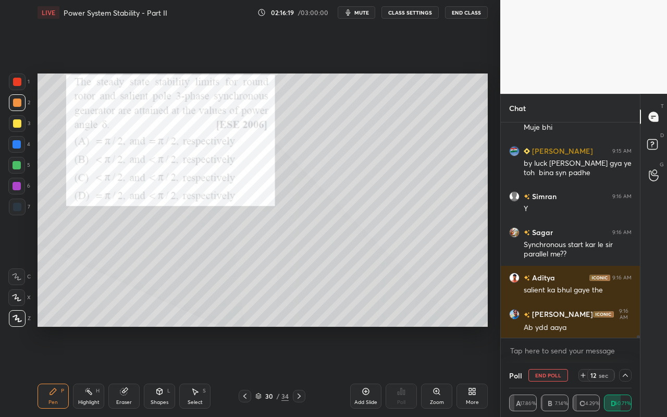
click at [49, 371] on div "Pen P" at bounding box center [53, 396] width 31 height 25
click at [17, 166] on div at bounding box center [17, 165] width 8 height 8
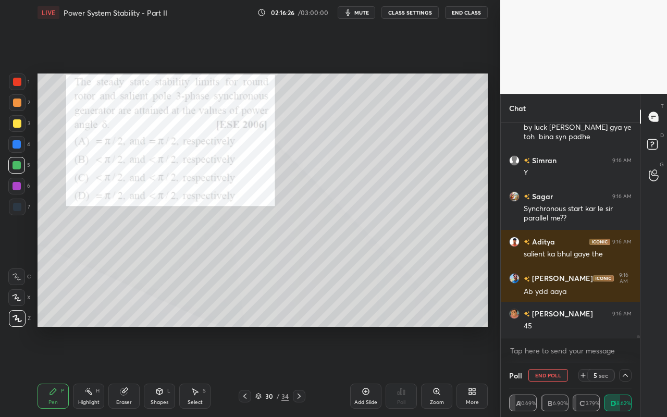
drag, startPoint x: 17, startPoint y: 84, endPoint x: 31, endPoint y: 100, distance: 20.7
click at [18, 86] on div at bounding box center [17, 82] width 17 height 17
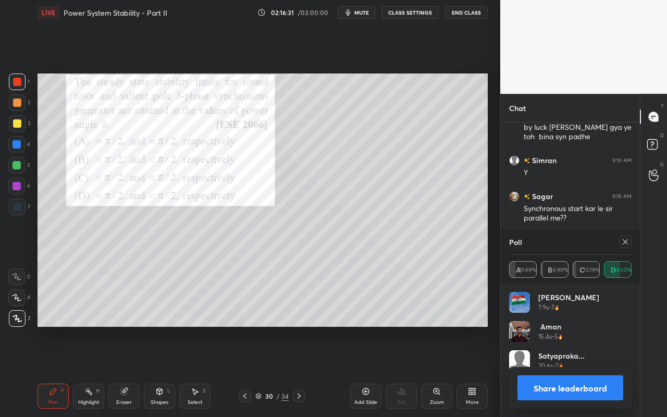
scroll to position [122, 119]
click at [627, 241] on icon at bounding box center [626, 242] width 8 height 8
type textarea "x"
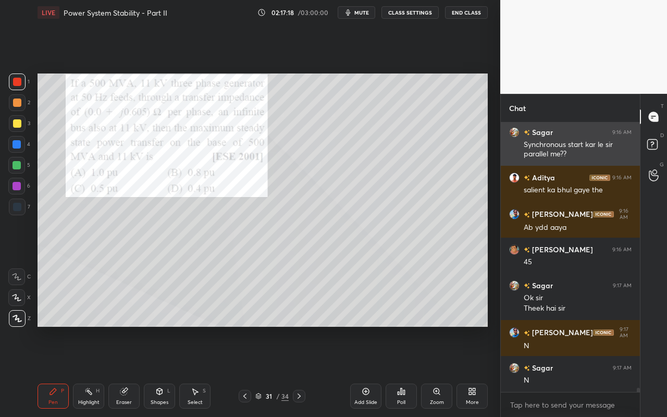
scroll to position [17128, 0]
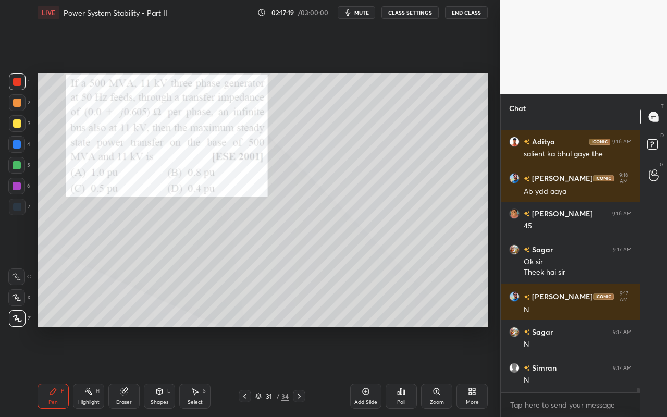
drag, startPoint x: 54, startPoint y: 401, endPoint x: 57, endPoint y: 386, distance: 15.3
click at [55, 371] on div "Pen" at bounding box center [52, 402] width 9 height 5
drag, startPoint x: 16, startPoint y: 103, endPoint x: 27, endPoint y: 93, distance: 15.1
click at [16, 103] on div at bounding box center [17, 103] width 8 height 8
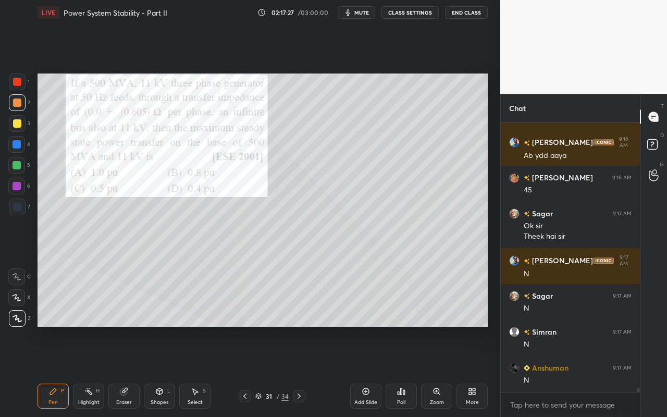
click at [398, 371] on icon at bounding box center [401, 391] width 8 height 8
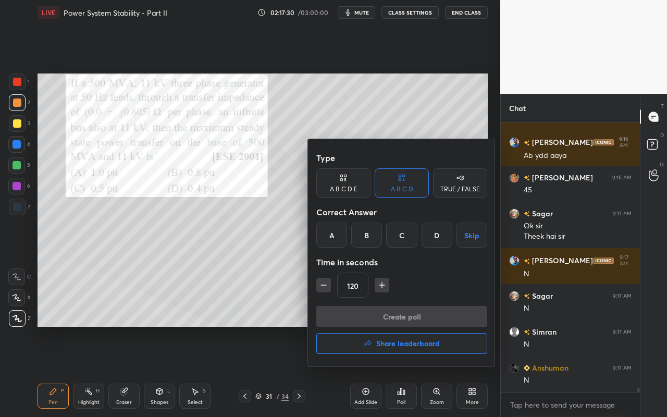
click at [434, 235] on div "D" at bounding box center [437, 235] width 31 height 25
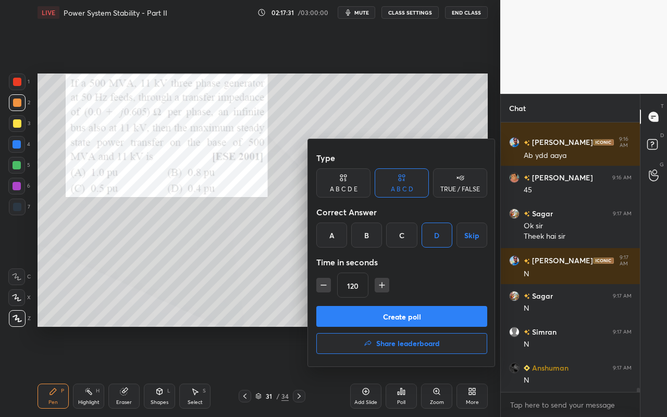
click at [380, 289] on icon "button" at bounding box center [382, 285] width 10 height 10
click at [381, 287] on icon "button" at bounding box center [382, 285] width 10 height 10
click at [380, 288] on icon "button" at bounding box center [382, 285] width 10 height 10
type input "180"
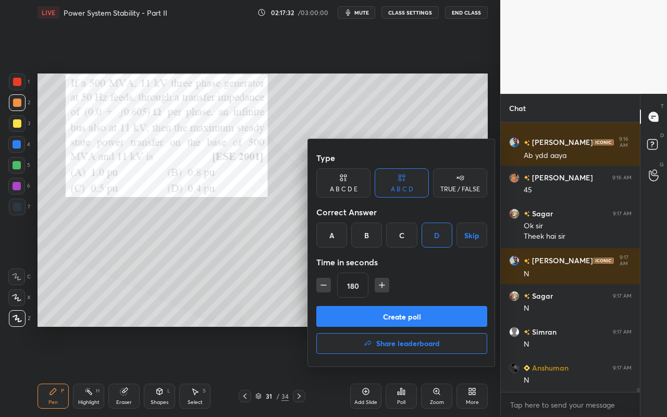
drag, startPoint x: 395, startPoint y: 314, endPoint x: 391, endPoint y: 321, distance: 8.0
click at [395, 314] on button "Create poll" at bounding box center [402, 316] width 171 height 21
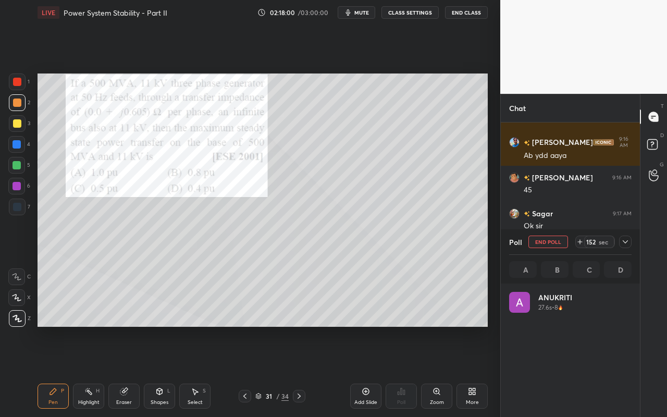
scroll to position [122, 119]
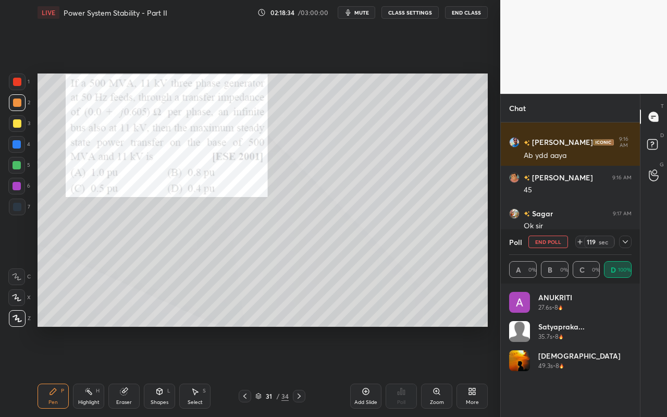
click at [626, 239] on icon at bounding box center [626, 242] width 8 height 8
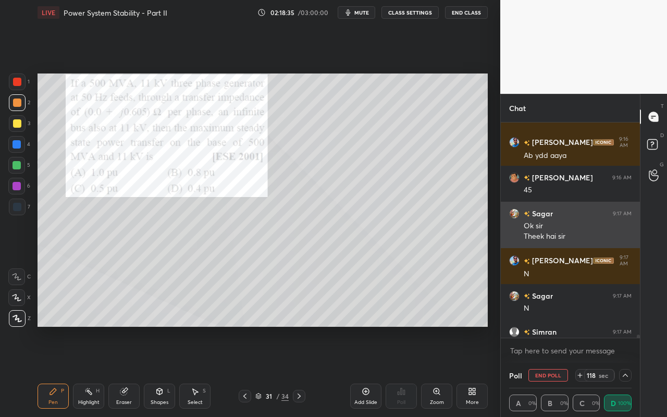
scroll to position [17218, 0]
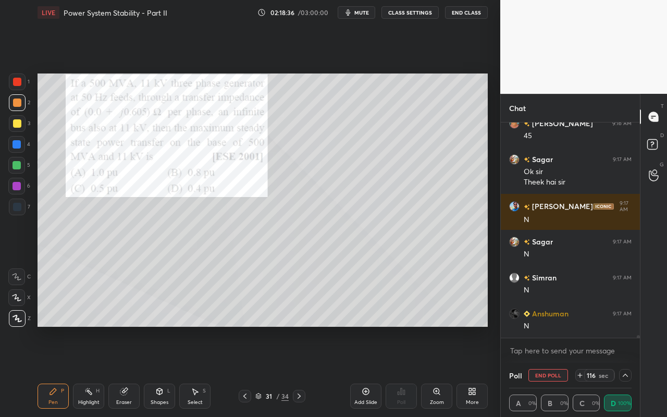
click at [628, 371] on icon at bounding box center [626, 375] width 8 height 8
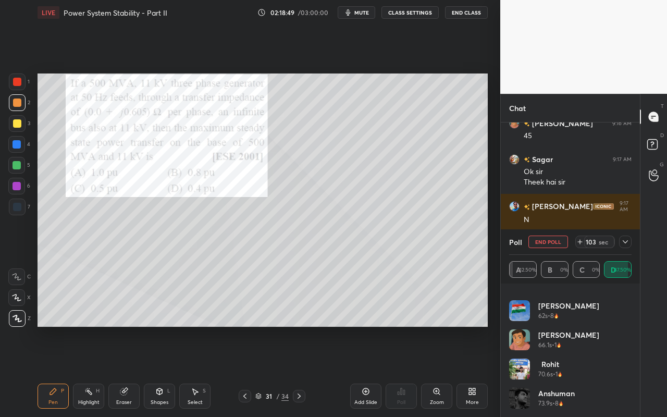
scroll to position [0, 0]
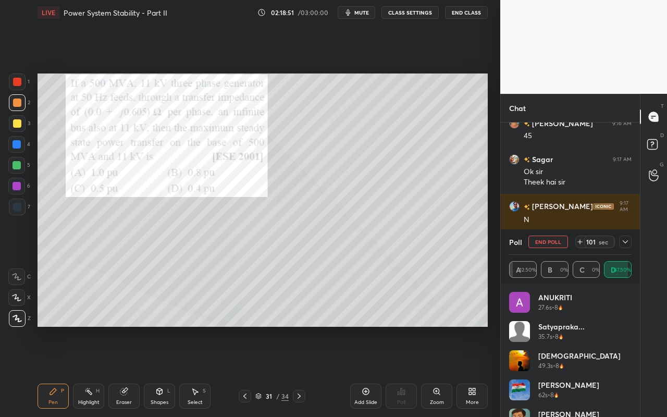
click at [625, 239] on icon at bounding box center [626, 242] width 8 height 8
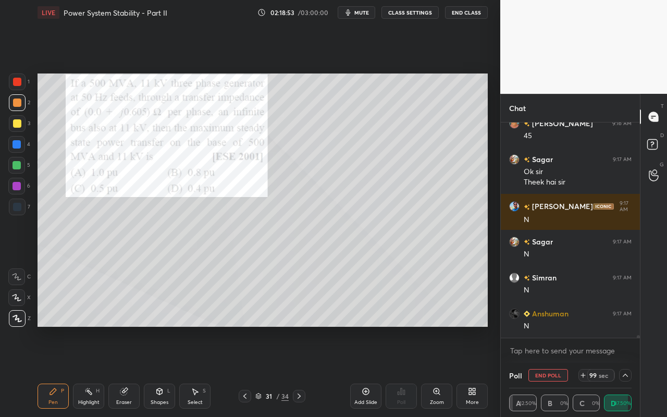
click at [626, 371] on icon at bounding box center [625, 375] width 5 height 3
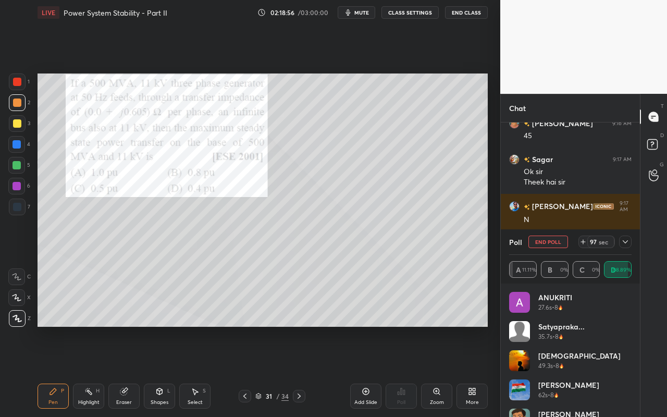
scroll to position [108, 0]
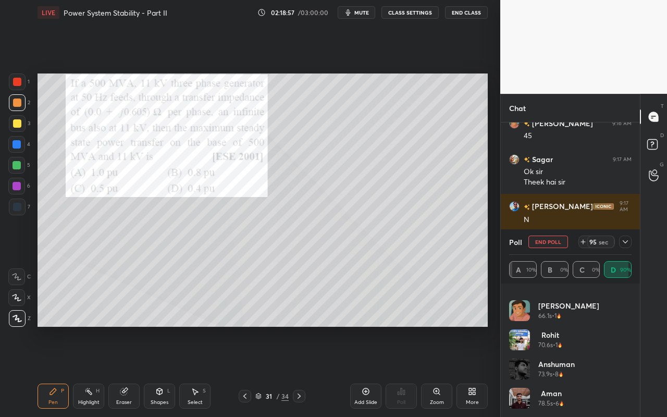
click at [626, 244] on icon at bounding box center [626, 242] width 8 height 8
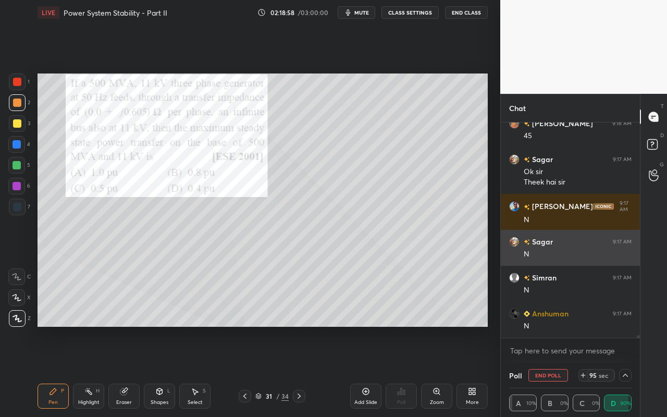
scroll to position [0, 0]
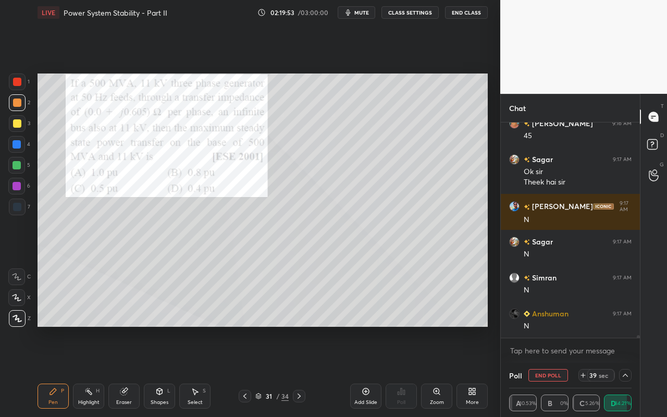
click at [96, 371] on div "Highlight H" at bounding box center [88, 396] width 31 height 25
drag, startPoint x: 47, startPoint y: 397, endPoint x: 69, endPoint y: 370, distance: 34.5
click at [47, 371] on div "Pen P" at bounding box center [53, 396] width 31 height 25
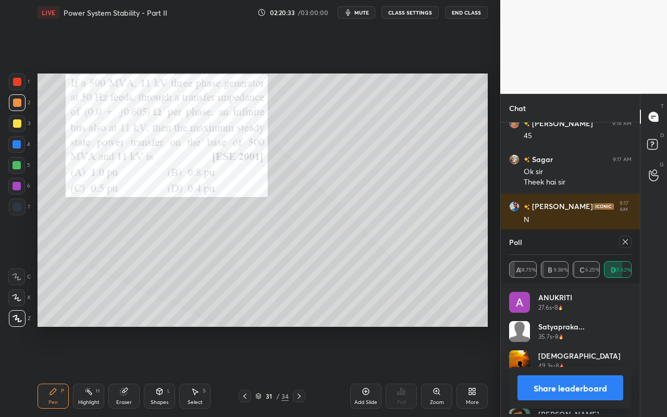
scroll to position [122, 119]
click at [55, 371] on div "Pen" at bounding box center [52, 402] width 9 height 5
drag, startPoint x: 89, startPoint y: 403, endPoint x: 95, endPoint y: 394, distance: 11.2
click at [90, 371] on div "Highlight" at bounding box center [88, 402] width 21 height 5
click at [53, 371] on div "Pen" at bounding box center [52, 402] width 9 height 5
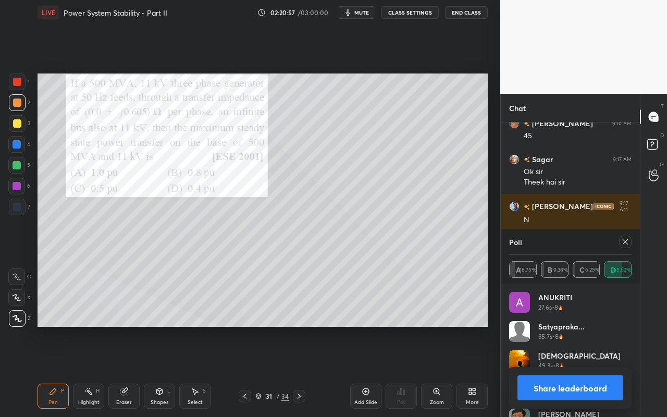
drag, startPoint x: 83, startPoint y: 400, endPoint x: 86, endPoint y: 395, distance: 5.8
click at [86, 371] on div "Highlight H" at bounding box center [88, 396] width 31 height 25
click at [63, 371] on div "Pen P" at bounding box center [53, 396] width 31 height 25
drag, startPoint x: 94, startPoint y: 391, endPoint x: 160, endPoint y: 327, distance: 91.5
click at [96, 371] on div "Highlight H" at bounding box center [88, 396] width 31 height 25
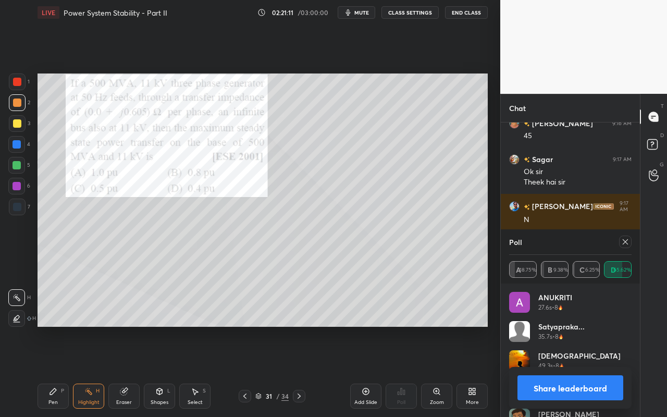
click at [53, 371] on div "Pen P" at bounding box center [53, 396] width 31 height 25
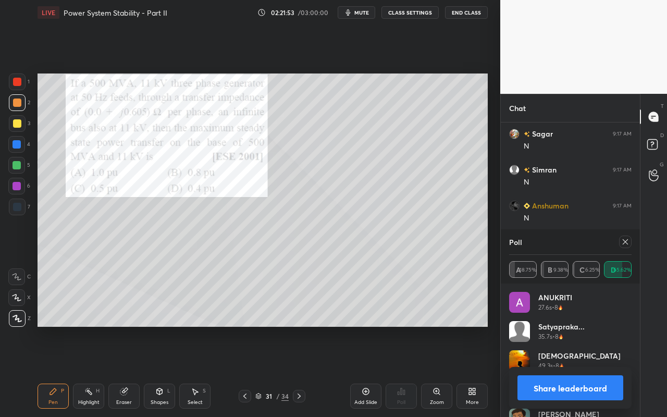
scroll to position [17371, 0]
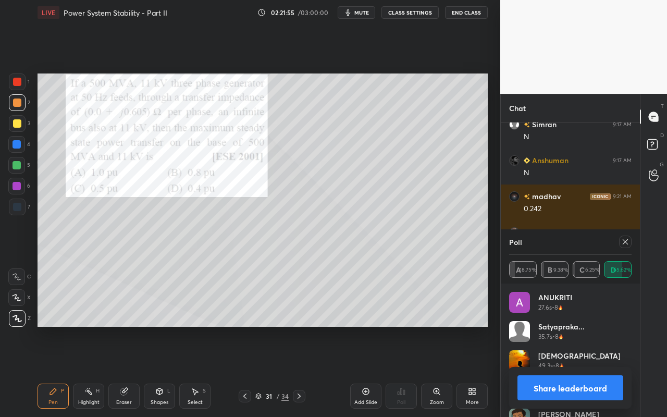
click at [628, 240] on icon at bounding box center [626, 242] width 8 height 8
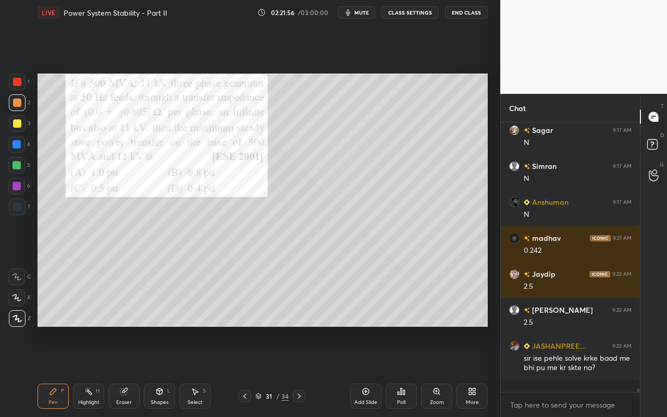
scroll to position [17323, 0]
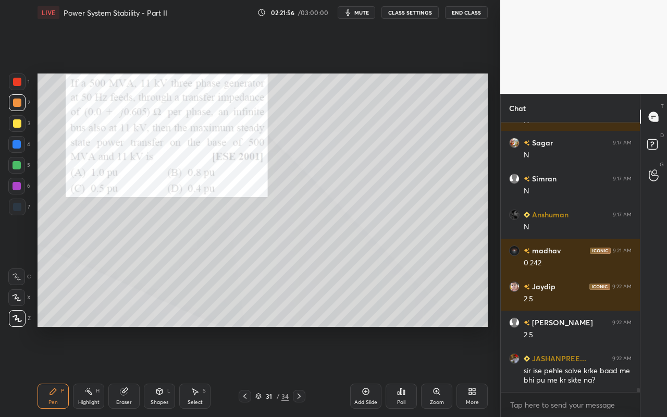
click at [45, 371] on div "Pen P" at bounding box center [53, 396] width 31 height 25
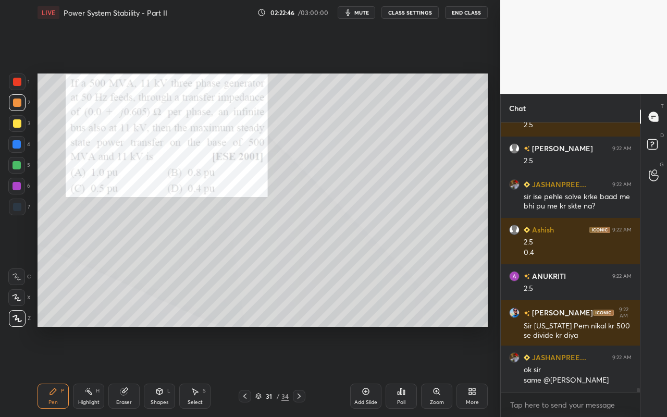
scroll to position [17537, 0]
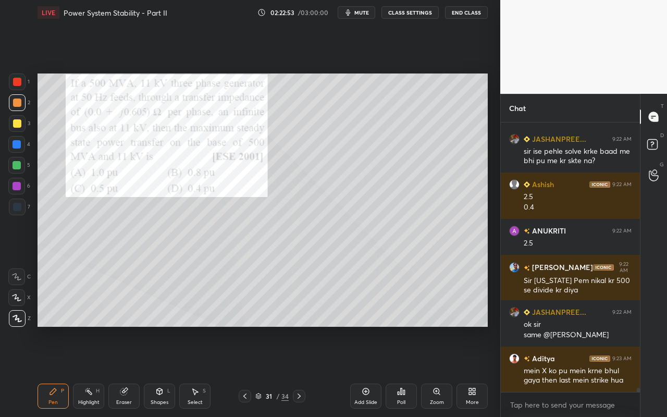
click at [95, 371] on div "Highlight H" at bounding box center [88, 396] width 31 height 25
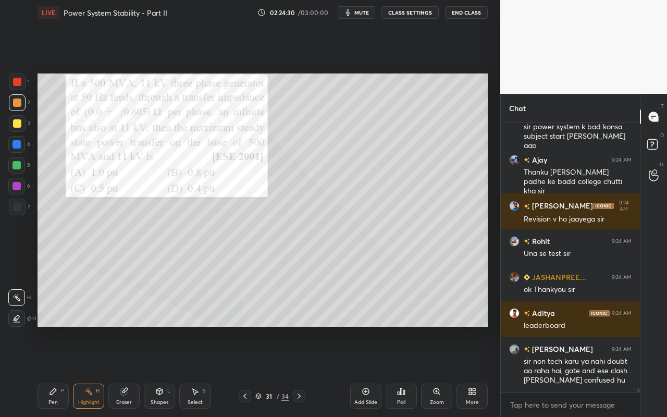
scroll to position [18367, 0]
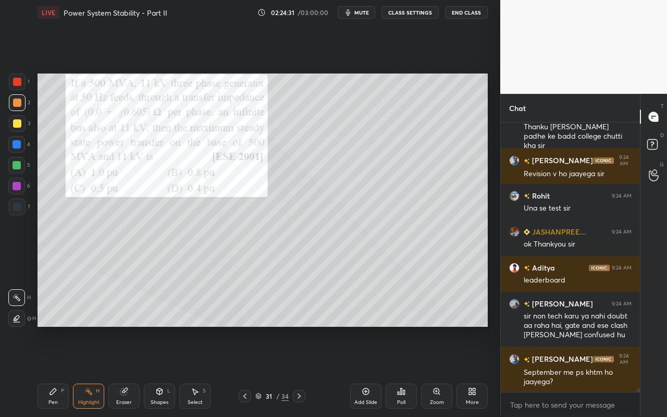
click at [407, 371] on div "Poll" at bounding box center [401, 396] width 31 height 25
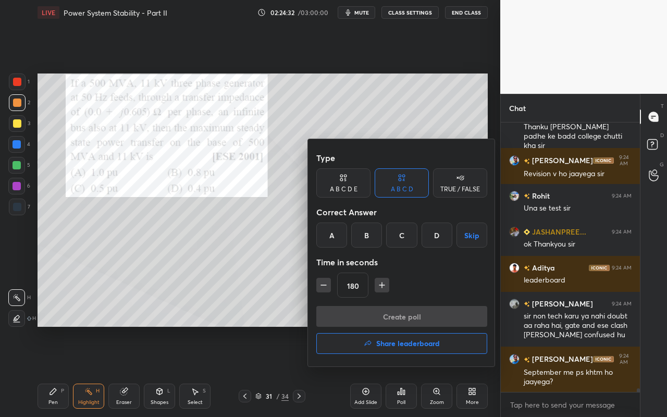
click at [415, 346] on h4 "Share leaderboard" at bounding box center [408, 343] width 64 height 7
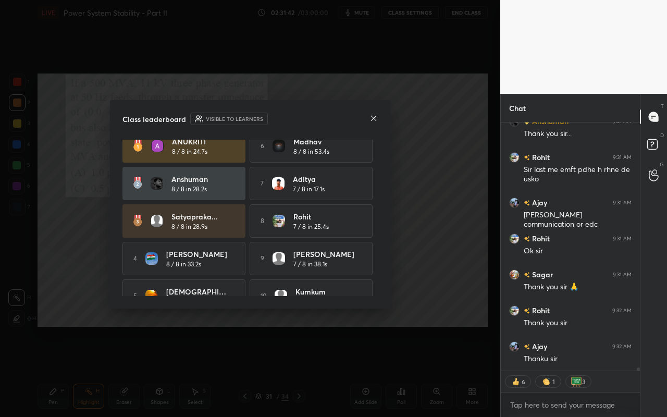
scroll to position [20457, 0]
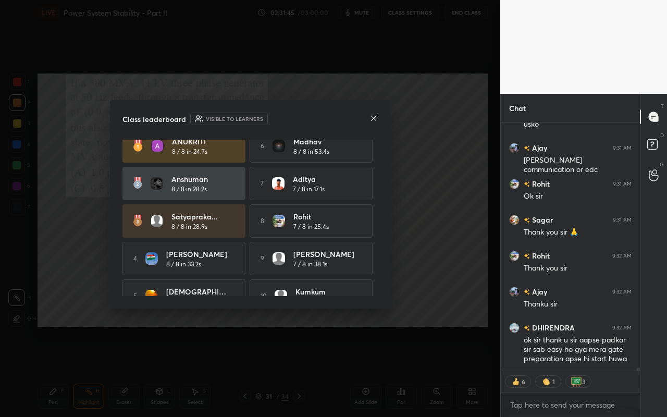
type textarea "x"
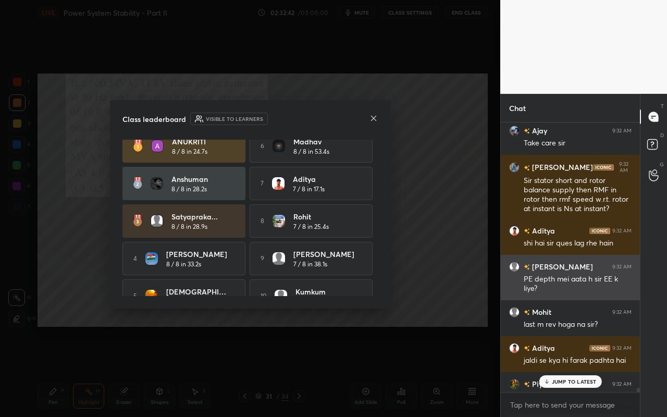
scroll to position [20825, 0]
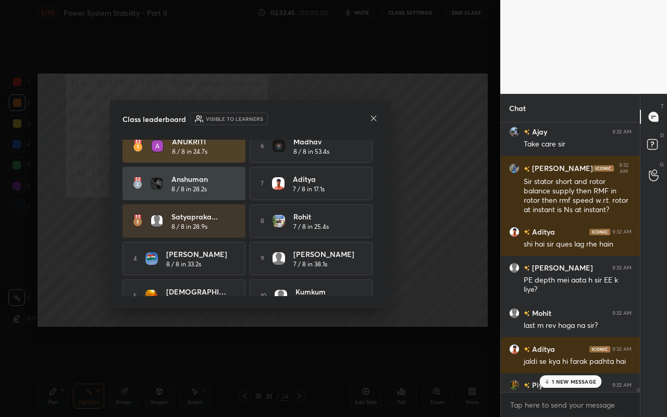
click at [374, 117] on icon at bounding box center [374, 118] width 8 height 8
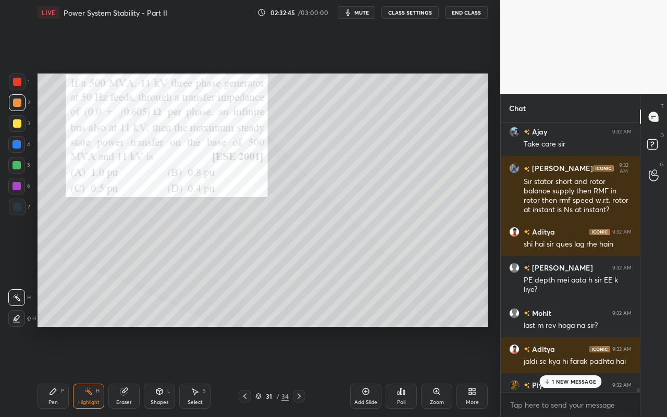
click at [371, 371] on div "Add Slide" at bounding box center [365, 396] width 31 height 25
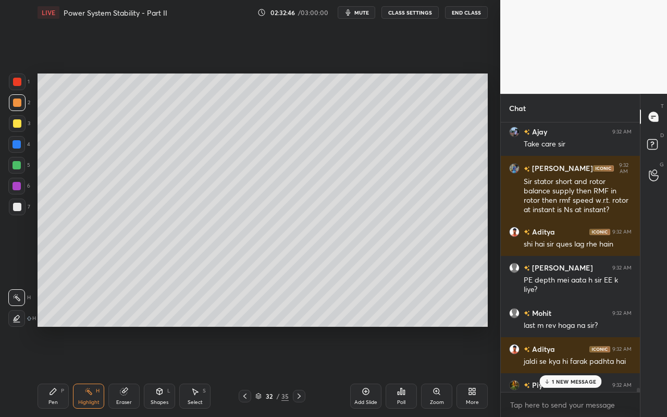
click at [162, 371] on div "Shapes L" at bounding box center [159, 396] width 31 height 25
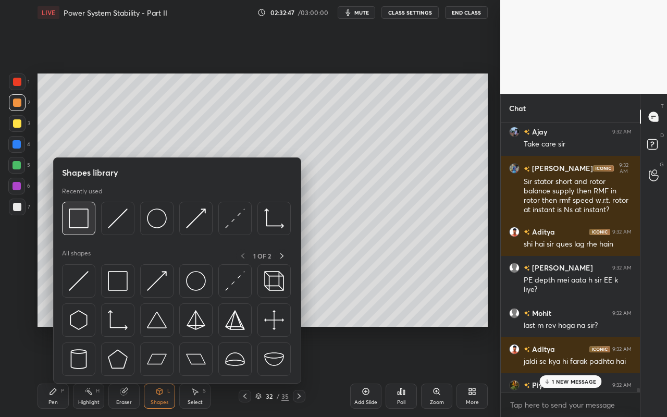
click at [84, 227] on img at bounding box center [79, 219] width 20 height 20
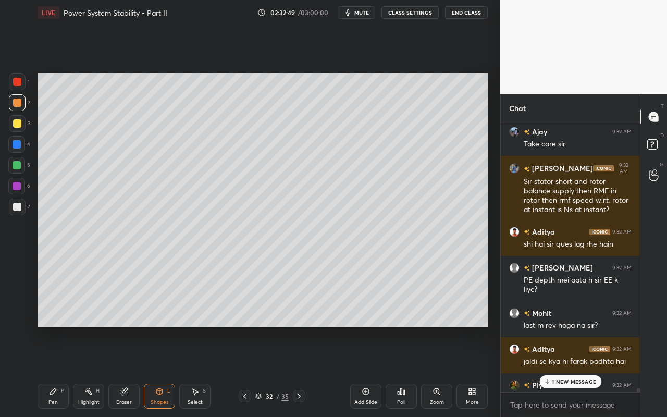
click at [52, 371] on div "Pen" at bounding box center [52, 402] width 9 height 5
click at [156, 371] on div "Shapes" at bounding box center [160, 402] width 18 height 5
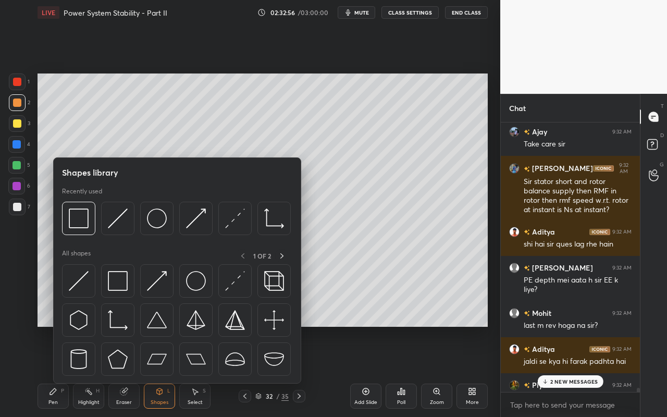
click at [176, 371] on div "Pen P Highlight H Eraser Shapes L Select S" at bounding box center [116, 396] width 156 height 25
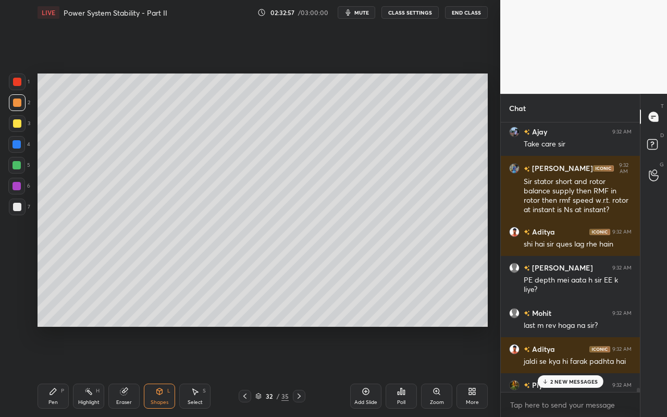
drag, startPoint x: 162, startPoint y: 396, endPoint x: 162, endPoint y: 386, distance: 9.4
click at [162, 371] on div "Shapes L" at bounding box center [159, 396] width 31 height 25
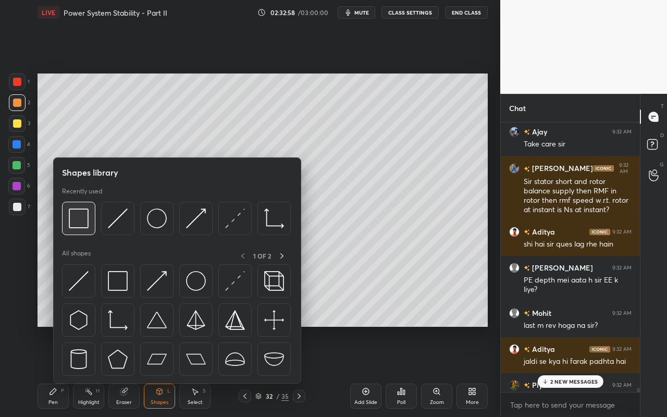
click at [76, 231] on div at bounding box center [78, 218] width 33 height 33
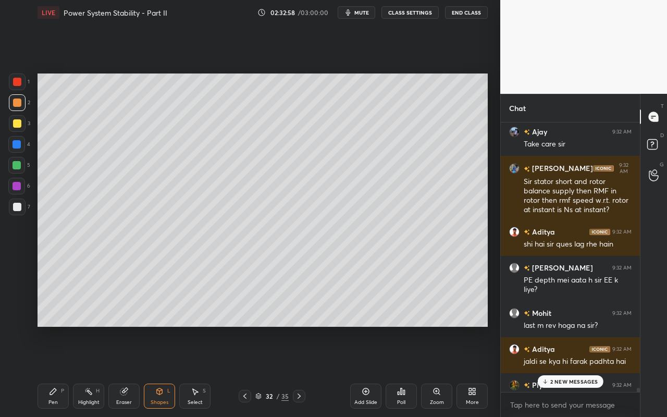
click at [15, 164] on div at bounding box center [17, 165] width 8 height 8
click at [155, 371] on div "Shapes L" at bounding box center [159, 396] width 31 height 25
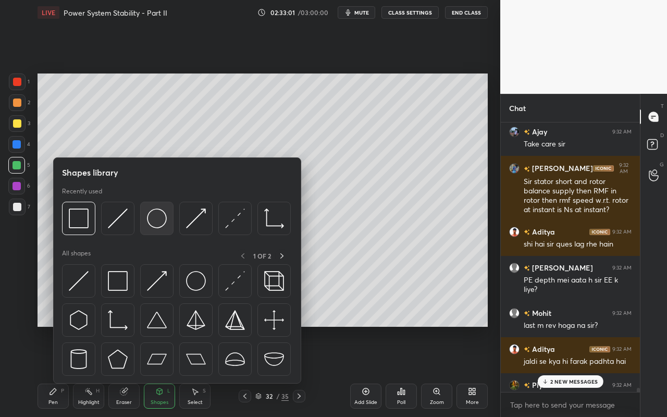
click at [161, 229] on div at bounding box center [156, 218] width 33 height 33
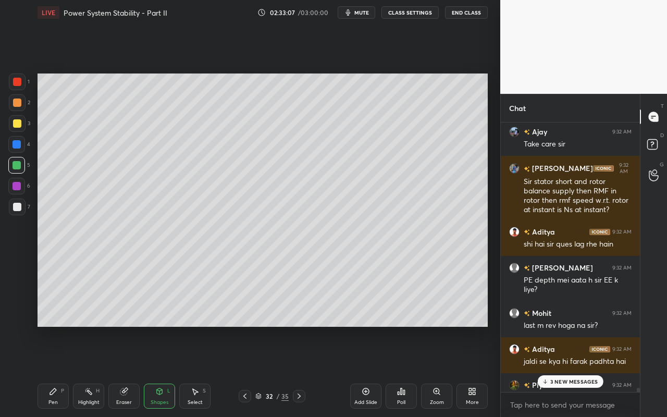
drag, startPoint x: 161, startPoint y: 405, endPoint x: 165, endPoint y: 391, distance: 14.7
click at [161, 371] on div "Shapes" at bounding box center [160, 402] width 18 height 5
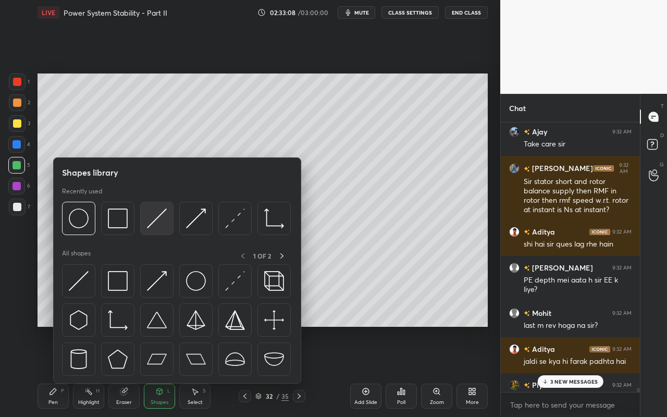
click at [166, 221] on img at bounding box center [157, 219] width 20 height 20
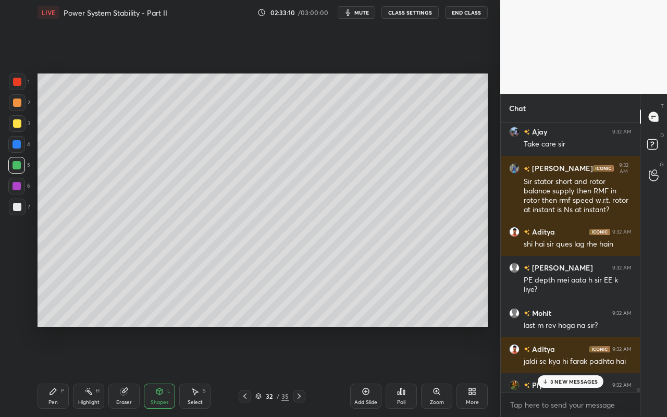
click at [81, 371] on div "Highlight H" at bounding box center [88, 396] width 31 height 25
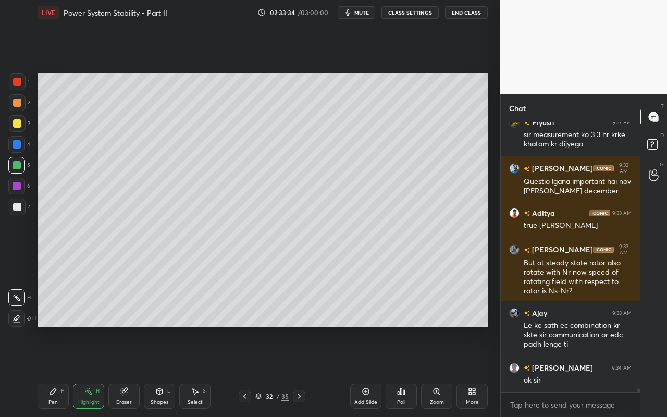
scroll to position [21133, 0]
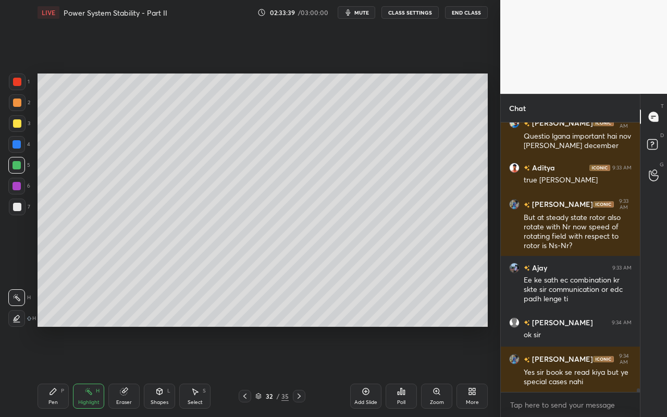
click at [168, 371] on div "Shapes L" at bounding box center [159, 396] width 31 height 25
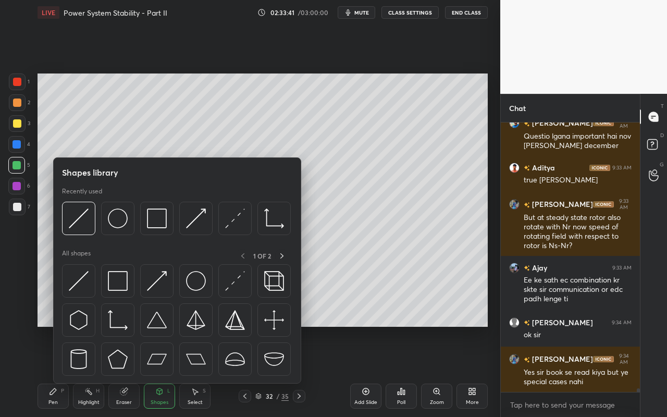
click at [52, 371] on div "Pen P" at bounding box center [53, 396] width 31 height 25
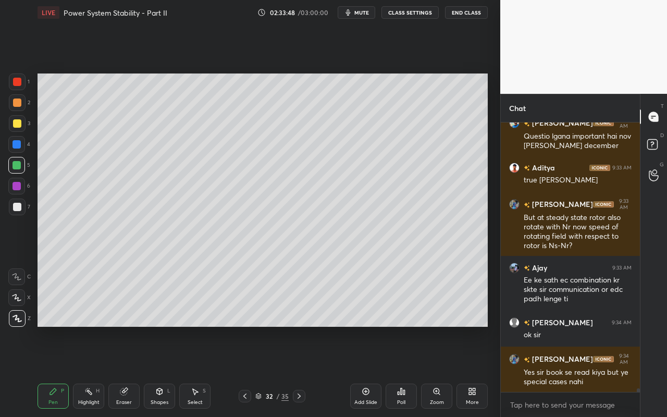
drag, startPoint x: 94, startPoint y: 399, endPoint x: 101, endPoint y: 391, distance: 10.4
click at [99, 371] on div "Highlight H" at bounding box center [88, 396] width 31 height 25
click at [62, 371] on div "Pen P" at bounding box center [53, 396] width 31 height 25
click at [130, 371] on div "Eraser" at bounding box center [124, 402] width 16 height 5
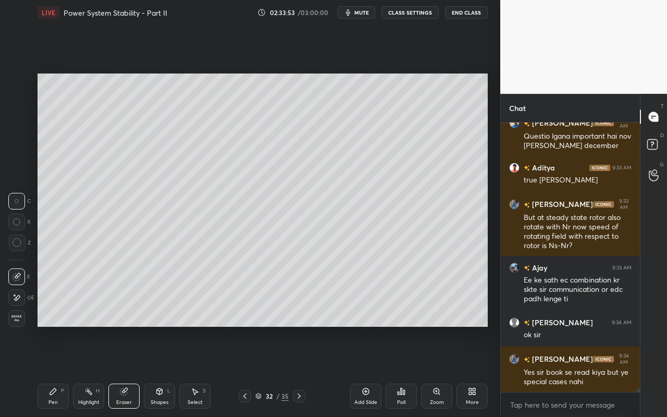
click at [168, 371] on div "Shapes L" at bounding box center [159, 396] width 31 height 25
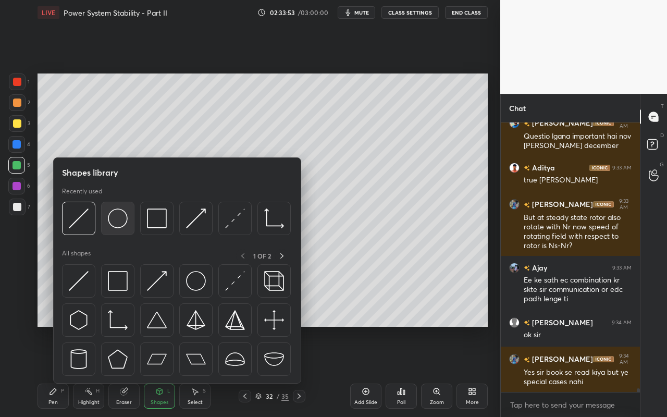
click at [126, 226] on img at bounding box center [118, 219] width 20 height 20
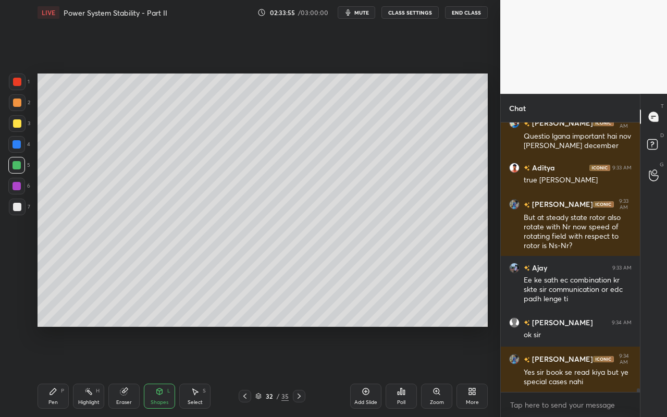
click at [142, 371] on div "Pen P Highlight H Eraser Shapes L Select S" at bounding box center [116, 396] width 156 height 25
click at [160, 371] on div "Shapes L" at bounding box center [159, 396] width 31 height 25
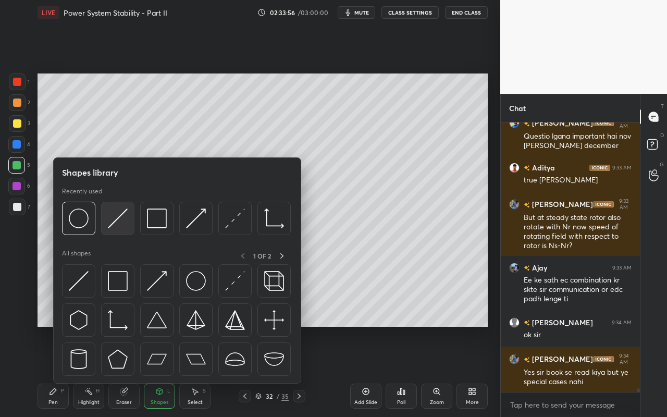
click at [126, 231] on div at bounding box center [117, 218] width 33 height 33
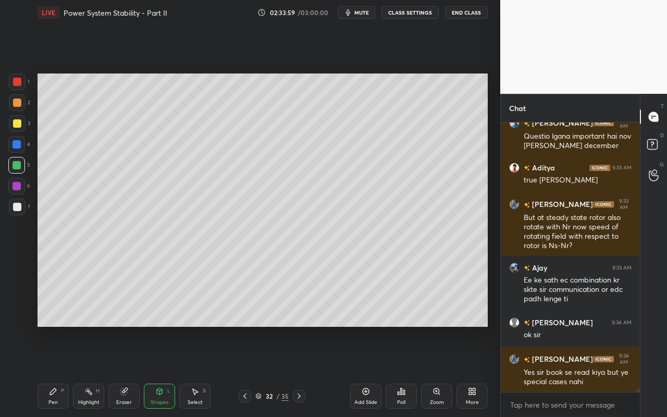
drag, startPoint x: 55, startPoint y: 409, endPoint x: 68, endPoint y: 385, distance: 27.5
click at [58, 371] on div "Pen P Highlight H Eraser Shapes L Select S 32 / 35 Add Slide Poll Zoom More" at bounding box center [263, 396] width 451 height 42
drag, startPoint x: 42, startPoint y: 411, endPoint x: 52, endPoint y: 393, distance: 20.3
click at [45, 371] on div "Pen P Highlight H Eraser Shapes L Select S 32 / 35 Add Slide Poll Zoom More" at bounding box center [263, 396] width 451 height 42
click at [46, 371] on div "Pen P" at bounding box center [53, 396] width 31 height 25
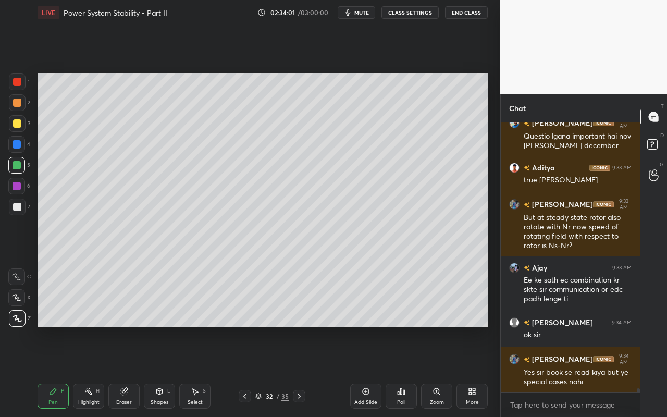
click at [55, 371] on div "Pen P" at bounding box center [53, 396] width 31 height 25
drag, startPoint x: 15, startPoint y: 212, endPoint x: 26, endPoint y: 208, distance: 12.2
click at [15, 212] on div at bounding box center [17, 207] width 17 height 17
click at [166, 371] on div "Shapes L" at bounding box center [159, 396] width 31 height 25
click at [90, 371] on div "Highlight" at bounding box center [88, 402] width 21 height 5
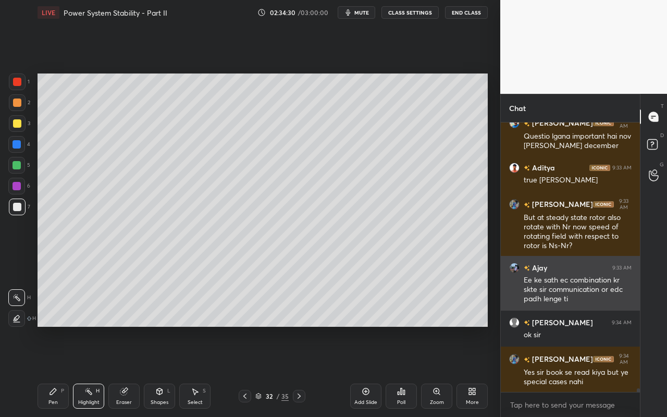
scroll to position [21178, 0]
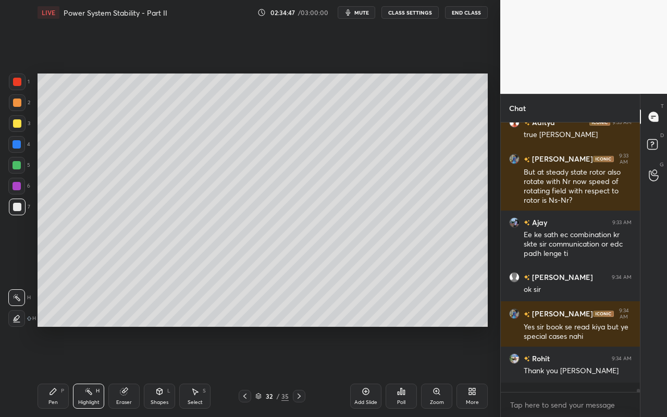
click at [61, 371] on div "Pen P" at bounding box center [53, 396] width 31 height 25
drag, startPoint x: 166, startPoint y: 401, endPoint x: 167, endPoint y: 391, distance: 10.5
click at [166, 371] on div "Shapes" at bounding box center [160, 402] width 18 height 5
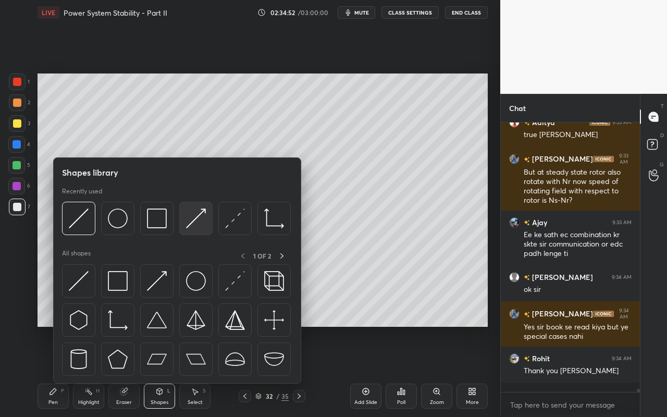
click at [203, 222] on img at bounding box center [196, 219] width 20 height 20
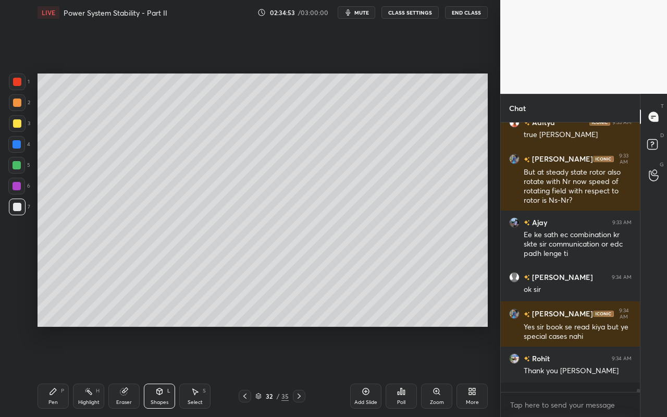
scroll to position [21224, 0]
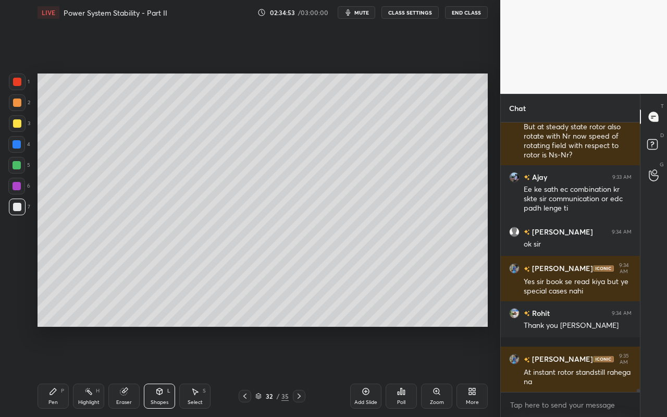
click at [19, 105] on div at bounding box center [17, 103] width 8 height 8
click at [90, 371] on icon at bounding box center [88, 391] width 8 height 8
click at [95, 371] on div "Highlight" at bounding box center [88, 402] width 21 height 5
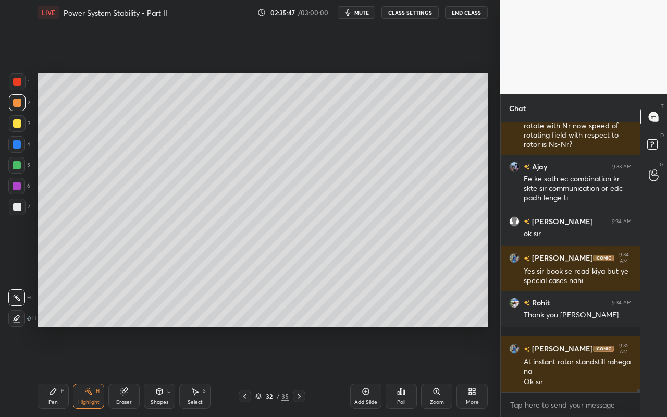
scroll to position [21270, 0]
